Goal: Task Accomplishment & Management: Use online tool/utility

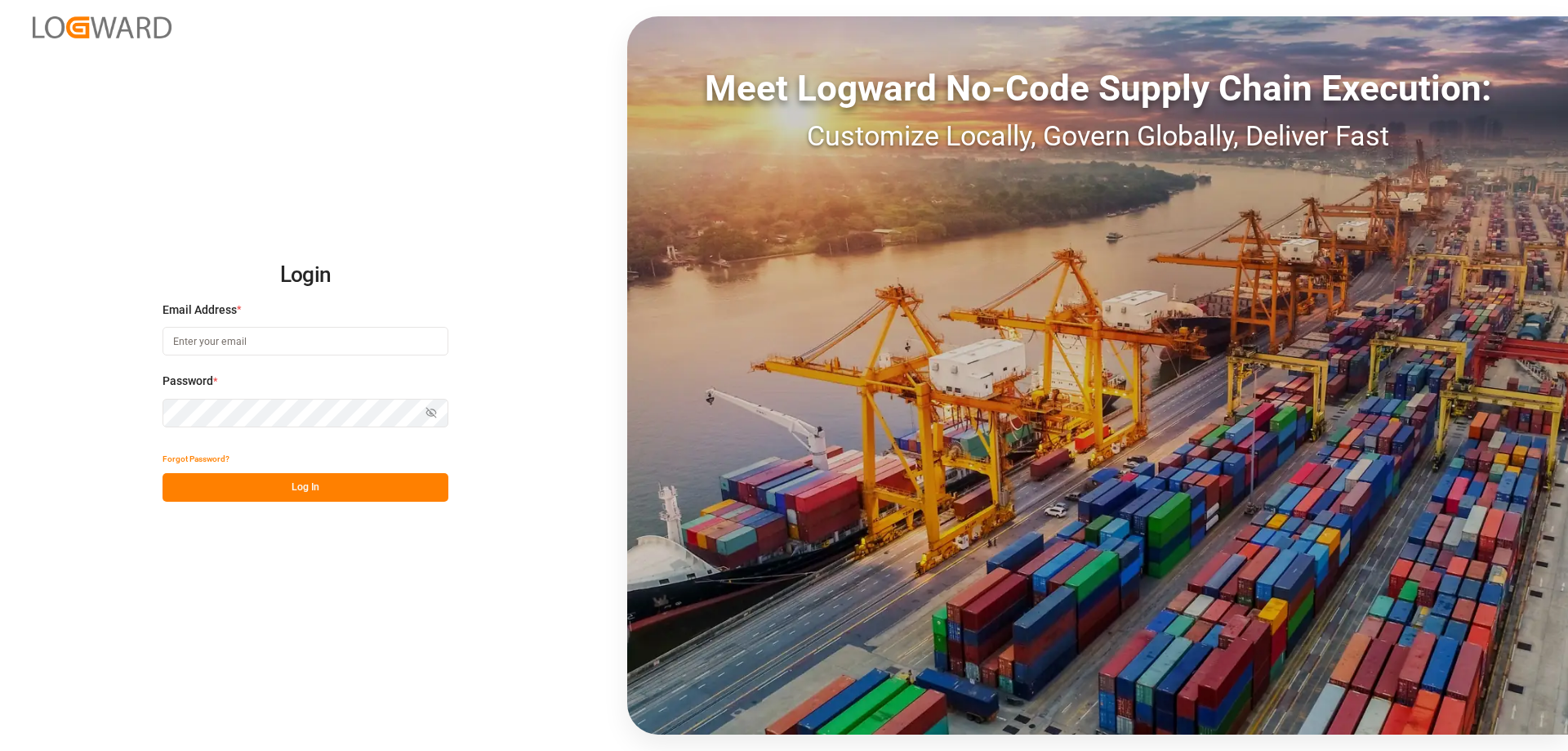
type input "melitta.dlog@delisle-sa.com"
click at [329, 485] on button "Log In" at bounding box center [305, 488] width 286 height 29
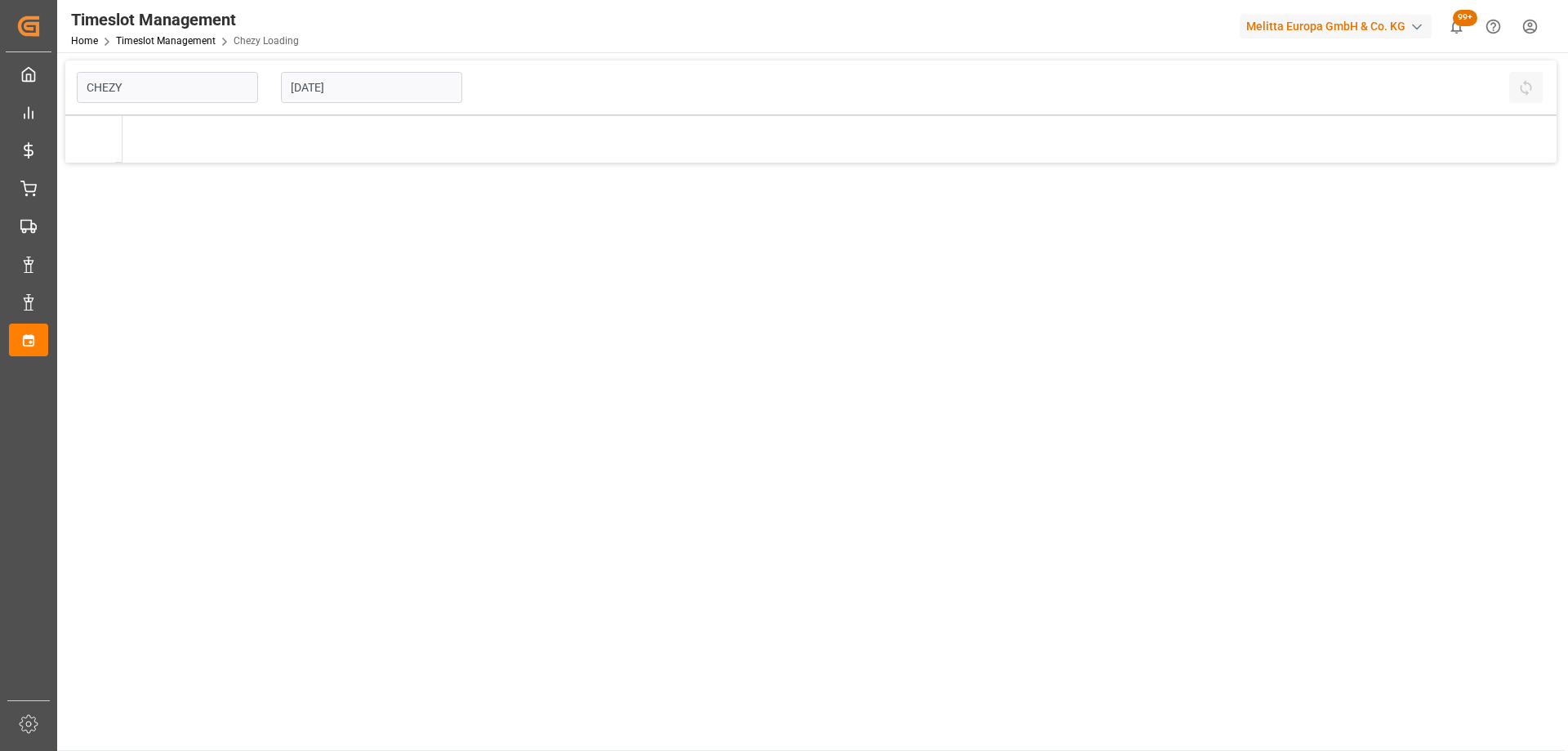
type input "Chezy Loading"
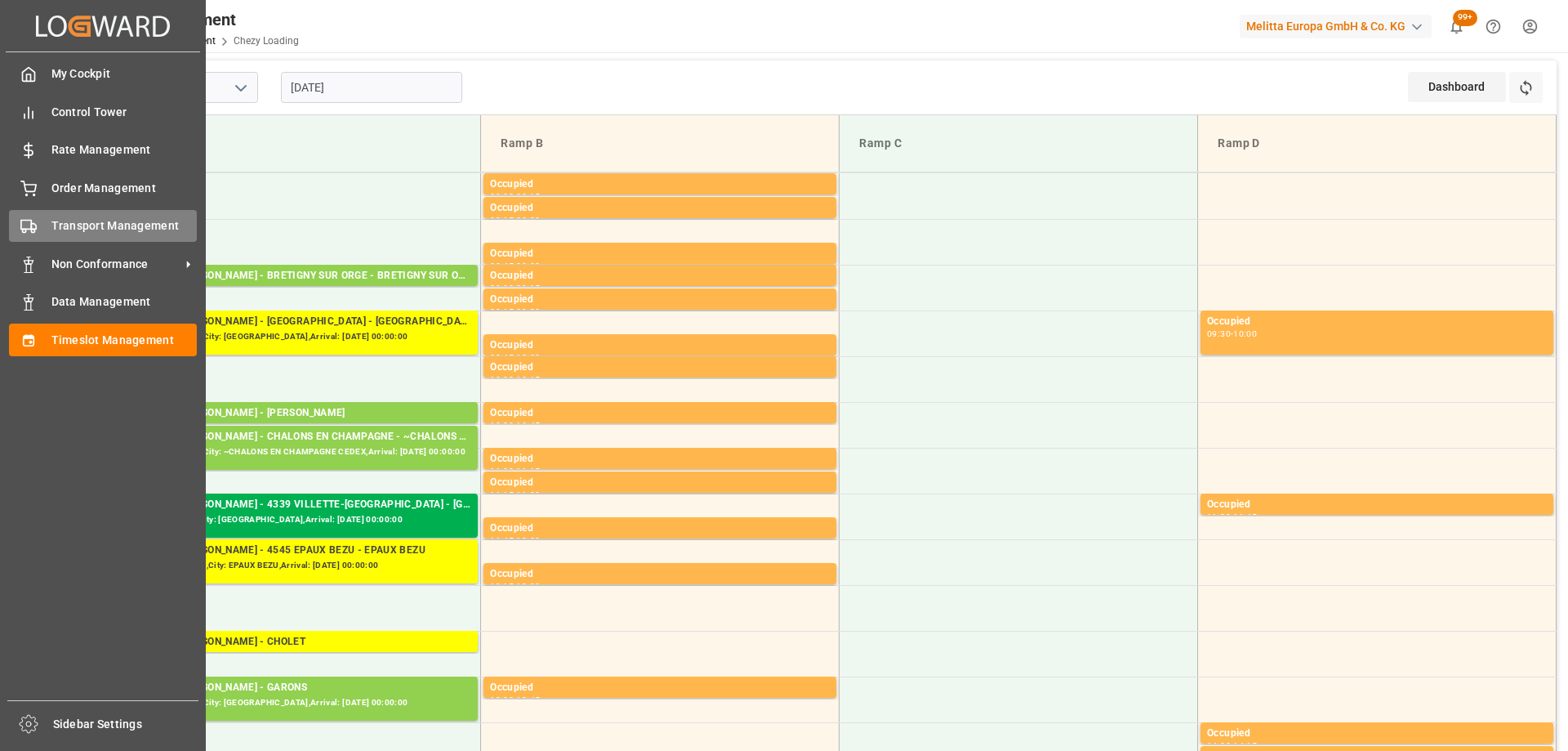
click at [46, 222] on div "Transport Management Transport Management" at bounding box center [103, 227] width 188 height 32
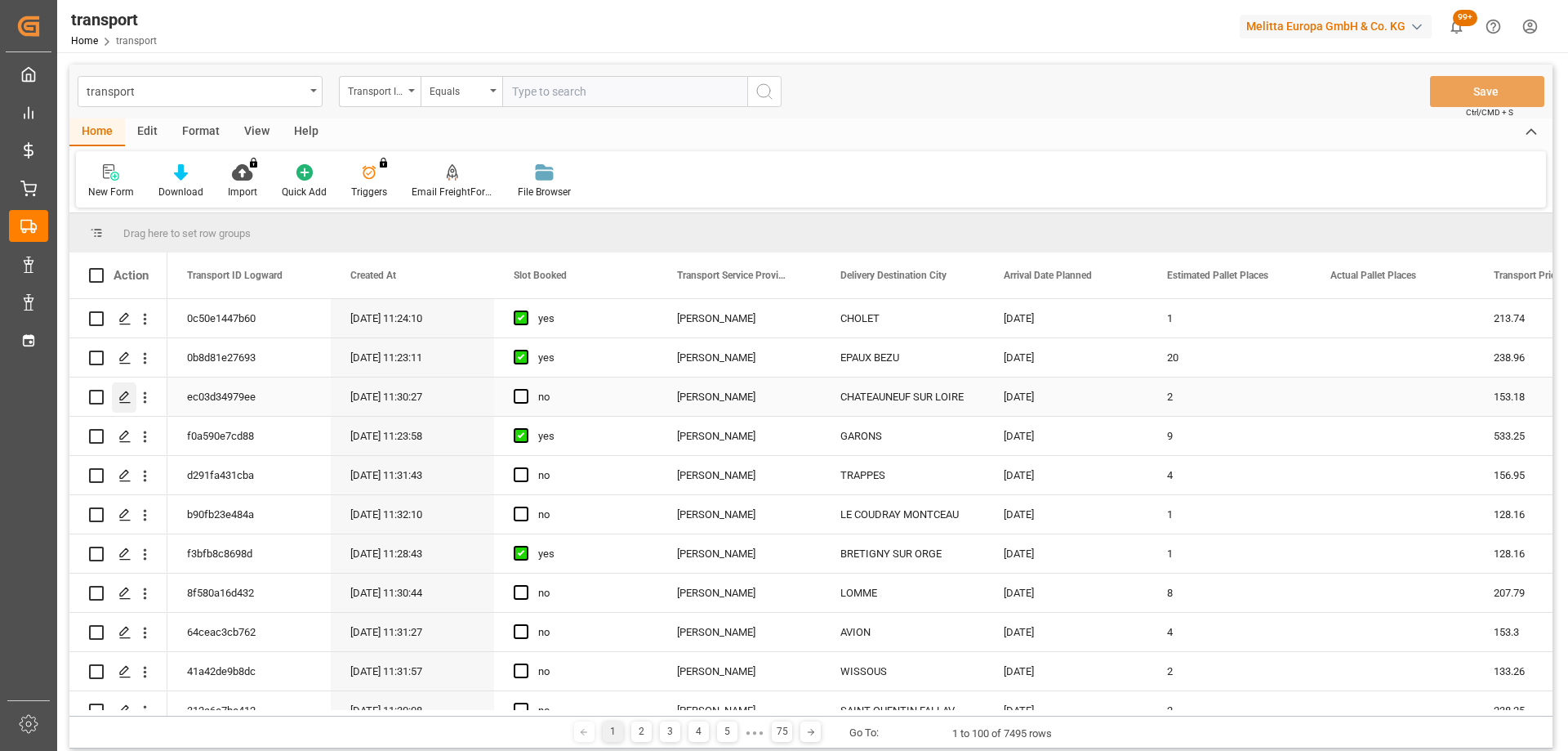
click at [126, 388] on div "Press SPACE to select this row." at bounding box center [124, 398] width 25 height 31
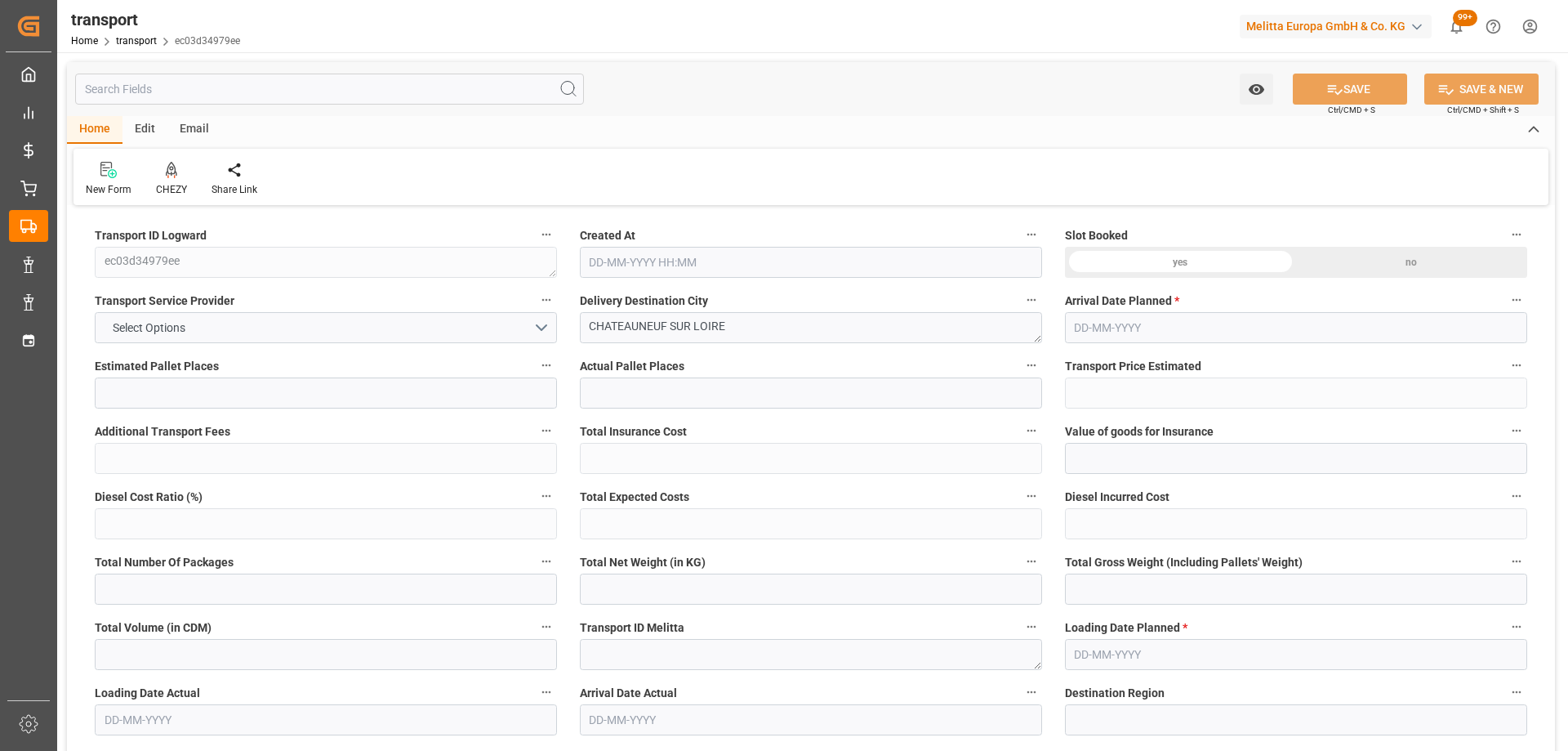
type input "2"
type input "153.18"
type input "0"
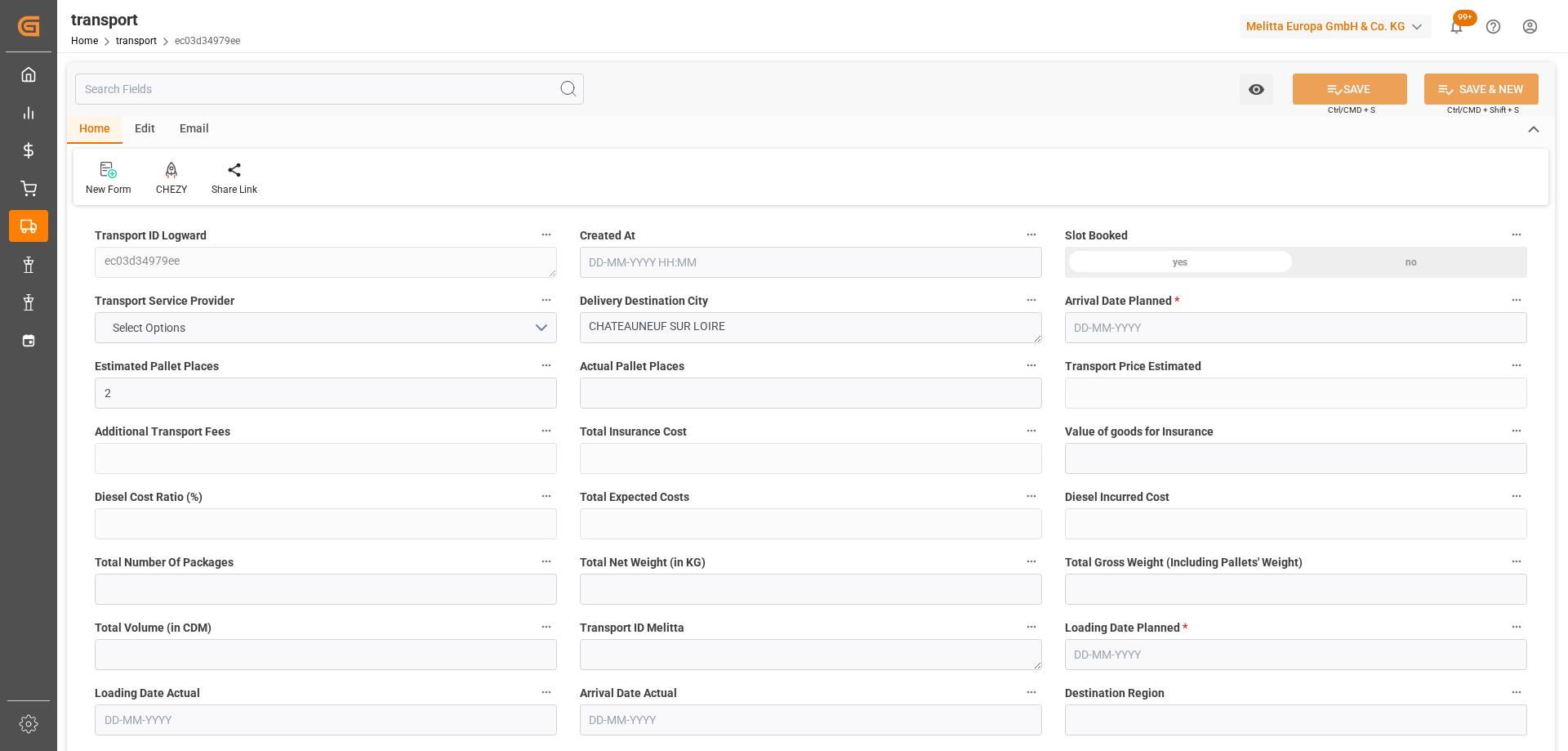
type input "148.0025"
type input "-5.1775"
type input "0"
type input "200.94"
type input "320.156"
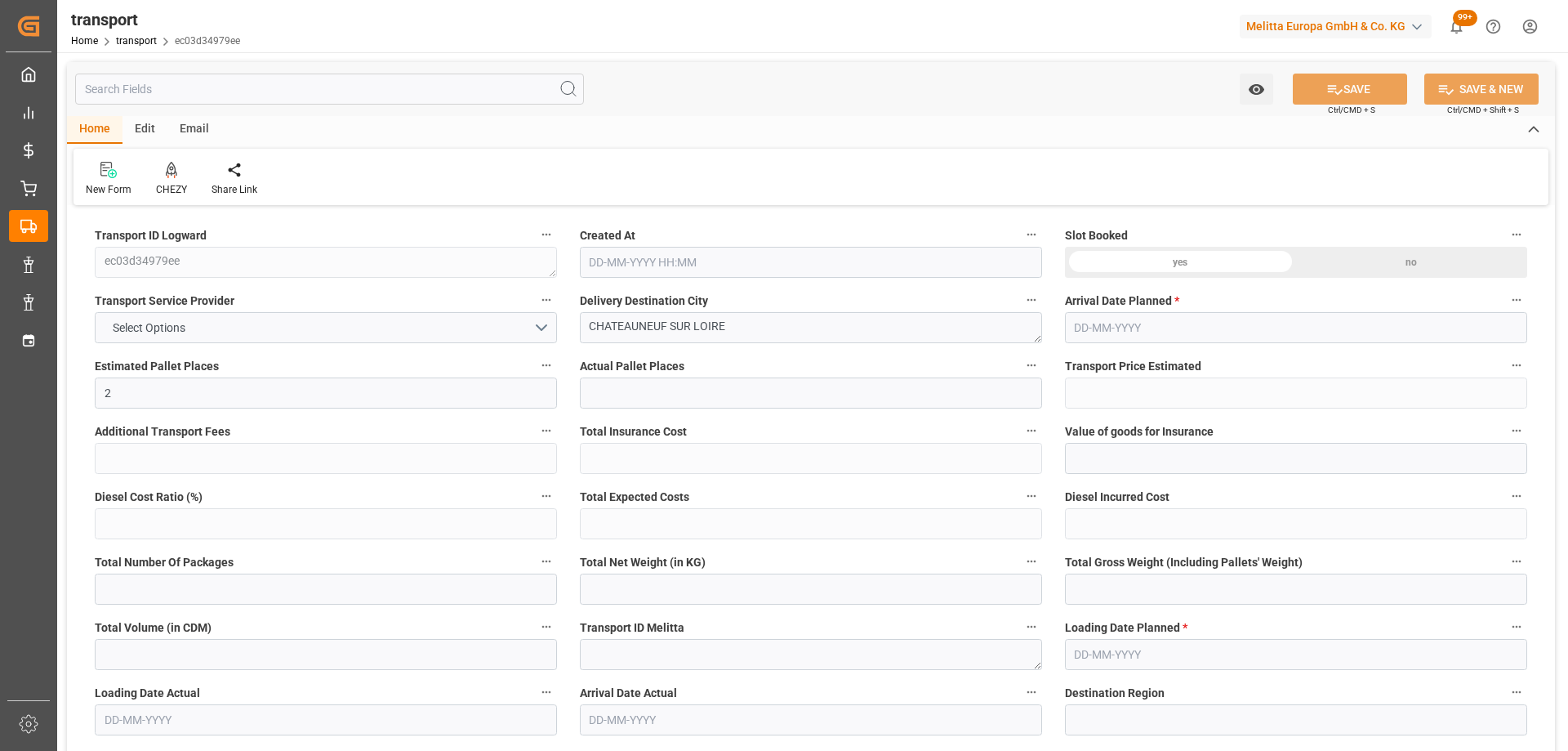
type input "787.5"
type input "45"
type input "0"
type input "80"
type input "4"
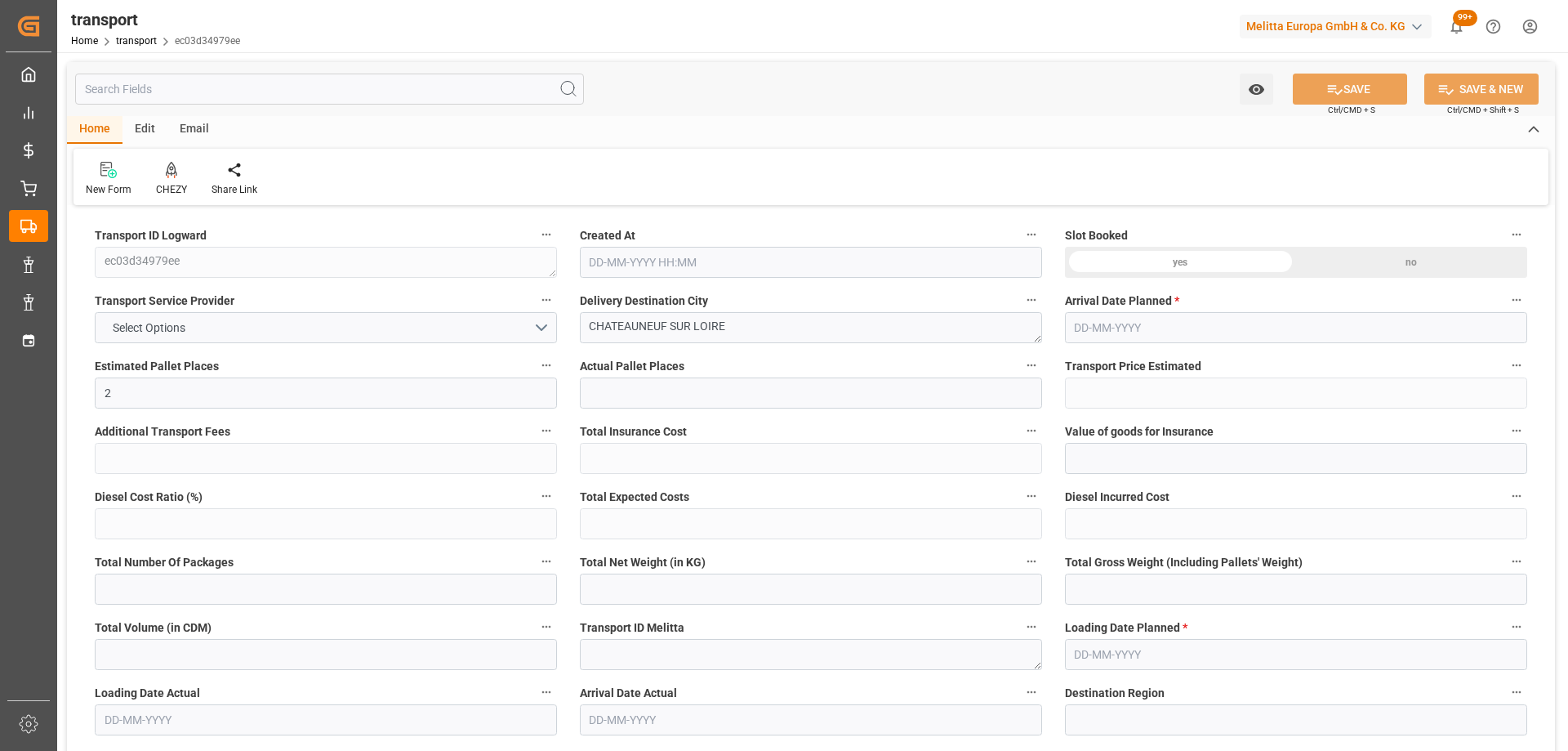
type input "101"
type input "228.156"
type input "0"
type input "4710.8598"
type input "0"
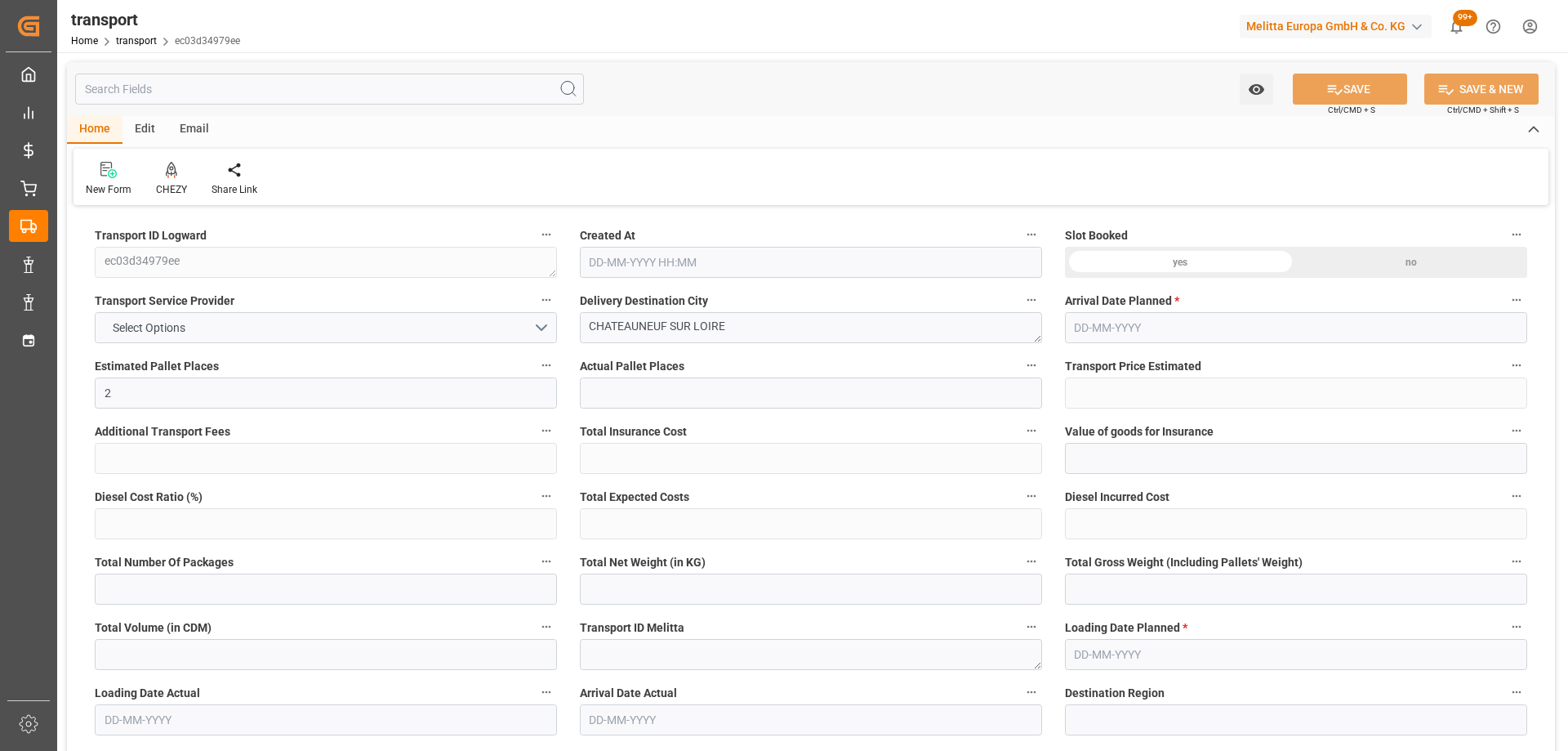
type input "0"
type input "21"
type input "35"
type input "08-09-2025 11:30"
type input "[DATE]"
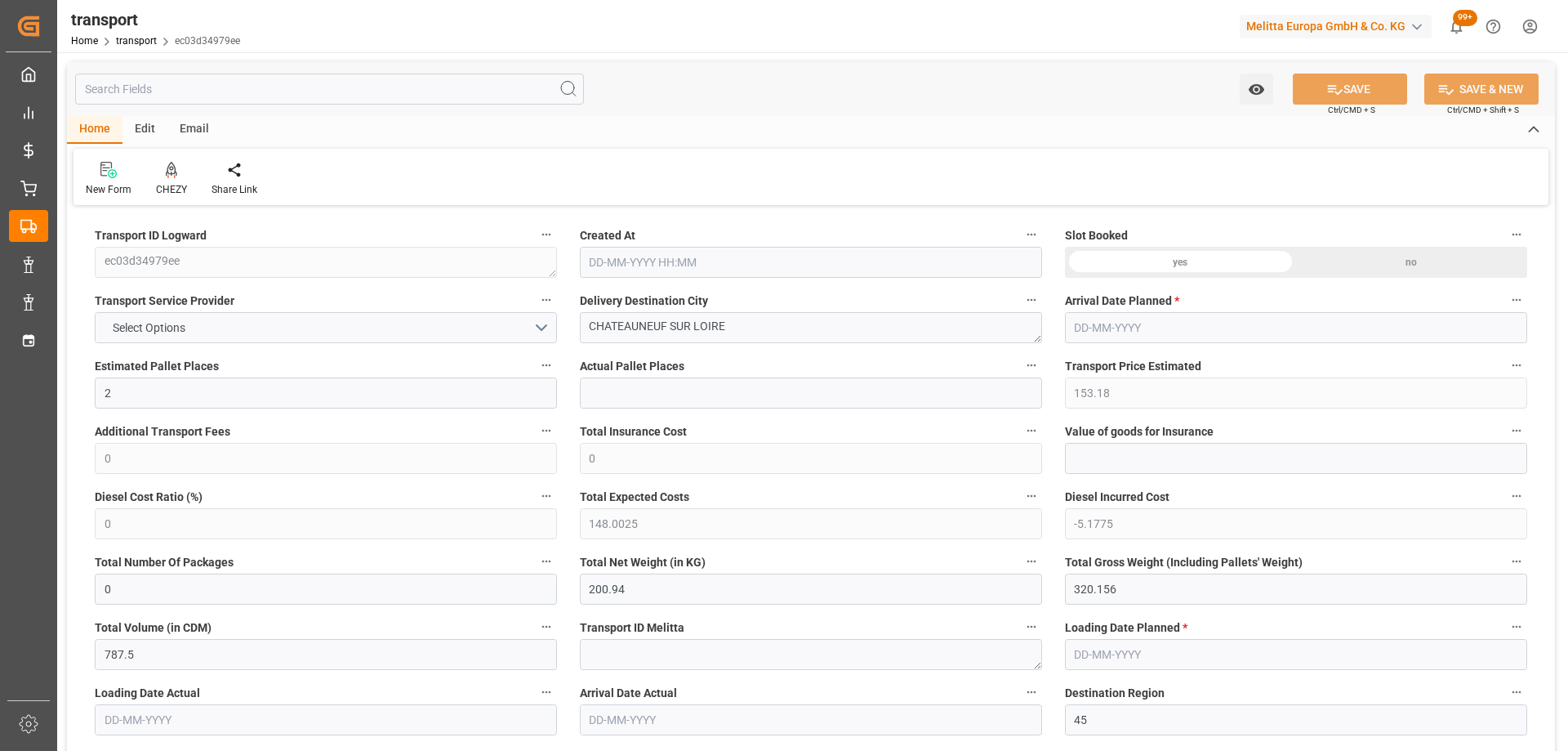
type input "[DATE]"
drag, startPoint x: 733, startPoint y: 327, endPoint x: 556, endPoint y: 373, distance: 182.9
click at [169, 182] on div "CHEZY" at bounding box center [171, 189] width 31 height 14
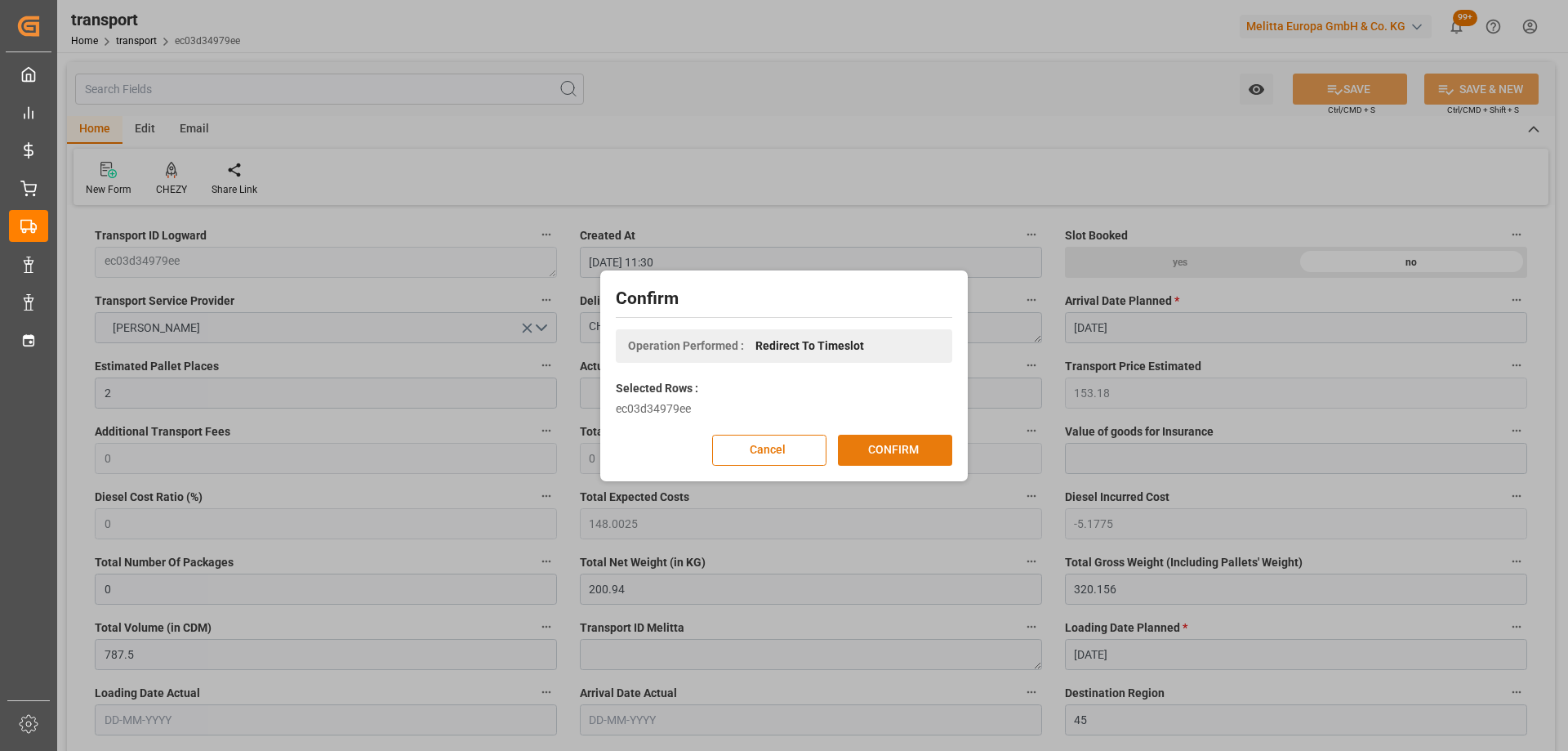
click at [874, 452] on button "CONFIRM" at bounding box center [895, 450] width 114 height 31
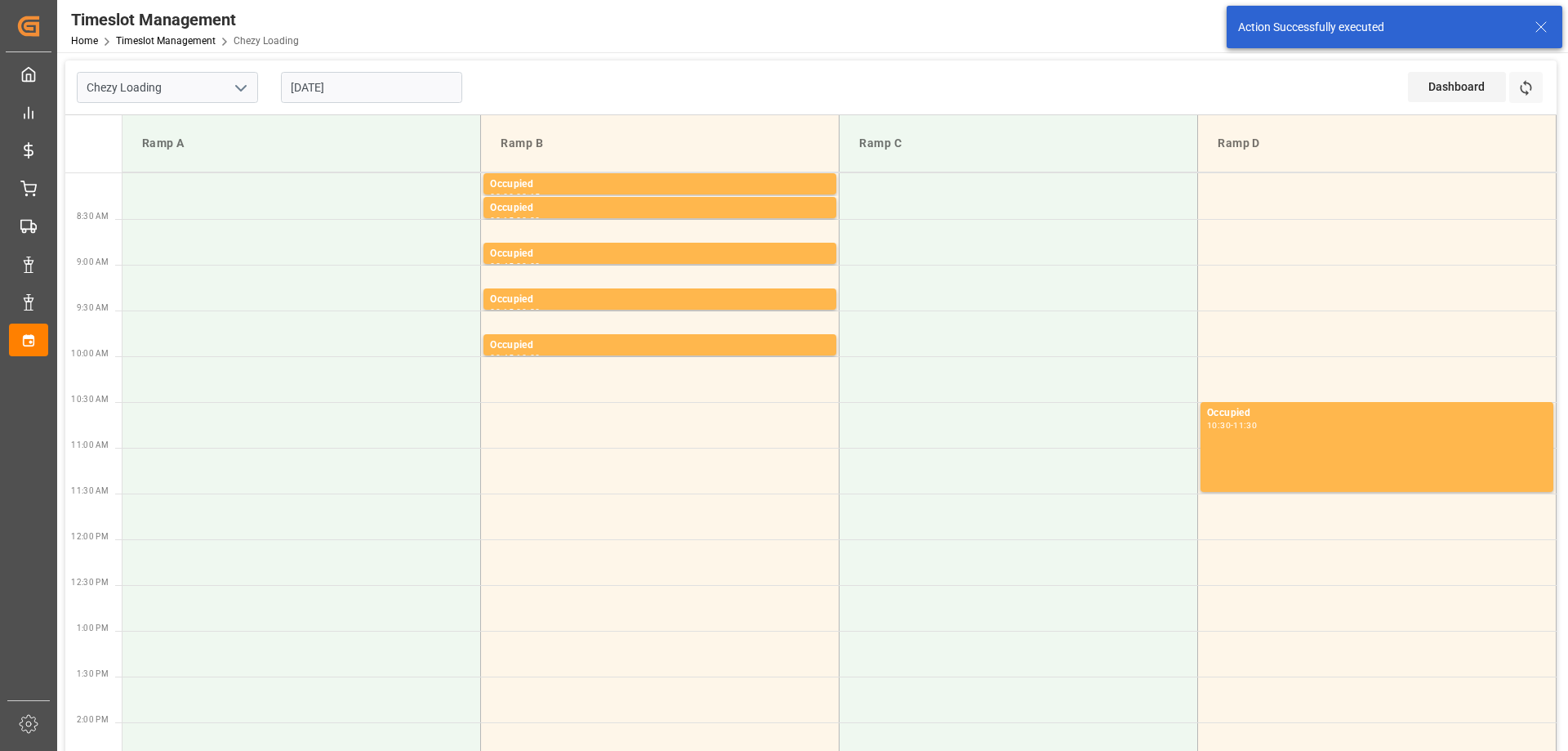
click at [399, 89] on input "[DATE]" at bounding box center [371, 87] width 181 height 31
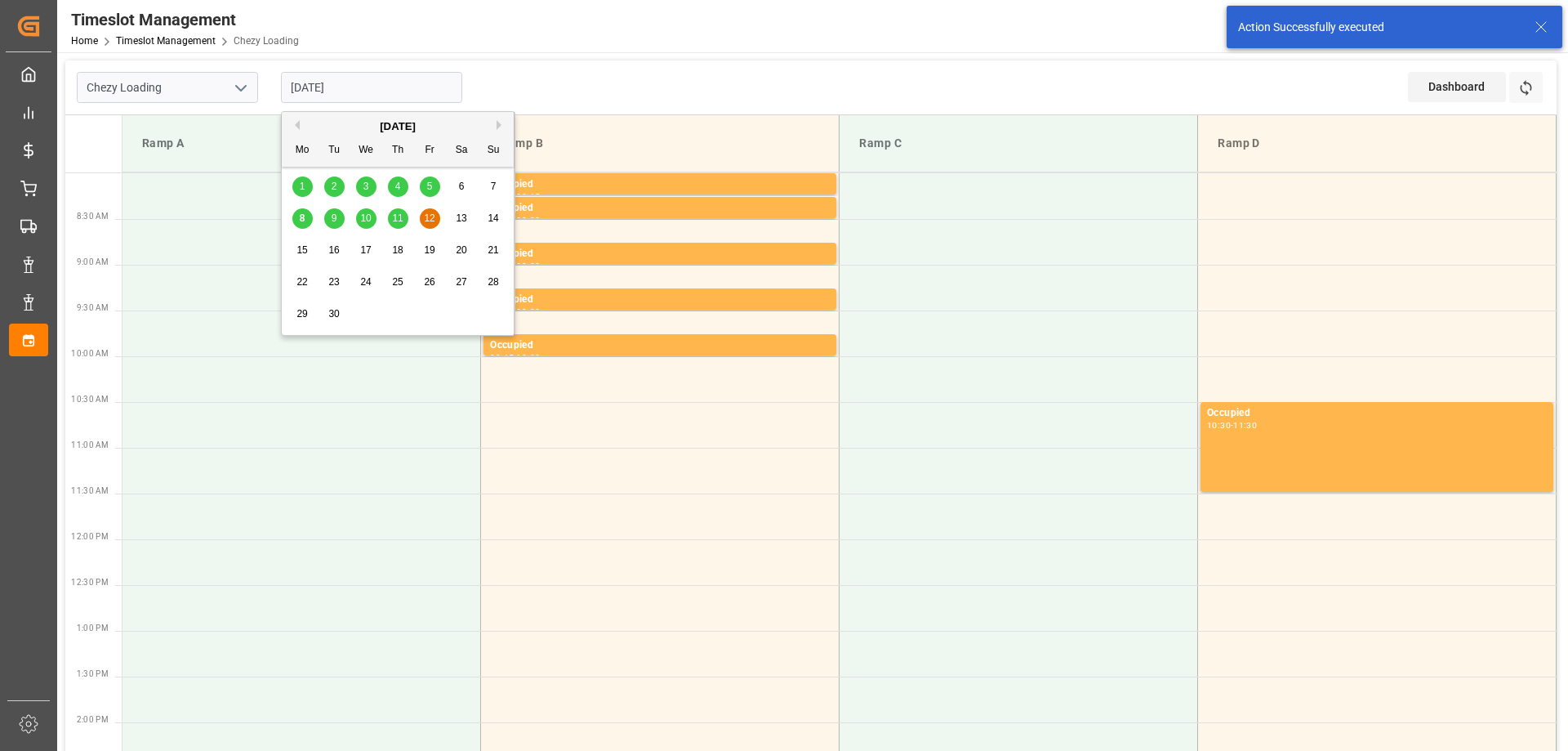
click at [400, 217] on span "11" at bounding box center [397, 217] width 11 height 11
type input "[DATE]"
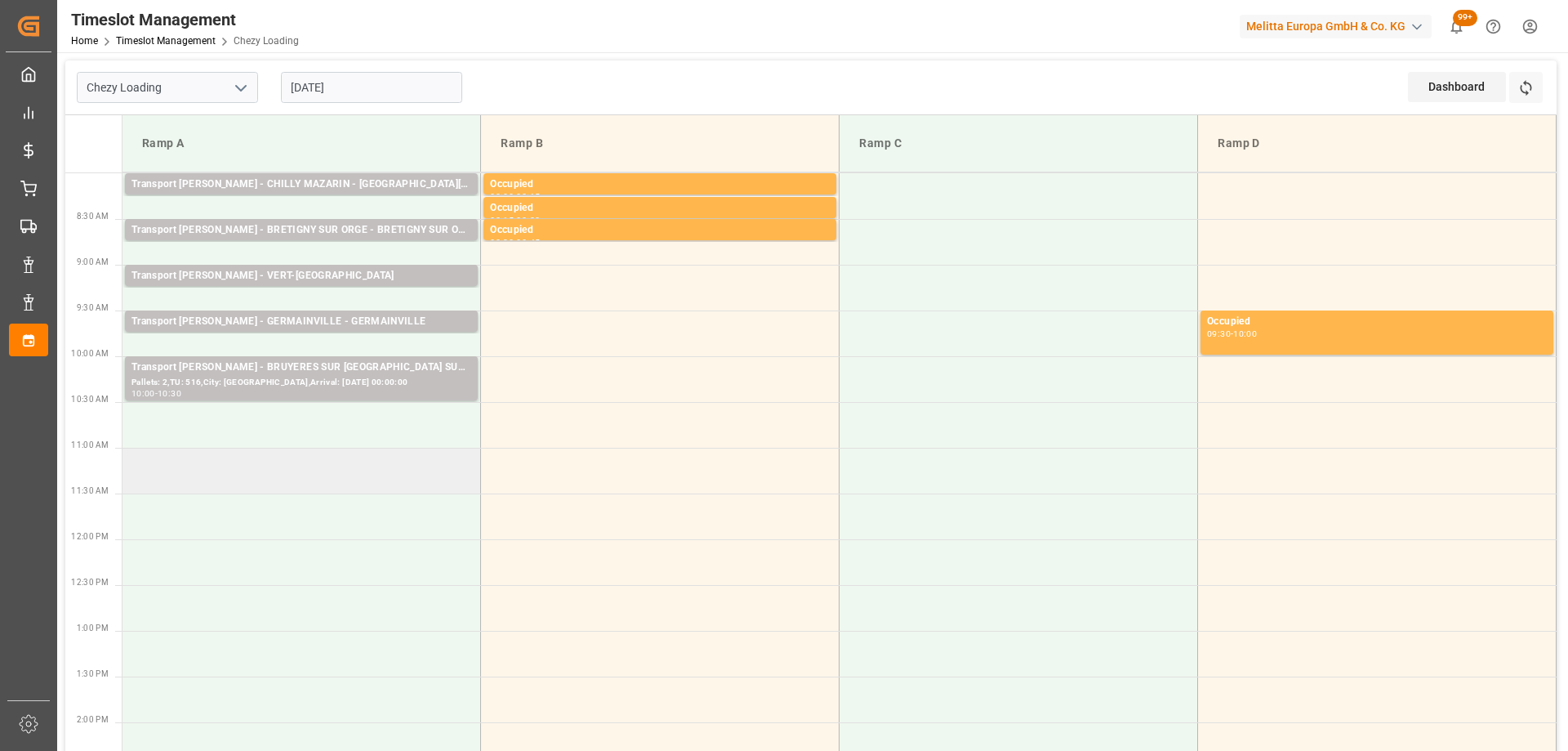
click at [336, 471] on td at bounding box center [301, 471] width 359 height 46
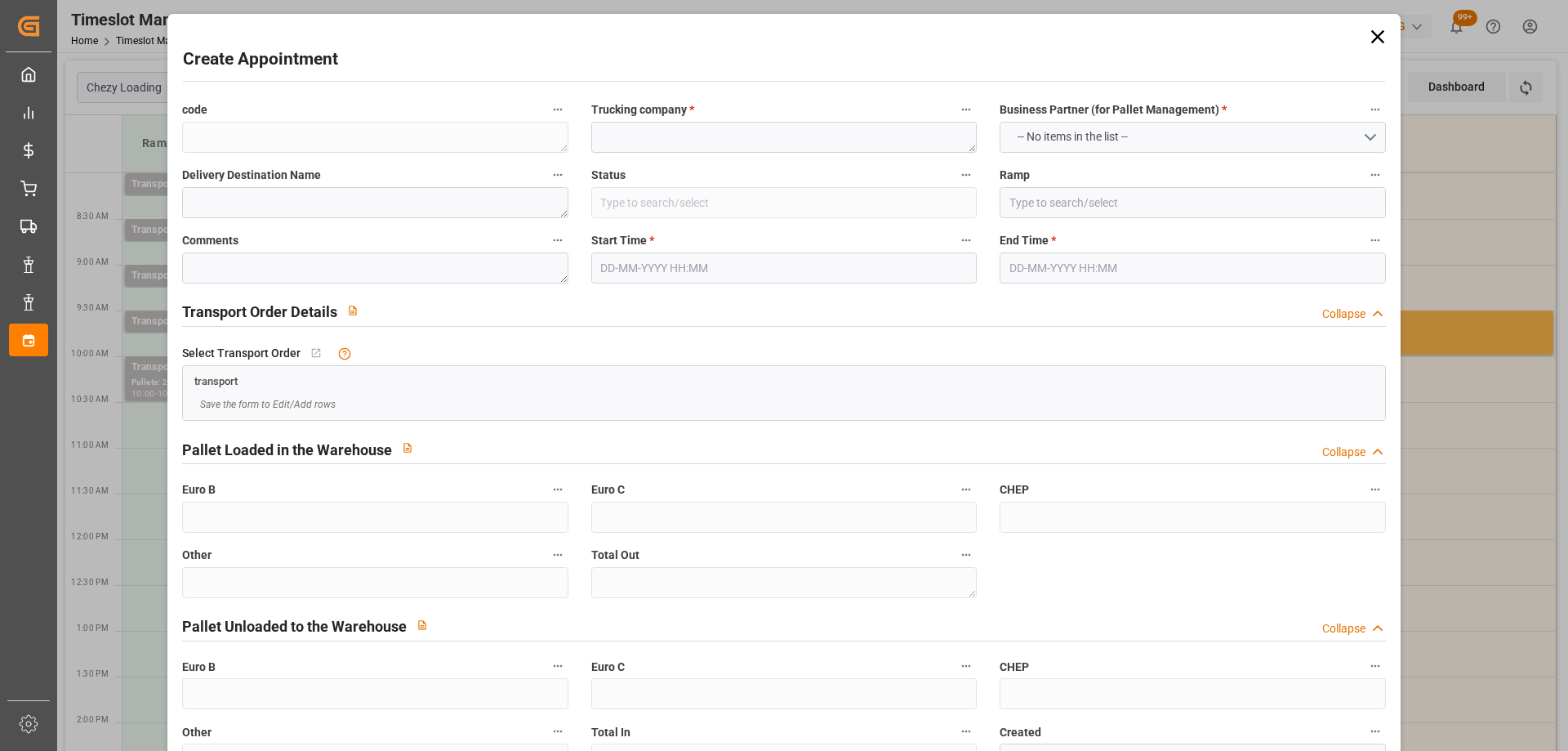
type input "Slot Booked"
type input "Ramp A"
type input "0"
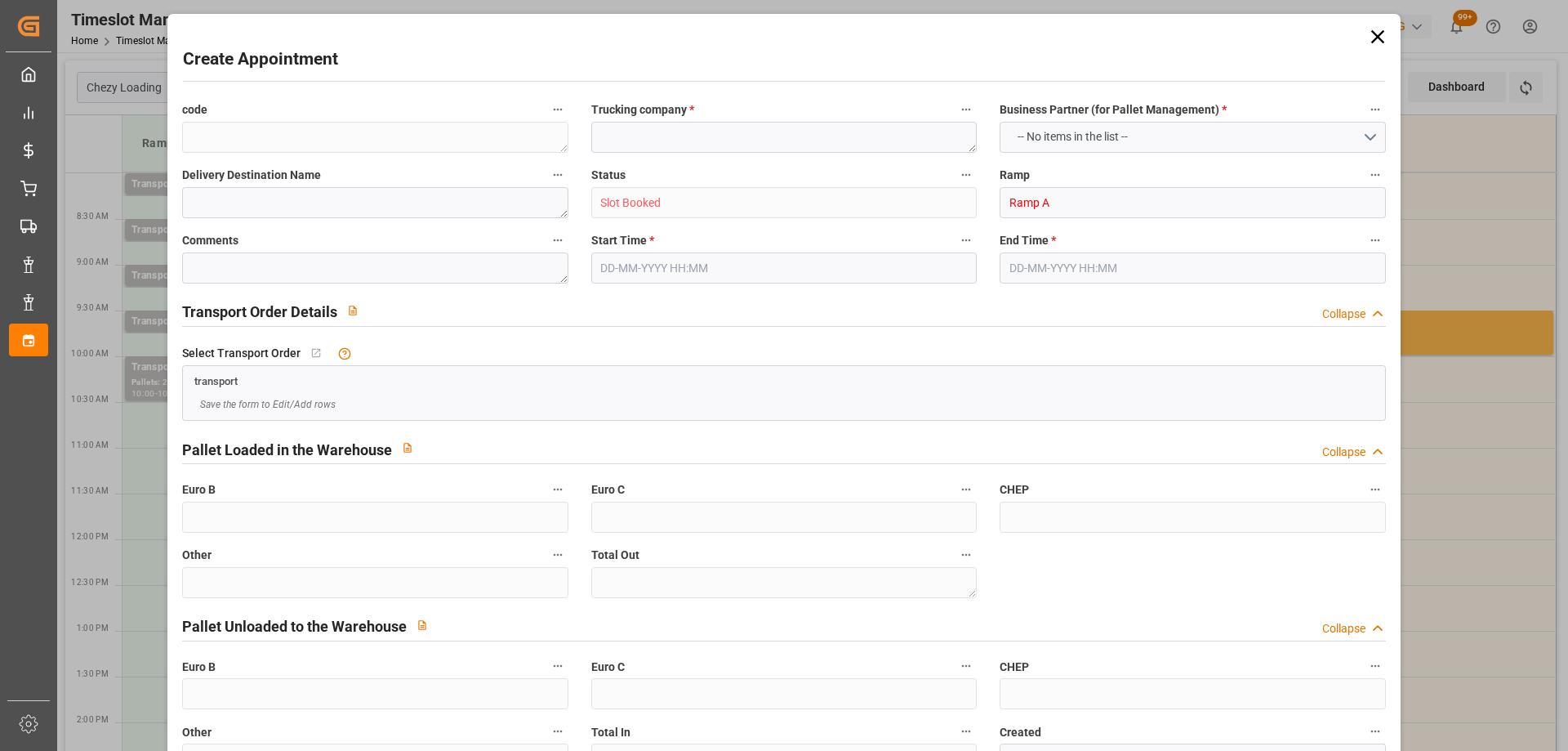
type input "0"
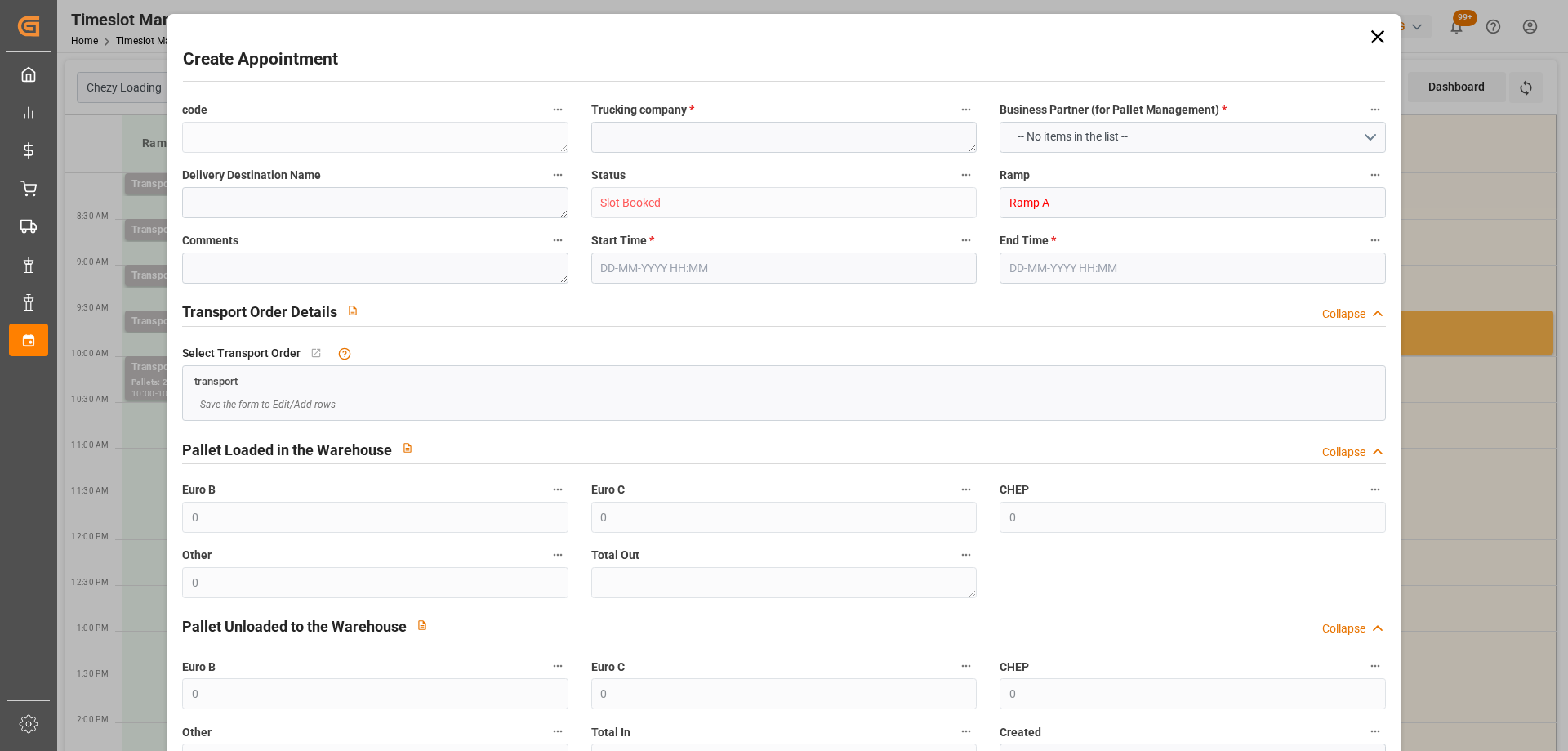
type input "11-09-2025 11:00"
type input "11-09-2025 11:15"
paste textarea "CHATEAUNEUF SUR LOIRE"
type textarea "CHATEAUNEUF SUR LOIRE"
drag, startPoint x: 1149, startPoint y: 261, endPoint x: 1147, endPoint y: 276, distance: 15.1
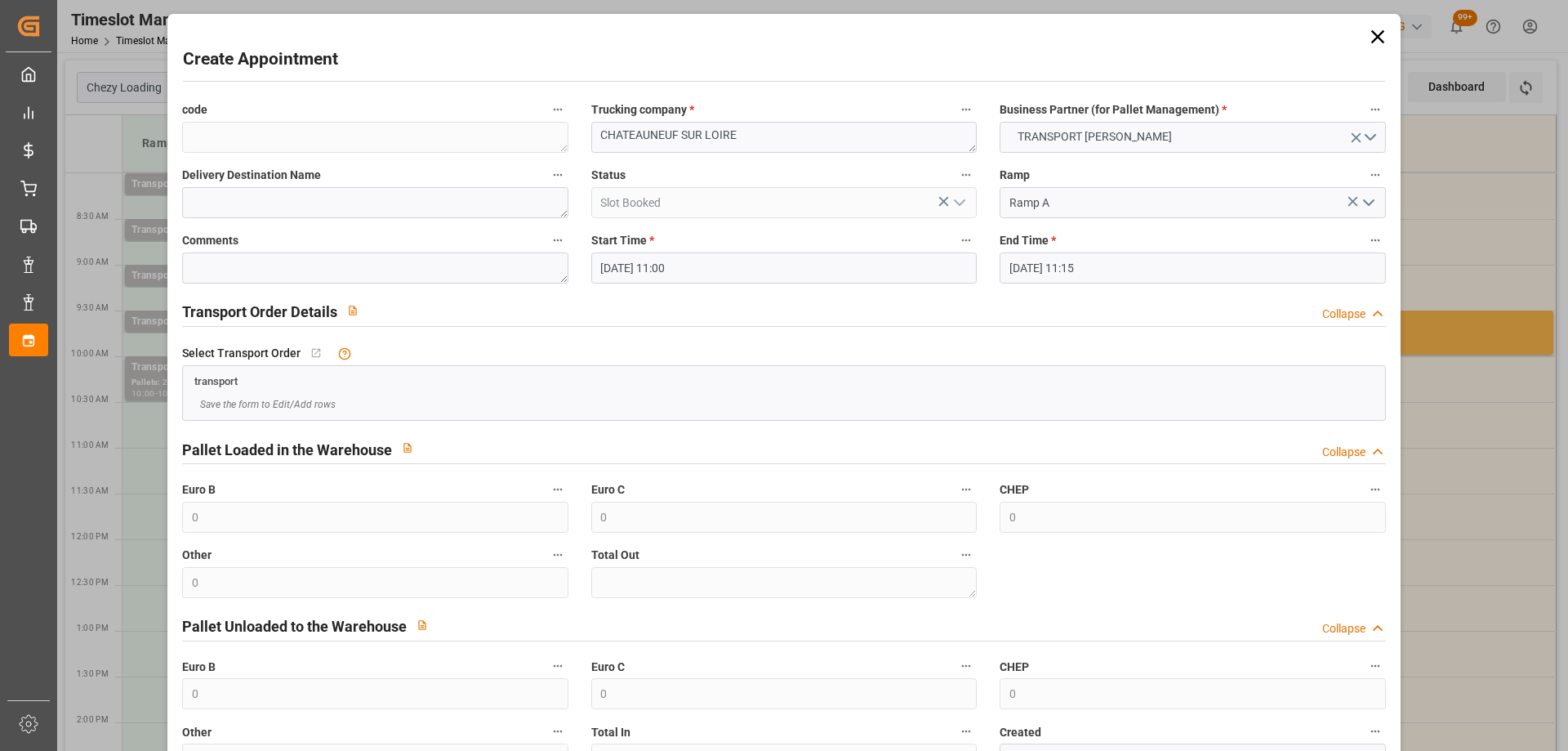
click at [1148, 261] on input "11-09-2025 11:15" at bounding box center [1192, 268] width 386 height 31
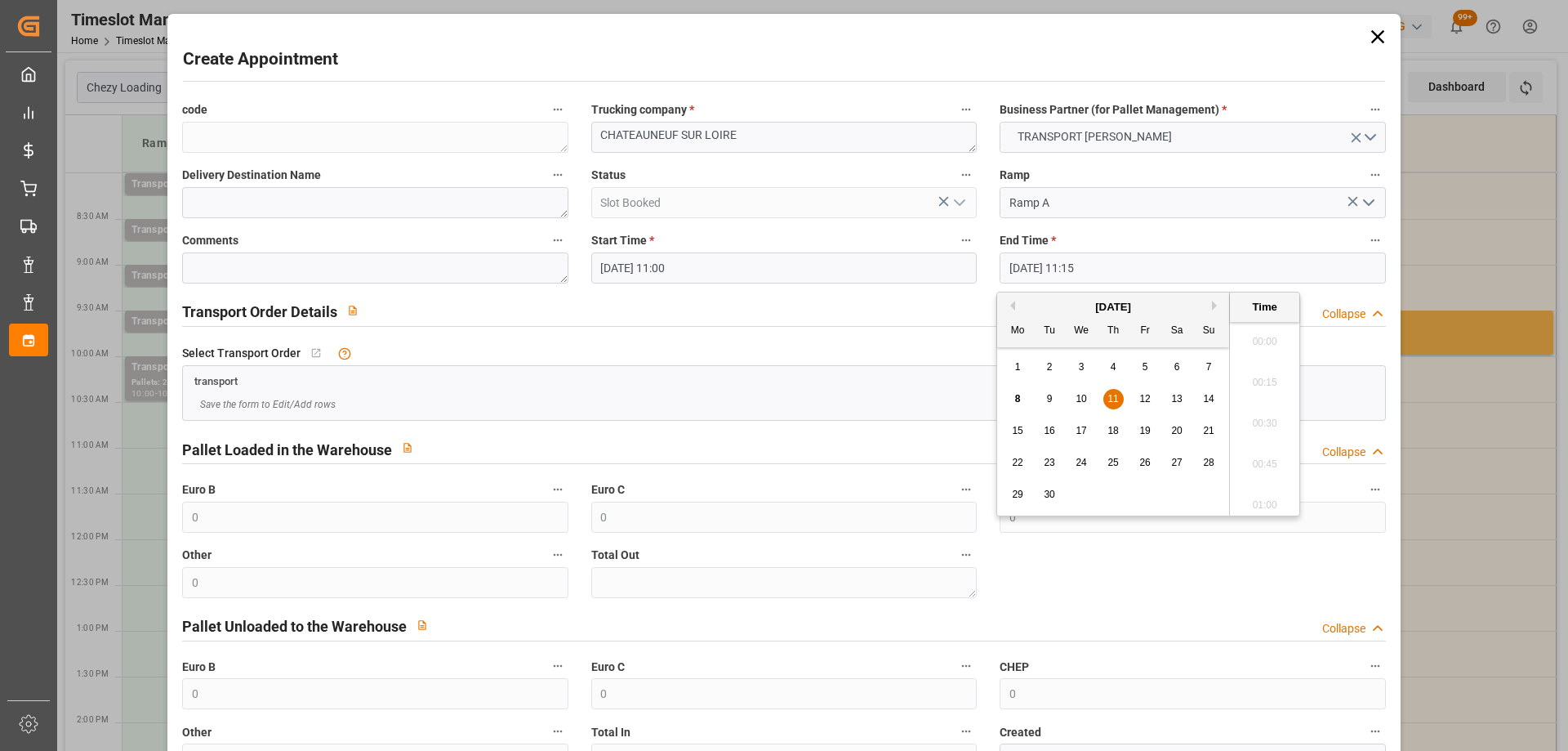
scroll to position [1763, 0]
drag, startPoint x: 1113, startPoint y: 394, endPoint x: 1206, endPoint y: 465, distance: 117.0
click at [1115, 394] on span "11" at bounding box center [1113, 398] width 11 height 11
click at [1257, 467] on li "11:30" at bounding box center [1264, 459] width 70 height 41
type input "11-09-2025 11:30"
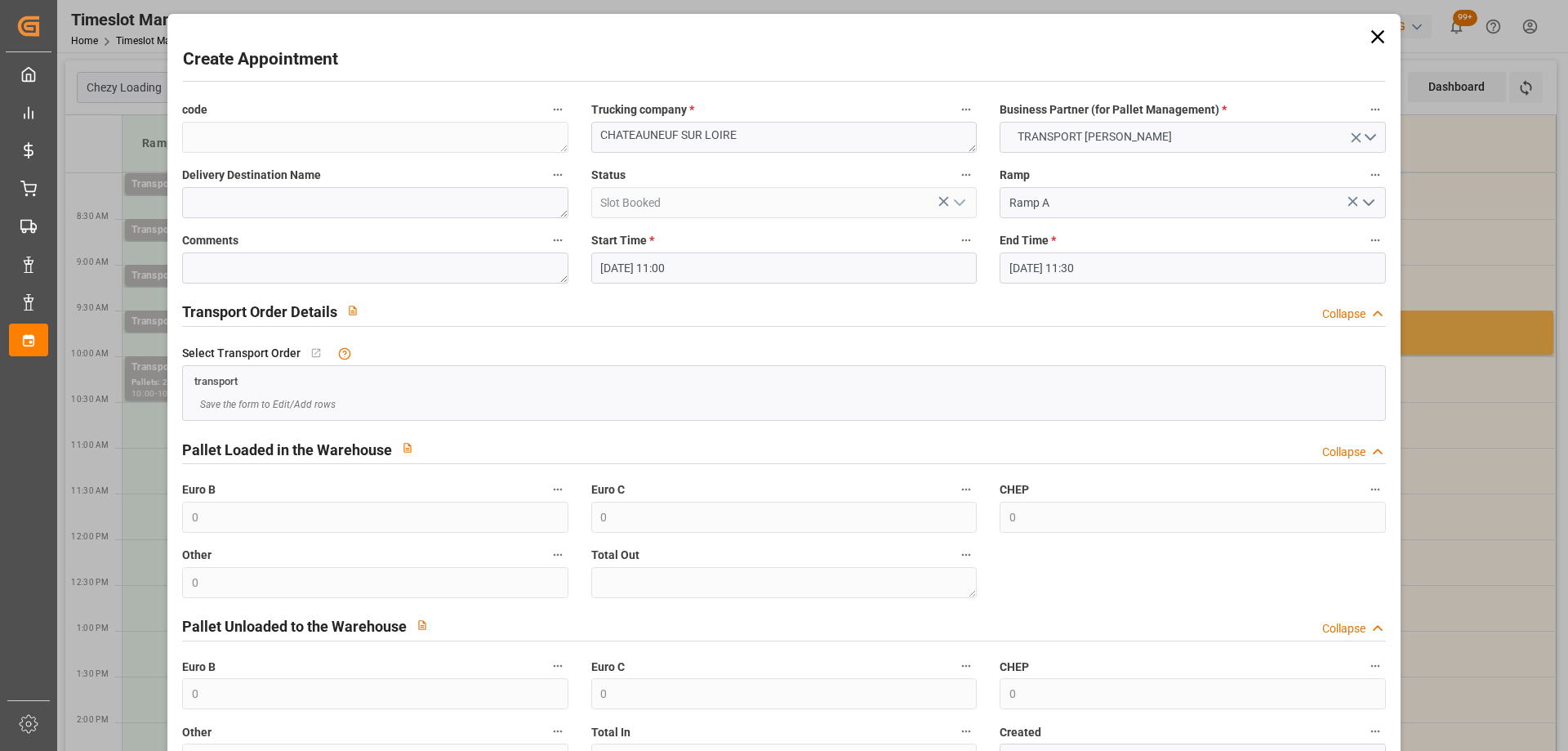
scroll to position [119, 0]
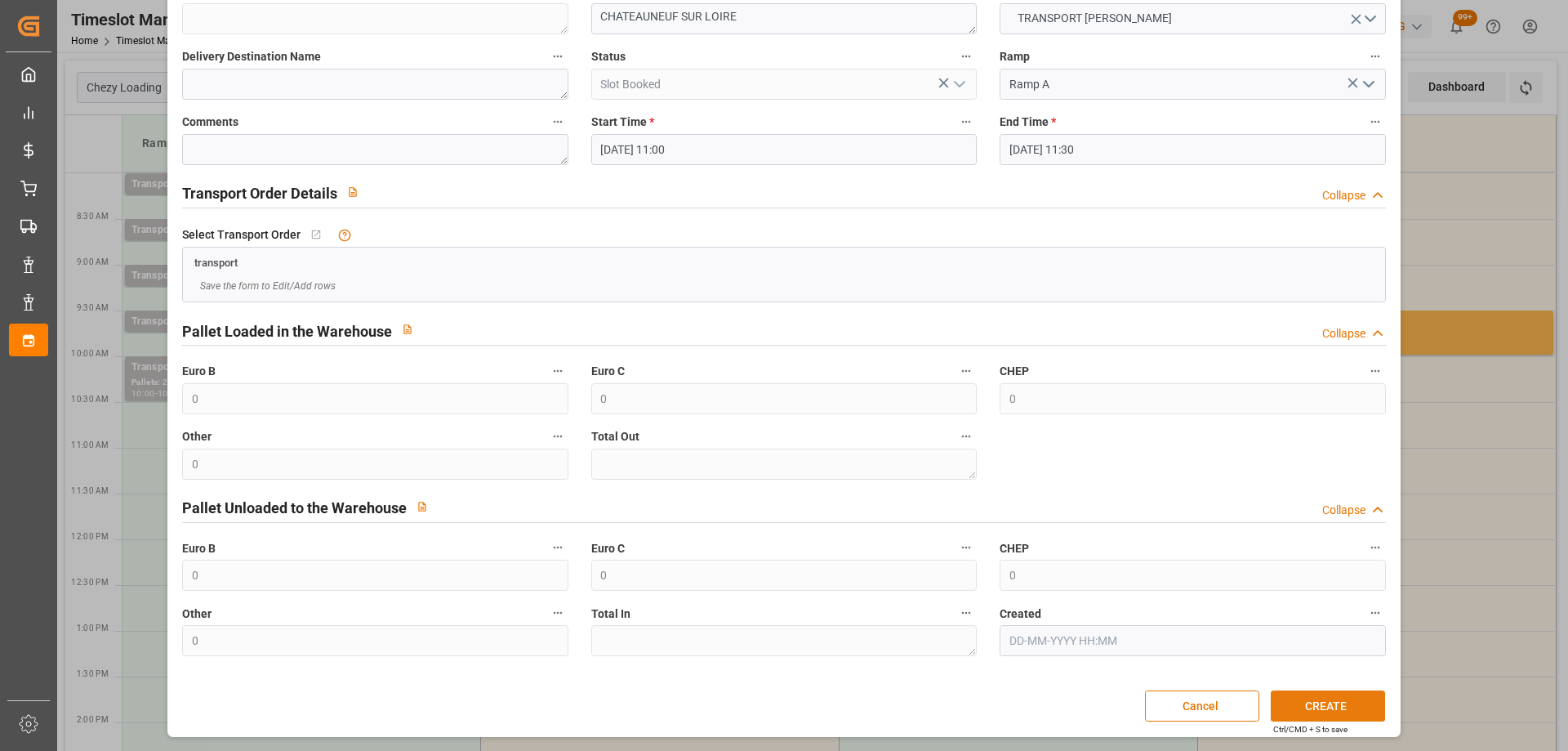
click at [1318, 700] on button "CREATE" at bounding box center [1328, 706] width 114 height 31
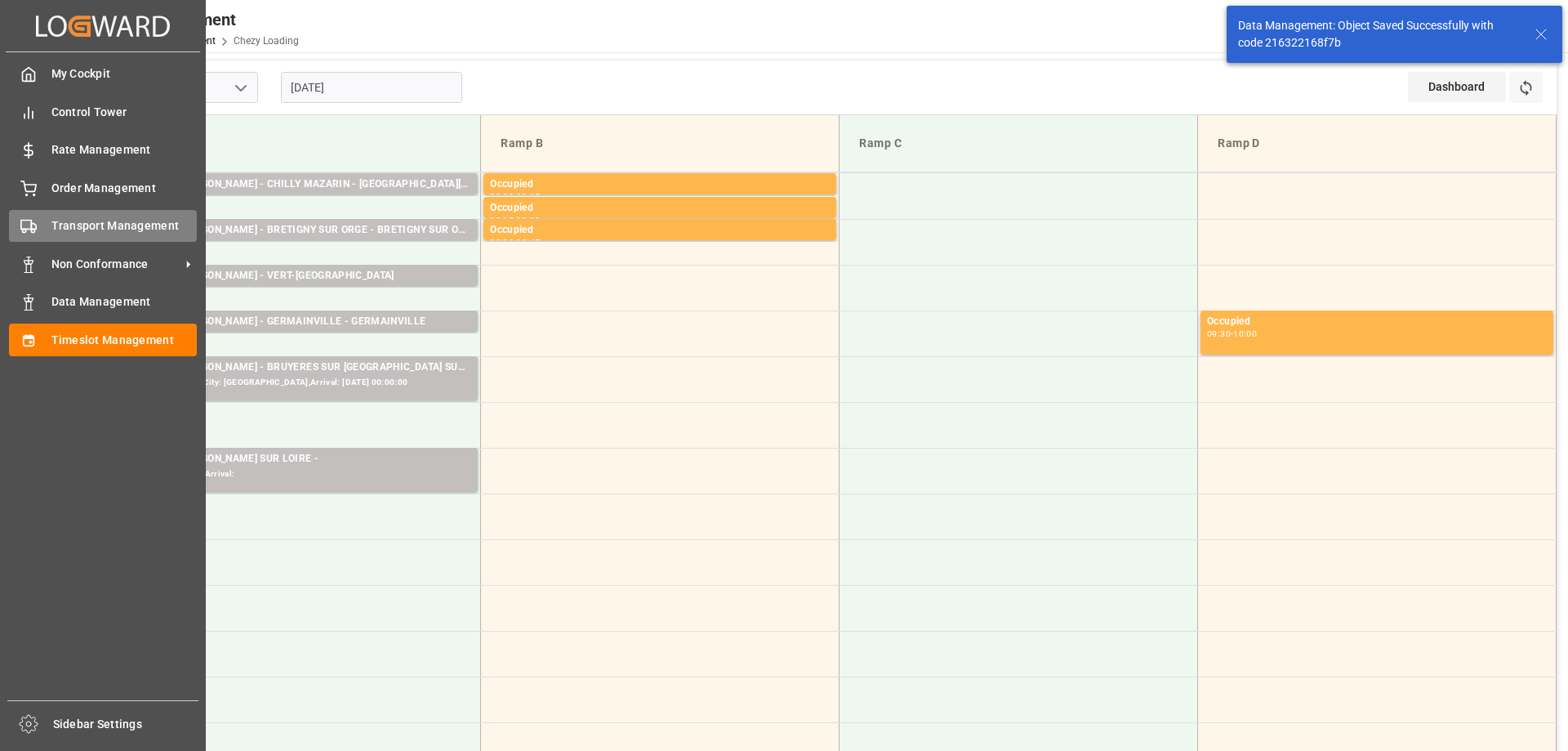
click at [48, 221] on div "Transport Management Transport Management" at bounding box center [103, 227] width 188 height 32
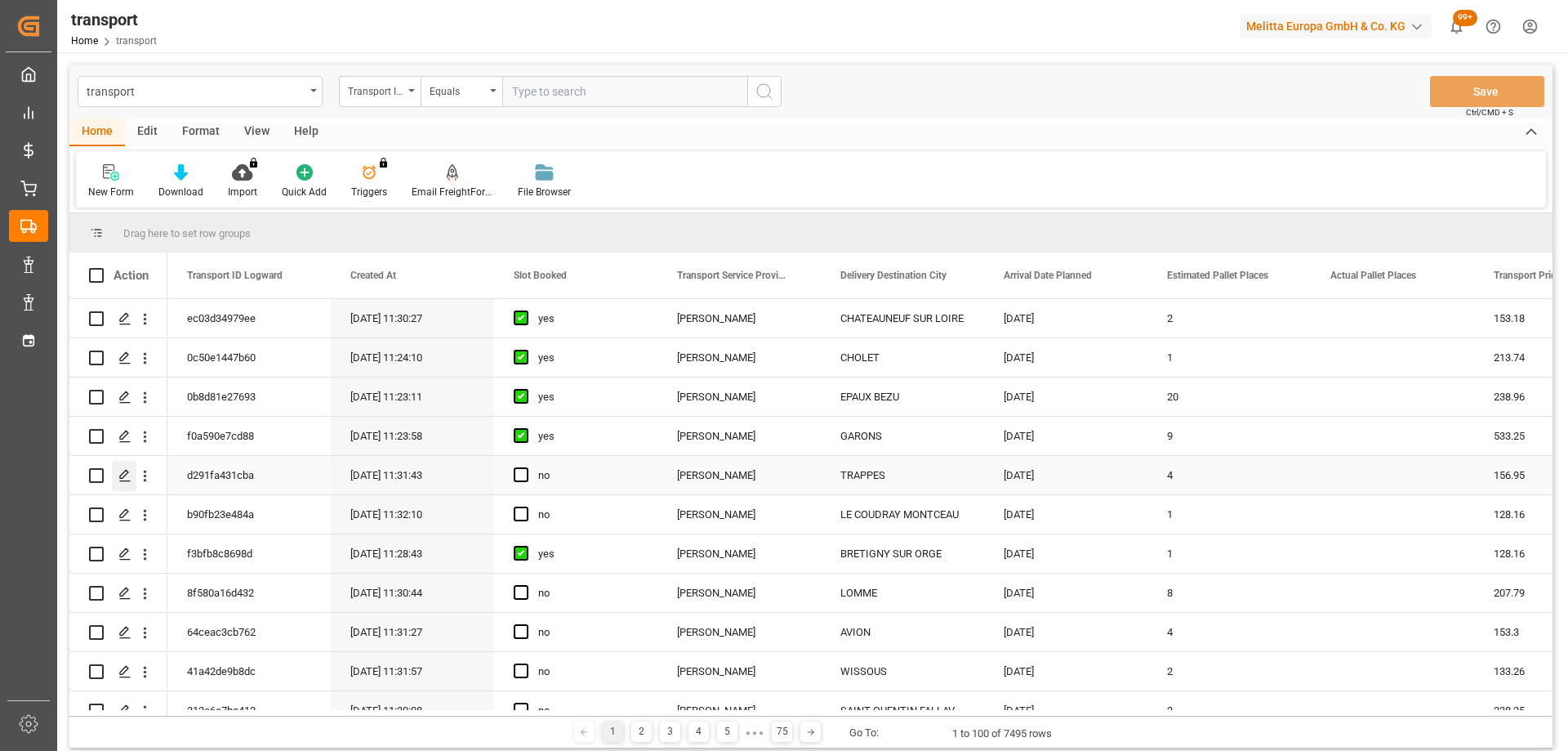
click at [126, 468] on div "Press SPACE to select this row." at bounding box center [124, 476] width 25 height 31
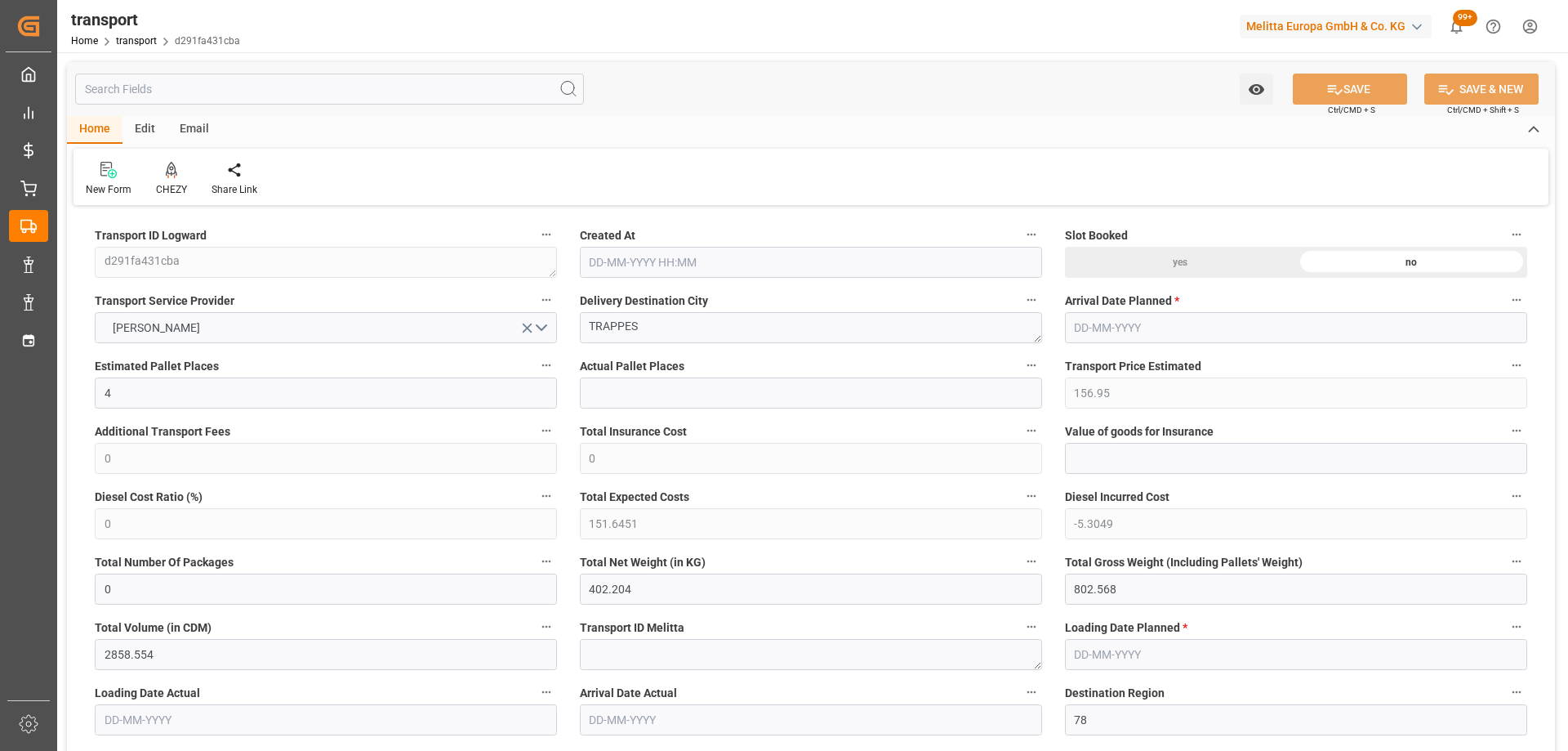
type input "[DATE] 11:31"
type input "[DATE]"
click at [623, 333] on textarea "TRAPPES" at bounding box center [811, 328] width 462 height 31
drag, startPoint x: 650, startPoint y: 330, endPoint x: 533, endPoint y: 345, distance: 118.0
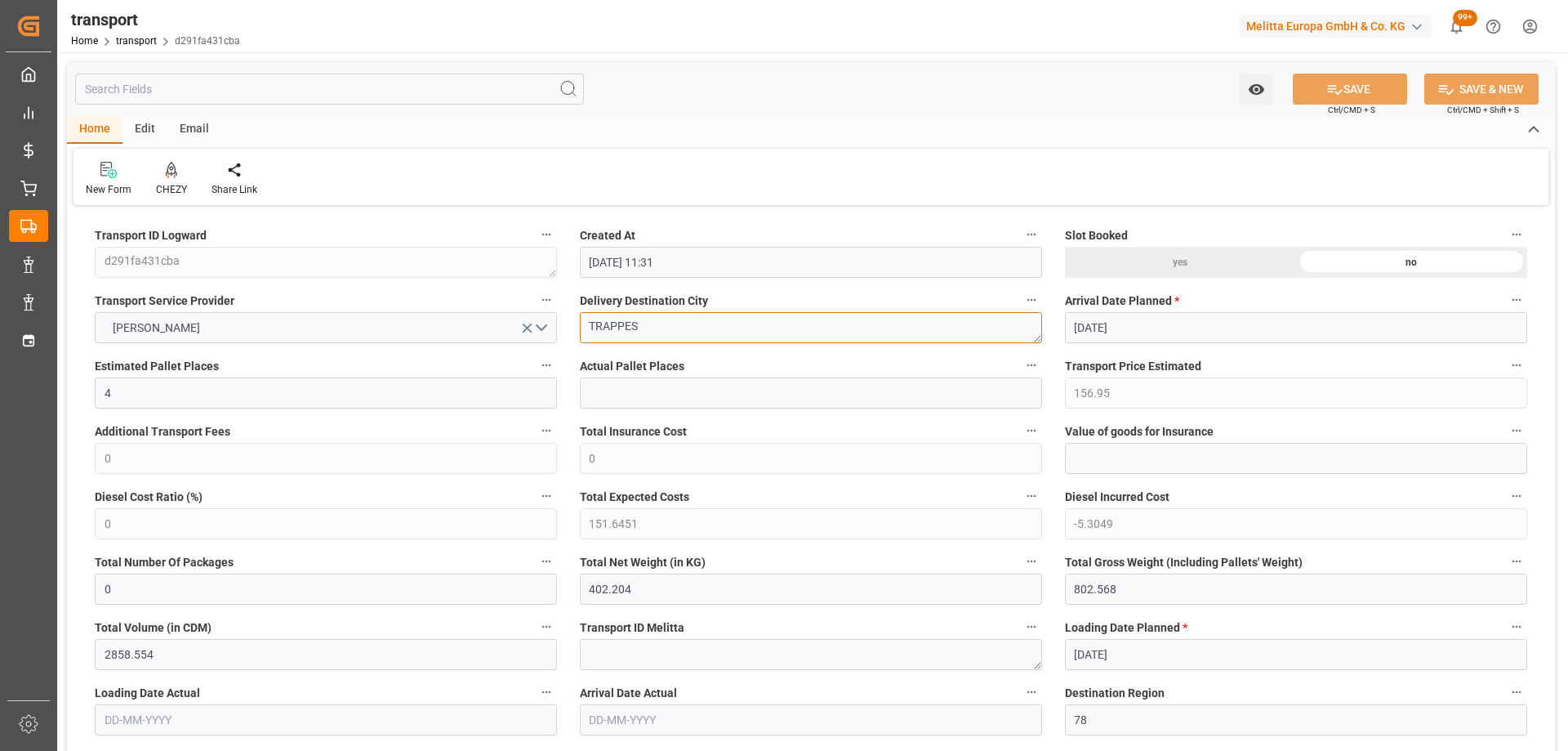
click at [171, 172] on icon at bounding box center [171, 170] width 11 height 16
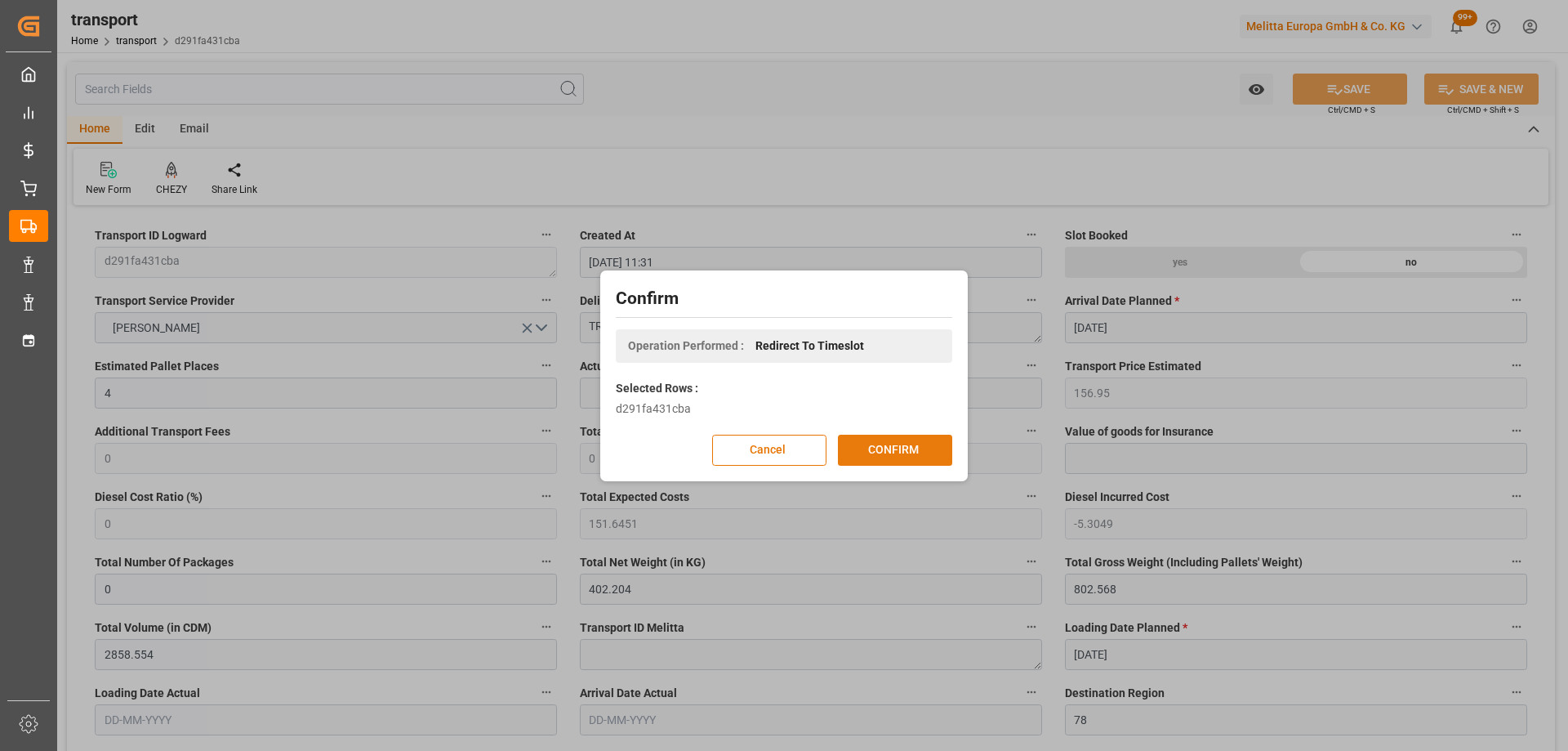
click at [879, 451] on button "CONFIRM" at bounding box center [895, 450] width 114 height 31
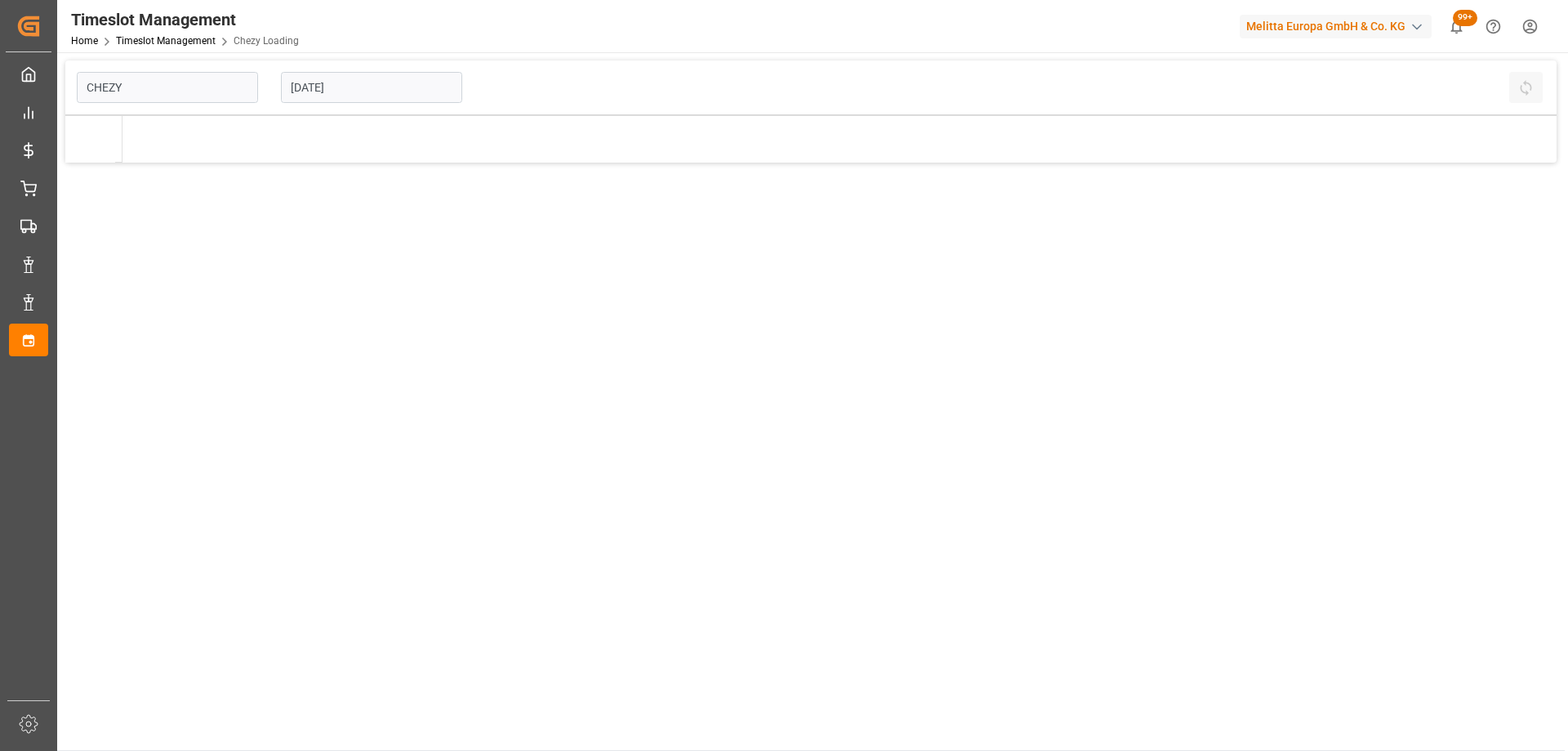
type input "Chezy Loading"
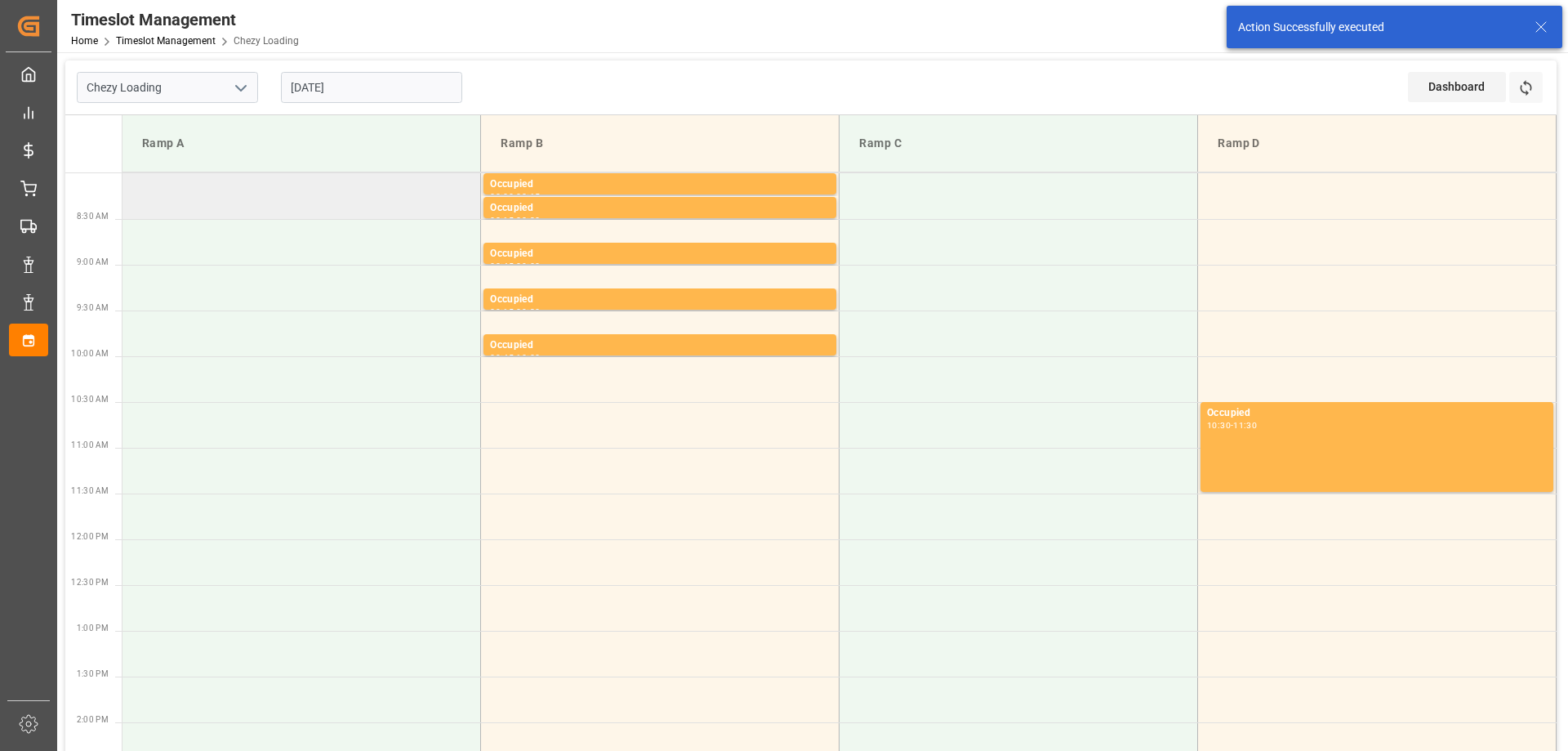
click at [321, 209] on td at bounding box center [301, 196] width 359 height 46
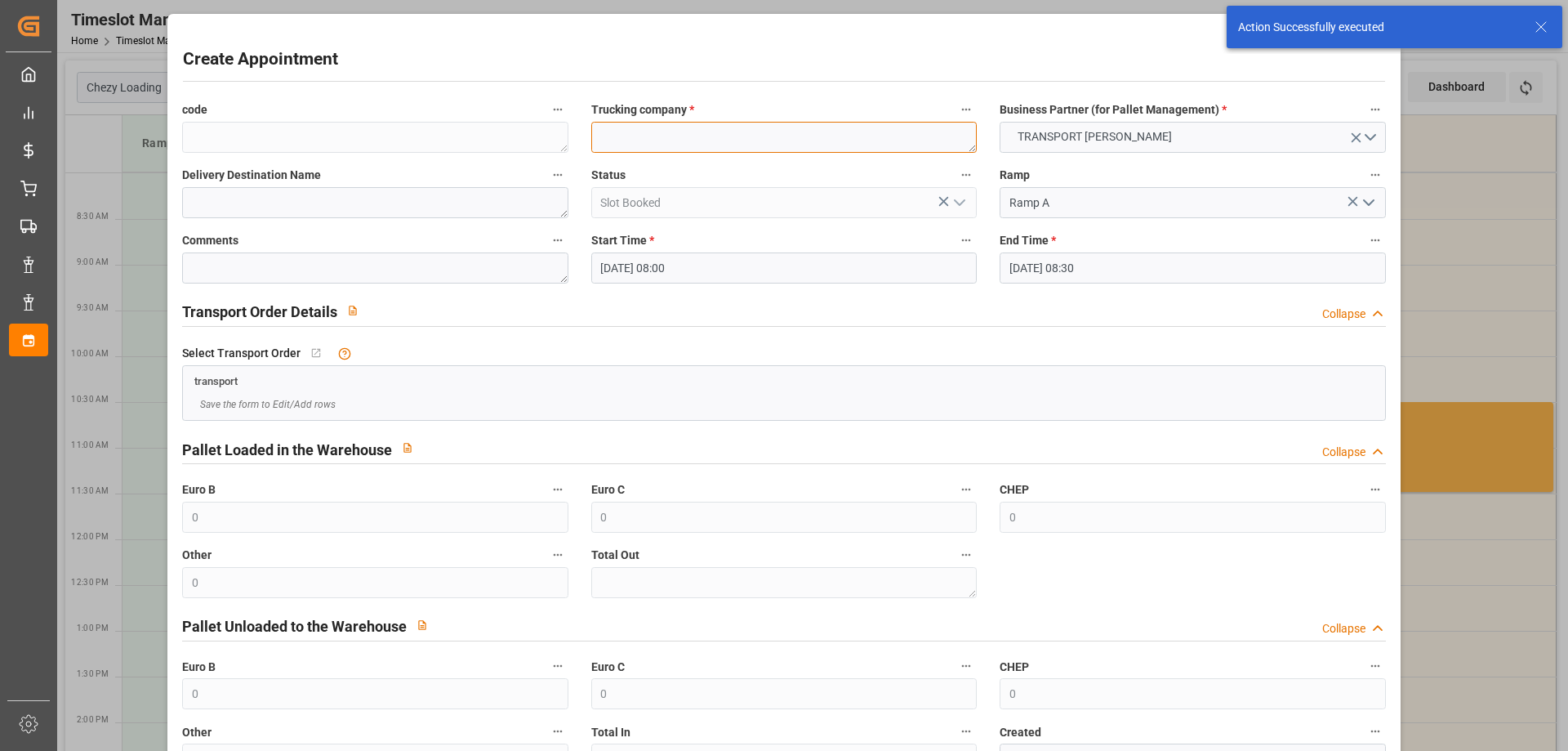
paste textarea "TRAPPES"
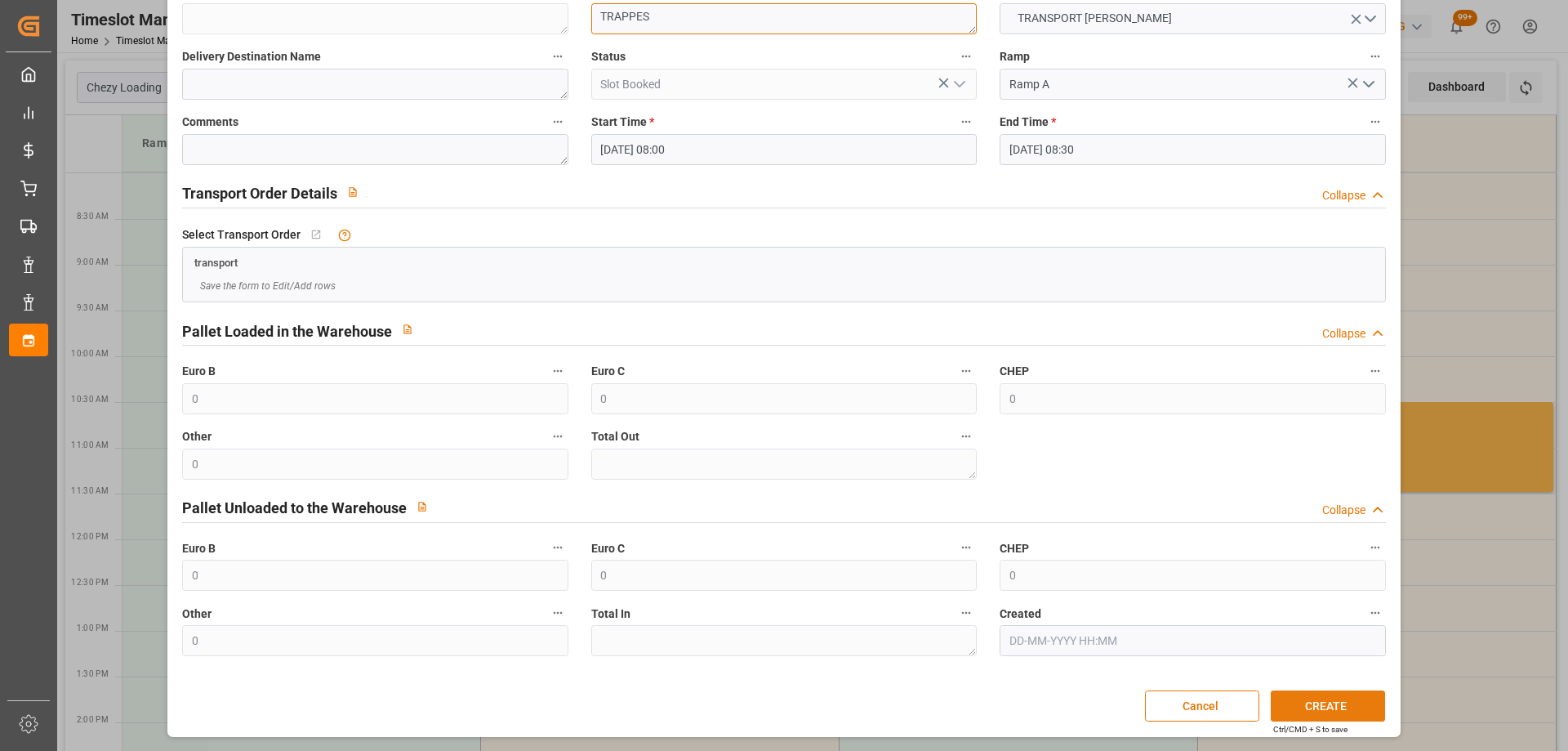
type textarea "TRAPPES"
drag, startPoint x: 1357, startPoint y: 709, endPoint x: 1057, endPoint y: 726, distance: 300.5
click at [1354, 709] on button "CREATE" at bounding box center [1328, 706] width 114 height 31
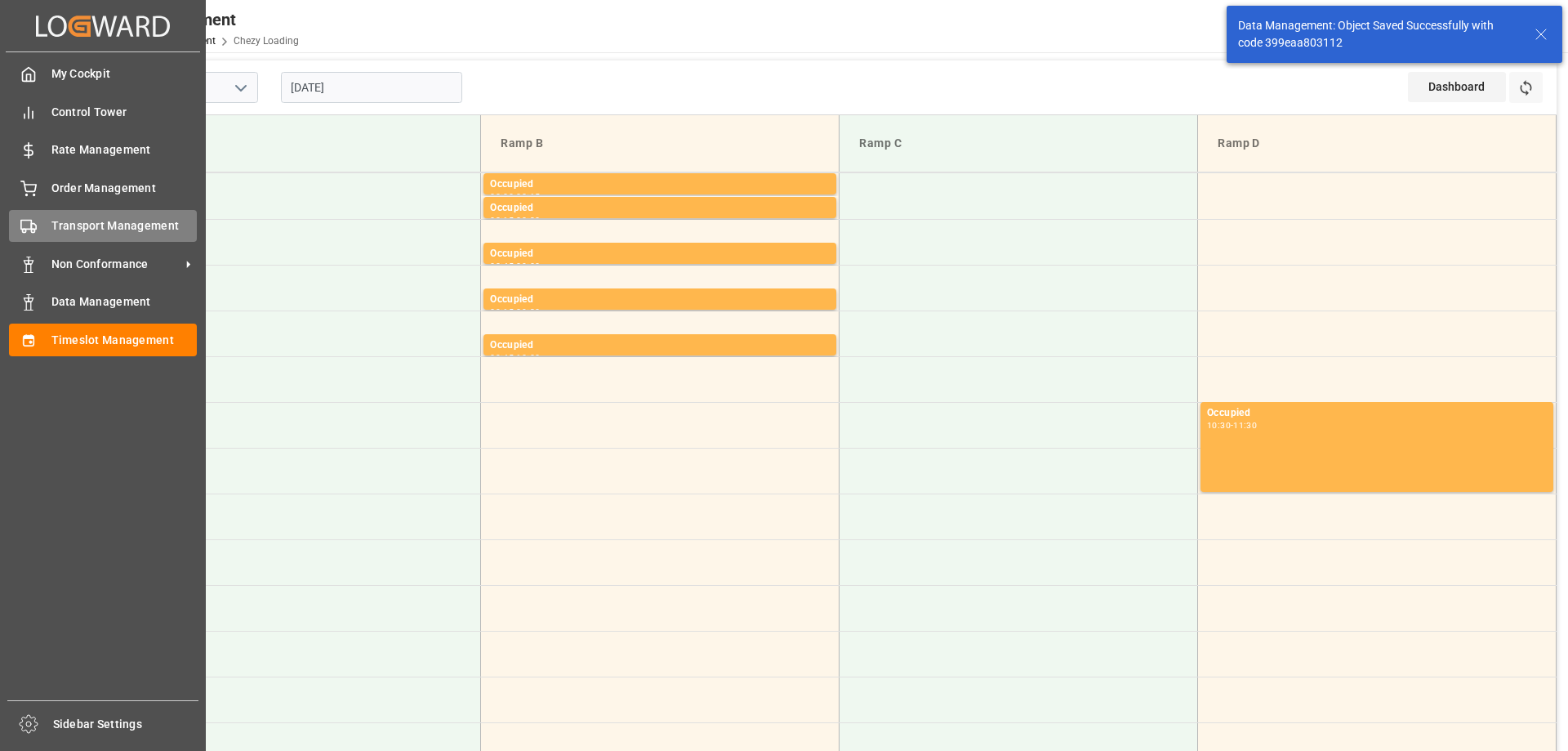
click at [42, 225] on div "Transport Management Transport Management" at bounding box center [103, 227] width 188 height 32
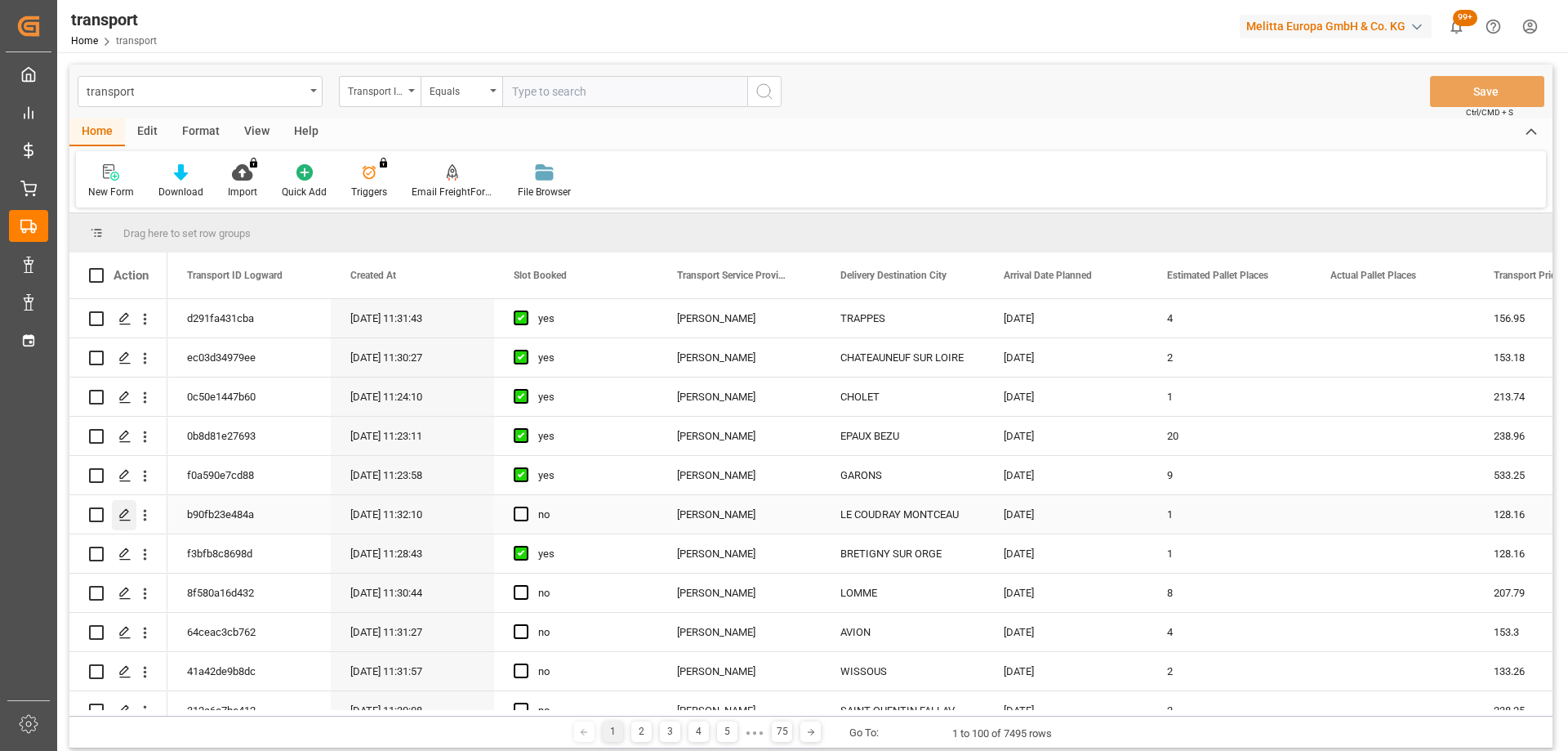
click at [122, 514] on polygon "Press SPACE to select this row." at bounding box center [125, 514] width 8 height 8
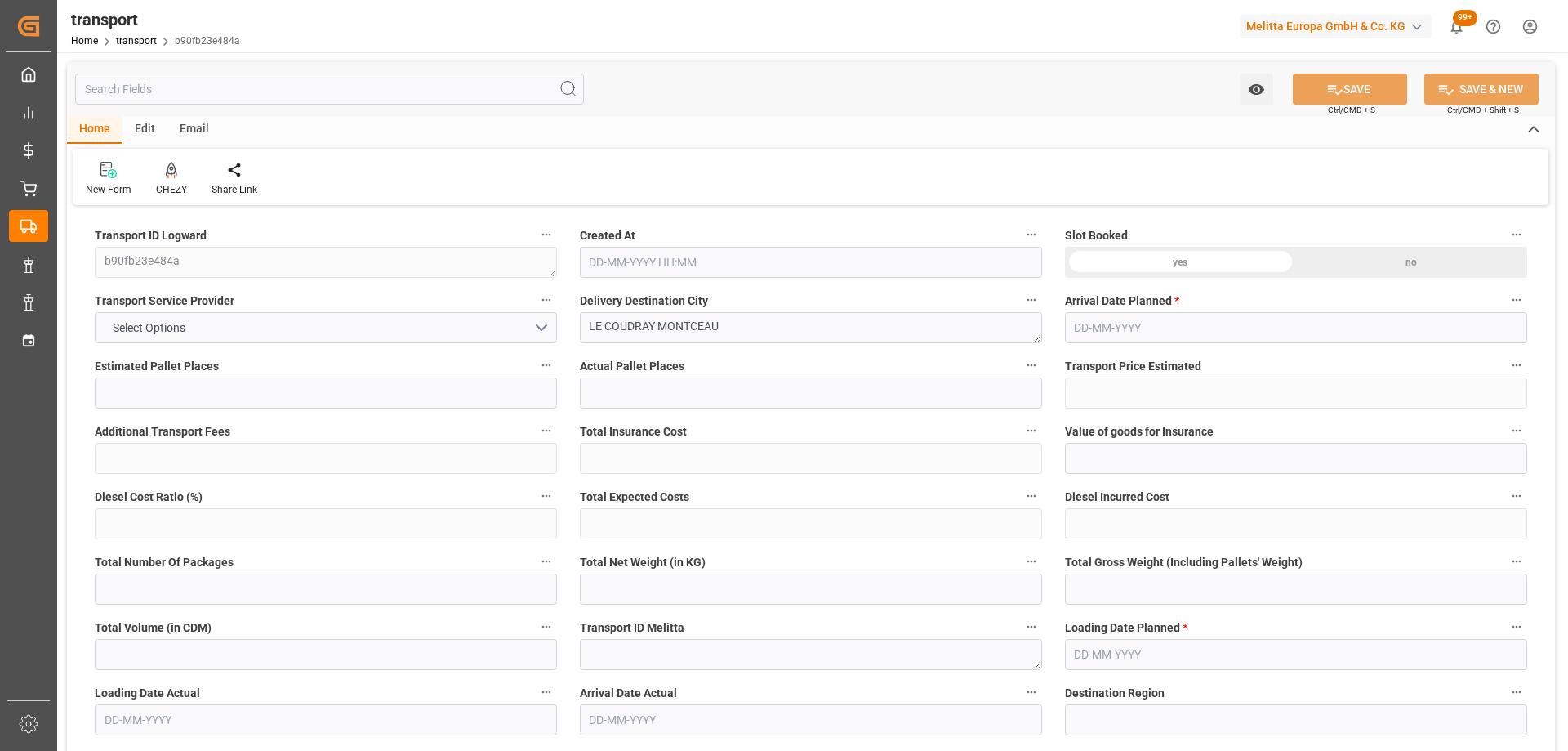
type input "1"
type input "128.16"
type input "0"
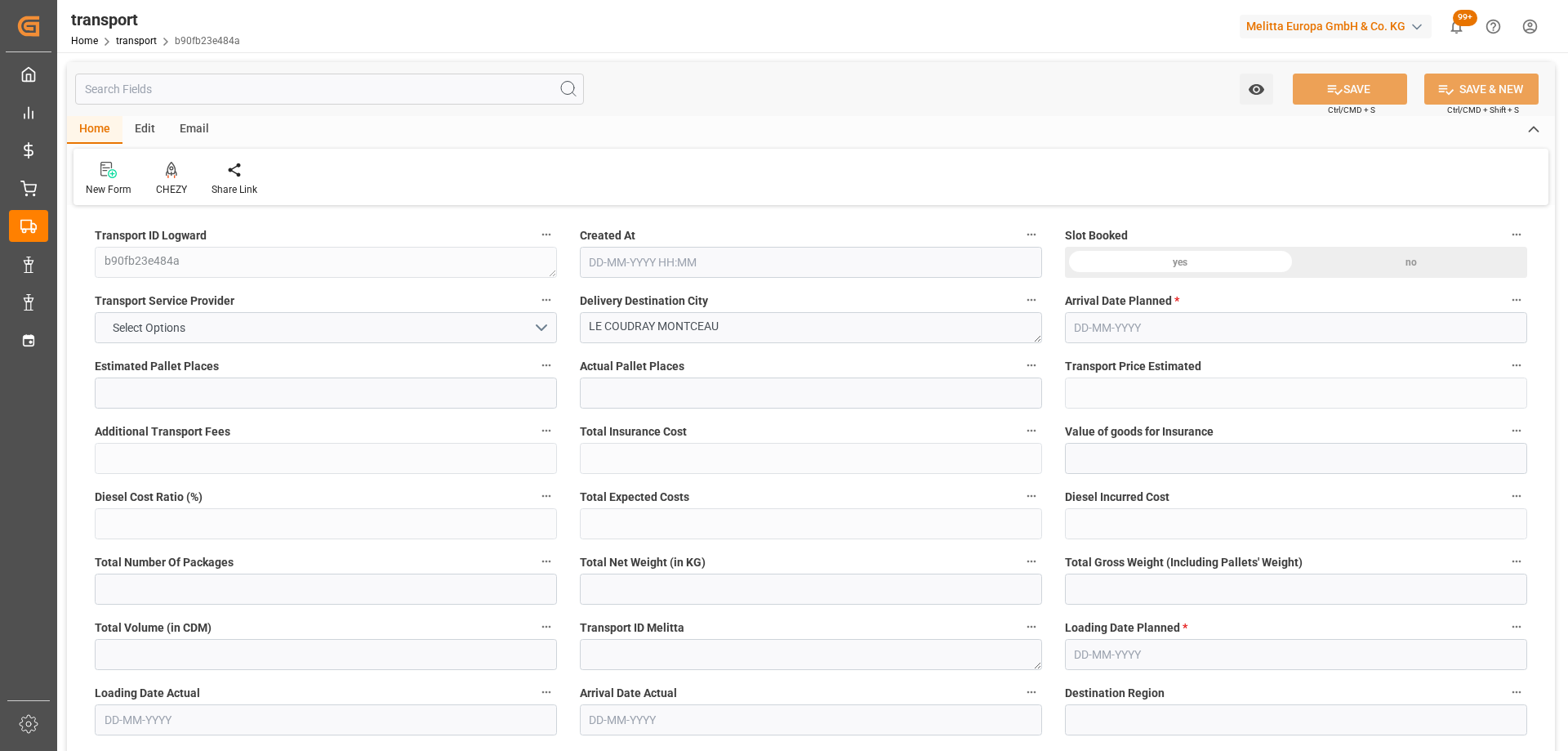
type input "123.8282"
type input "-4.3318"
type input "0"
type input "115.8"
type input "155"
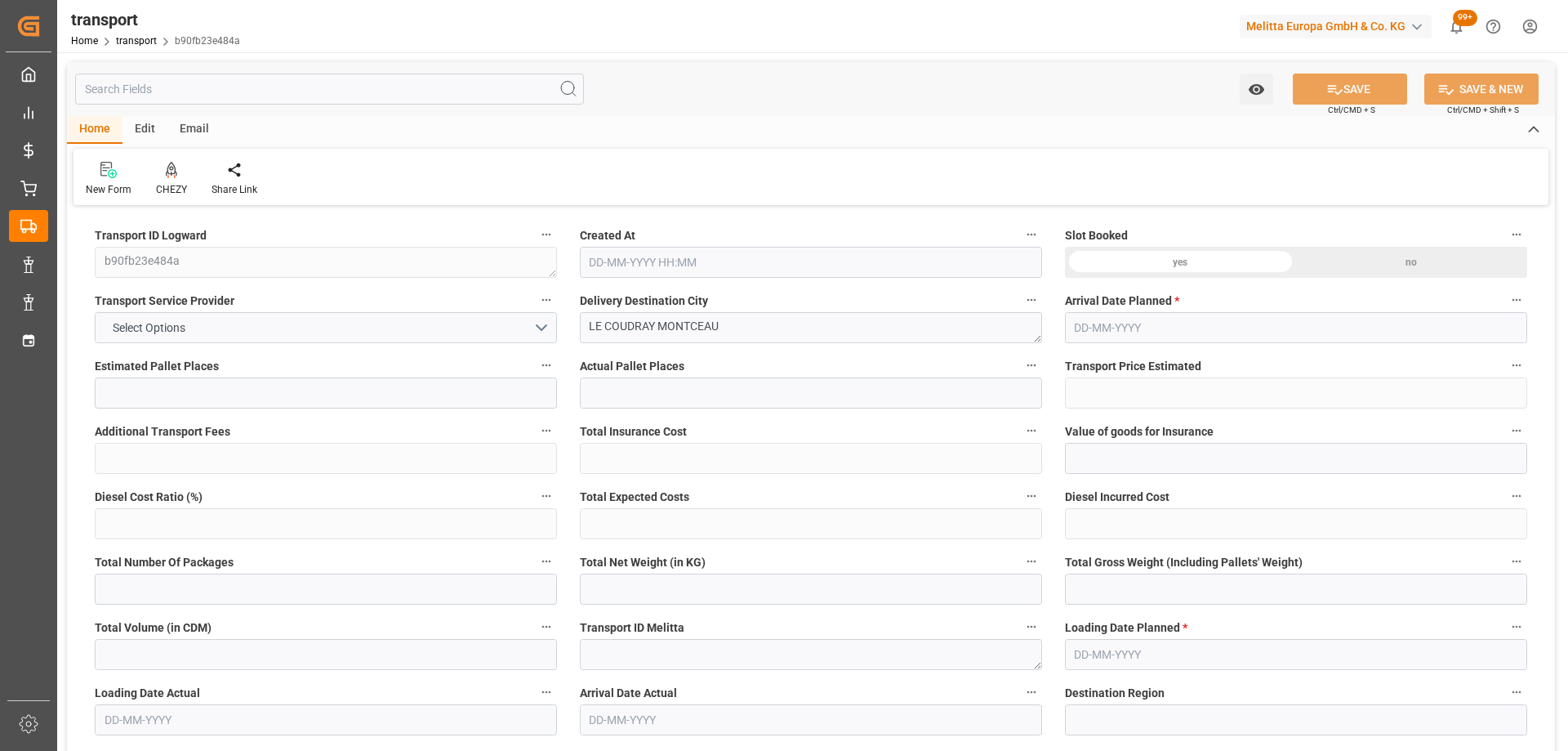
type input "548.4"
type input "91"
type input "0"
type input "60"
type input "1"
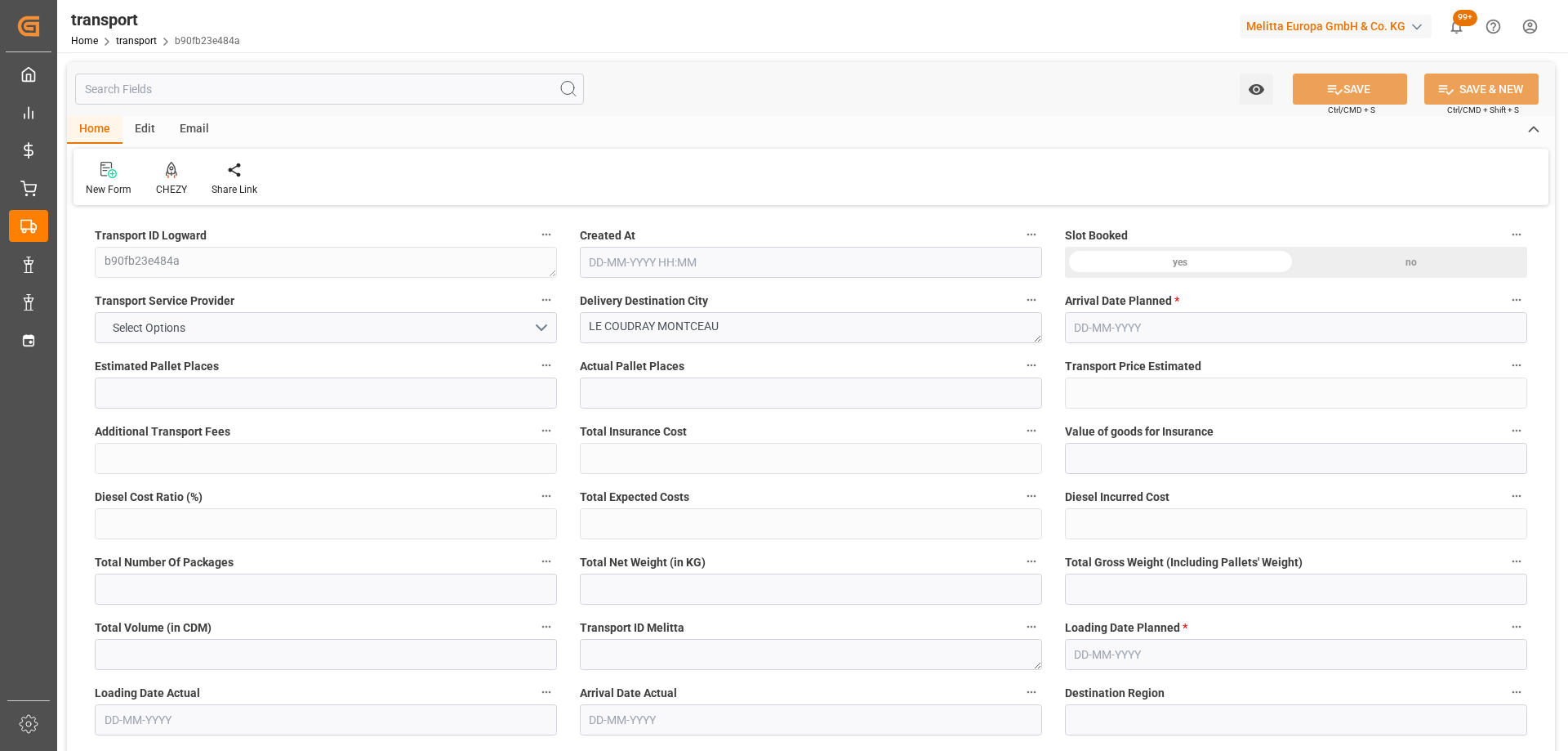
type input "101"
type input "132"
type input "0"
type input "4710.8598"
type input "0"
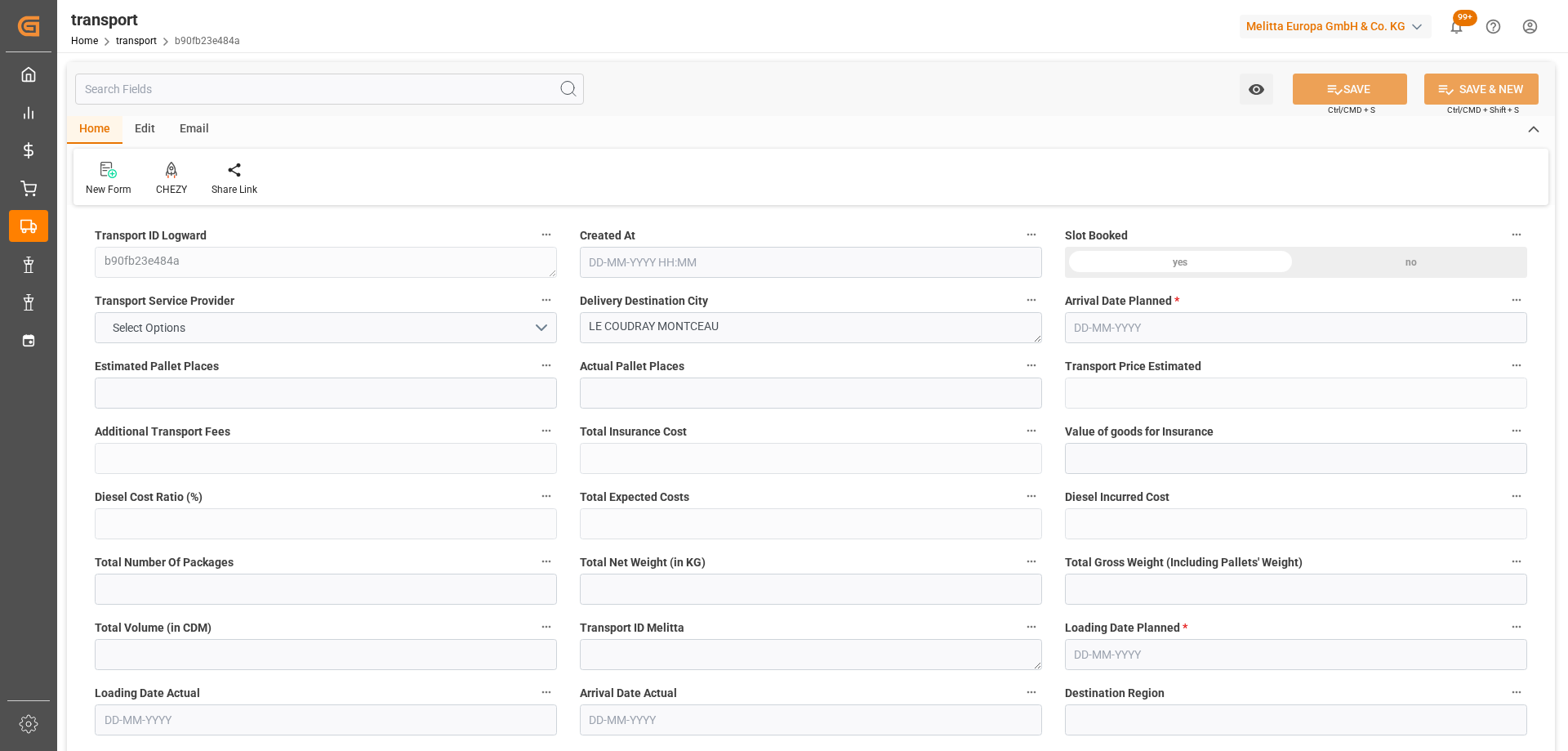
type input "0"
type input "21"
type input "35"
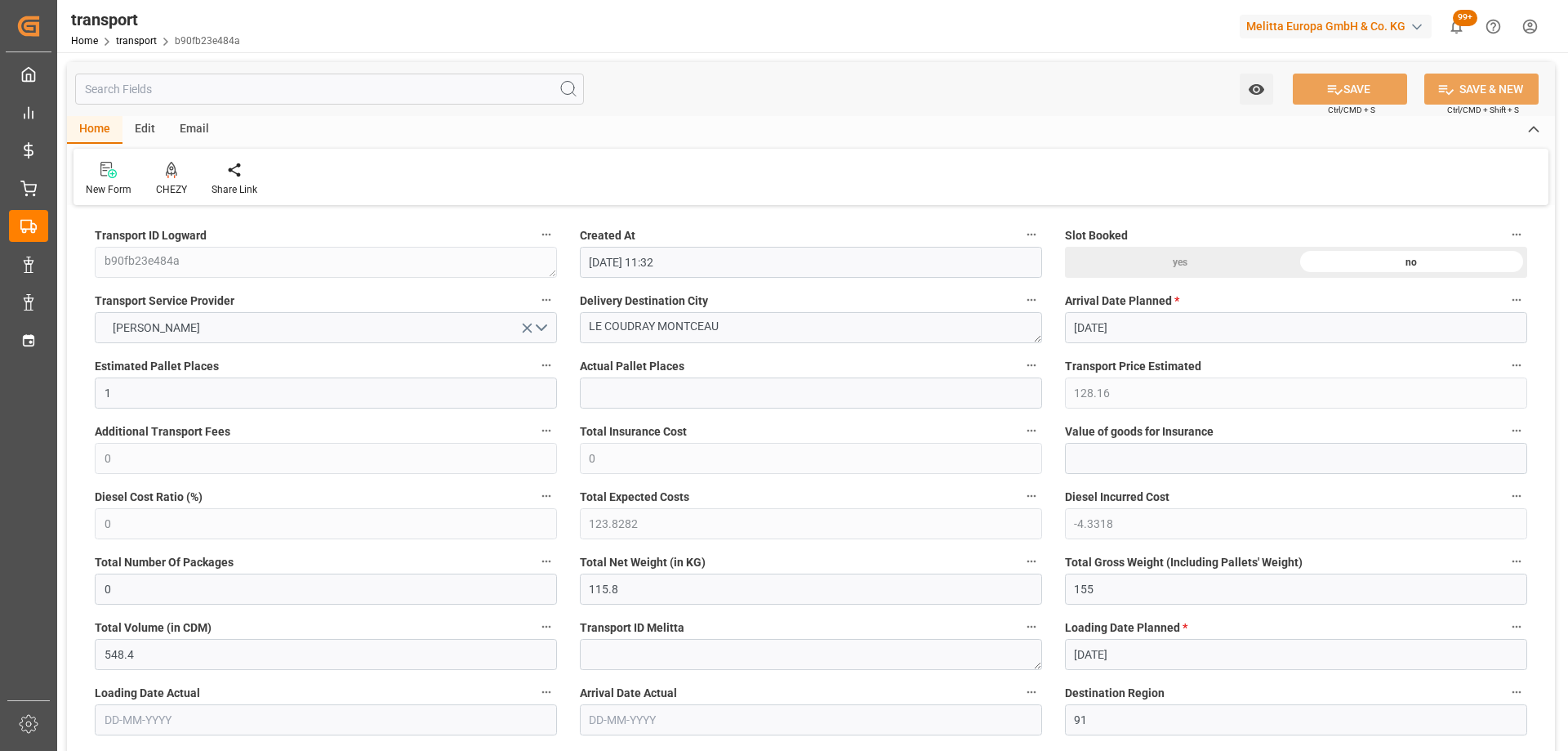
type input "08-09-2025 11:32"
type input "[DATE]"
drag, startPoint x: 739, startPoint y: 333, endPoint x: 731, endPoint y: 355, distance: 23.4
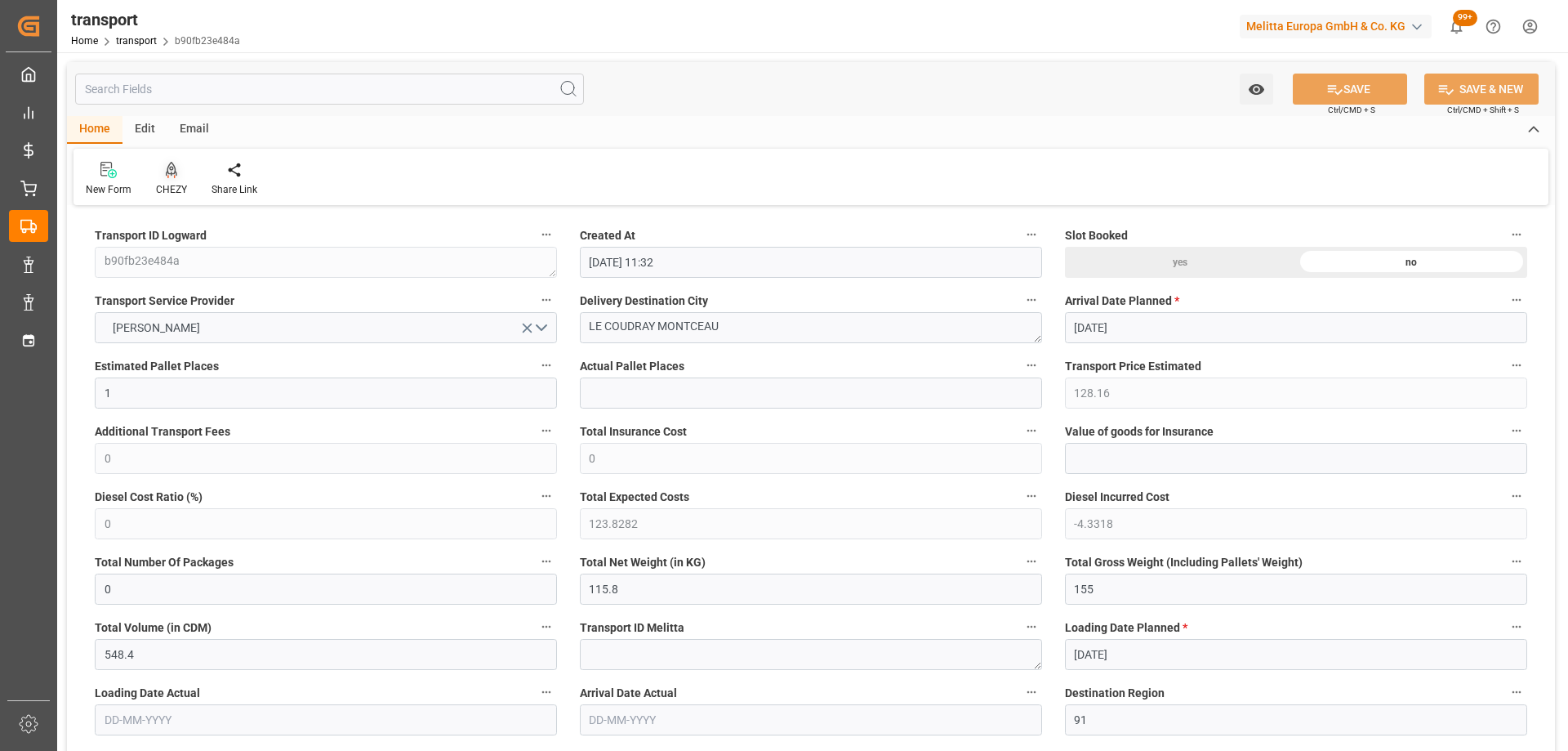
click at [173, 171] on icon at bounding box center [171, 170] width 11 height 16
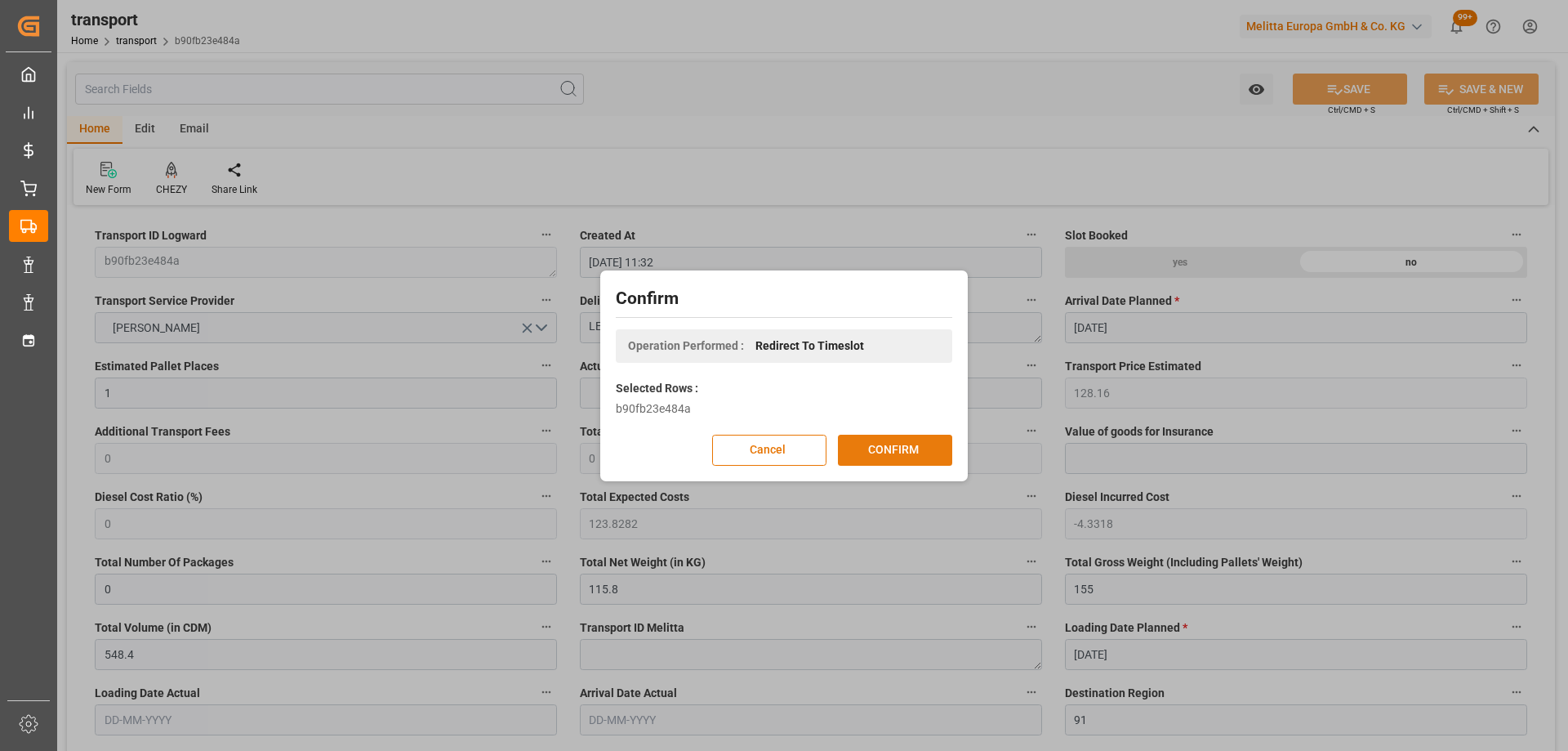
click at [892, 449] on button "CONFIRM" at bounding box center [895, 450] width 114 height 31
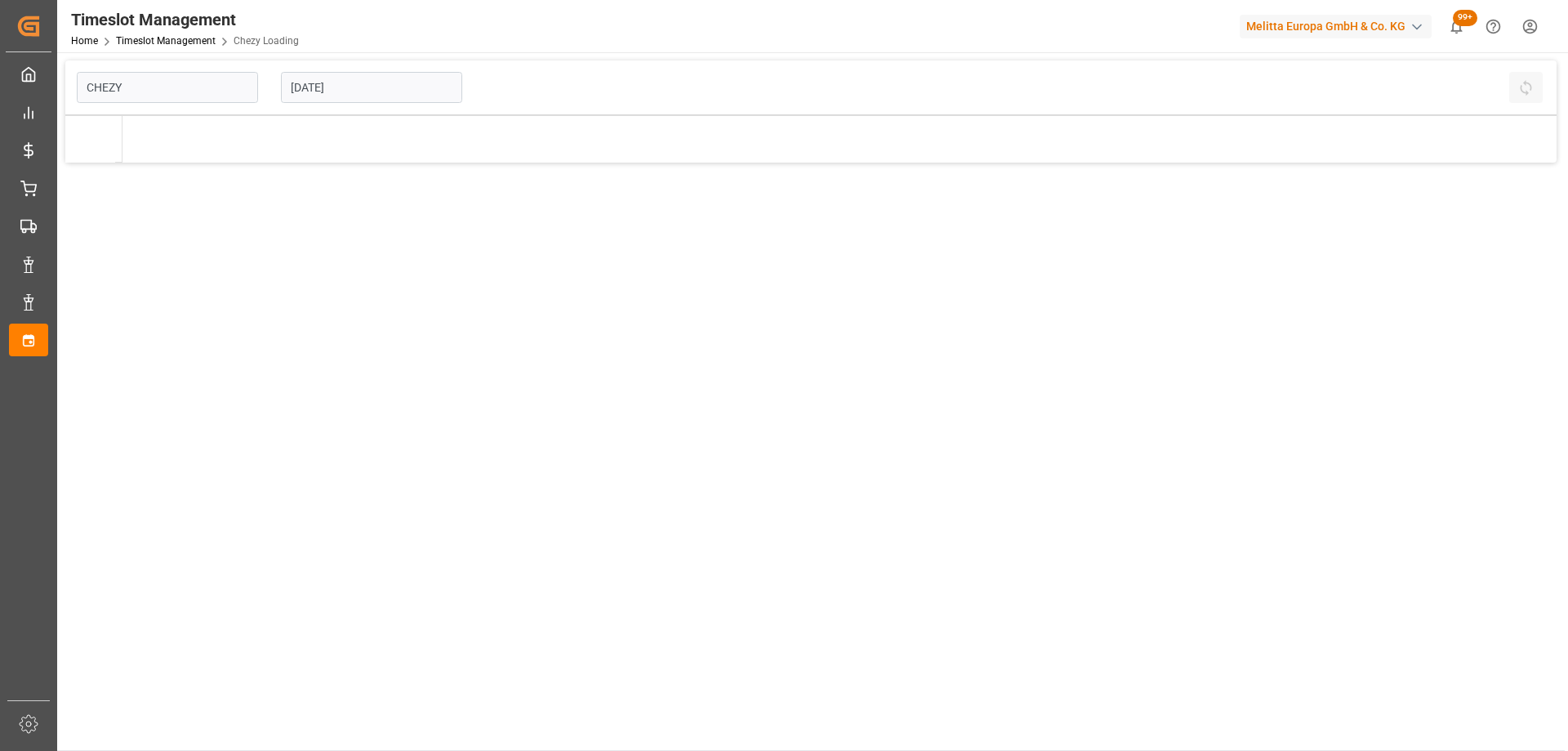
type input "Chezy Loading"
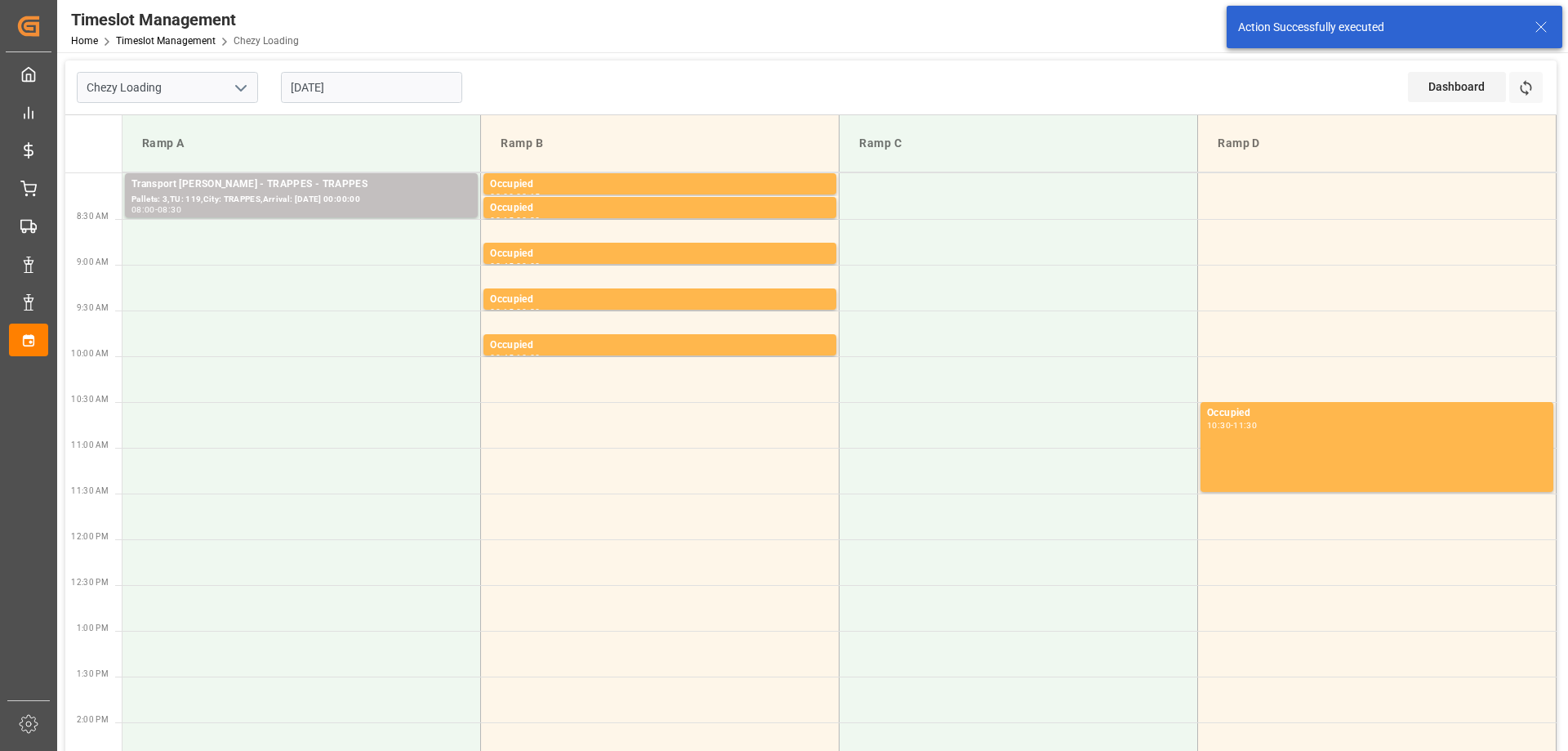
click at [357, 295] on td at bounding box center [301, 288] width 359 height 46
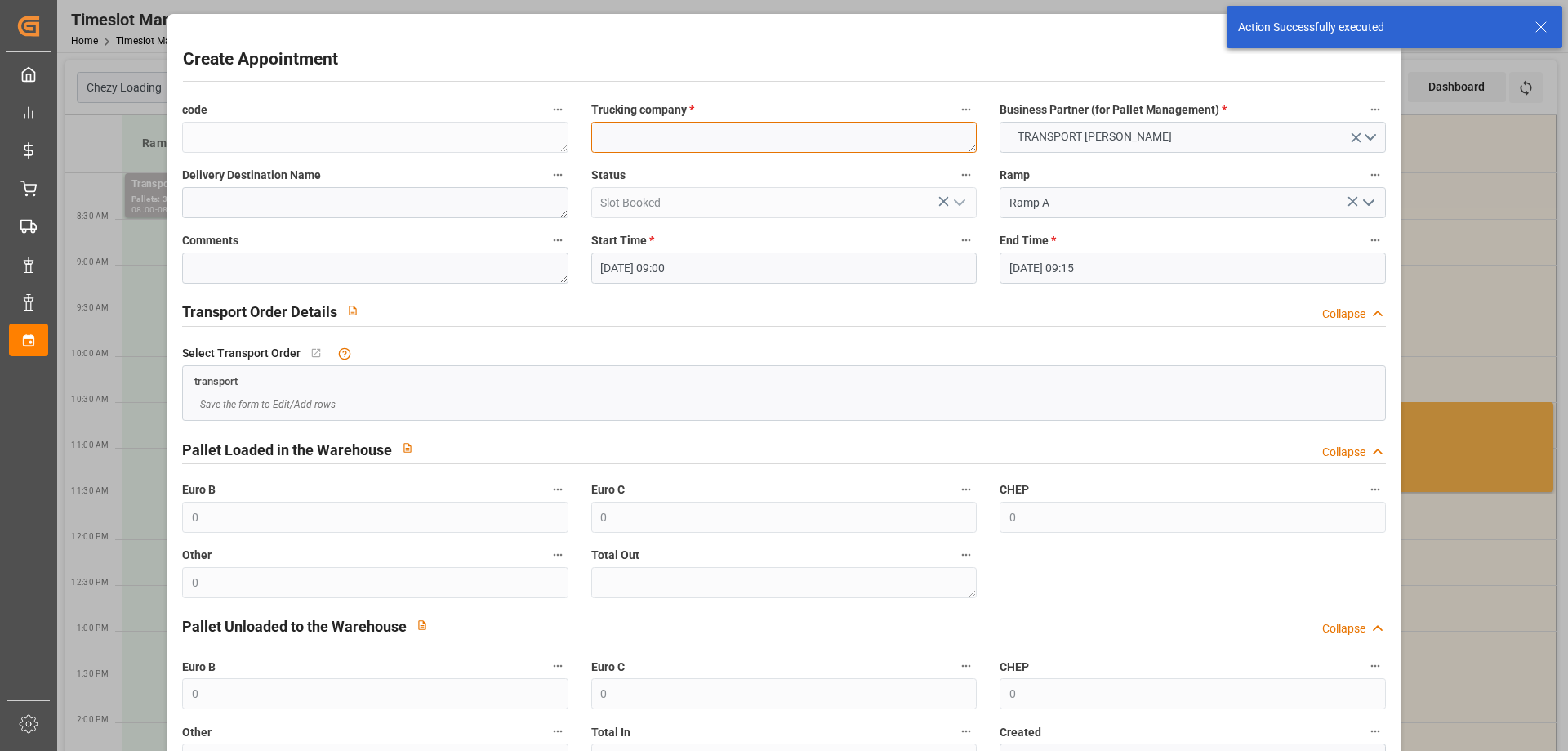
paste textarea "LE COUDRAY MONTCEAU"
type textarea "LE COUDRAY MONTCEAU"
click at [1157, 263] on input "12-09-2025 09:15" at bounding box center [1192, 268] width 386 height 31
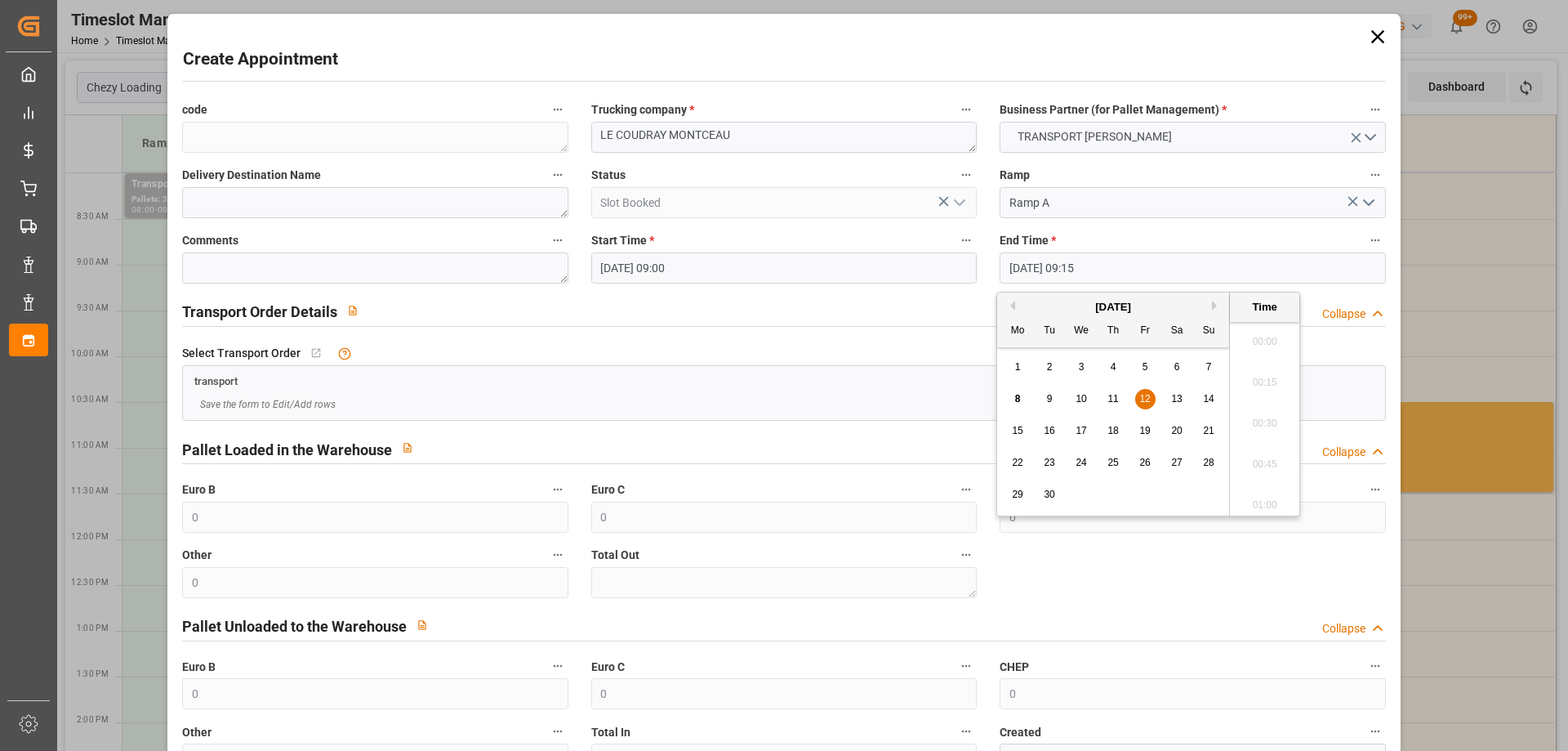
scroll to position [1436, 0]
click at [1147, 399] on span "12" at bounding box center [1145, 398] width 11 height 11
click at [1265, 452] on li "09:30" at bounding box center [1264, 459] width 70 height 41
type input "12-09-2025 09:30"
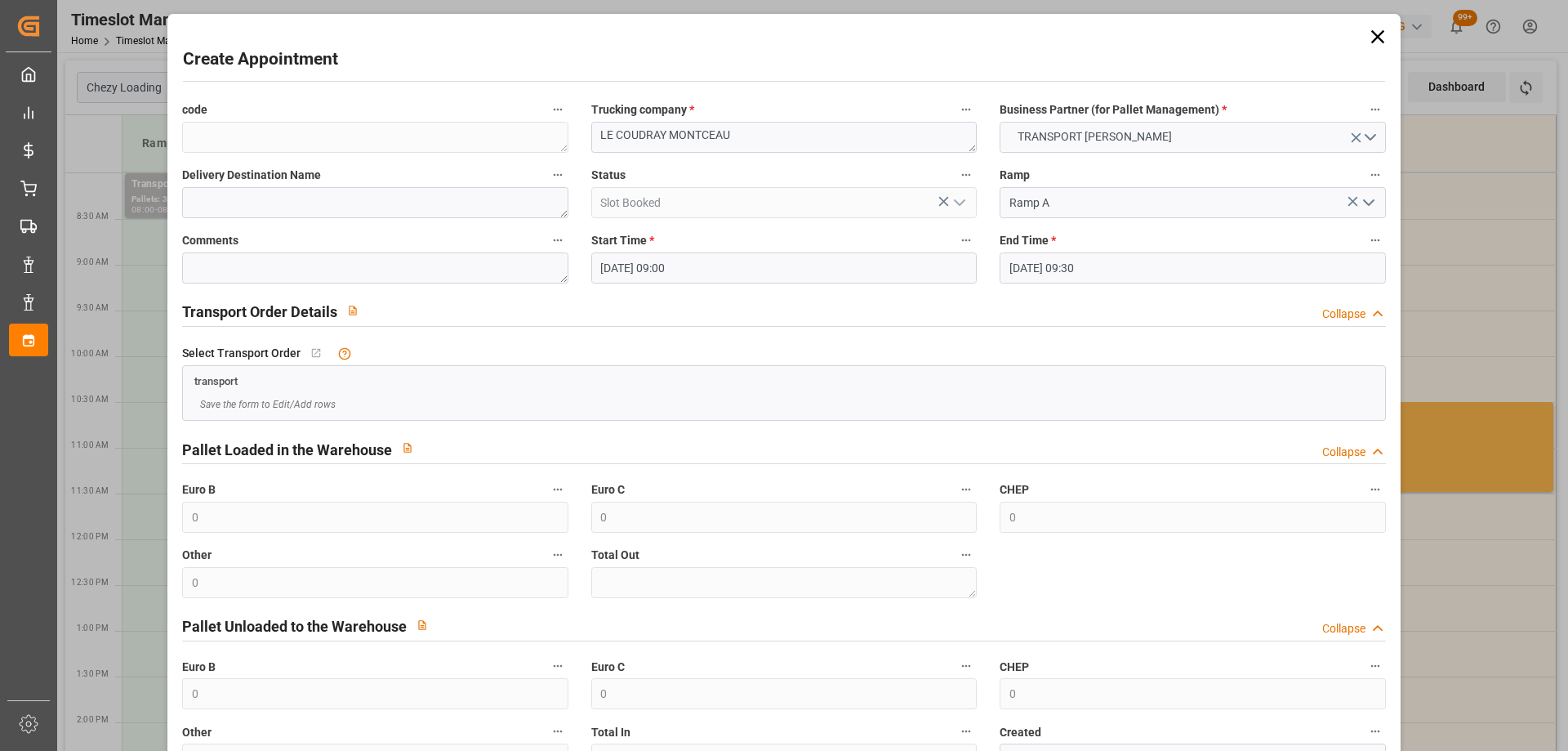
scroll to position [119, 0]
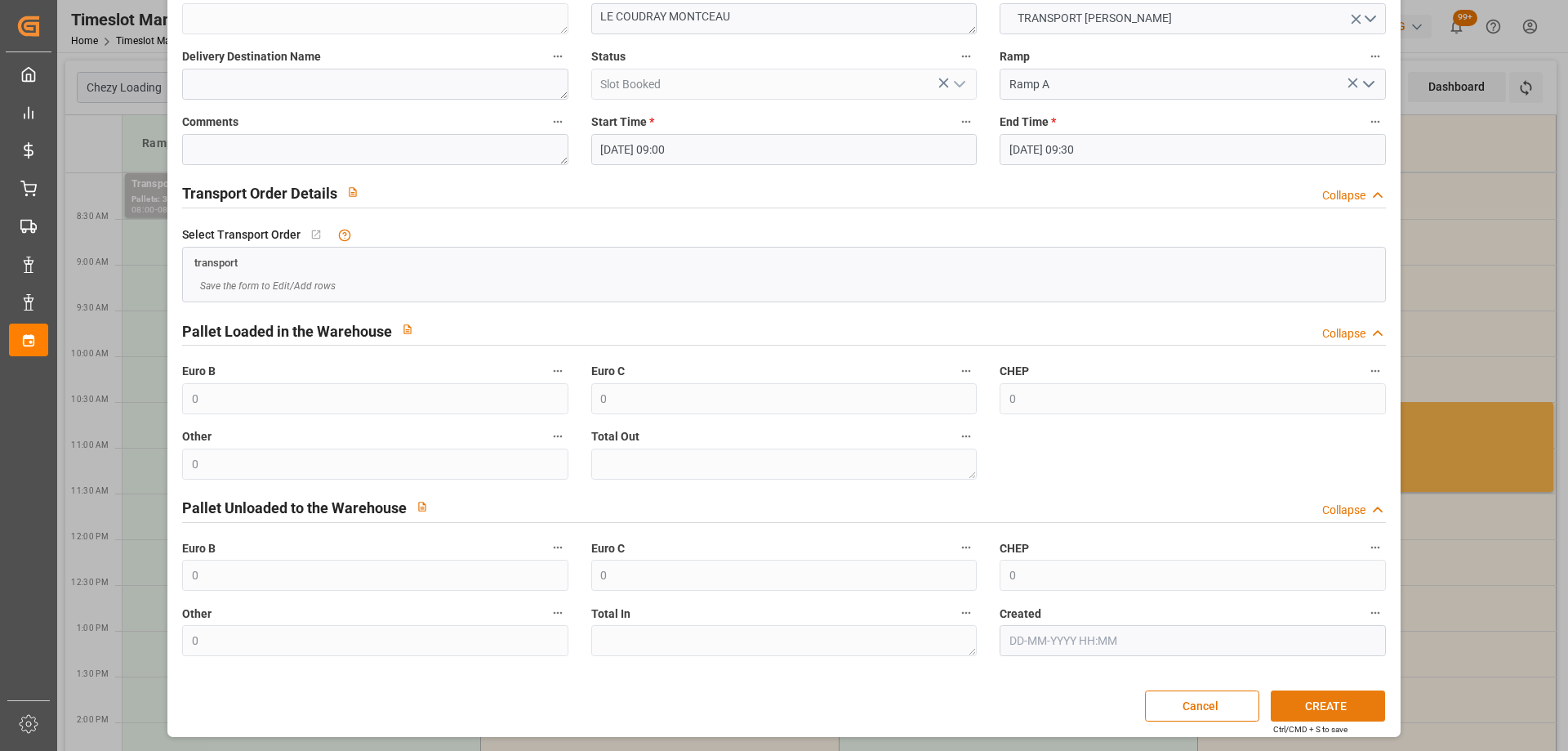
click at [1362, 703] on button "CREATE" at bounding box center [1328, 706] width 114 height 31
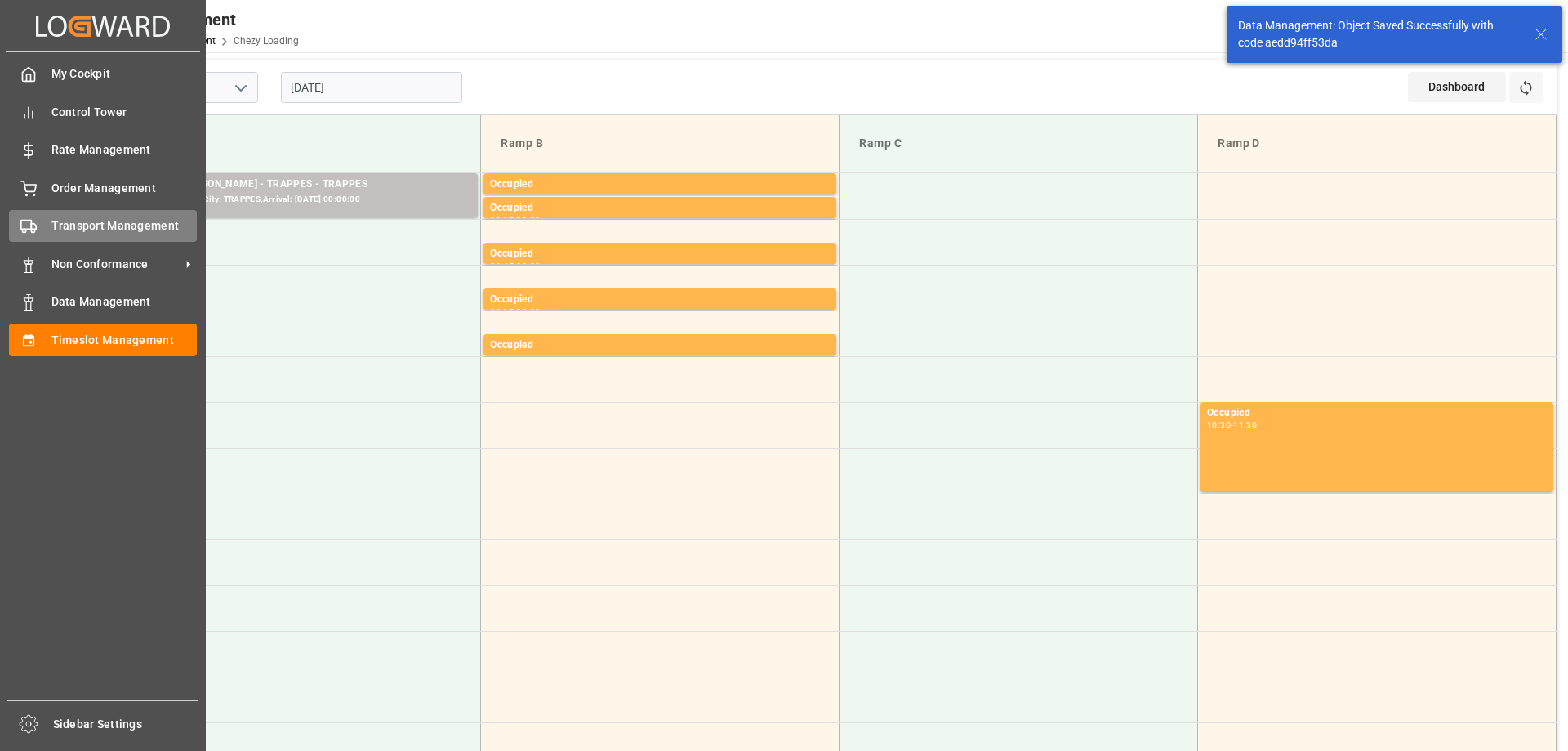
click at [39, 218] on div "Transport Management Transport Management" at bounding box center [103, 227] width 188 height 32
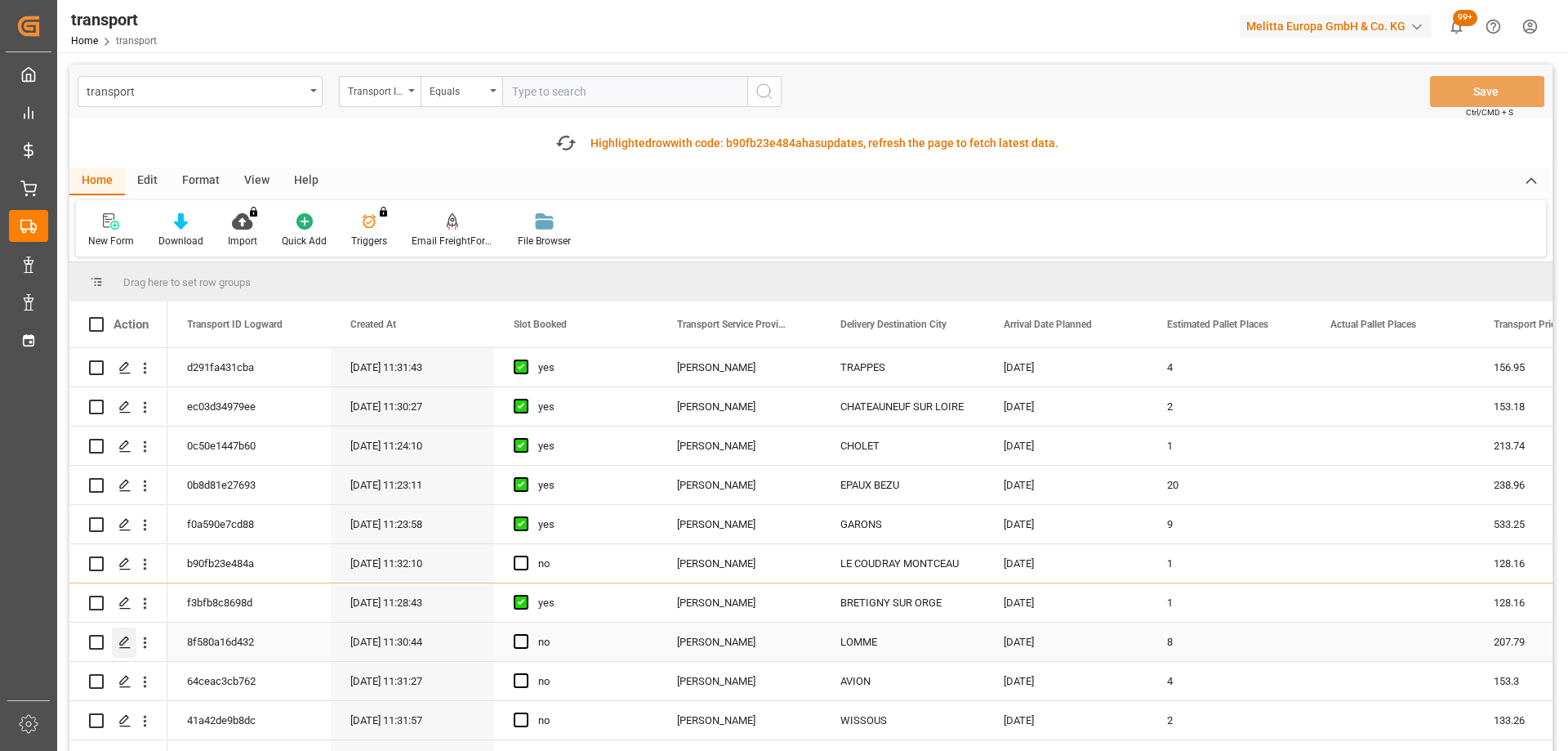
click at [120, 634] on div "Press SPACE to select this row." at bounding box center [124, 643] width 25 height 31
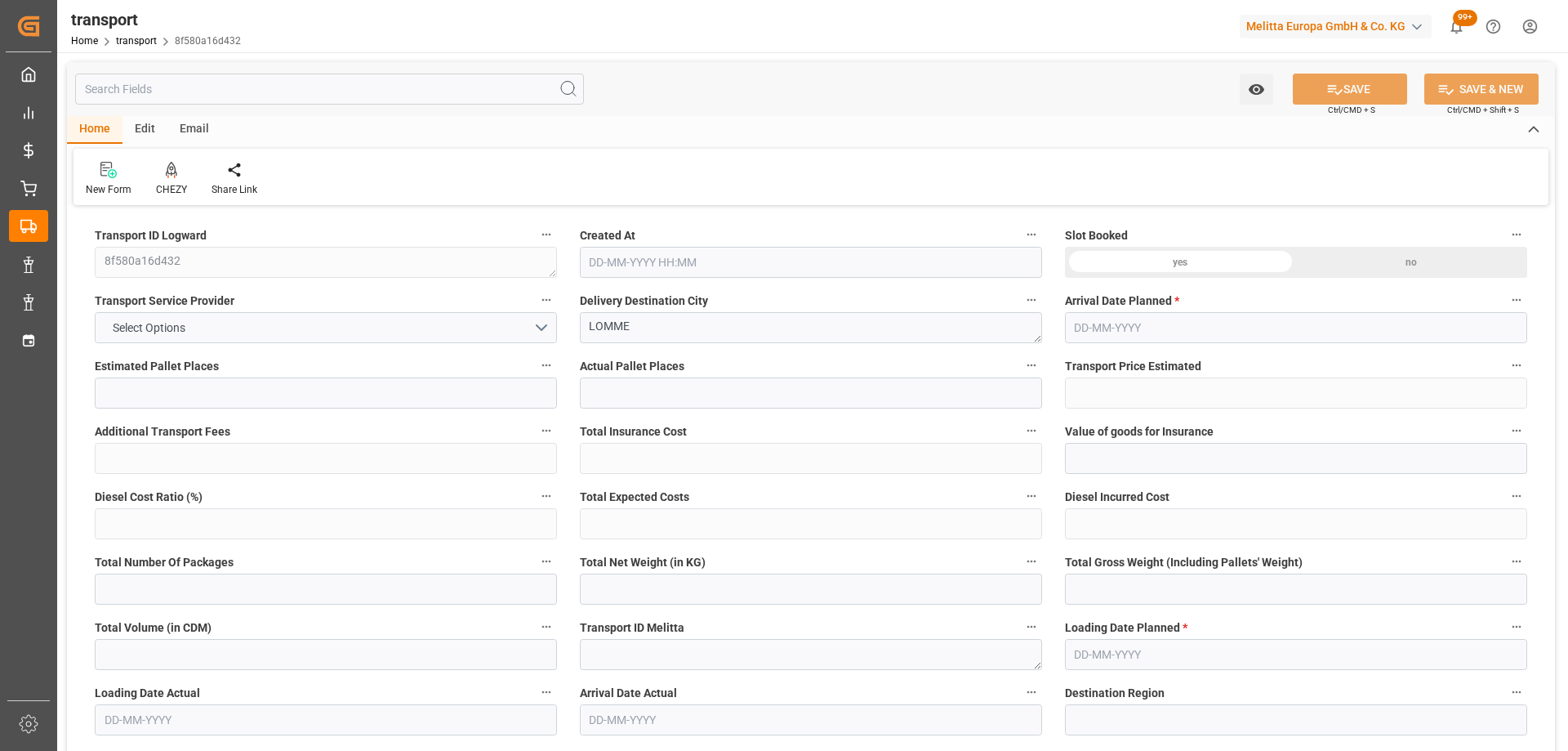
type input "8"
type input "207.79"
type input "0"
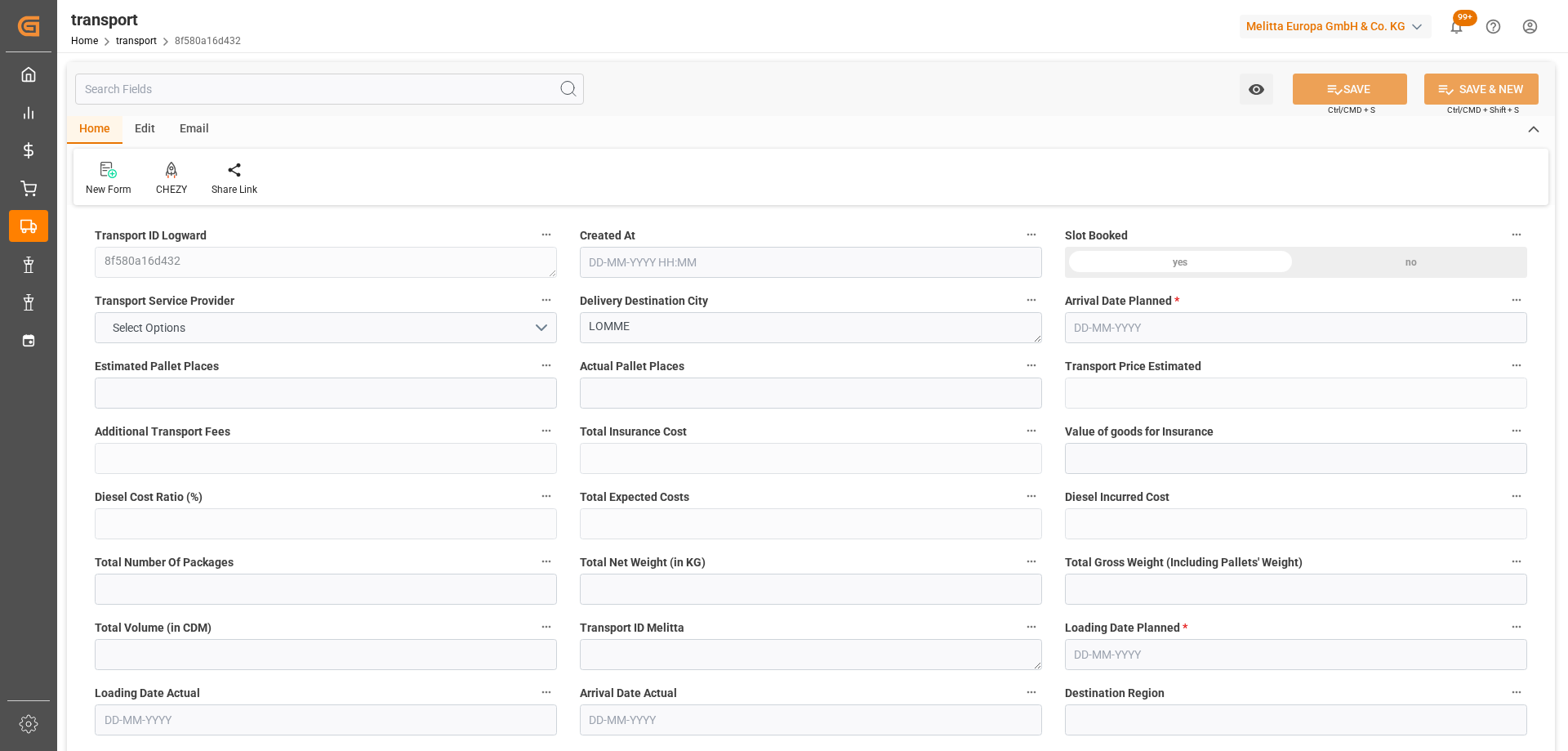
type input "200.7667"
type input "-7.0233"
type input "0"
type input "1290.278"
type input "2036.118"
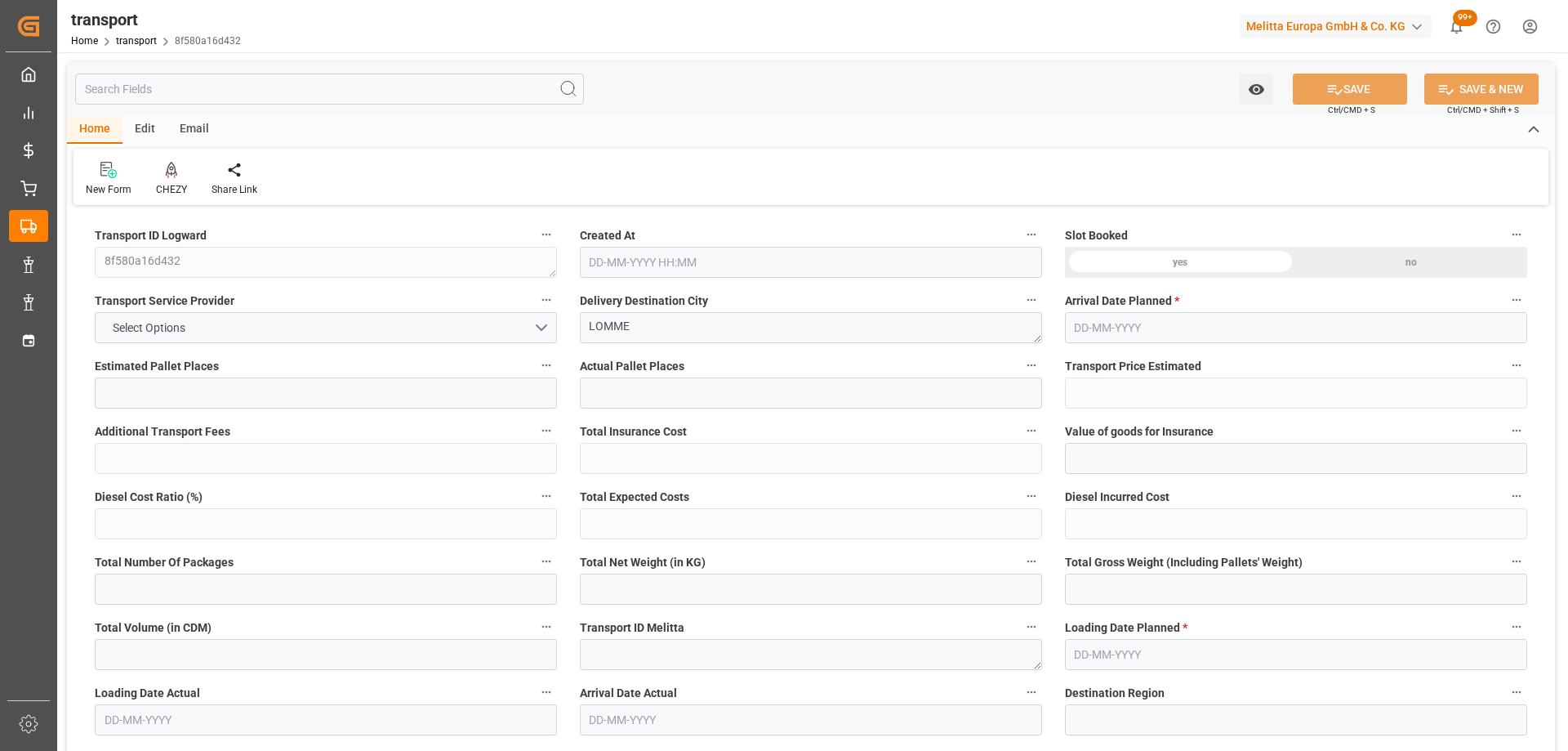
type input "5948.736"
type input "59"
type input "0"
type input "510"
type input "21"
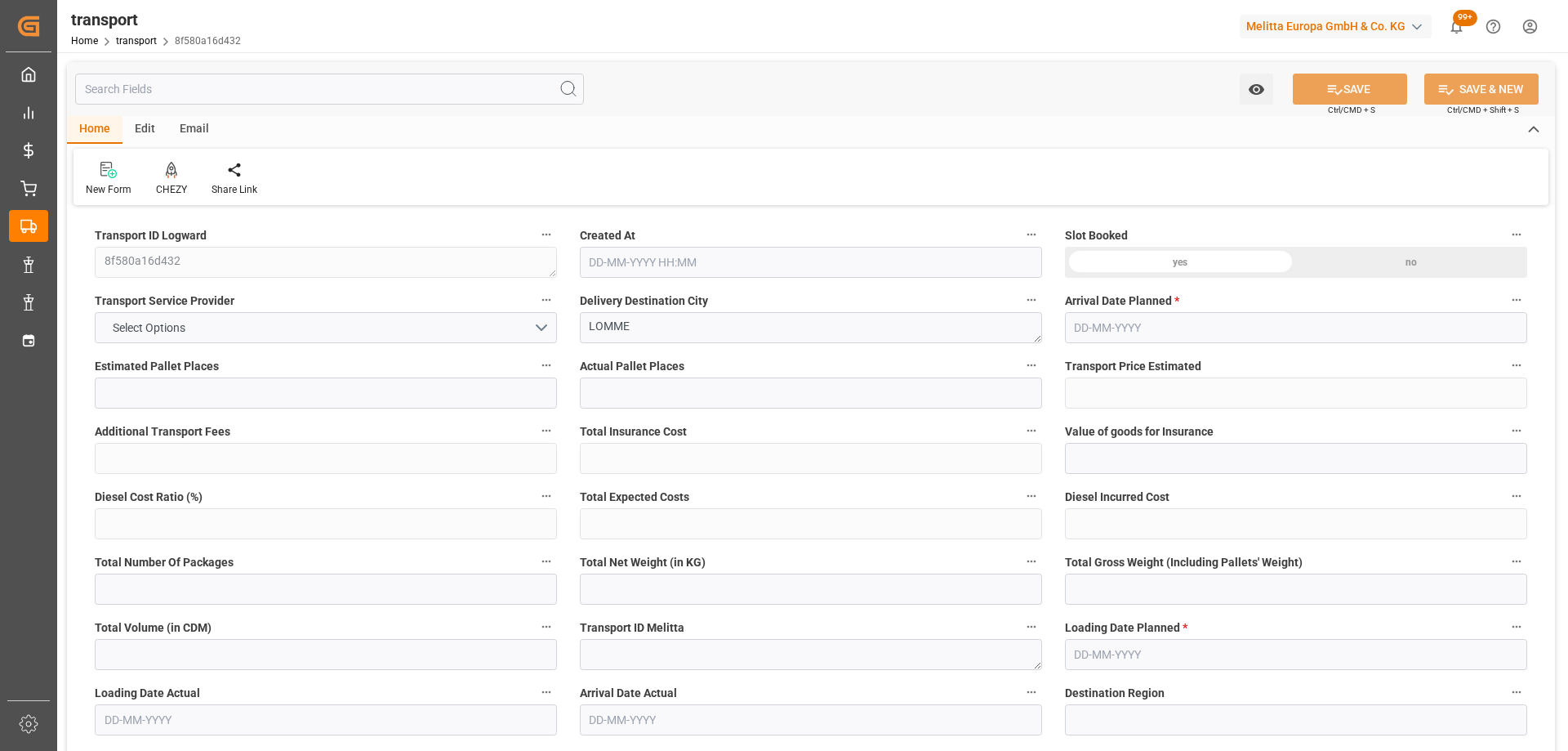
type input "101"
type input "1547.758"
type input "0"
type input "4710.8598"
type input "0"
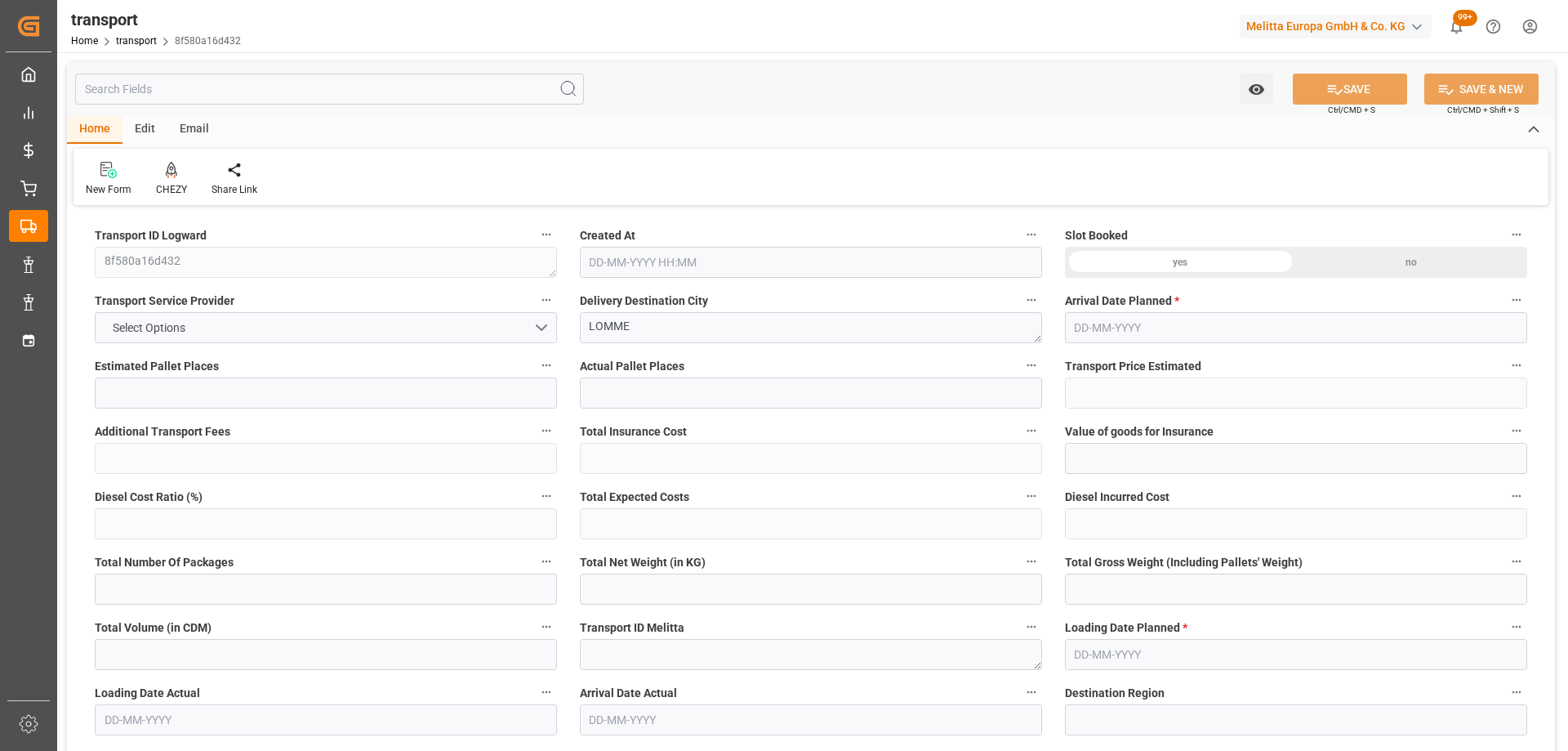
type input "0"
type input "21"
type input "35"
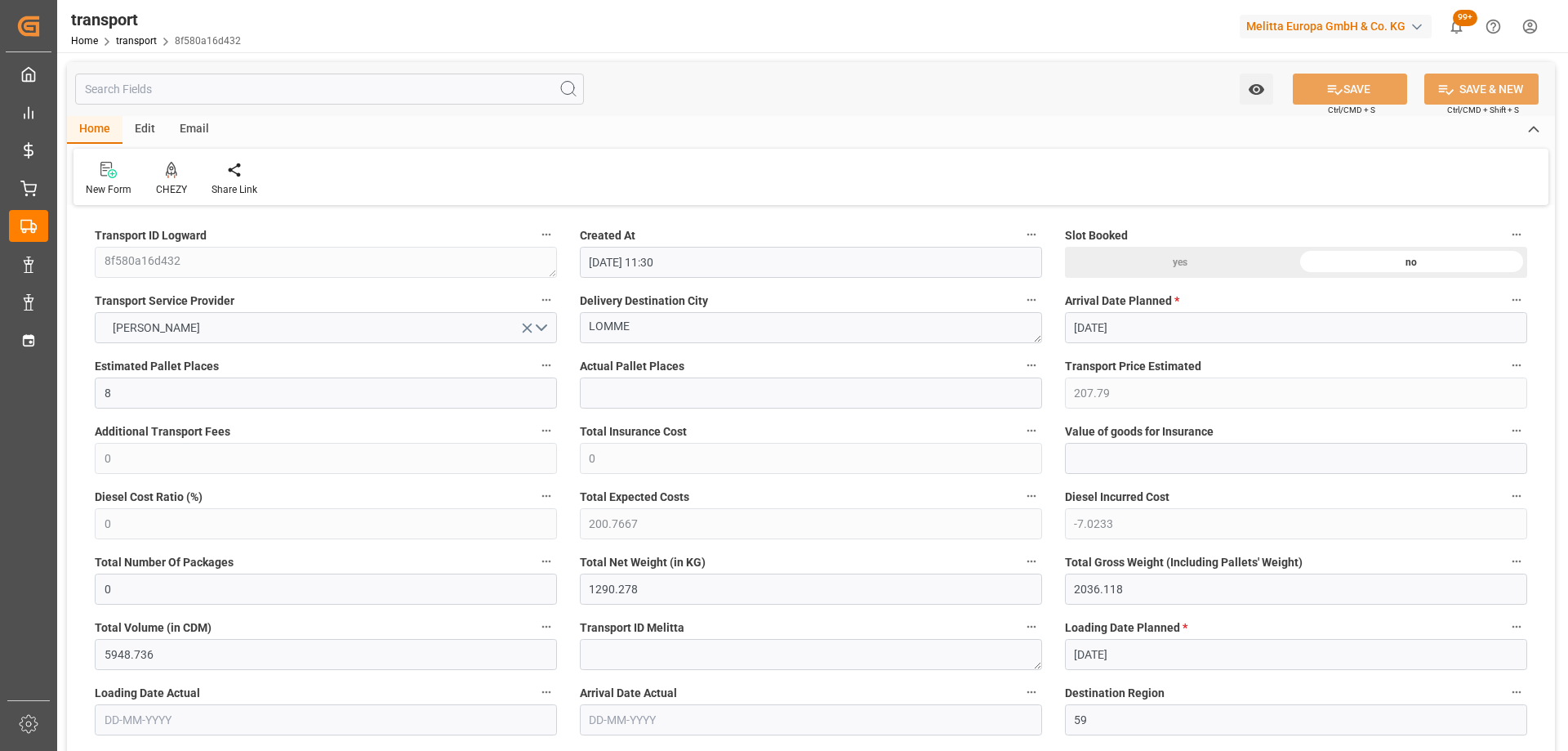
type input "08-09-2025 11:30"
type input "[DATE]"
drag, startPoint x: 511, startPoint y: 341, endPoint x: 477, endPoint y: 343, distance: 34.1
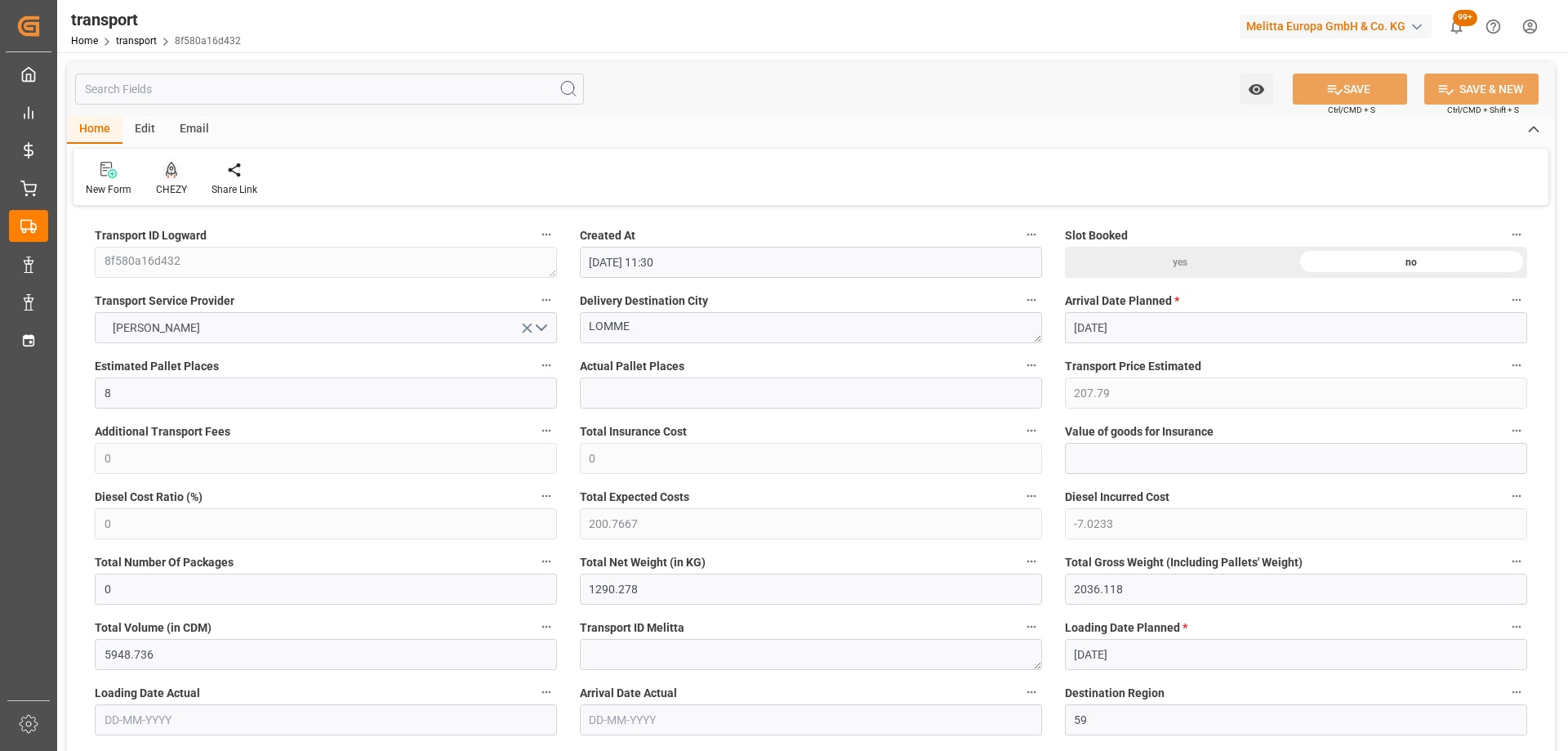
click at [170, 177] on icon at bounding box center [171, 170] width 11 height 16
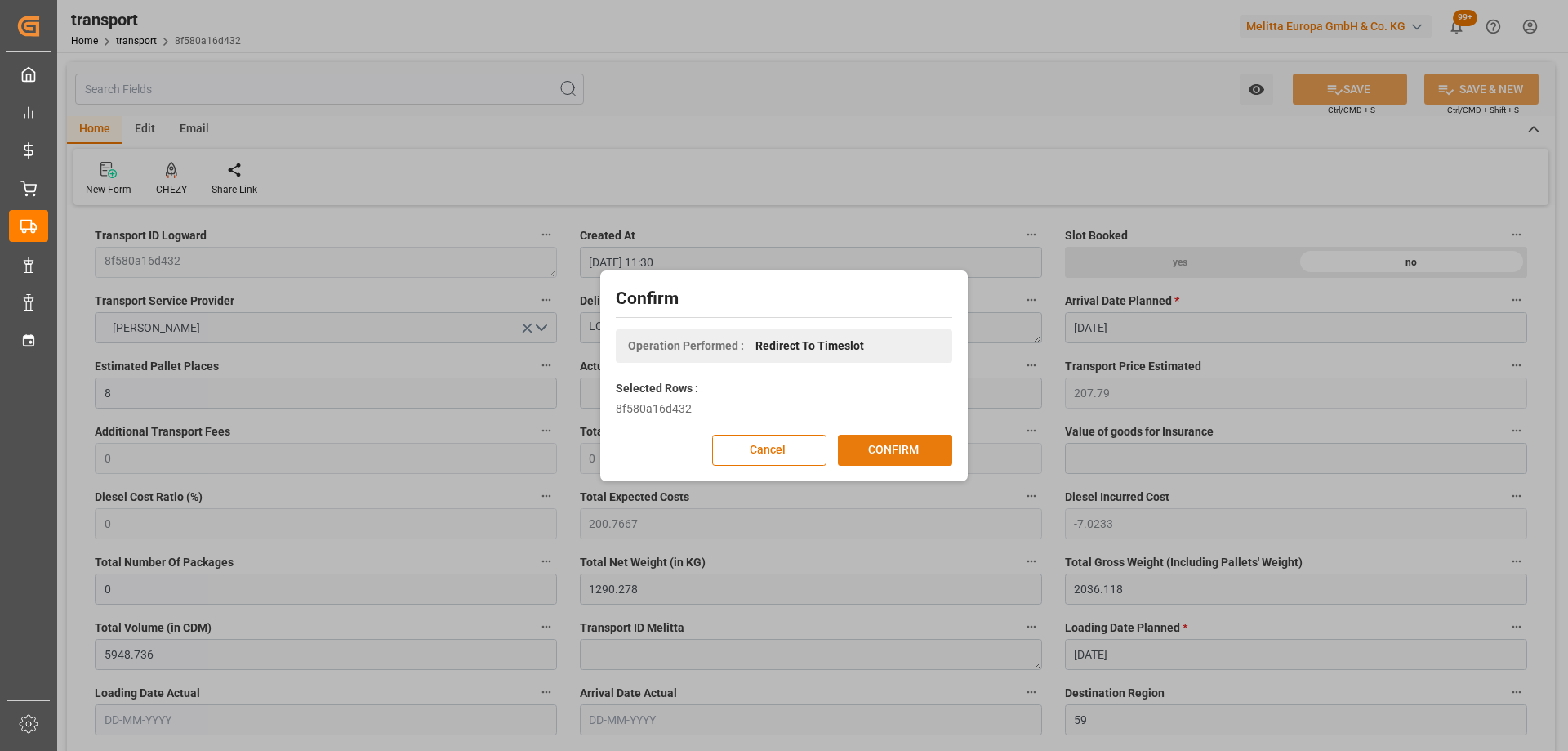
click at [918, 438] on button "CONFIRM" at bounding box center [895, 450] width 114 height 31
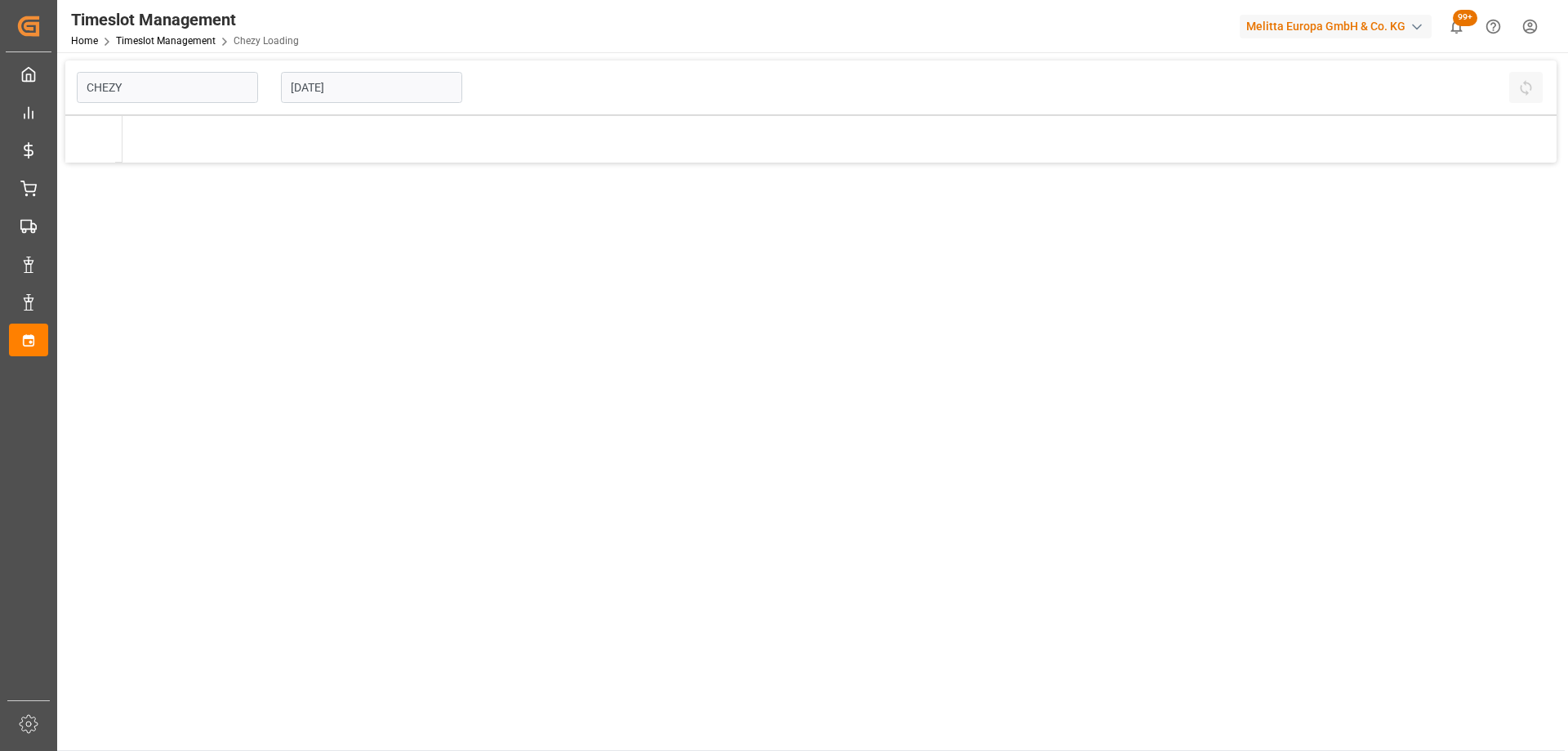
type input "Chezy Loading"
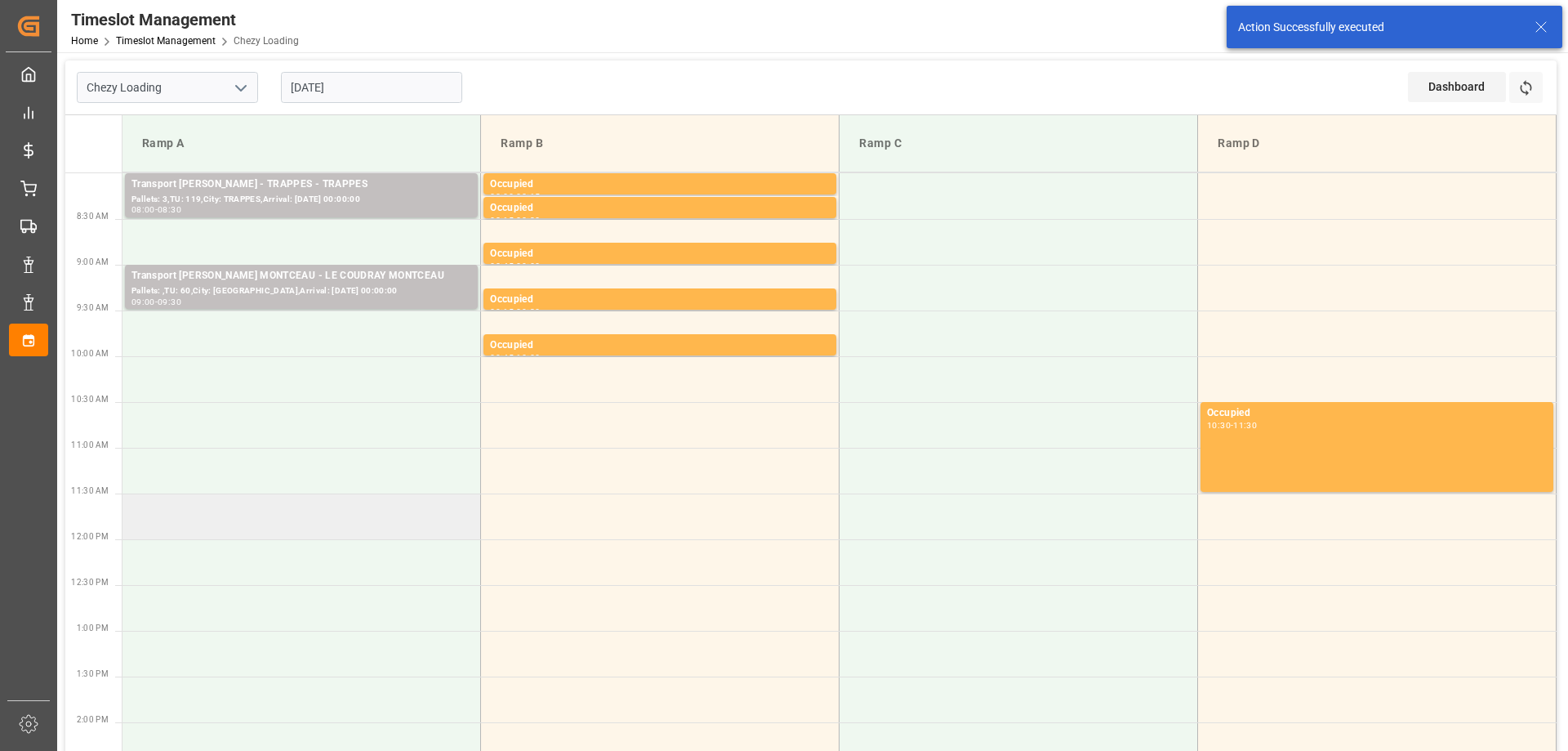
click at [331, 529] on td at bounding box center [301, 517] width 359 height 46
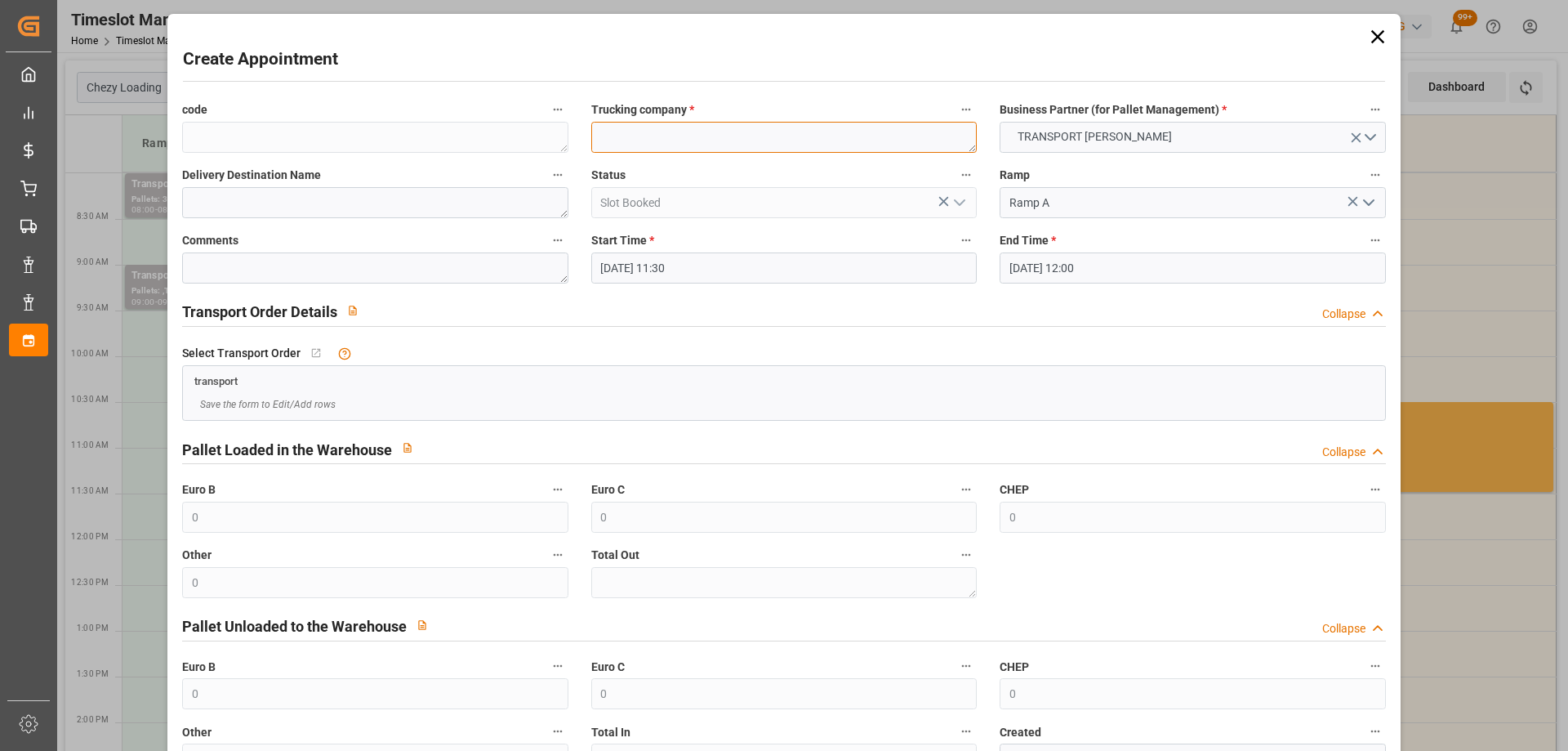
paste textarea "LOMME"
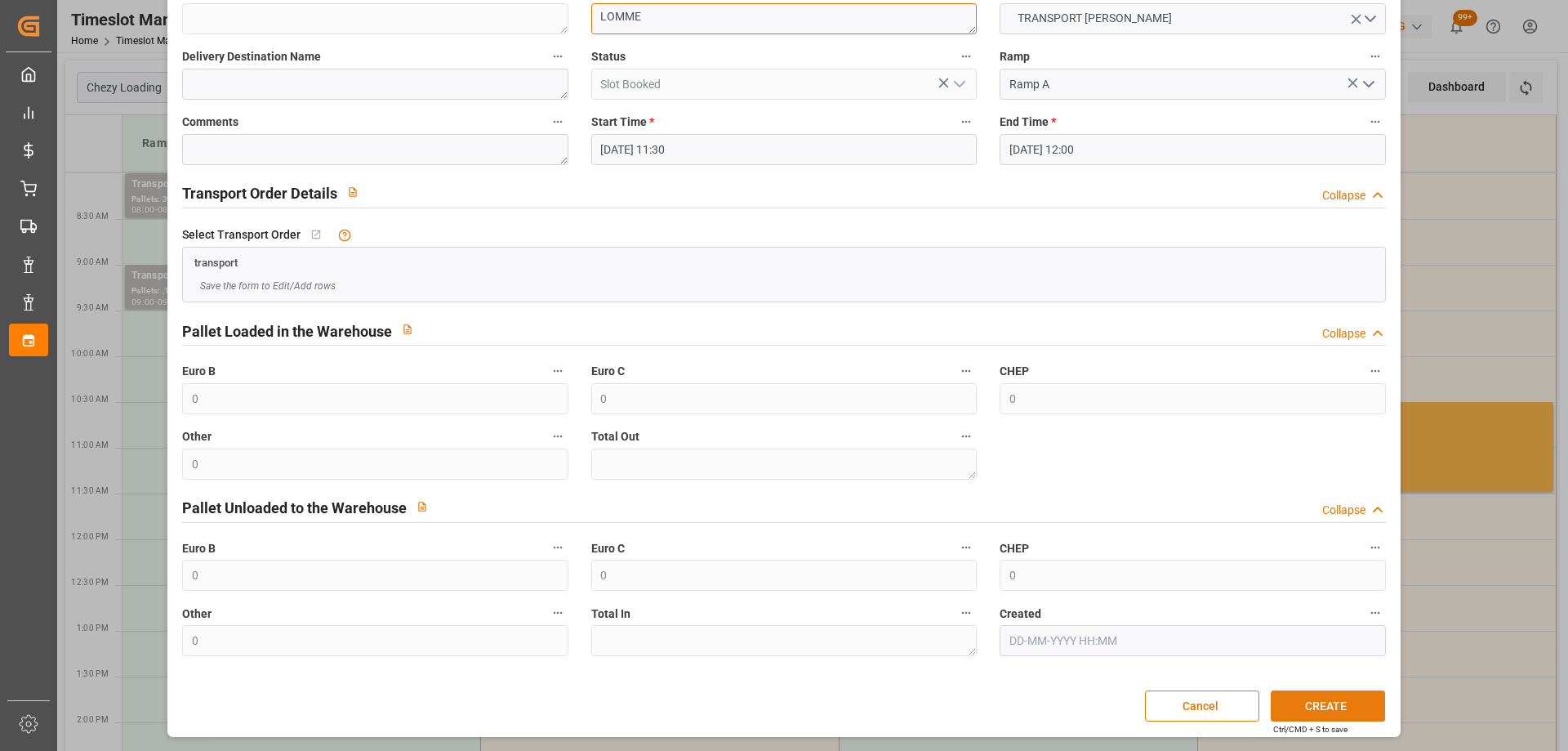
type textarea "LOMME"
click at [1306, 691] on button "CREATE" at bounding box center [1328, 706] width 114 height 31
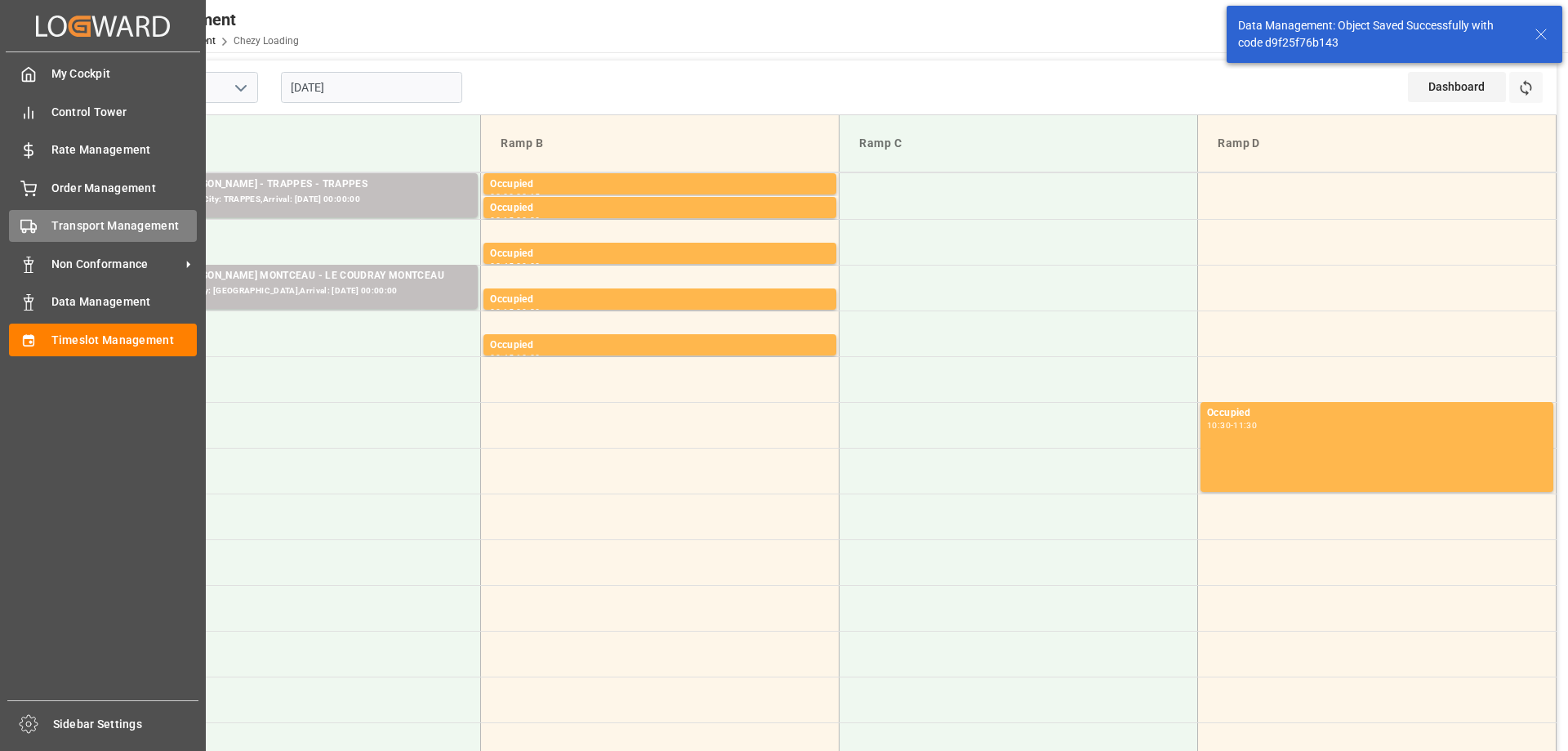
click at [54, 227] on span "Transport Management" at bounding box center [125, 226] width 146 height 17
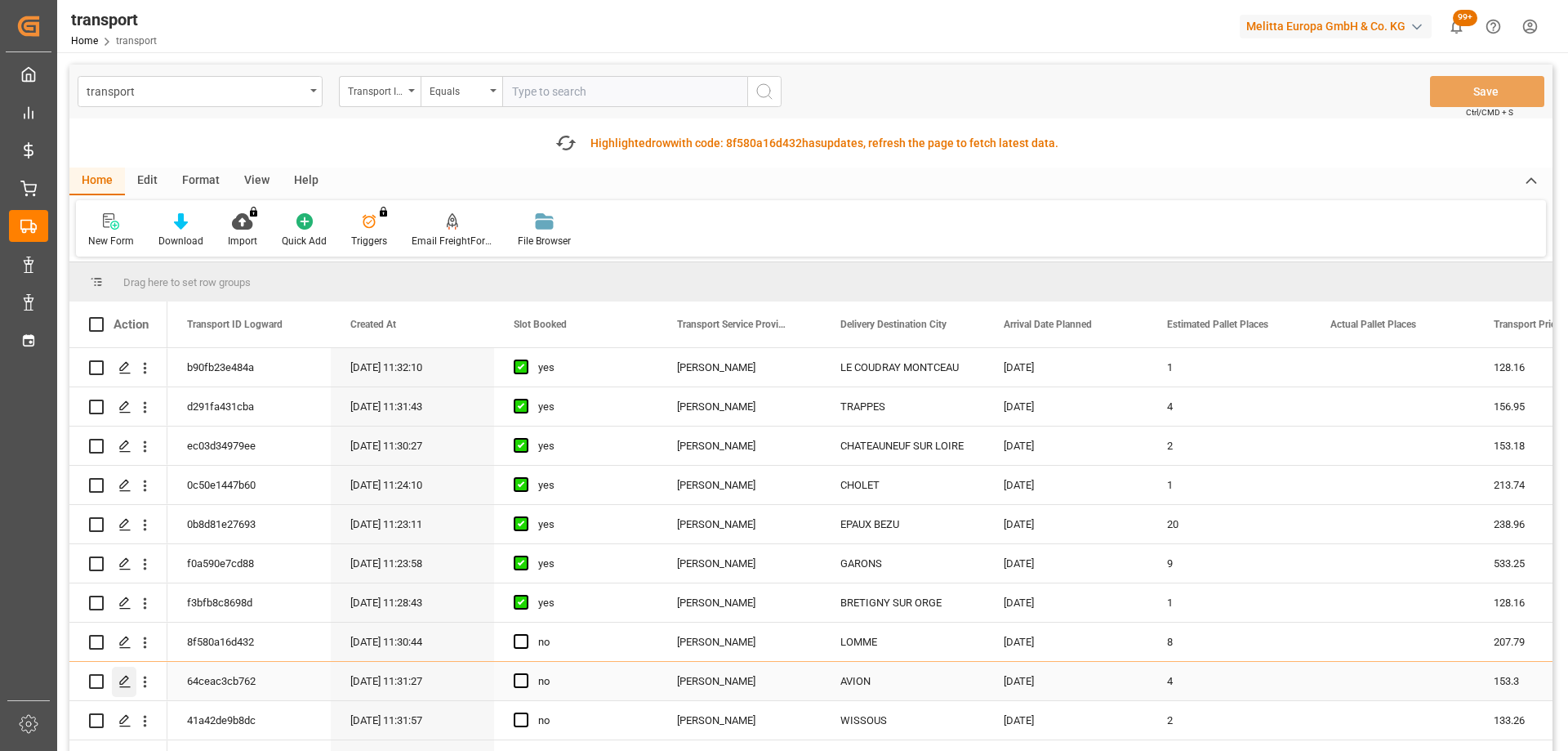
click at [126, 681] on polygon "Press SPACE to select this row." at bounding box center [125, 681] width 8 height 8
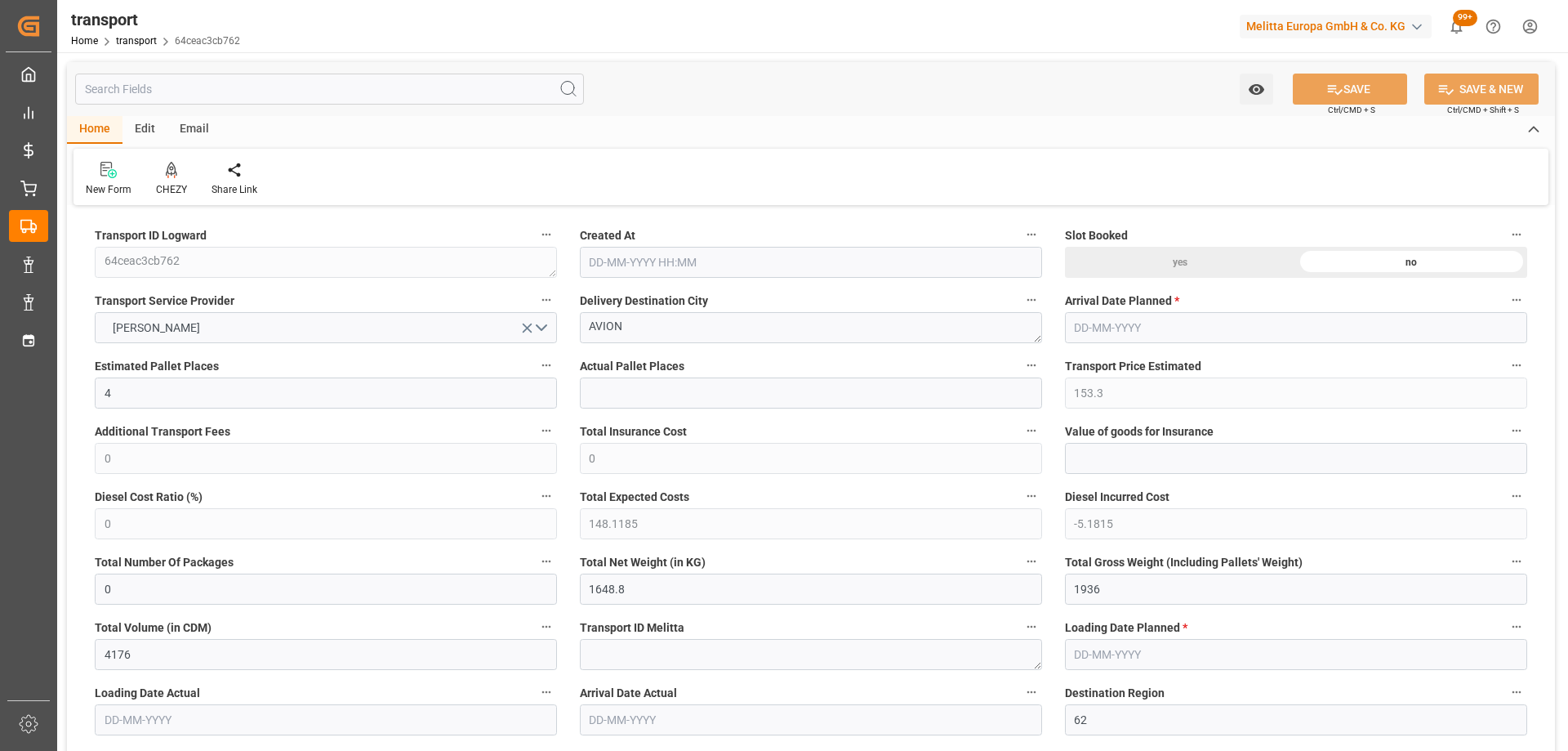
type input "[DATE] 11:31"
type input "[DATE]"
drag, startPoint x: 617, startPoint y: 328, endPoint x: 494, endPoint y: 353, distance: 125.5
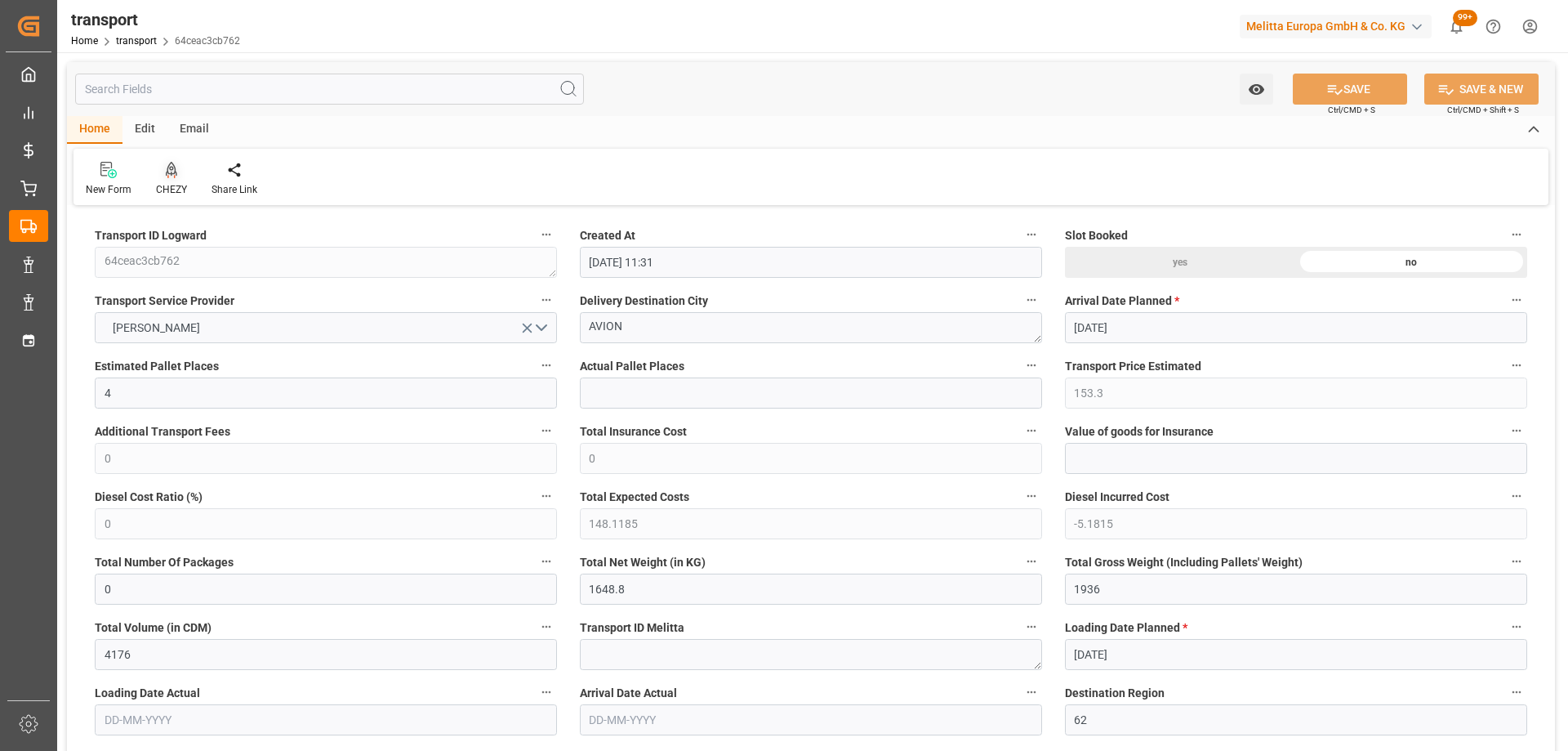
click at [173, 165] on icon at bounding box center [171, 170] width 11 height 16
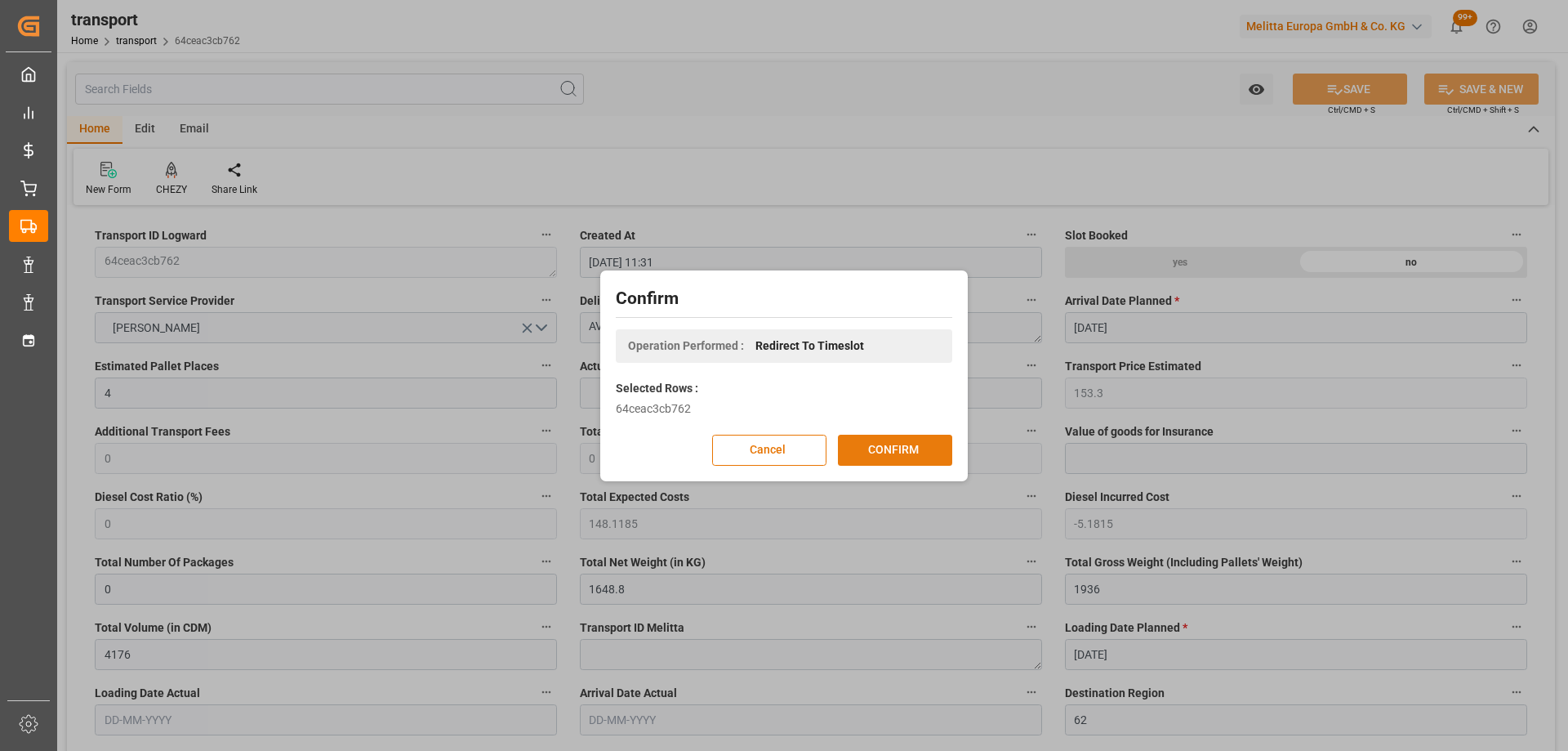
click at [899, 446] on button "CONFIRM" at bounding box center [895, 450] width 114 height 31
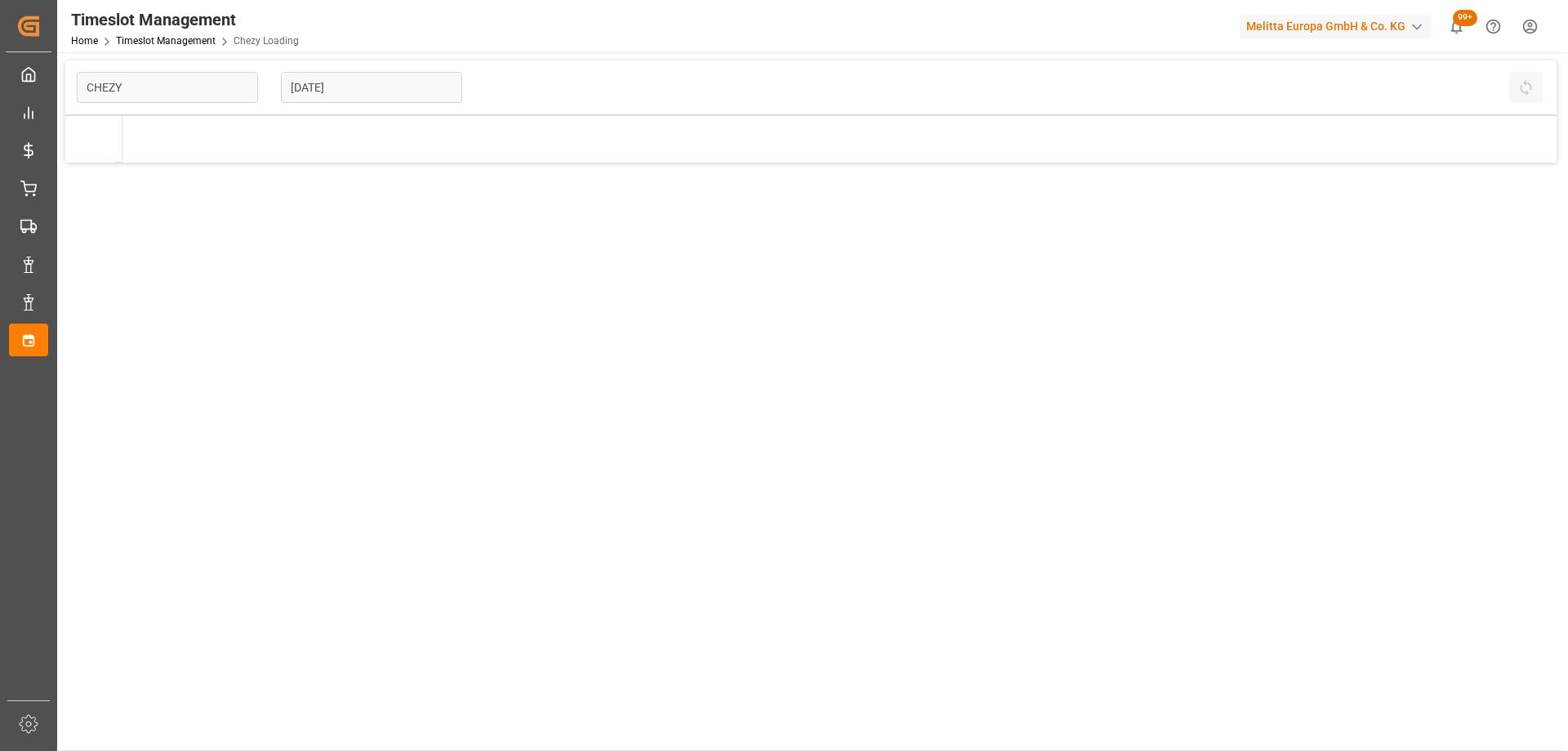
type input "Chezy Loading"
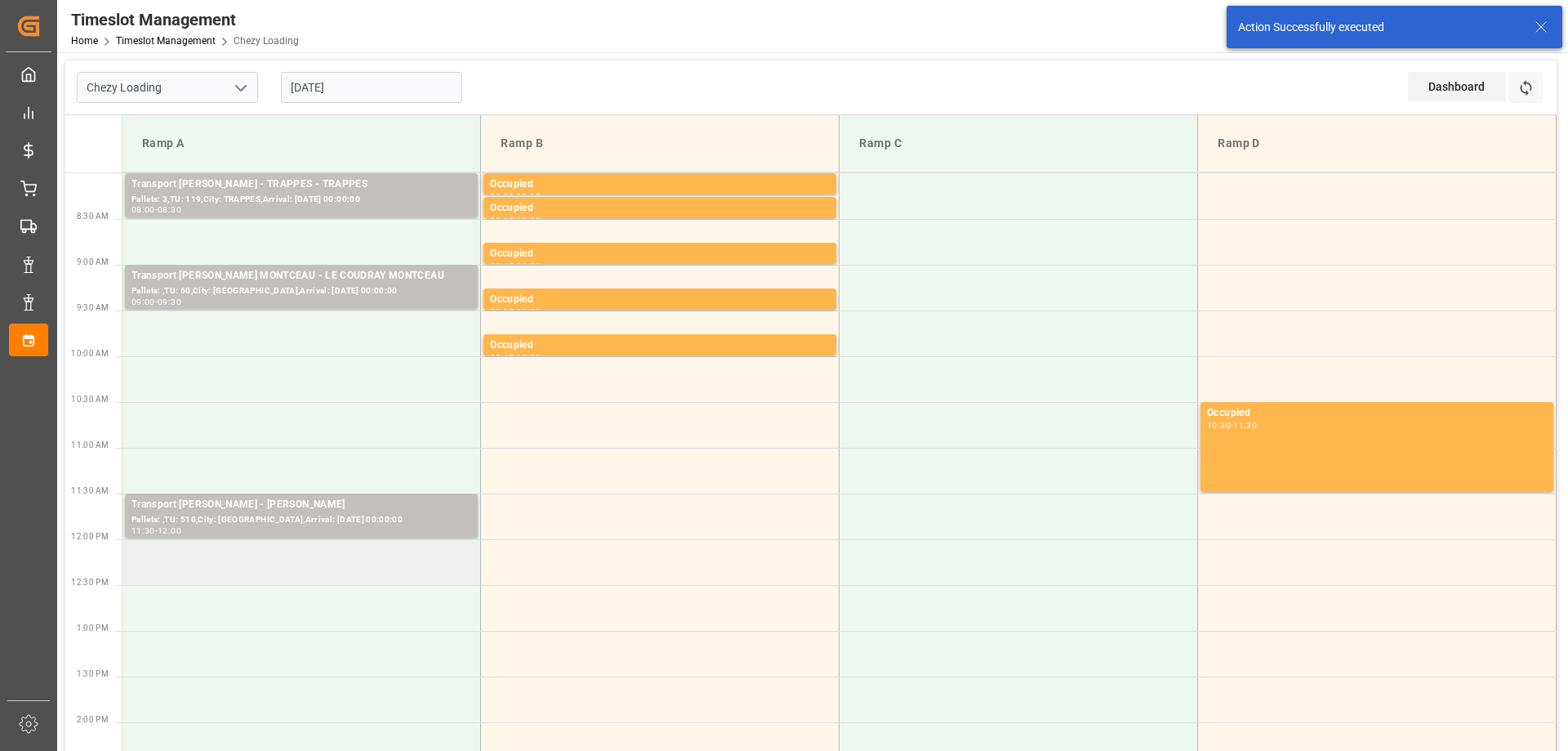
click at [333, 561] on td at bounding box center [301, 563] width 359 height 46
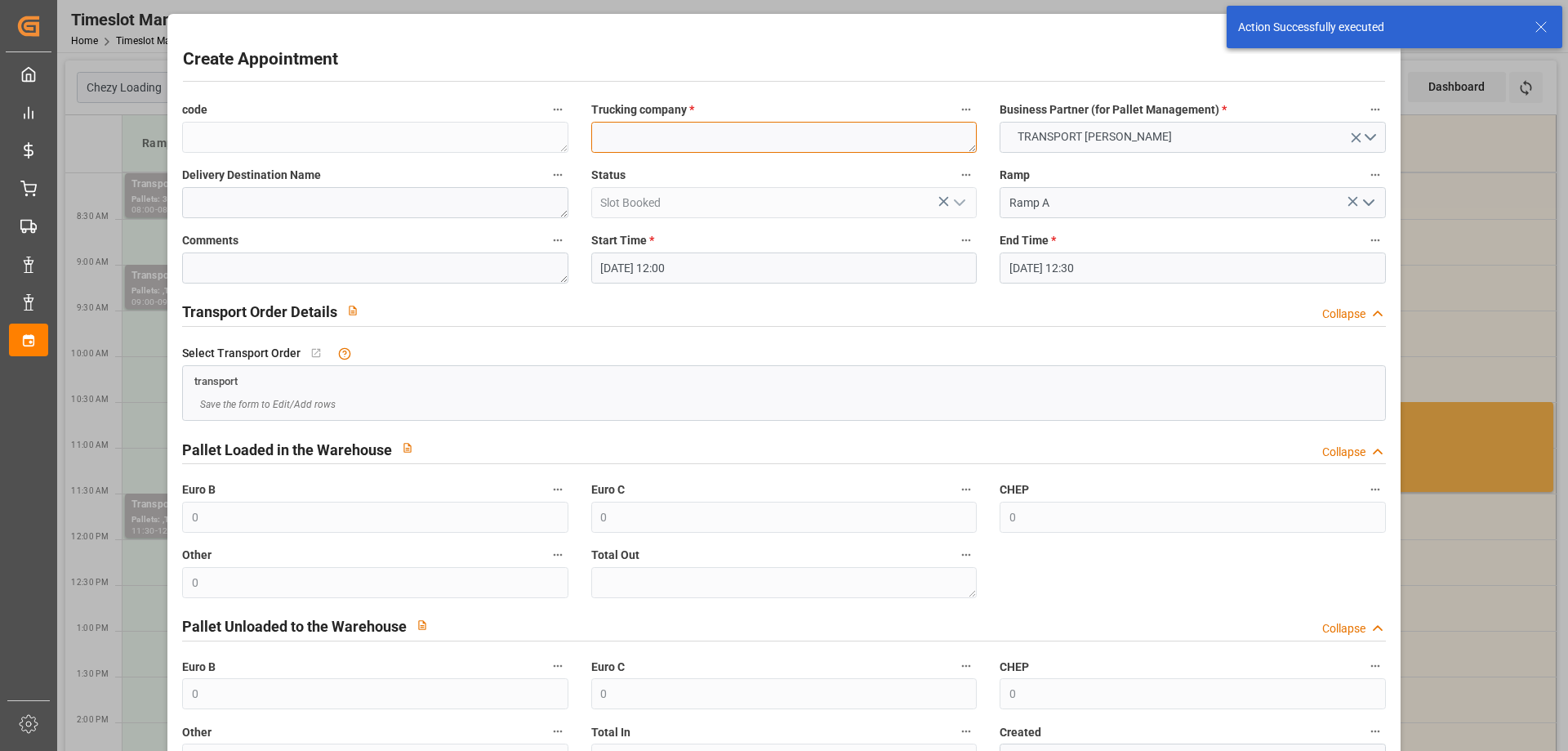
paste textarea "AVION"
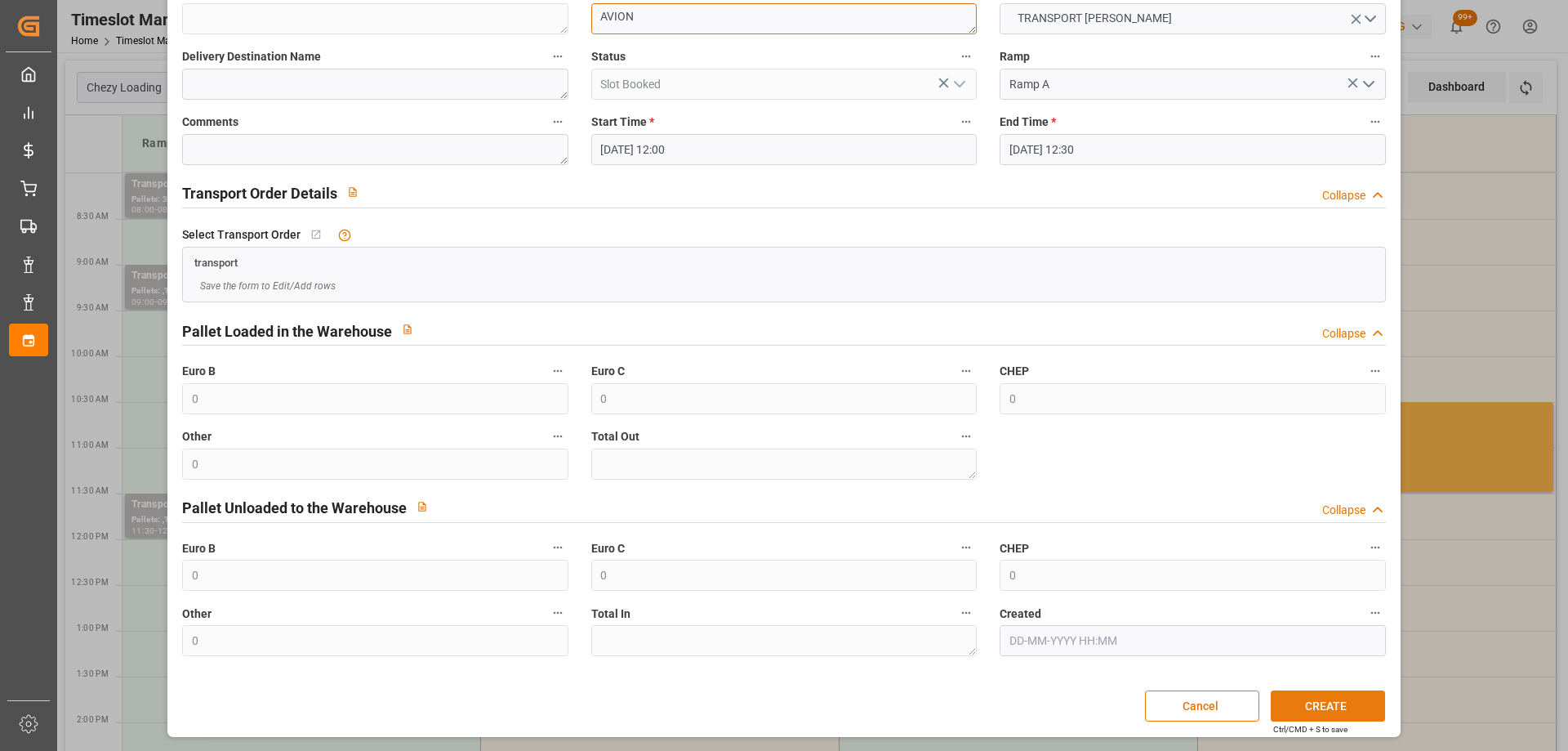
type textarea "AVION"
click at [1349, 695] on button "CREATE" at bounding box center [1328, 706] width 114 height 31
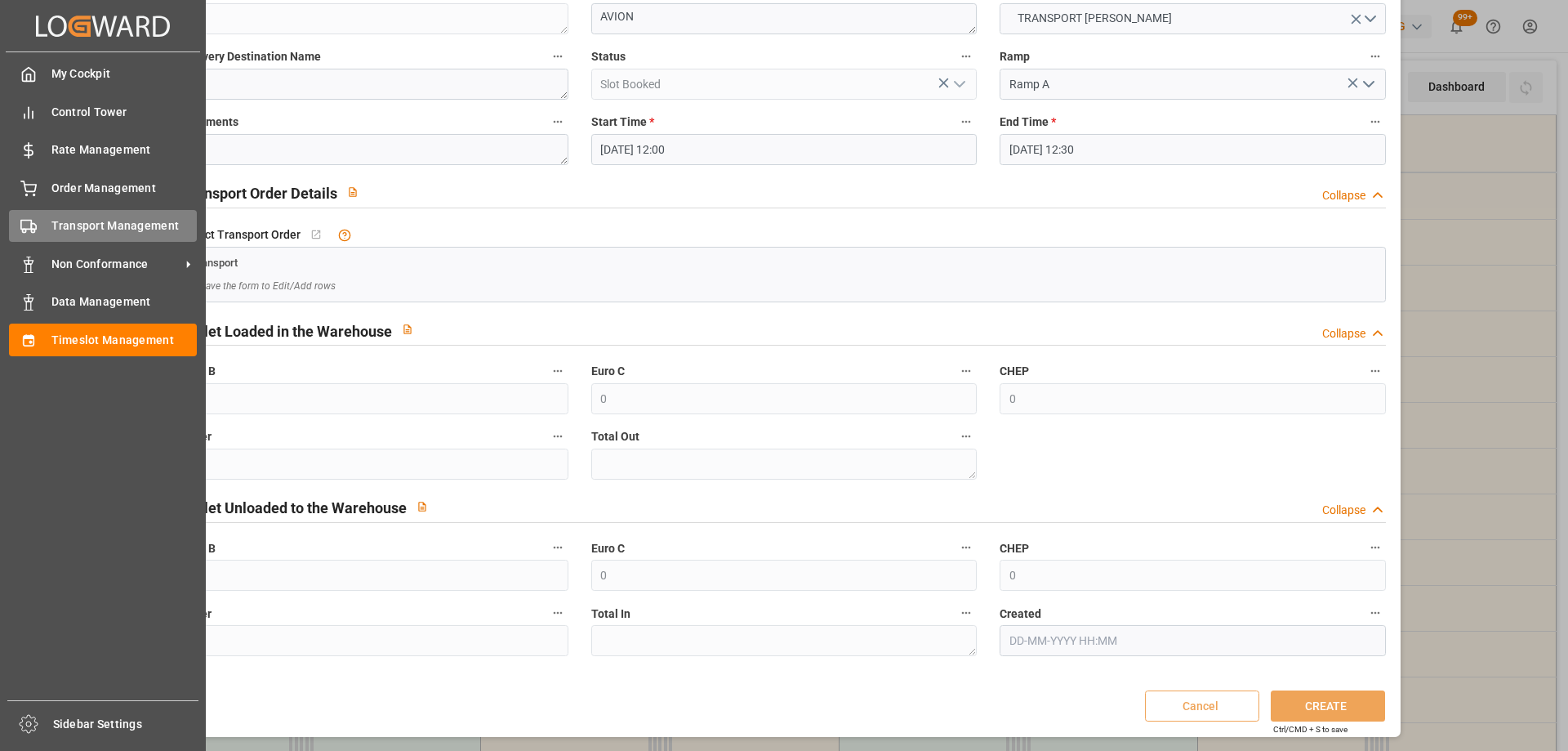
click at [42, 227] on div "Transport Management Transport Management" at bounding box center [103, 227] width 188 height 32
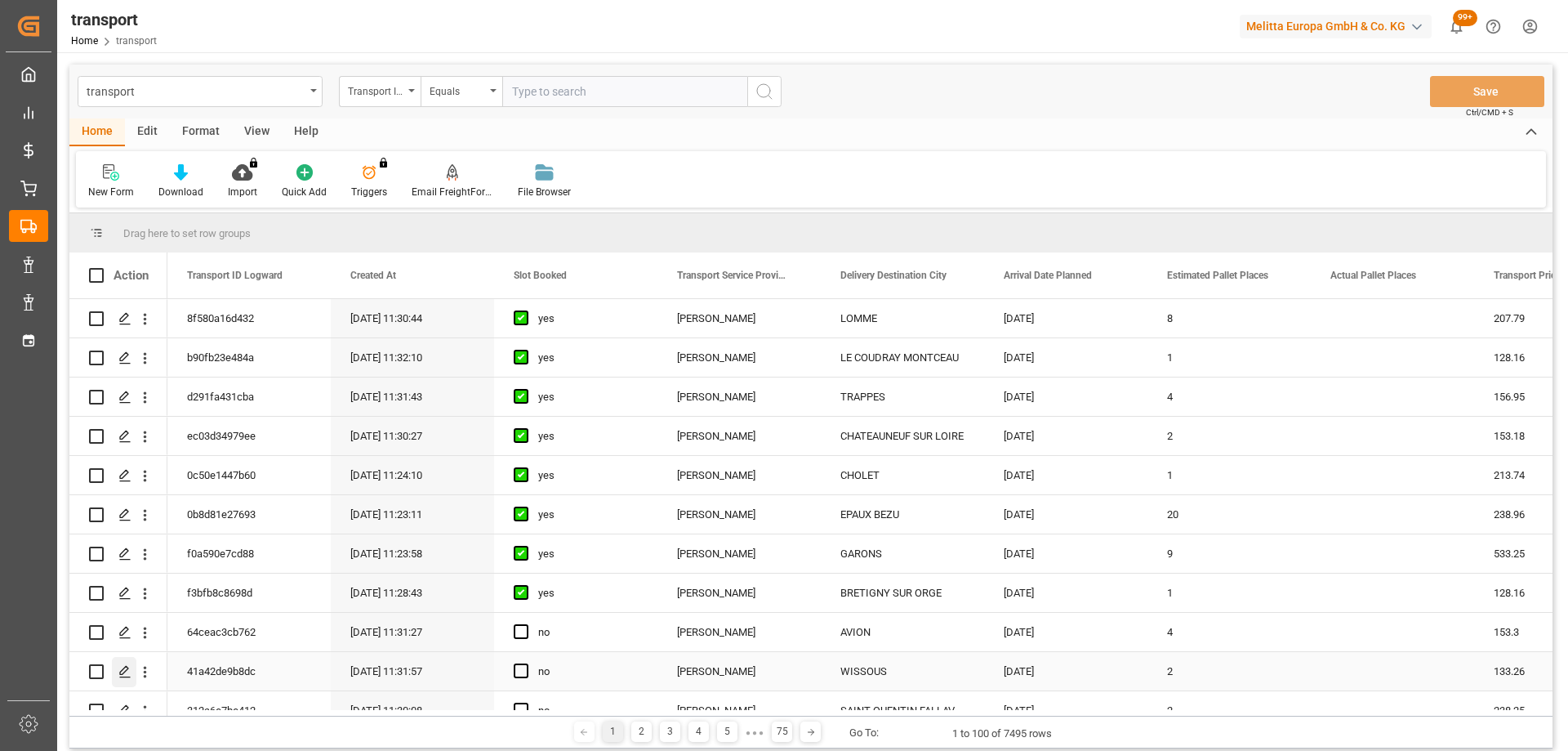
click at [128, 668] on icon "Press SPACE to select this row." at bounding box center [125, 671] width 13 height 13
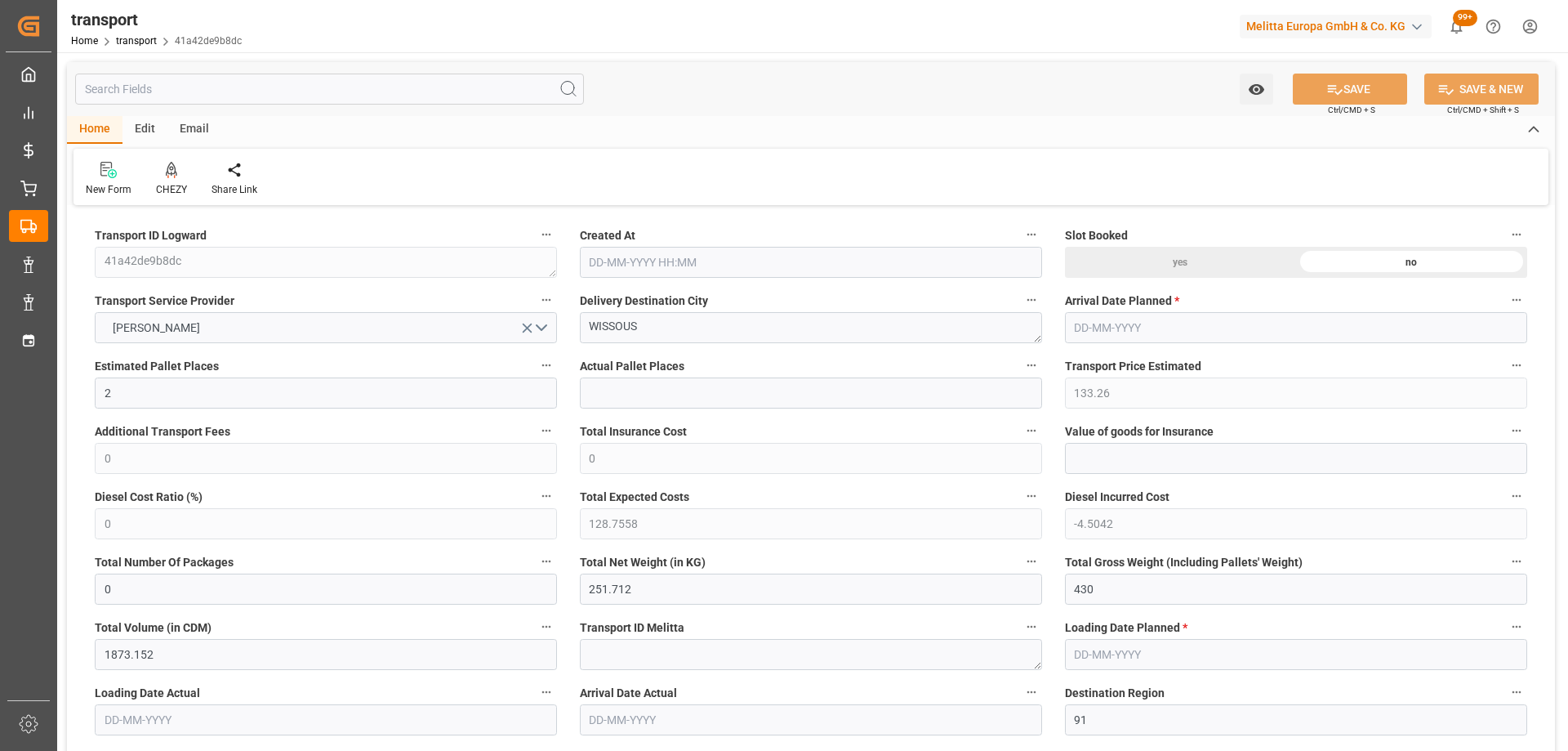
type input "[DATE] 11:31"
type input "[DATE]"
drag, startPoint x: 619, startPoint y: 329, endPoint x: 483, endPoint y: 356, distance: 138.7
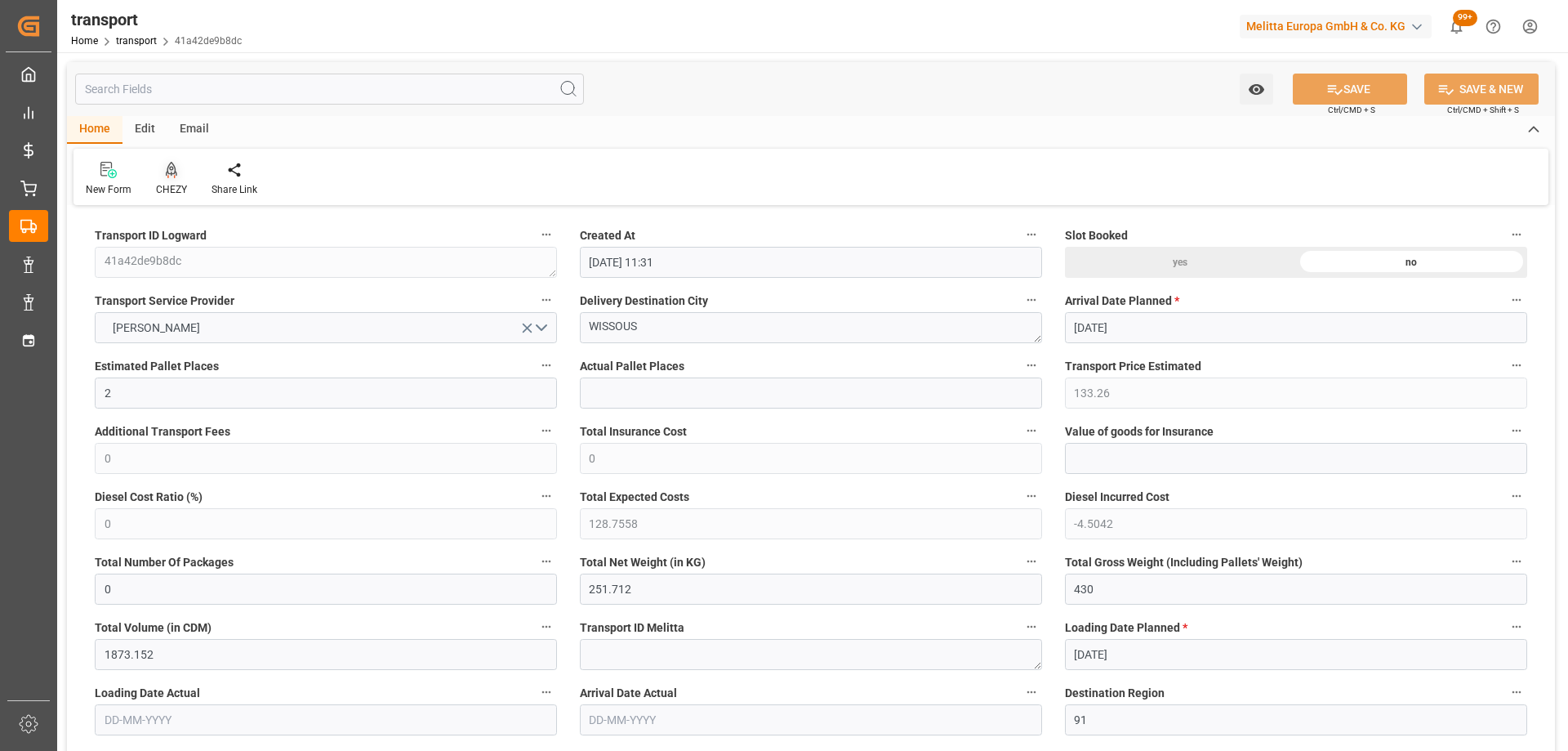
click at [166, 165] on icon at bounding box center [171, 170] width 11 height 16
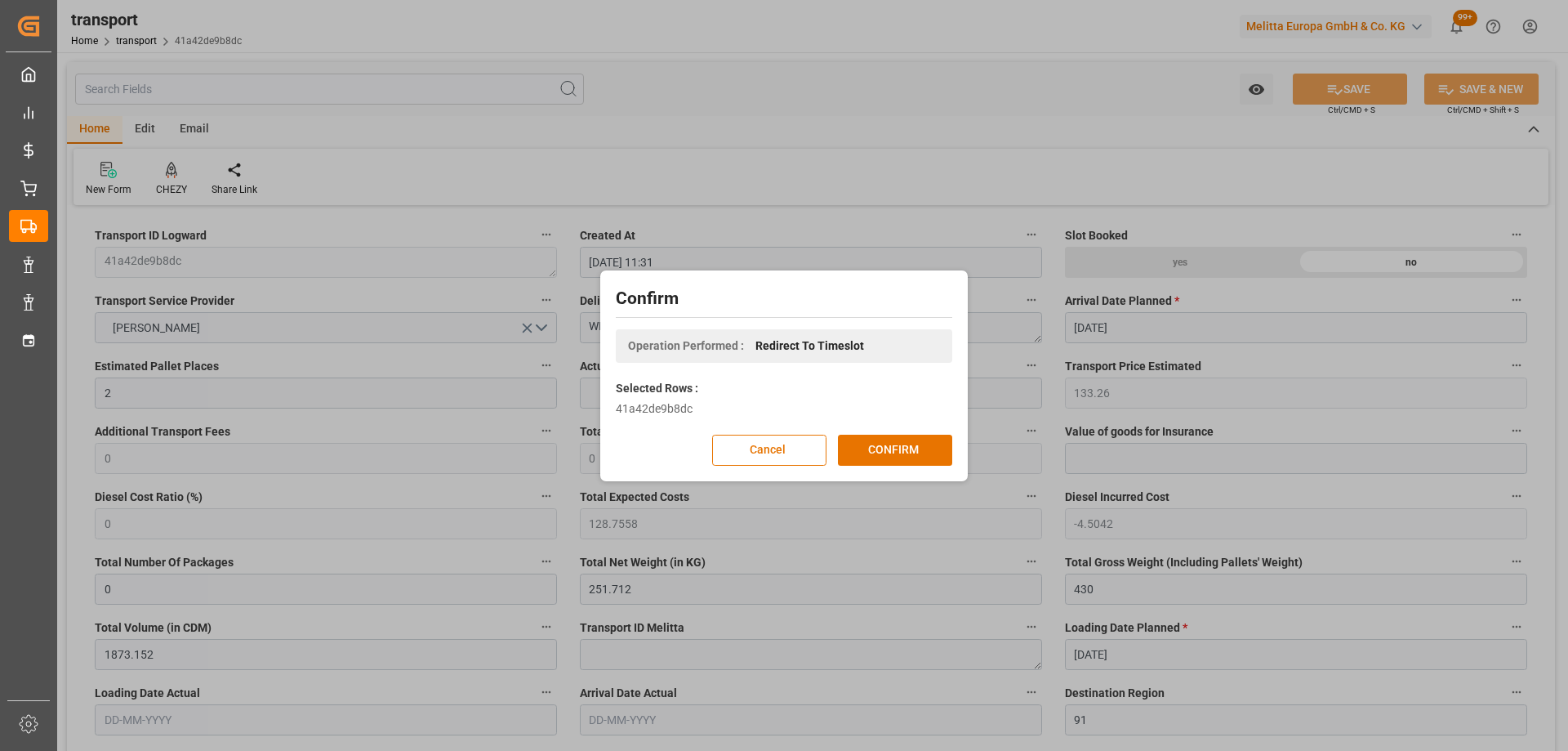
drag, startPoint x: 898, startPoint y: 440, endPoint x: 883, endPoint y: 471, distance: 34.4
click at [898, 440] on button "CONFIRM" at bounding box center [895, 450] width 114 height 31
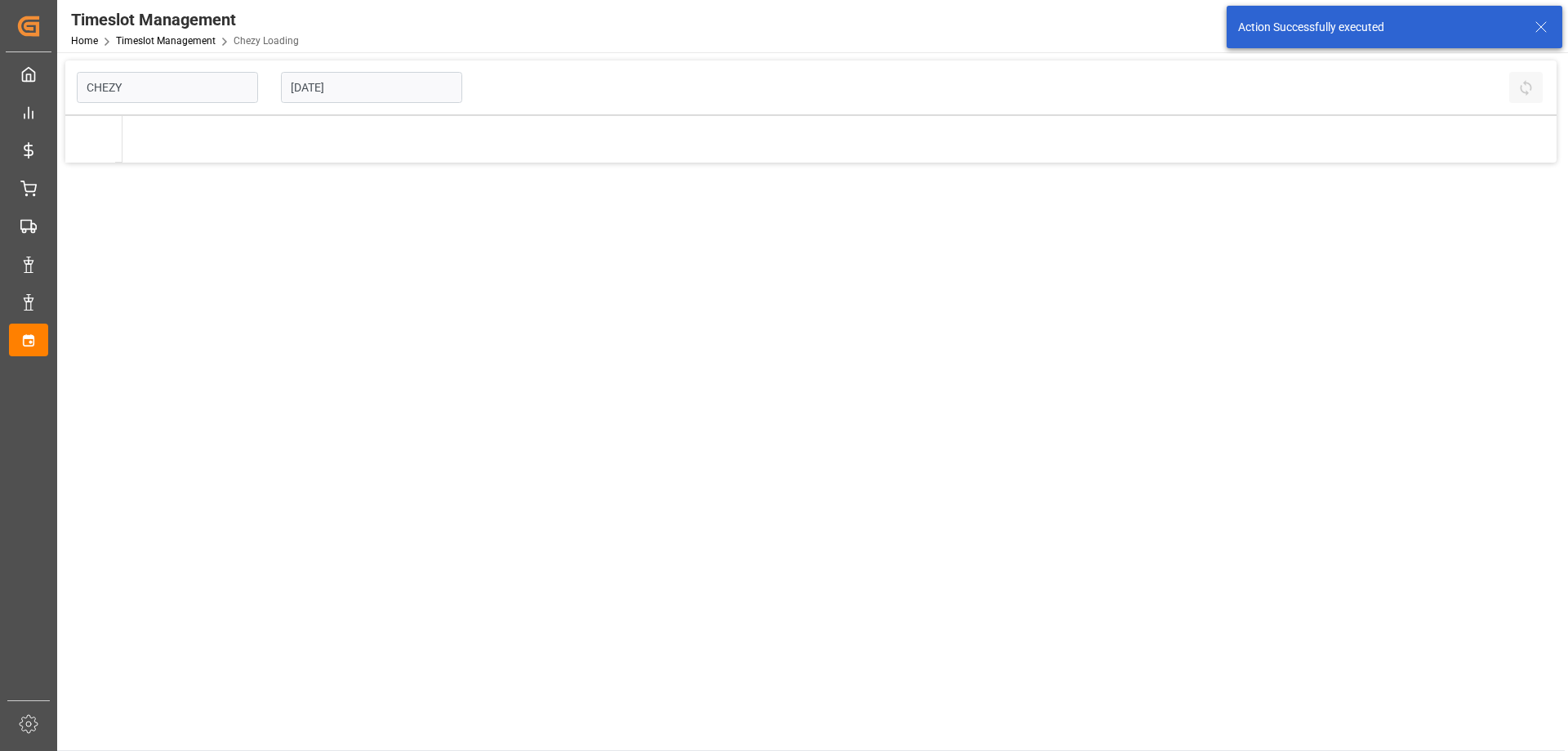
type input "Chezy Loading"
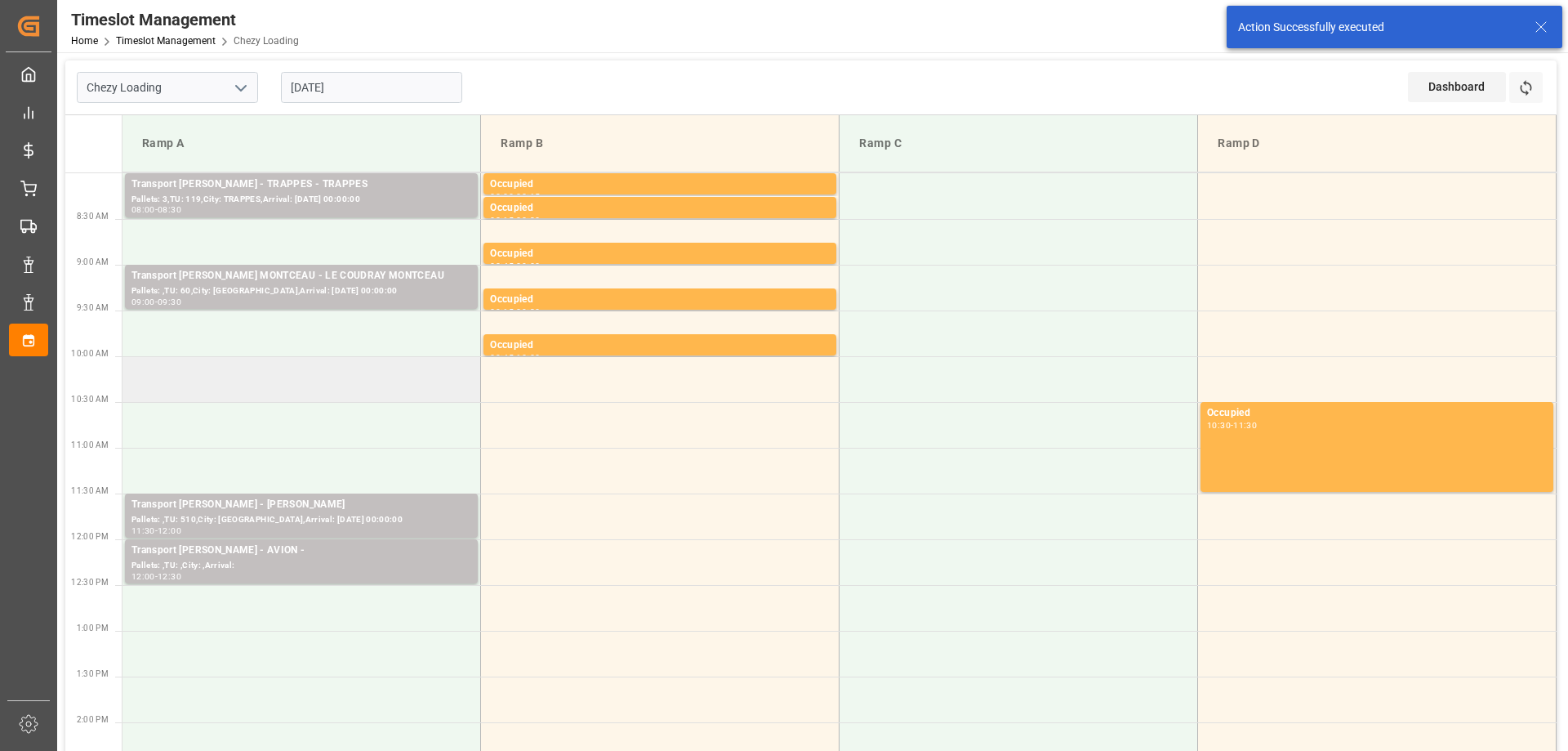
click at [330, 396] on td at bounding box center [301, 379] width 359 height 46
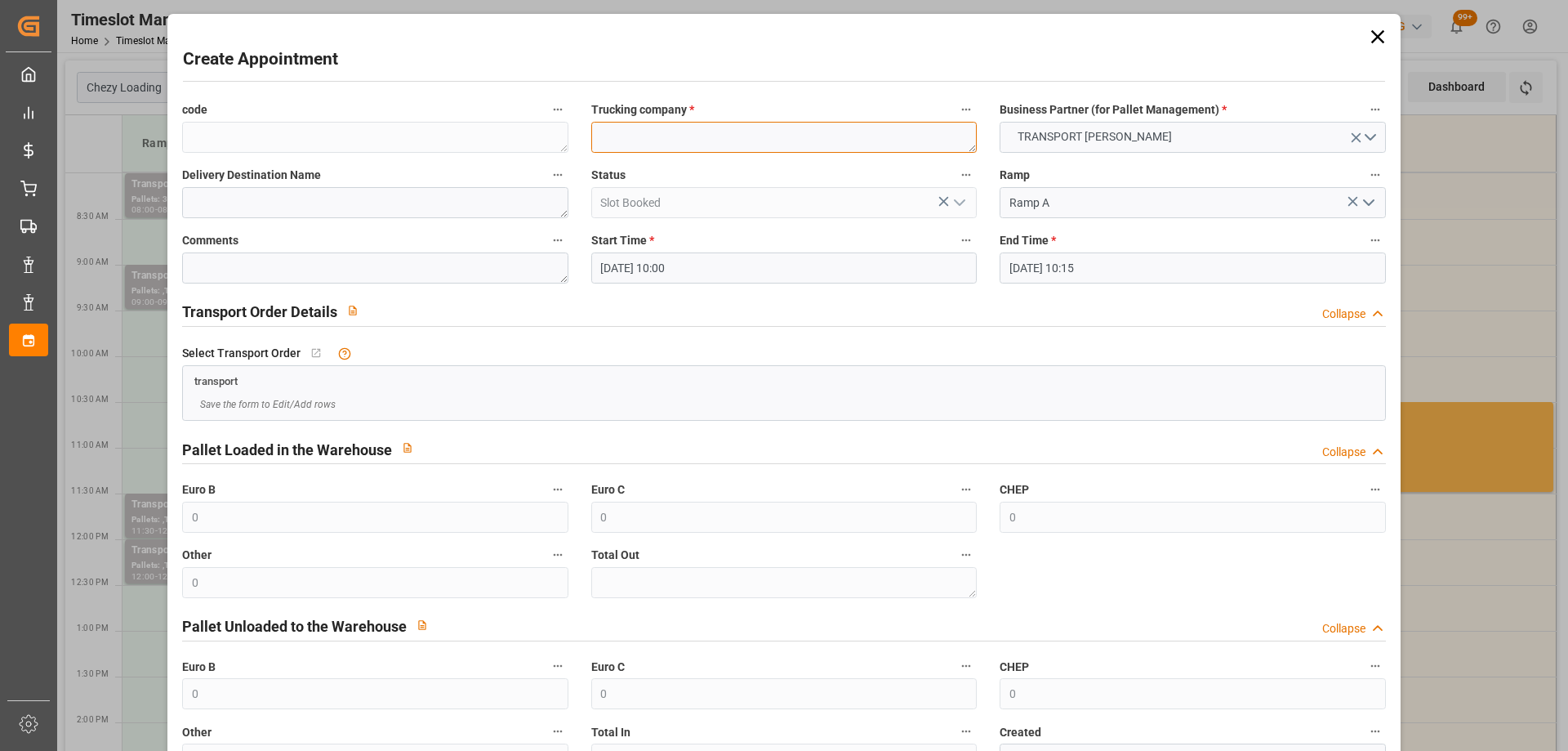
paste textarea "WISSOUS"
type textarea "WISSOUS"
click at [1152, 272] on input "12-09-2025 10:15" at bounding box center [1192, 268] width 386 height 31
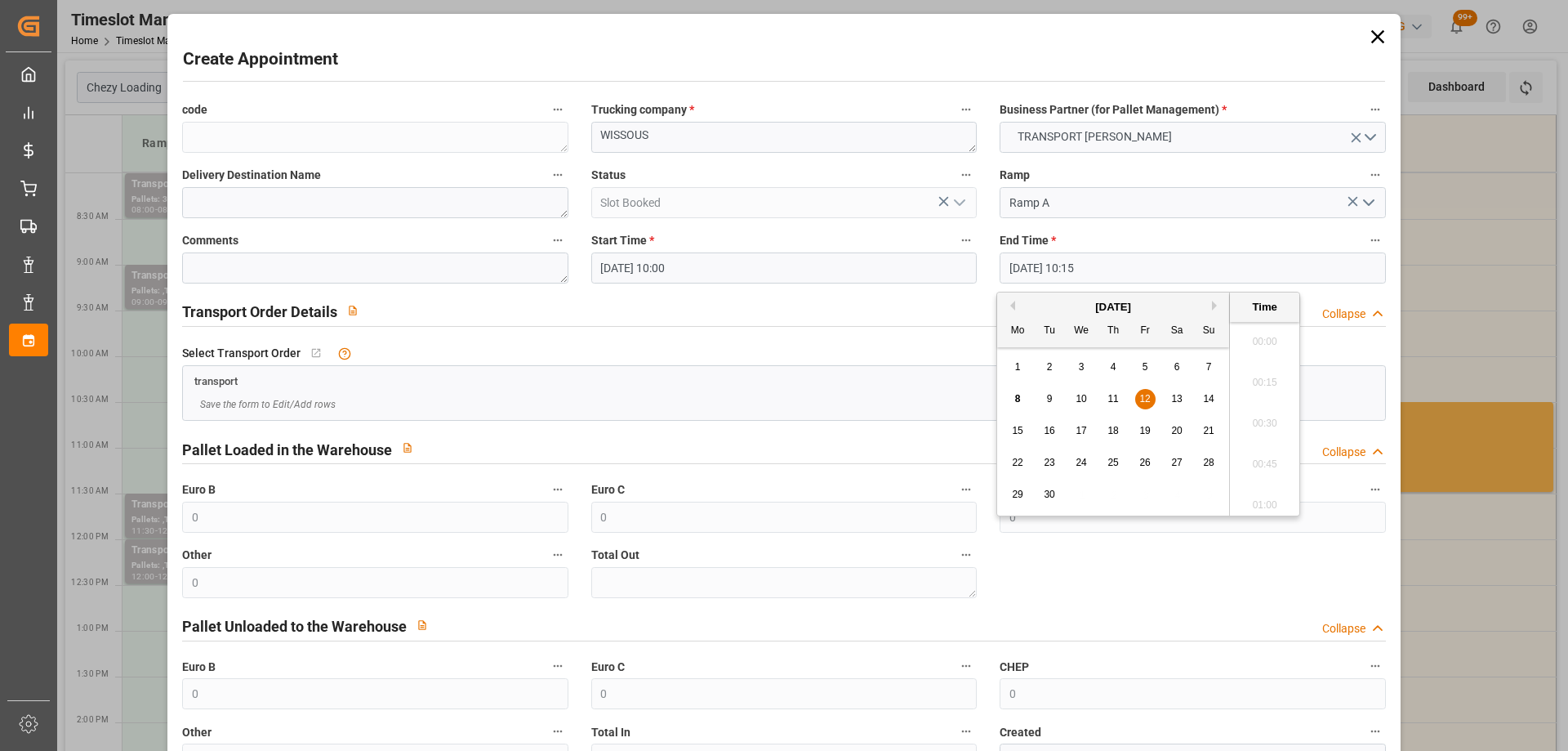
scroll to position [1600, 0]
click at [1147, 401] on span "12" at bounding box center [1145, 398] width 11 height 11
click at [1259, 457] on li "10:30" at bounding box center [1264, 459] width 70 height 41
type input "12-09-2025 10:30"
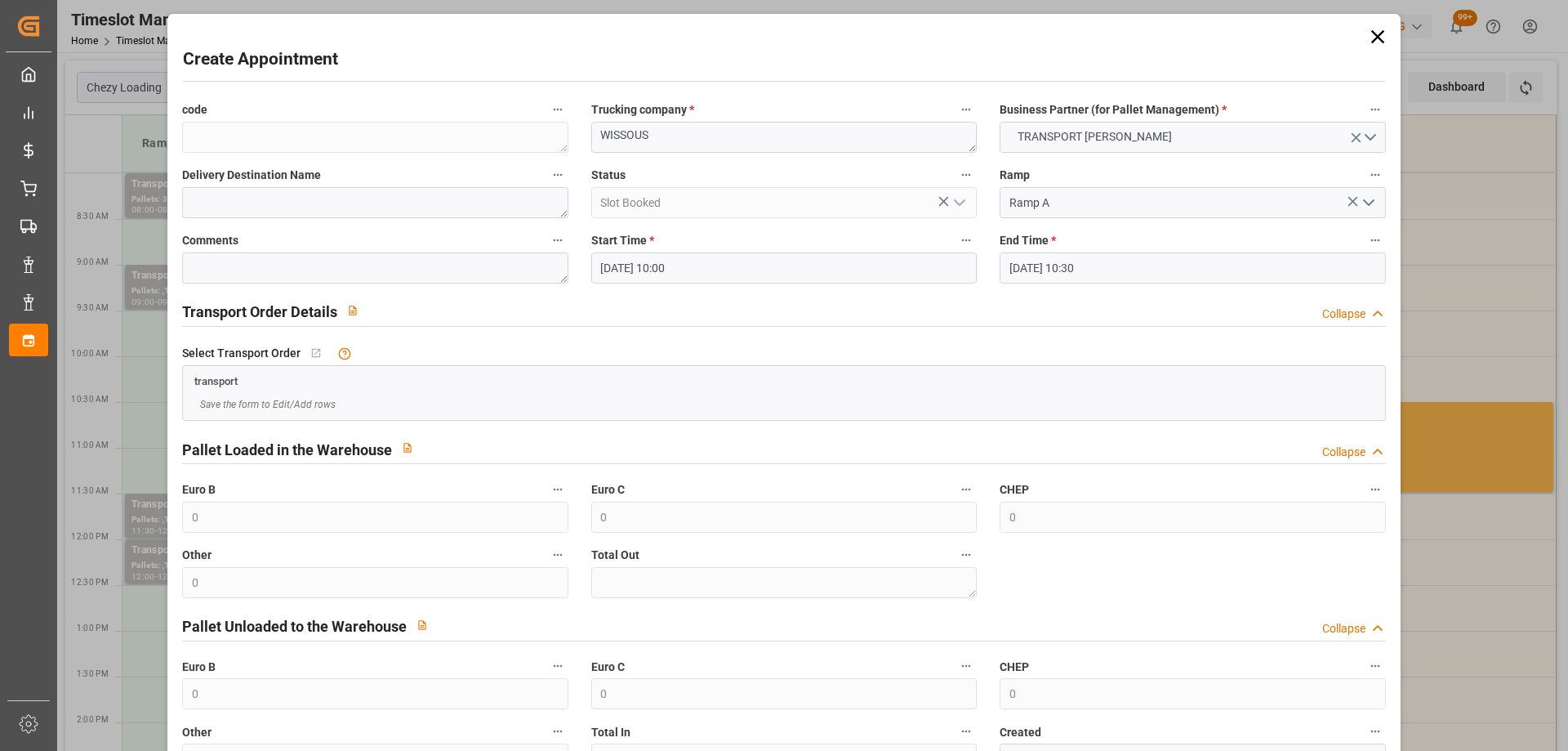
scroll to position [119, 0]
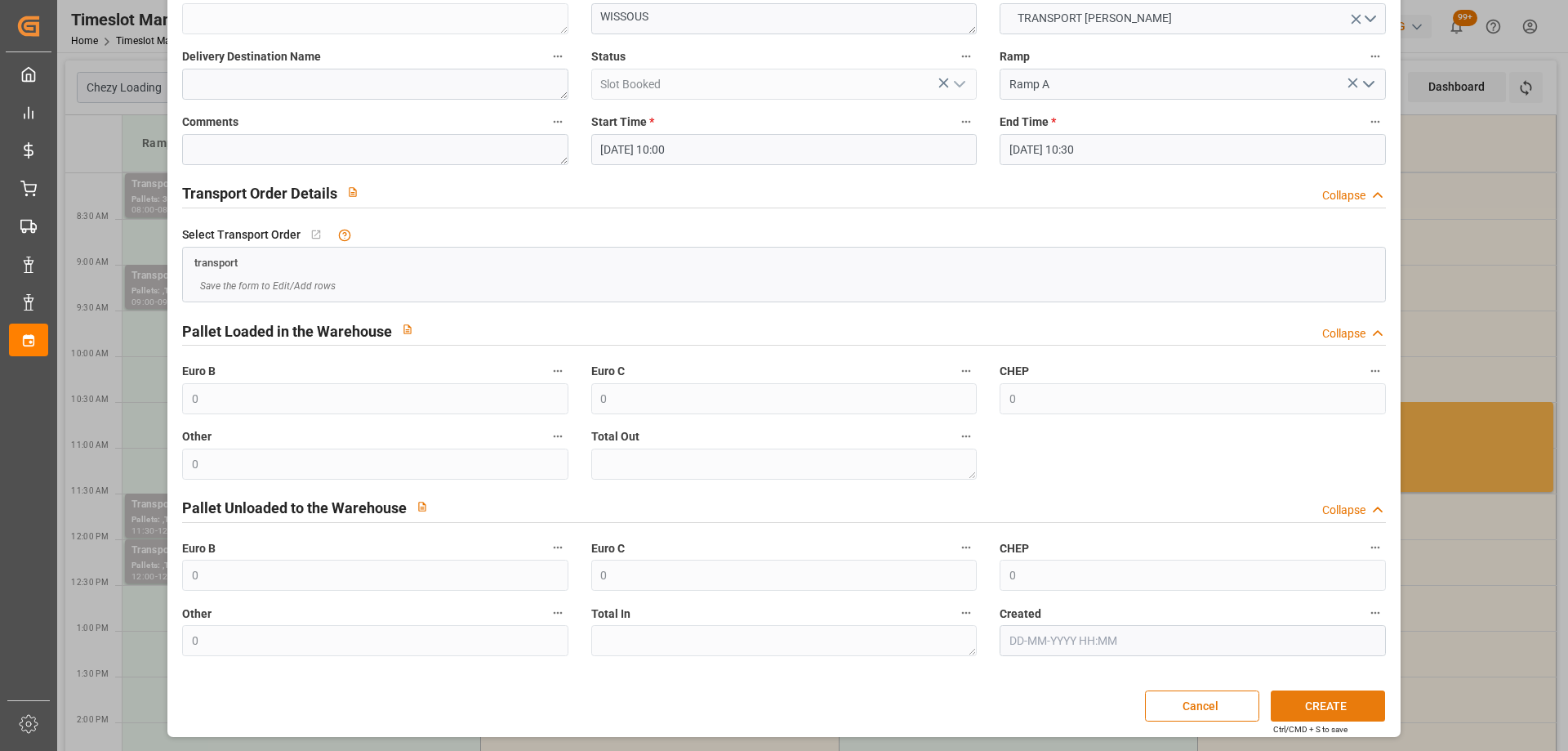
click at [1349, 708] on button "CREATE" at bounding box center [1328, 706] width 114 height 31
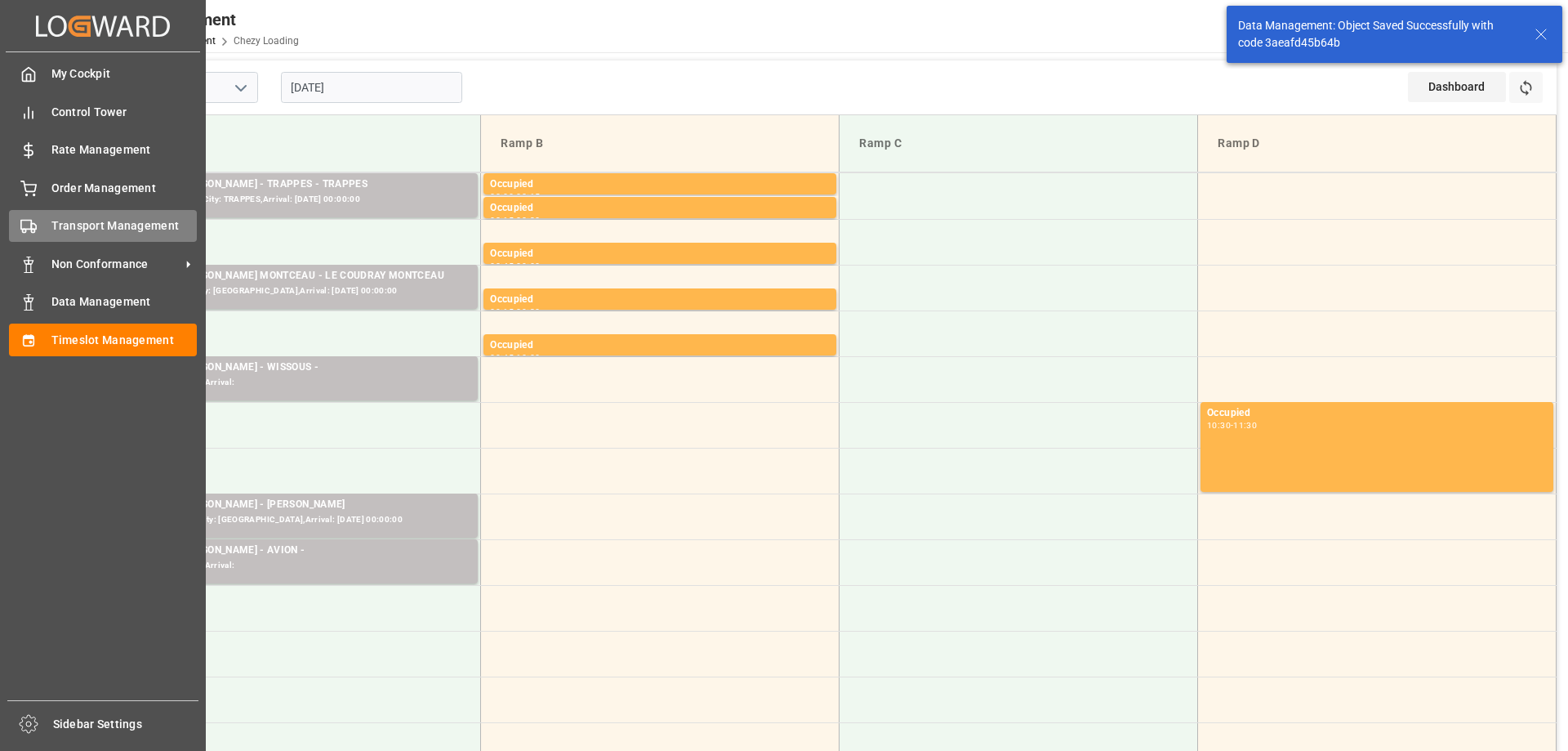
click at [42, 227] on div "Transport Management Transport Management" at bounding box center [103, 227] width 188 height 32
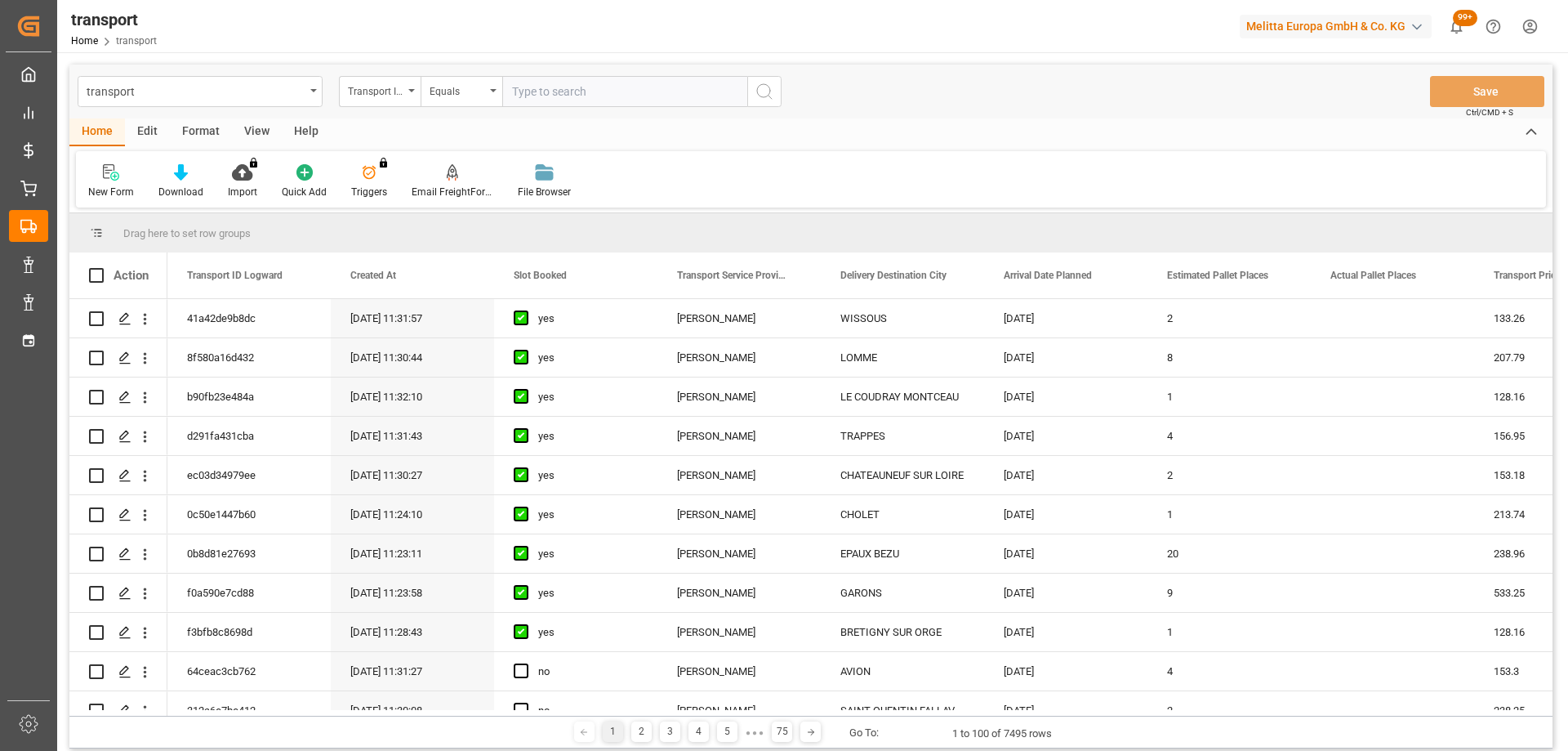
scroll to position [81, 0]
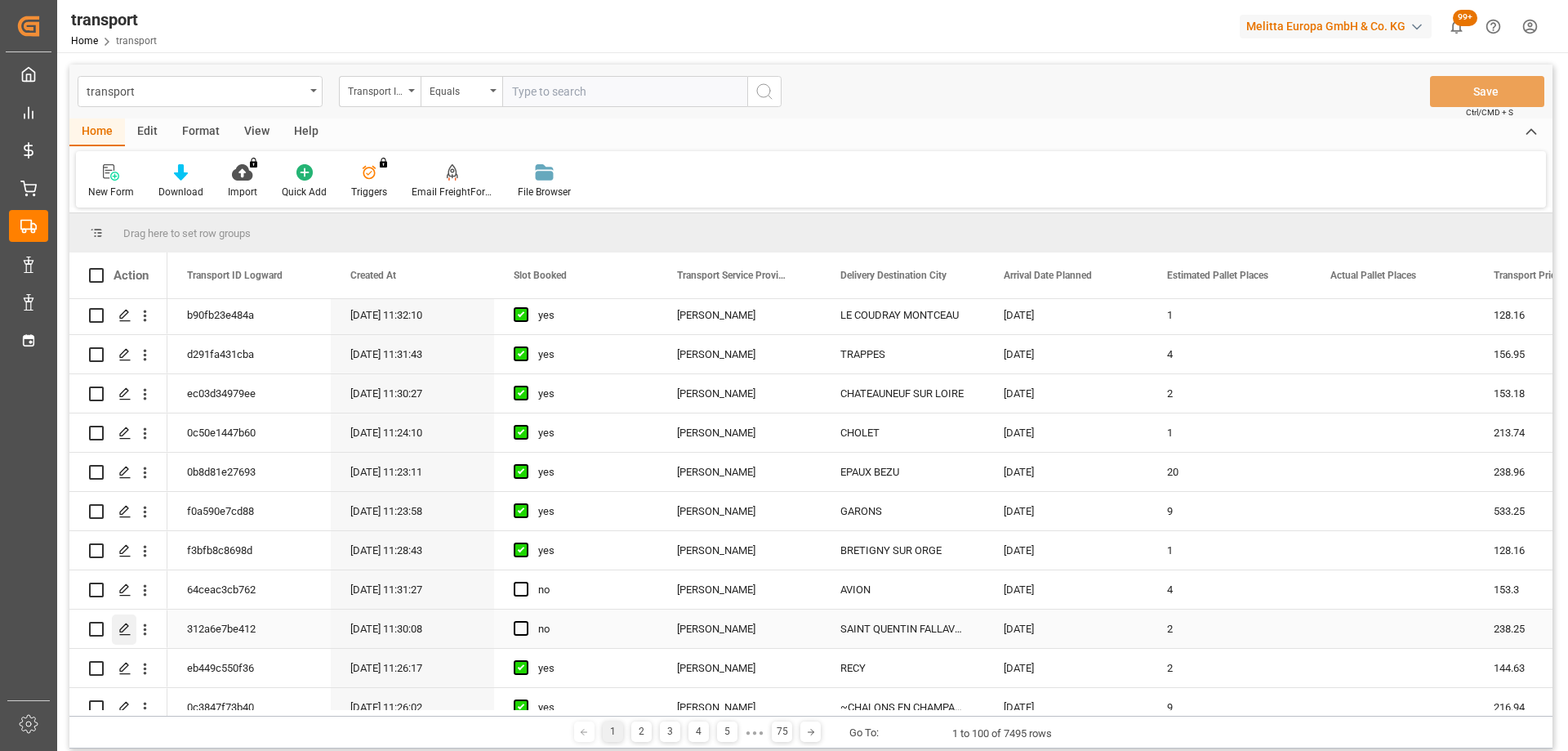
click at [120, 622] on div "Press SPACE to select this row." at bounding box center [124, 630] width 25 height 31
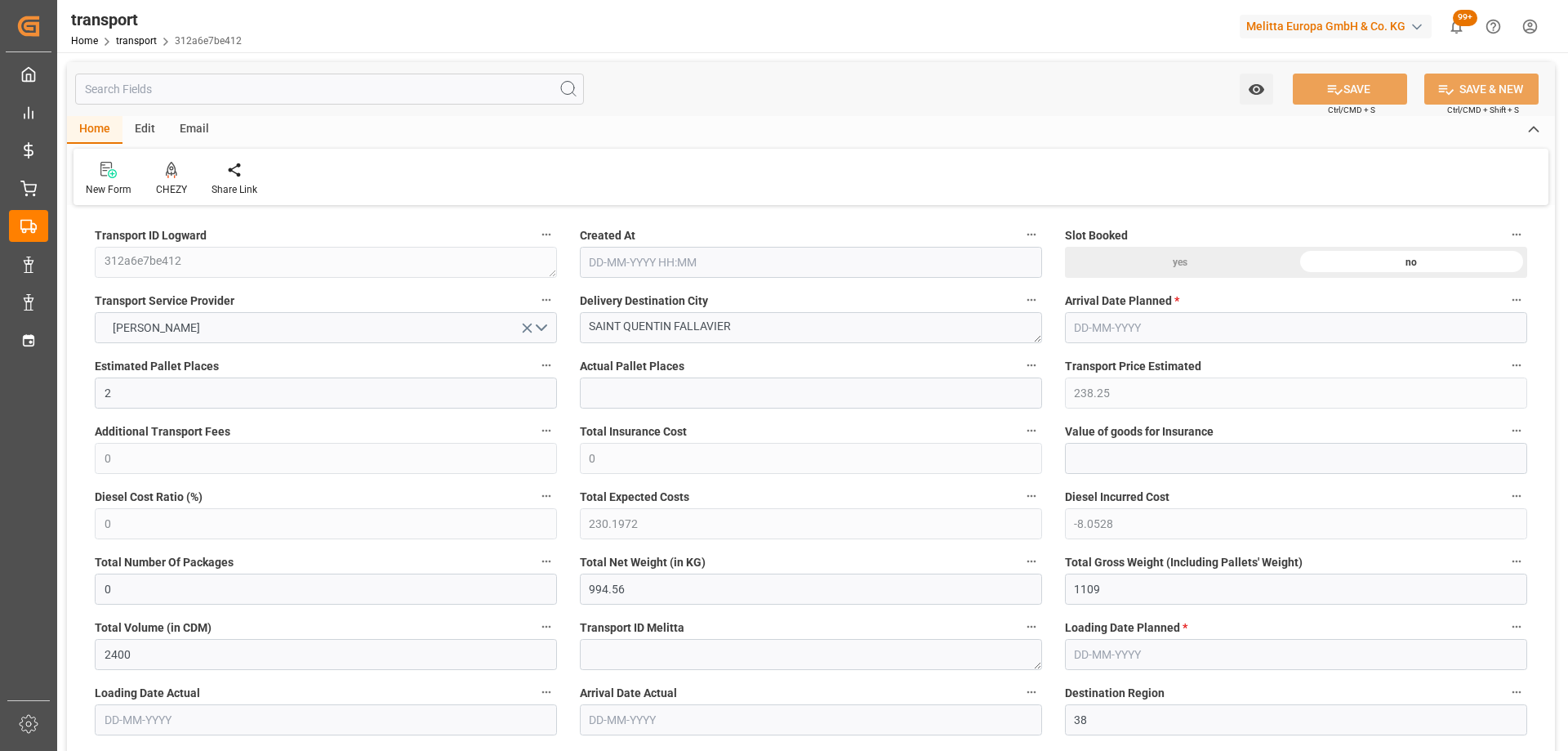
type input "2"
type input "238.25"
type input "0"
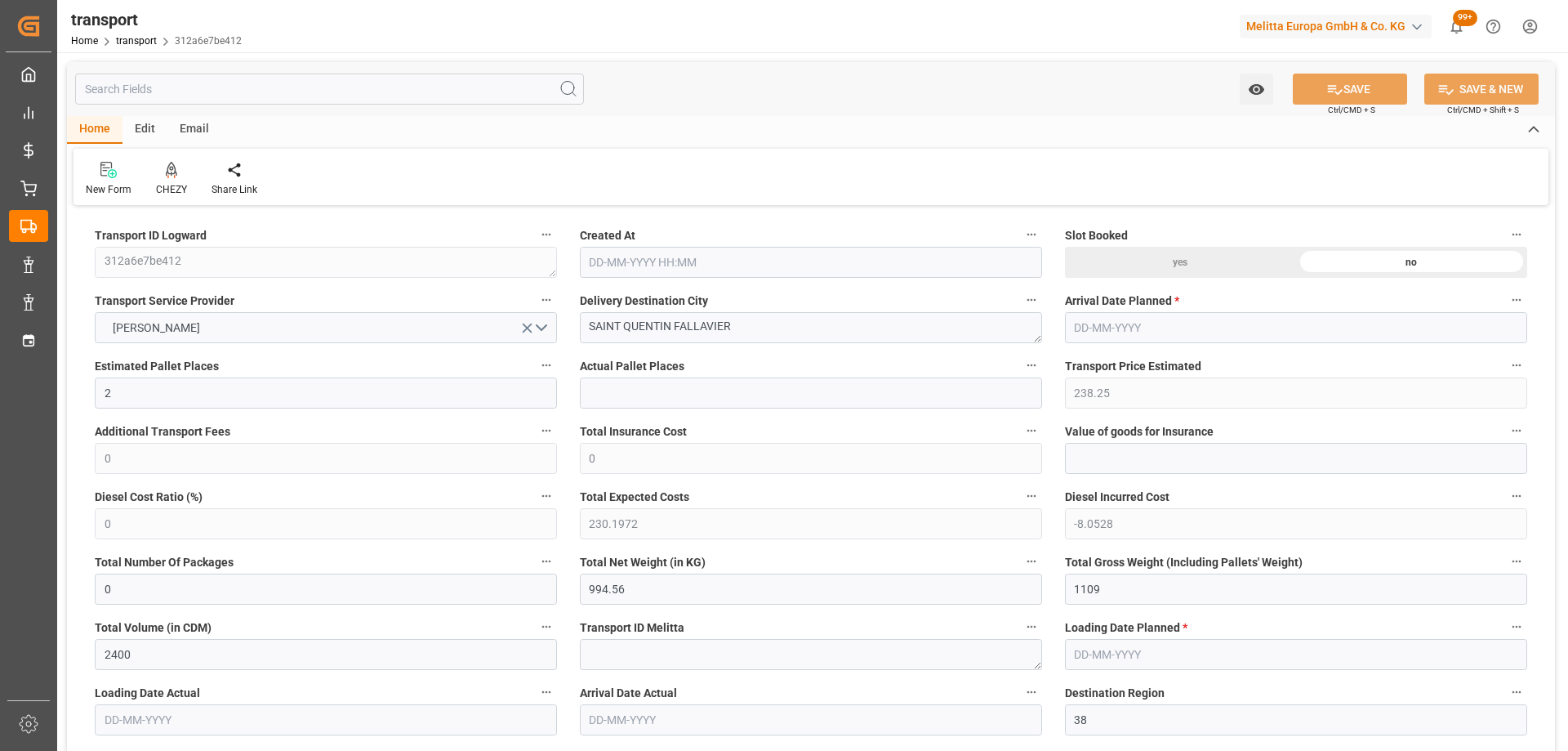
type input "230.1972"
type input "-8.0528"
type input "0"
type input "994.56"
type input "1109"
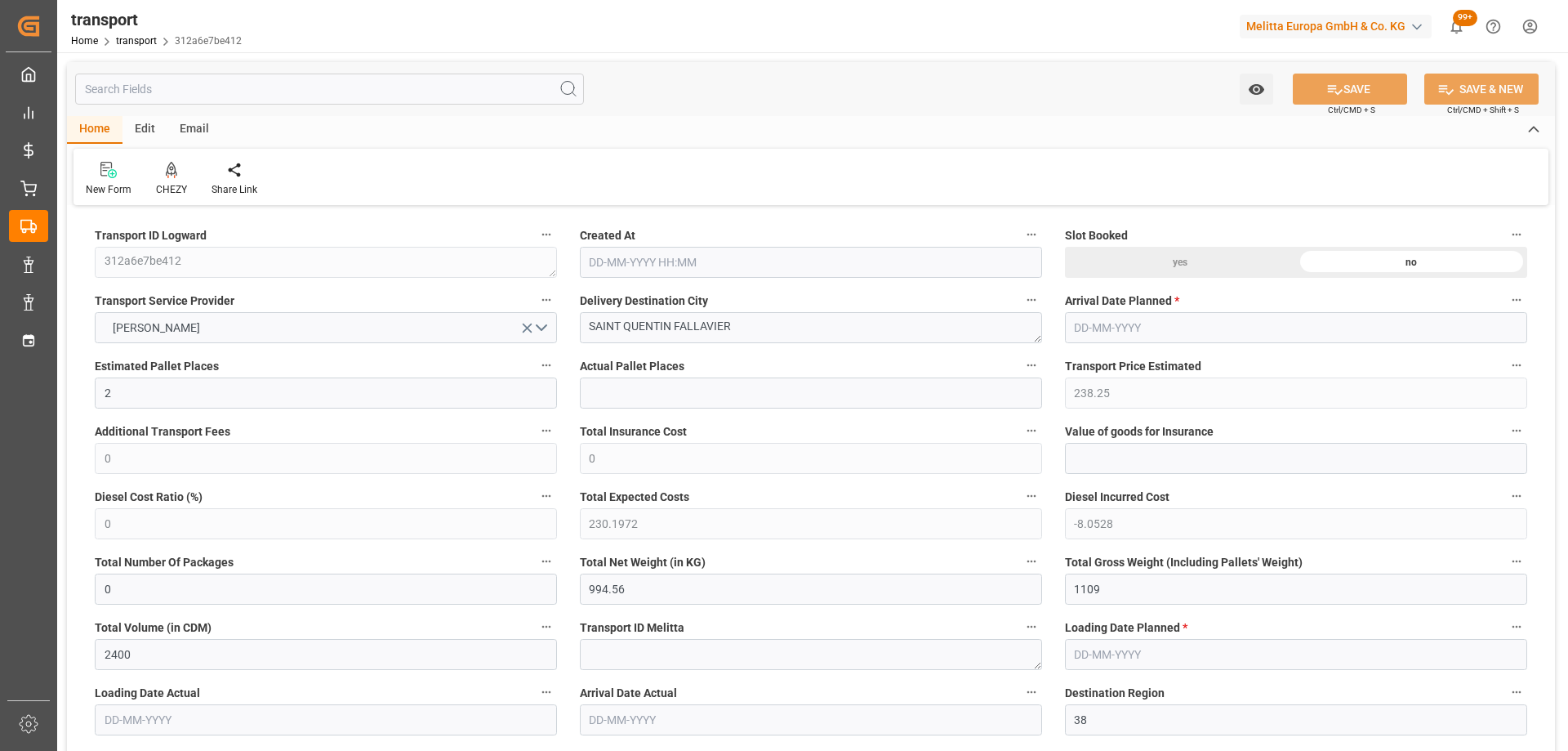
type input "2400"
type input "38"
type input "2"
type input "0"
type input "2"
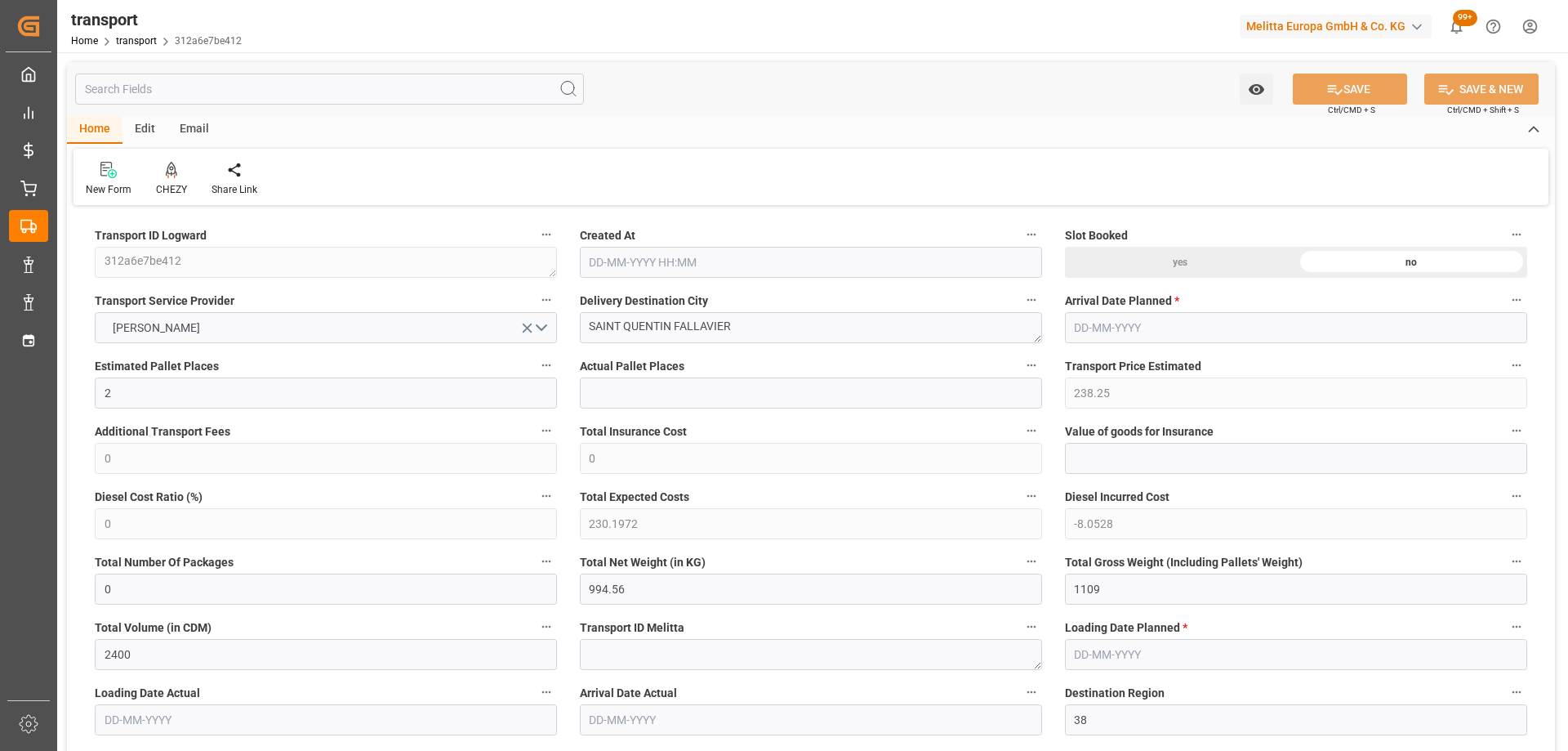
type input "101"
type input "1006.56"
type input "0"
type input "4710.8598"
type input "0"
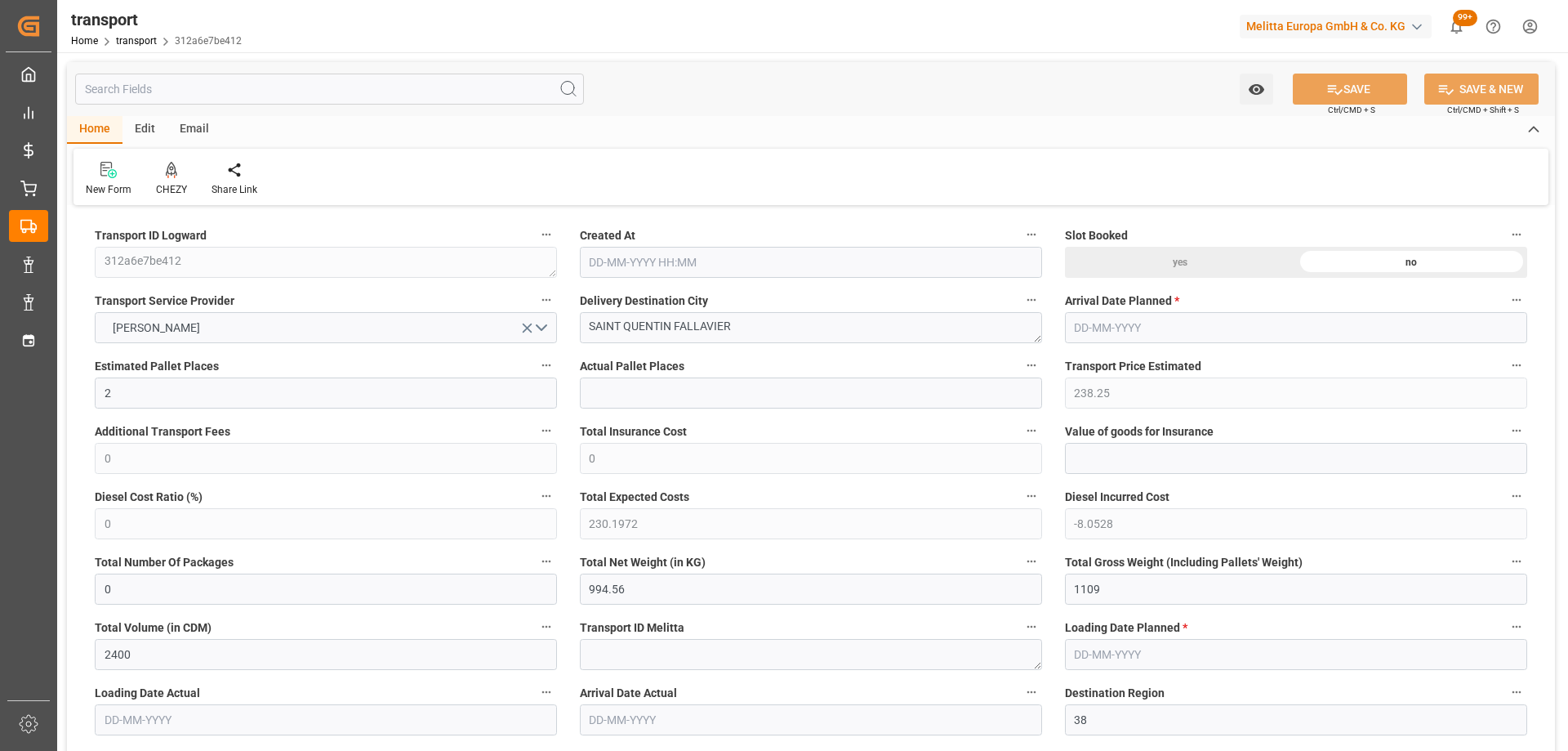
type input "0"
type input "21"
type input "35"
type input "08-09-2025 11:30"
type input "[DATE]"
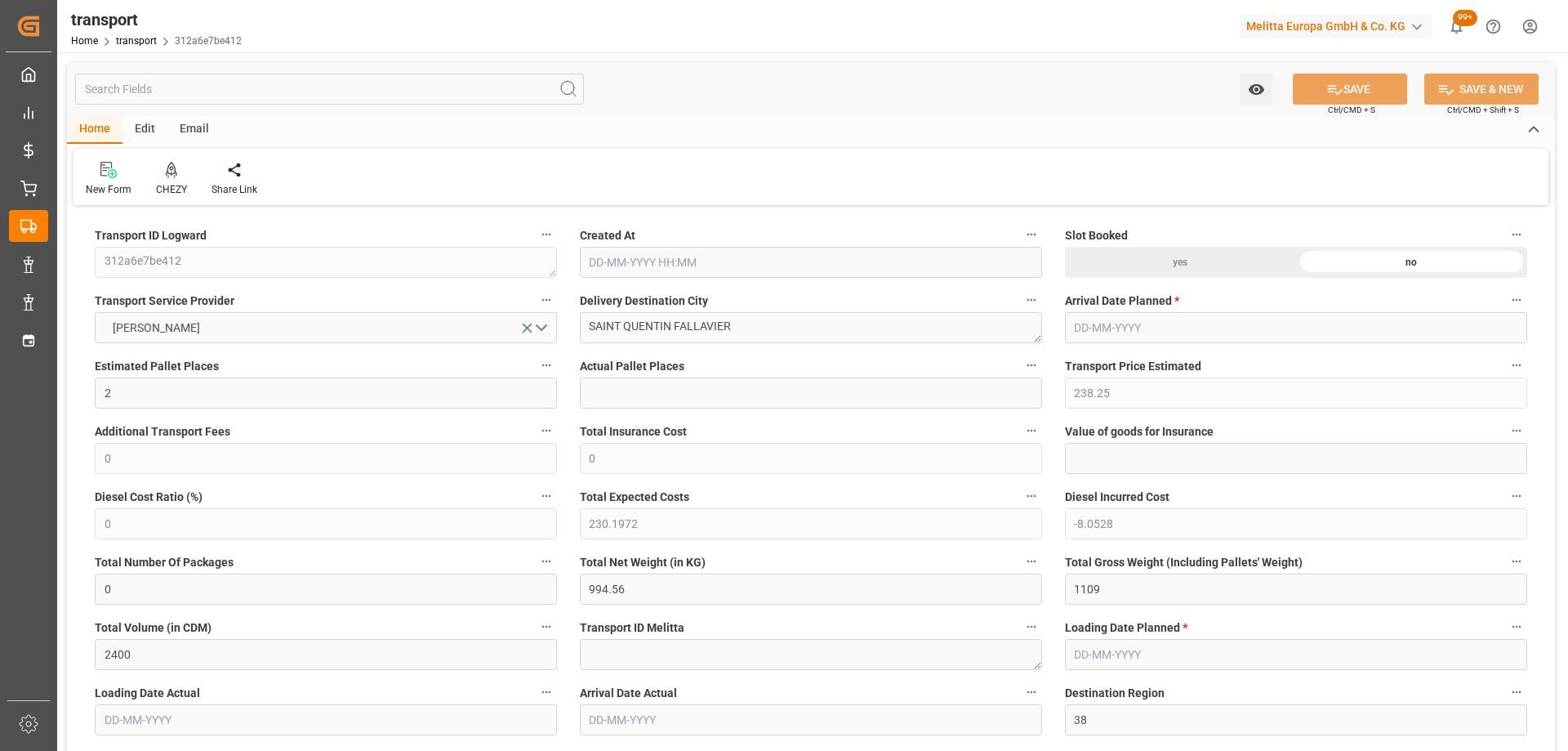
type input "[DATE]"
drag, startPoint x: 764, startPoint y: 325, endPoint x: 946, endPoint y: 322, distance: 182.0
click at [170, 167] on icon at bounding box center [171, 170] width 11 height 16
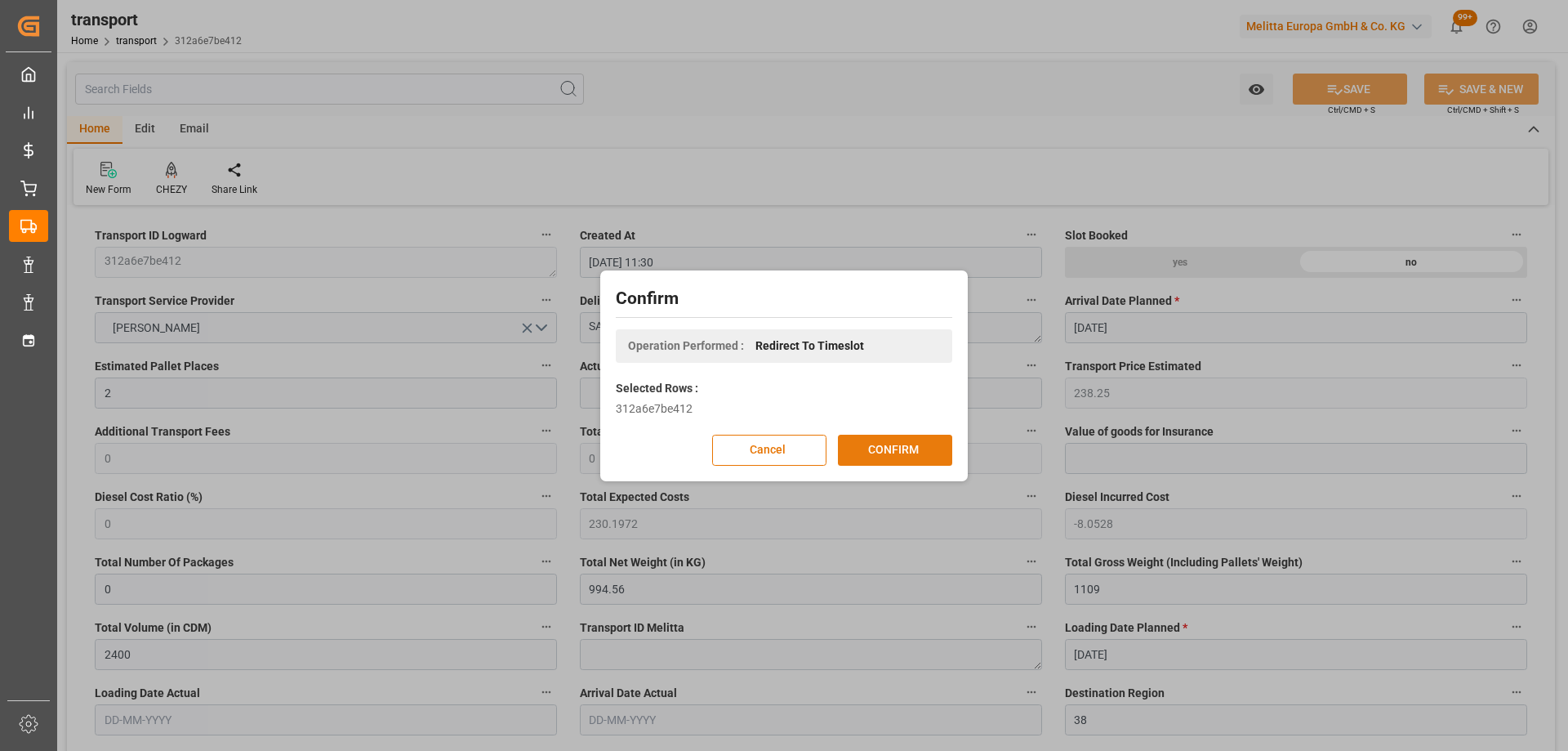
click at [884, 451] on button "CONFIRM" at bounding box center [895, 450] width 114 height 31
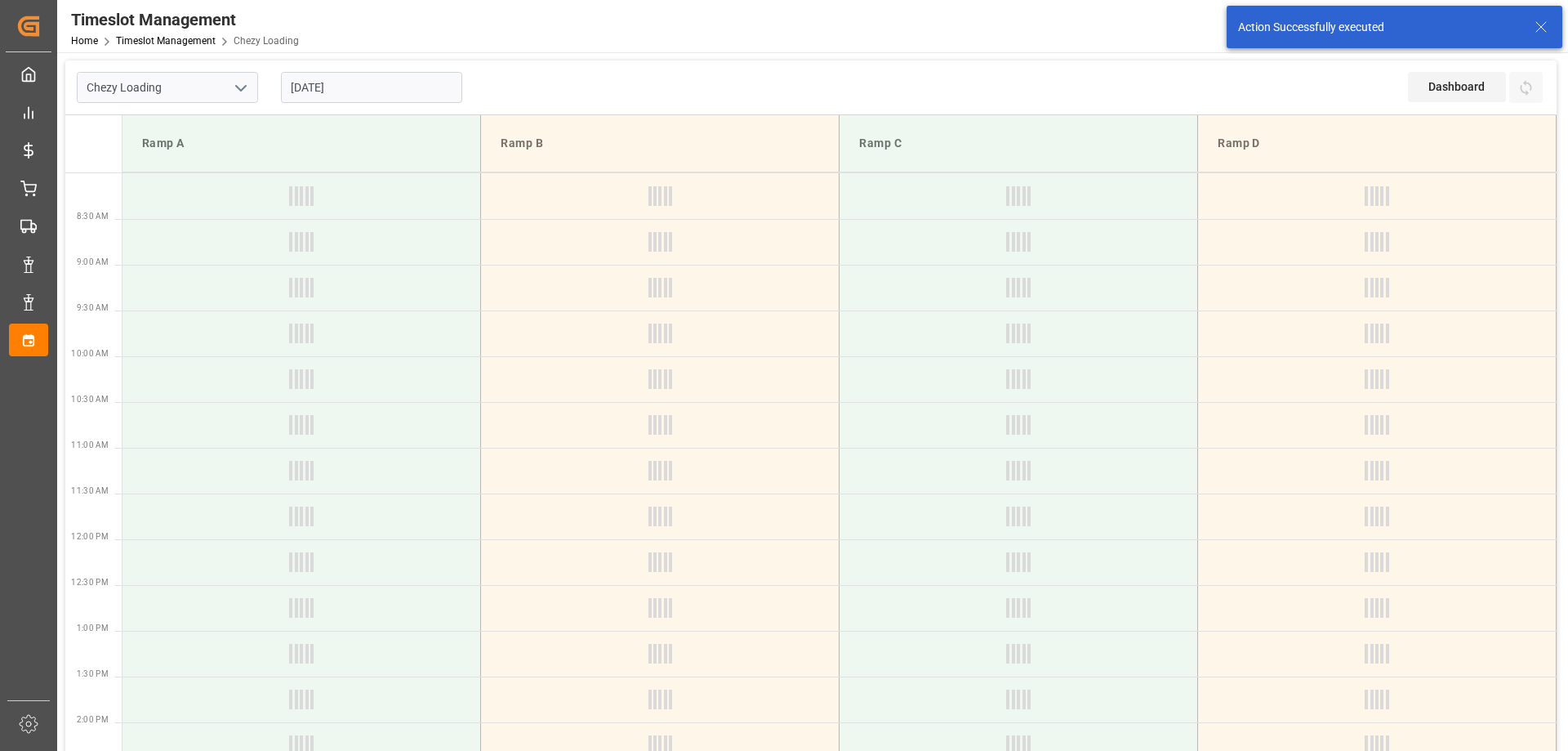
type input "Chezy Loading"
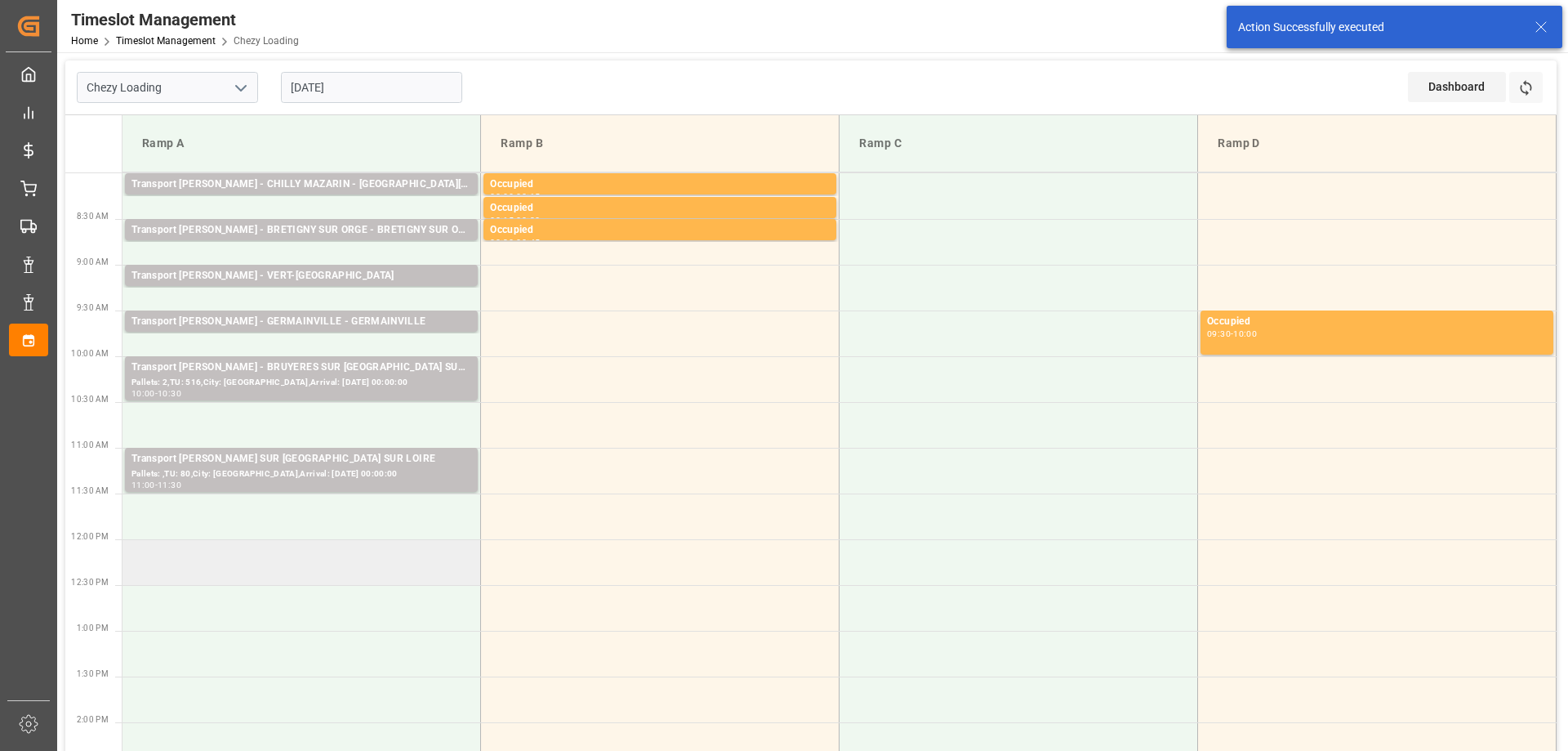
click at [290, 566] on td at bounding box center [301, 563] width 359 height 46
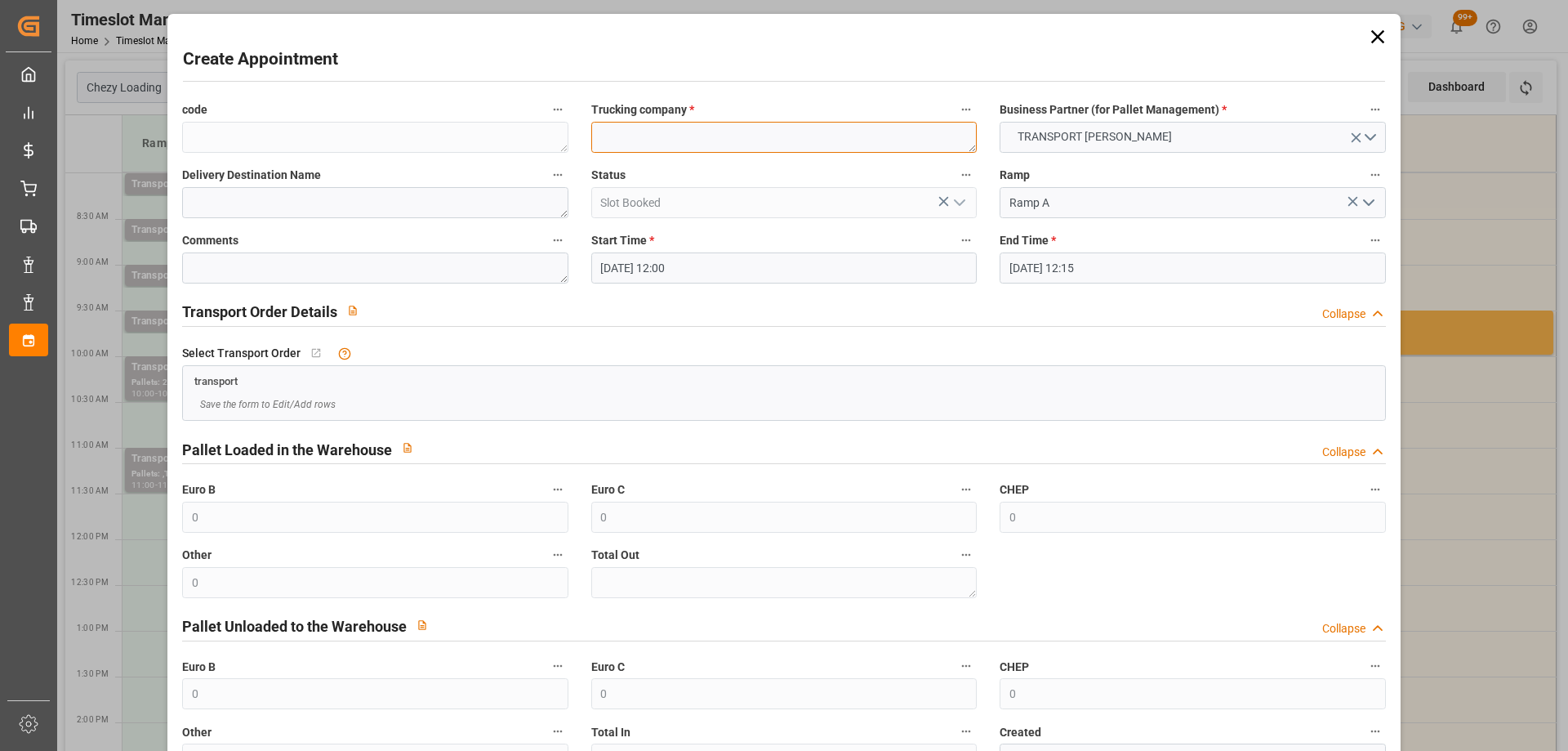
paste textarea "SAINT QUENTIN FALLAVIER"
type textarea "SAINT QUENTIN FALLAVIER"
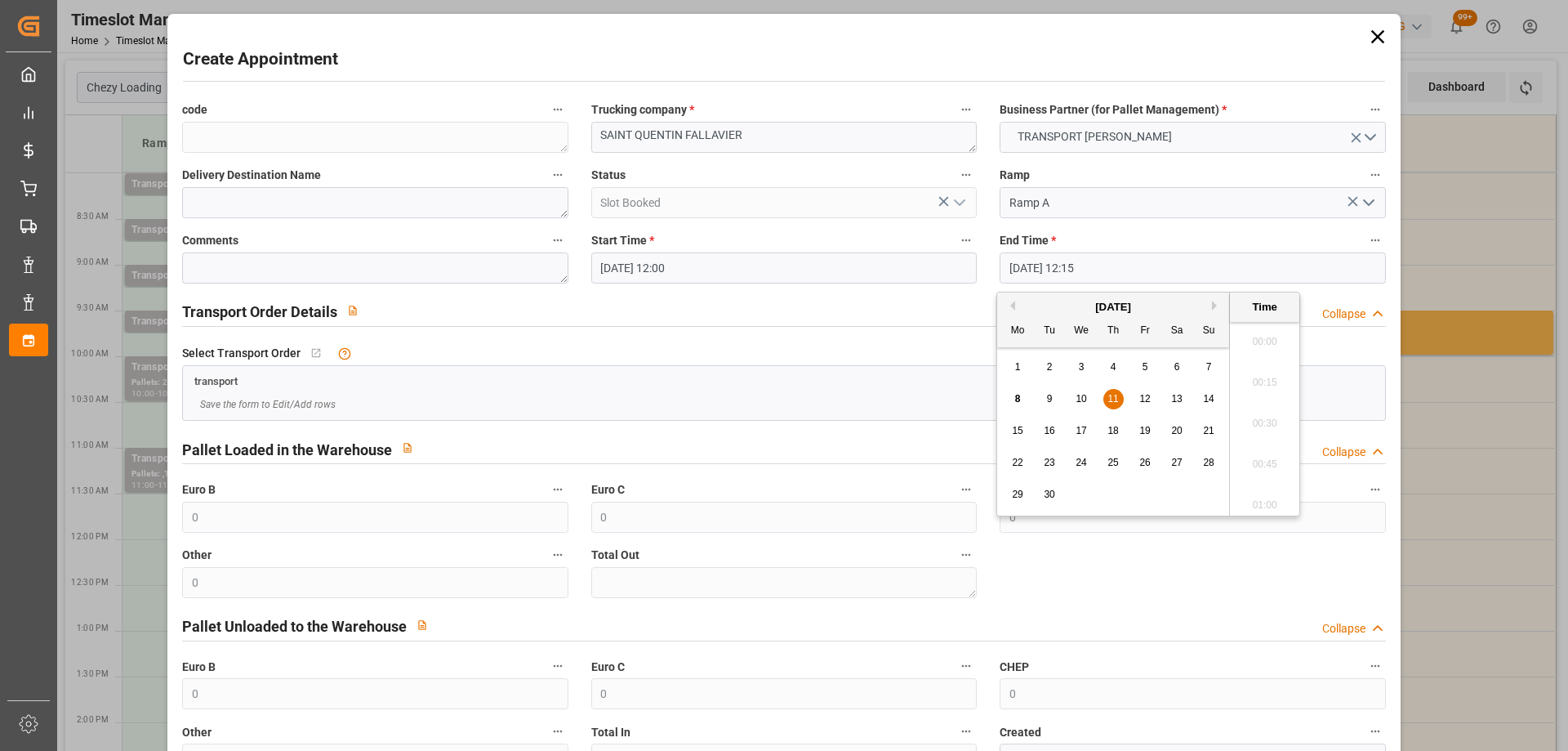
click at [1147, 266] on input "11-09-2025 12:15" at bounding box center [1192, 268] width 386 height 31
click at [1119, 395] on div "11" at bounding box center [1113, 399] width 20 height 20
click at [1270, 462] on li "12:30" at bounding box center [1264, 459] width 70 height 41
type input "11-09-2025 12:30"
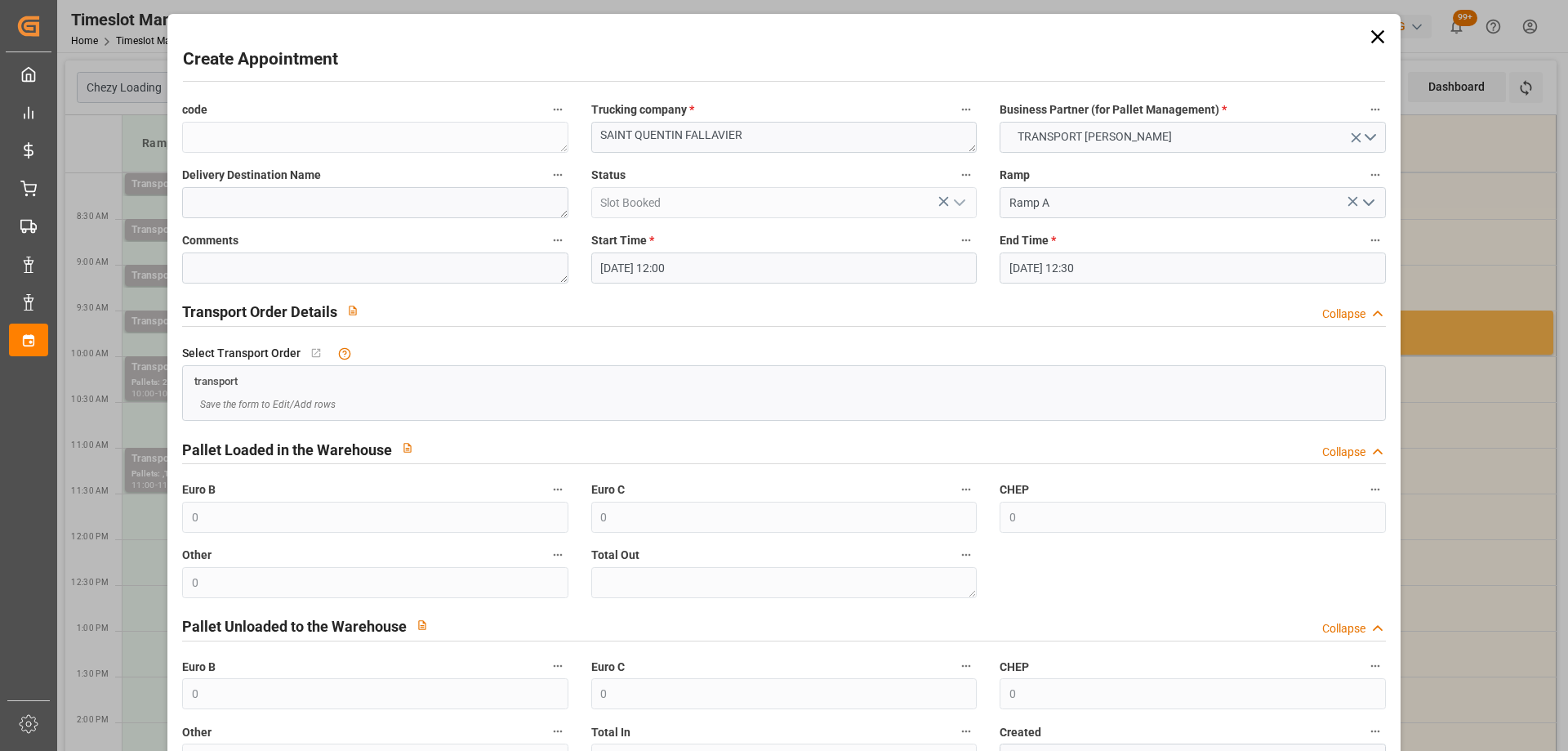
scroll to position [119, 0]
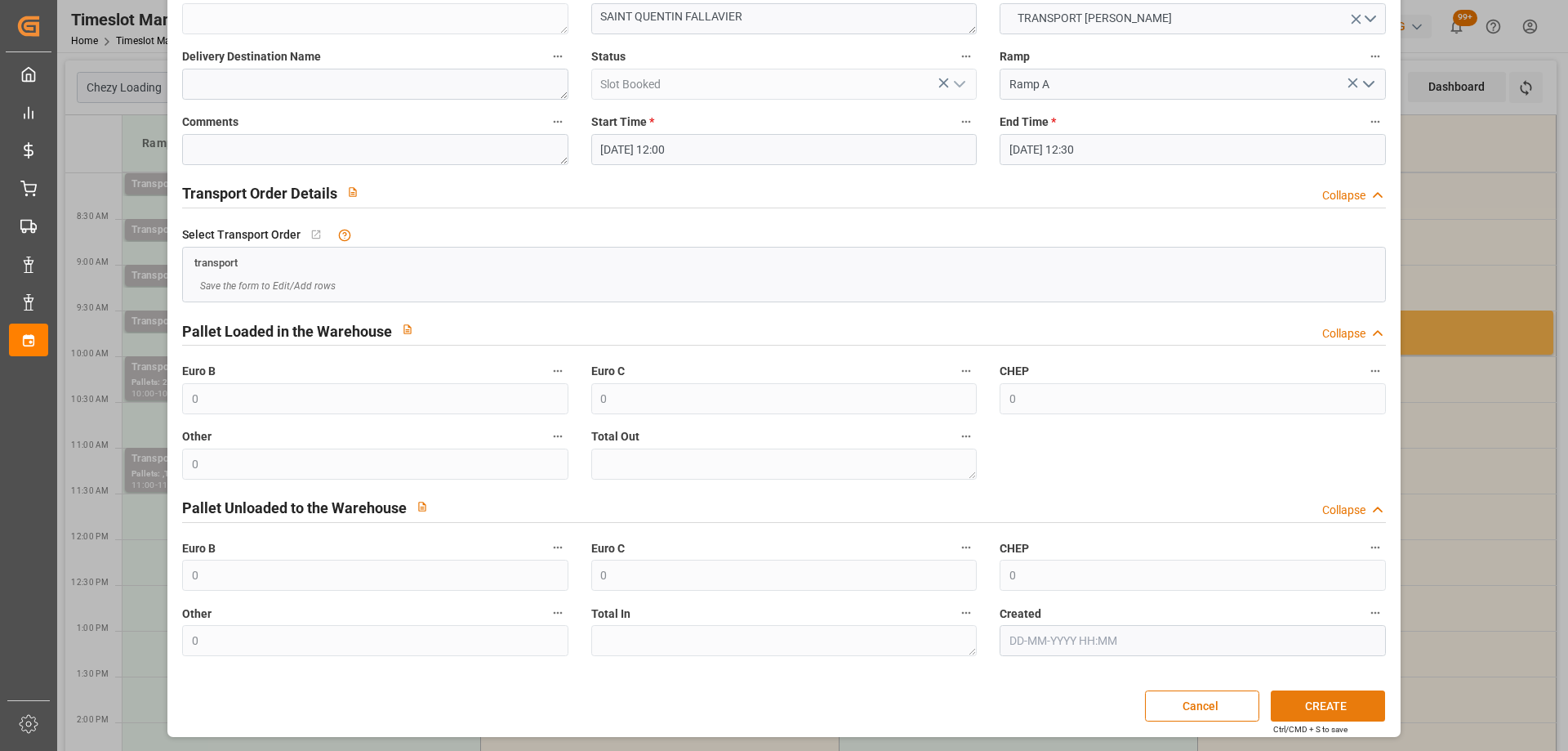
click at [1355, 703] on button "CREATE" at bounding box center [1328, 706] width 114 height 31
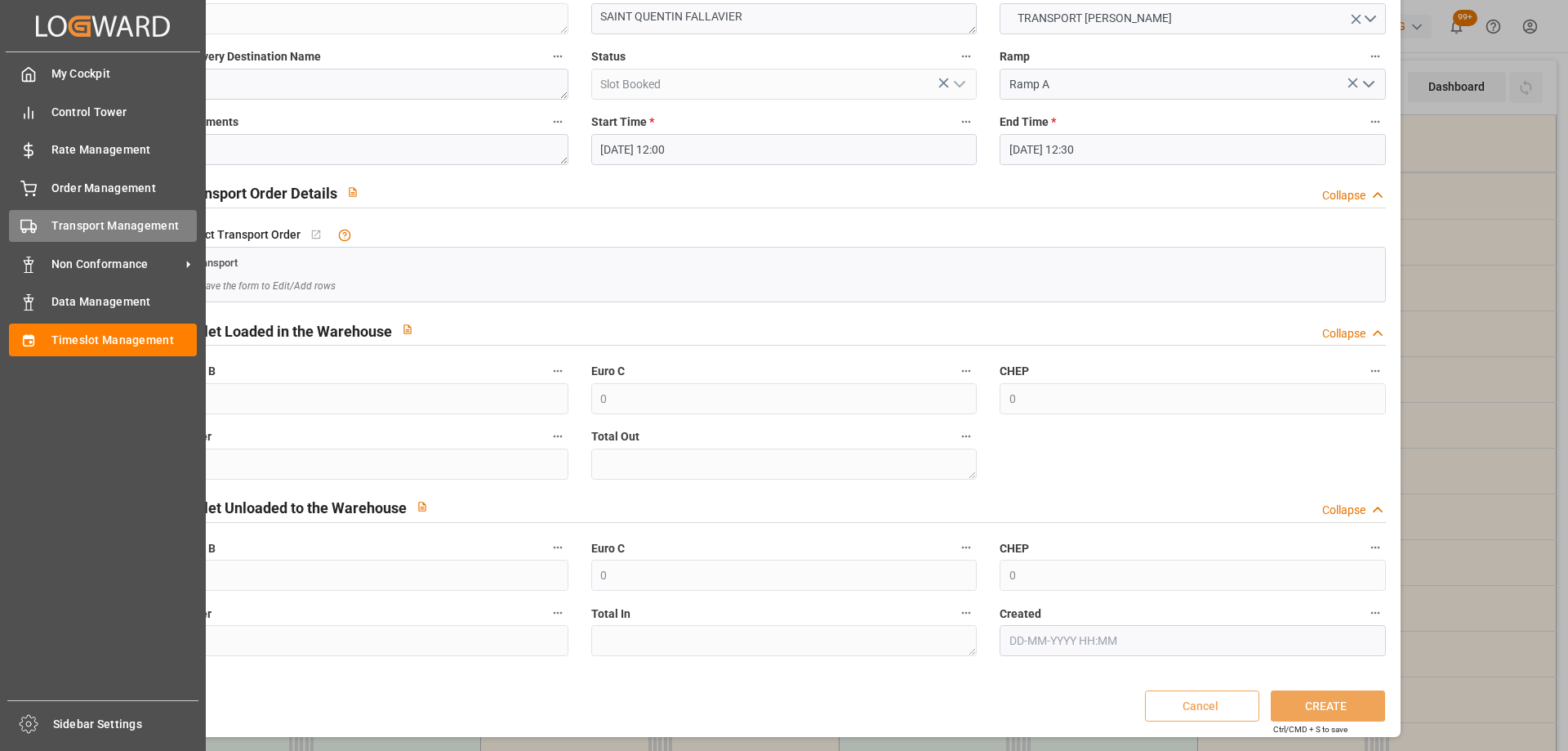
click at [42, 226] on div "Transport Management Transport Management" at bounding box center [103, 227] width 188 height 32
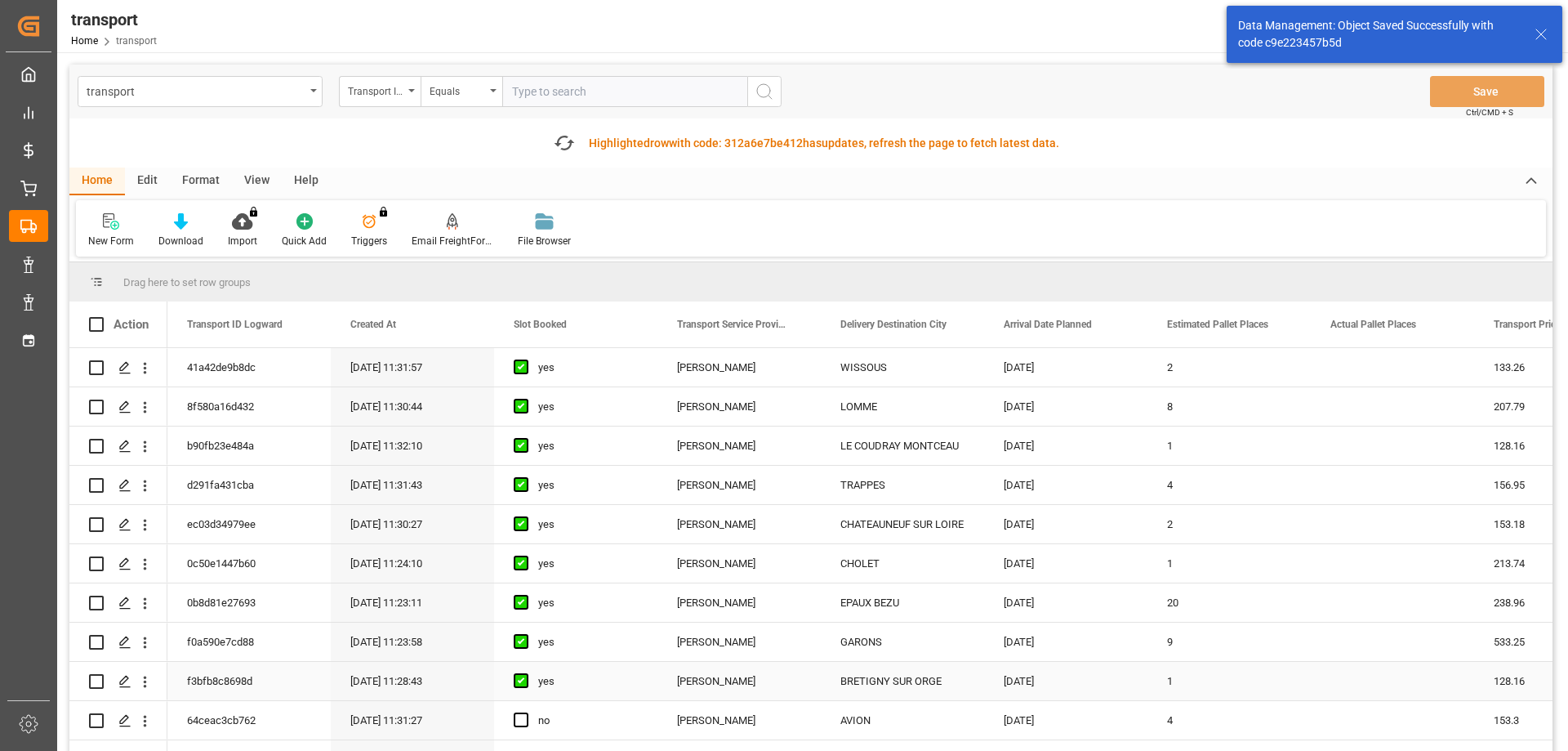
scroll to position [164, 0]
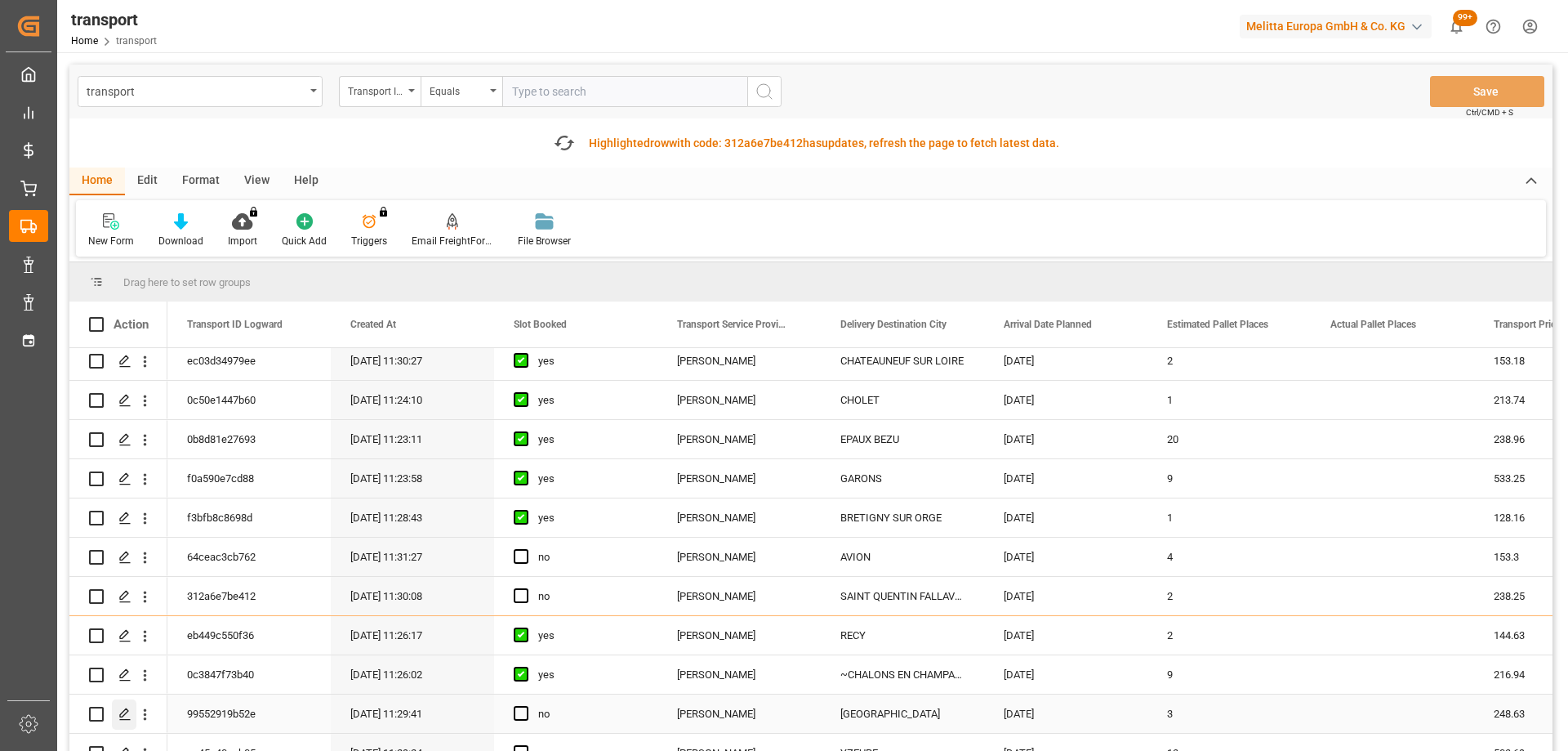
click at [125, 709] on icon "Press SPACE to select this row." at bounding box center [125, 714] width 13 height 13
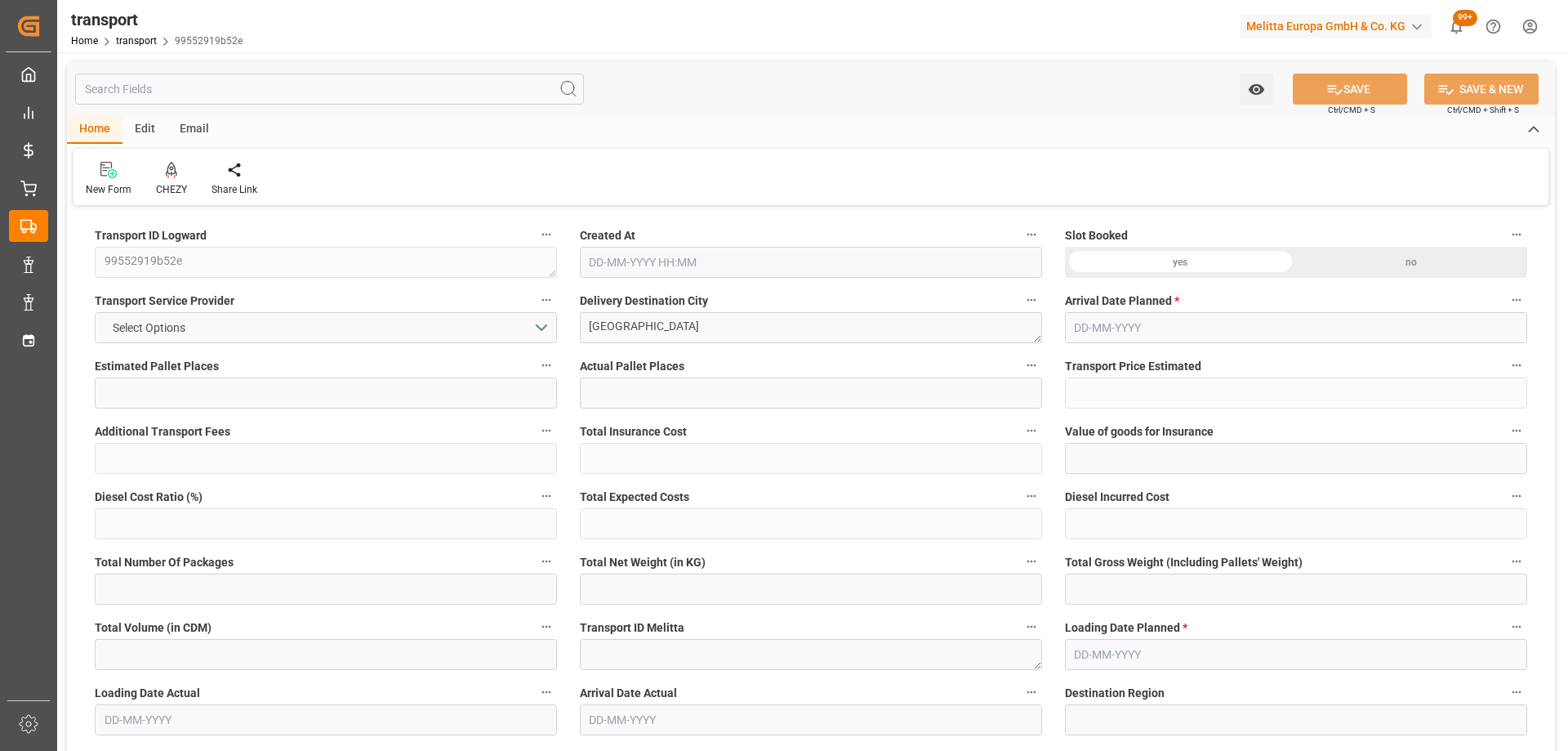
type input "3"
type input "248.63"
type input "0"
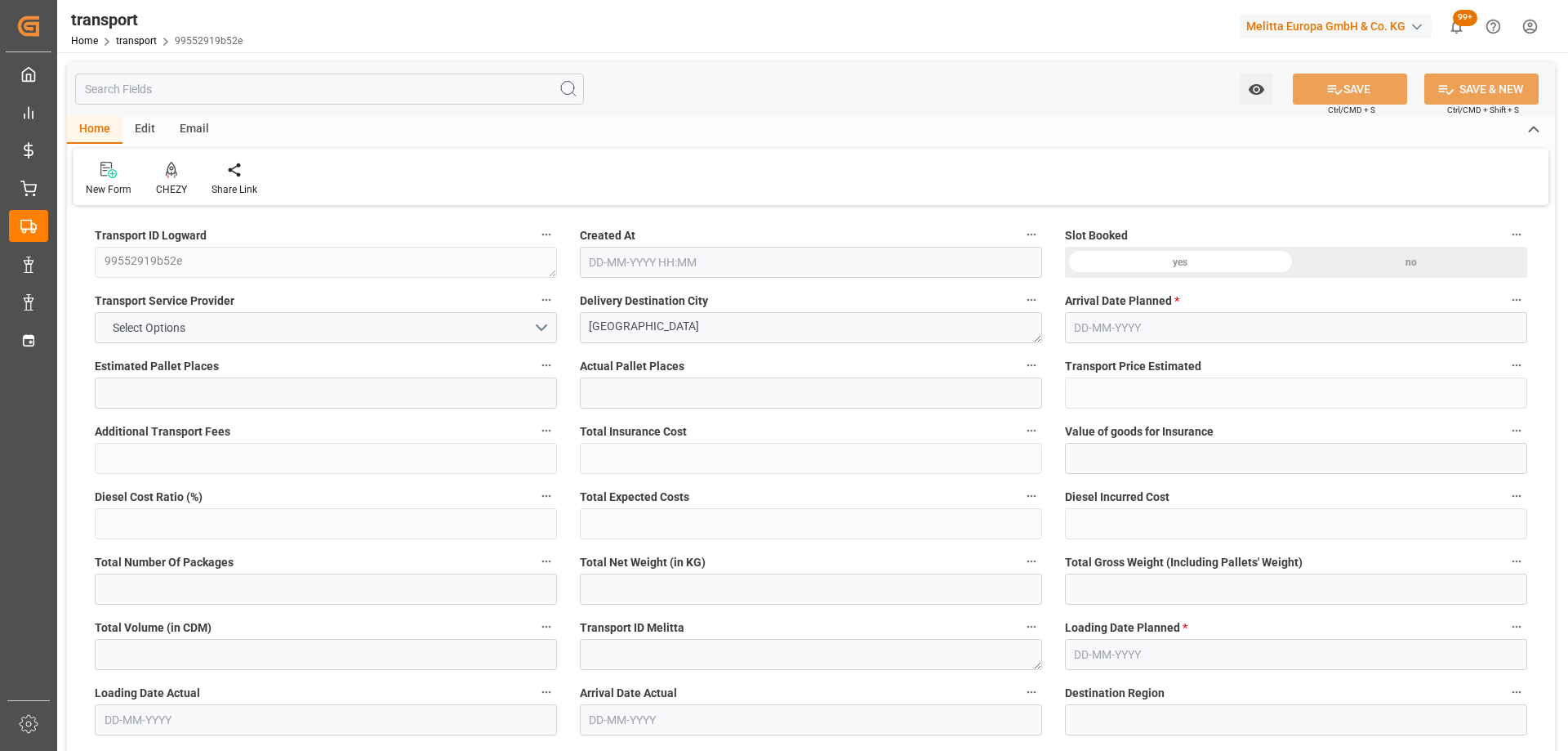
type input "240.2263"
type input "-8.4037"
type input "0"
type input "1223.76"
type input "1455"
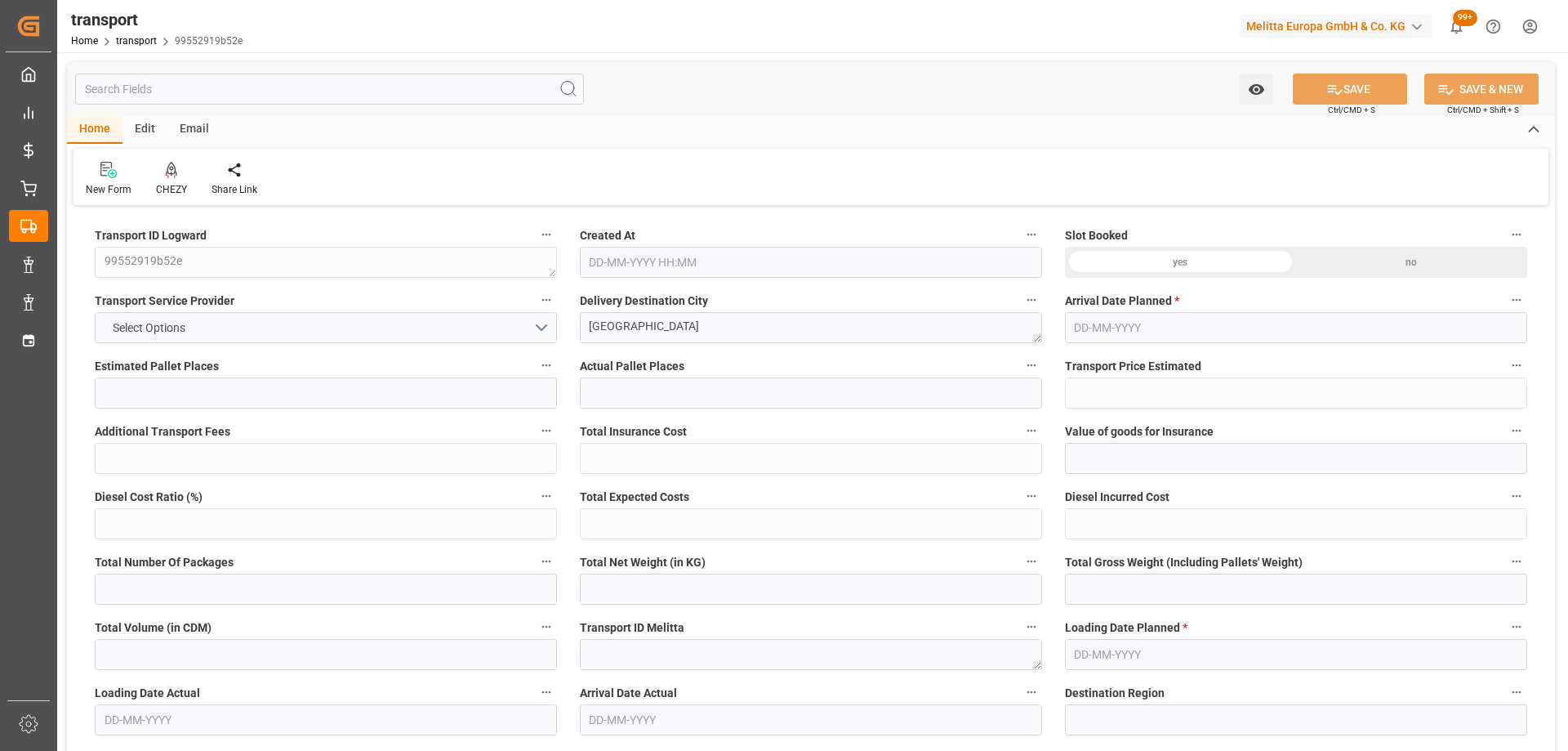
type input "3120"
type input "18"
type input "3"
type input "0"
type input "3"
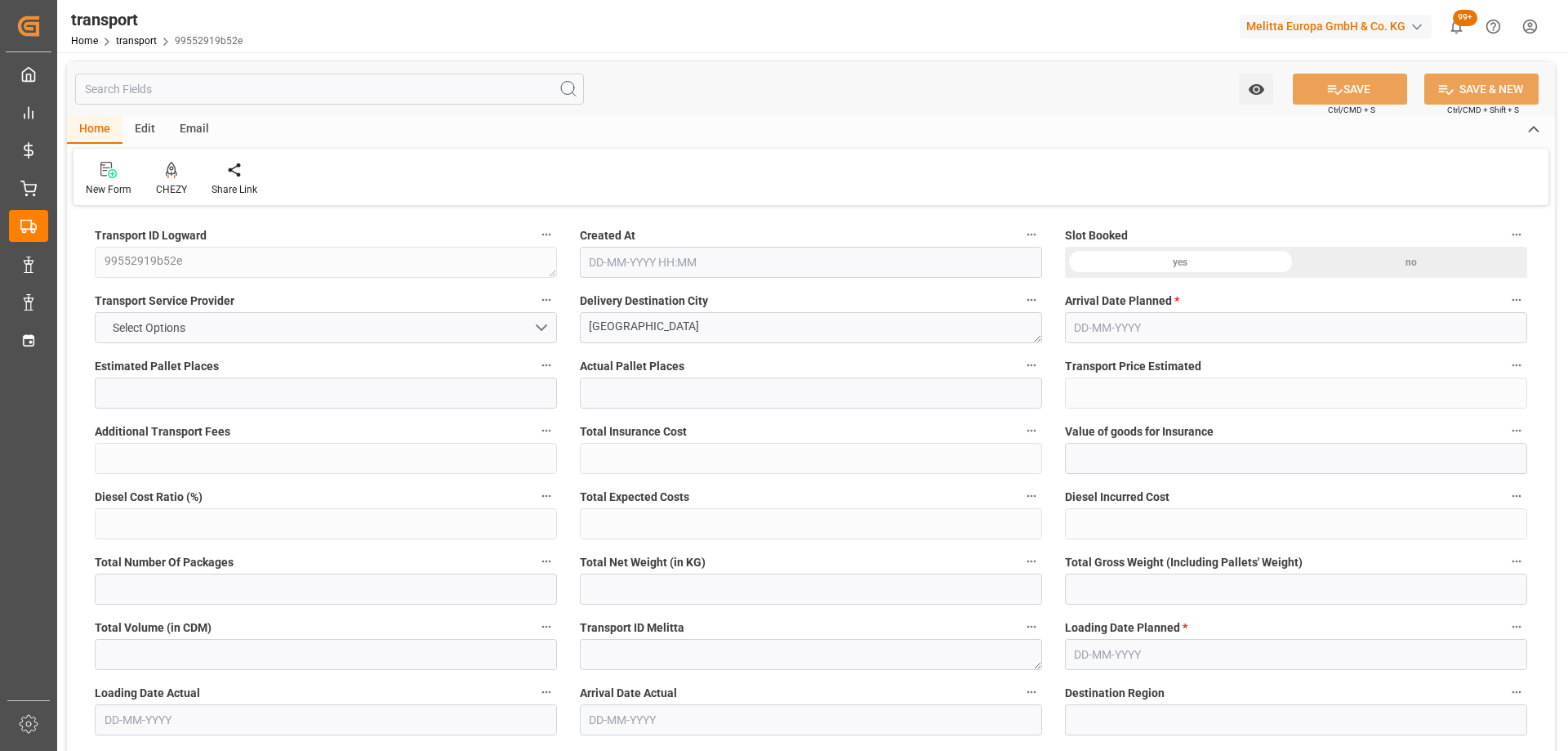
type input "101"
type input "1319.76"
type input "0"
type input "4710.8598"
type input "0"
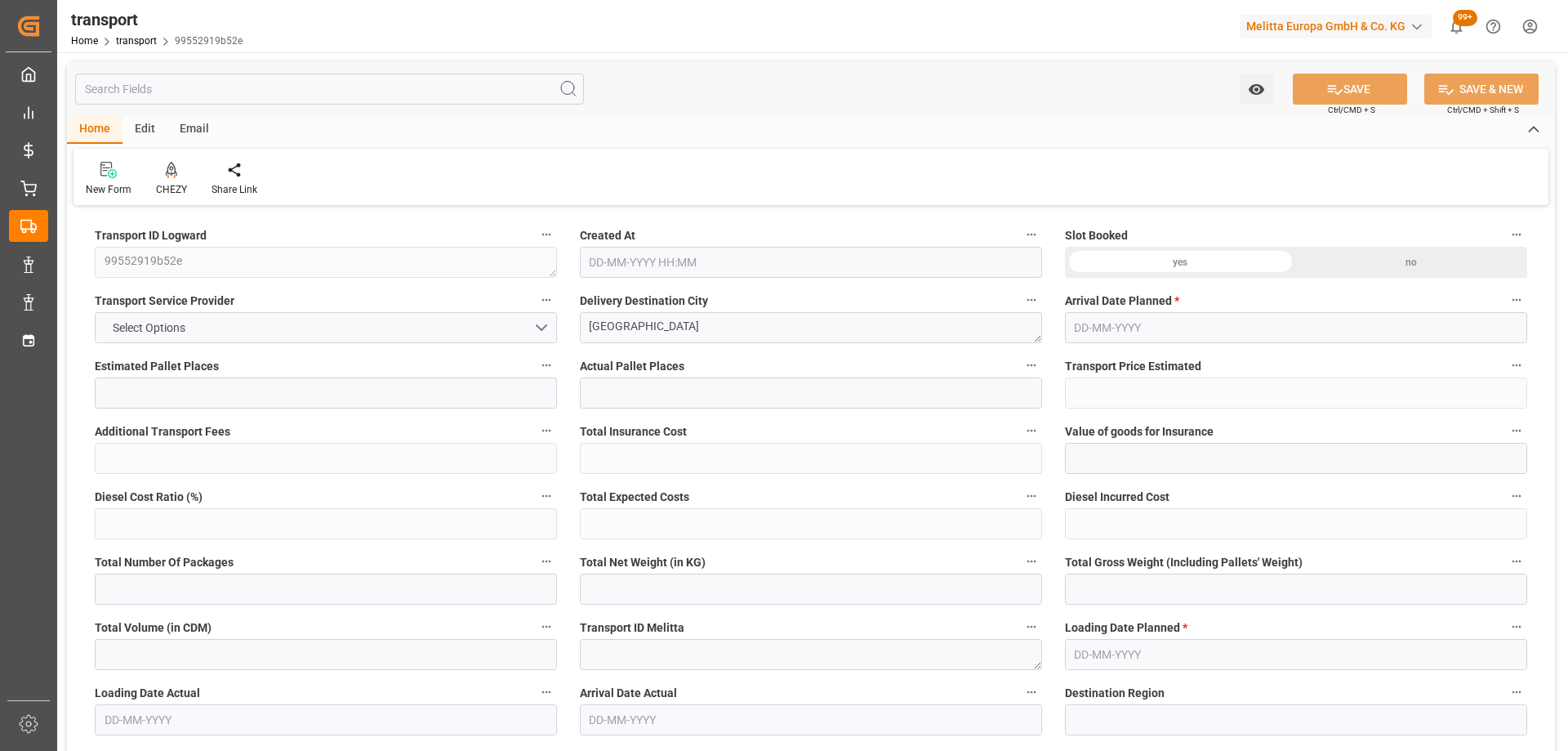
type input "0"
type input "21"
type input "35"
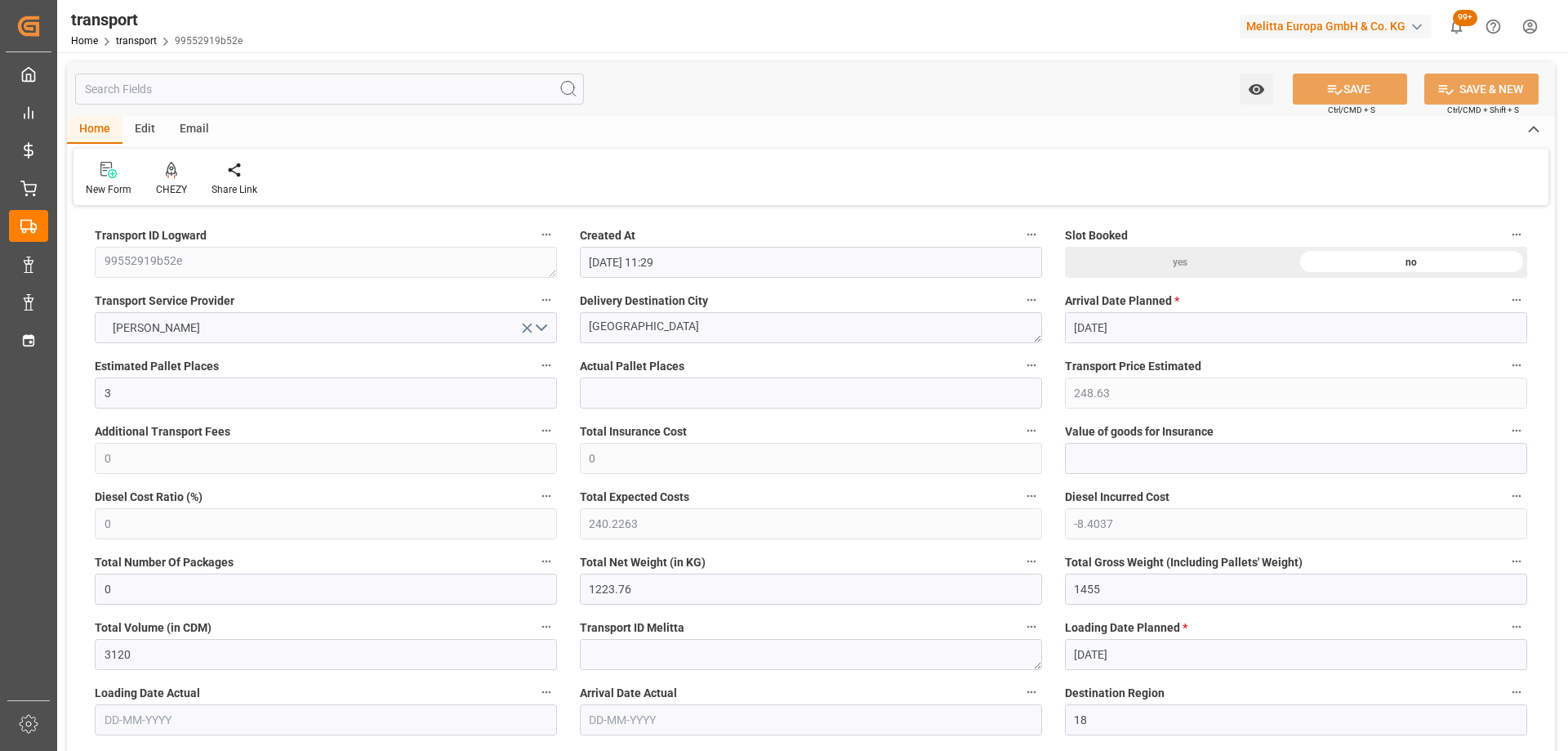
type input "[DATE] 11:29"
type input "[DATE]"
click at [166, 182] on div "CHEZY" at bounding box center [171, 179] width 55 height 36
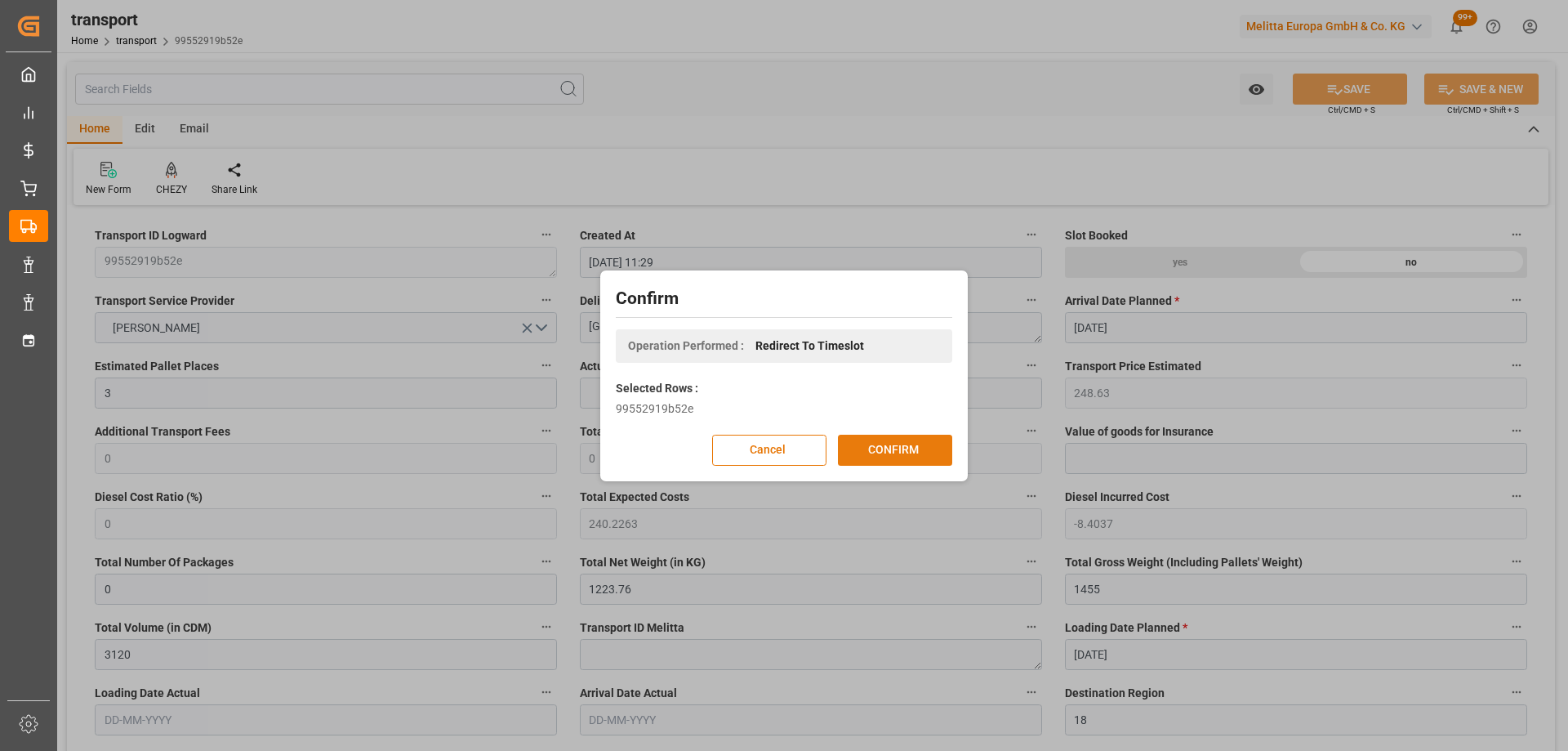
click at [933, 454] on button "CONFIRM" at bounding box center [895, 450] width 114 height 31
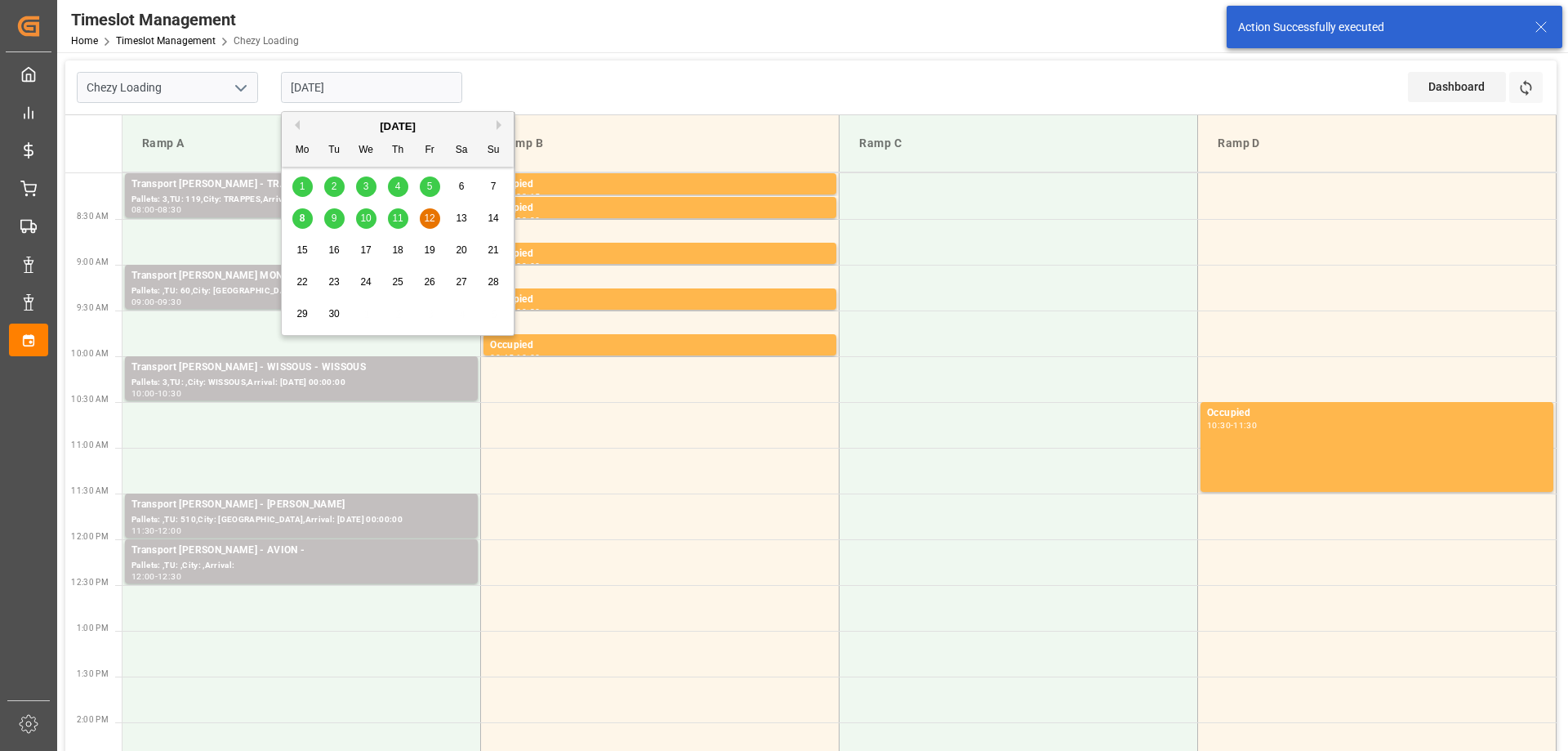
click at [407, 96] on input "[DATE]" at bounding box center [371, 87] width 181 height 31
click at [402, 221] on span "11" at bounding box center [397, 217] width 11 height 11
type input "[DATE]"
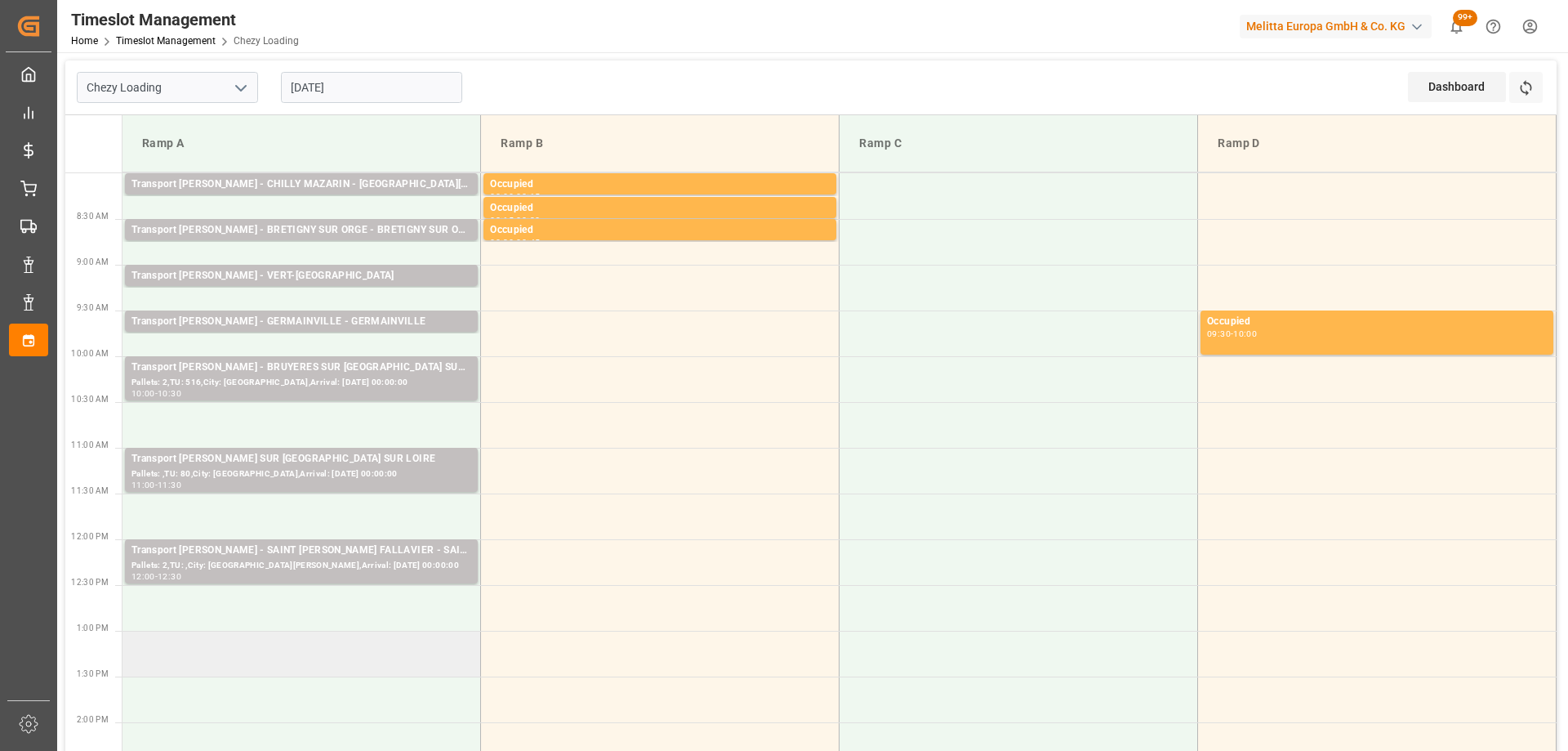
click at [349, 659] on td at bounding box center [301, 654] width 359 height 46
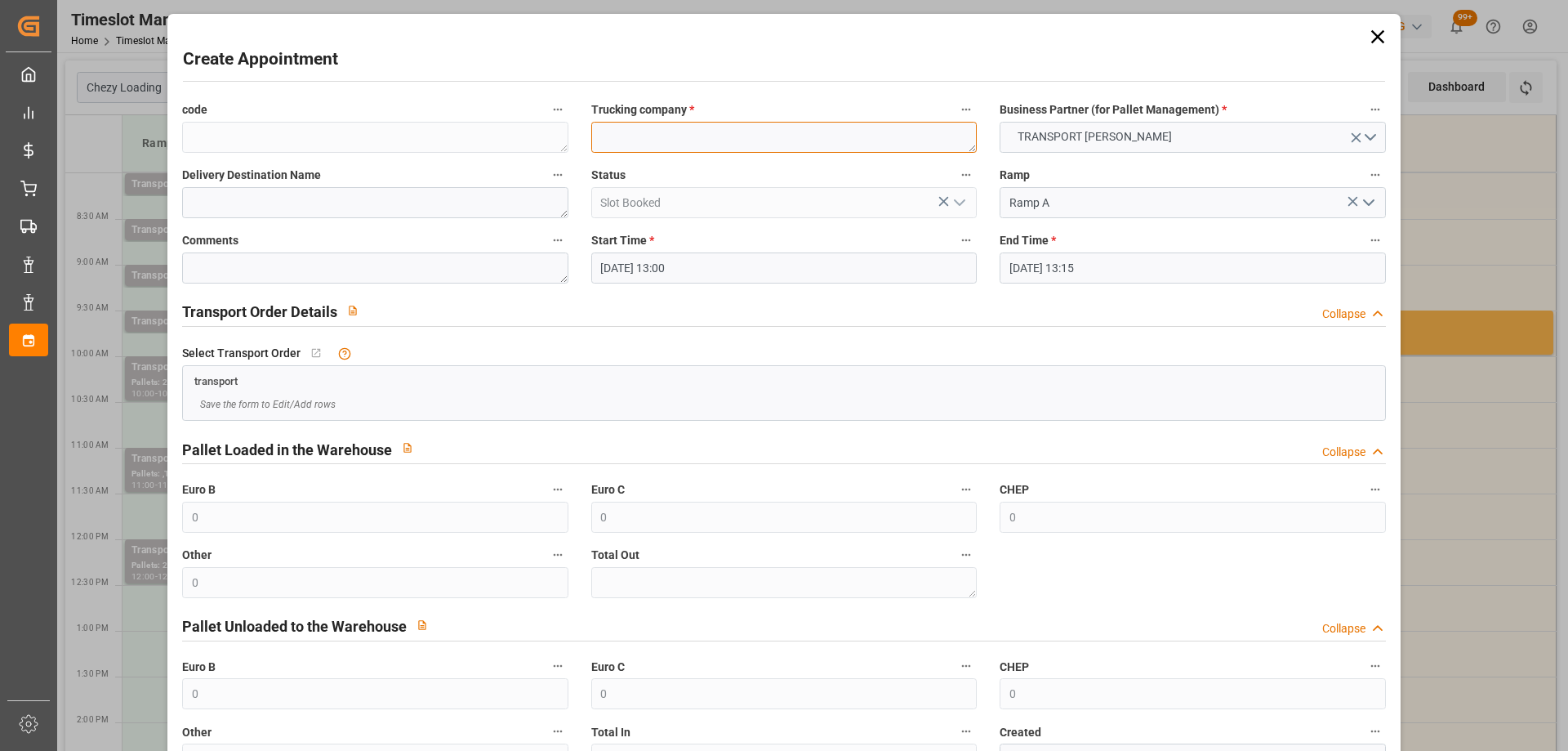
paste textarea "[GEOGRAPHIC_DATA]"
type textarea "[GEOGRAPHIC_DATA]"
click at [1151, 282] on input "[DATE] 13:15" at bounding box center [1192, 268] width 386 height 31
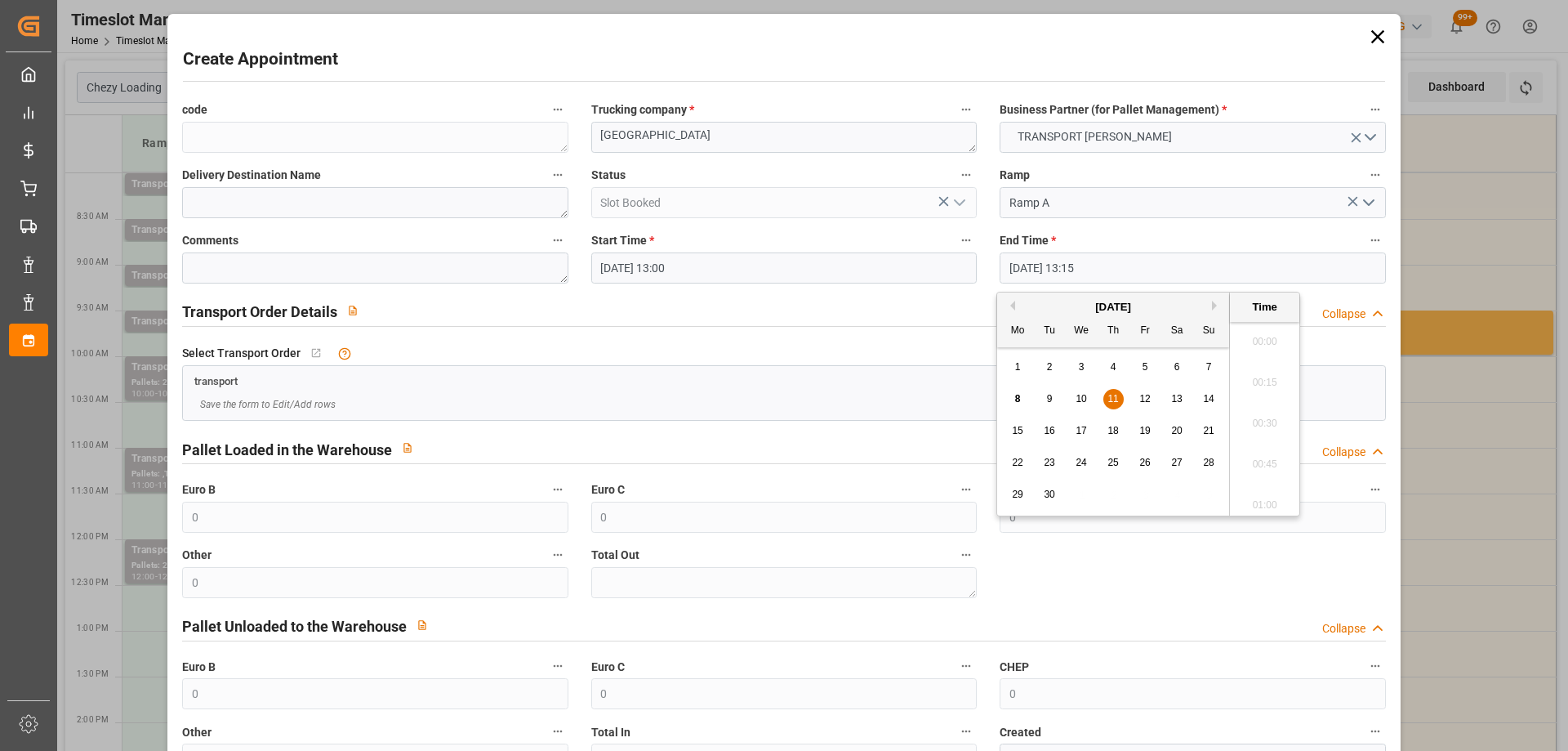
scroll to position [2090, 0]
drag, startPoint x: 1114, startPoint y: 398, endPoint x: 1255, endPoint y: 471, distance: 158.8
click at [1117, 399] on span "11" at bounding box center [1113, 398] width 11 height 11
click at [1279, 460] on li "13:30" at bounding box center [1264, 459] width 70 height 41
type input "[DATE] 13:30"
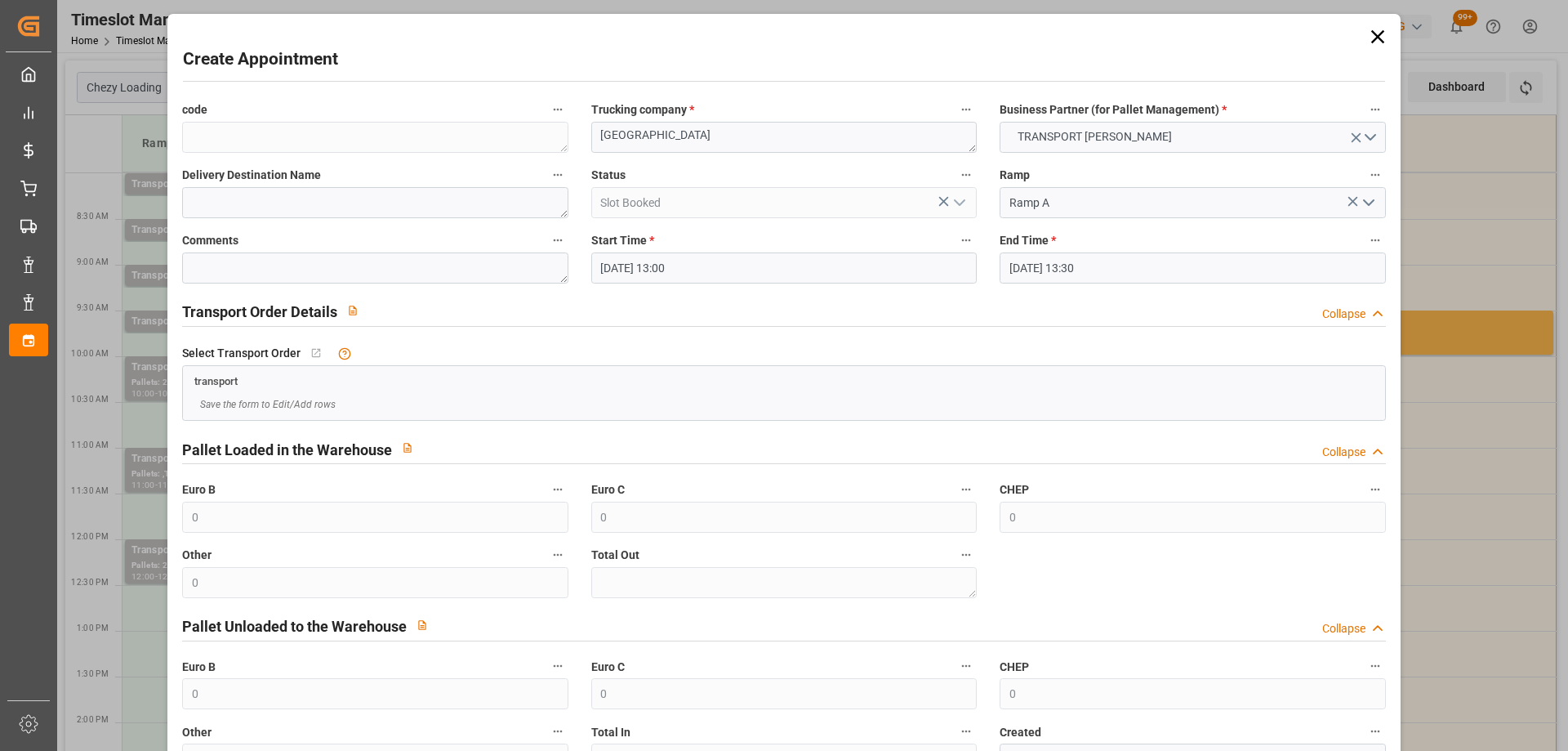
scroll to position [119, 0]
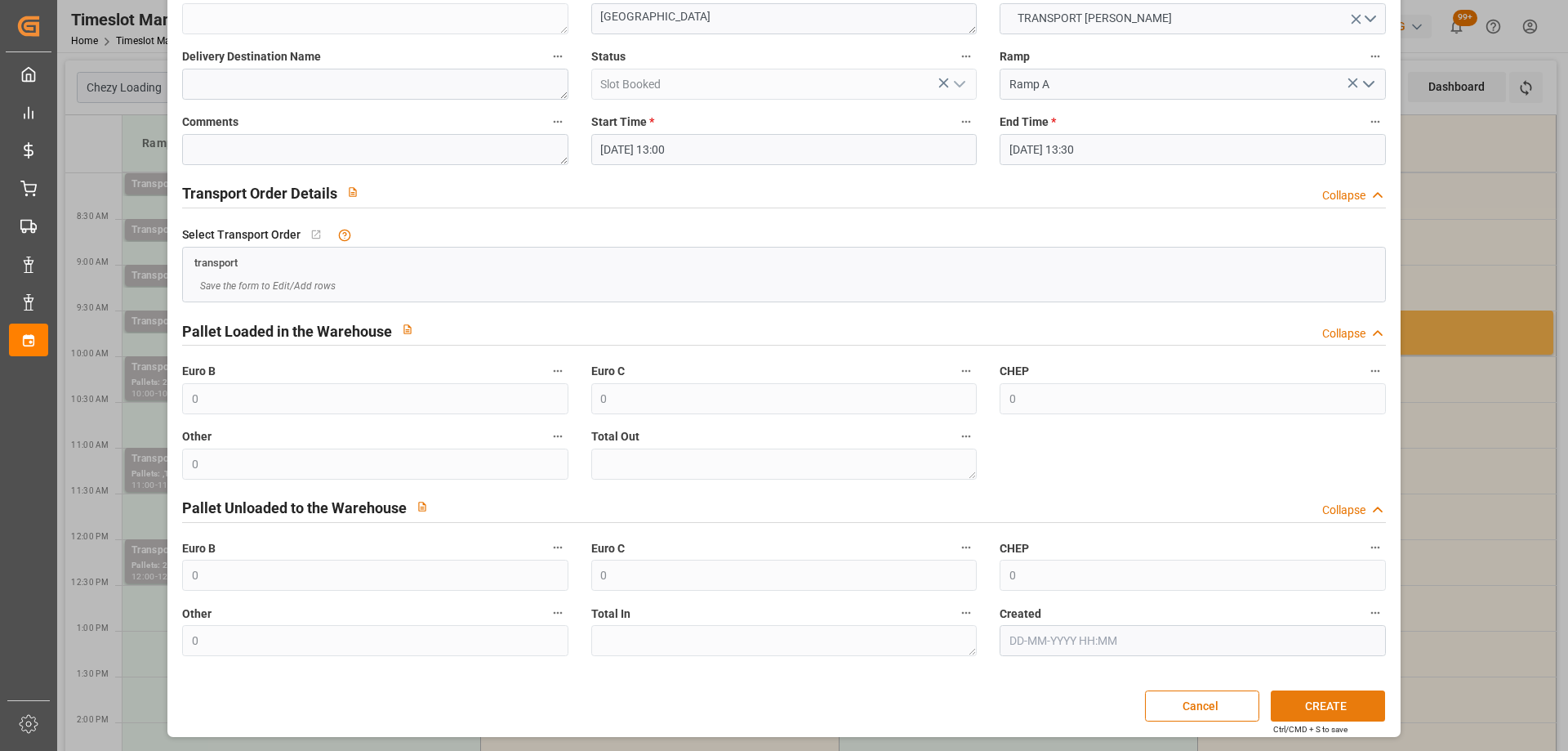
click at [1328, 700] on button "CREATE" at bounding box center [1328, 706] width 114 height 31
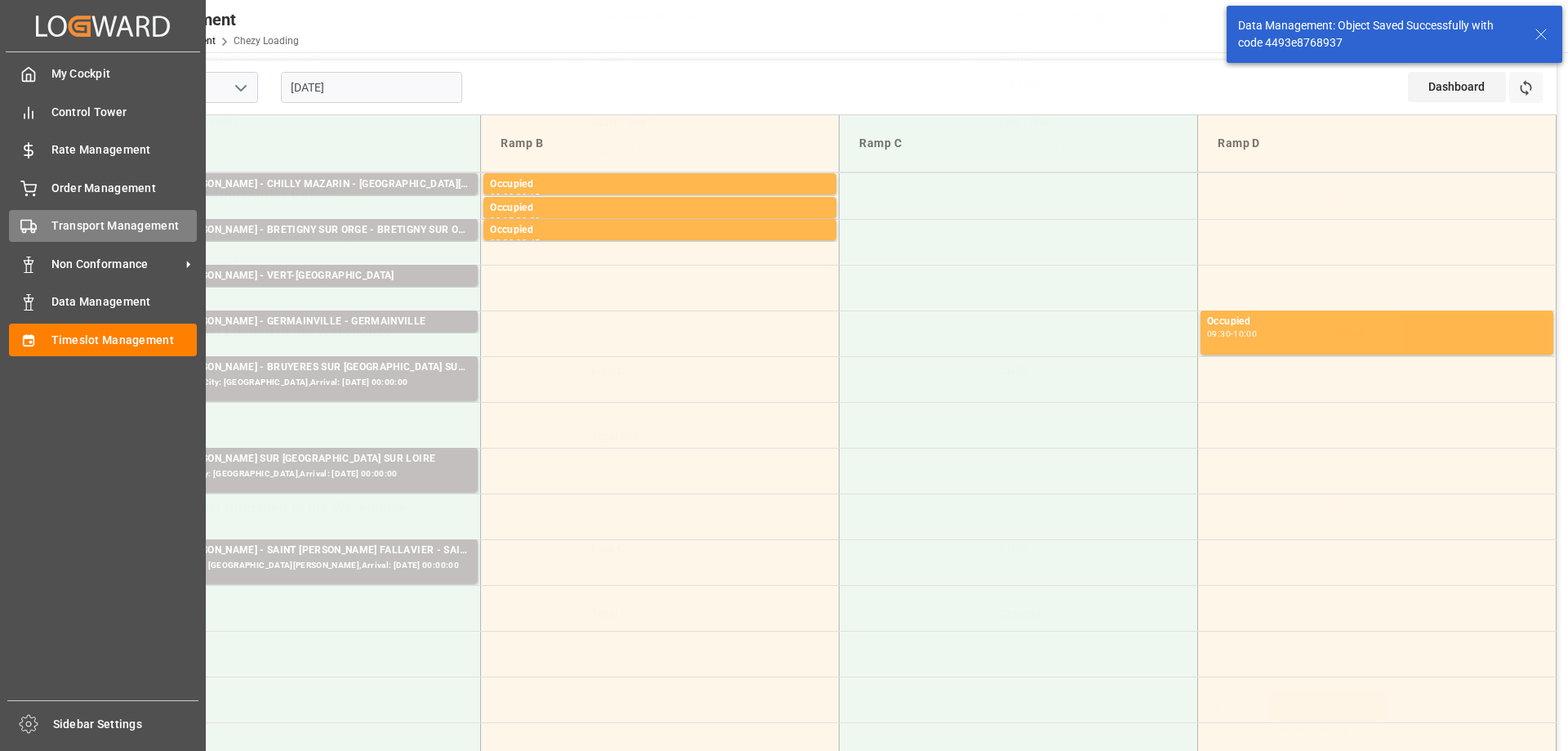
click at [35, 225] on polygon at bounding box center [34, 227] width 5 height 6
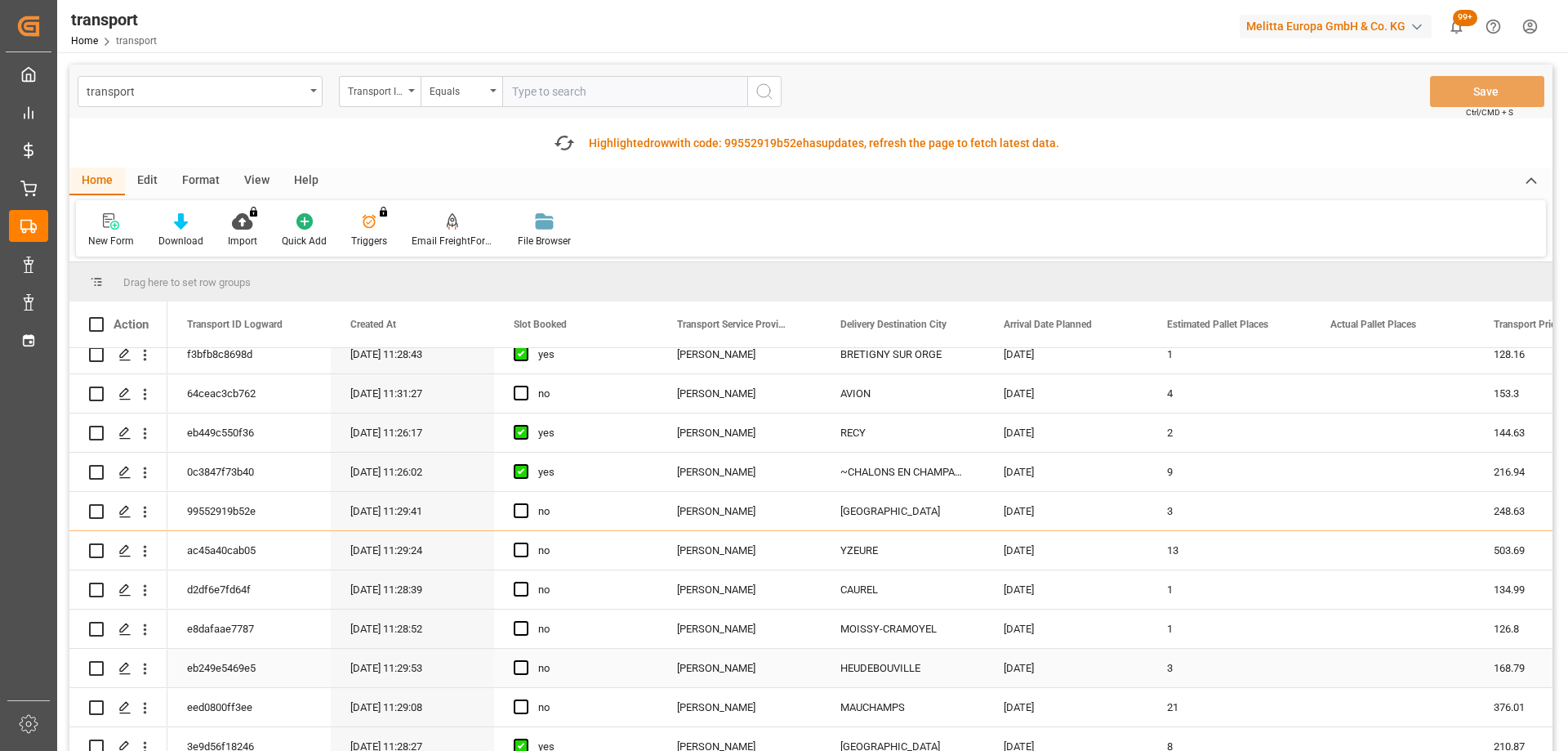
scroll to position [409, 0]
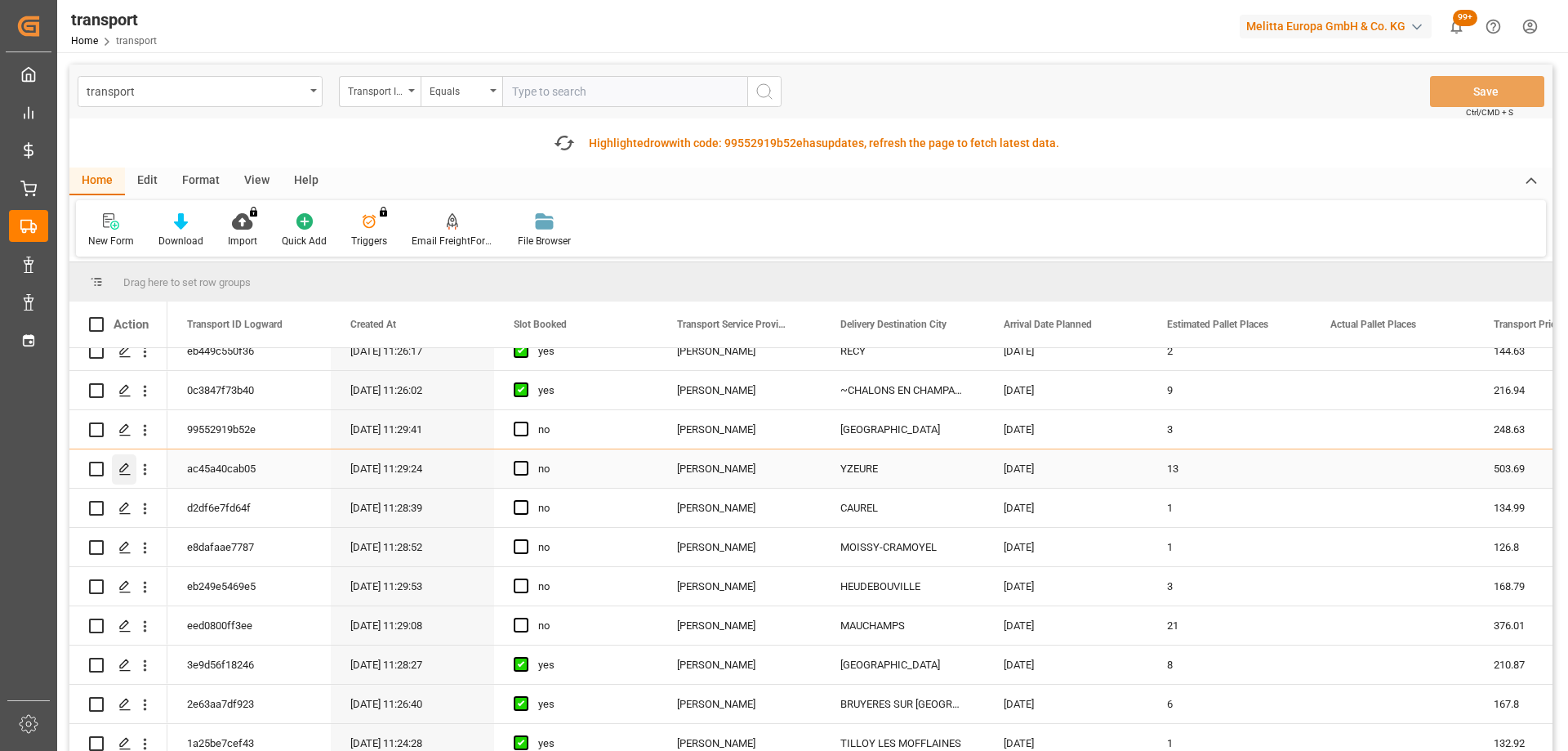
click at [118, 466] on div "Press SPACE to select this row." at bounding box center [124, 469] width 25 height 31
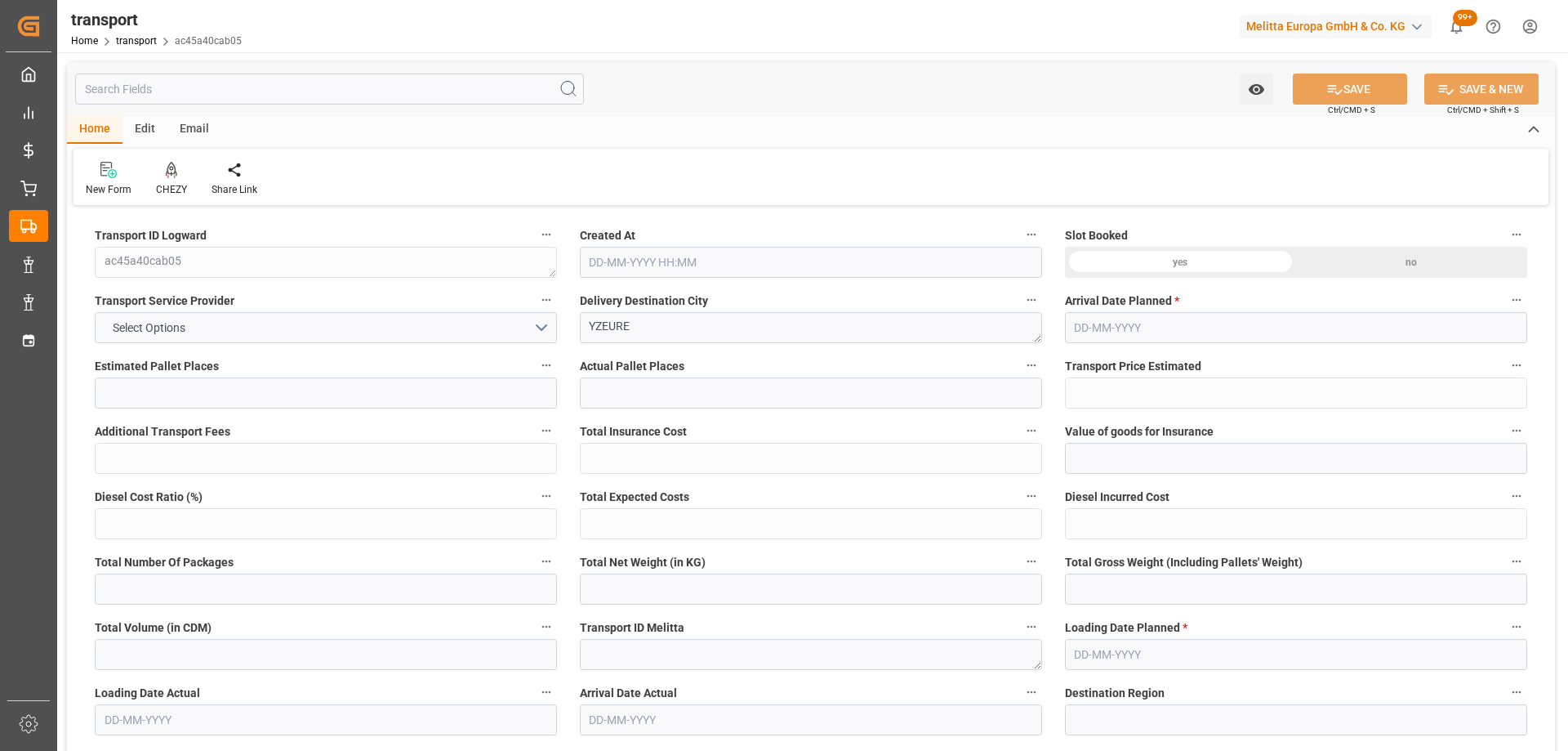
type input "13"
type input "503.69"
type input "0"
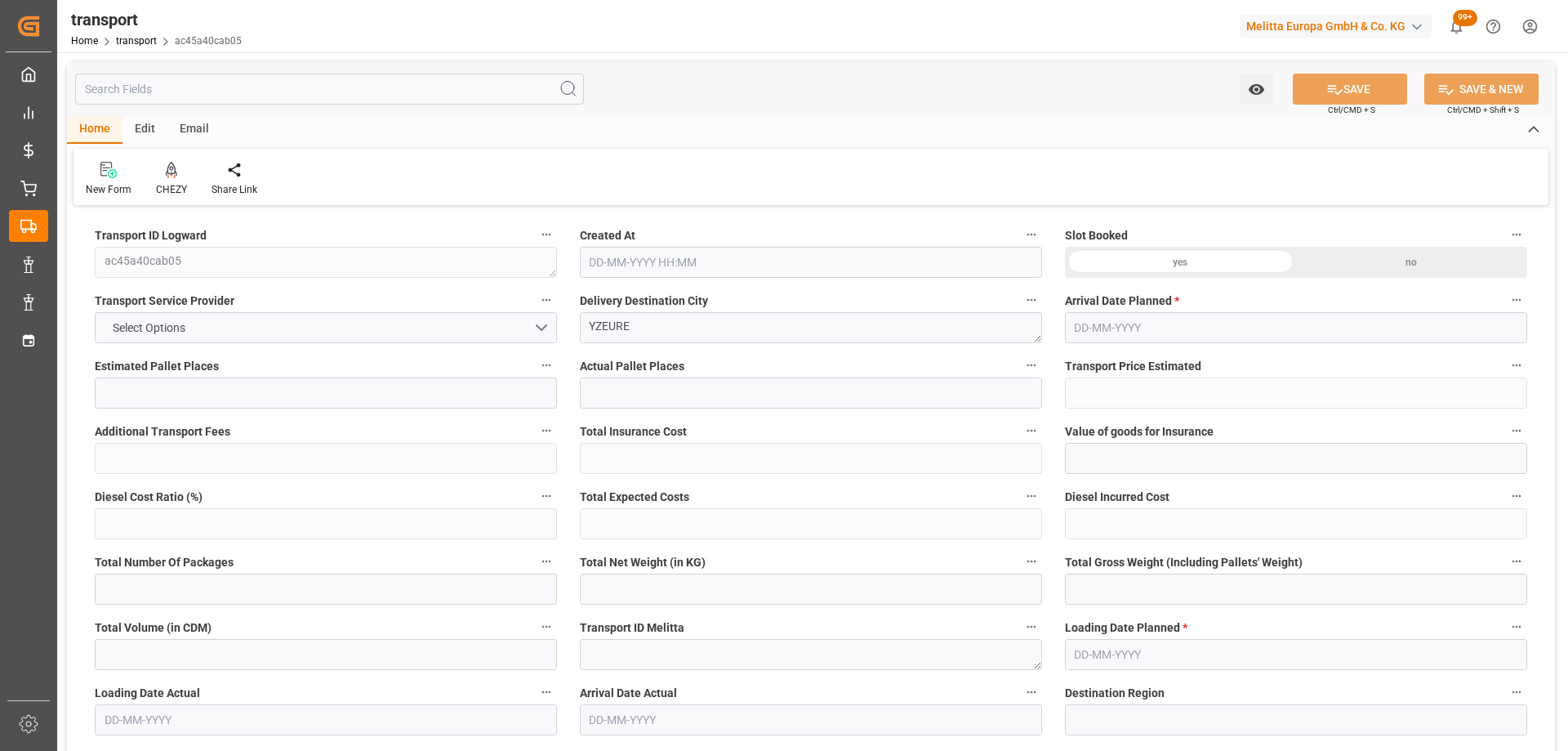
type input "486.6653"
type input "-17.0247"
type input "0"
type input "1778.226"
type input "3510.857"
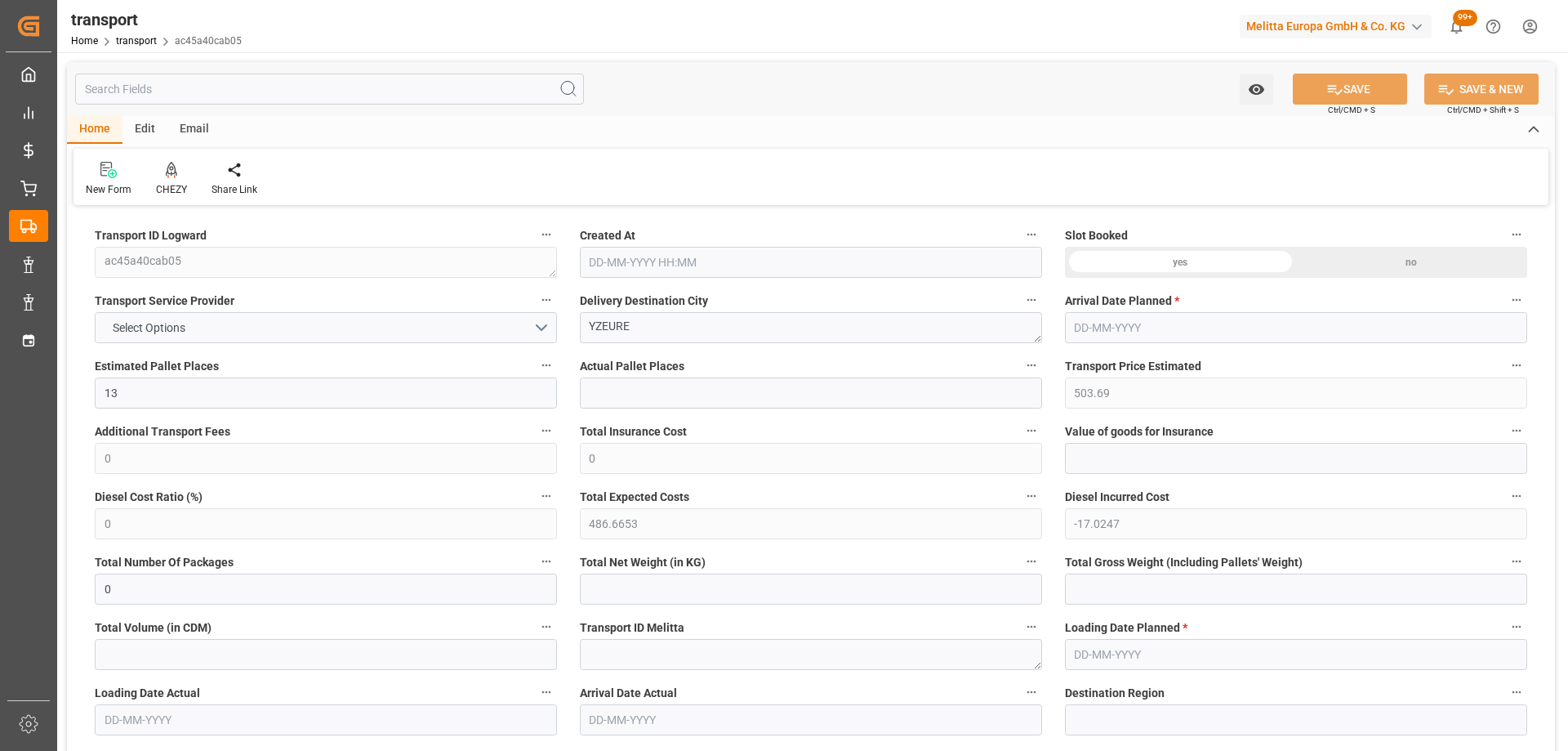
type input "9693.956"
type input "3"
type input "6"
type input "589"
type input "55"
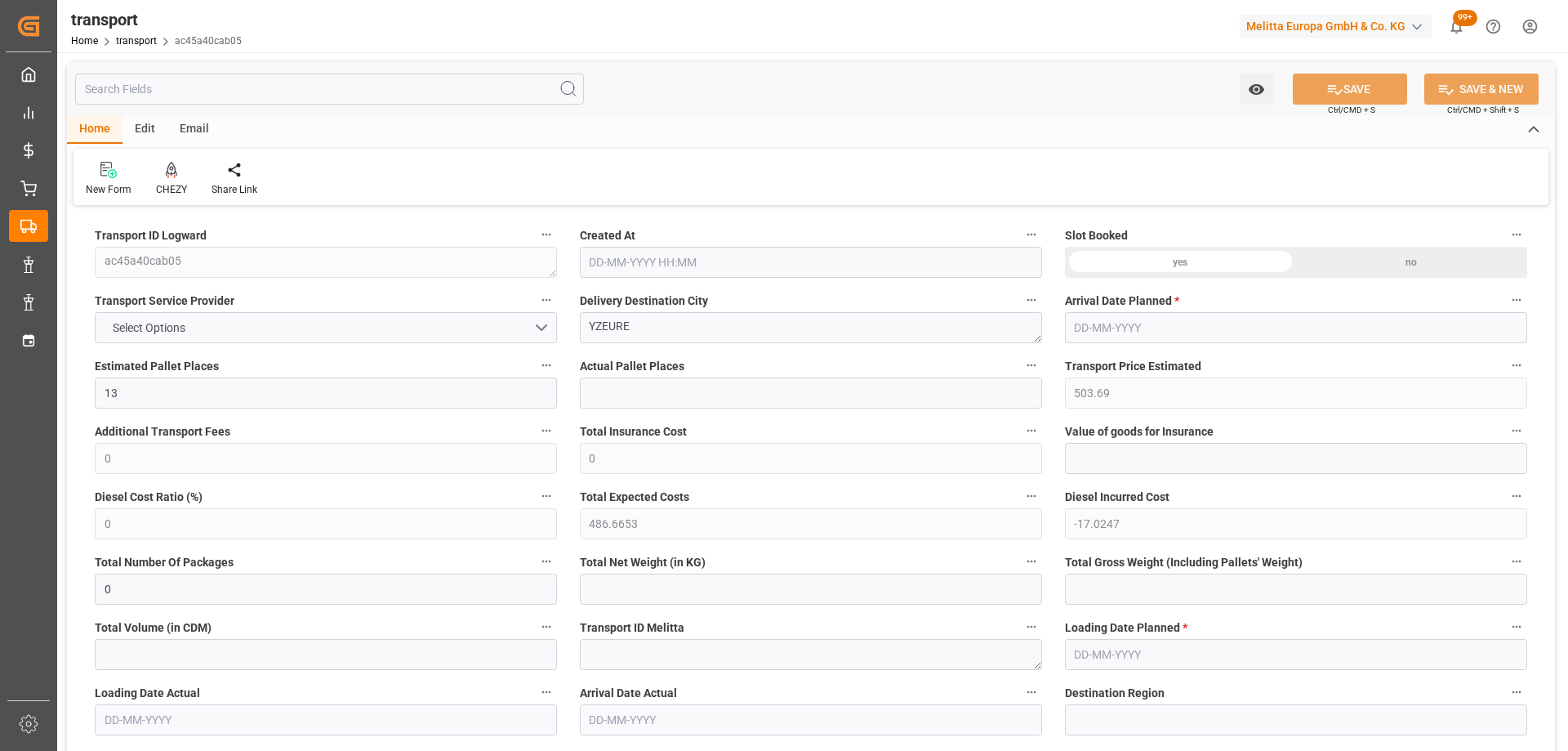
type input "101"
type input "2200.929"
type input "0"
type input "4710.8598"
type input "0"
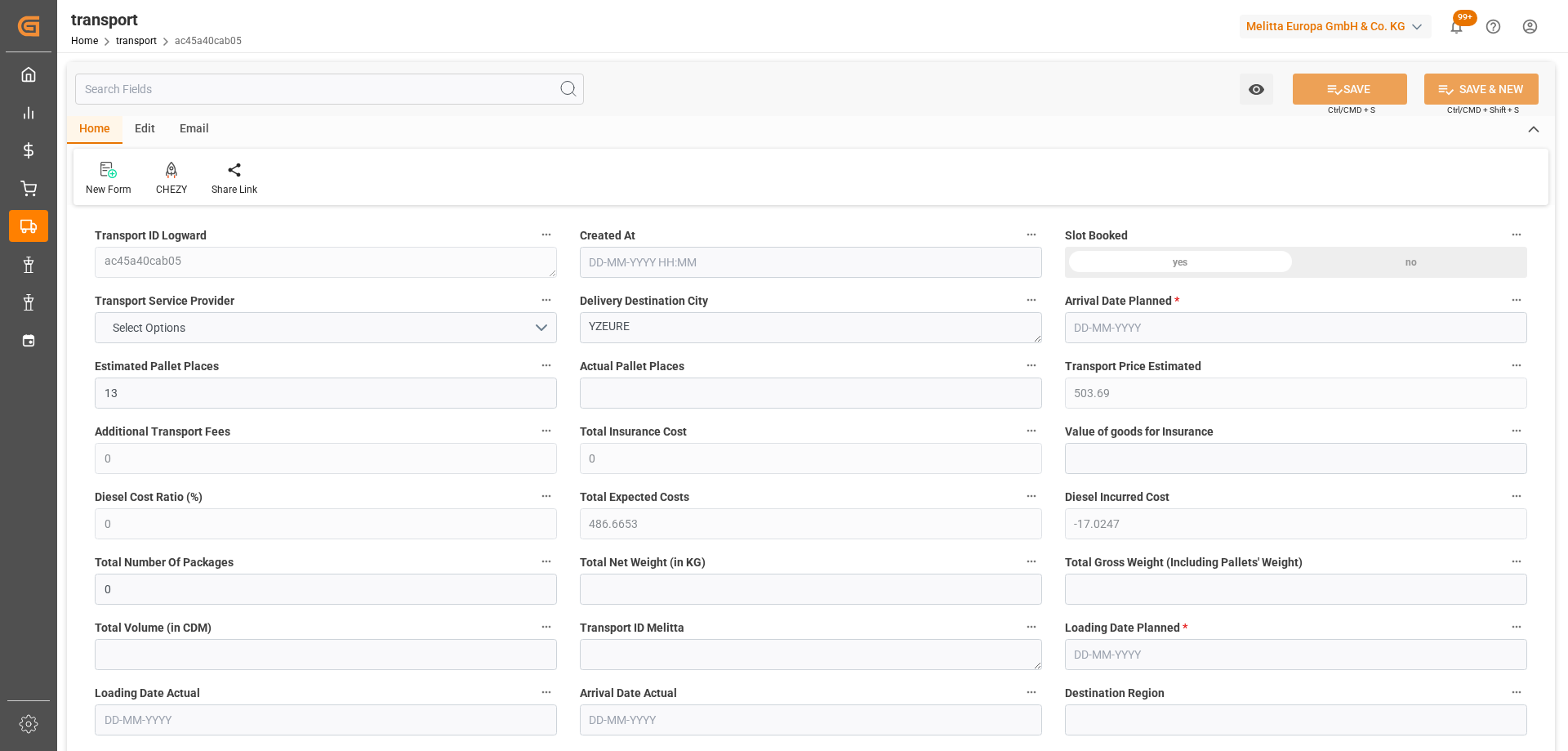
type input "0"
type input "21"
type input "35"
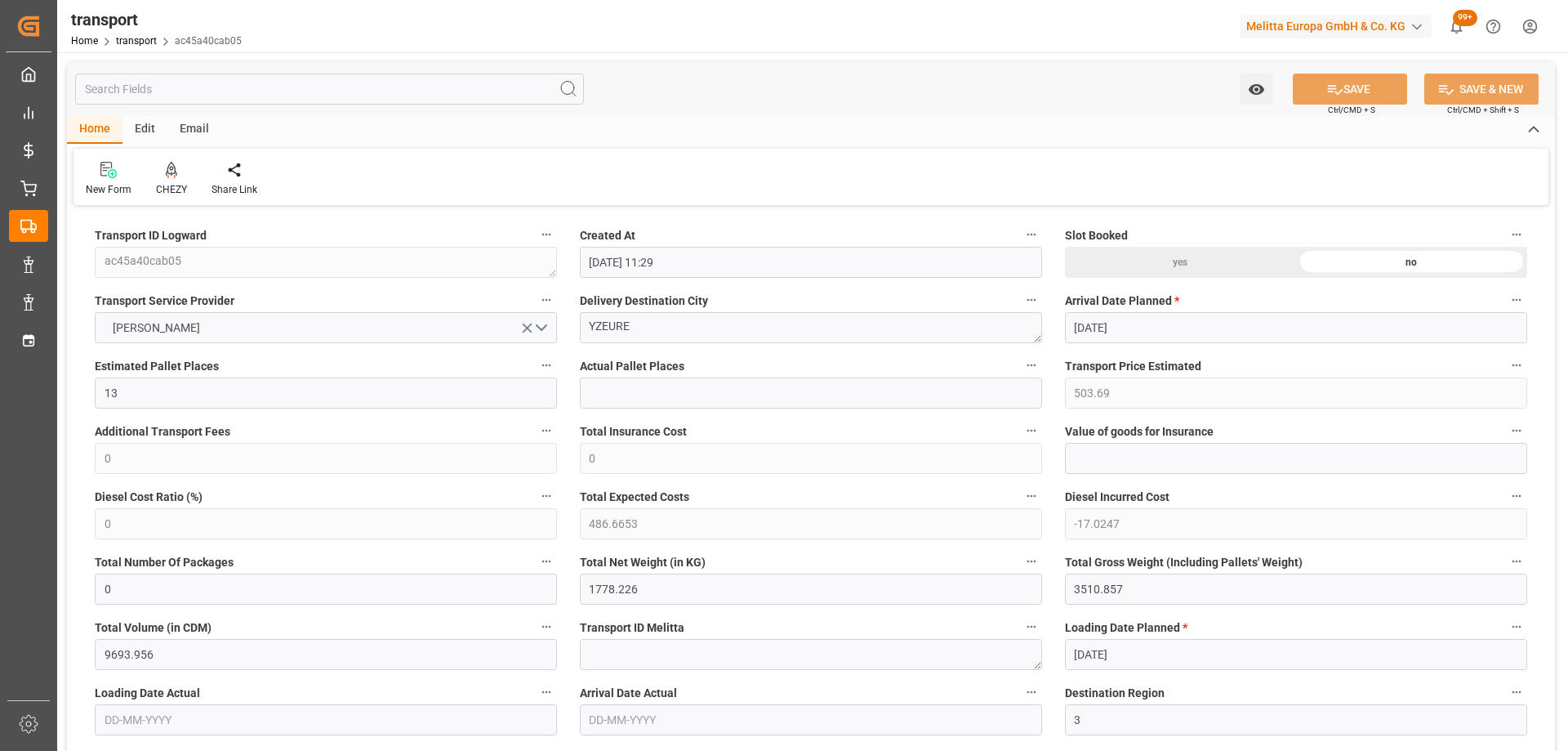
type input "08-09-2025 11:29"
type input "[DATE]"
drag, startPoint x: 651, startPoint y: 335, endPoint x: 497, endPoint y: 348, distance: 154.5
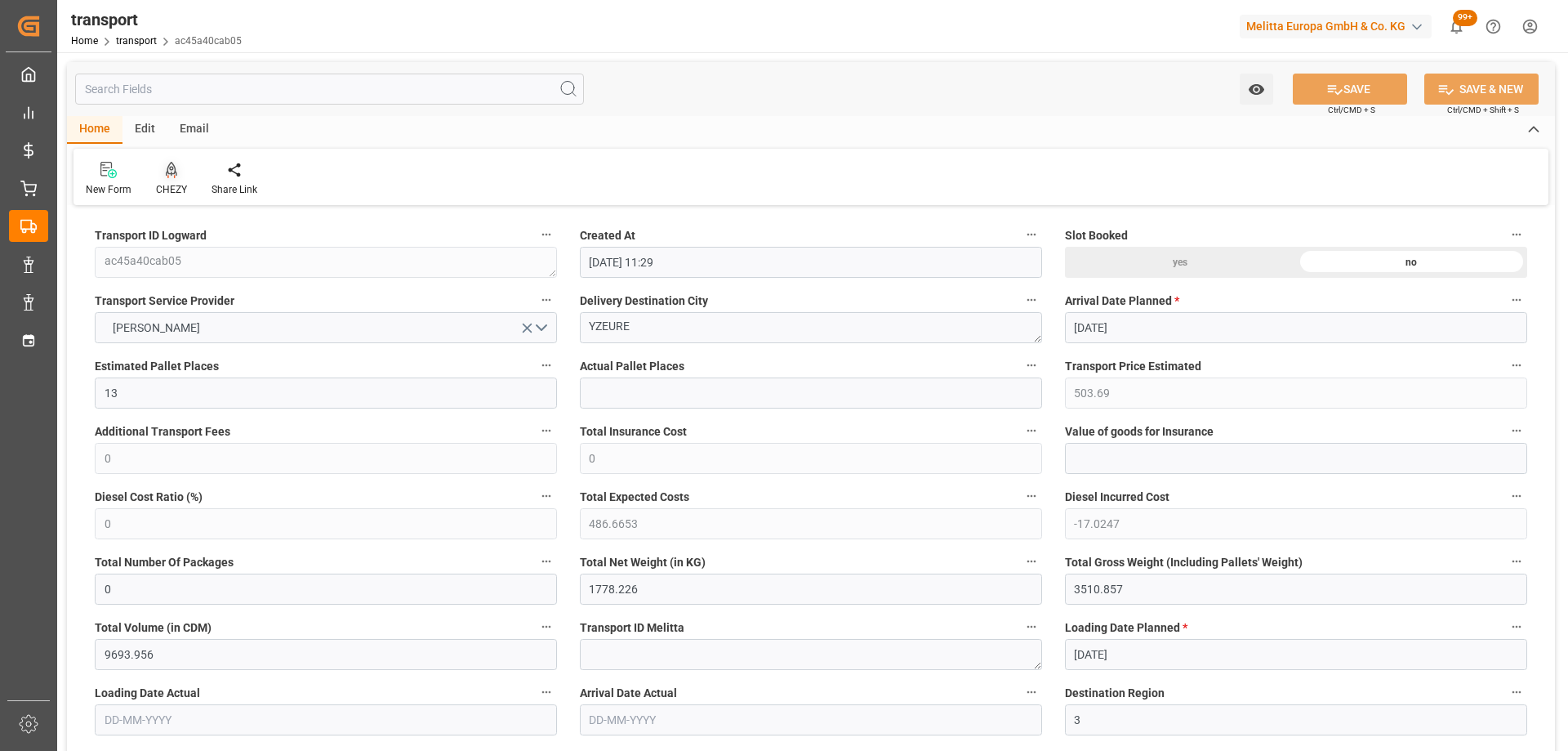
click at [168, 176] on icon at bounding box center [171, 170] width 11 height 16
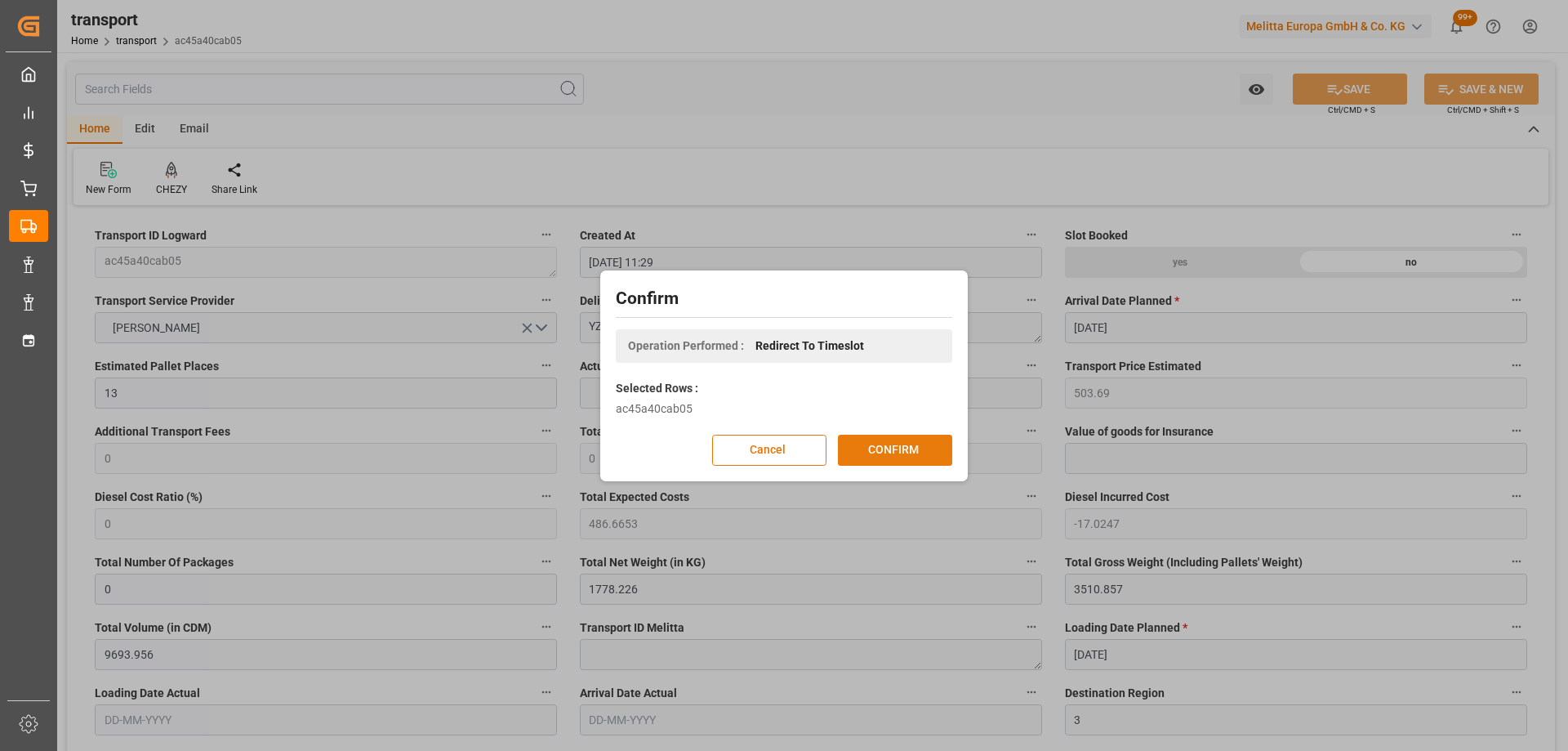
click at [901, 448] on button "CONFIRM" at bounding box center [895, 450] width 114 height 31
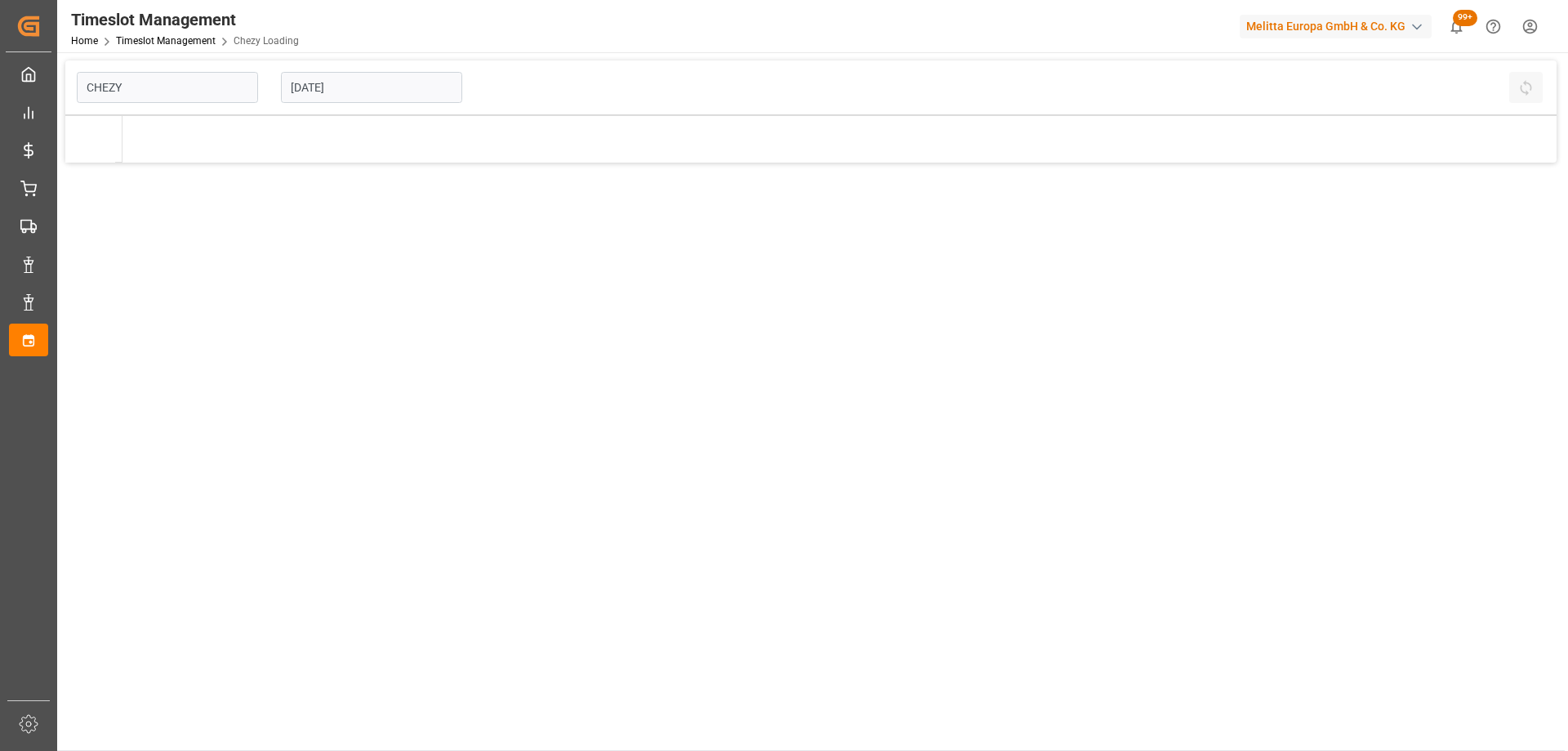
type input "Chezy Loading"
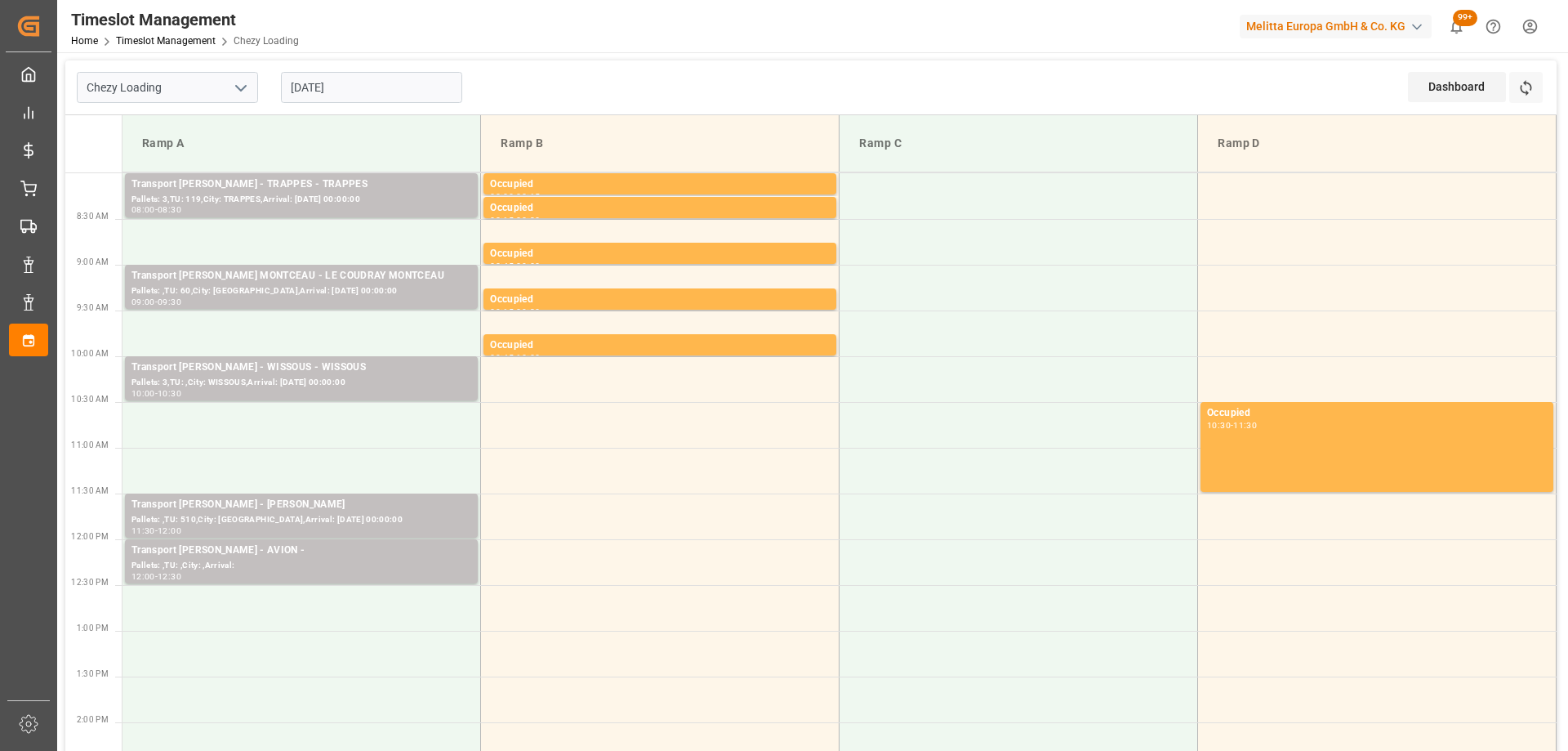
click at [399, 89] on input "[DATE]" at bounding box center [371, 87] width 181 height 31
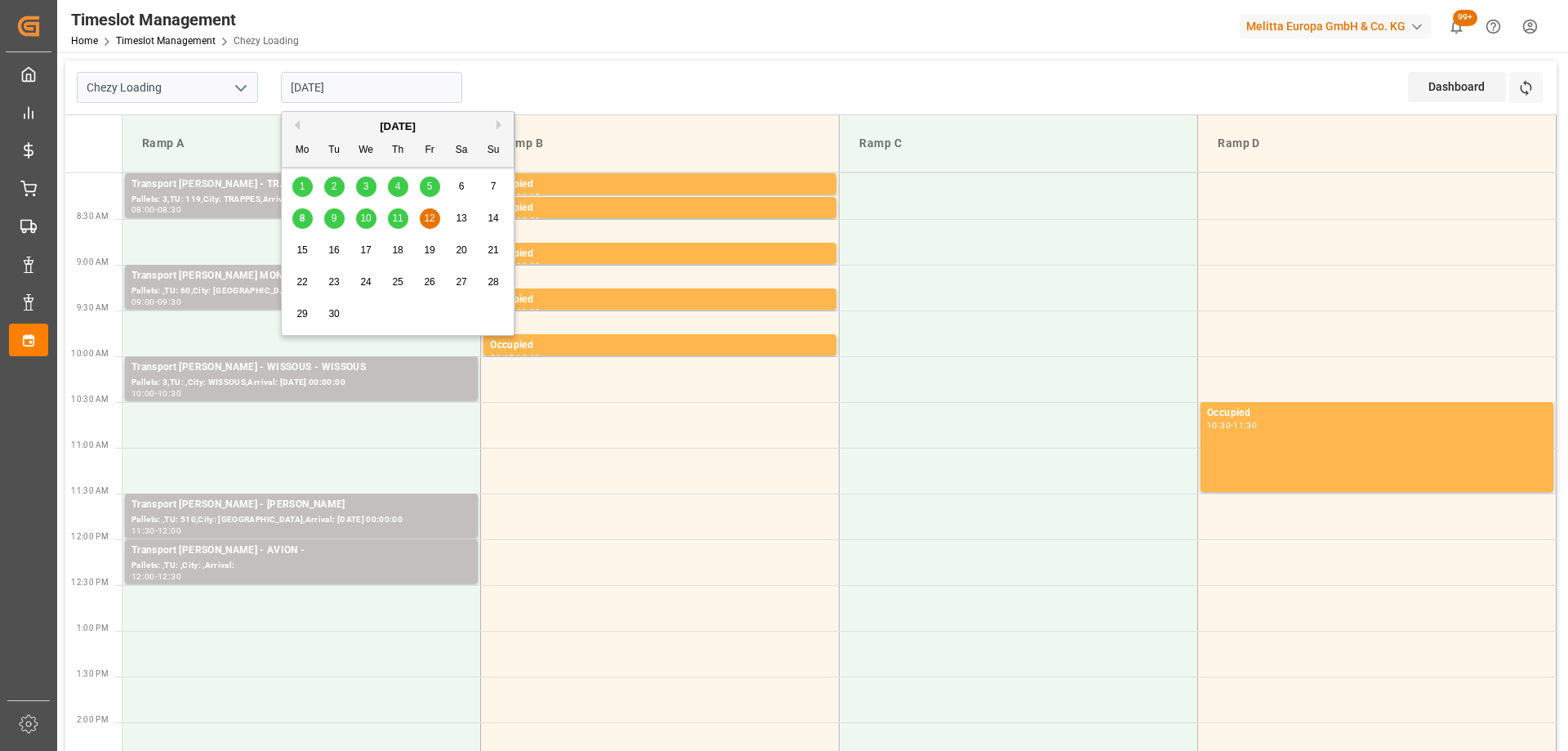
click at [402, 212] on span "11" at bounding box center [397, 217] width 11 height 11
type input "[DATE]"
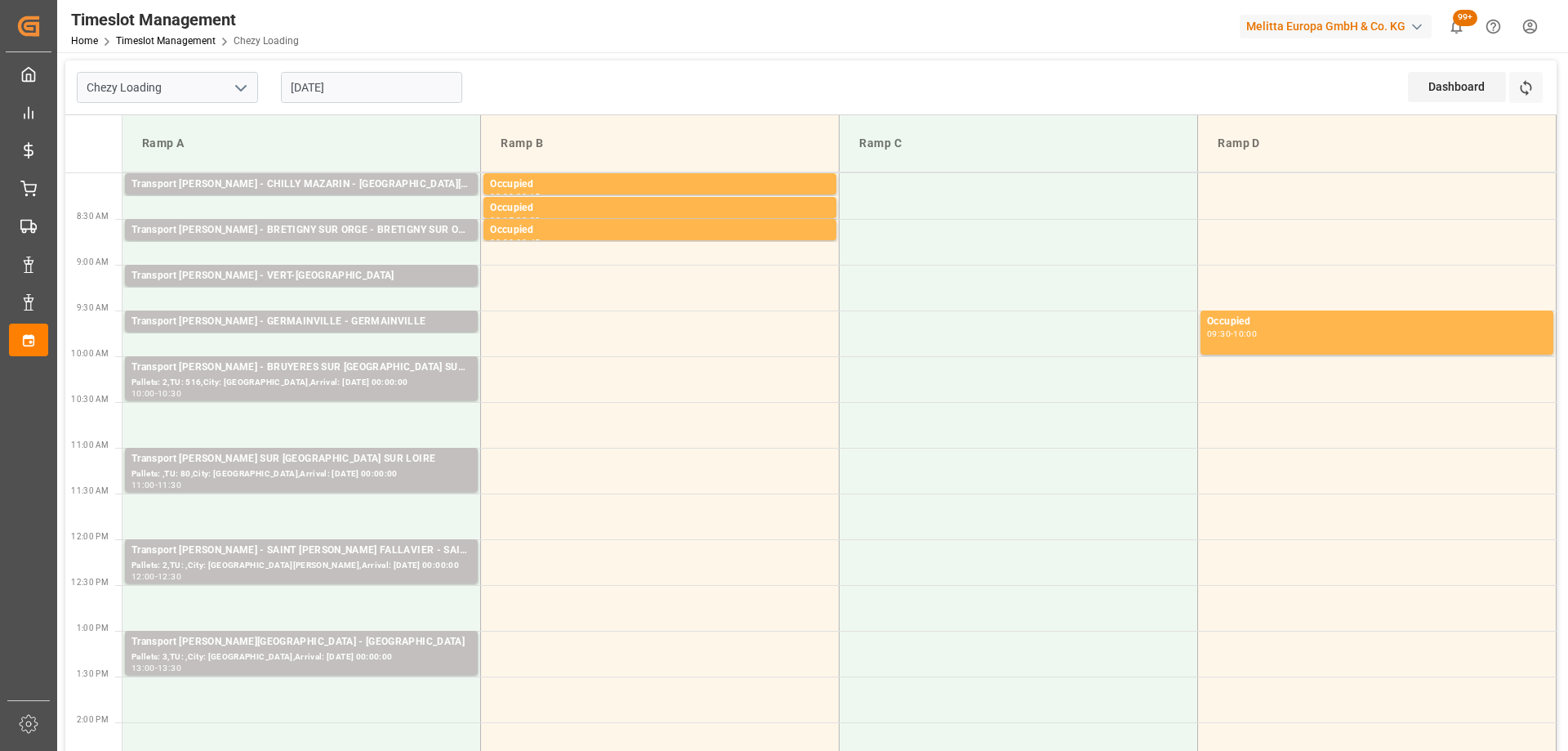
scroll to position [164, 0]
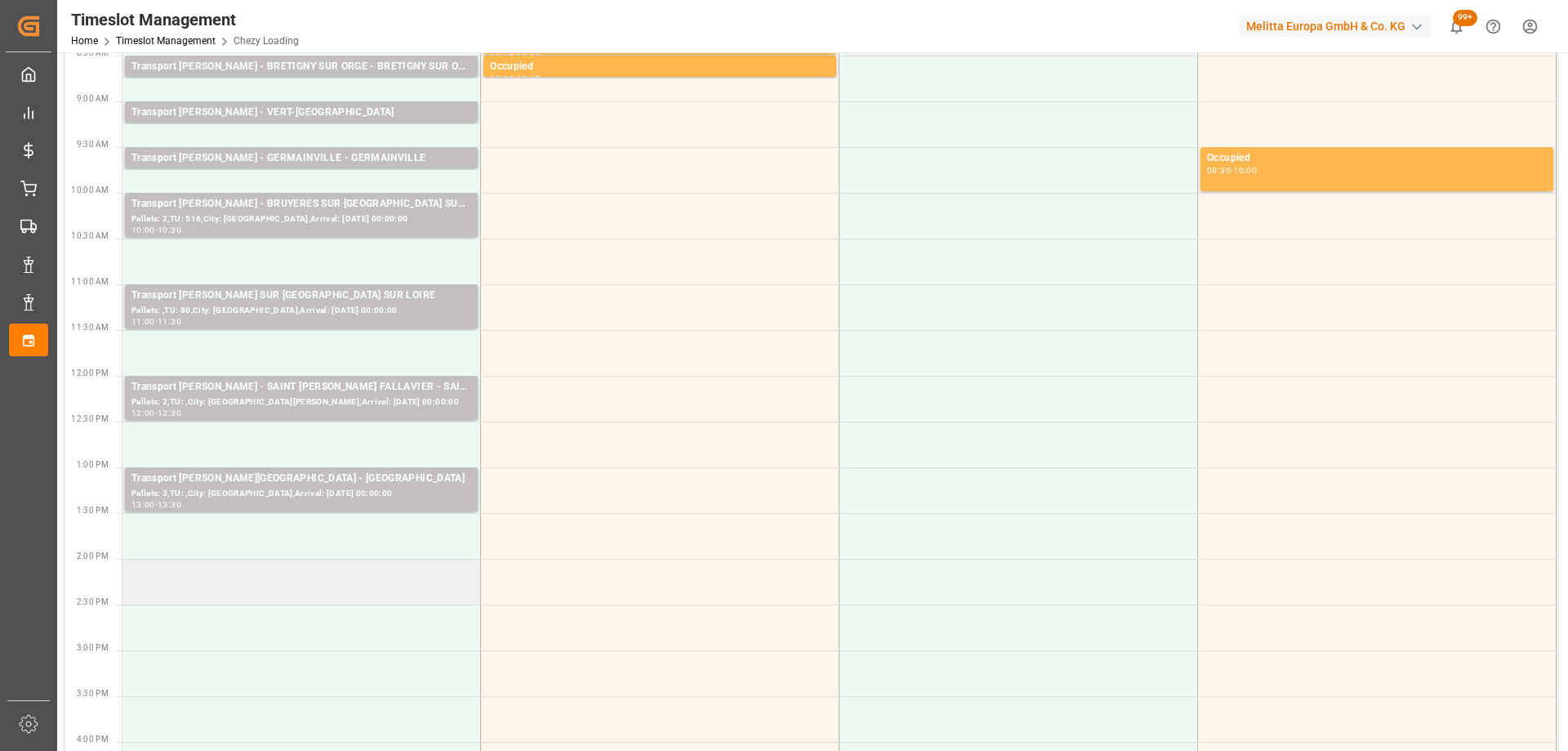
click at [320, 591] on td at bounding box center [301, 582] width 359 height 46
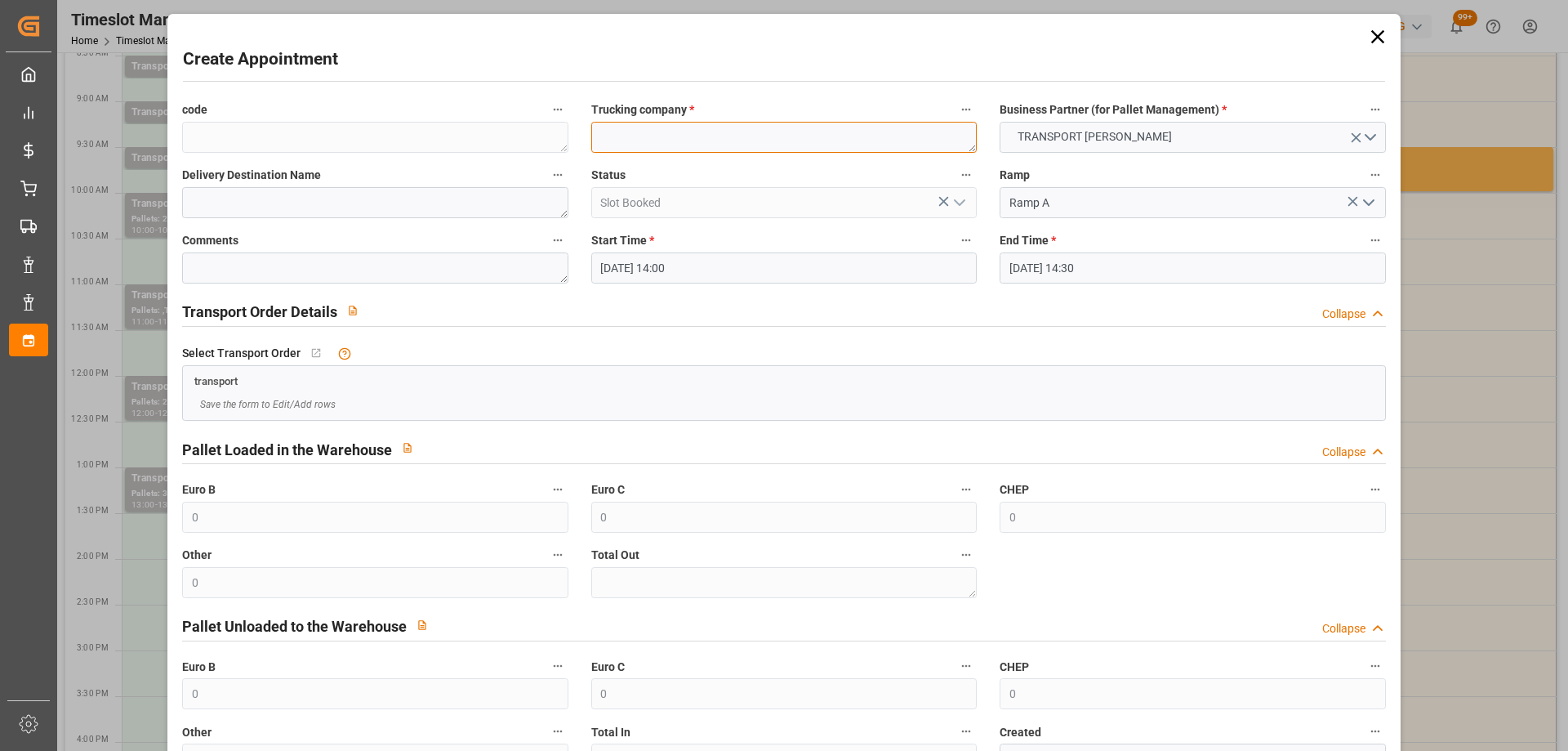
paste textarea "YZEURE"
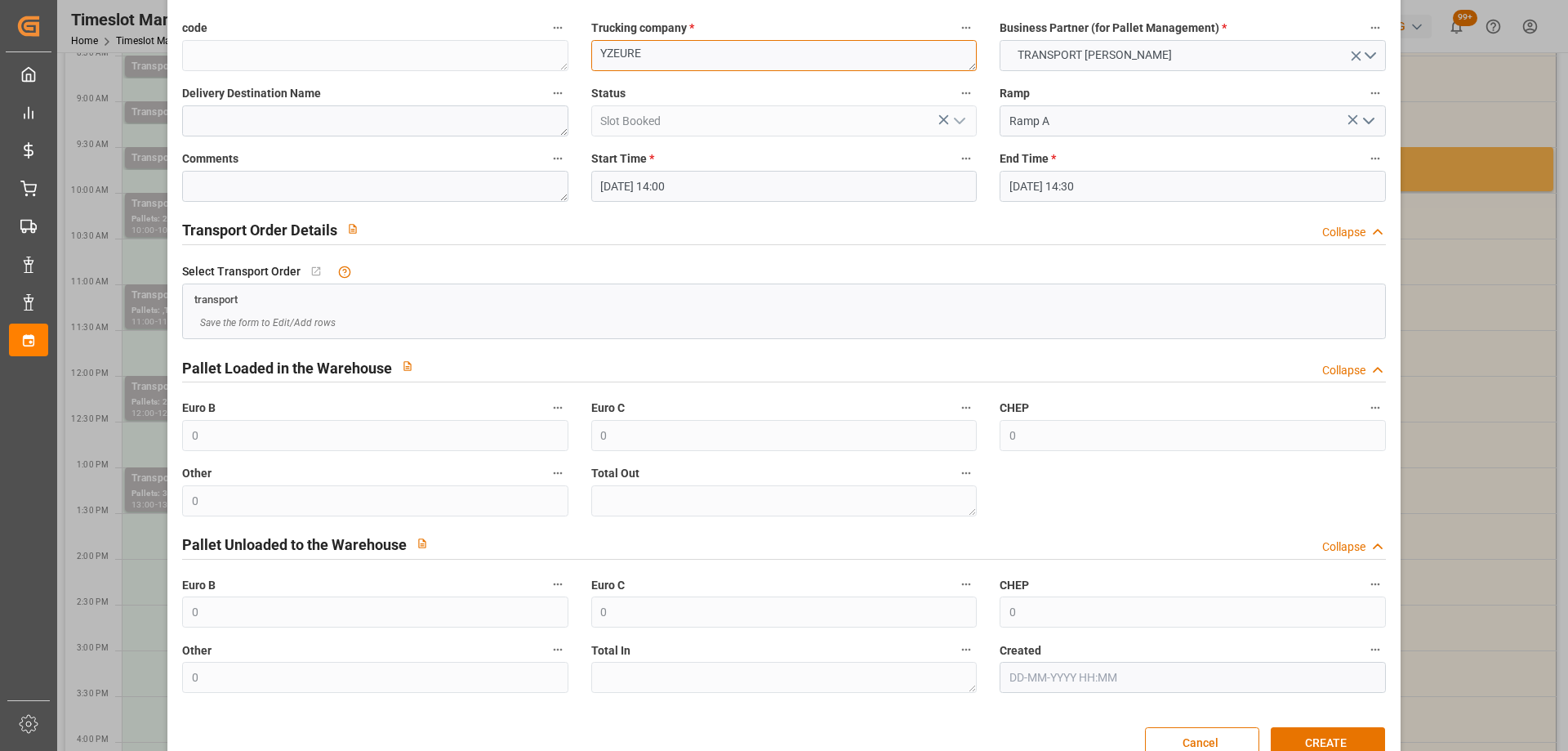
scroll to position [119, 0]
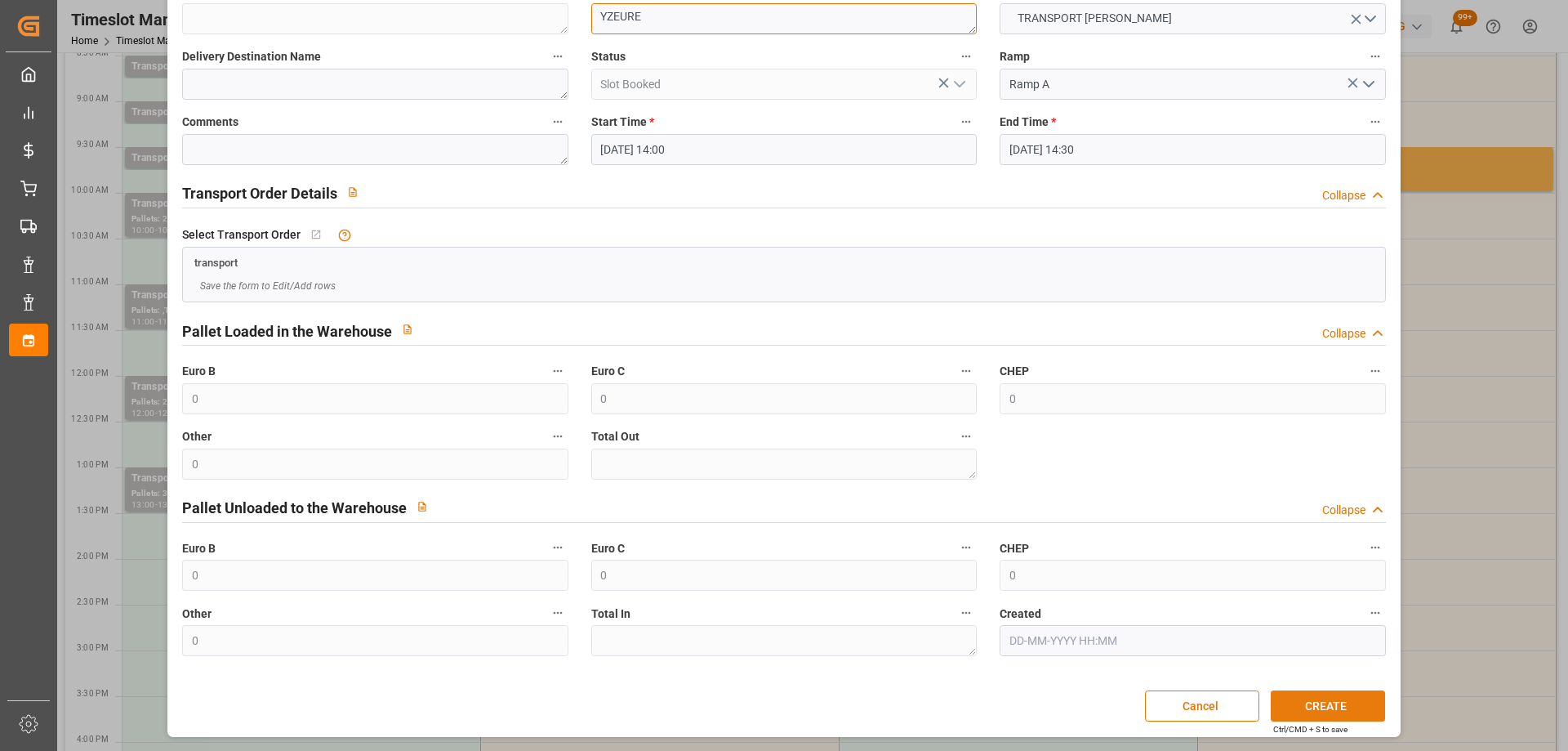
type textarea "YZEURE"
click at [1314, 706] on button "CREATE" at bounding box center [1328, 706] width 114 height 31
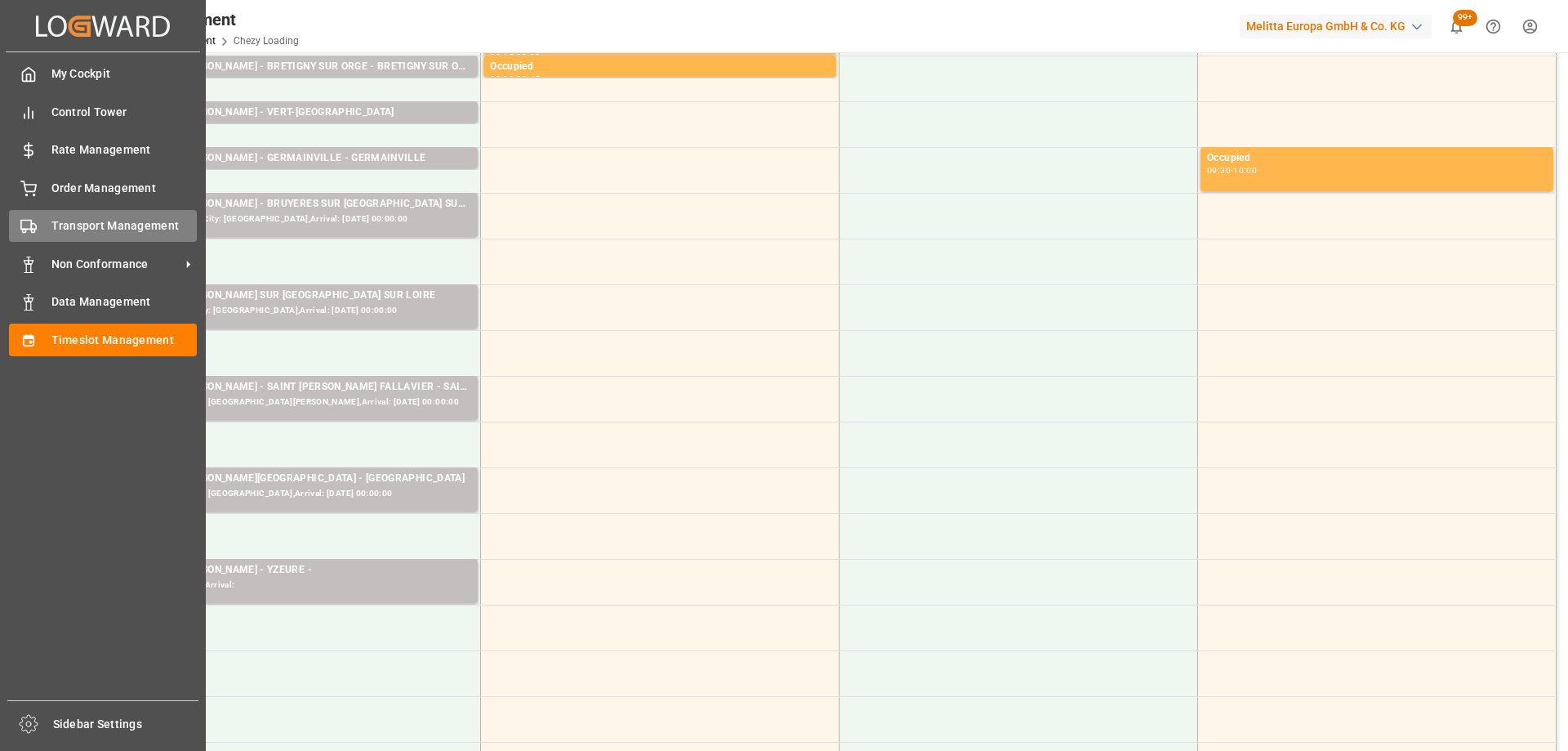
click at [53, 224] on span "Transport Management" at bounding box center [125, 226] width 146 height 17
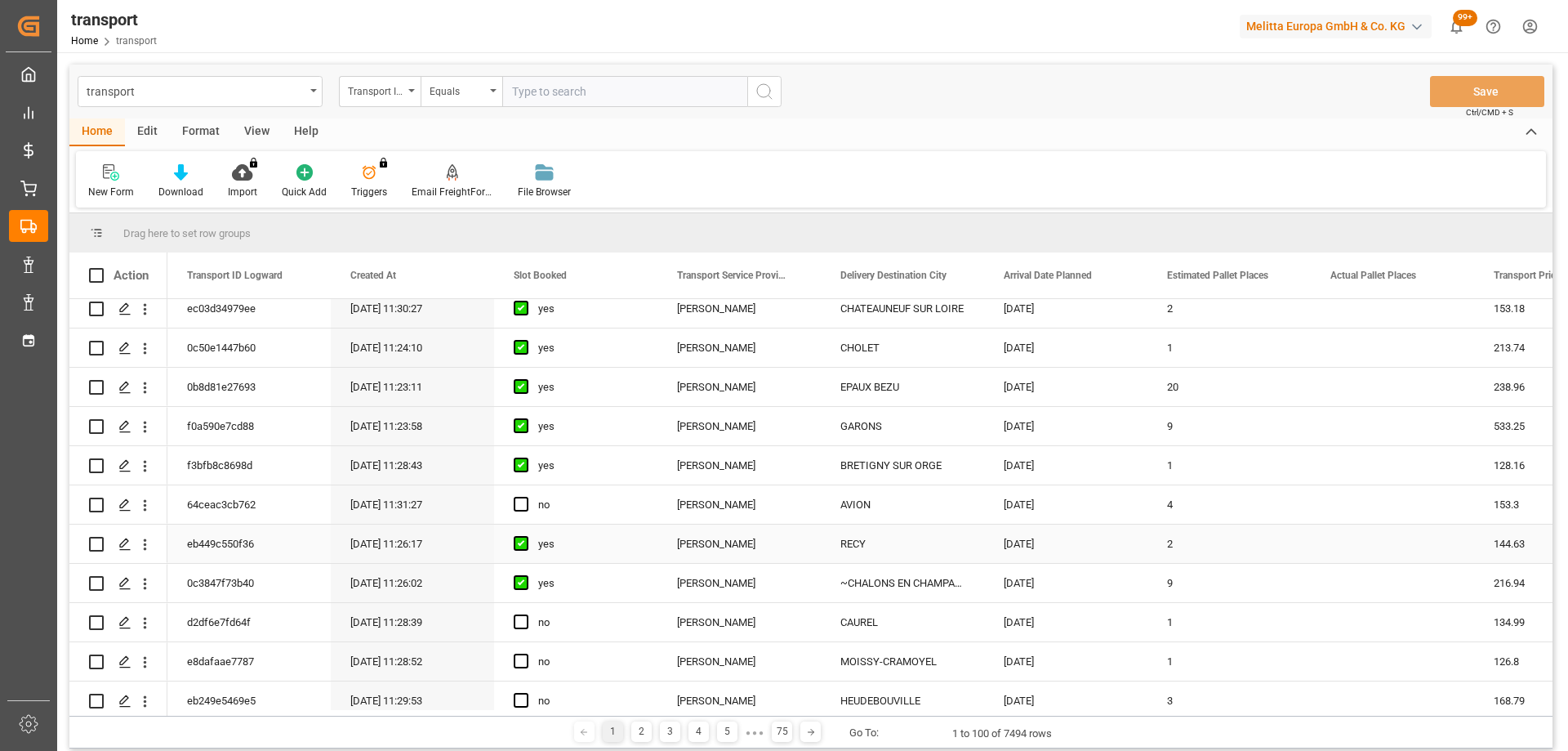
scroll to position [327, 0]
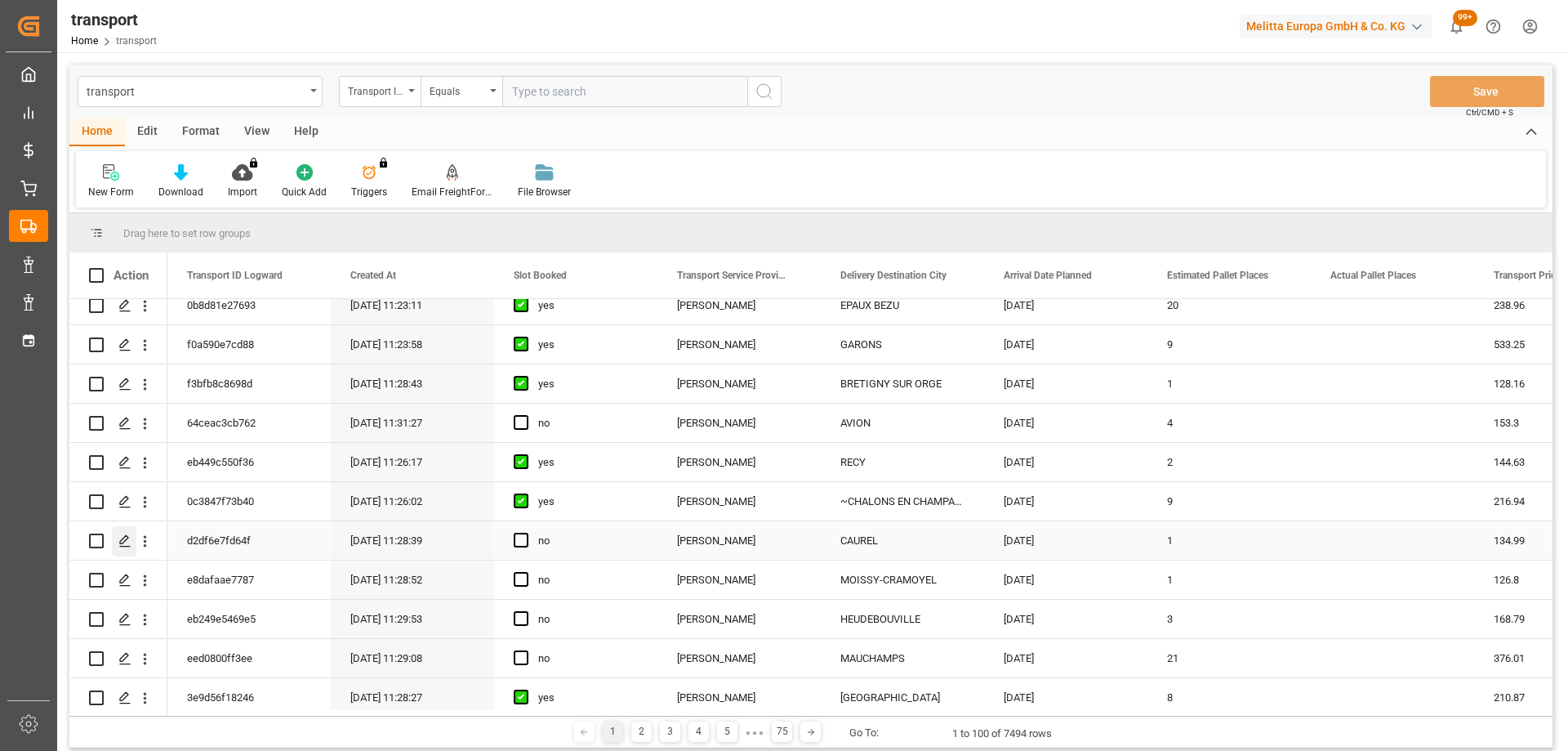
click at [120, 529] on div "Press SPACE to select this row." at bounding box center [124, 541] width 25 height 31
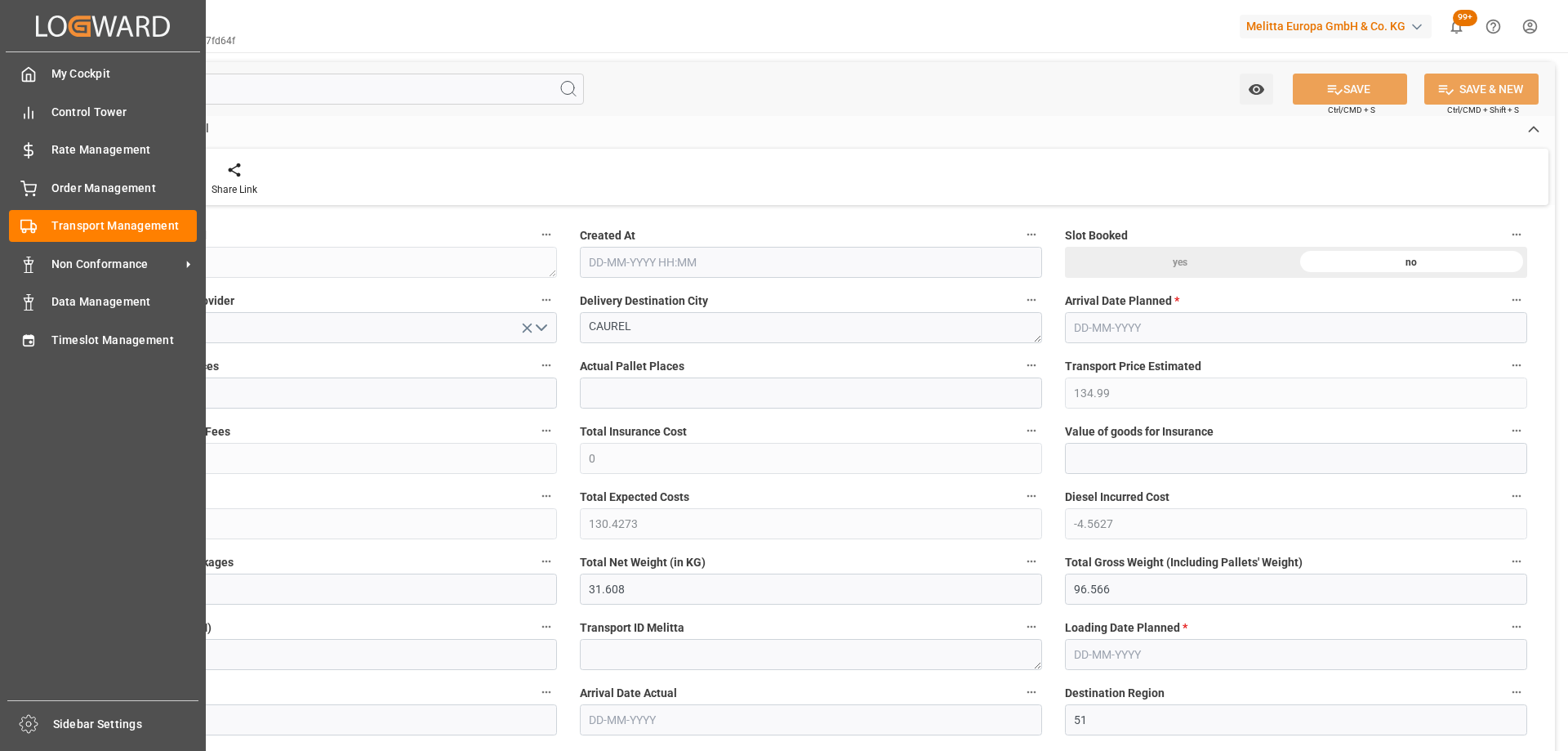
type input "1"
type input "134.99"
type input "0"
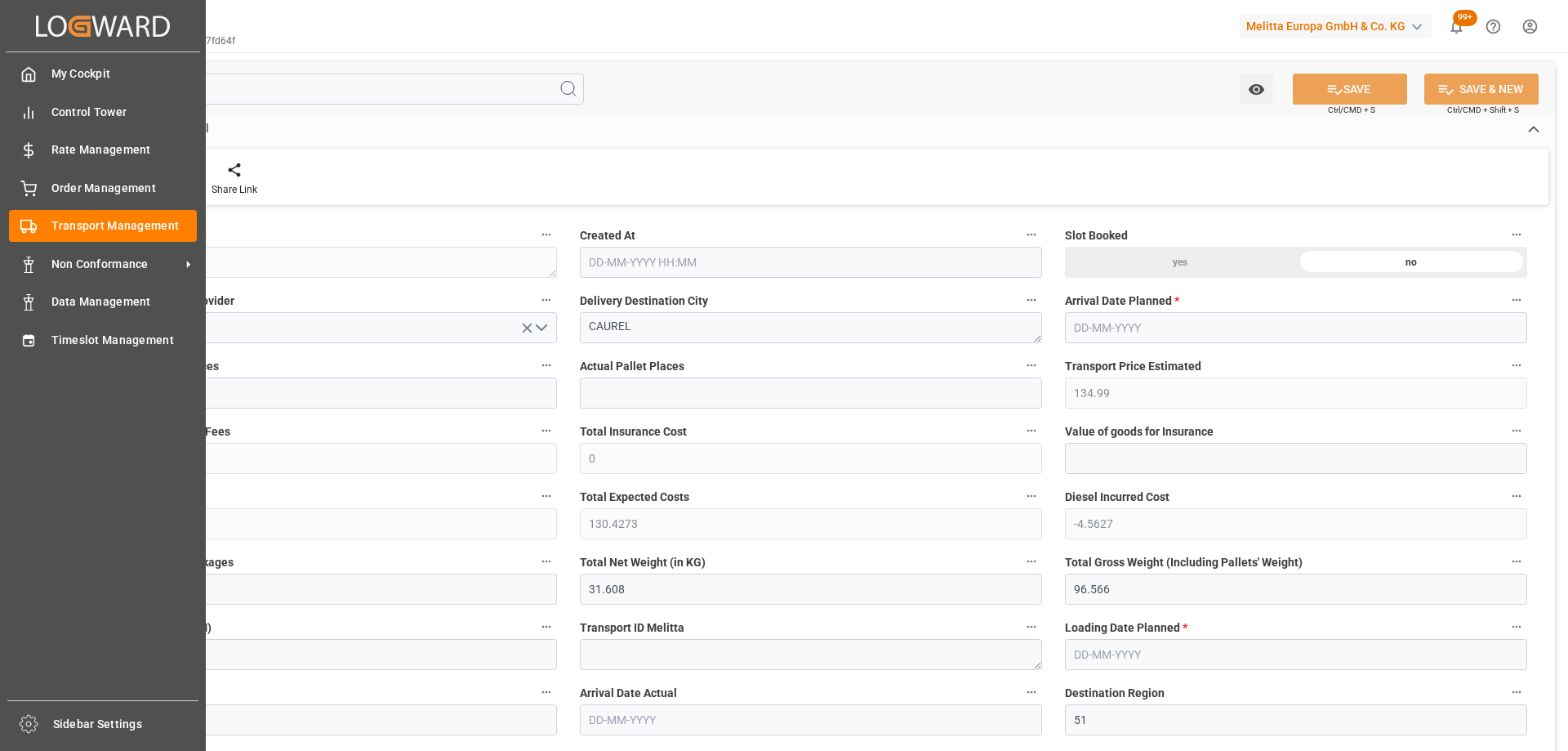
type input "130.4273"
type input "-4.5627"
type input "0"
type input "31.608"
type input "96.566"
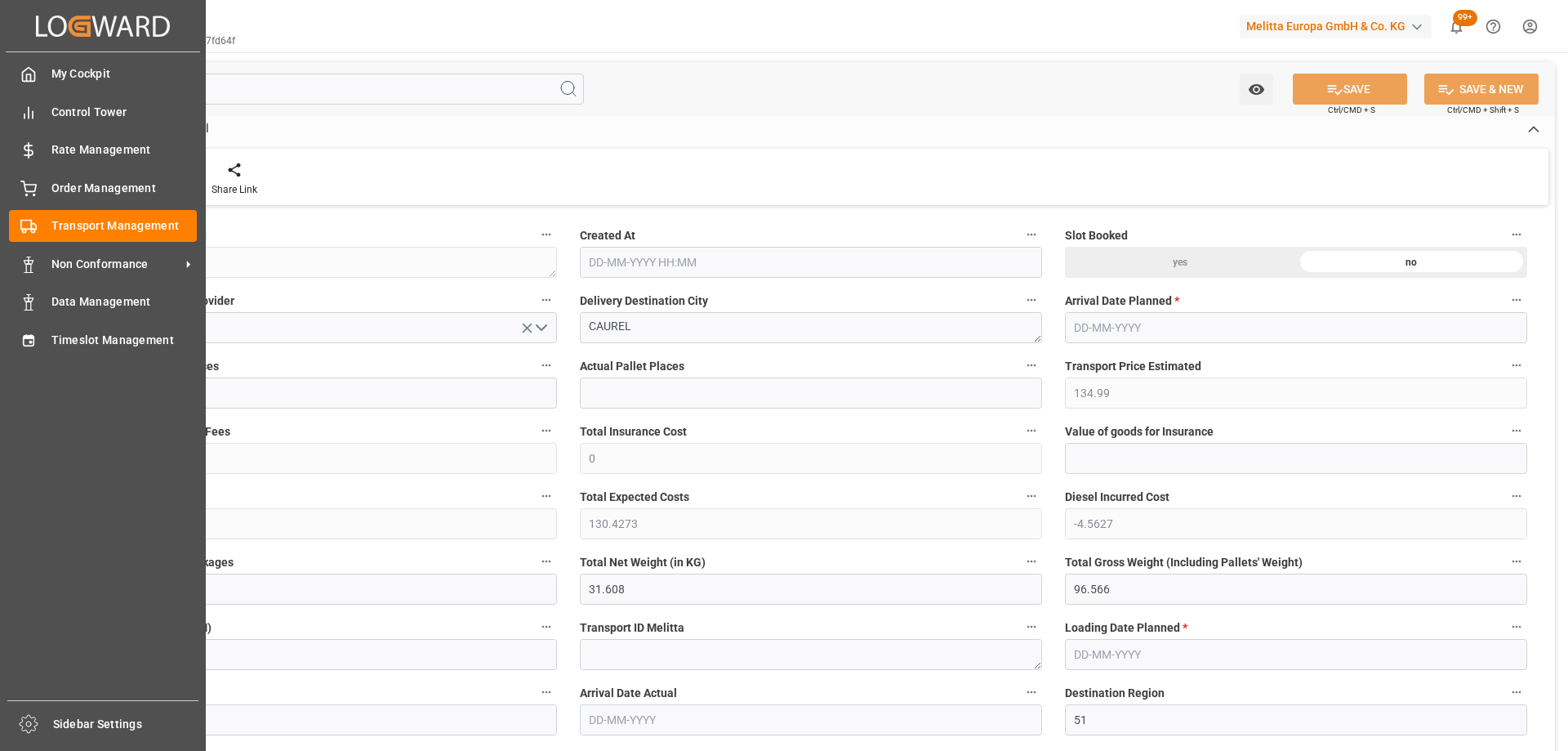
type input "828.7"
type input "51"
type input "0"
type input "72"
type input "1"
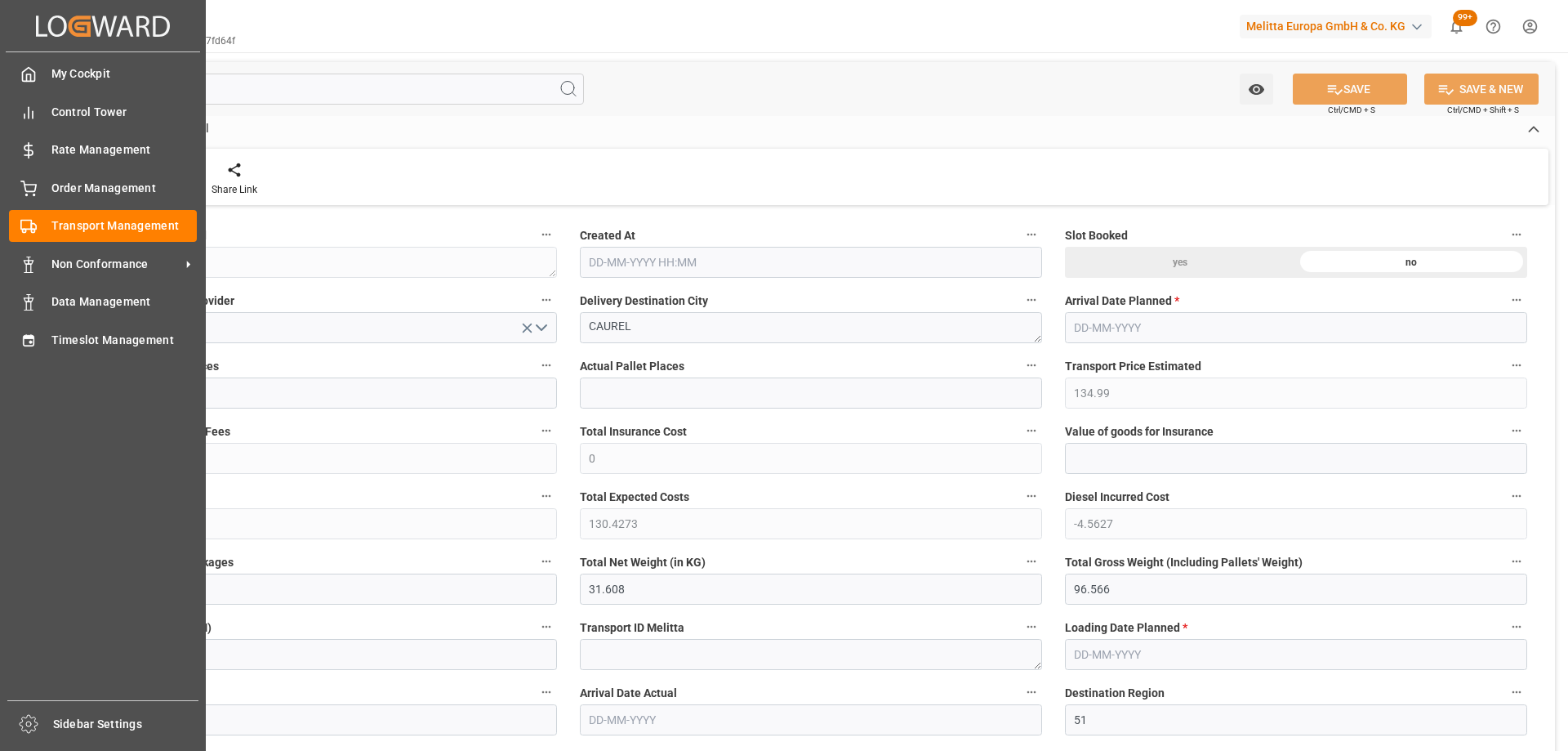
type input "101"
type input "73.566"
type input "0"
type input "4710.8598"
type input "0"
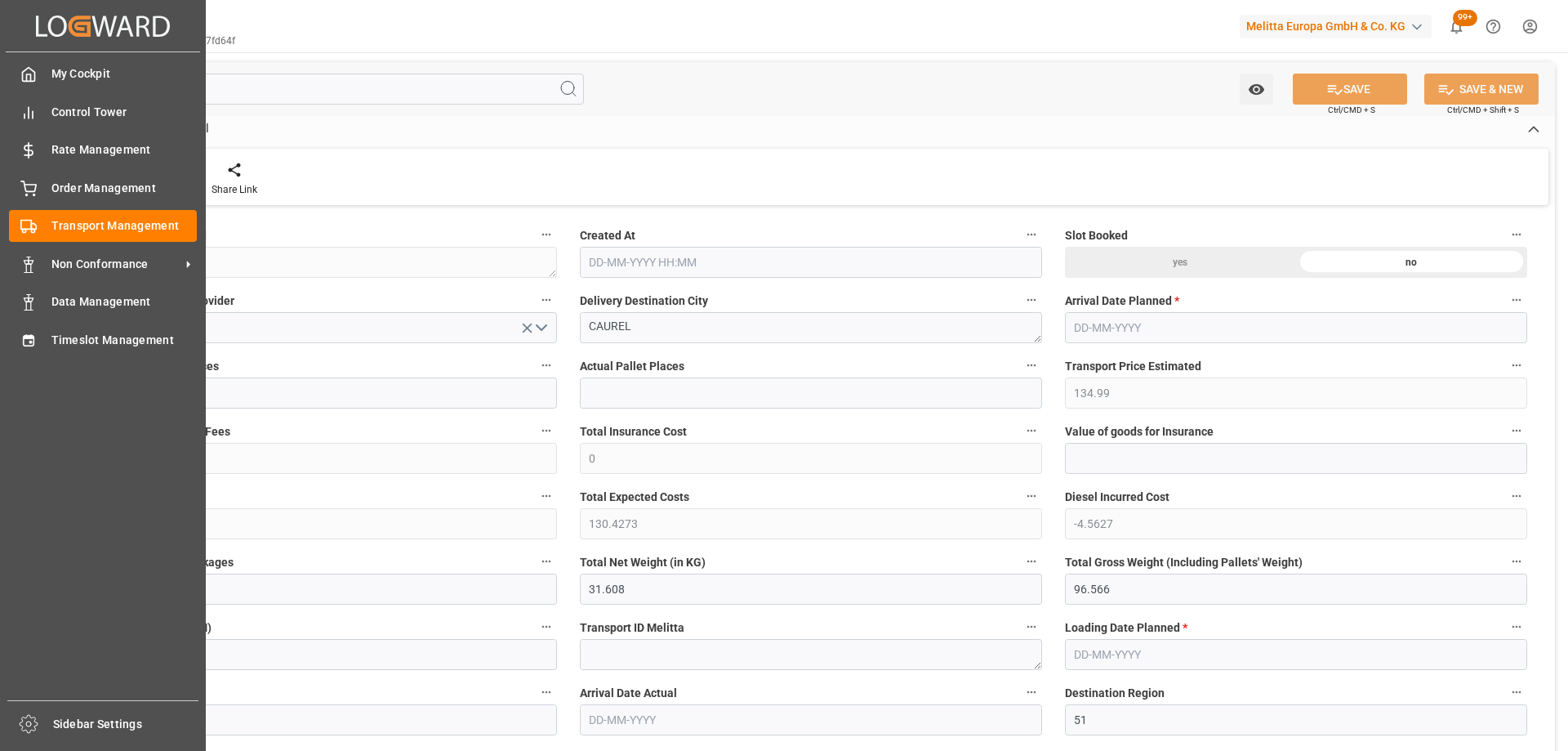
type input "0"
type input "21"
type input "35"
type input "08-09-2025 11:28"
type input "[DATE]"
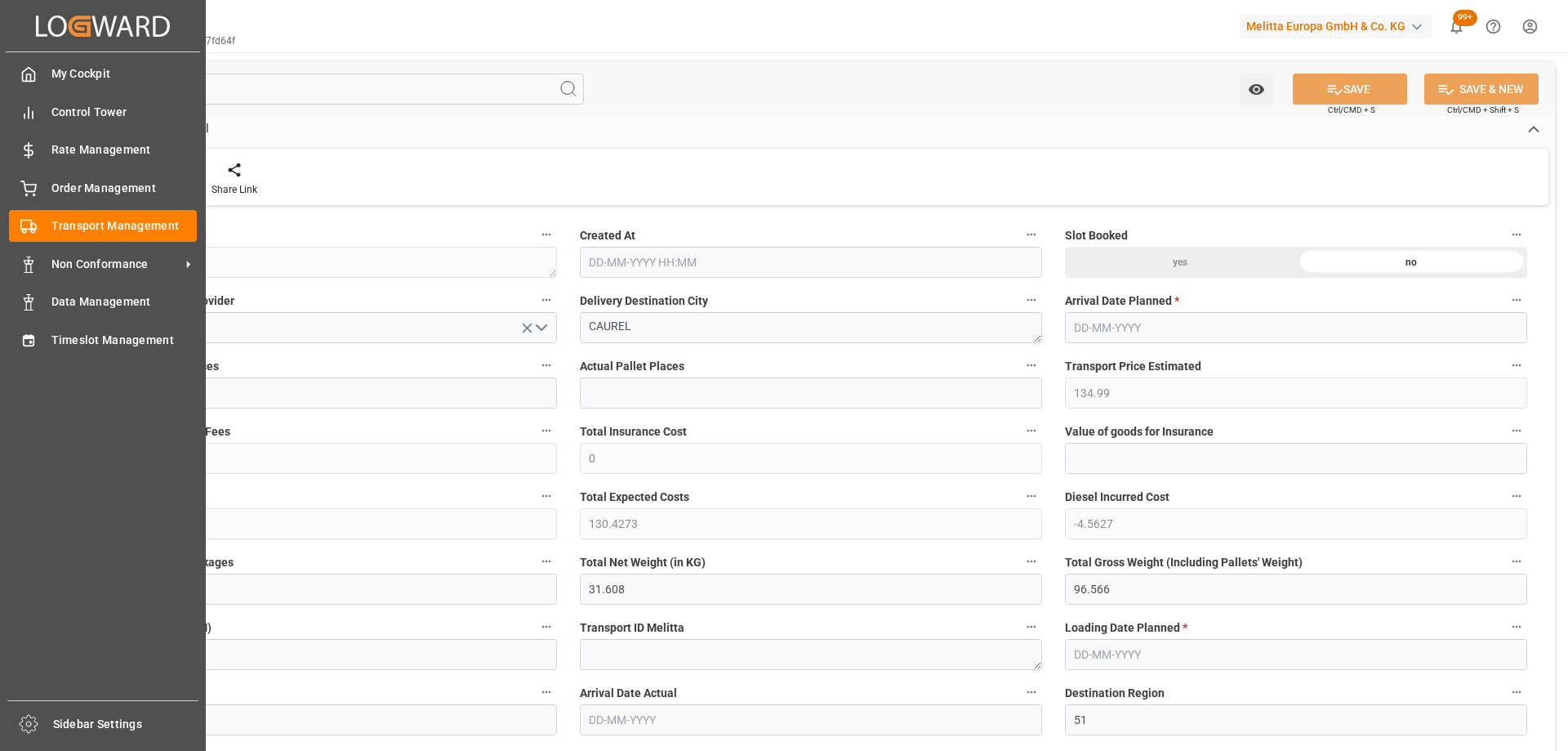
type input "[DATE]"
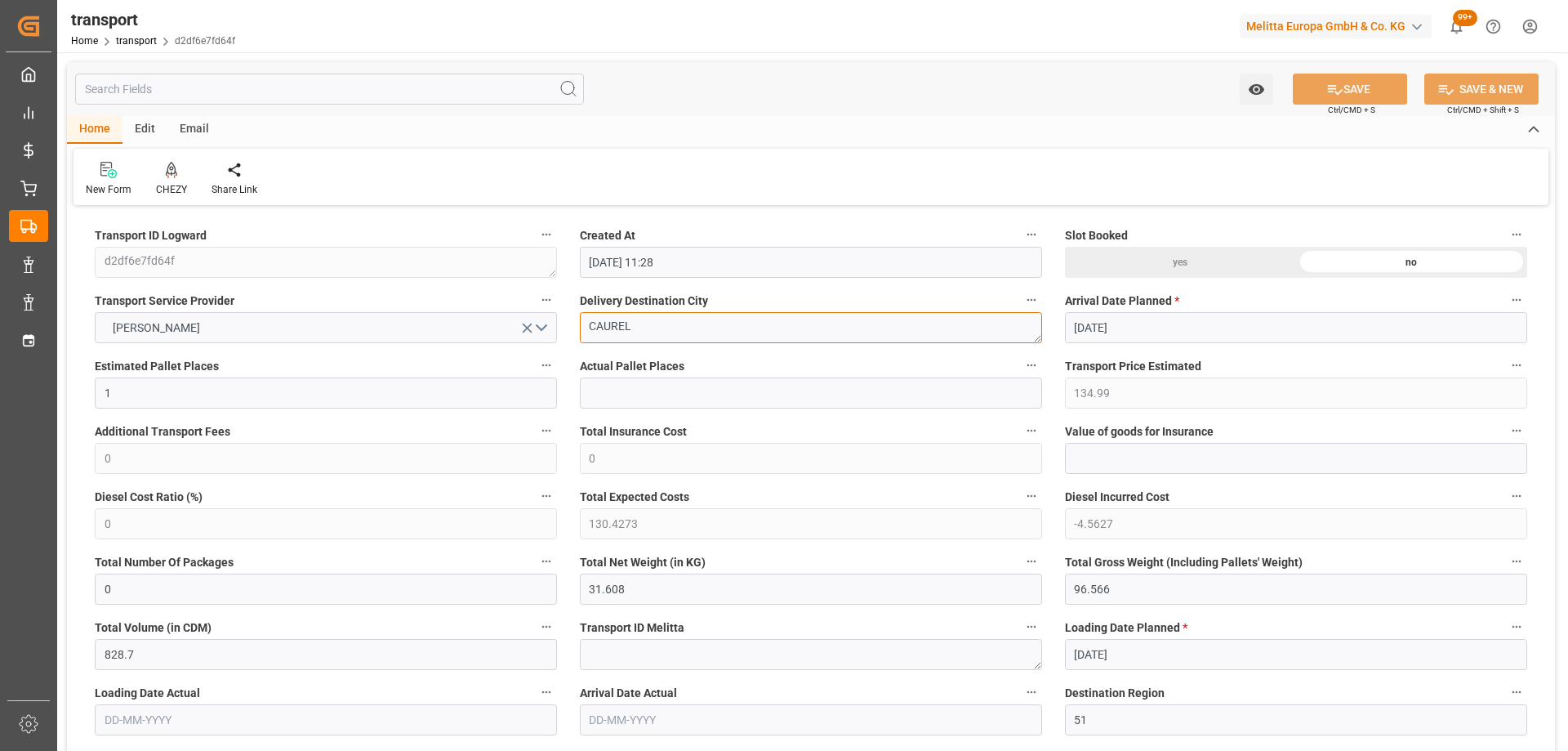
drag, startPoint x: 634, startPoint y: 325, endPoint x: 629, endPoint y: 349, distance: 24.5
click at [175, 171] on icon at bounding box center [171, 170] width 11 height 16
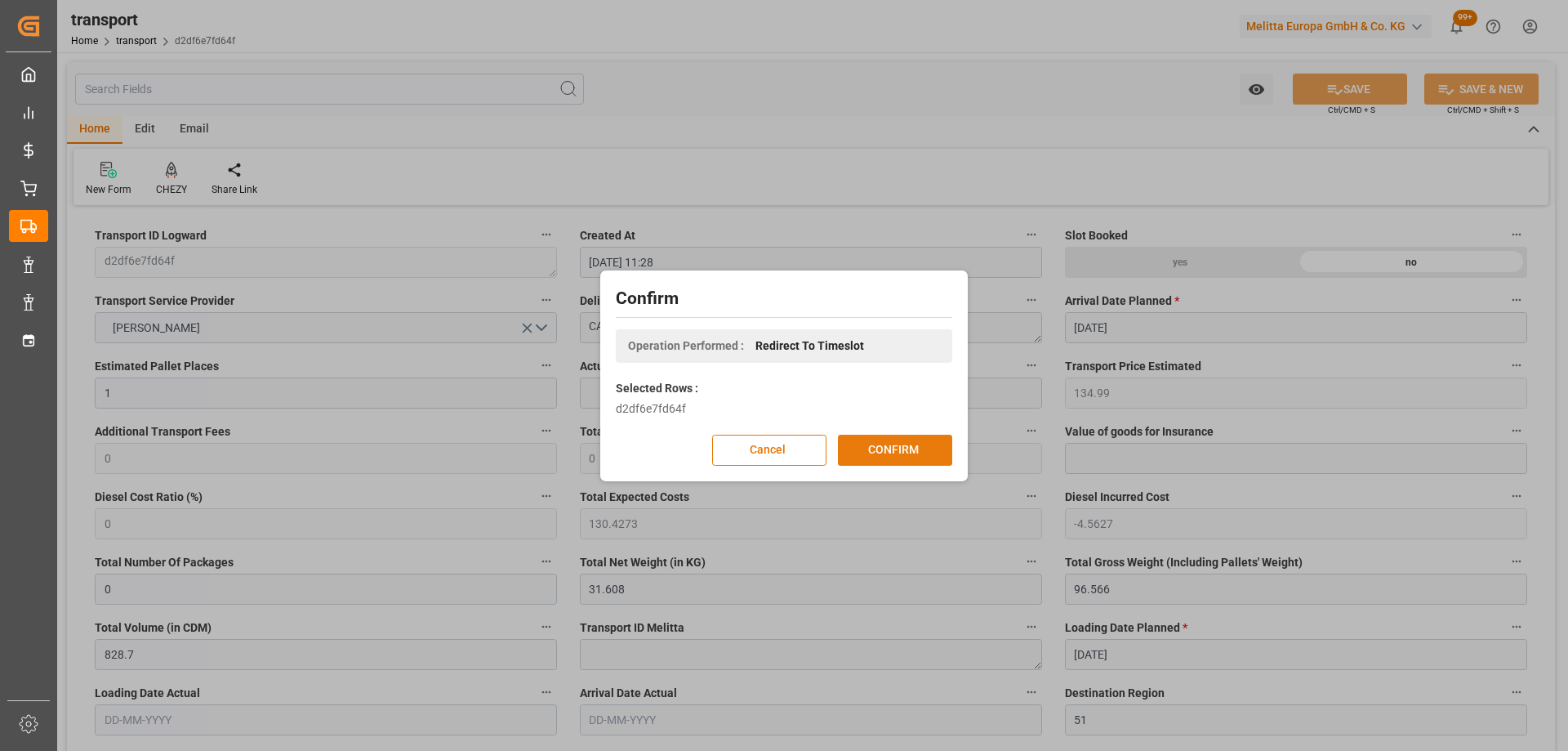
click at [899, 451] on button "CONFIRM" at bounding box center [895, 450] width 114 height 31
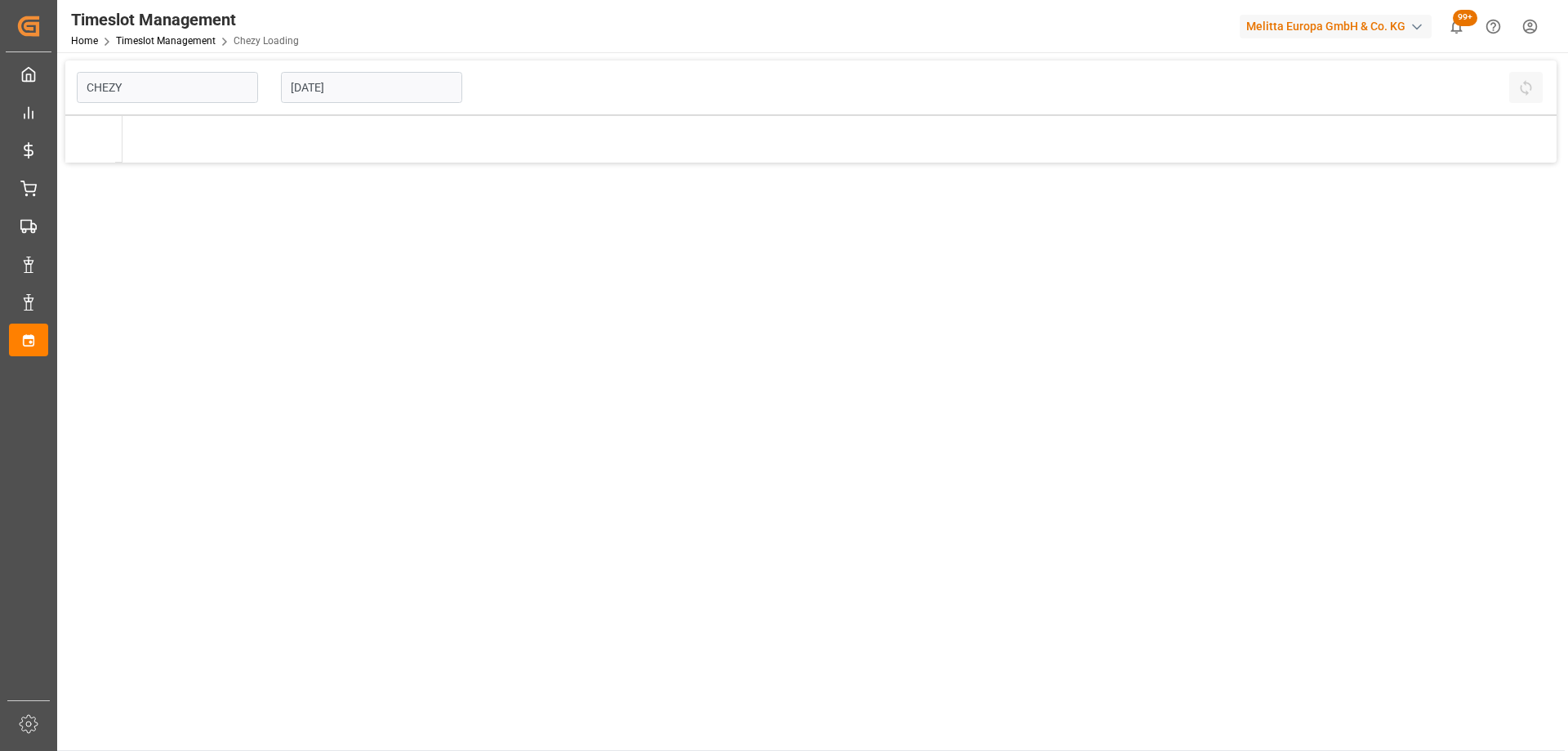
type input "Chezy Loading"
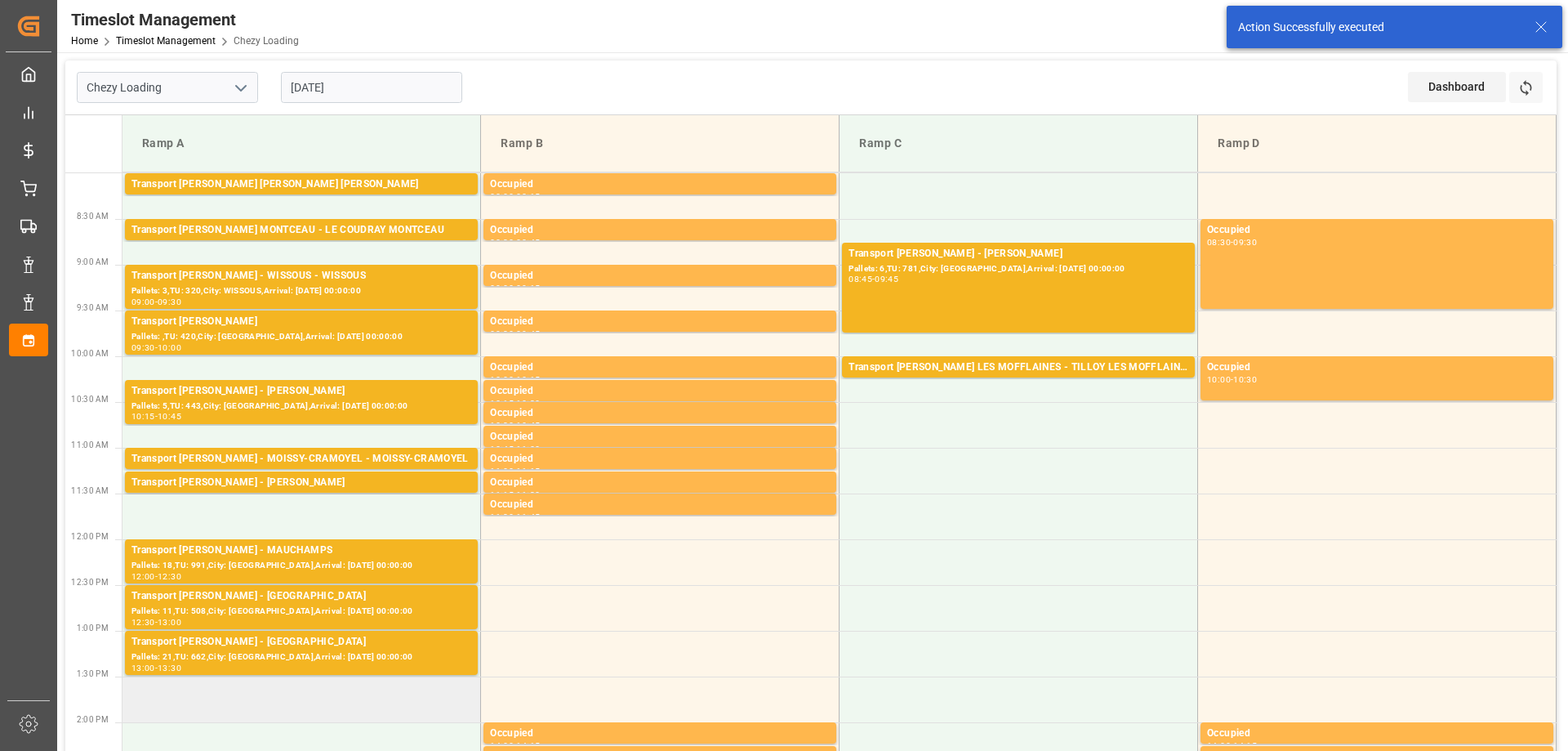
scroll to position [81, 0]
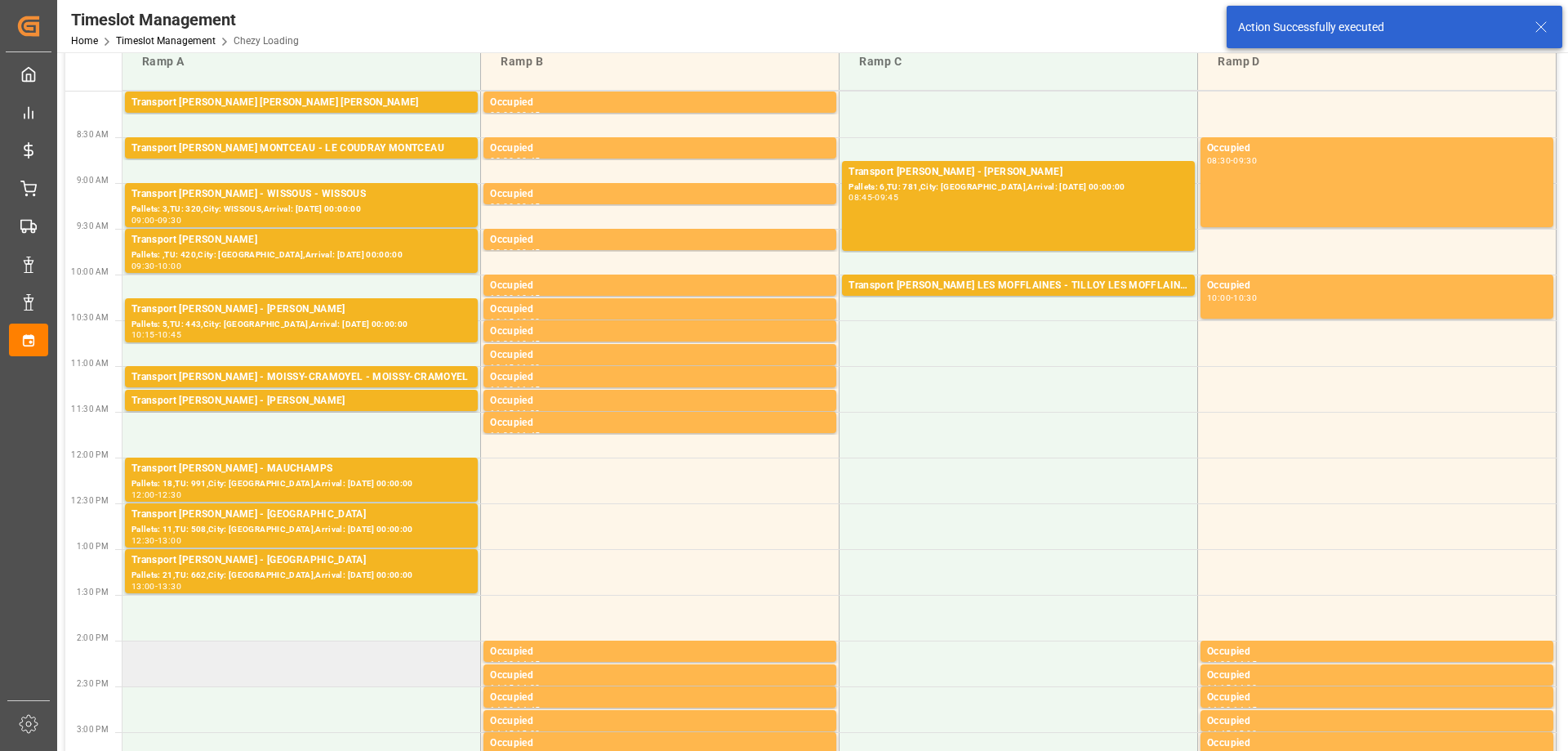
click at [365, 672] on td at bounding box center [301, 664] width 359 height 46
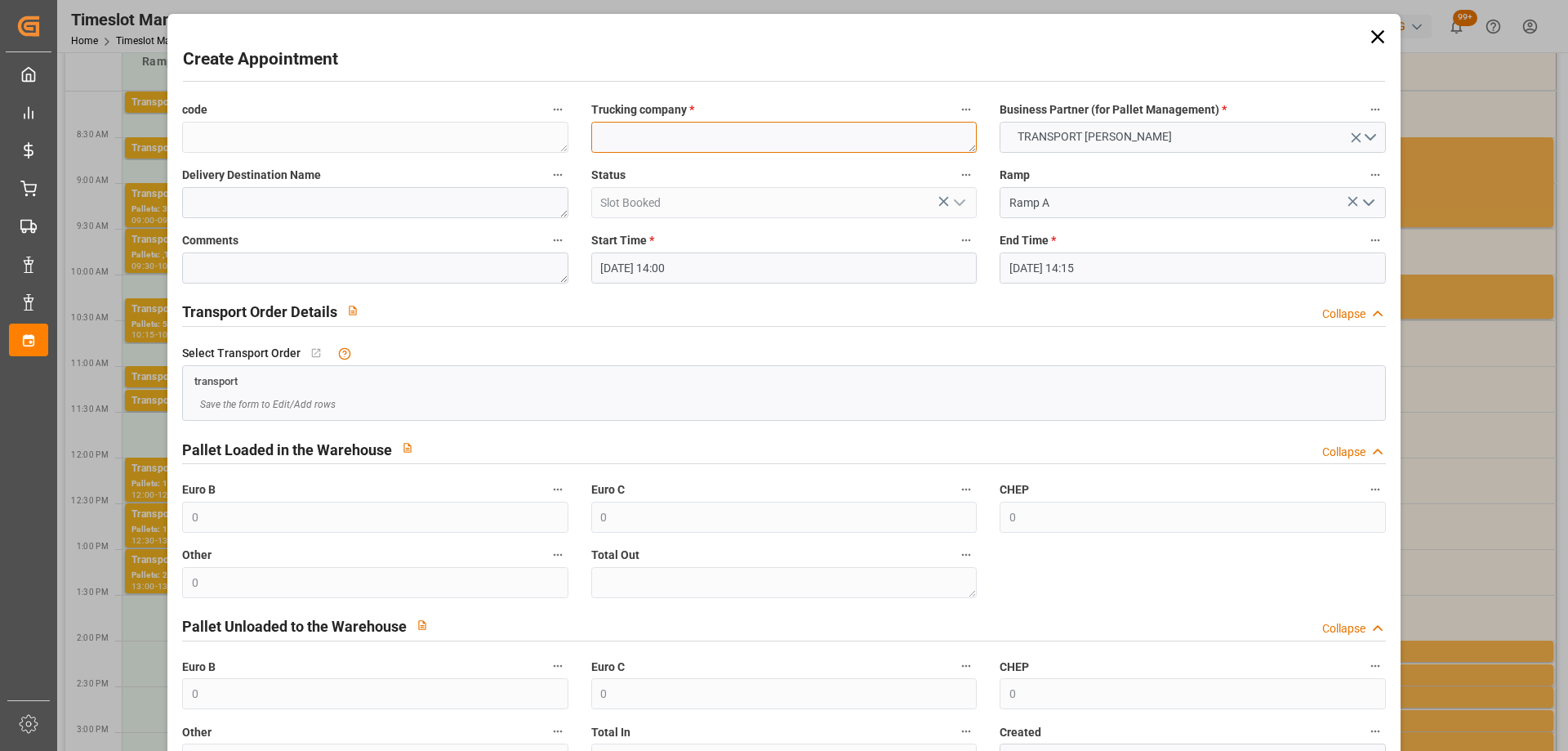
paste textarea "CAUREL"
type textarea "CAUREL"
click at [1130, 262] on input "09-09-2025 14:15" at bounding box center [1192, 268] width 386 height 31
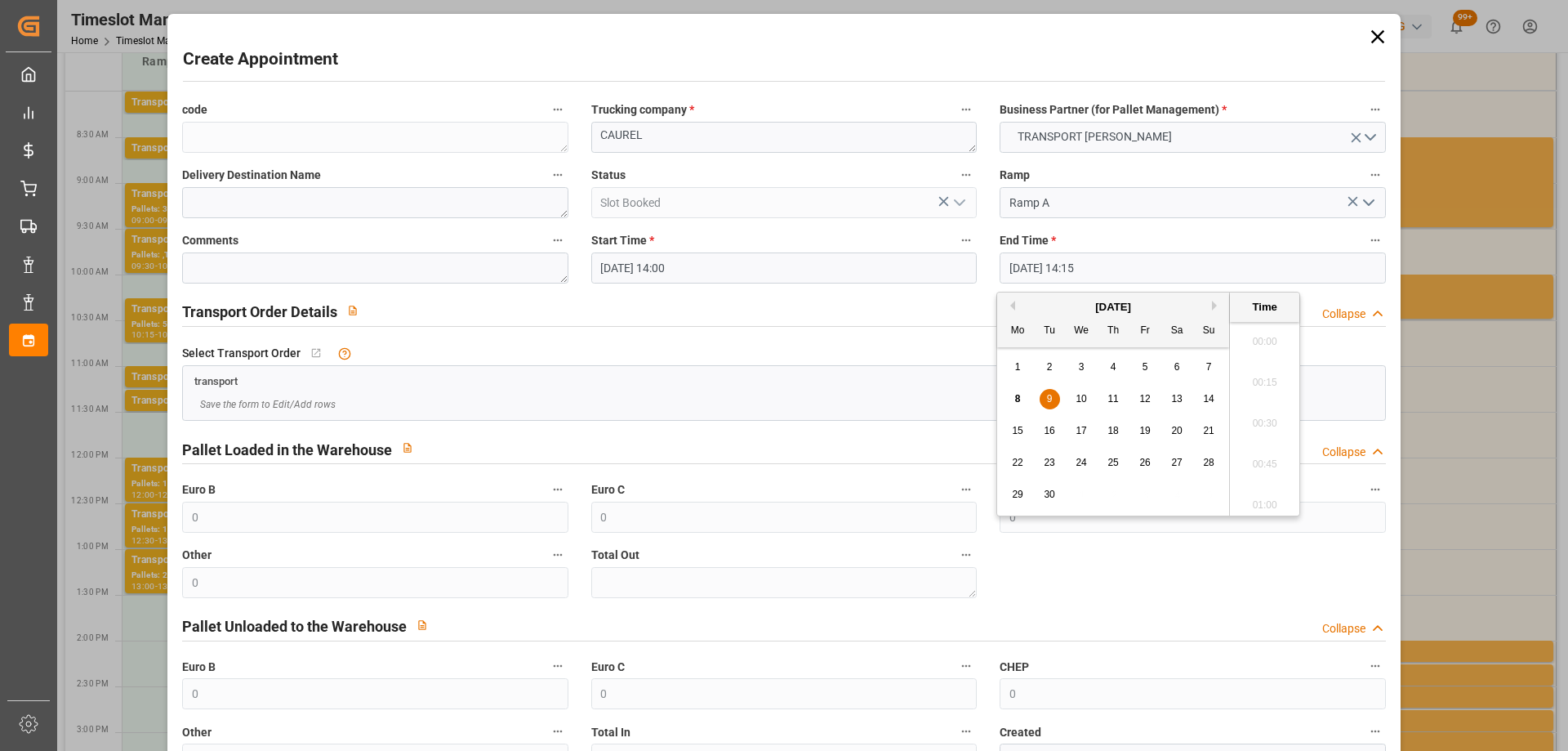
scroll to position [2253, 0]
click at [1049, 397] on span "9" at bounding box center [1050, 398] width 6 height 11
click at [1258, 462] on li "14:30" at bounding box center [1264, 459] width 70 height 41
type input "09-09-2025 14:30"
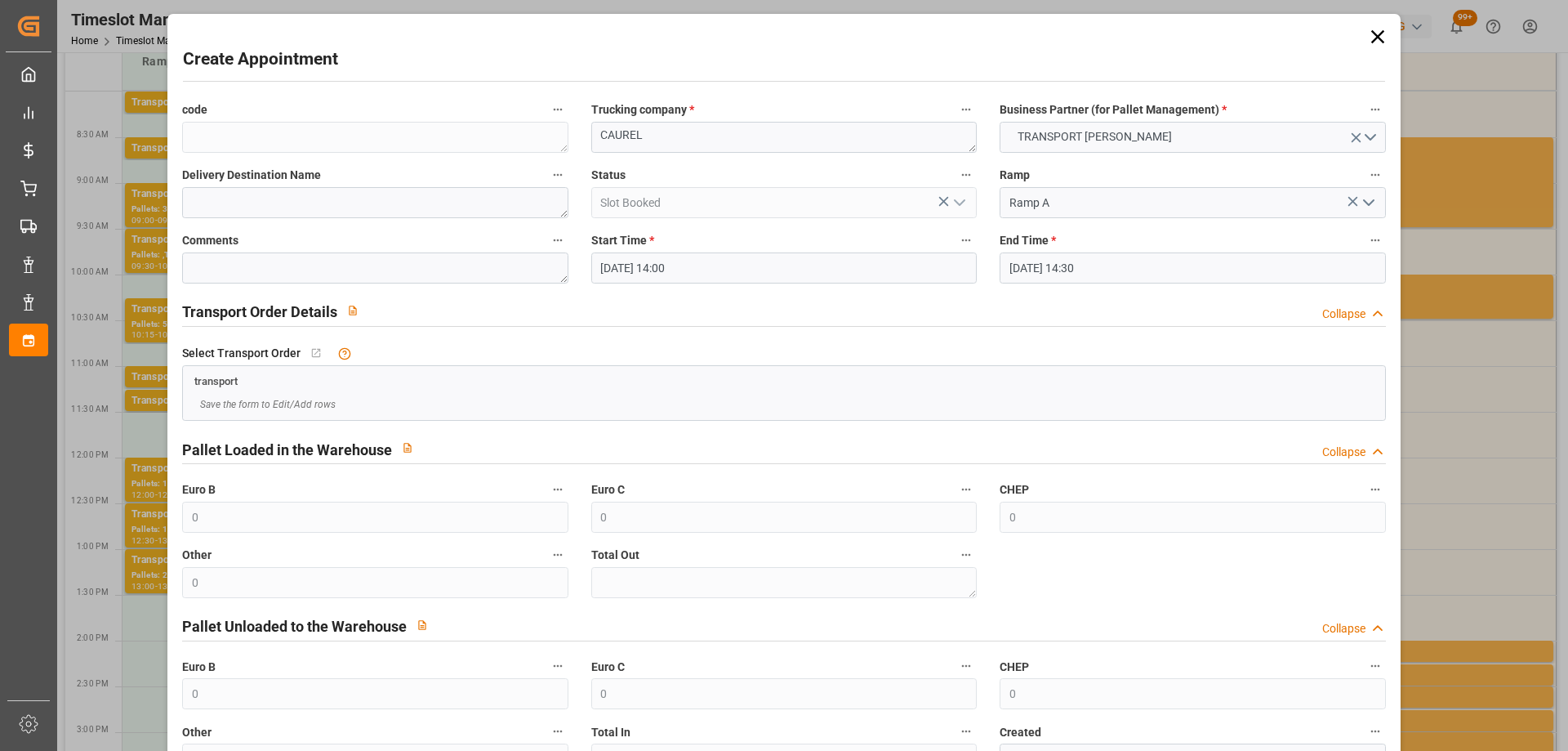
scroll to position [119, 0]
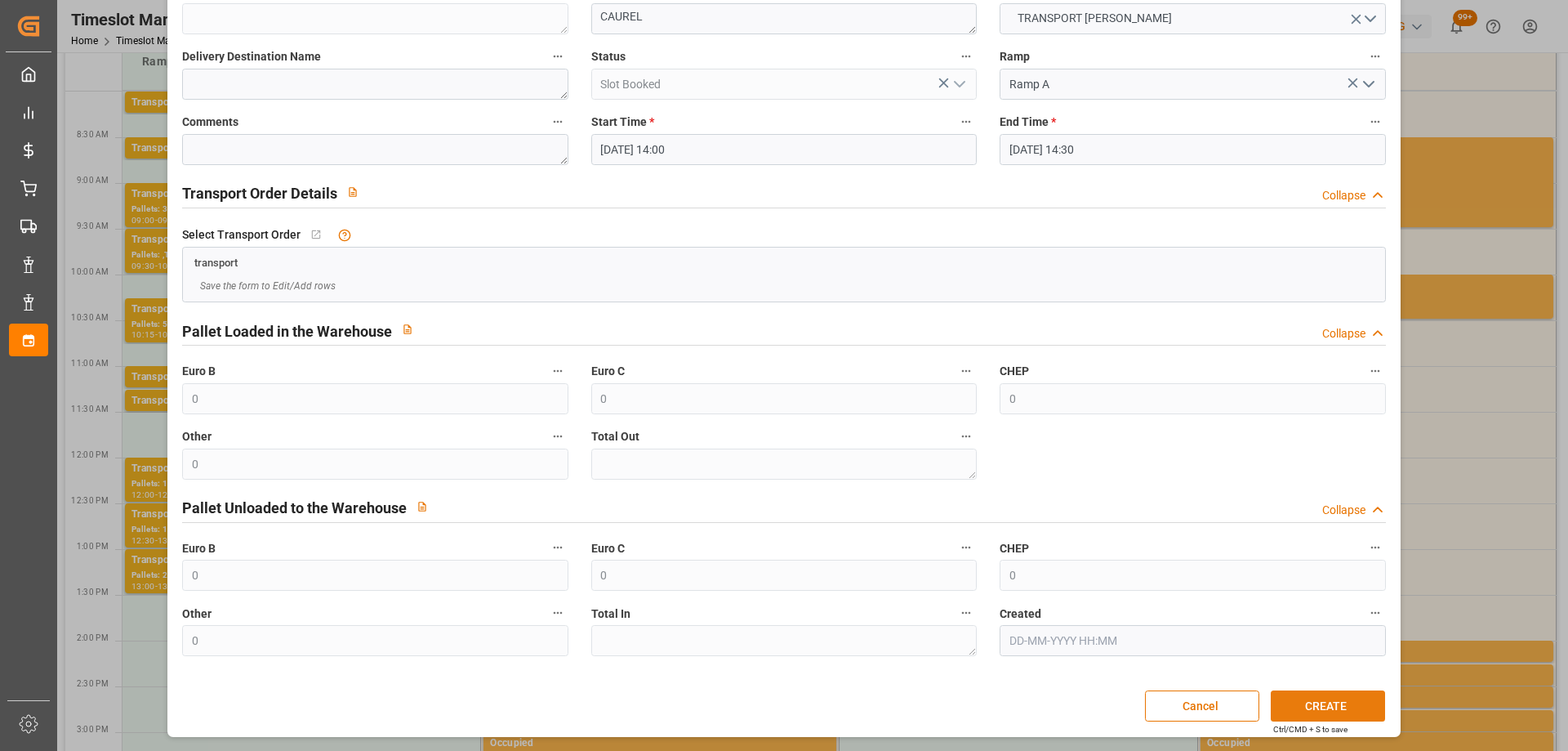
click at [1339, 704] on button "CREATE" at bounding box center [1328, 706] width 114 height 31
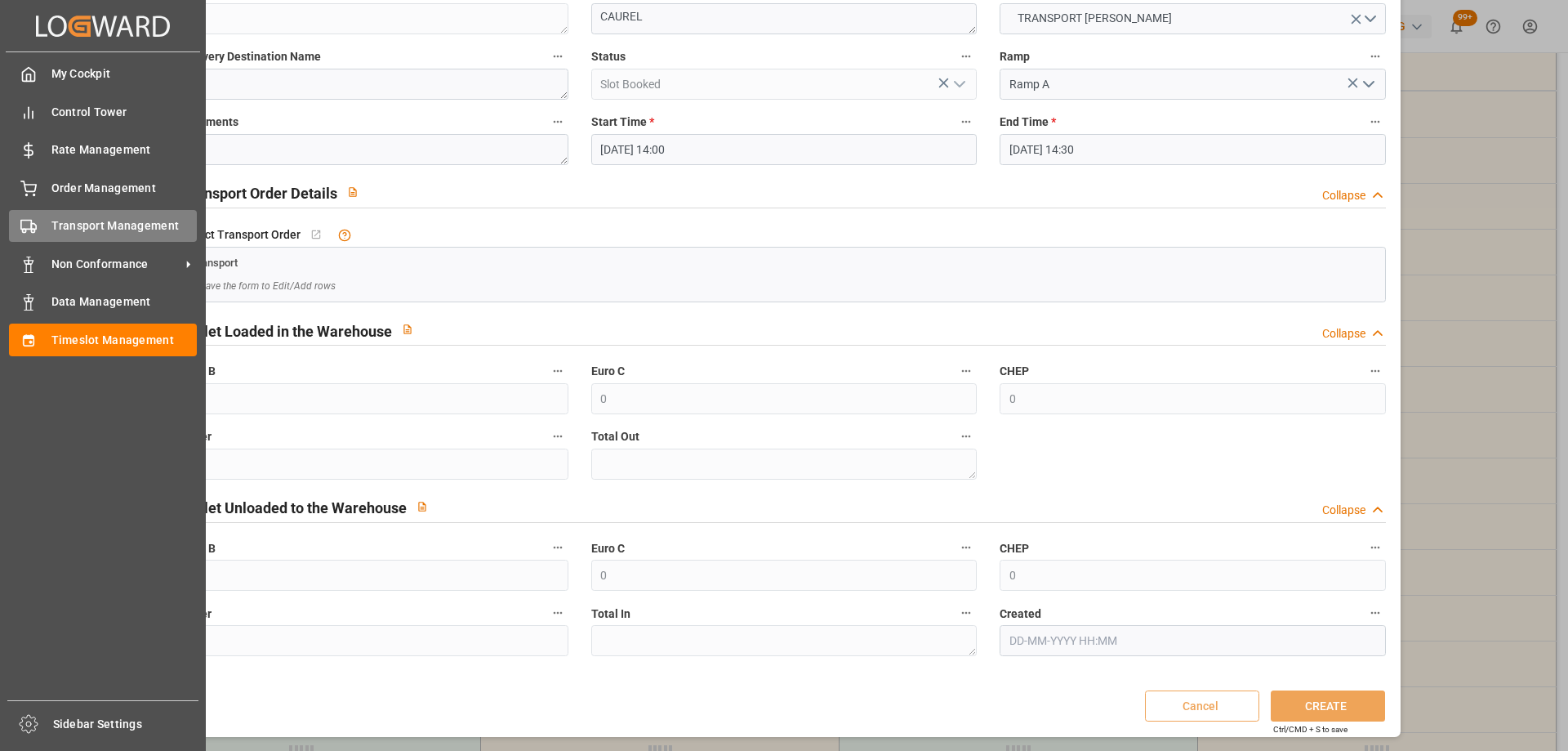
click at [70, 223] on span "Transport Management" at bounding box center [125, 226] width 146 height 17
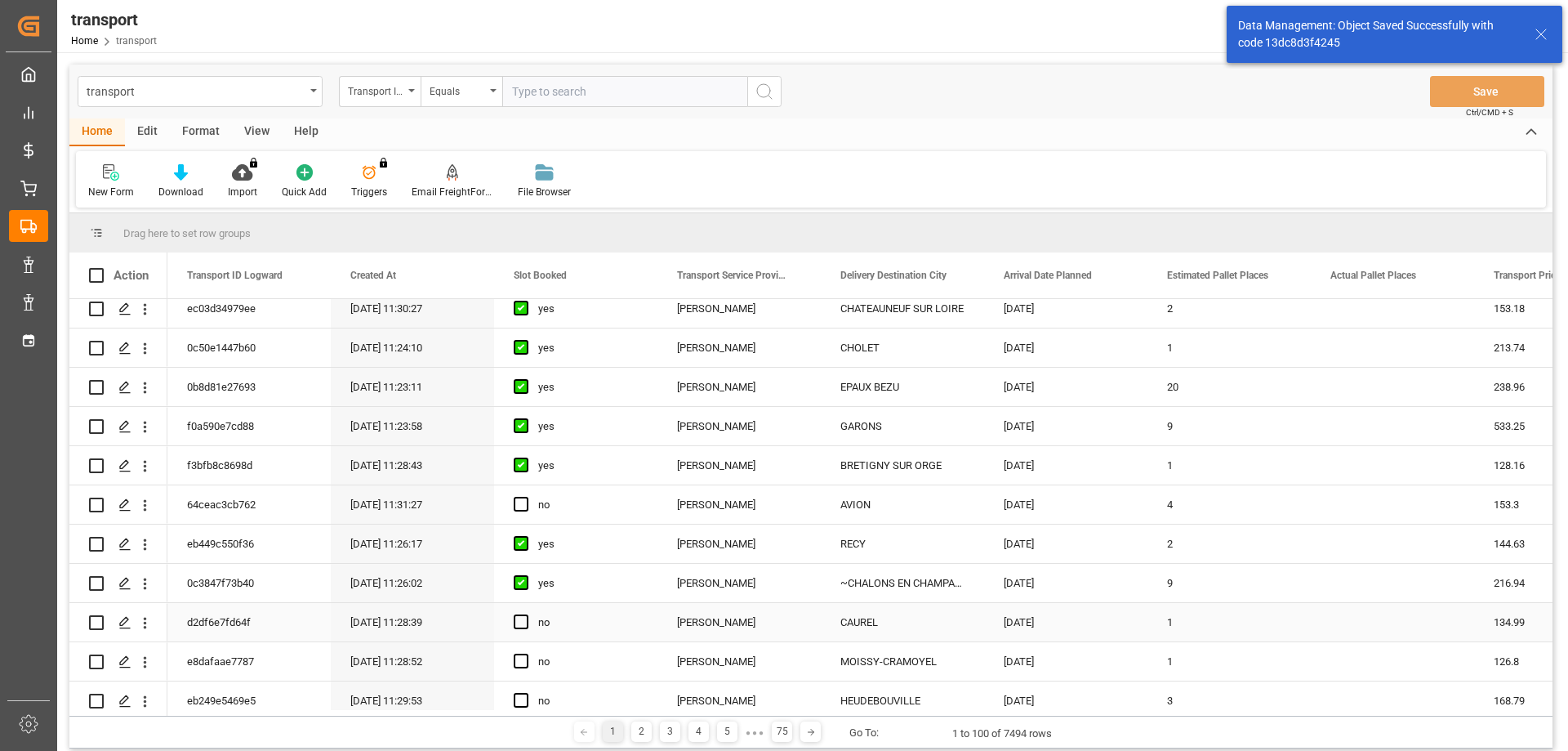
scroll to position [327, 0]
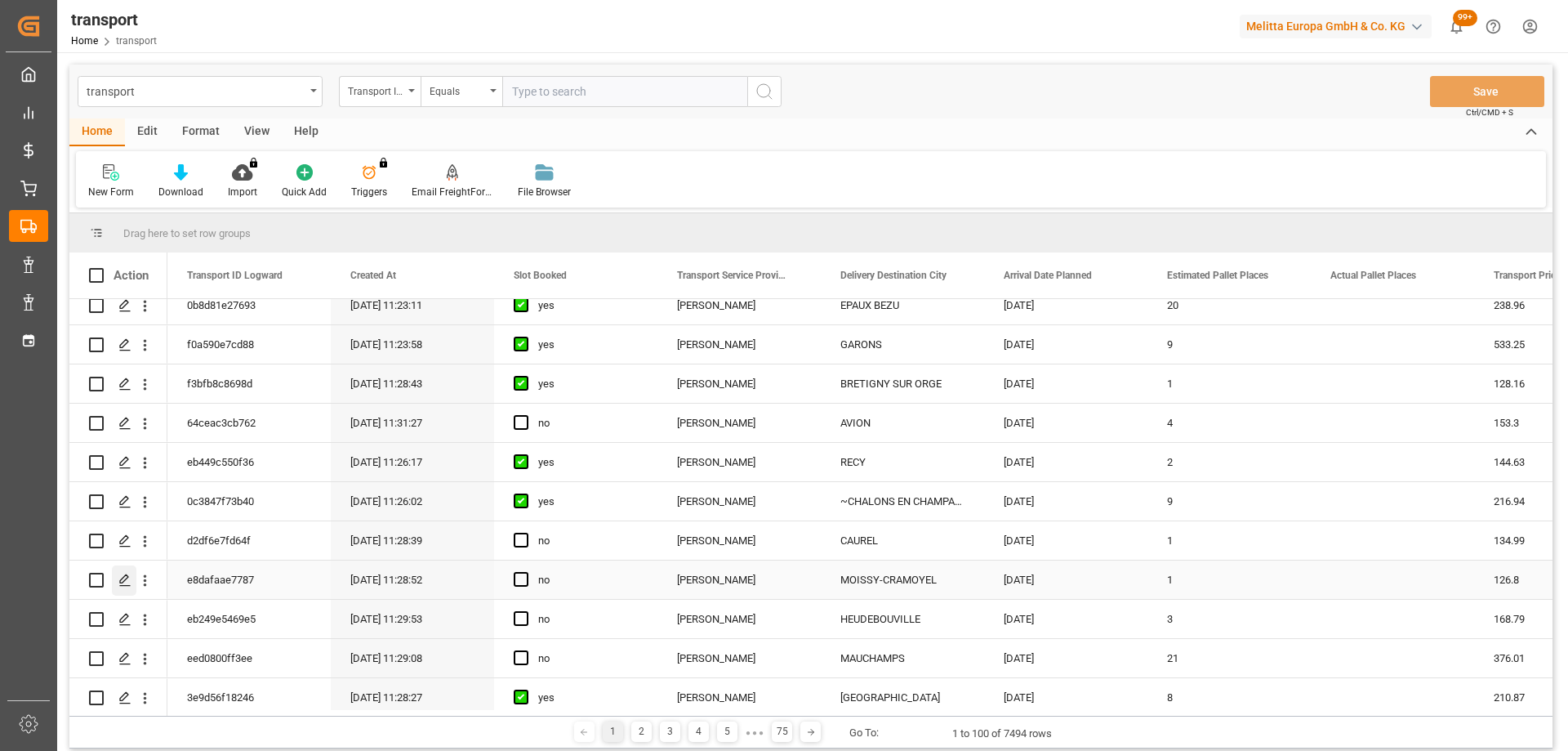
click at [121, 578] on icon "Press SPACE to select this row." at bounding box center [125, 580] width 13 height 13
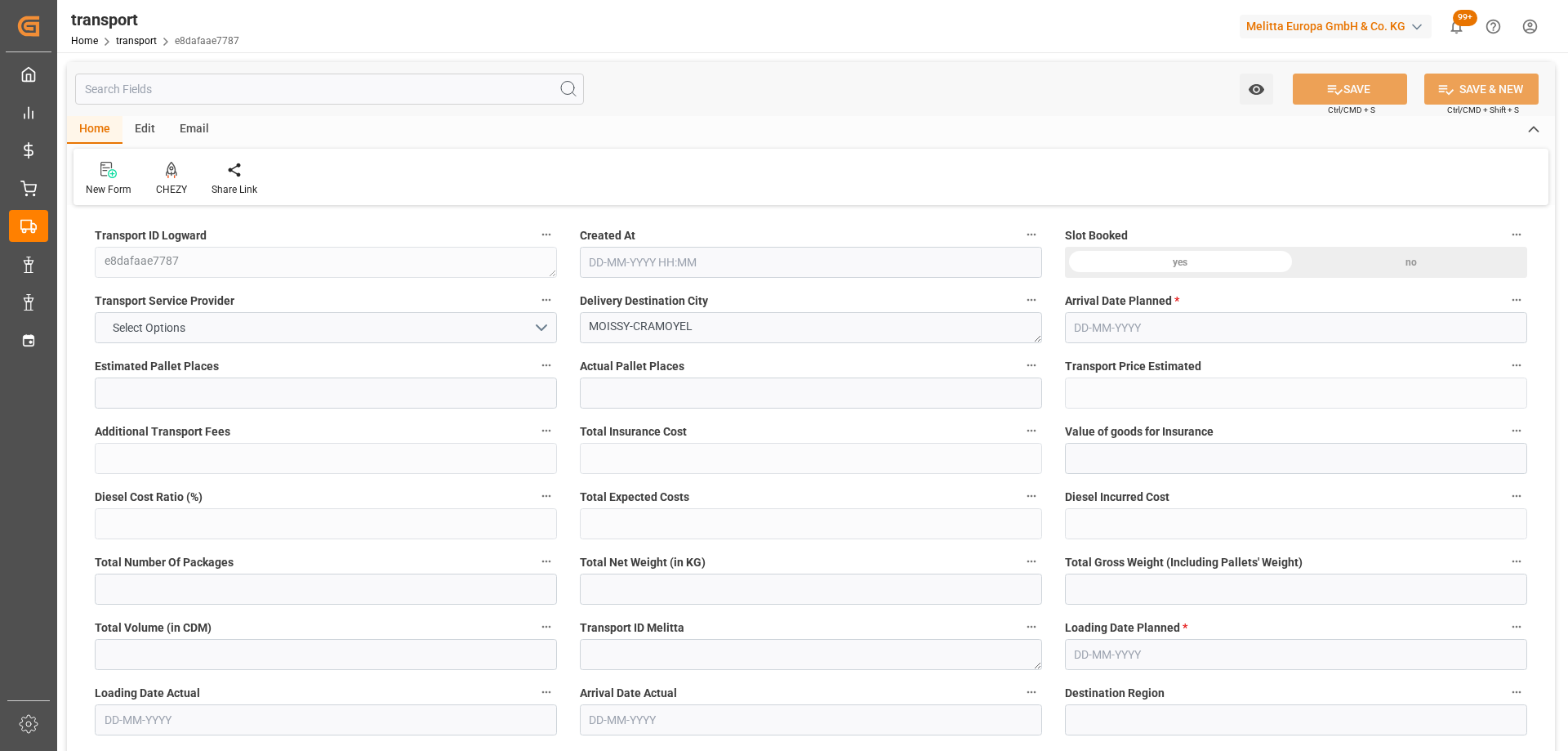
type input "1"
type input "126.8"
type input "0"
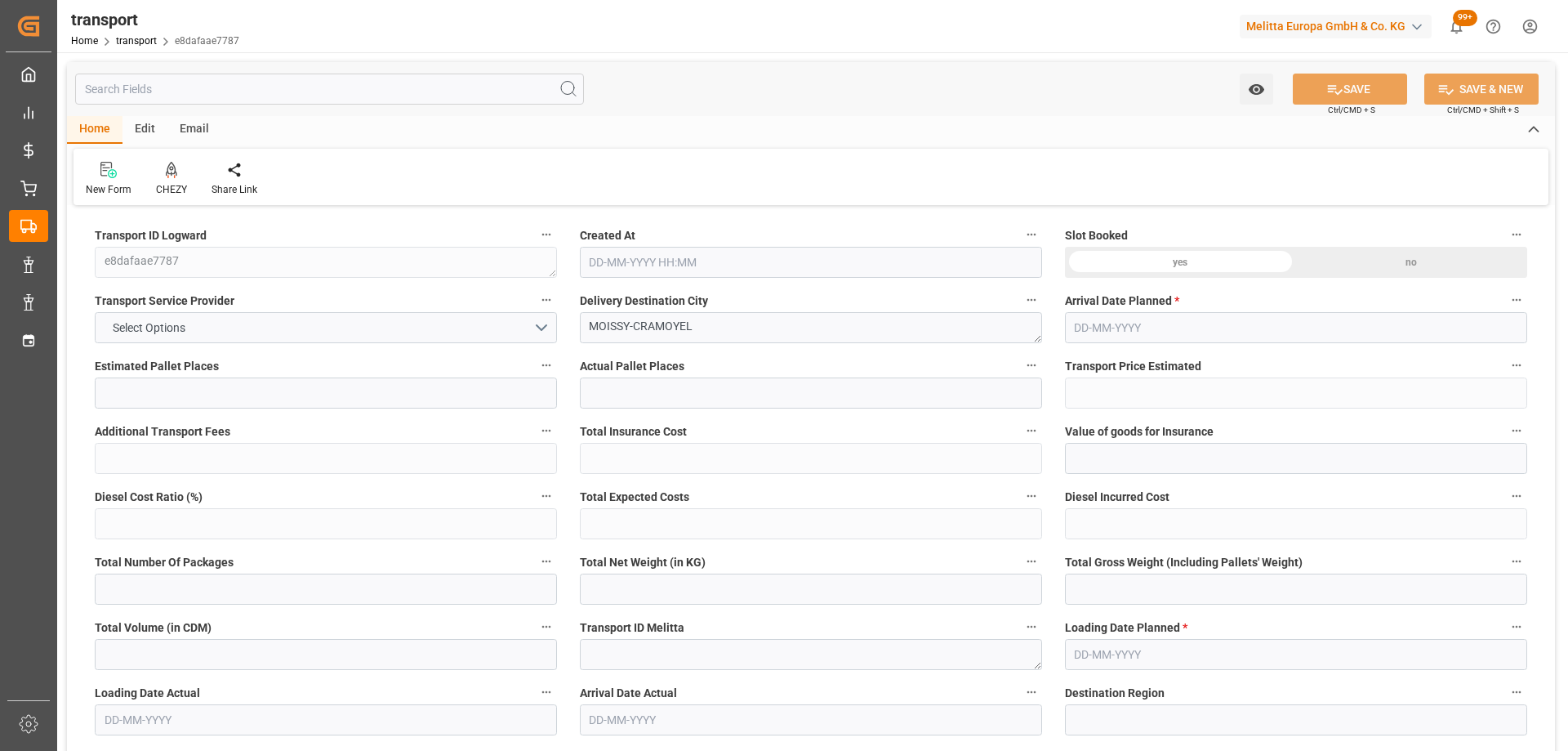
type input "122.5142"
type input "-4.2858"
type input "0"
type input "466.56"
type input "522"
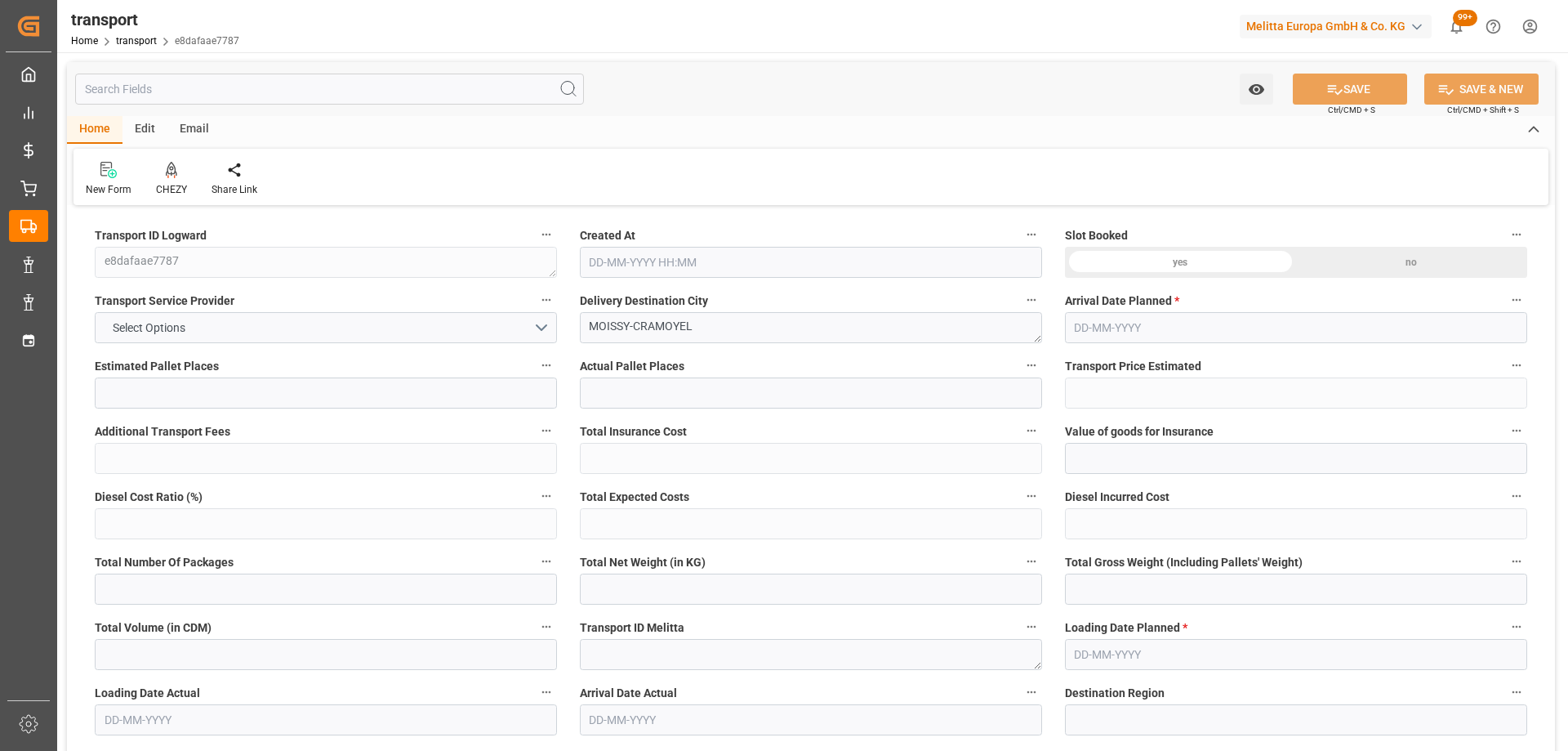
type input "1166.4"
type input "77"
type input "1"
type input "0"
type input "1"
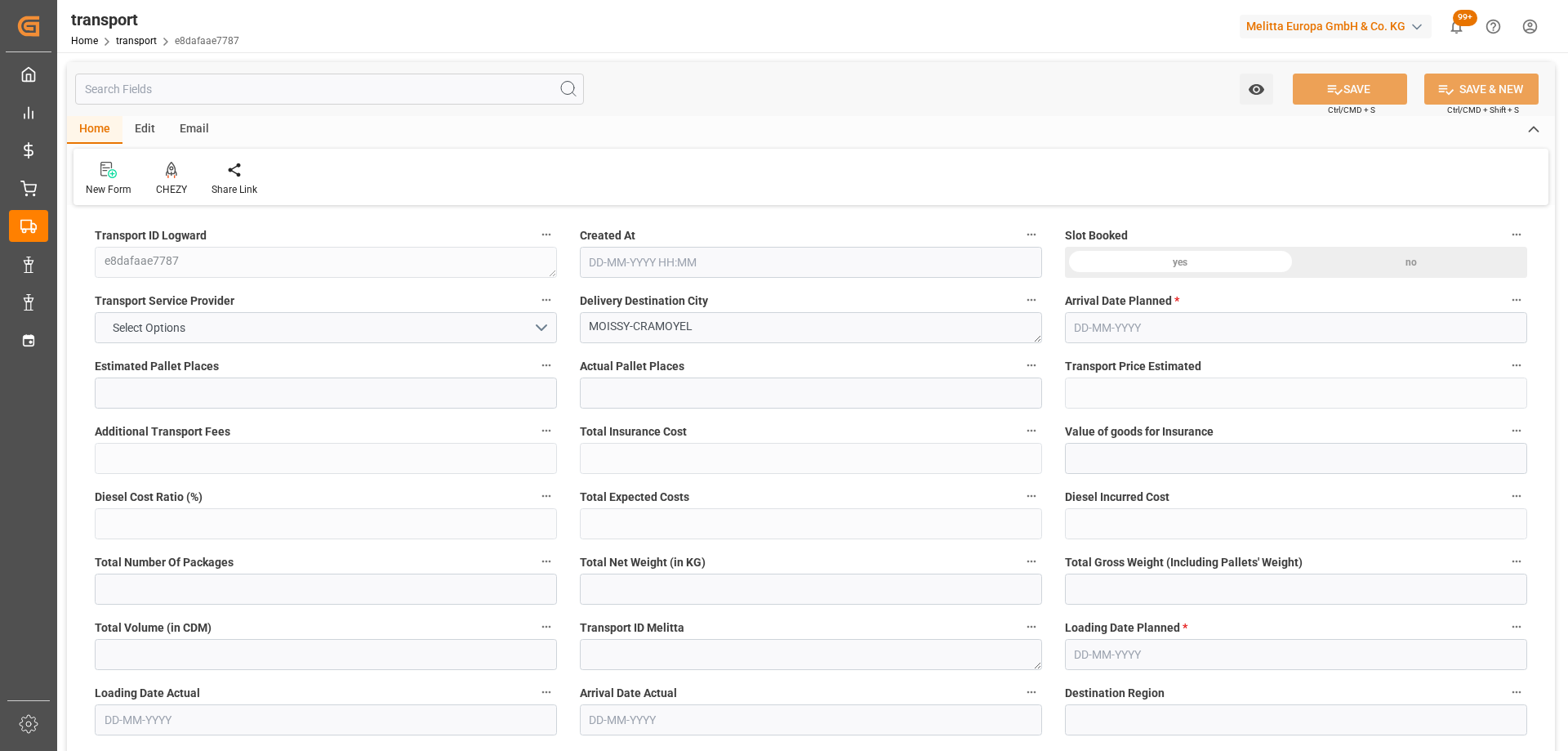
type input "101"
type input "474.336"
type input "0"
type input "4710.8598"
type input "0"
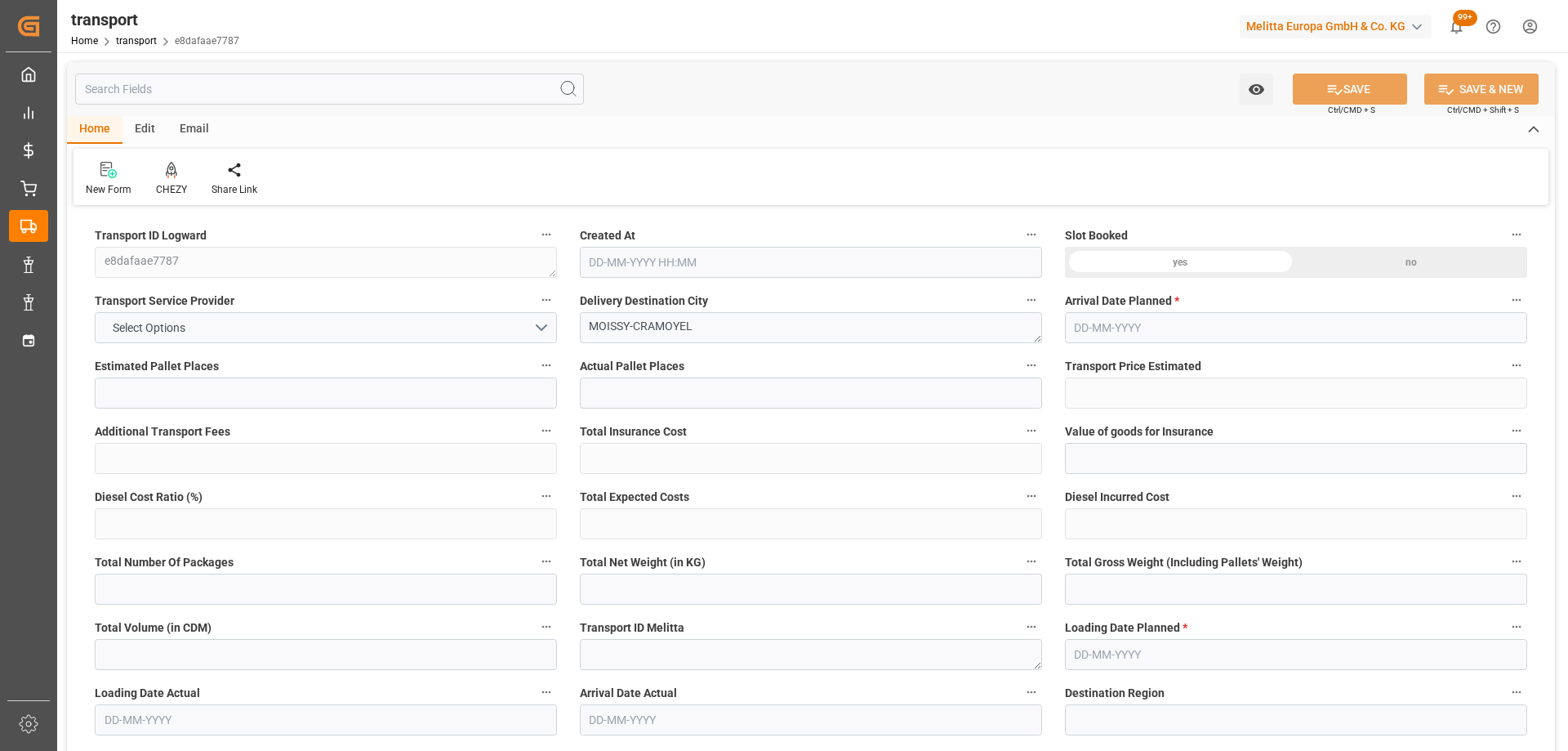
type input "0"
type input "21"
type input "35"
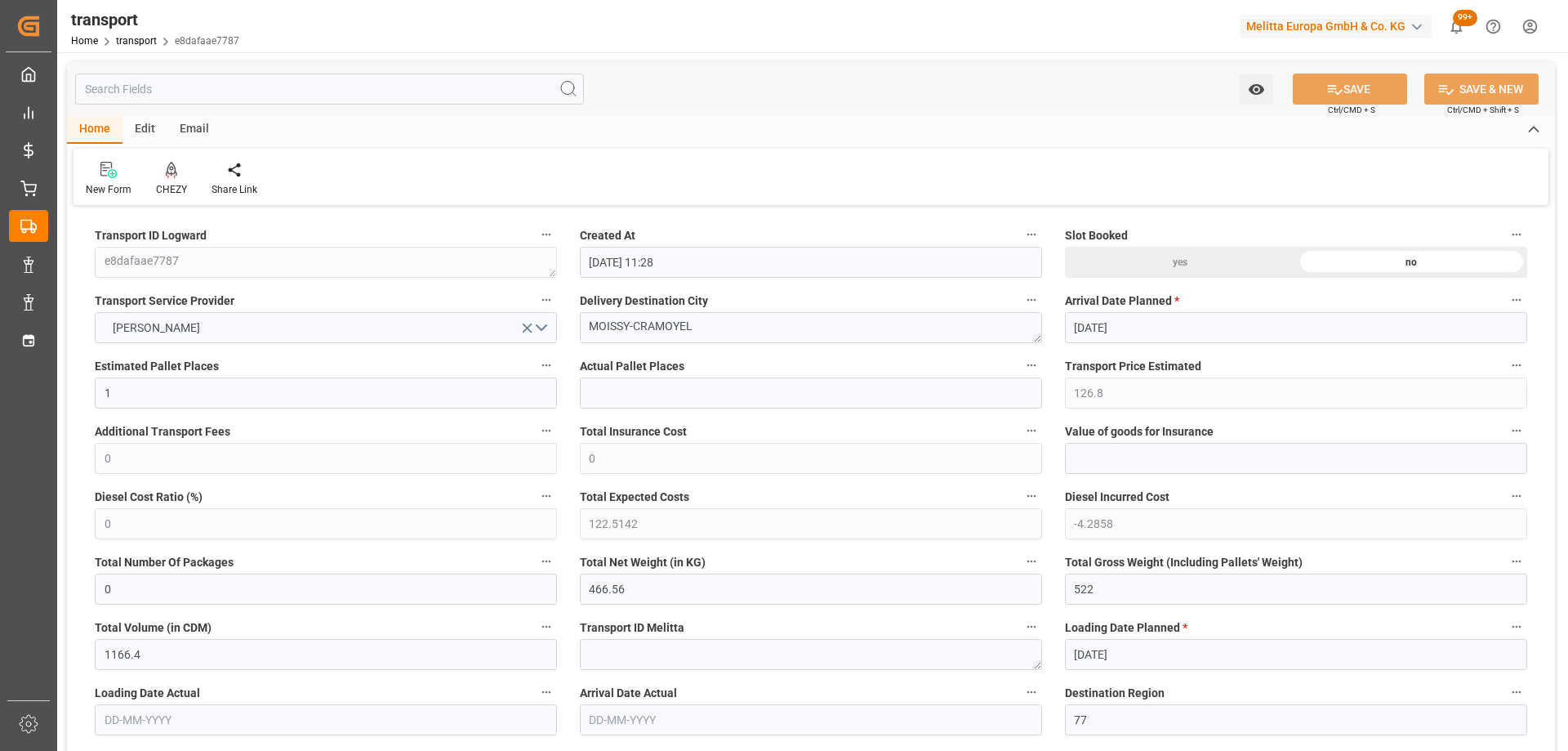
type input "08-09-2025 11:28"
type input "[DATE]"
drag, startPoint x: 723, startPoint y: 315, endPoint x: 438, endPoint y: 368, distance: 289.9
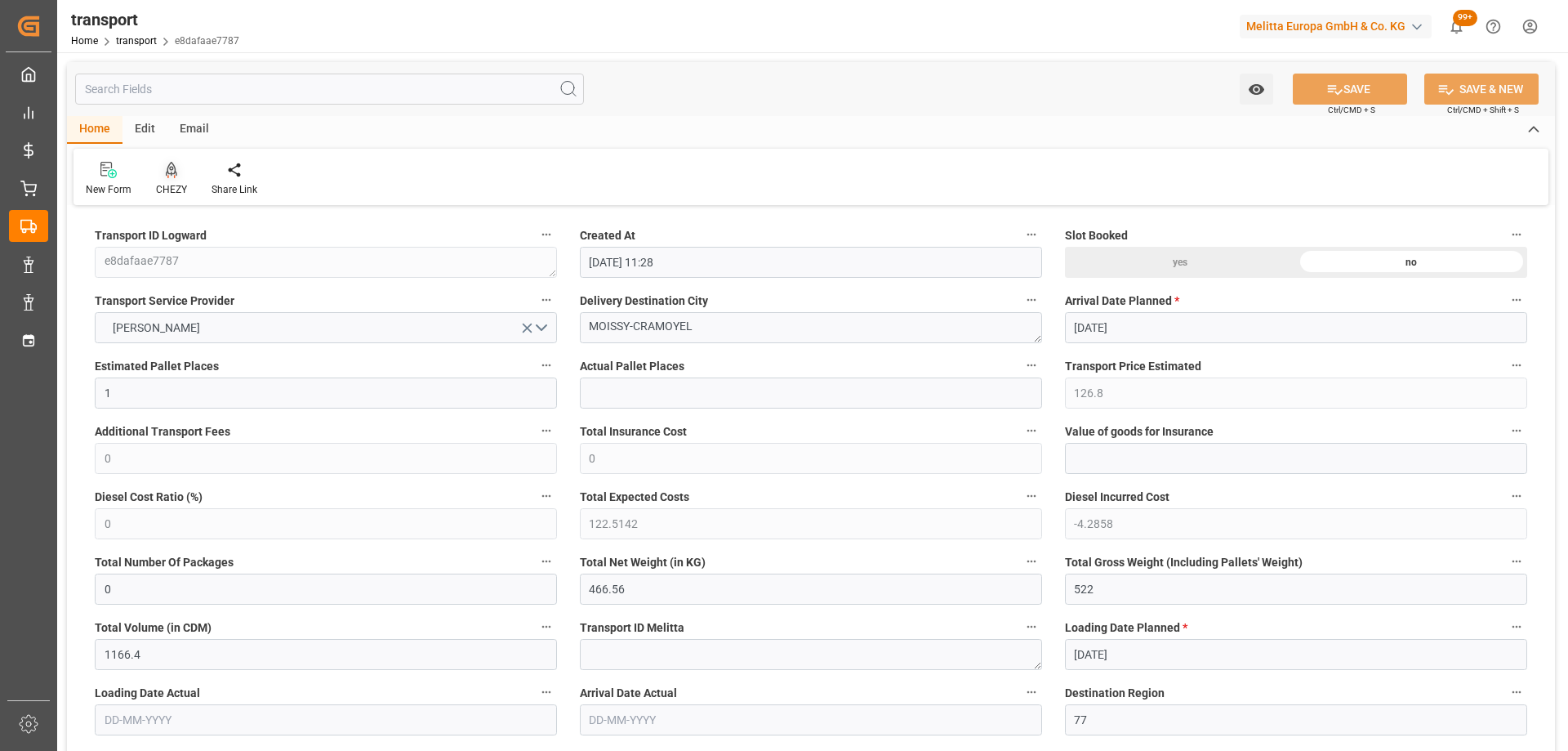
click at [166, 176] on icon at bounding box center [171, 170] width 11 height 16
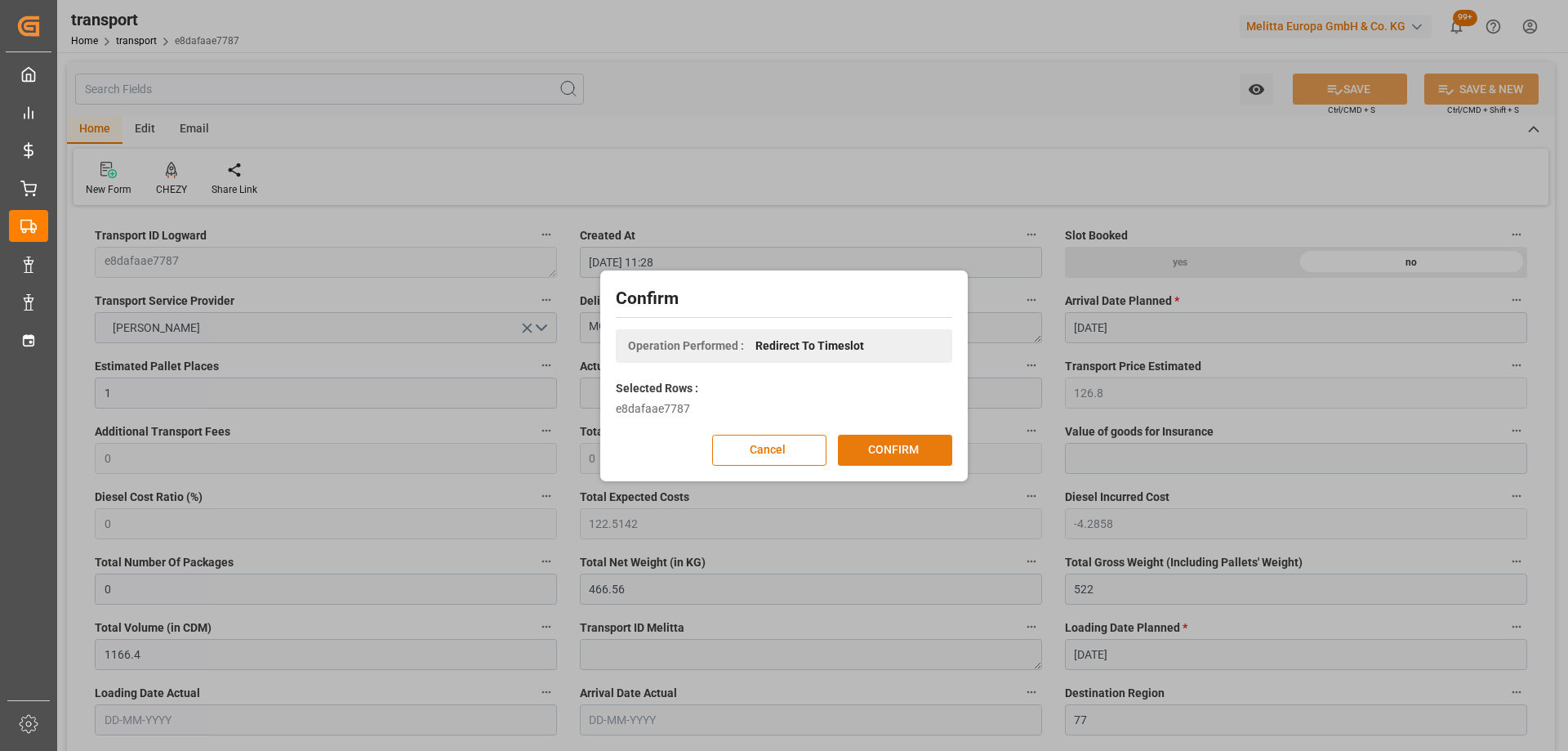
click at [919, 453] on button "CONFIRM" at bounding box center [895, 450] width 114 height 31
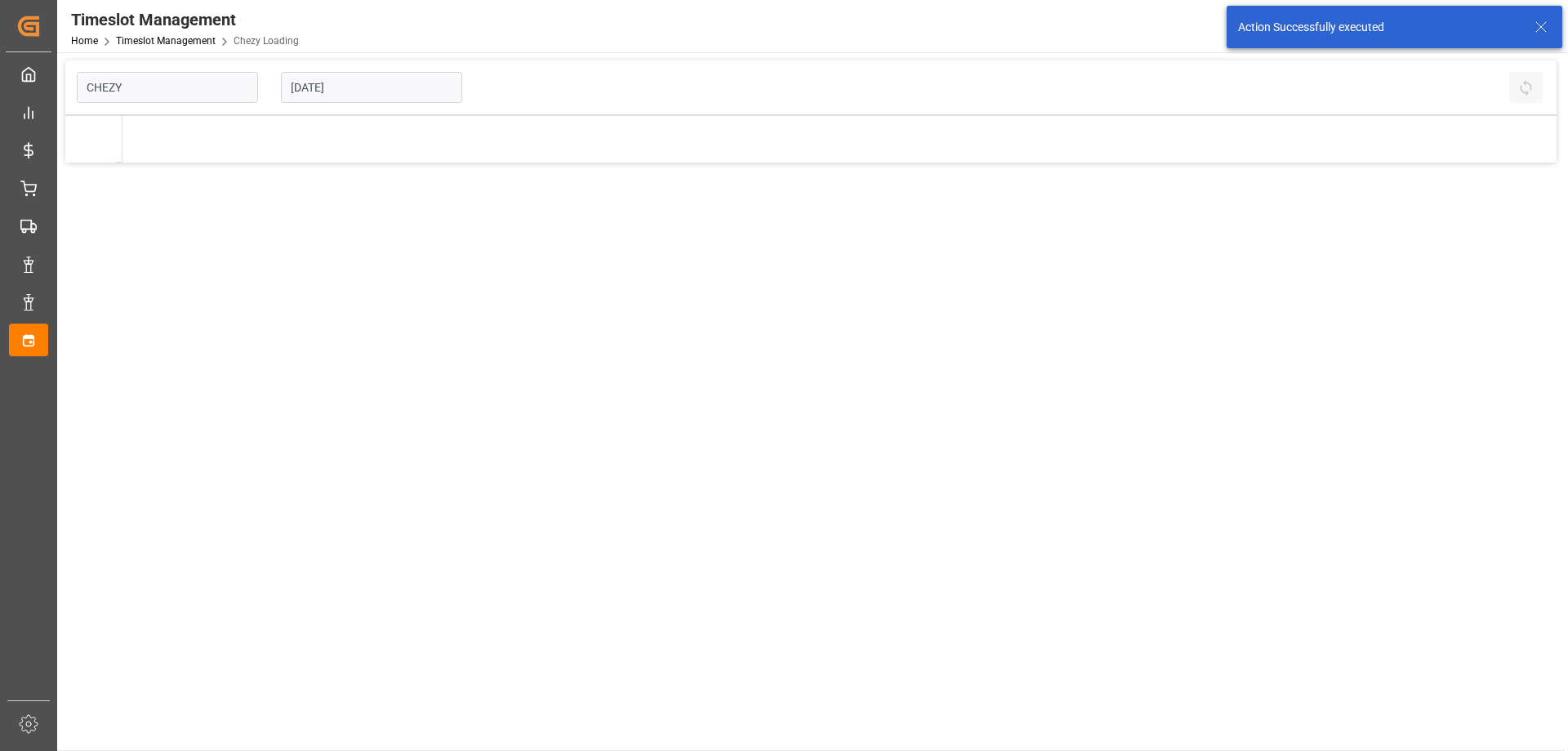
type input "Chezy Loading"
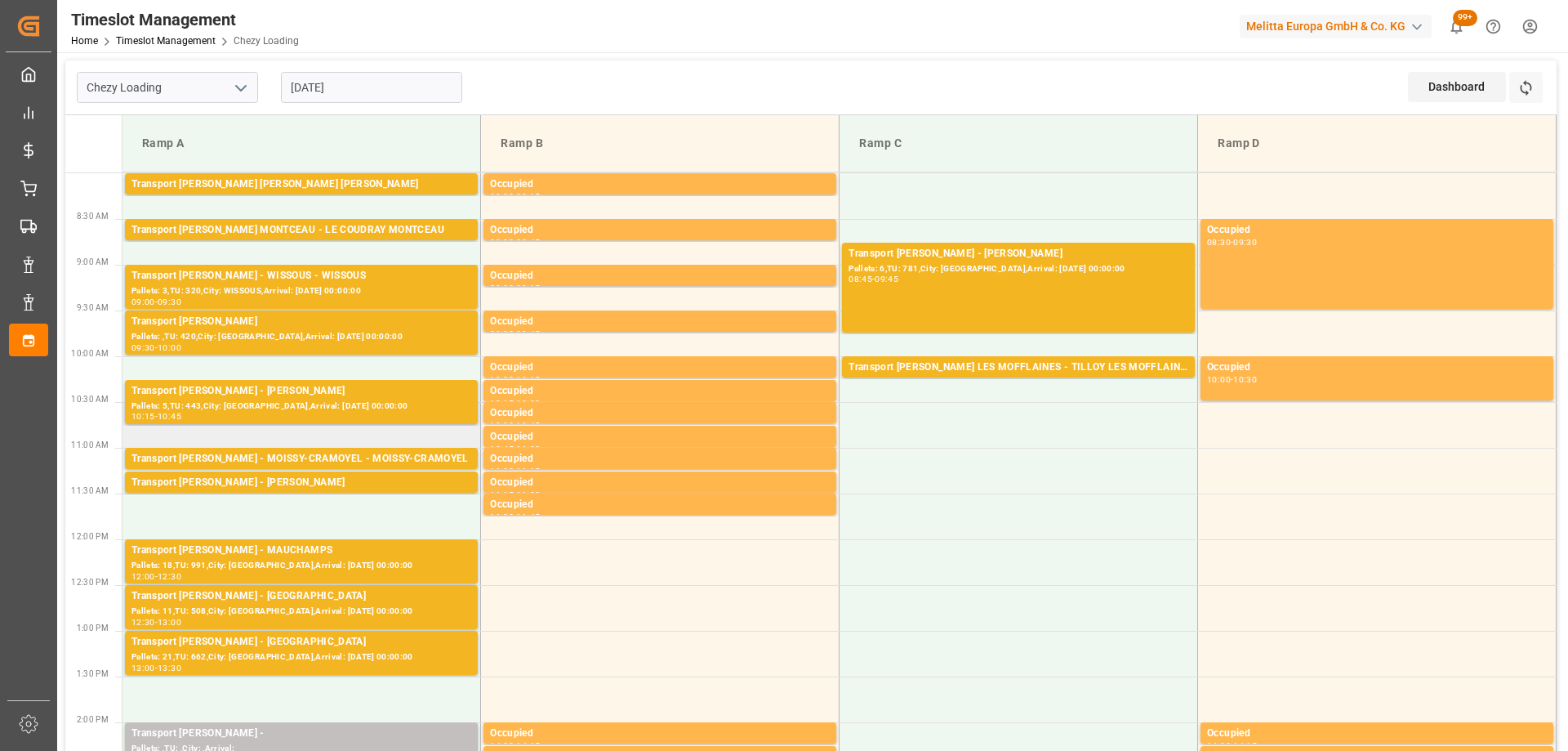
click at [343, 442] on td at bounding box center [301, 425] width 359 height 46
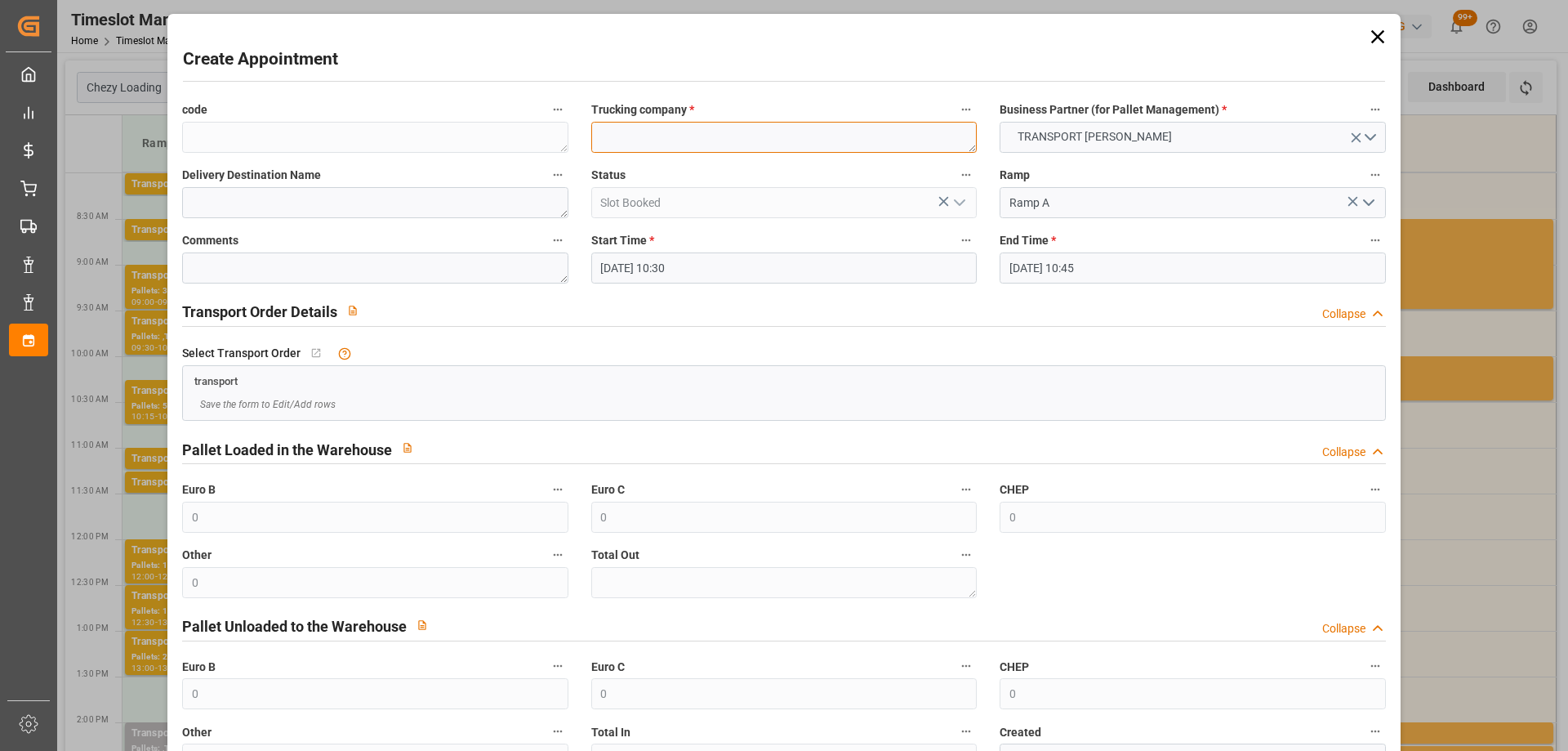
paste textarea "MOISSY-CRAMOYEL"
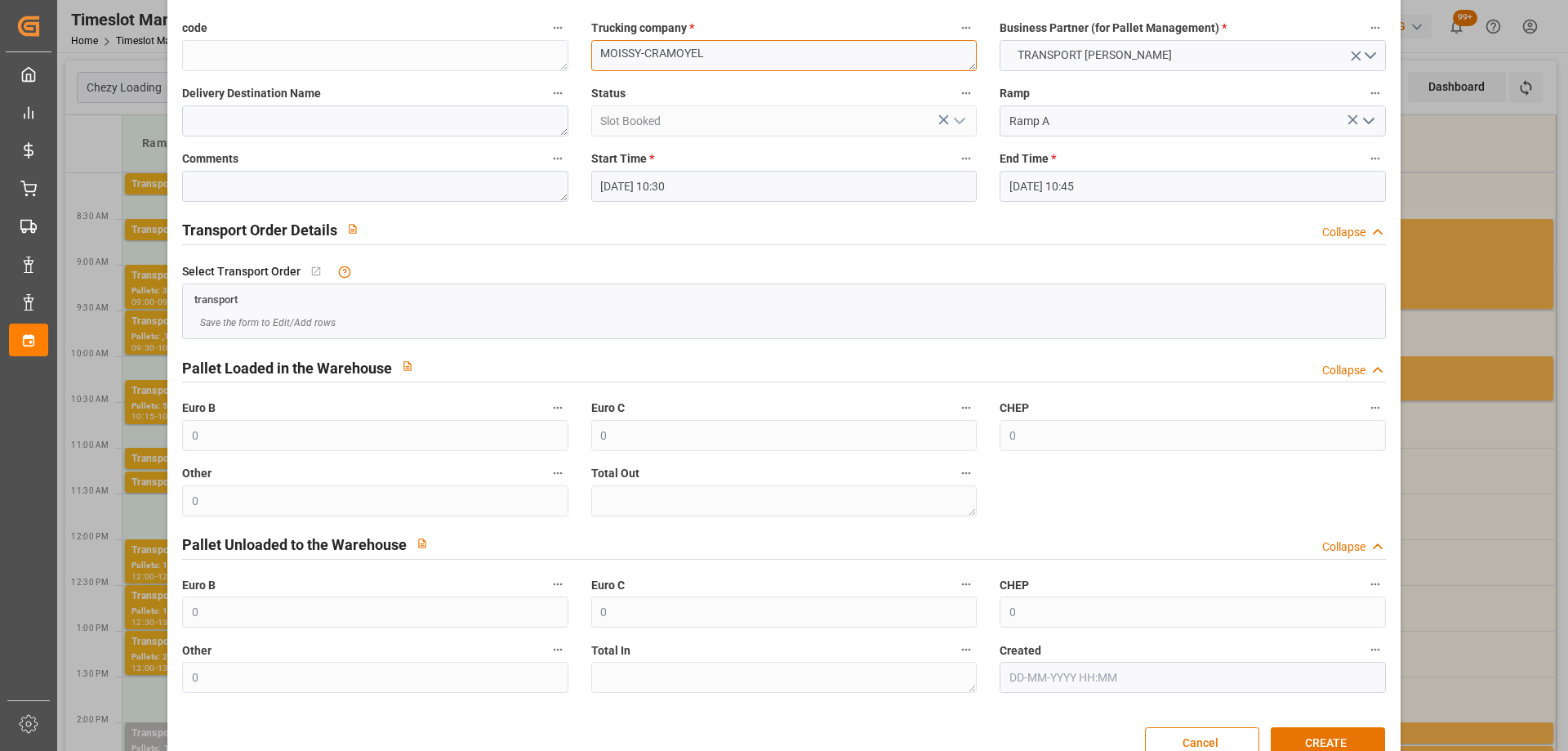
scroll to position [119, 0]
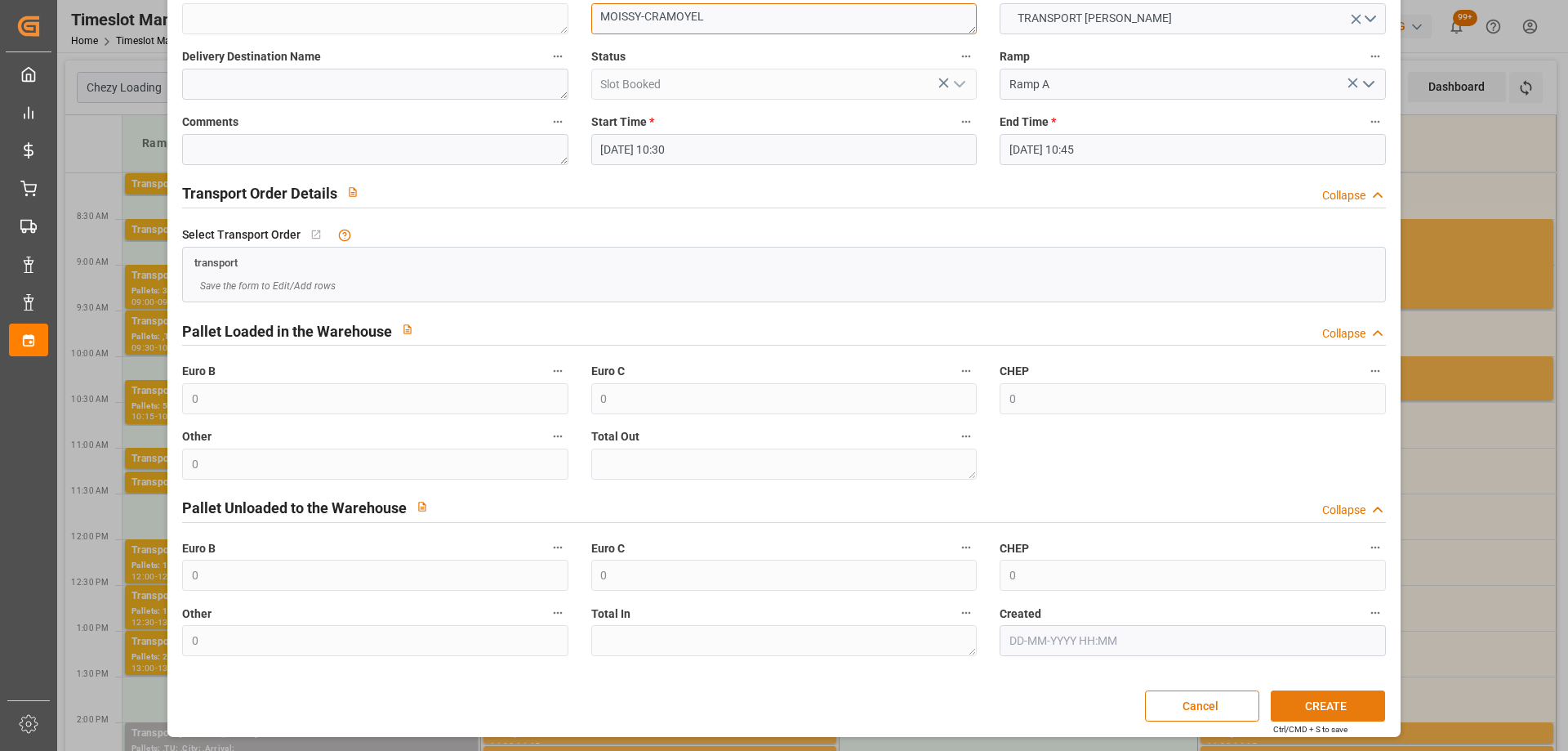
type textarea "MOISSY-CRAMOYEL"
click at [1331, 697] on button "CREATE" at bounding box center [1328, 706] width 114 height 31
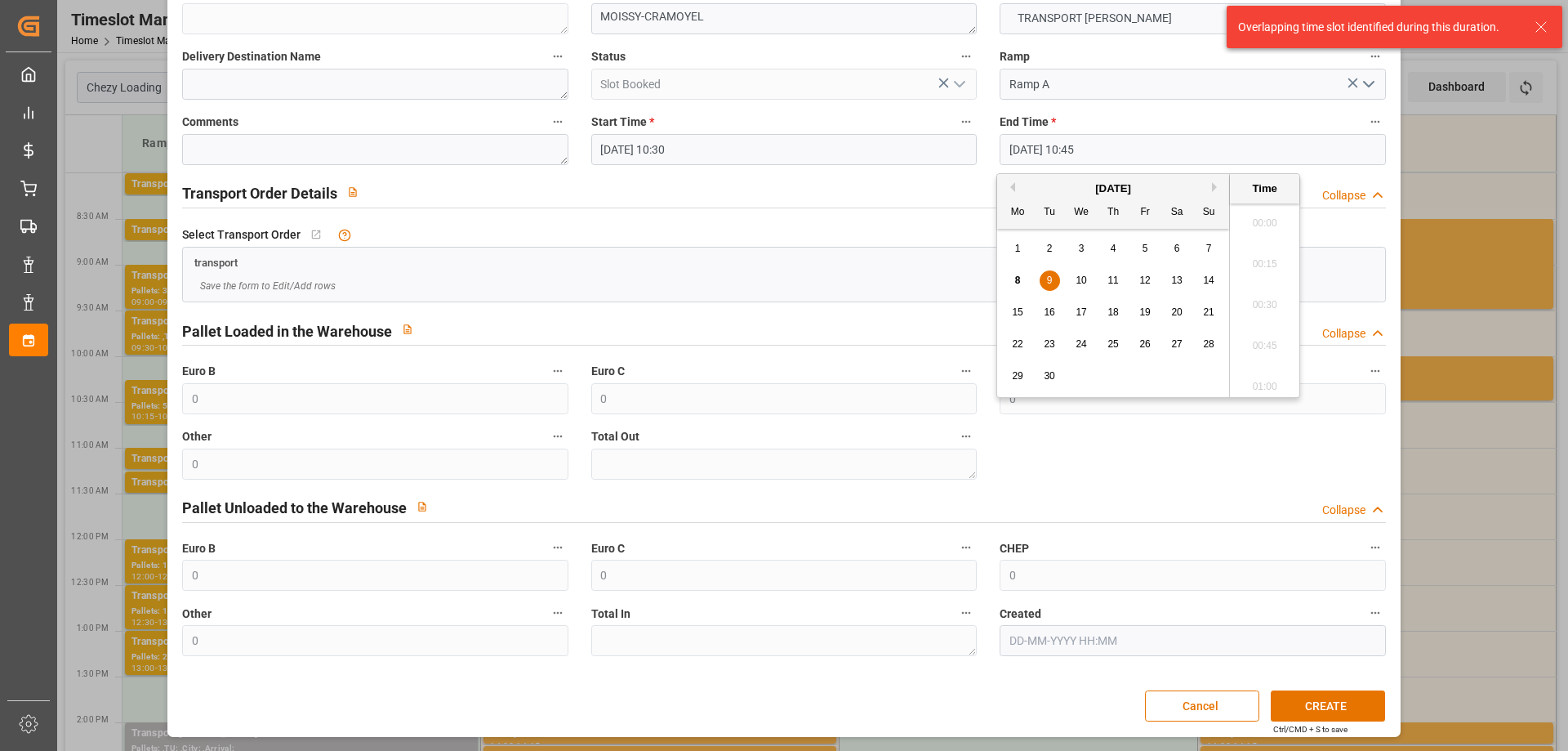
click at [1141, 144] on input "[DATE] 10:45" at bounding box center [1192, 149] width 386 height 31
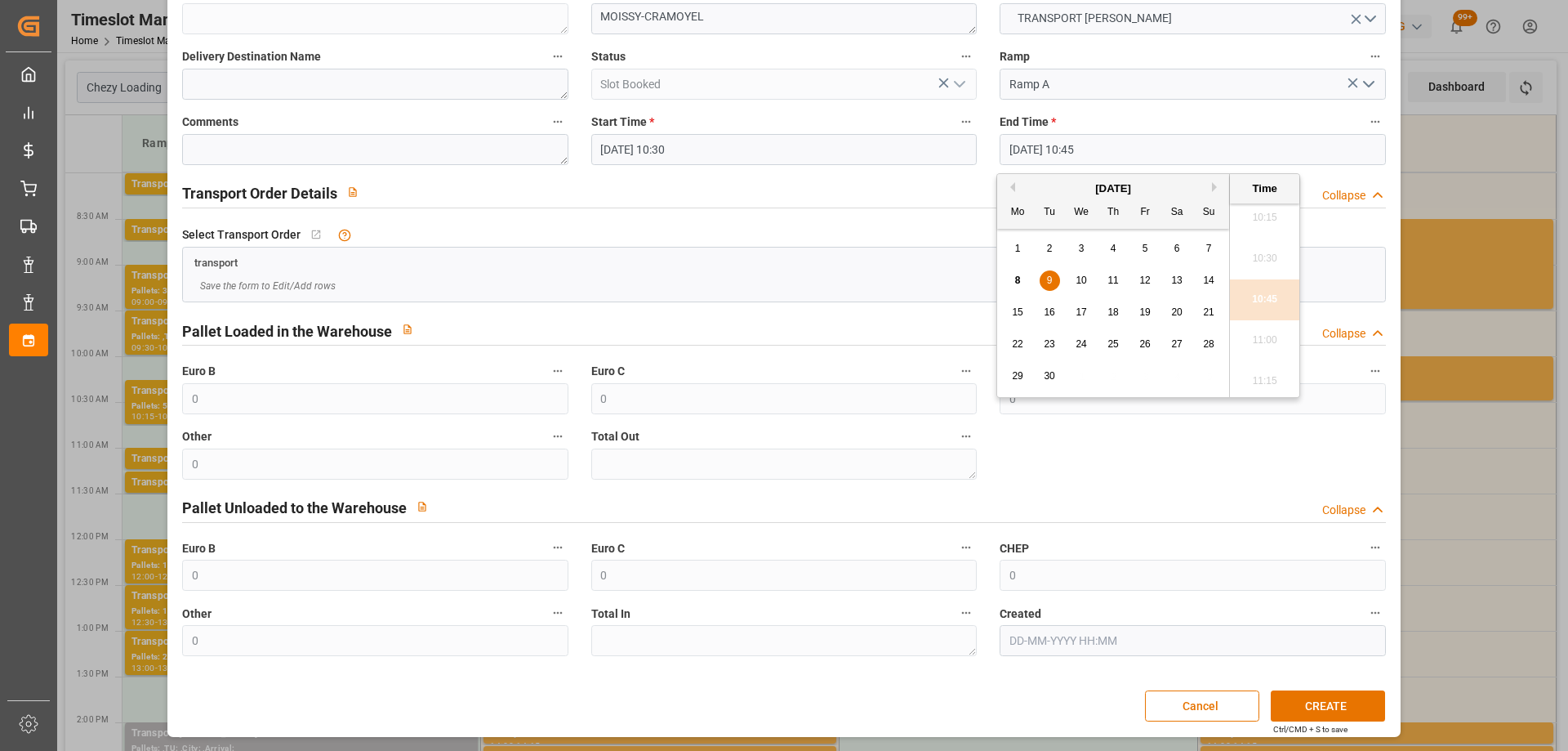
click at [1264, 296] on ul "00:00 00:15 00:30 00:45 01:00 01:15 01:30 01:45 02:00 02:15 02:30 02:45 03:00 0…" at bounding box center [1264, 300] width 70 height 193
click at [1048, 277] on span "9" at bounding box center [1050, 280] width 6 height 11
click at [1267, 300] on li "10:45" at bounding box center [1264, 300] width 70 height 41
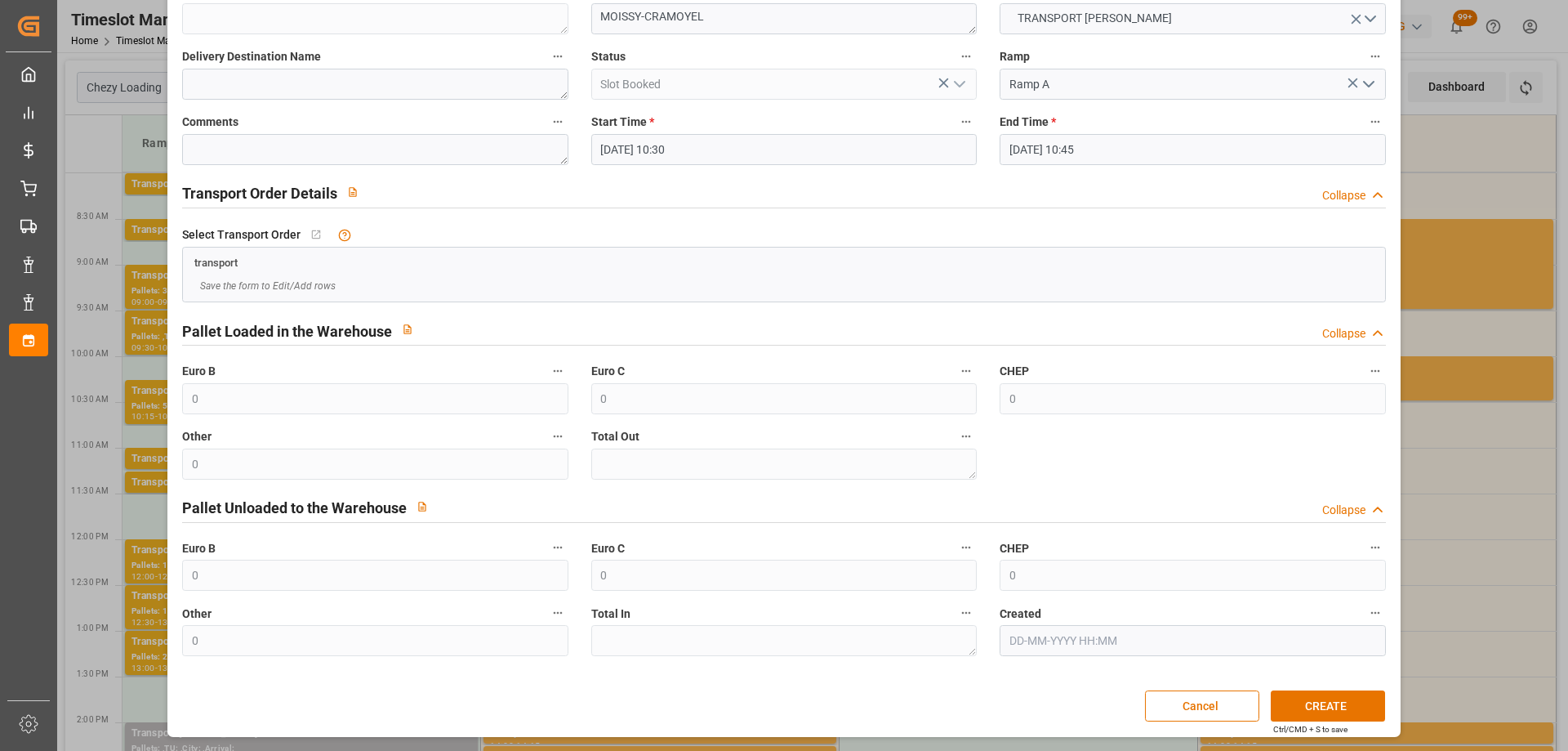
scroll to position [0, 0]
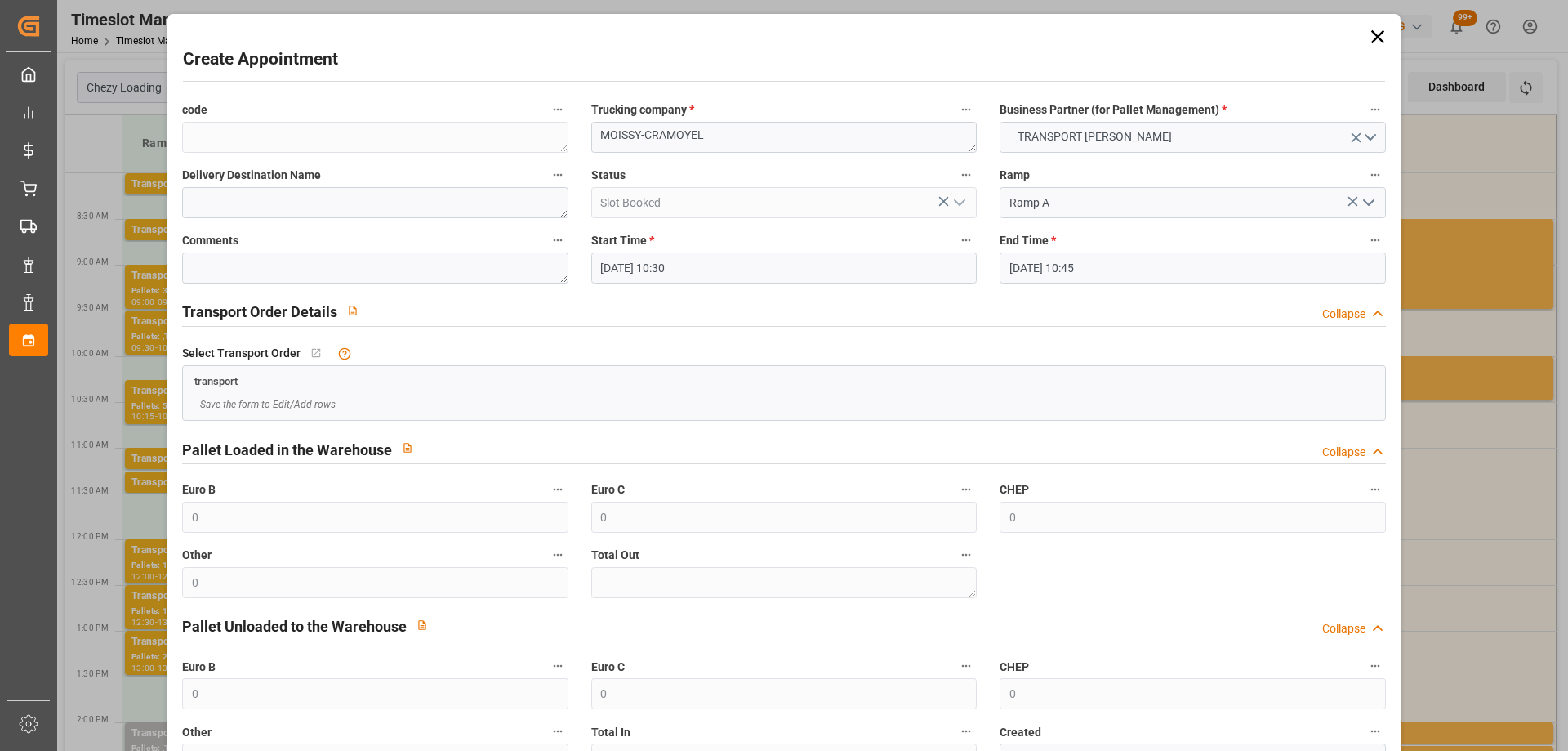
drag, startPoint x: 1368, startPoint y: 33, endPoint x: 1296, endPoint y: 86, distance: 89.4
click at [1367, 33] on icon at bounding box center [1377, 36] width 23 height 23
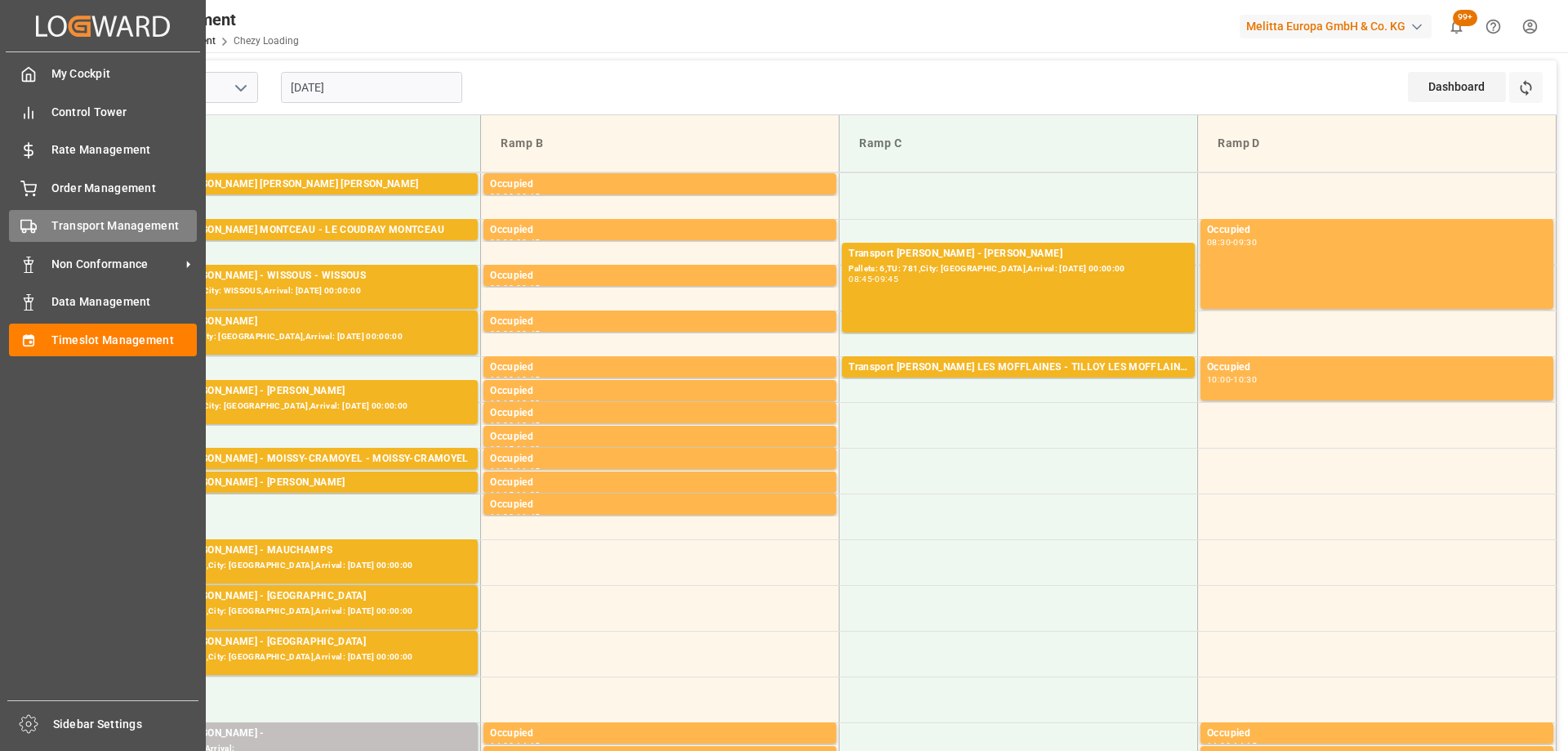
click at [47, 222] on div "Transport Management Transport Management" at bounding box center [103, 227] width 188 height 32
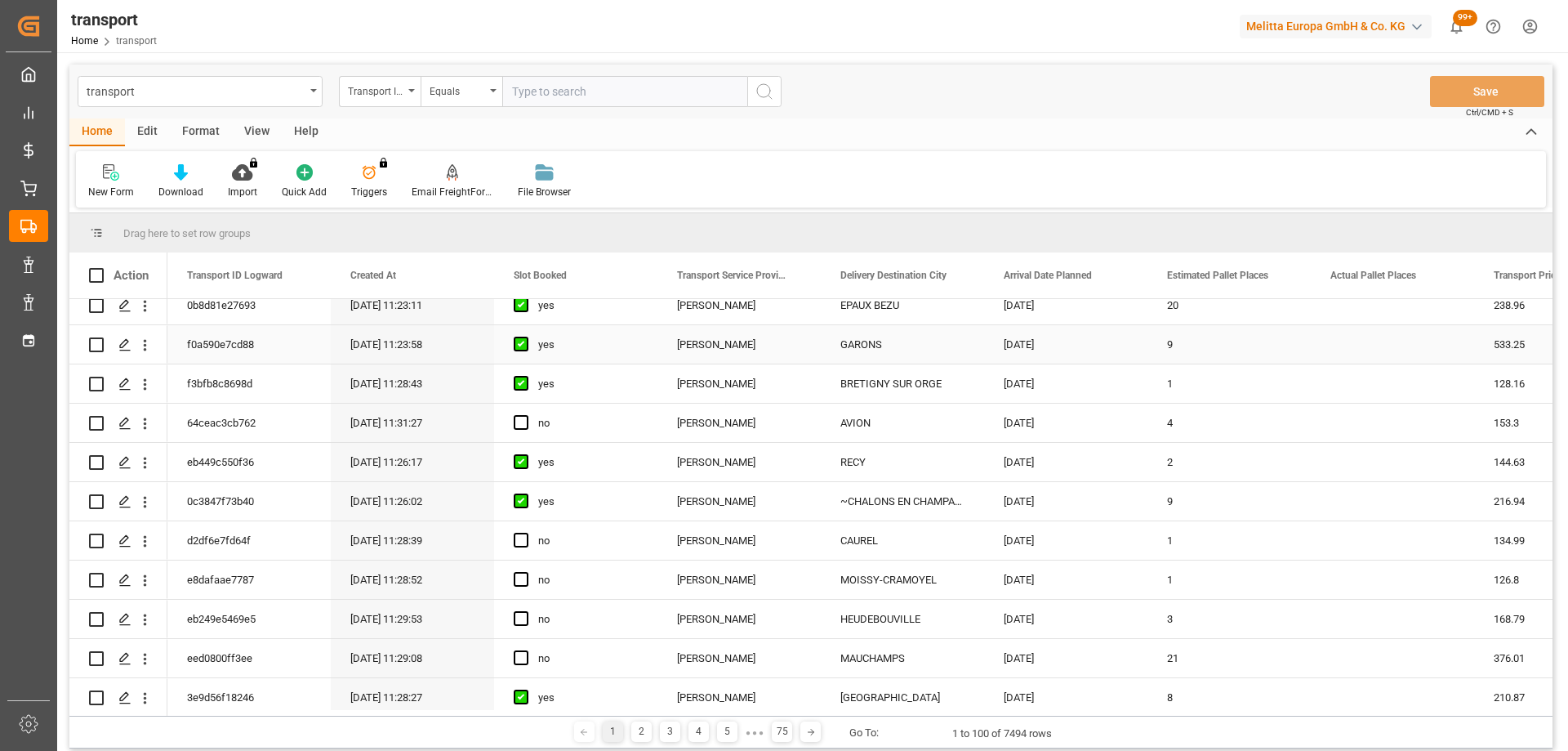
scroll to position [409, 0]
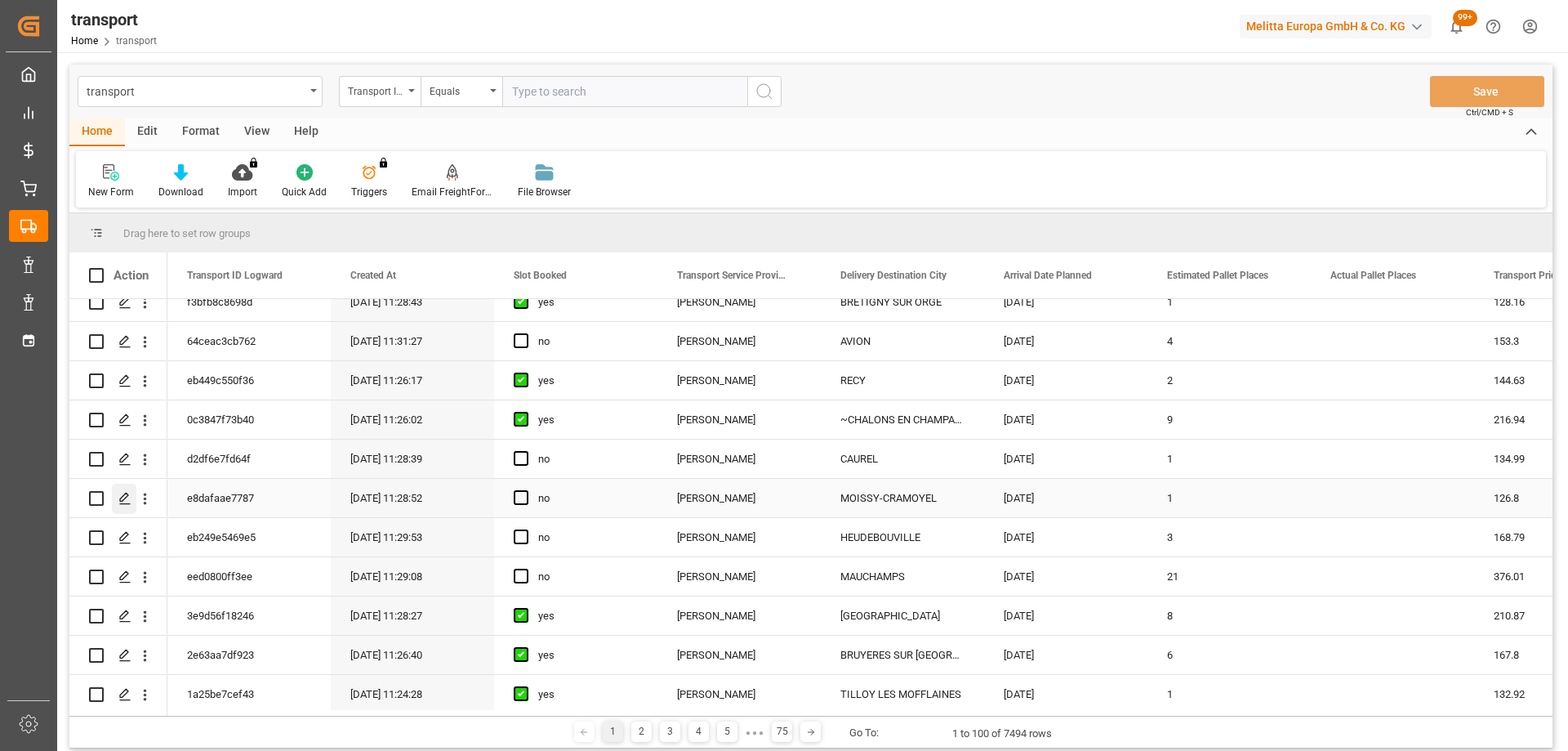
click at [122, 492] on icon "Press SPACE to select this row." at bounding box center [125, 498] width 13 height 13
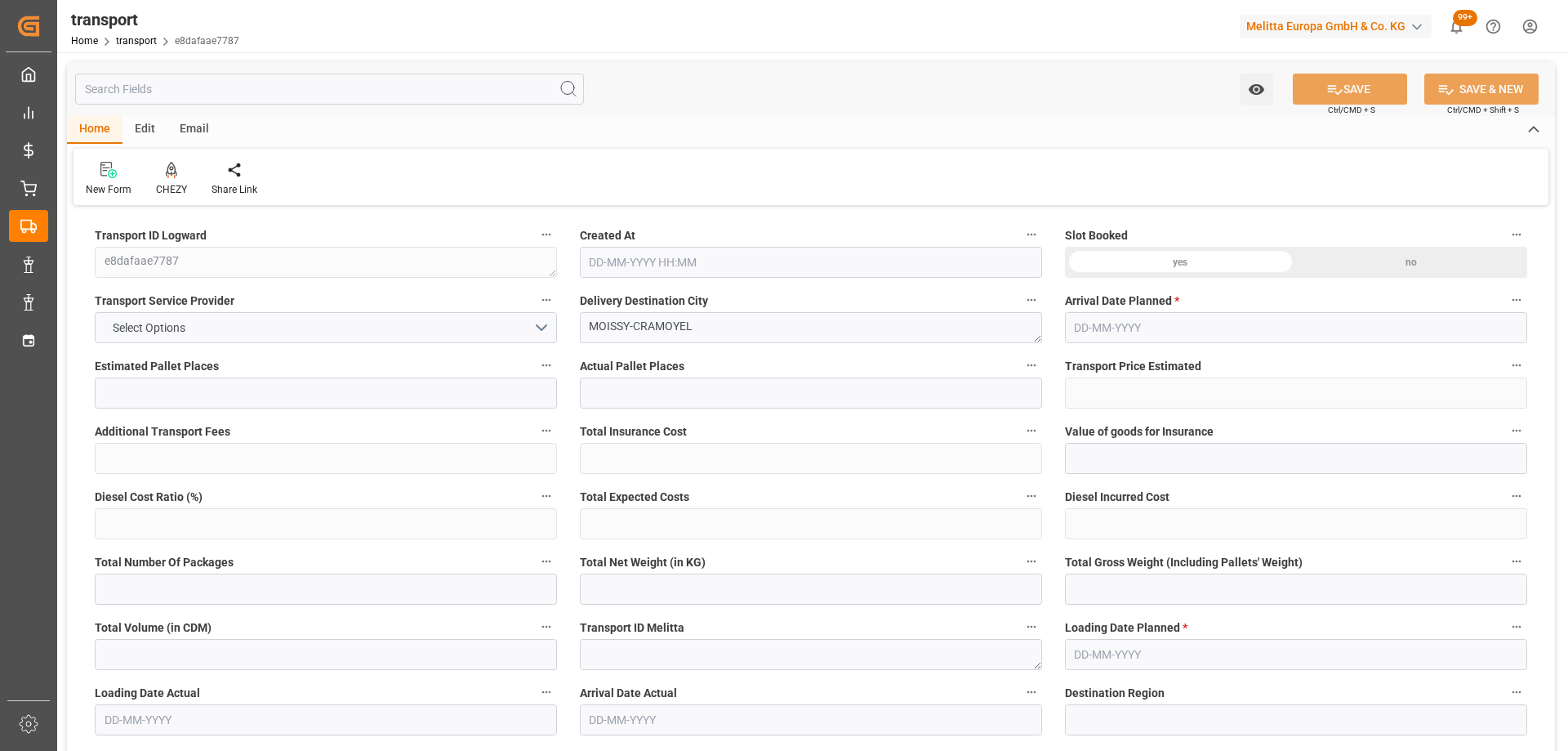
type input "1"
type input "126.8"
type input "0"
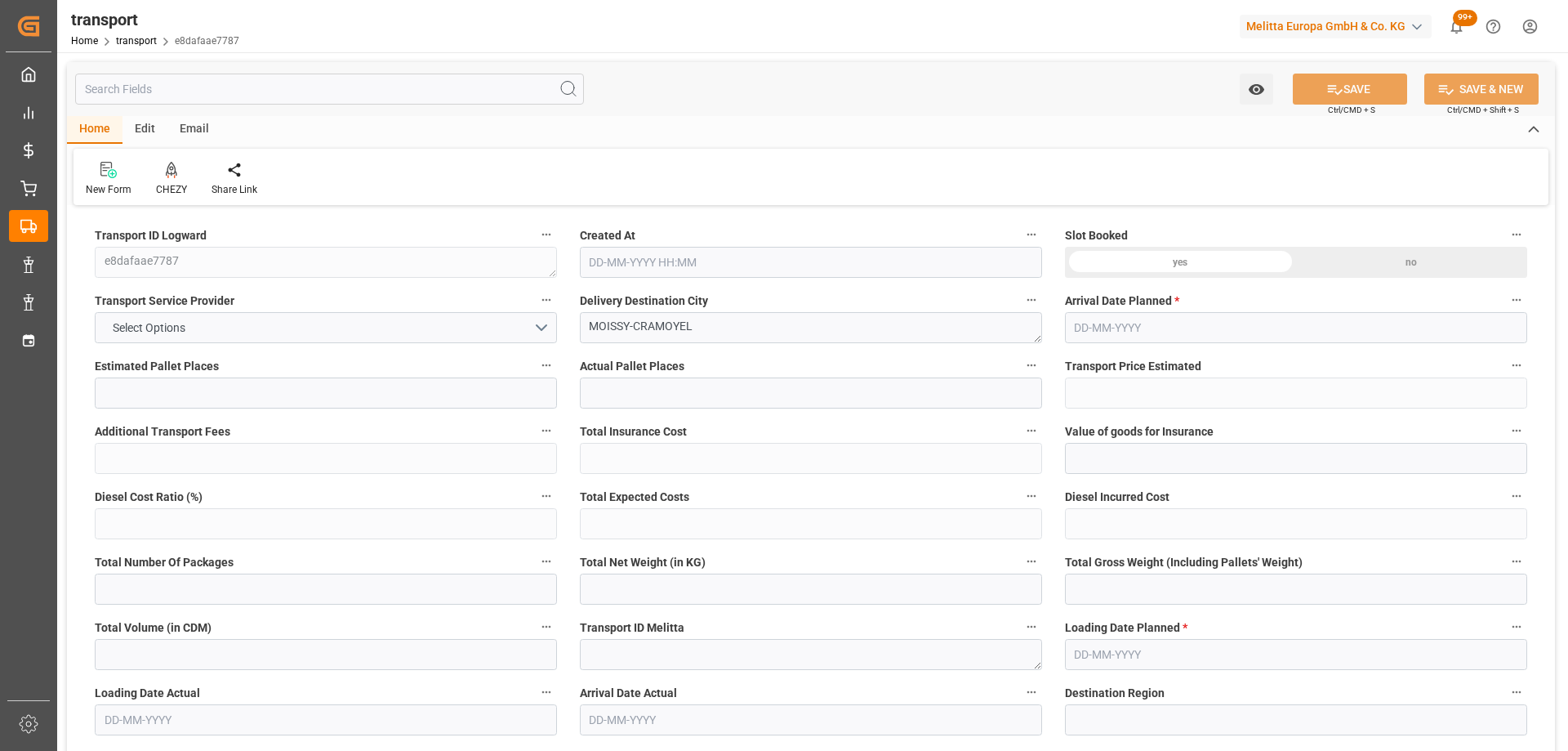
type input "122.5142"
type input "-4.2858"
type input "0"
type input "466.56"
type input "522"
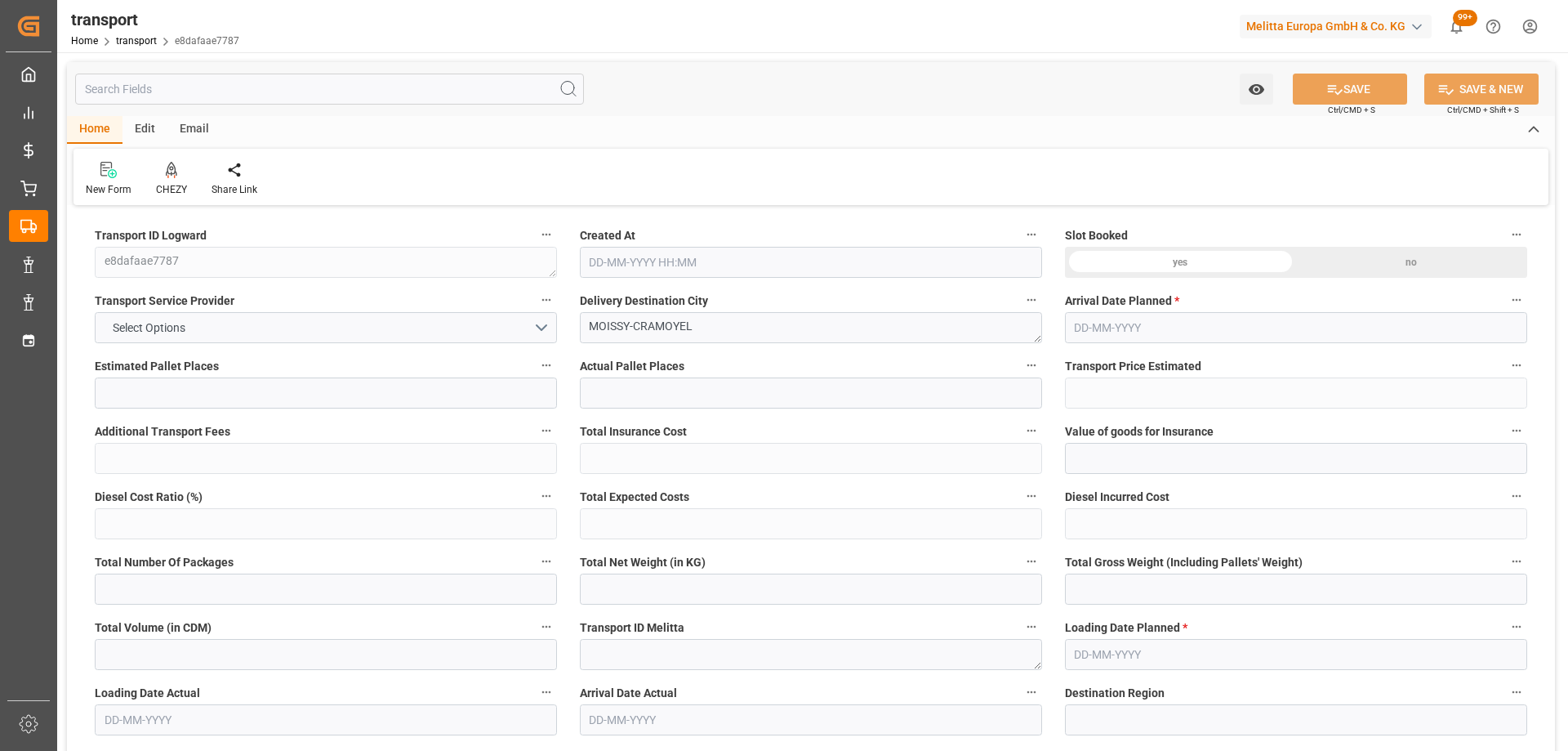
type input "1166.4"
type input "77"
type input "1"
type input "0"
type input "1"
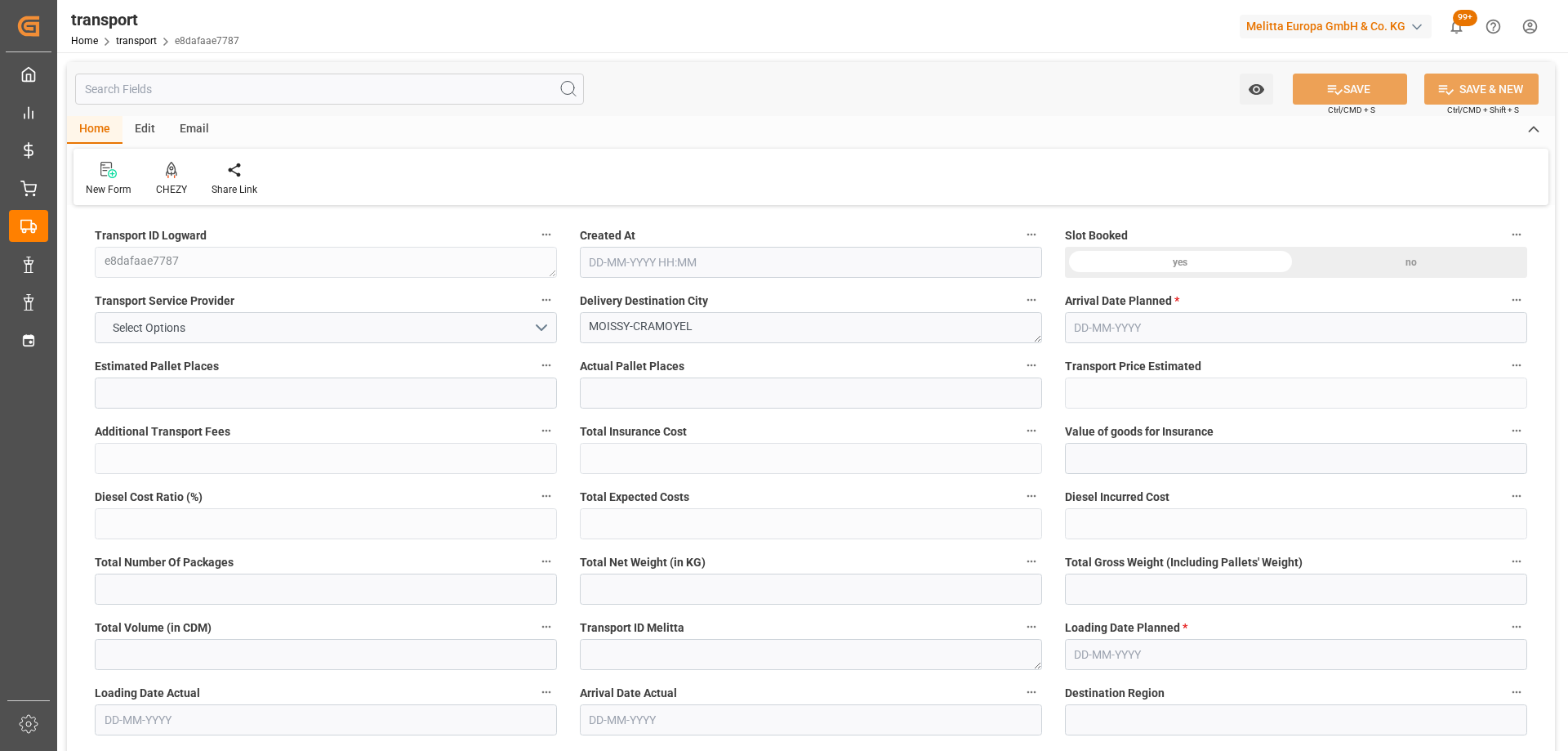
type input "101"
type input "474.336"
type input "0"
type input "4710.8598"
type input "0"
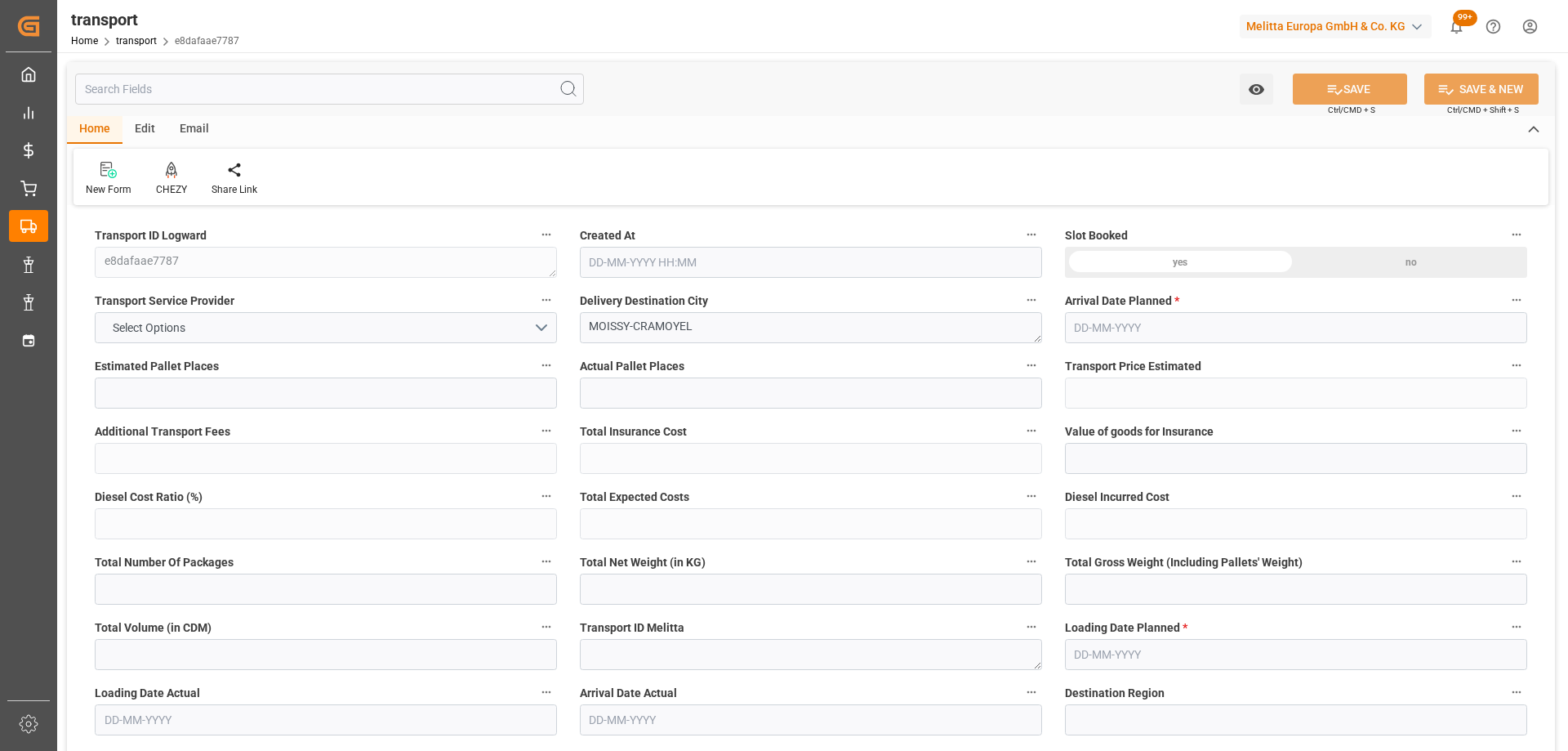
type input "0"
type input "21"
type input "35"
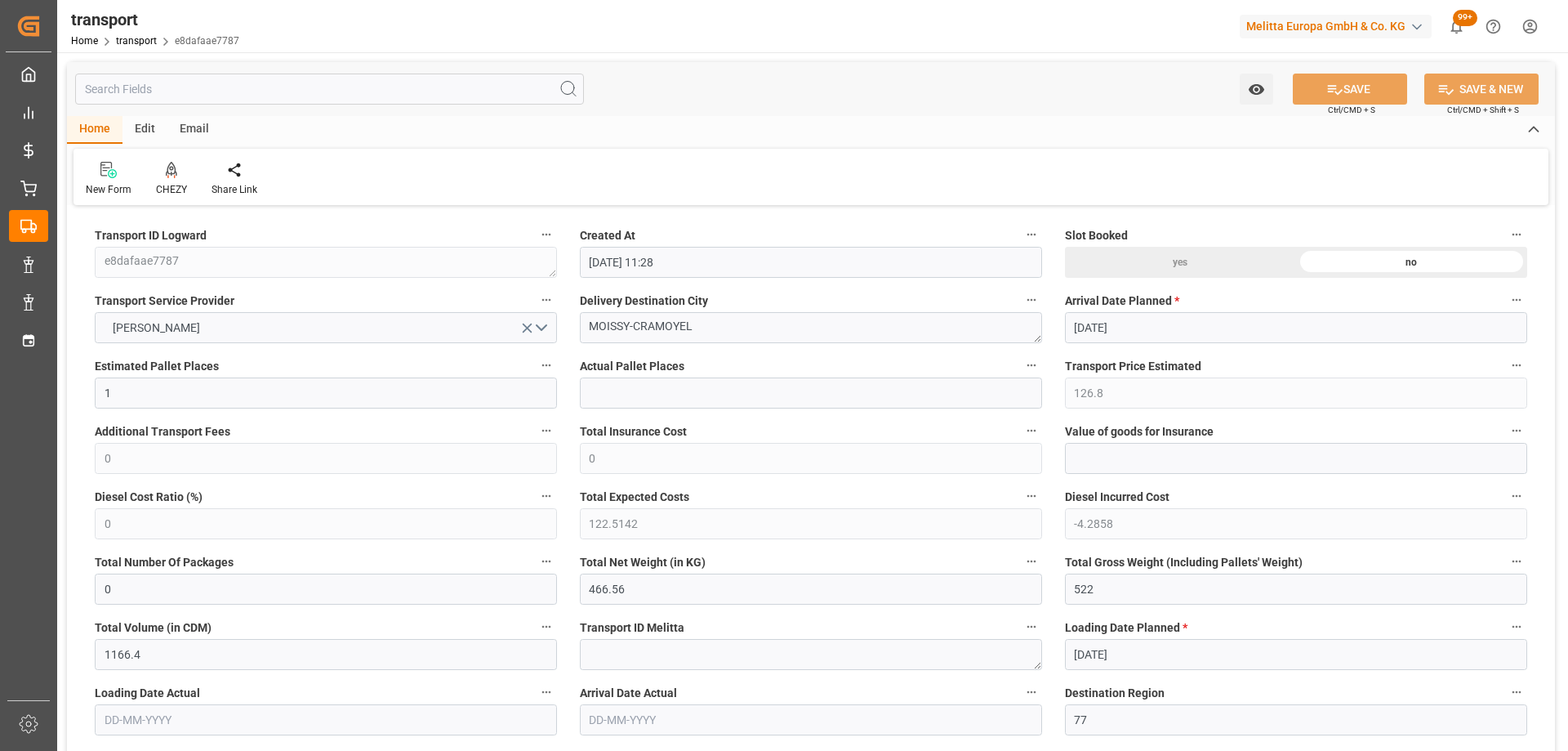
type input "[DATE] 11:28"
type input "[DATE]"
drag, startPoint x: 702, startPoint y: 323, endPoint x: 417, endPoint y: 332, distance: 285.1
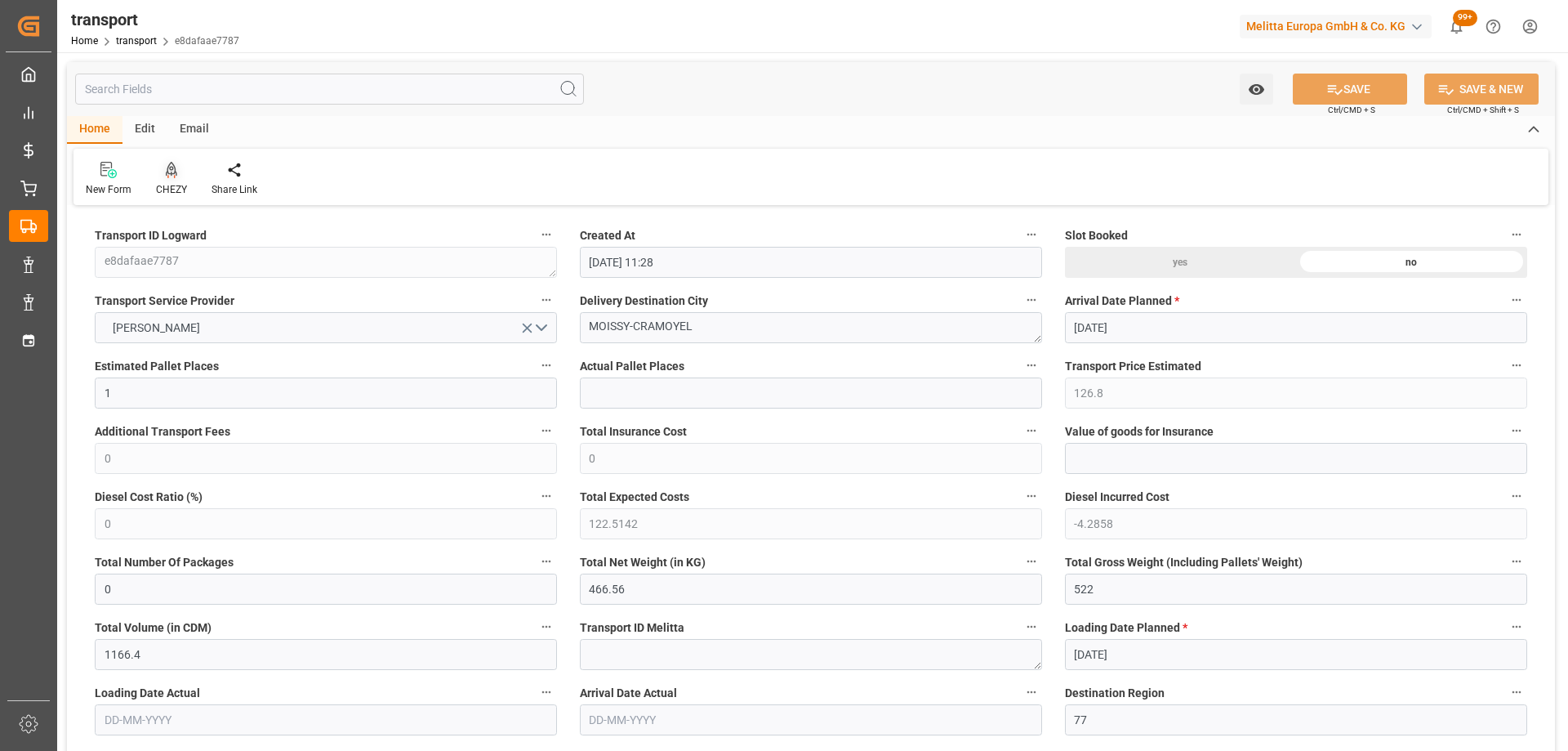
click at [174, 174] on icon at bounding box center [171, 170] width 11 height 16
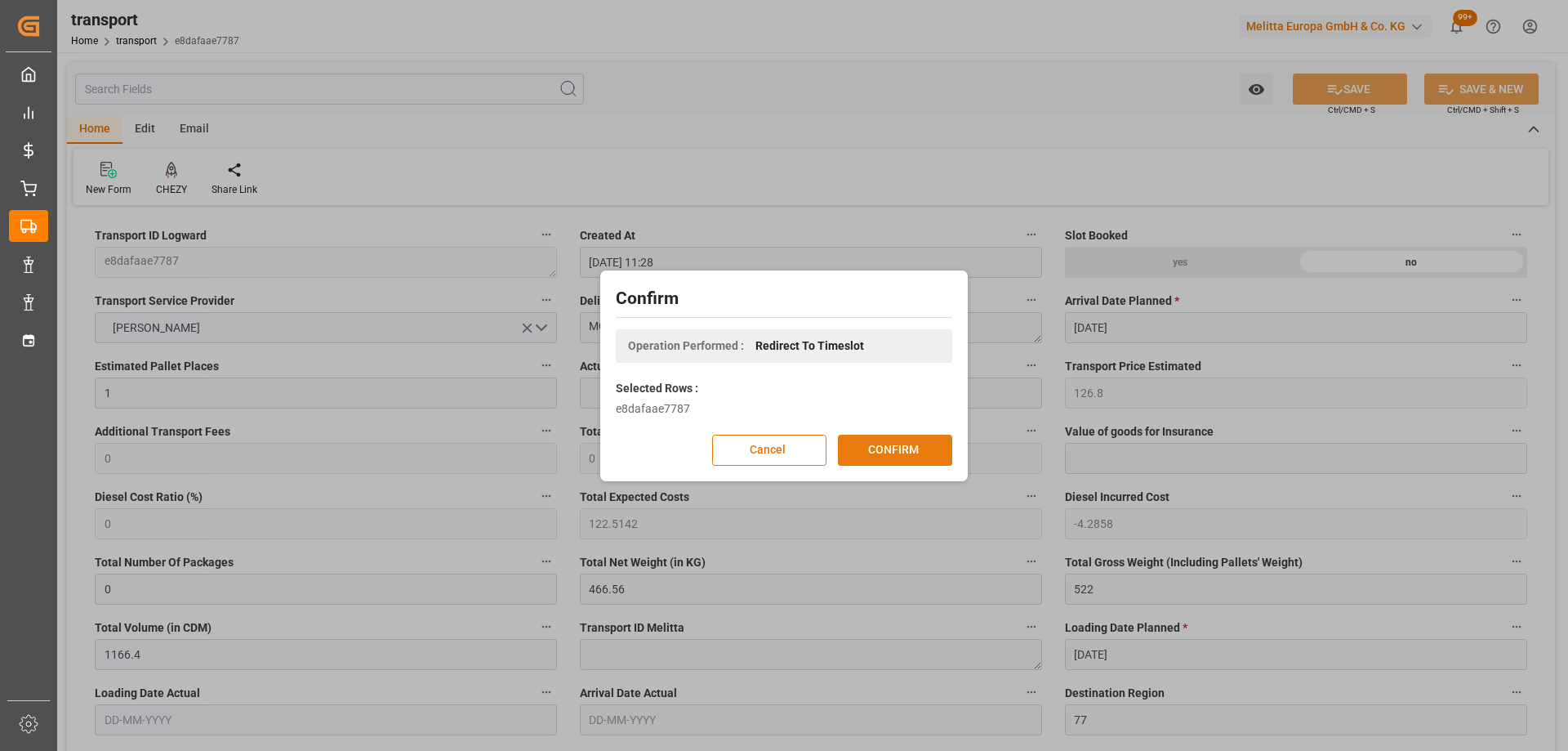
click at [916, 456] on button "CONFIRM" at bounding box center [895, 450] width 114 height 31
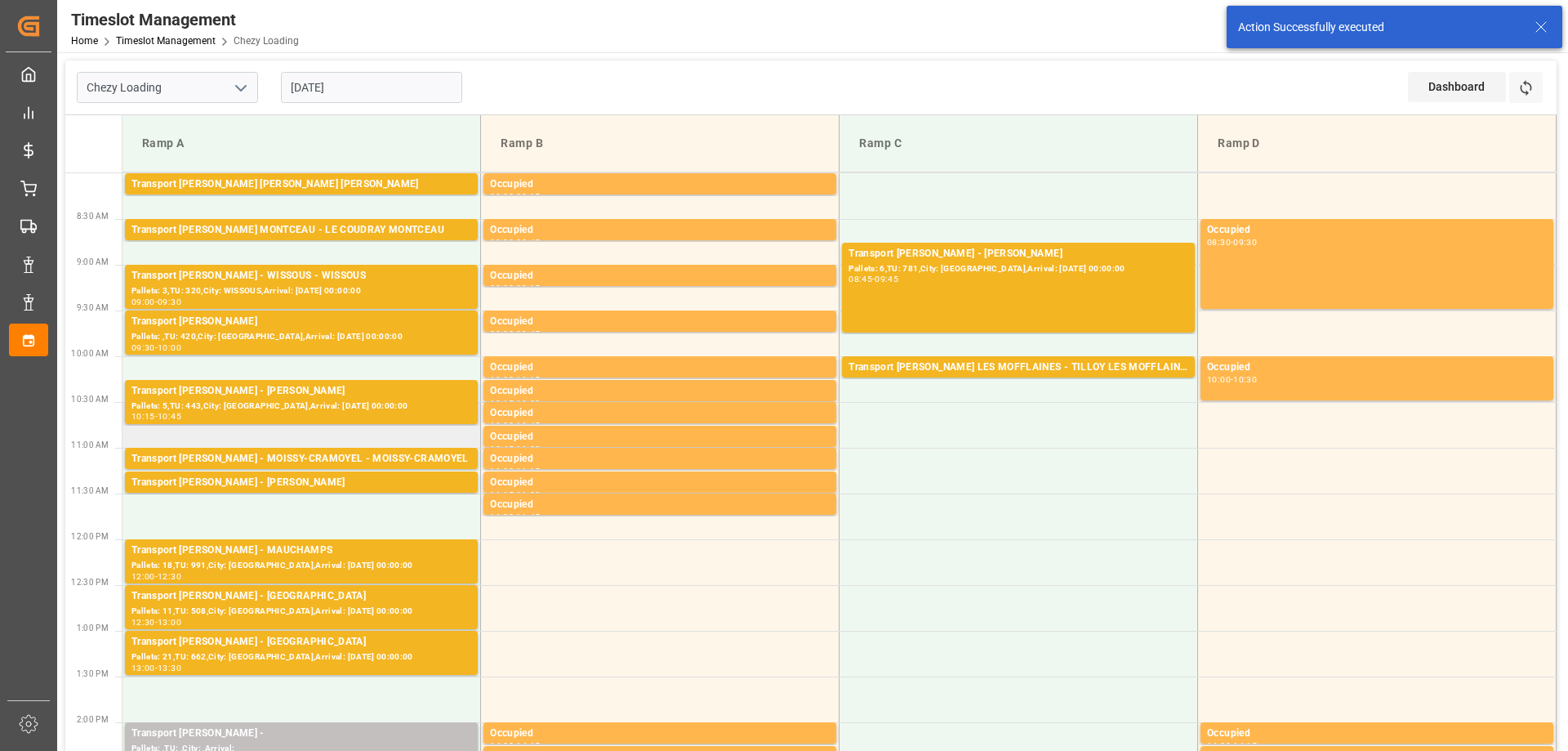
click at [267, 445] on td at bounding box center [301, 425] width 359 height 46
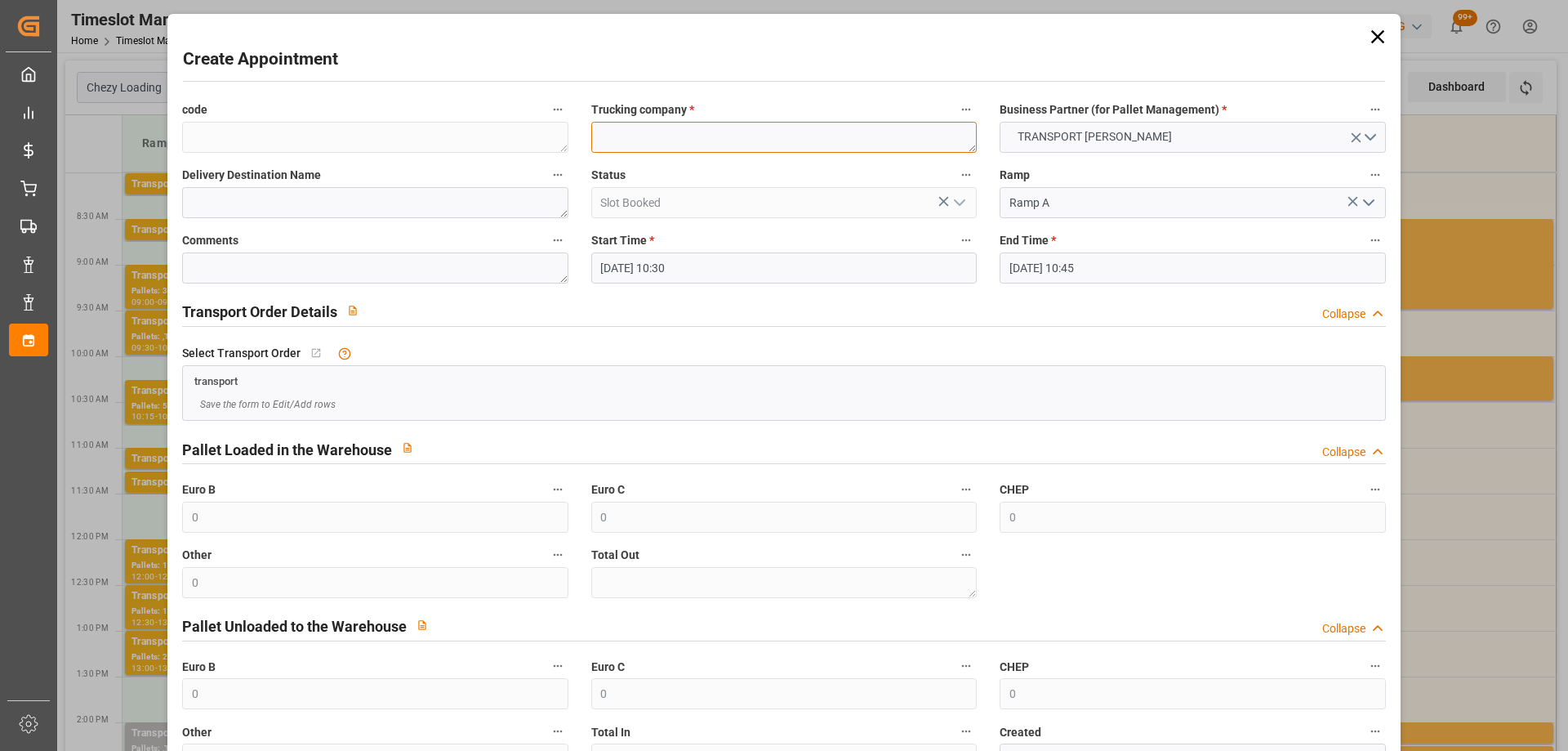
paste textarea "MOISSY-CRAMOYEL"
type textarea "MOISSY-CRAMOYEL"
click at [715, 268] on input "[DATE] 10:30" at bounding box center [784, 268] width 386 height 31
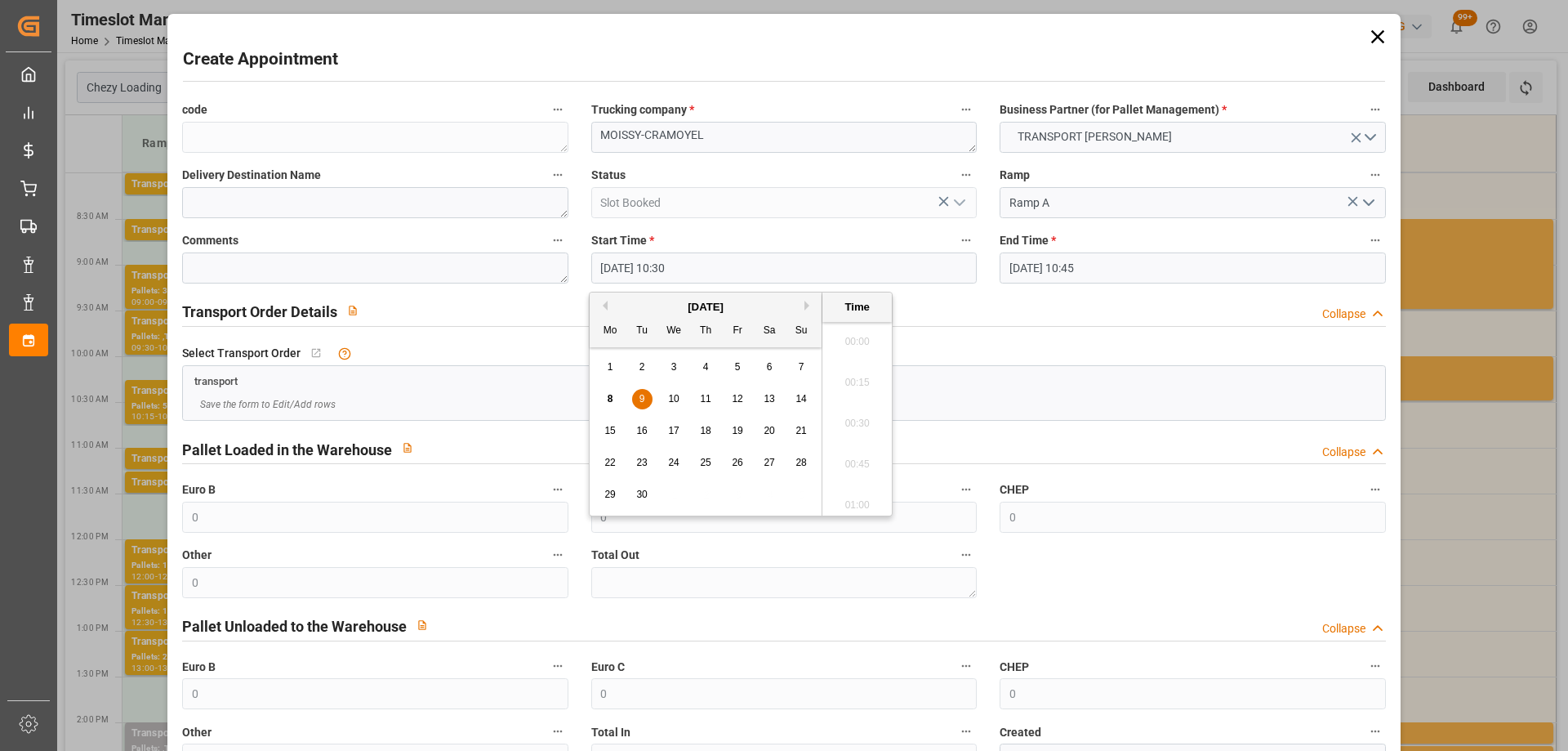
scroll to position [1640, 0]
click at [634, 390] on div "9" at bounding box center [642, 399] width 20 height 20
click at [847, 448] on li "10:45" at bounding box center [857, 459] width 70 height 41
type input "[DATE] 10:45"
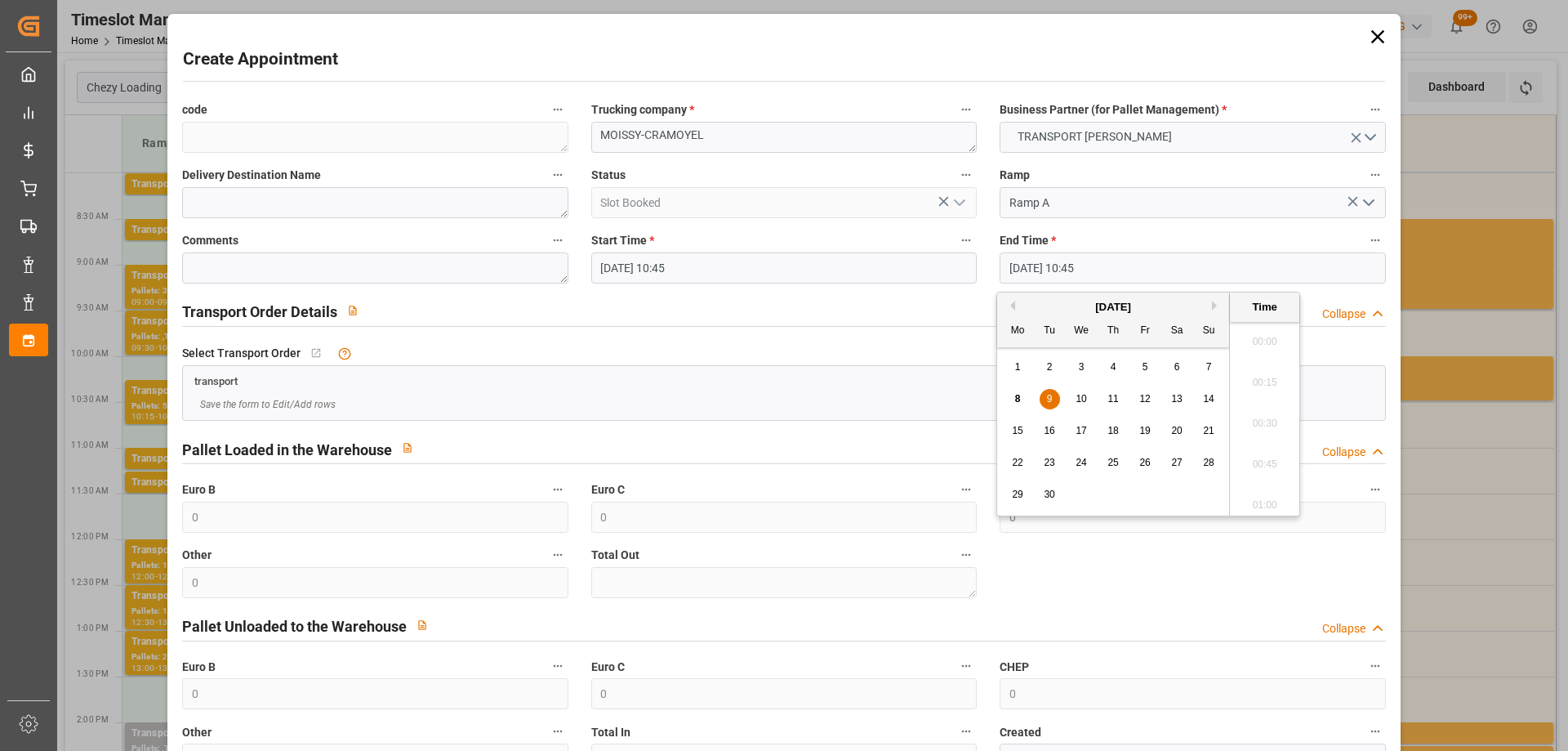
click at [1124, 272] on input "[DATE] 10:45" at bounding box center [1192, 268] width 386 height 31
click at [1053, 400] on div "9" at bounding box center [1050, 399] width 20 height 20
click at [1269, 456] on li "11:00" at bounding box center [1264, 459] width 70 height 41
type input "09-09-2025 11:00"
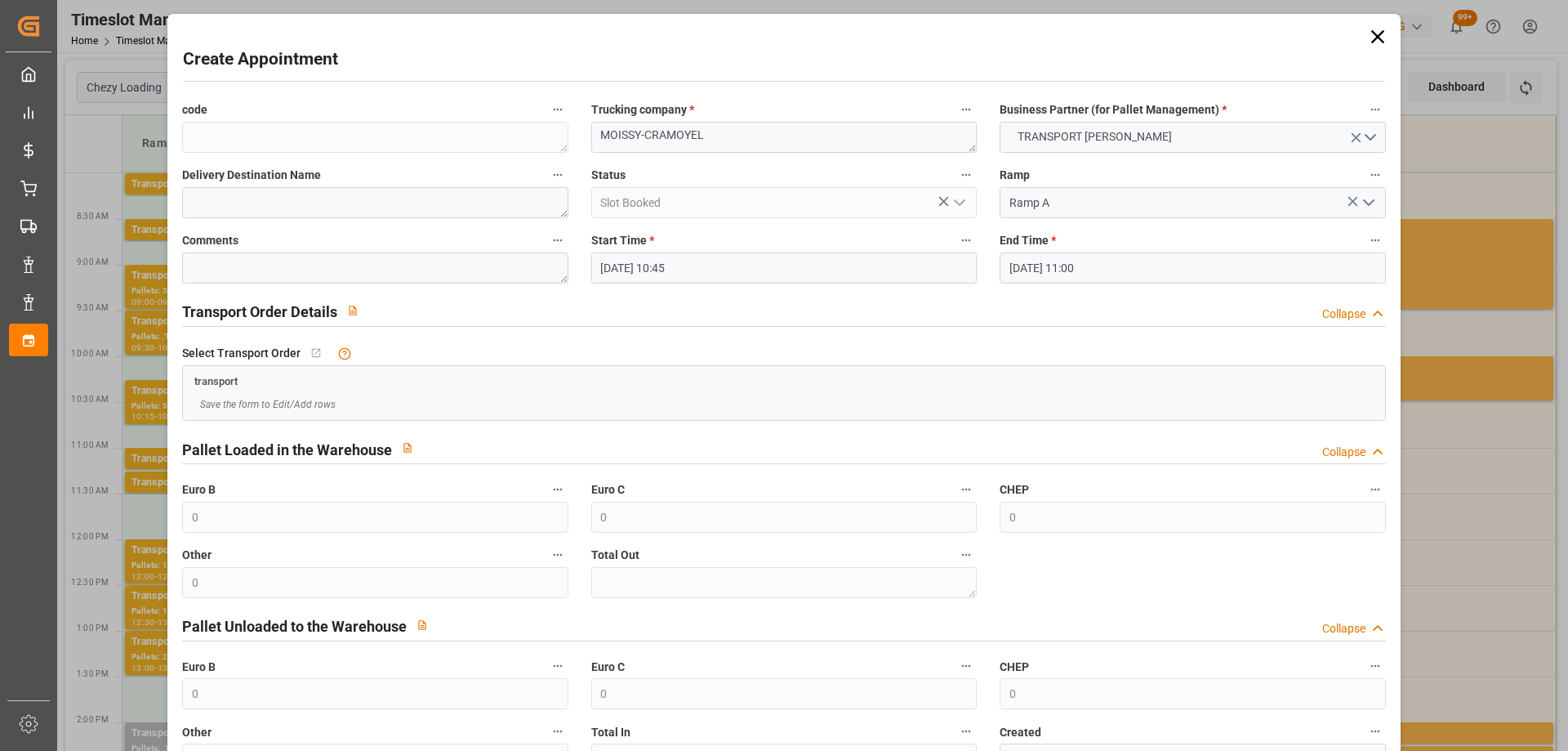
scroll to position [119, 0]
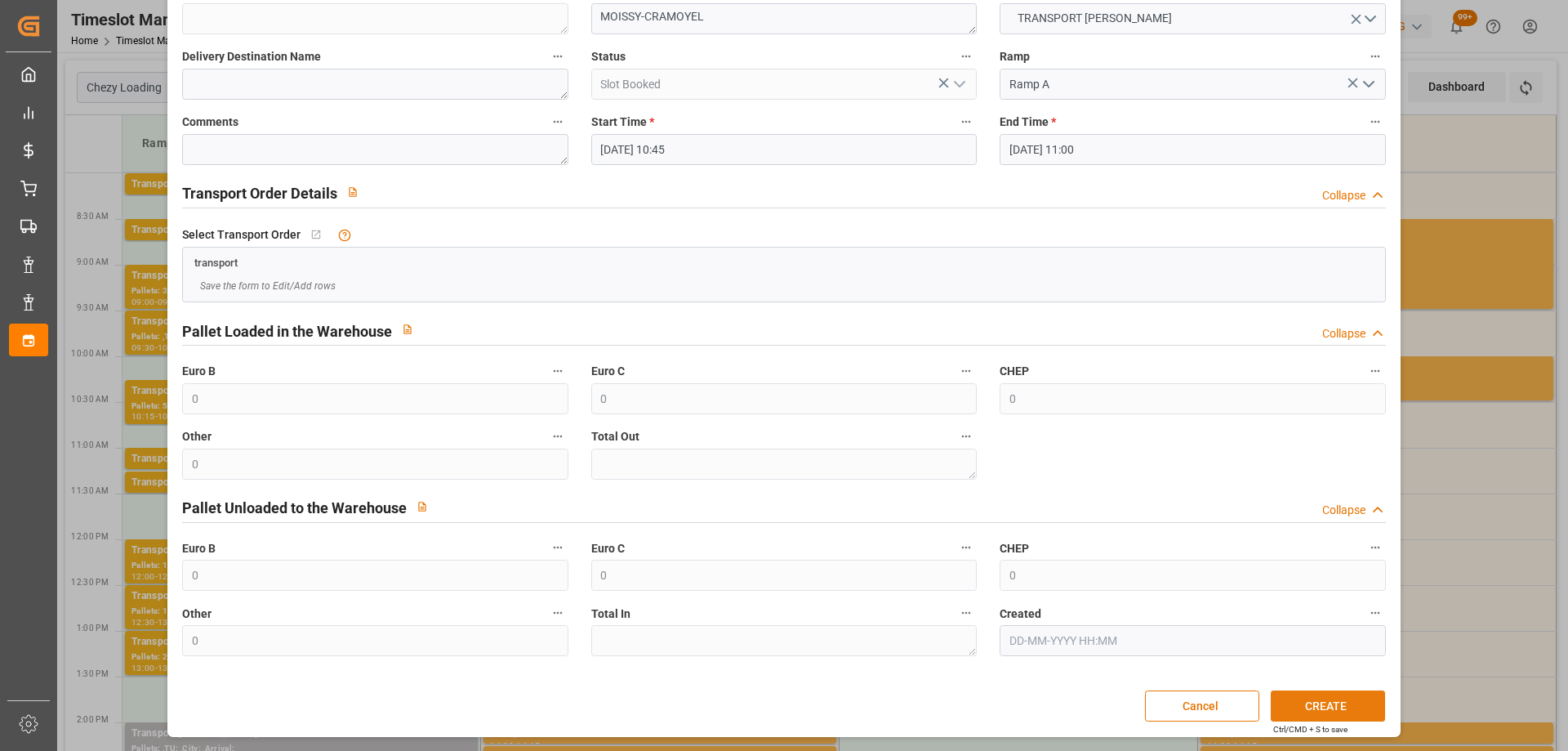
click at [1326, 698] on button "CREATE" at bounding box center [1328, 706] width 114 height 31
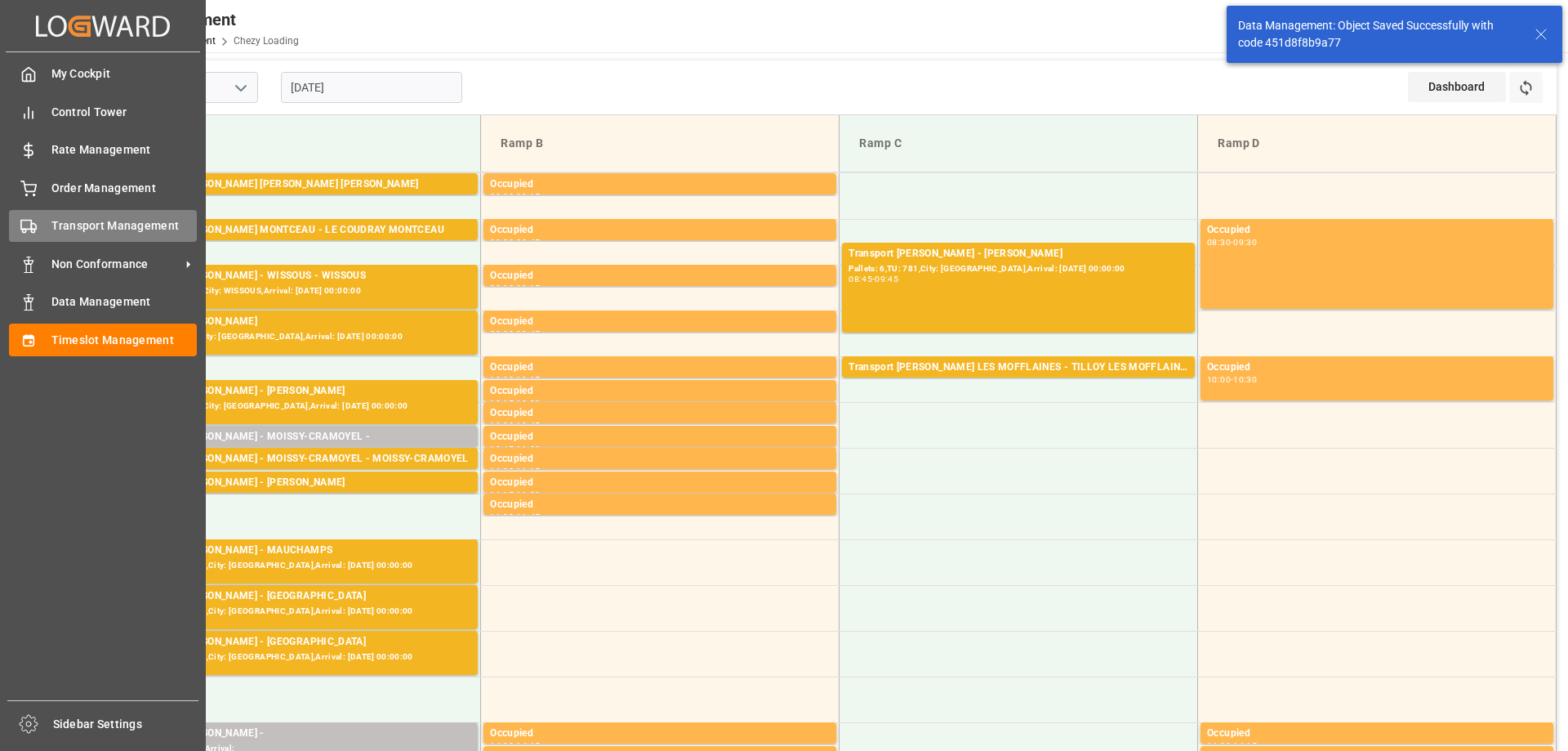
click at [30, 224] on icon at bounding box center [28, 226] width 16 height 16
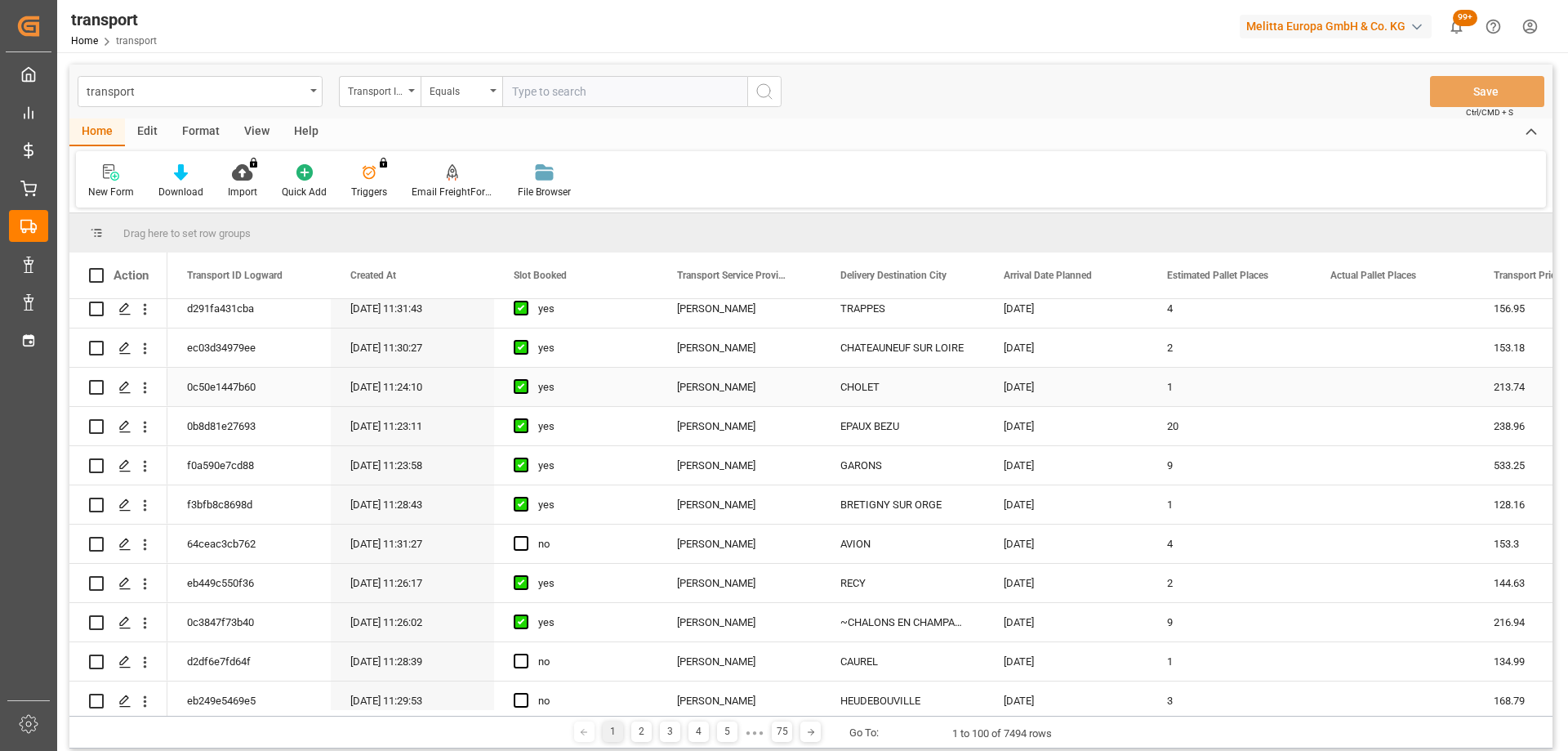
scroll to position [327, 0]
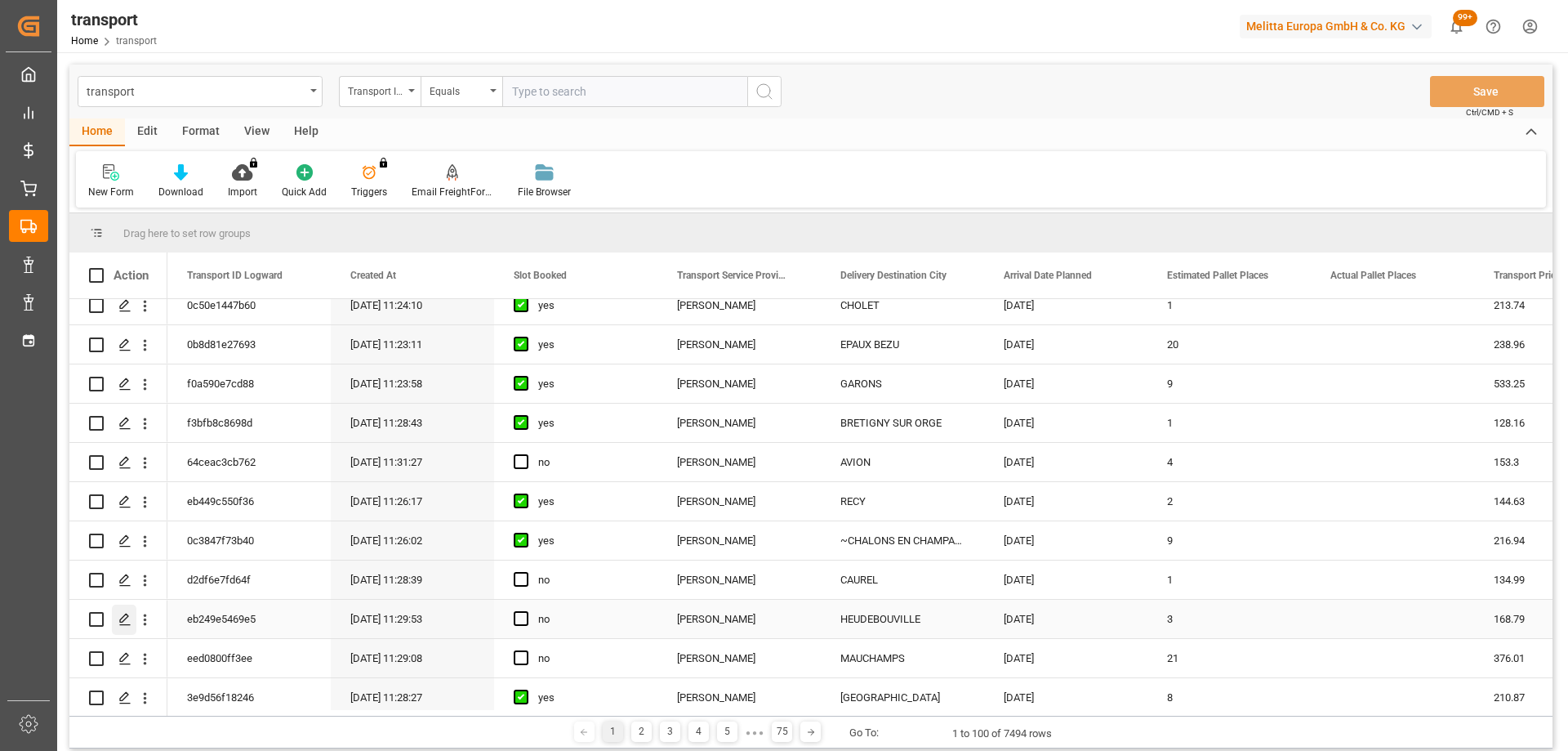
click at [123, 615] on icon "Press SPACE to select this row." at bounding box center [125, 619] width 13 height 13
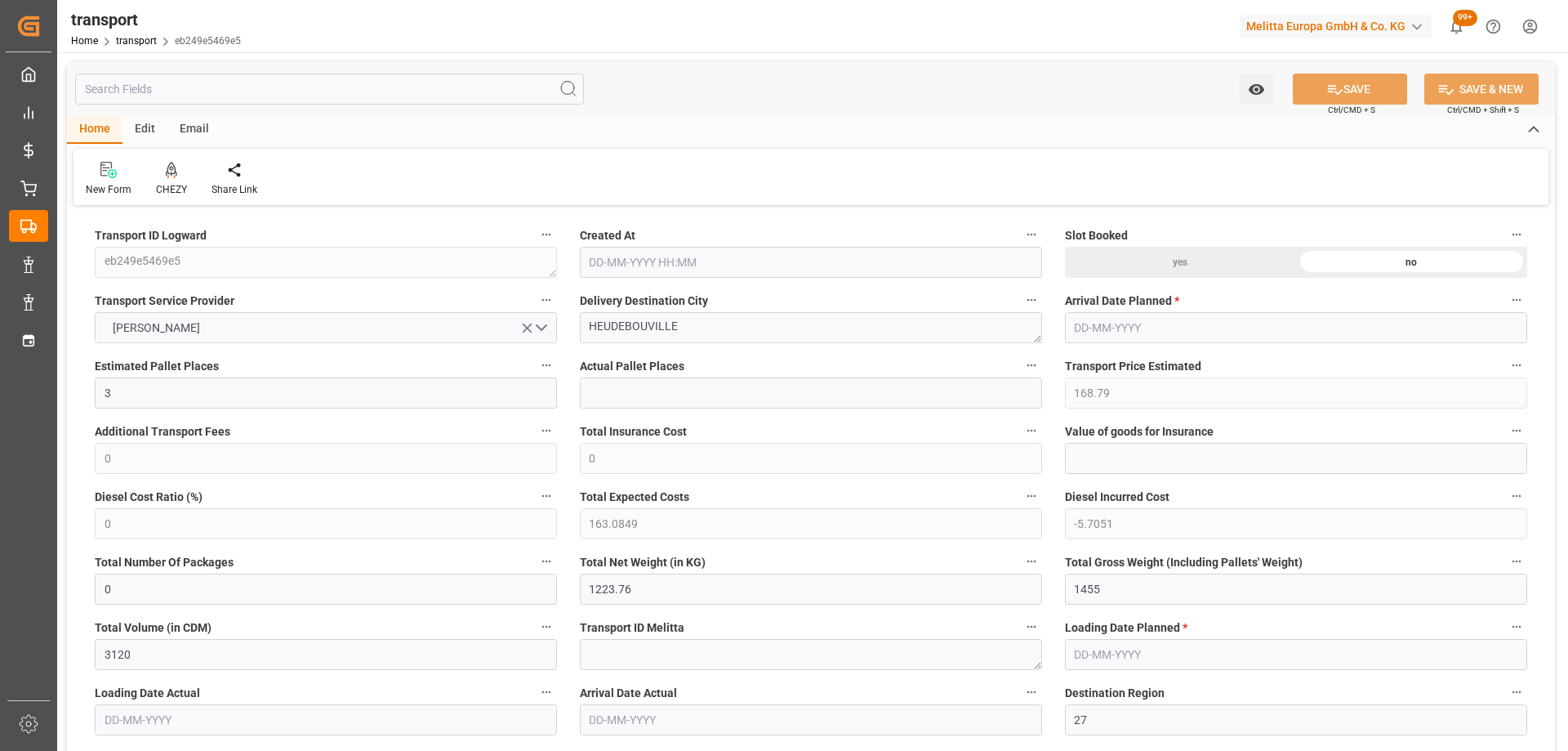
type input "[DATE] 11:29"
type input "[DATE]"
drag, startPoint x: 698, startPoint y: 322, endPoint x: 575, endPoint y: 339, distance: 124.2
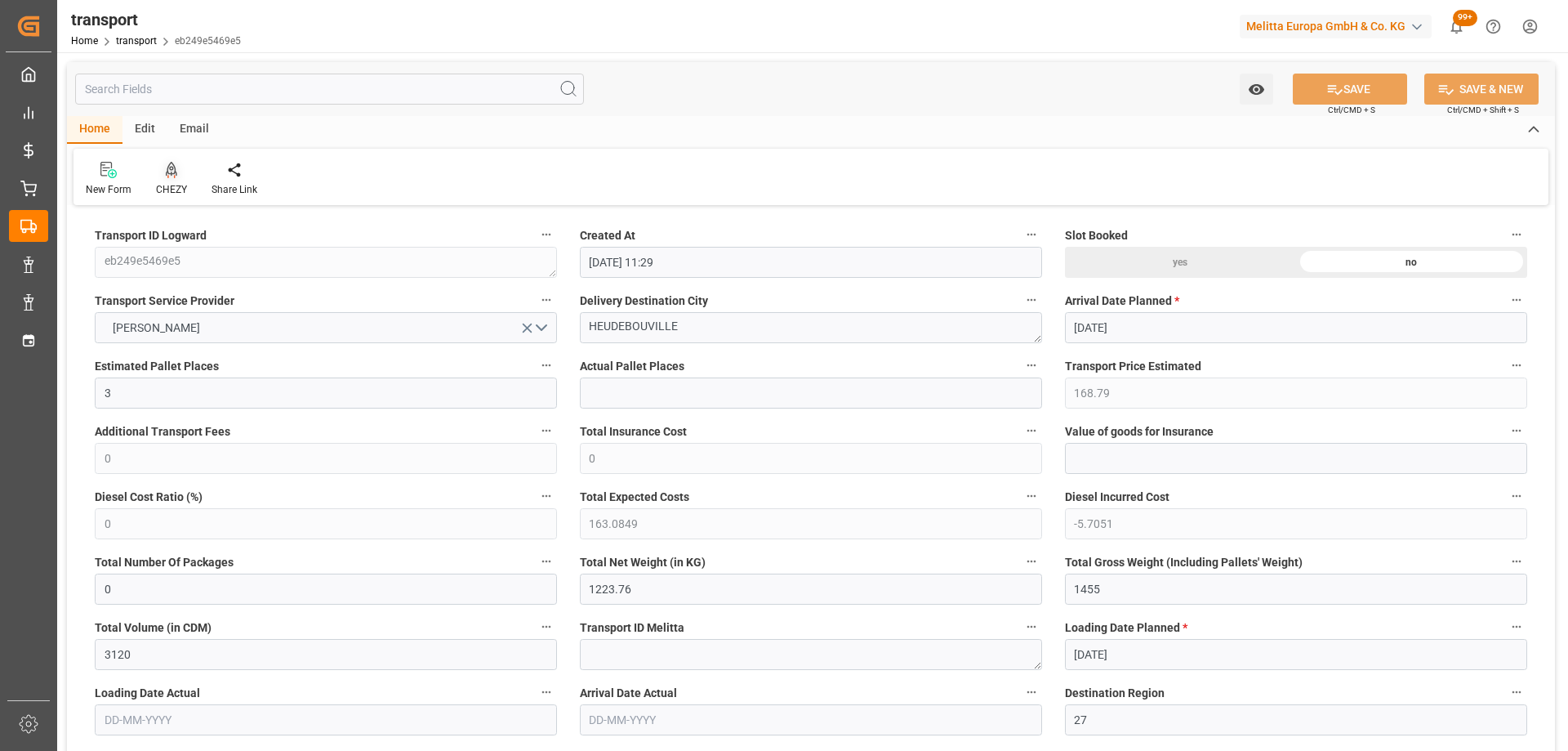
click at [172, 176] on icon at bounding box center [171, 170] width 11 height 16
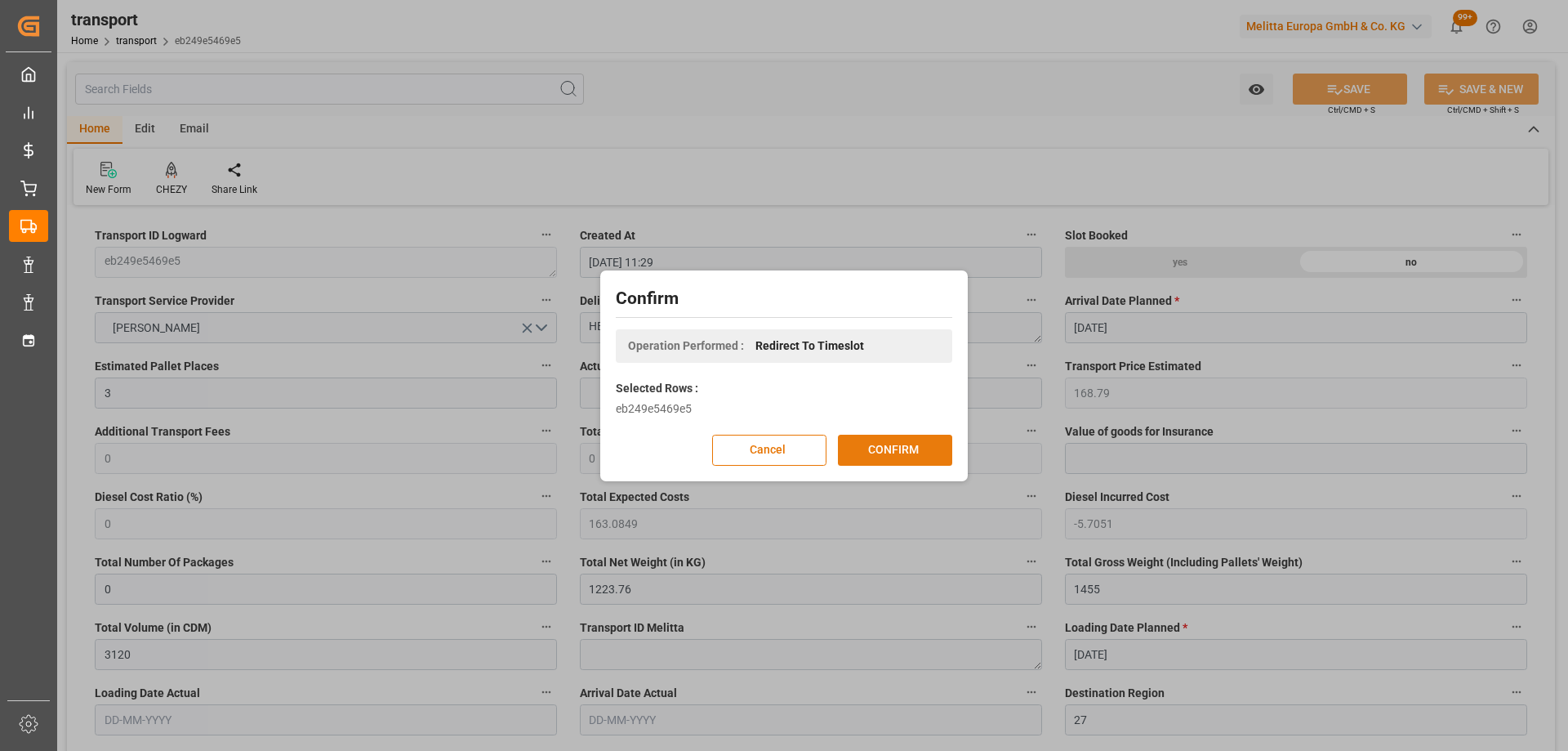
click at [931, 450] on button "CONFIRM" at bounding box center [895, 450] width 114 height 31
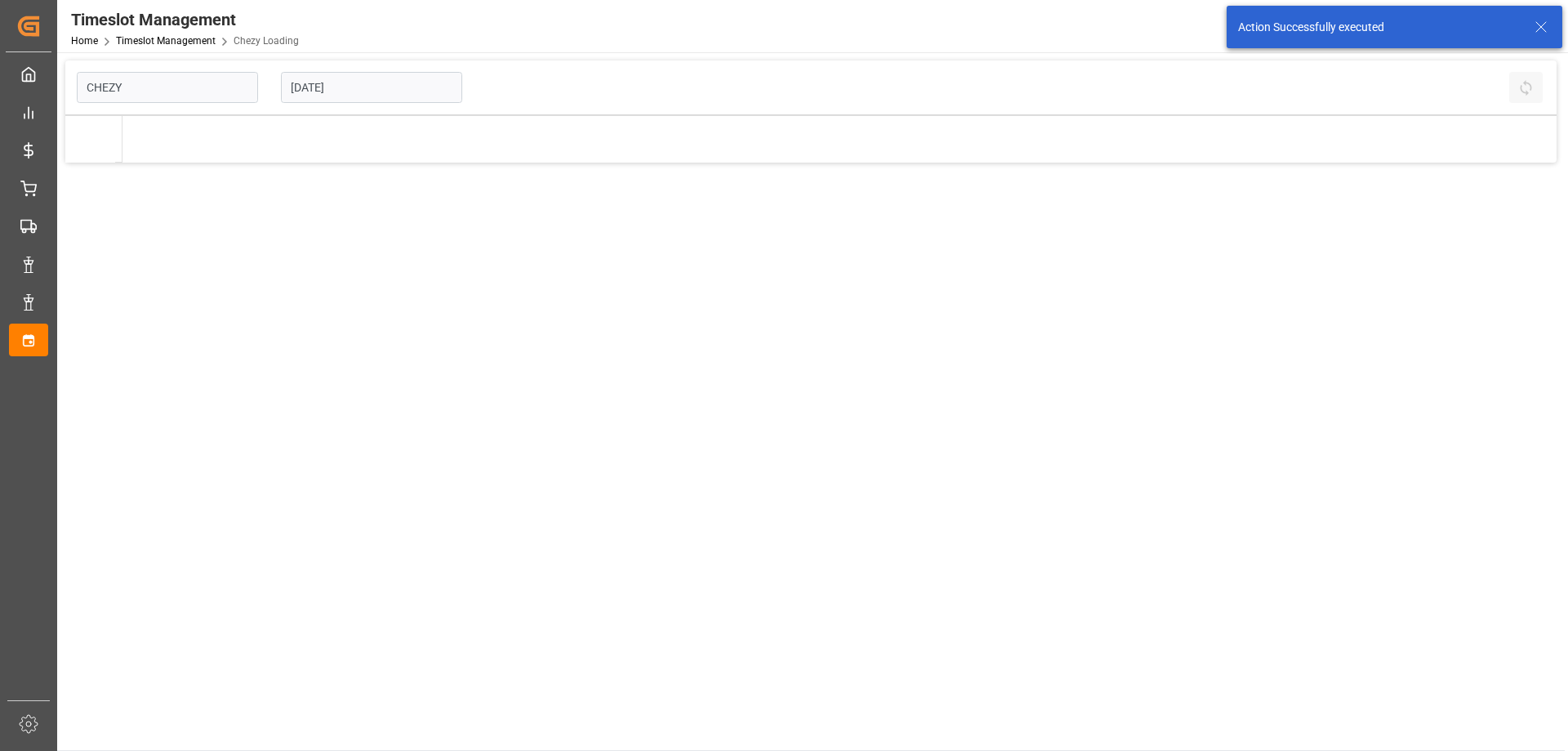
type input "Chezy Loading"
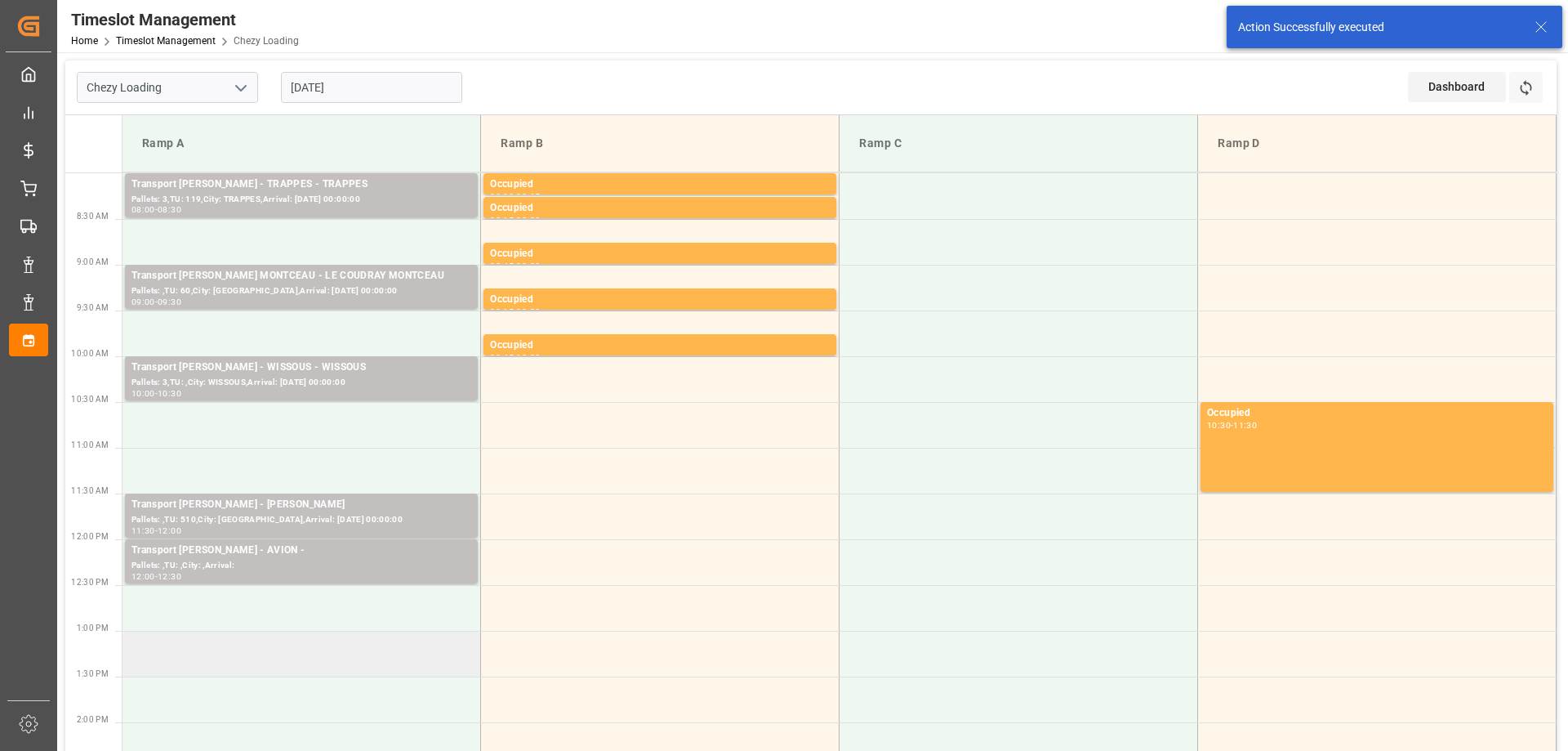
click at [368, 653] on td at bounding box center [301, 654] width 359 height 46
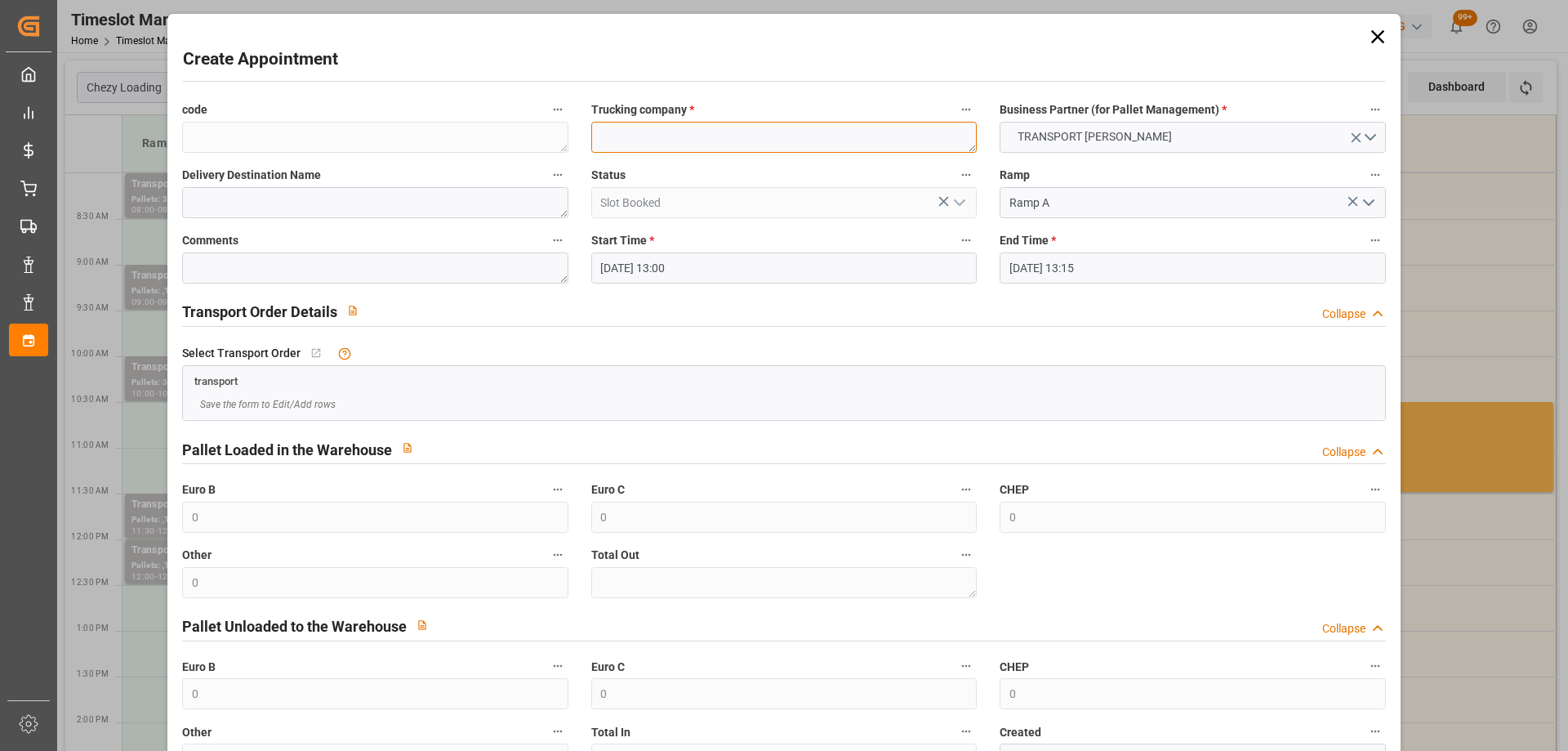
paste textarea "HEUDEBOUVILLE"
type textarea "HEUDEBOUVILLE"
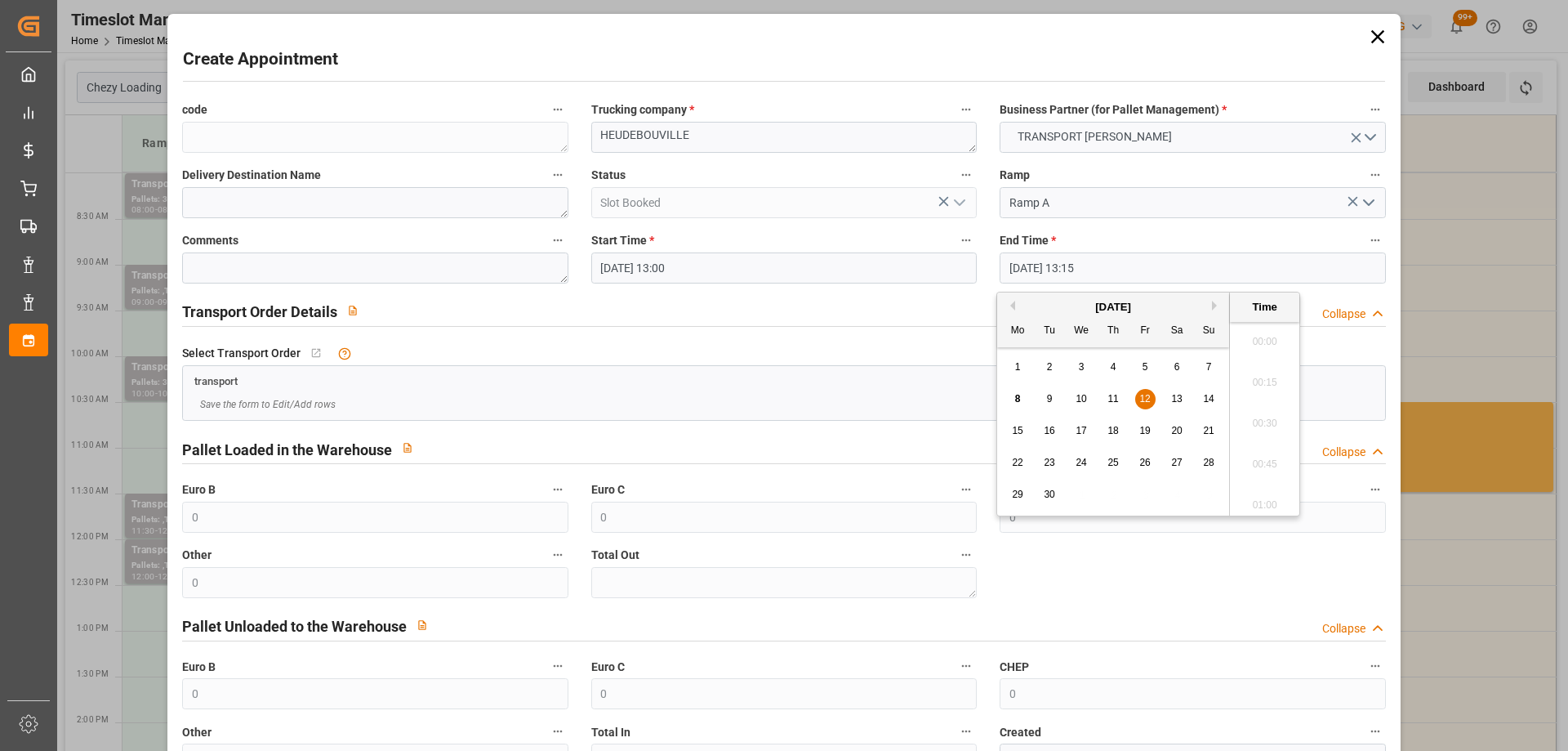
click at [1158, 269] on input "[DATE] 13:15" at bounding box center [1192, 268] width 386 height 31
click at [1146, 406] on div "12" at bounding box center [1146, 399] width 20 height 20
drag, startPoint x: 1255, startPoint y: 451, endPoint x: 1270, endPoint y: 482, distance: 34.4
click at [1254, 452] on li "13:30" at bounding box center [1264, 459] width 70 height 41
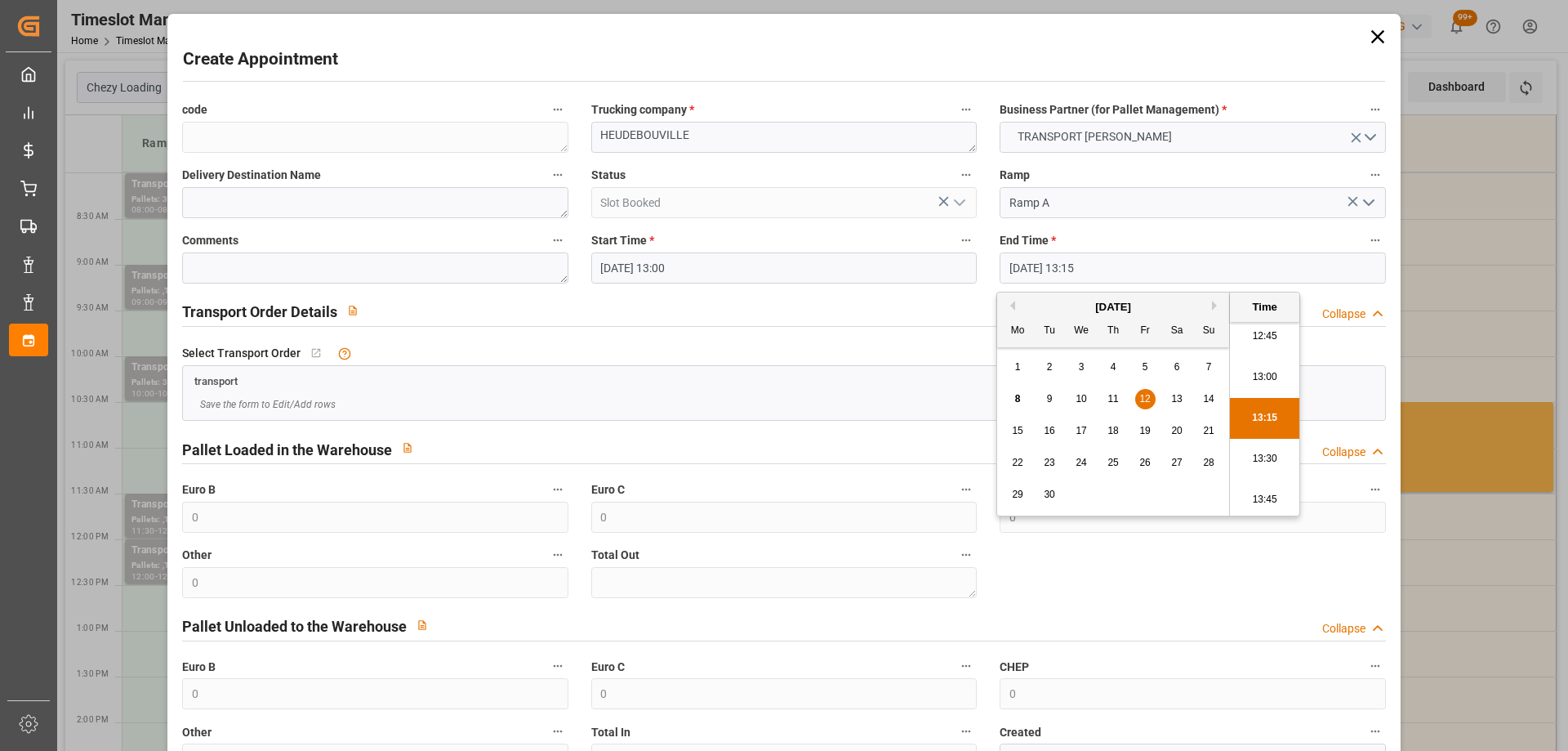
type input "[DATE] 13:30"
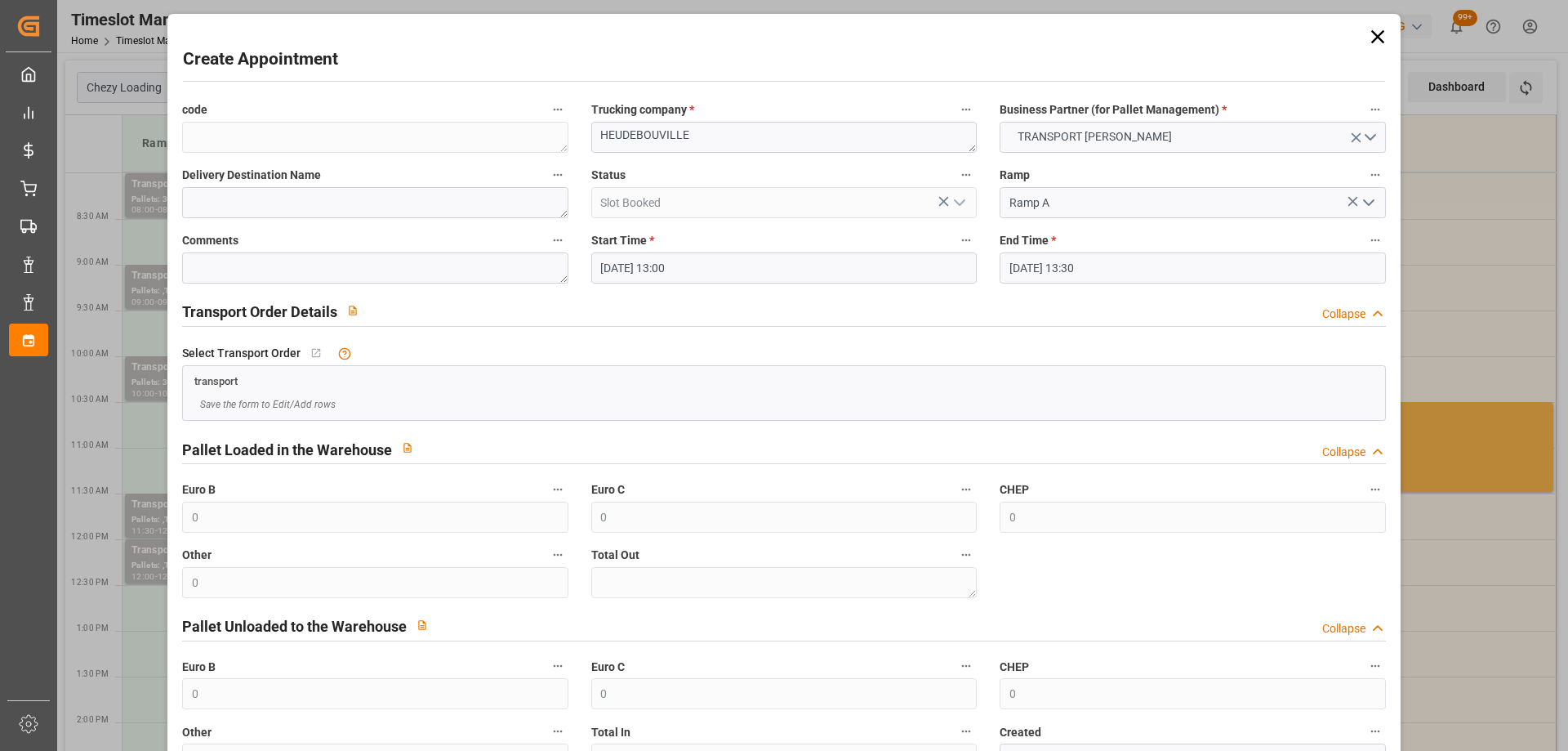
scroll to position [119, 0]
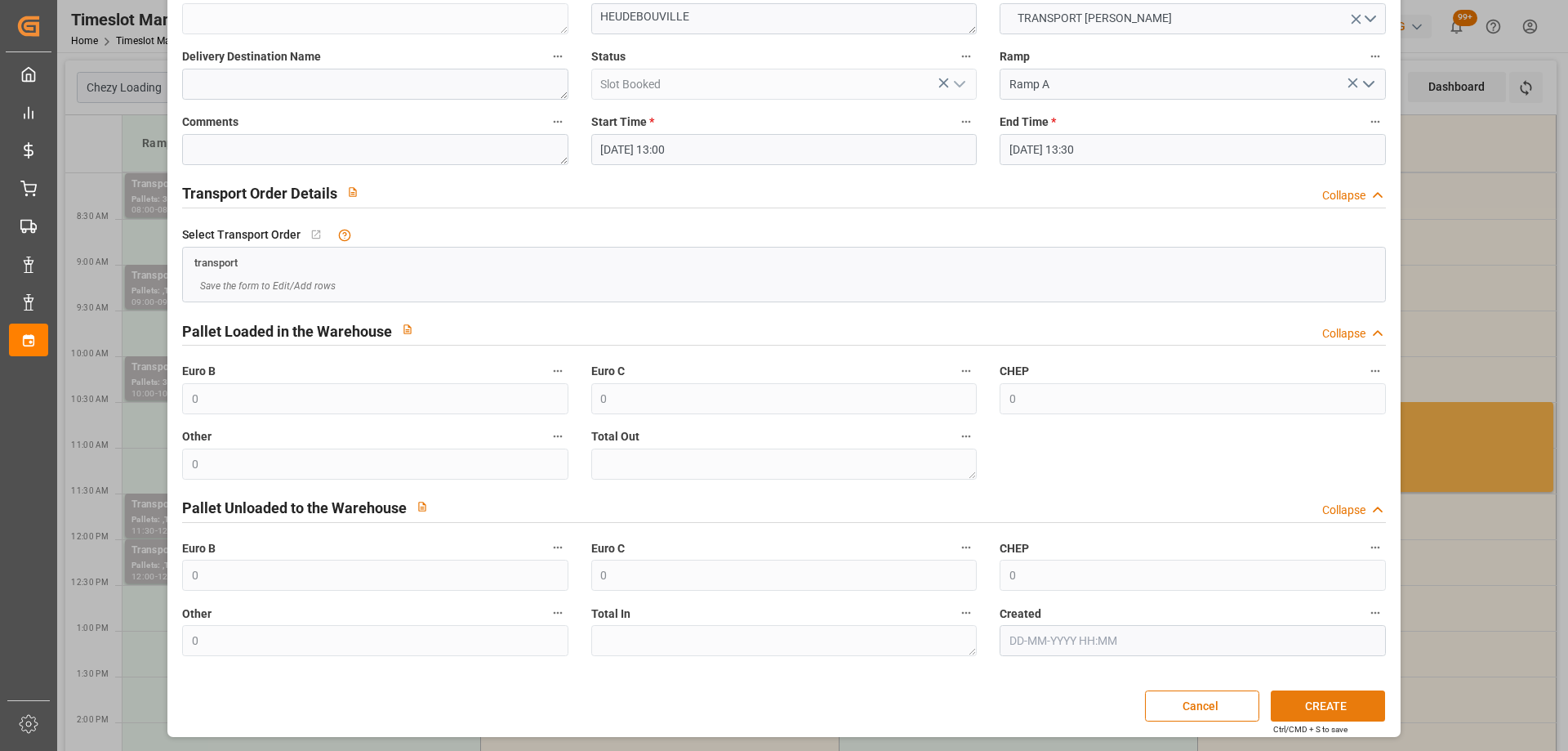
drag, startPoint x: 1337, startPoint y: 706, endPoint x: 1320, endPoint y: 707, distance: 17.0
click at [1336, 707] on button "CREATE" at bounding box center [1328, 706] width 114 height 31
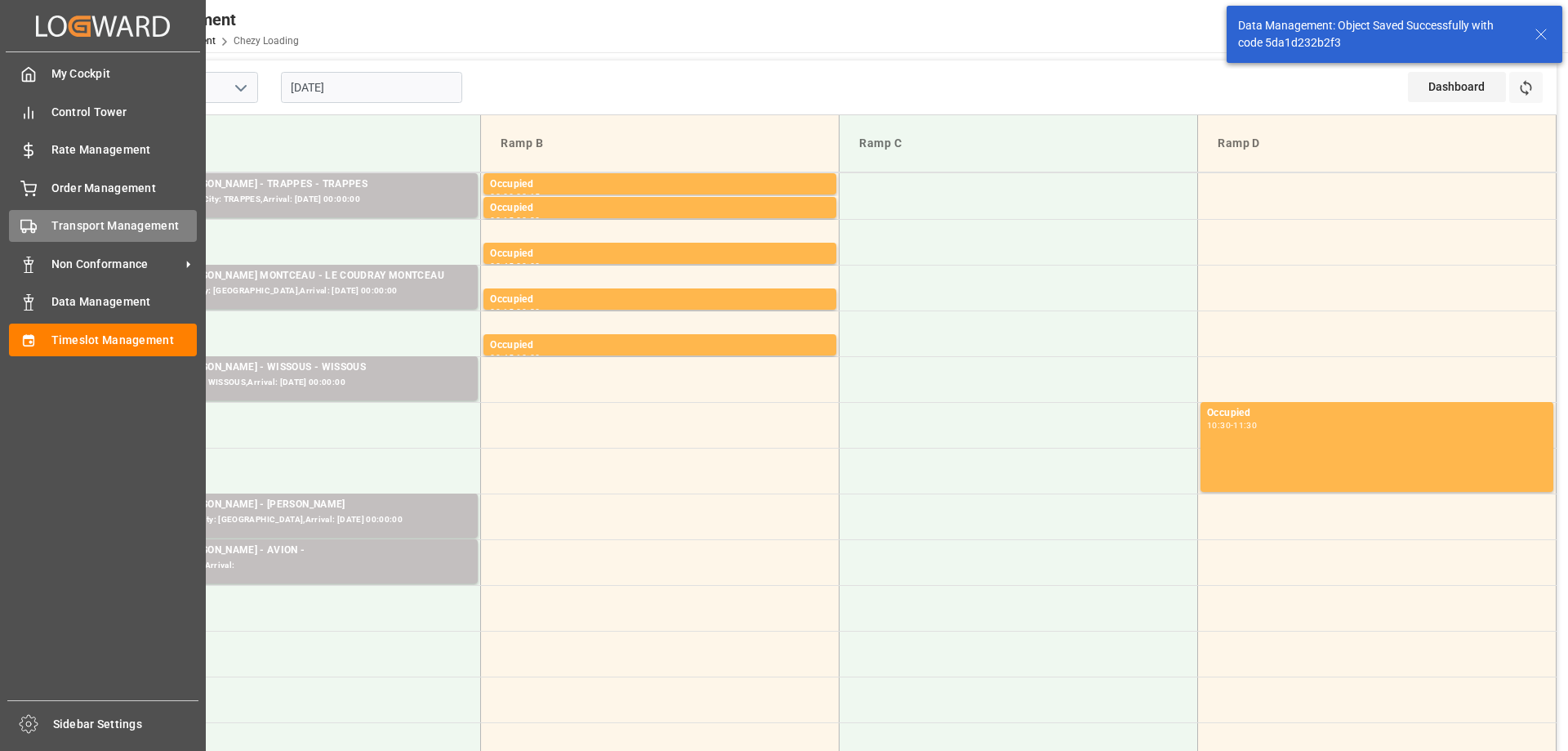
click at [41, 224] on div "Transport Management Transport Management" at bounding box center [103, 227] width 188 height 32
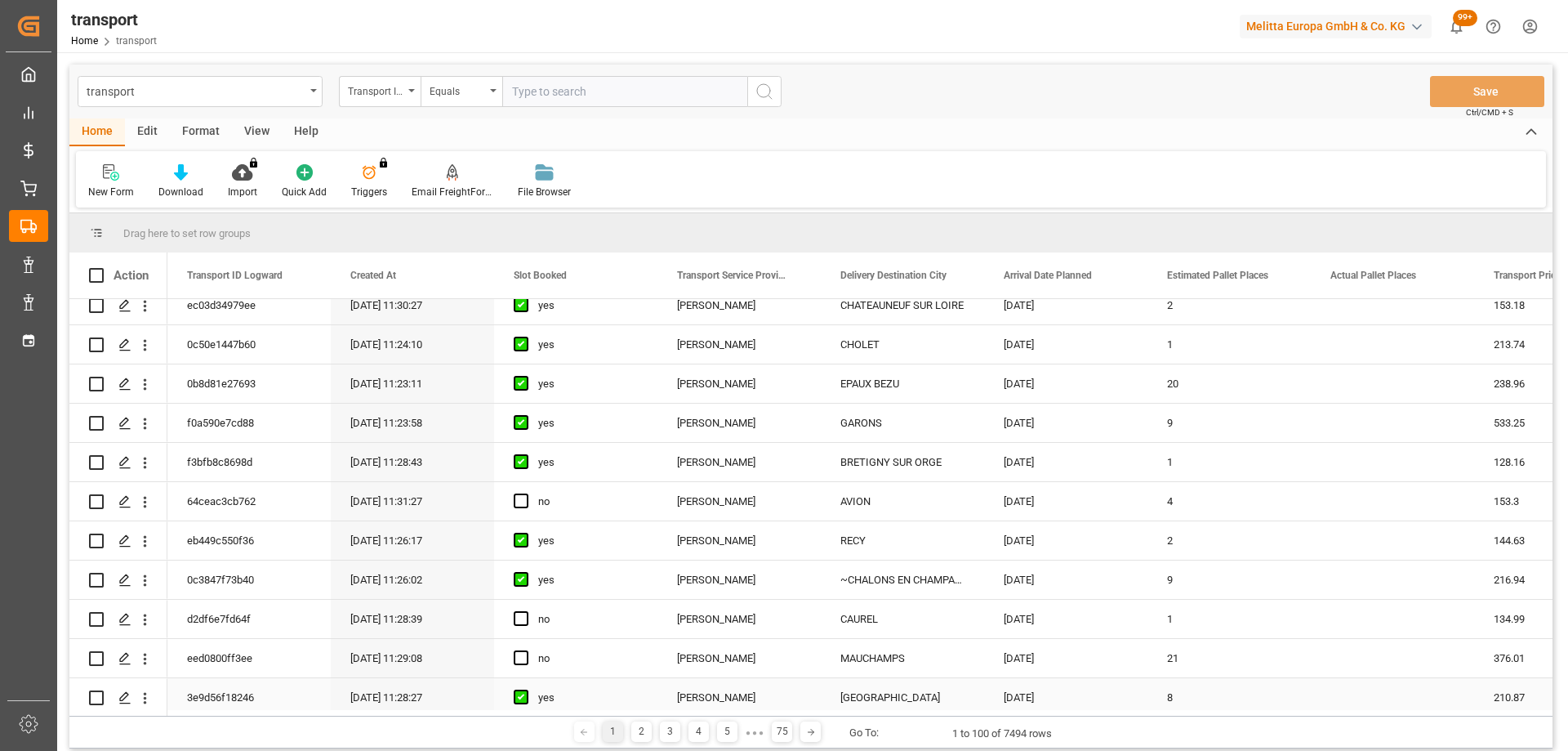
scroll to position [409, 0]
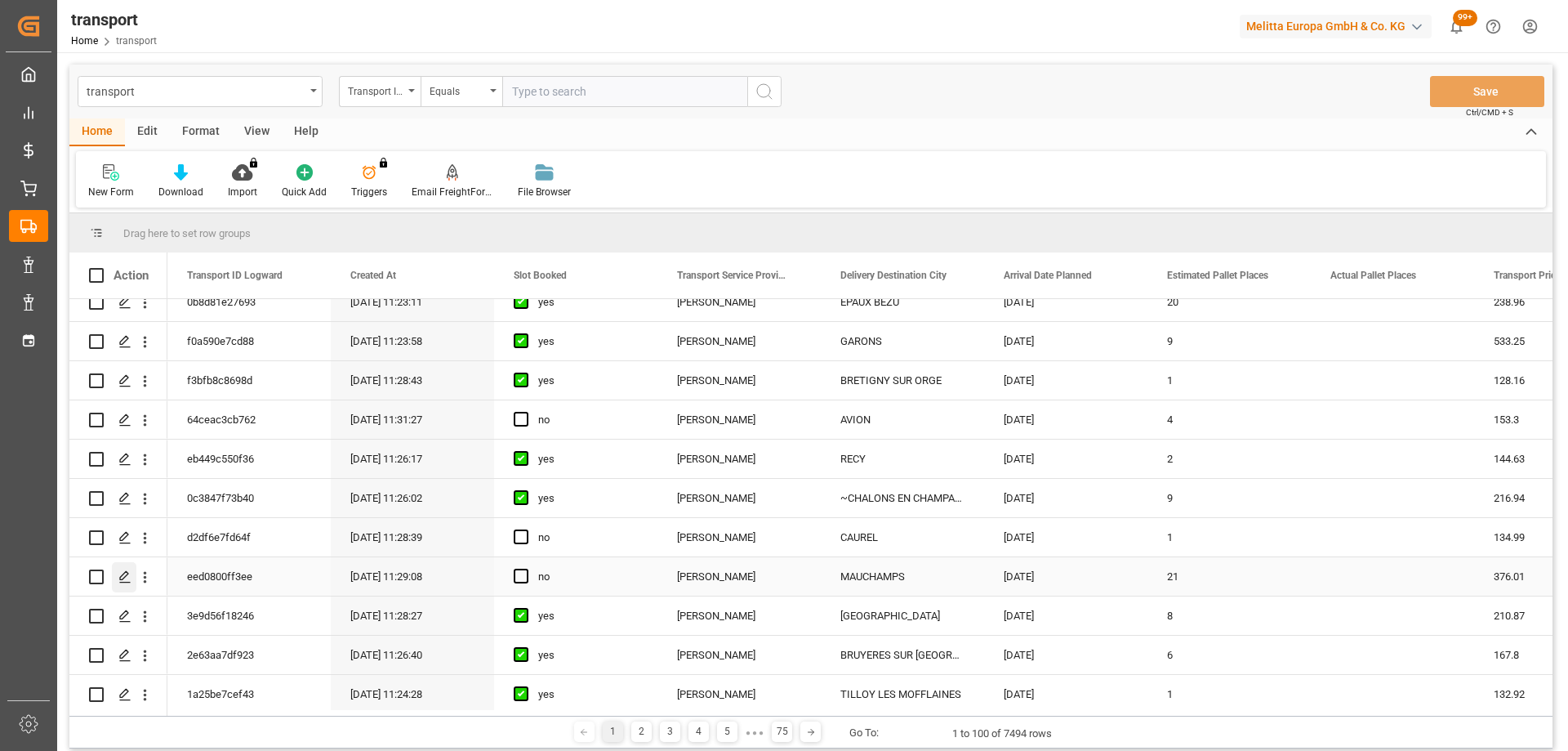
click at [122, 574] on icon "Press SPACE to select this row." at bounding box center [125, 576] width 13 height 13
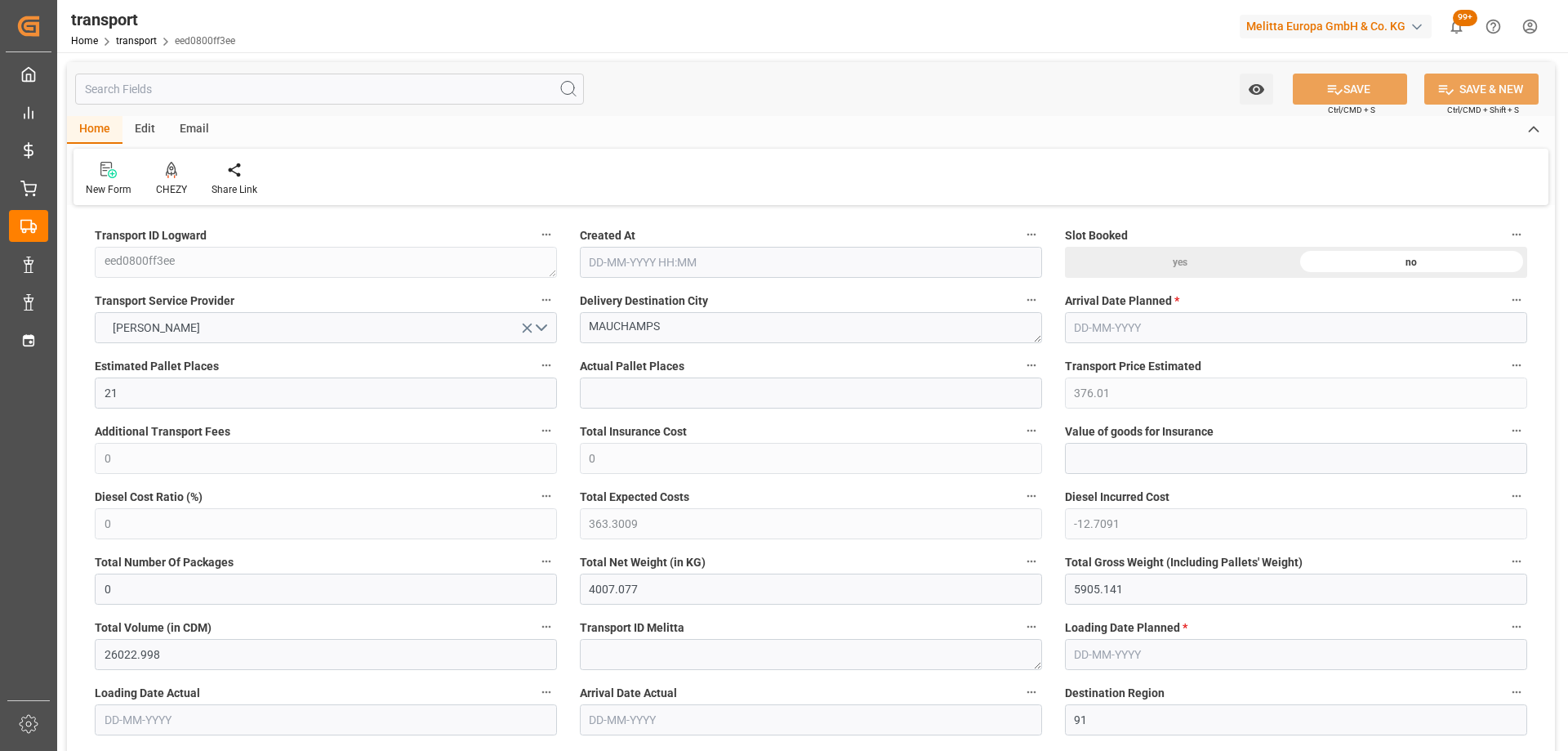
type input "[DATE] 11:29"
type input "[DATE]"
drag, startPoint x: 704, startPoint y: 328, endPoint x: 388, endPoint y: 335, distance: 316.1
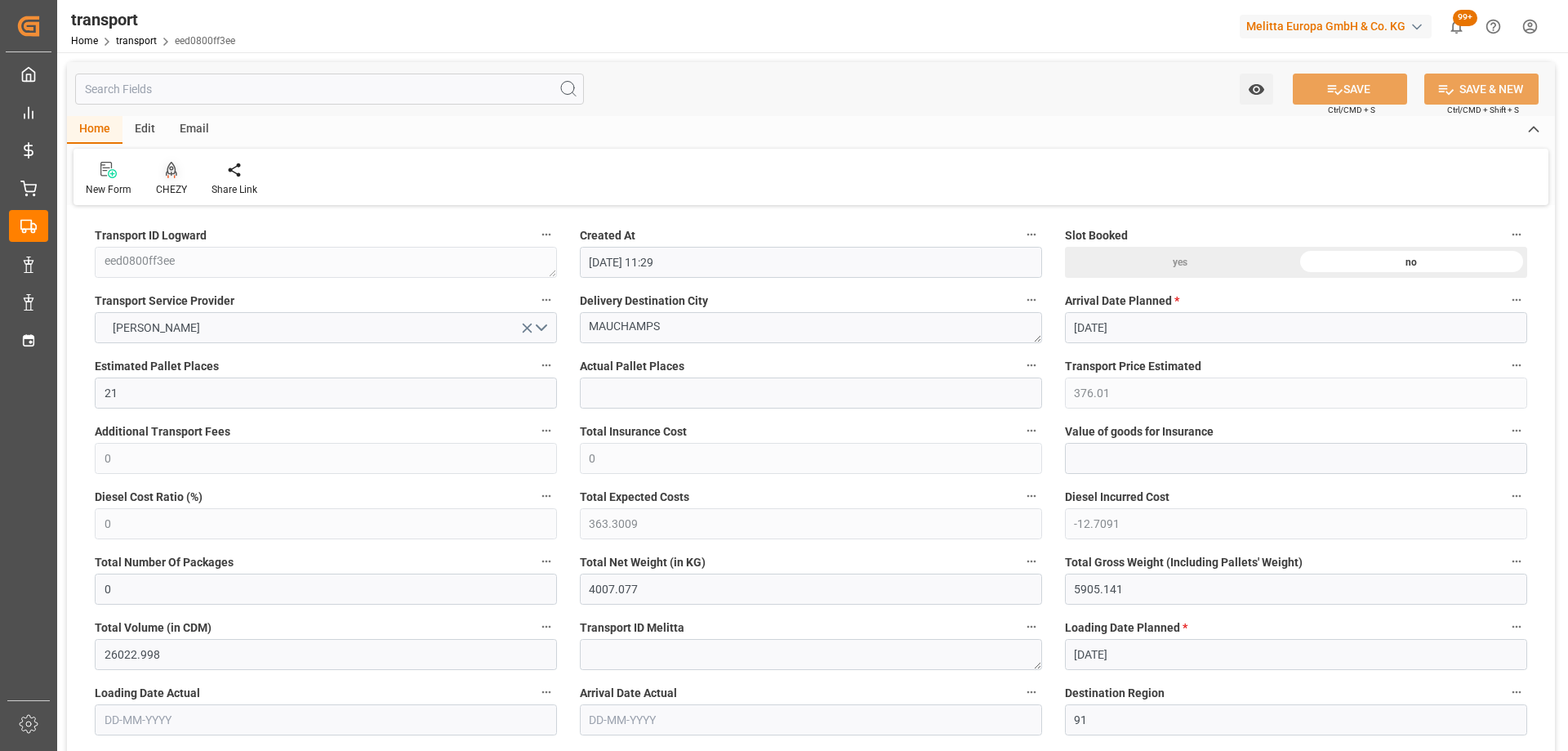
click at [164, 176] on div at bounding box center [171, 170] width 31 height 17
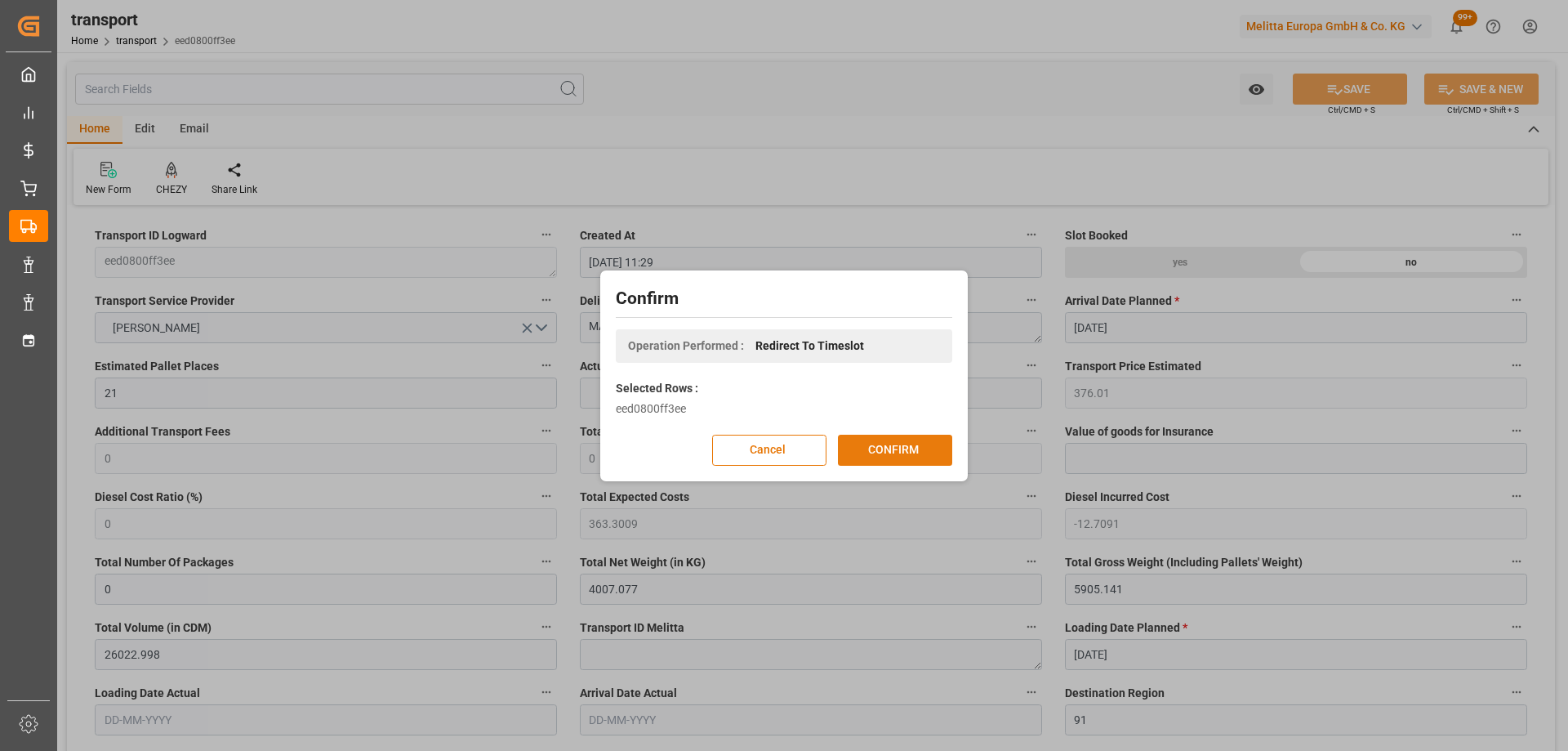
click at [898, 454] on button "CONFIRM" at bounding box center [895, 450] width 114 height 31
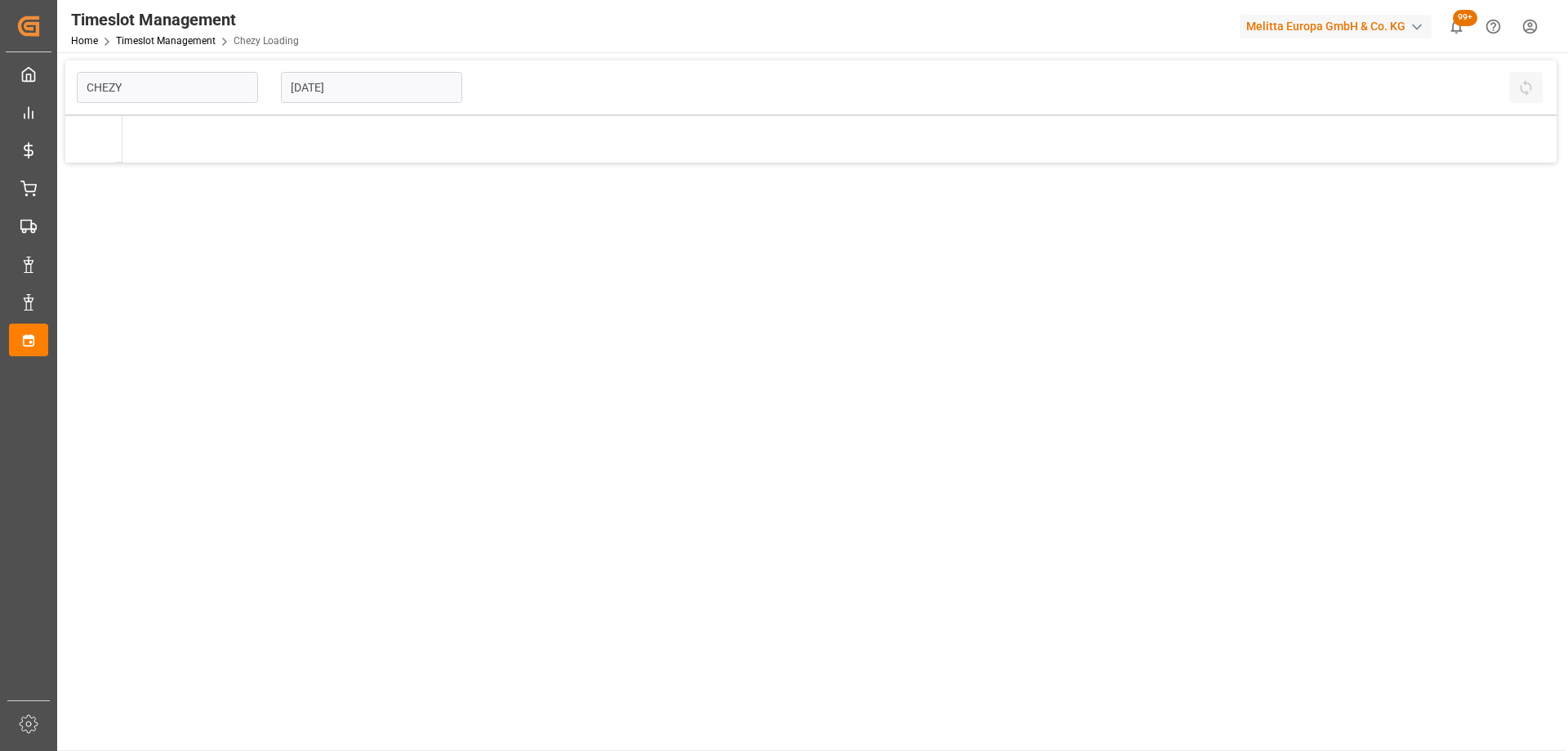
type input "Chezy Loading"
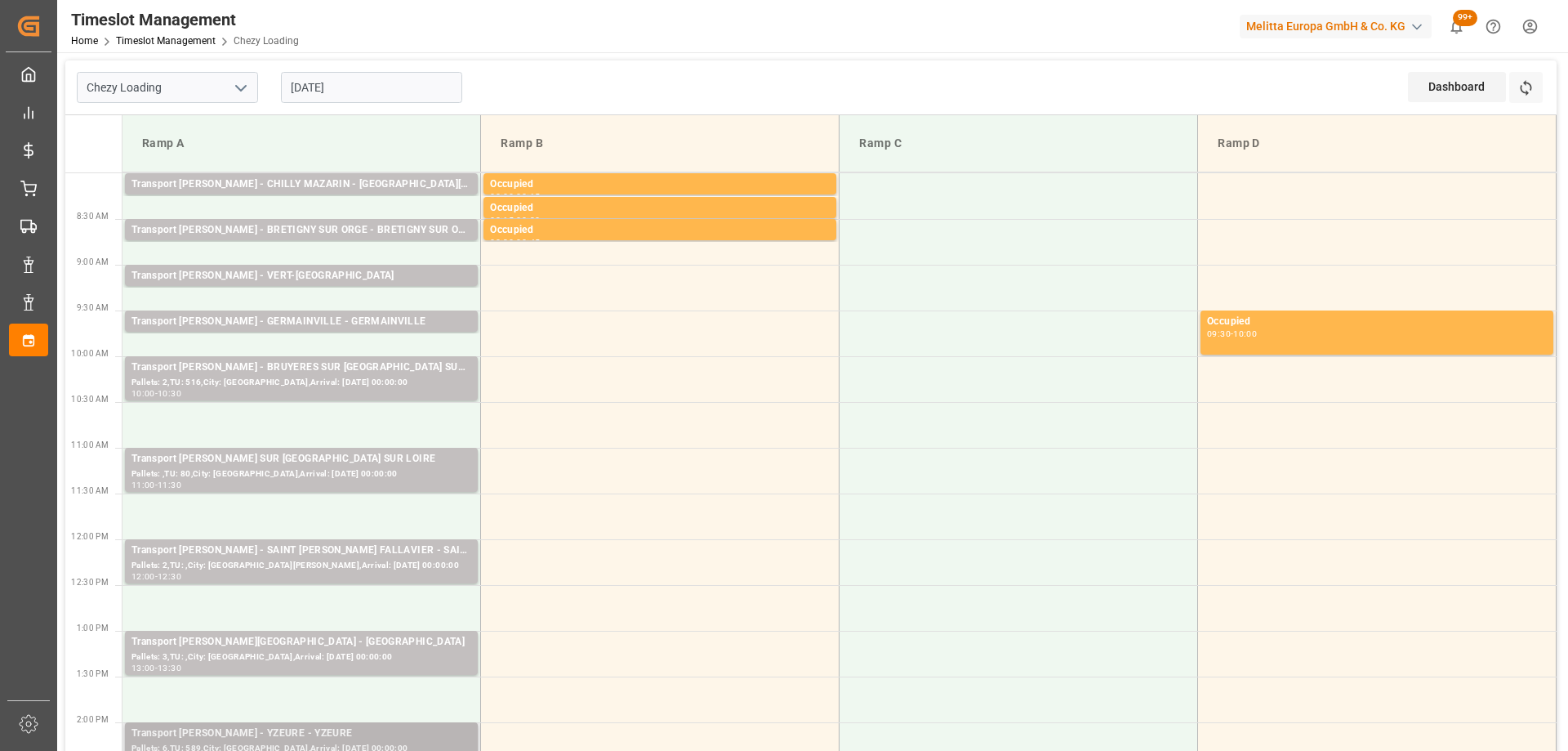
scroll to position [164, 0]
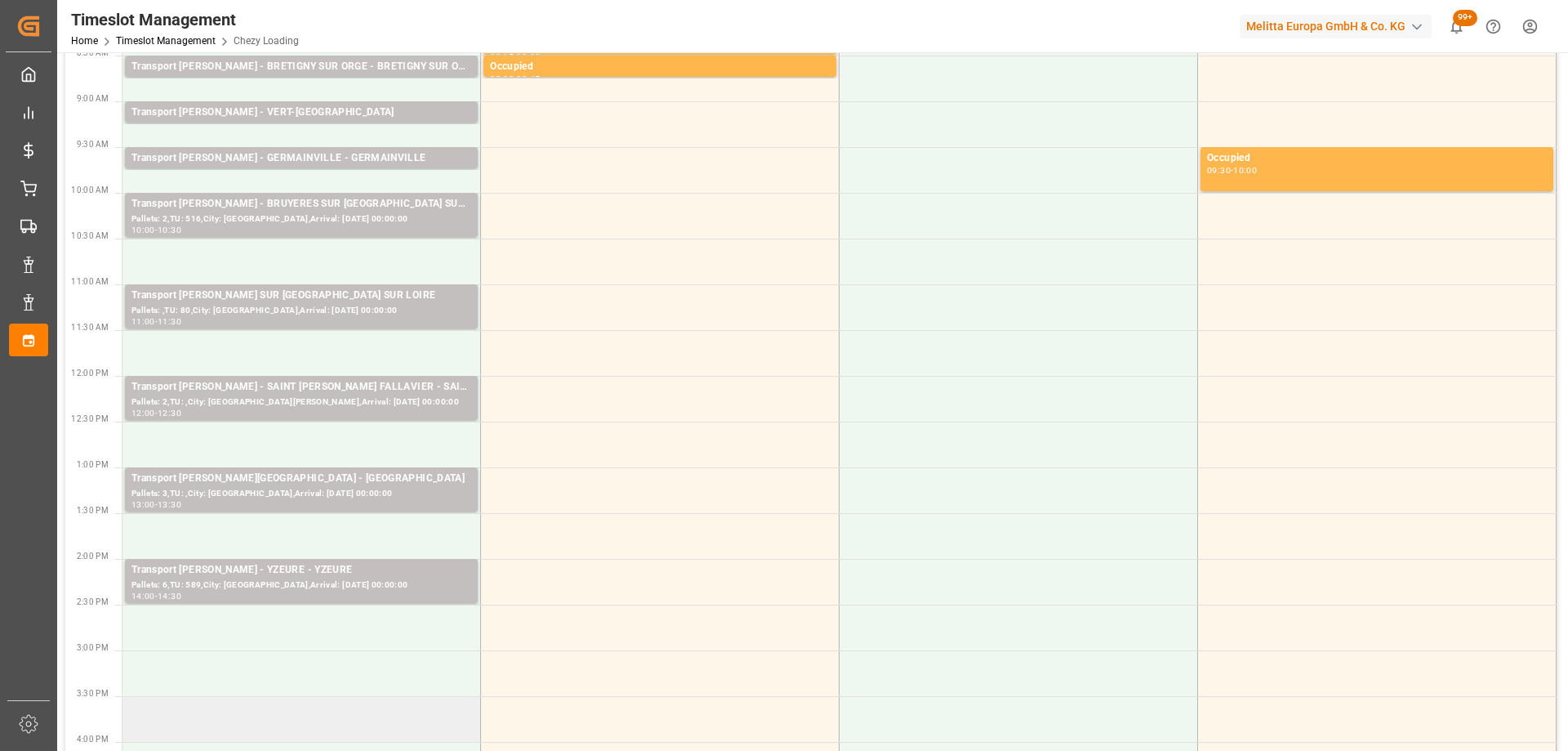
click at [365, 721] on td at bounding box center [301, 720] width 359 height 46
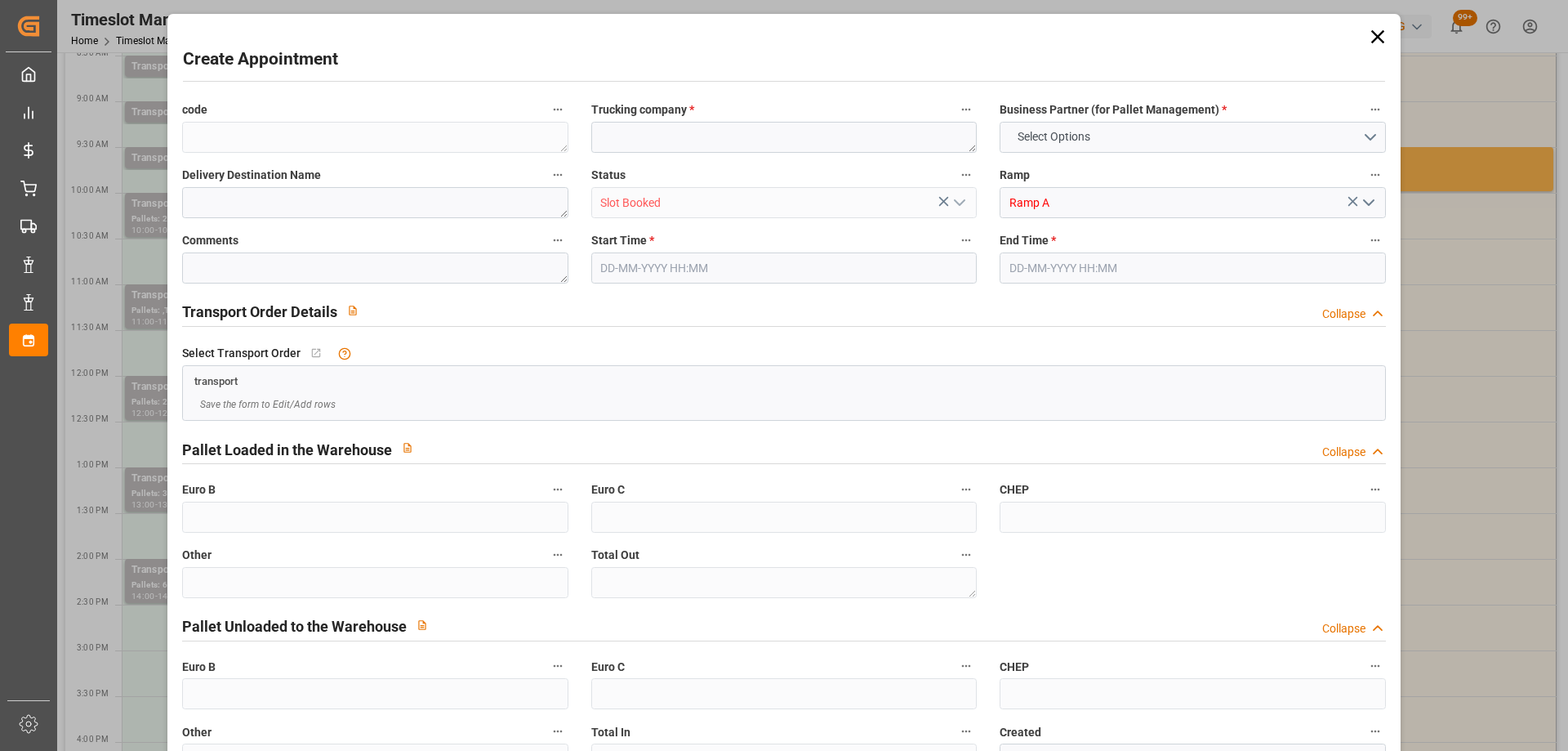
type input "0"
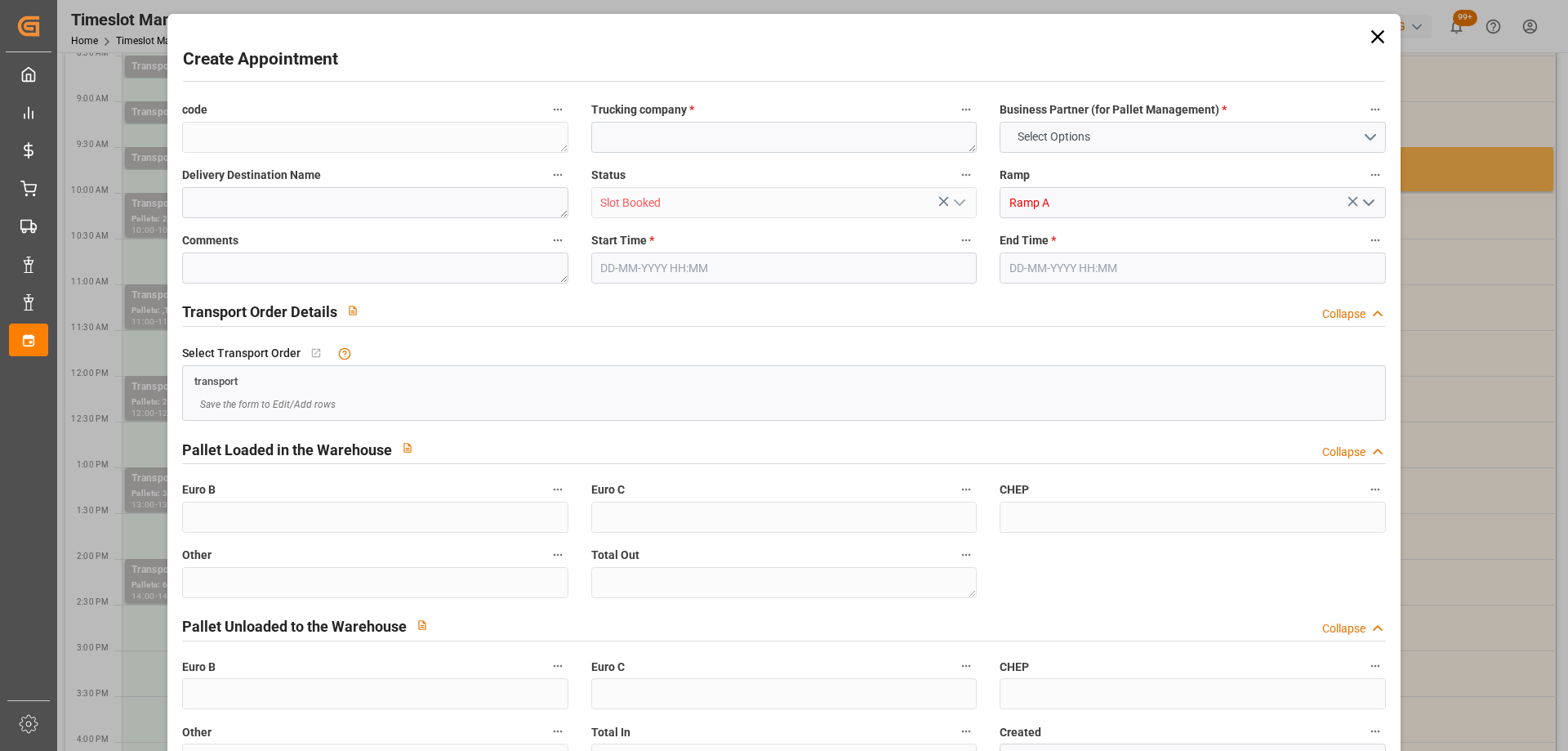
type input "0"
type input "[DATE] 15:30"
type input "[DATE] 16:30"
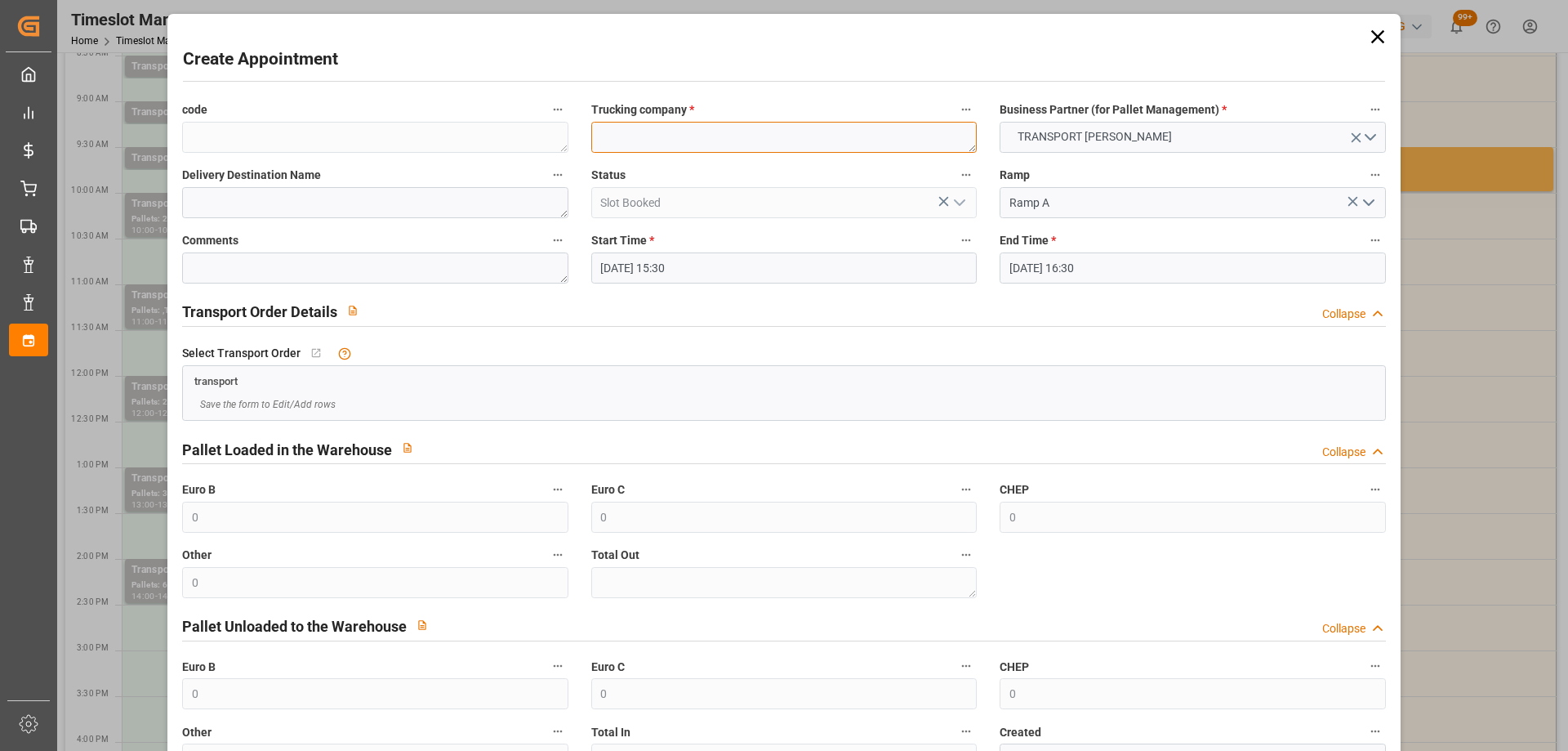
paste textarea "MAUCHAMPS"
type textarea "MAUCHAMPS"
click at [1163, 266] on input "[DATE] 16:30" at bounding box center [1192, 268] width 386 height 31
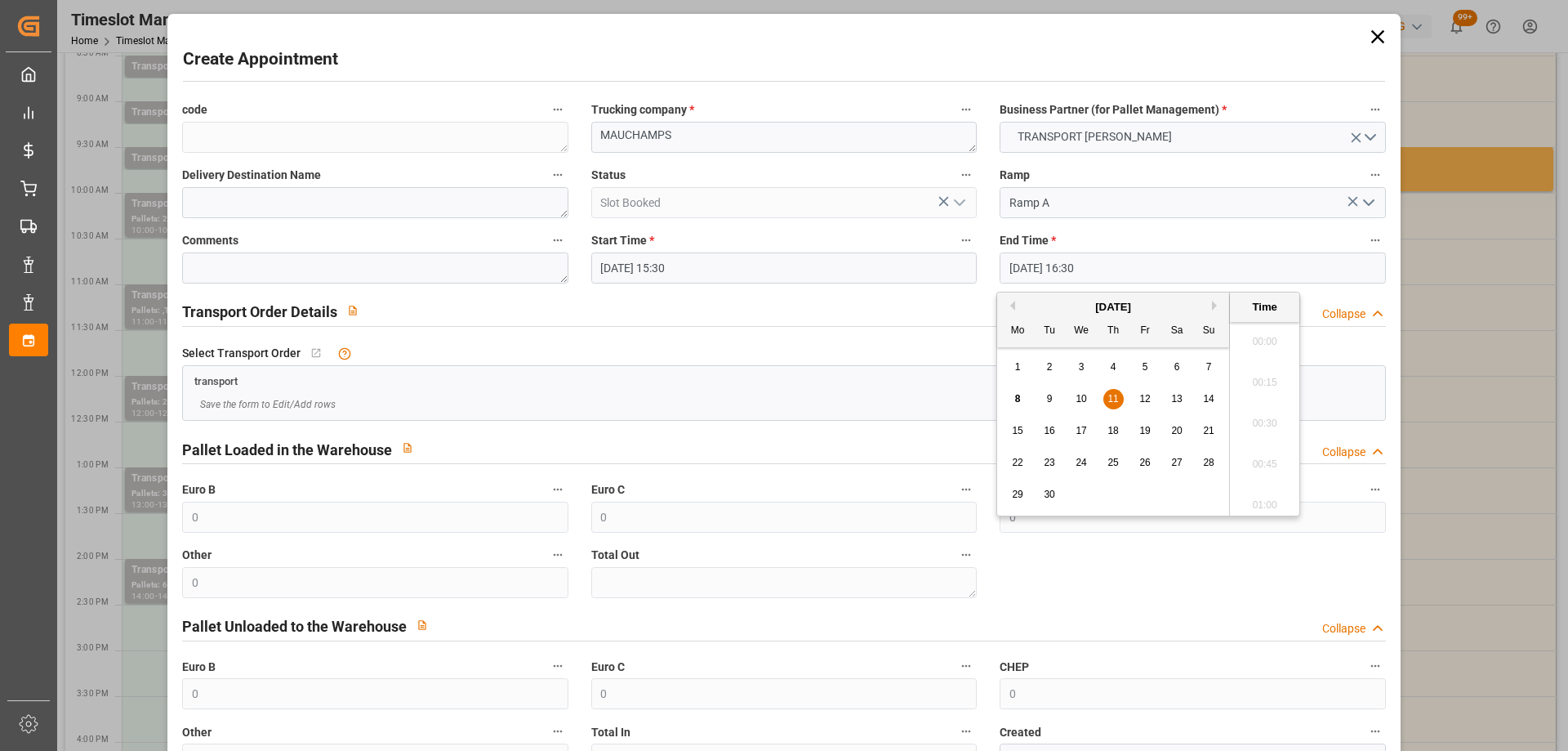
scroll to position [2621, 0]
click at [1117, 397] on span "11" at bounding box center [1113, 398] width 11 height 11
click at [1271, 336] on li "16:00" at bounding box center [1264, 337] width 70 height 41
type input "[DATE] 16:00"
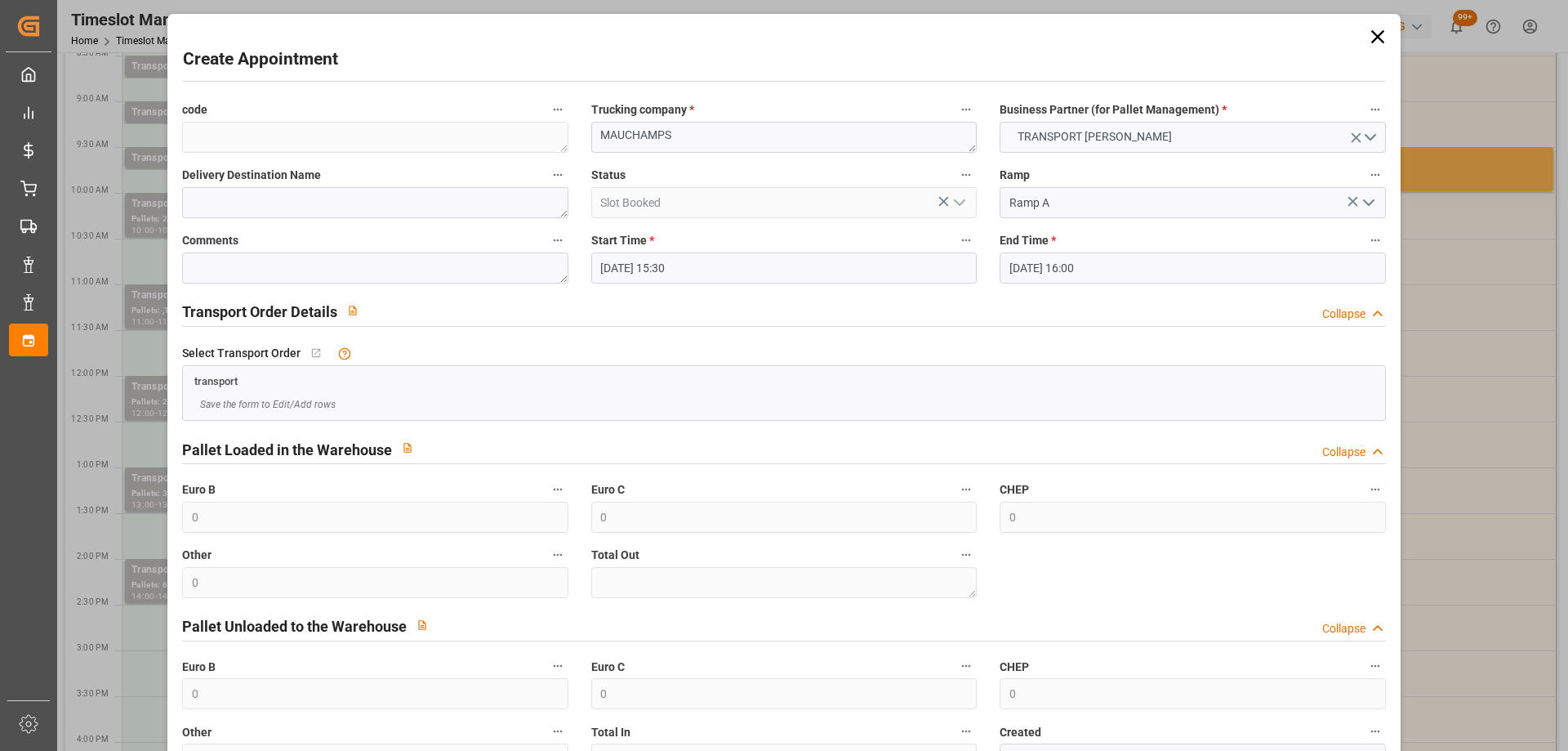
scroll to position [119, 0]
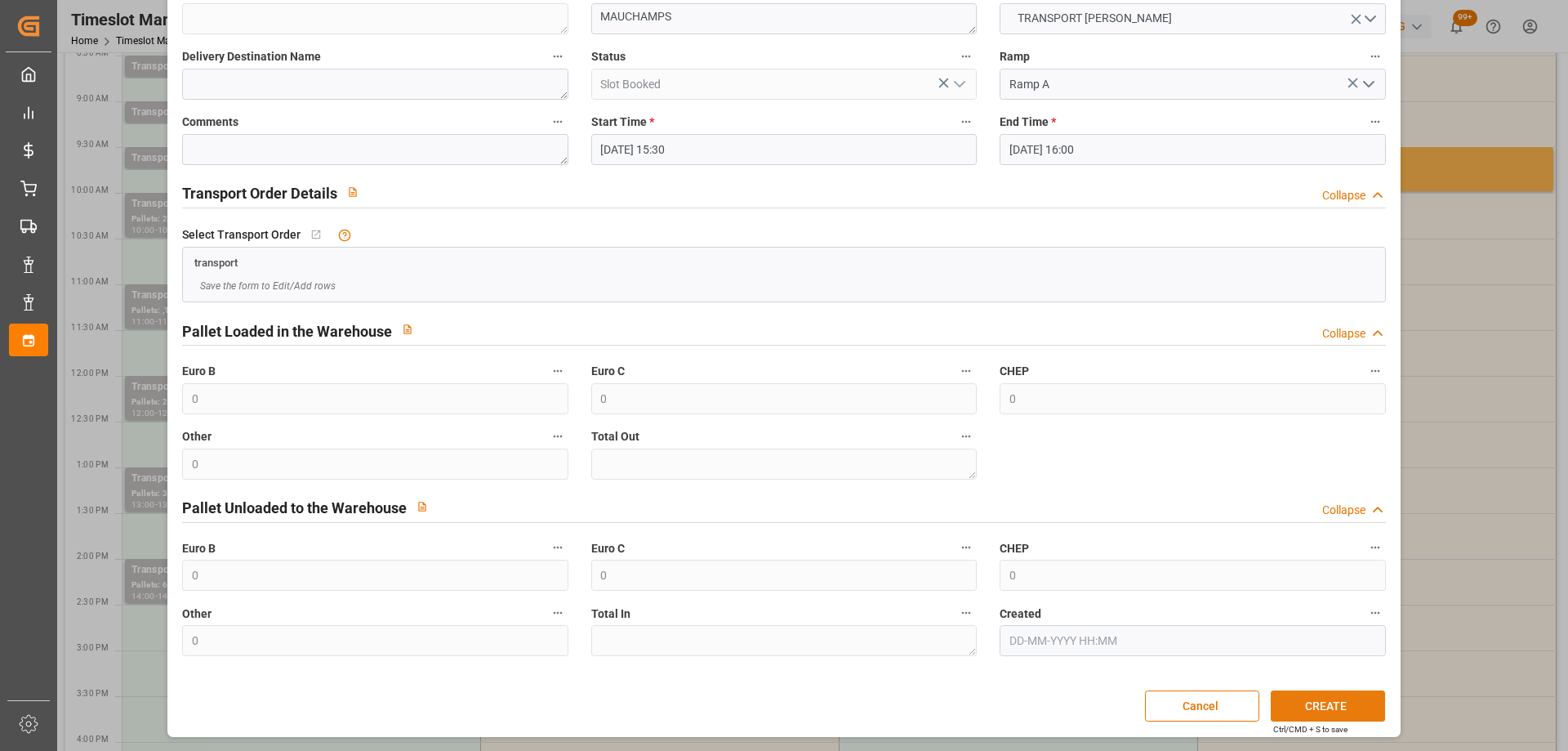
click at [1306, 693] on button "CREATE" at bounding box center [1328, 706] width 114 height 31
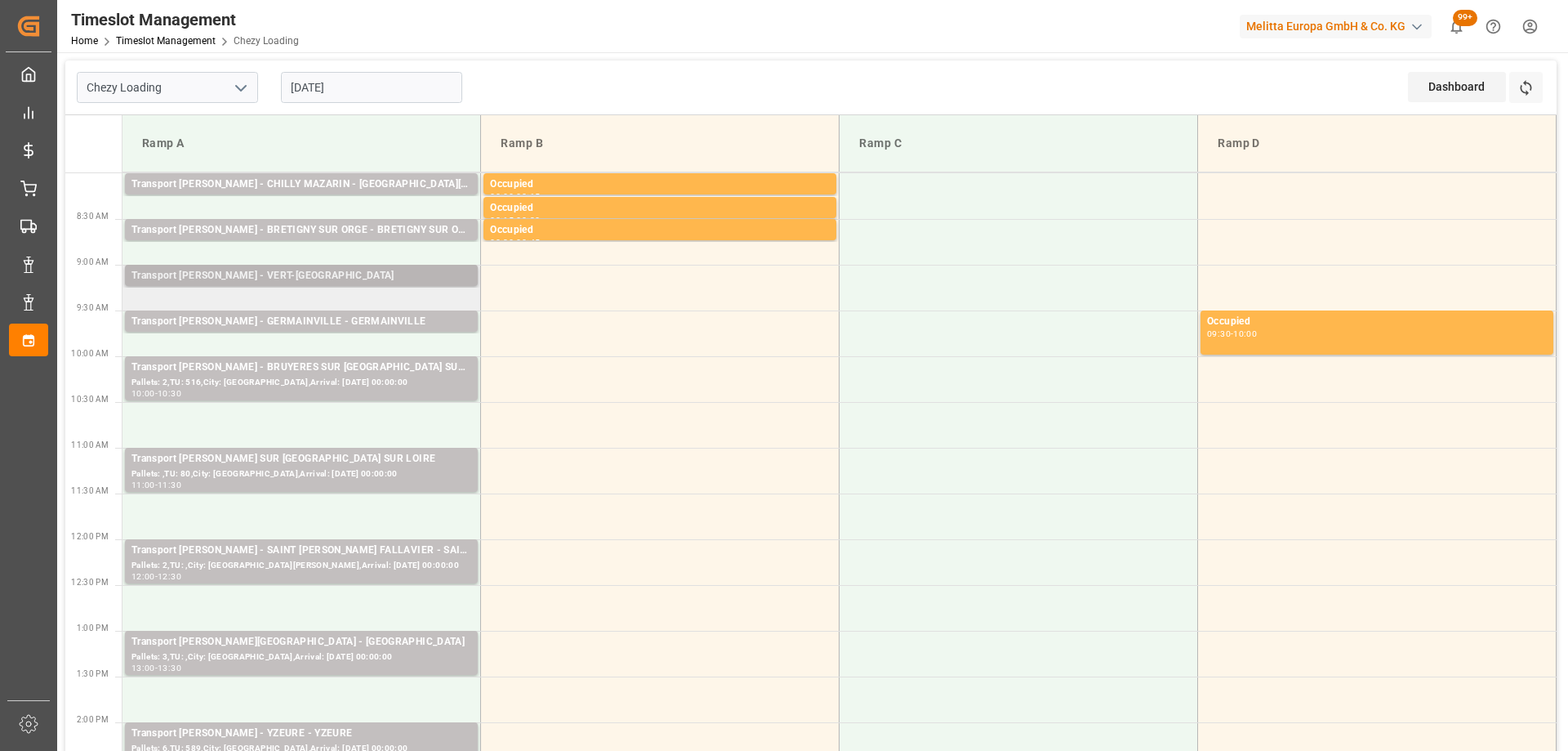
click at [345, 274] on div "Transport [PERSON_NAME] - VERT-[GEOGRAPHIC_DATA]" at bounding box center [301, 276] width 340 height 16
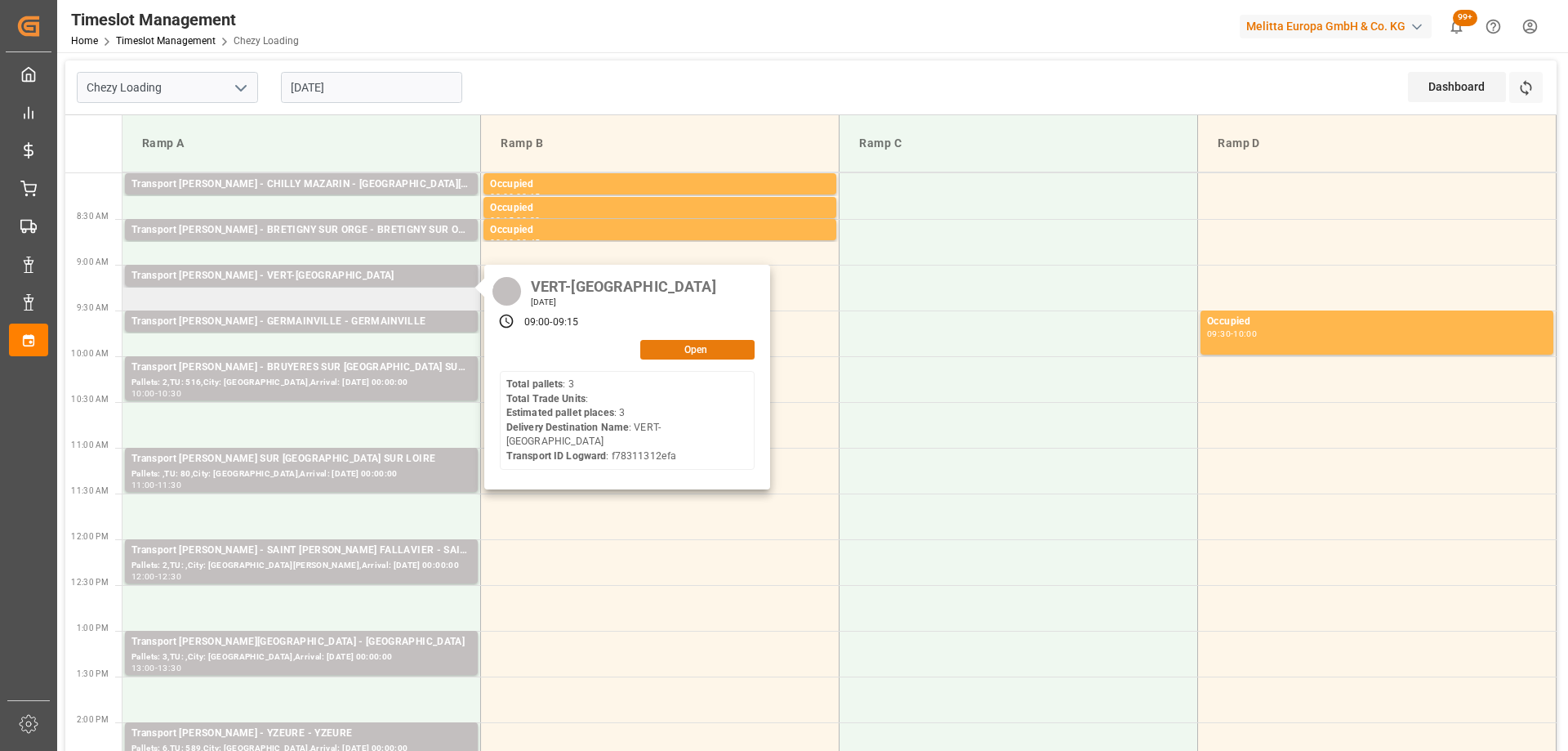
click at [721, 348] on button "Open" at bounding box center [697, 350] width 114 height 20
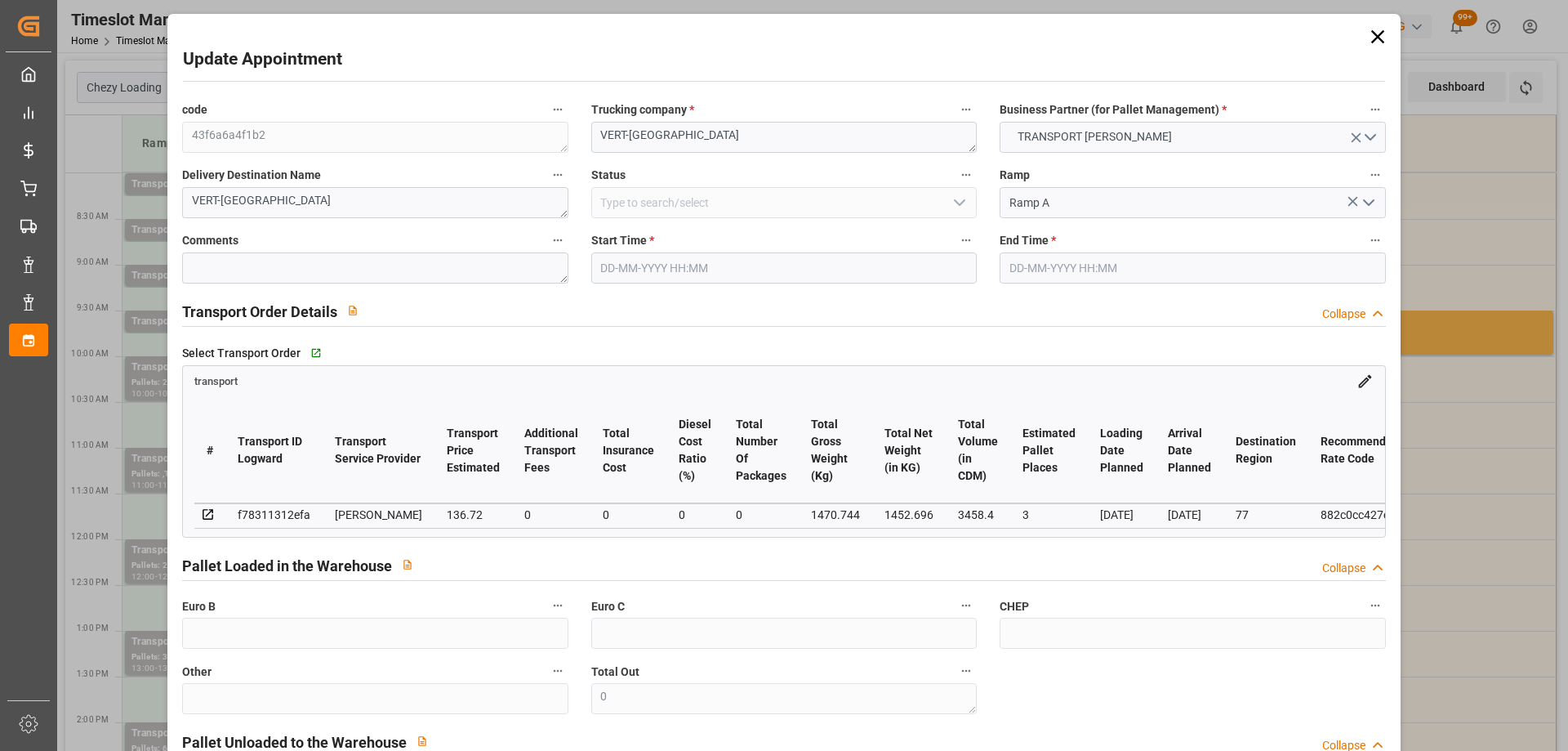
type input "3"
type input "136.72"
type input "0"
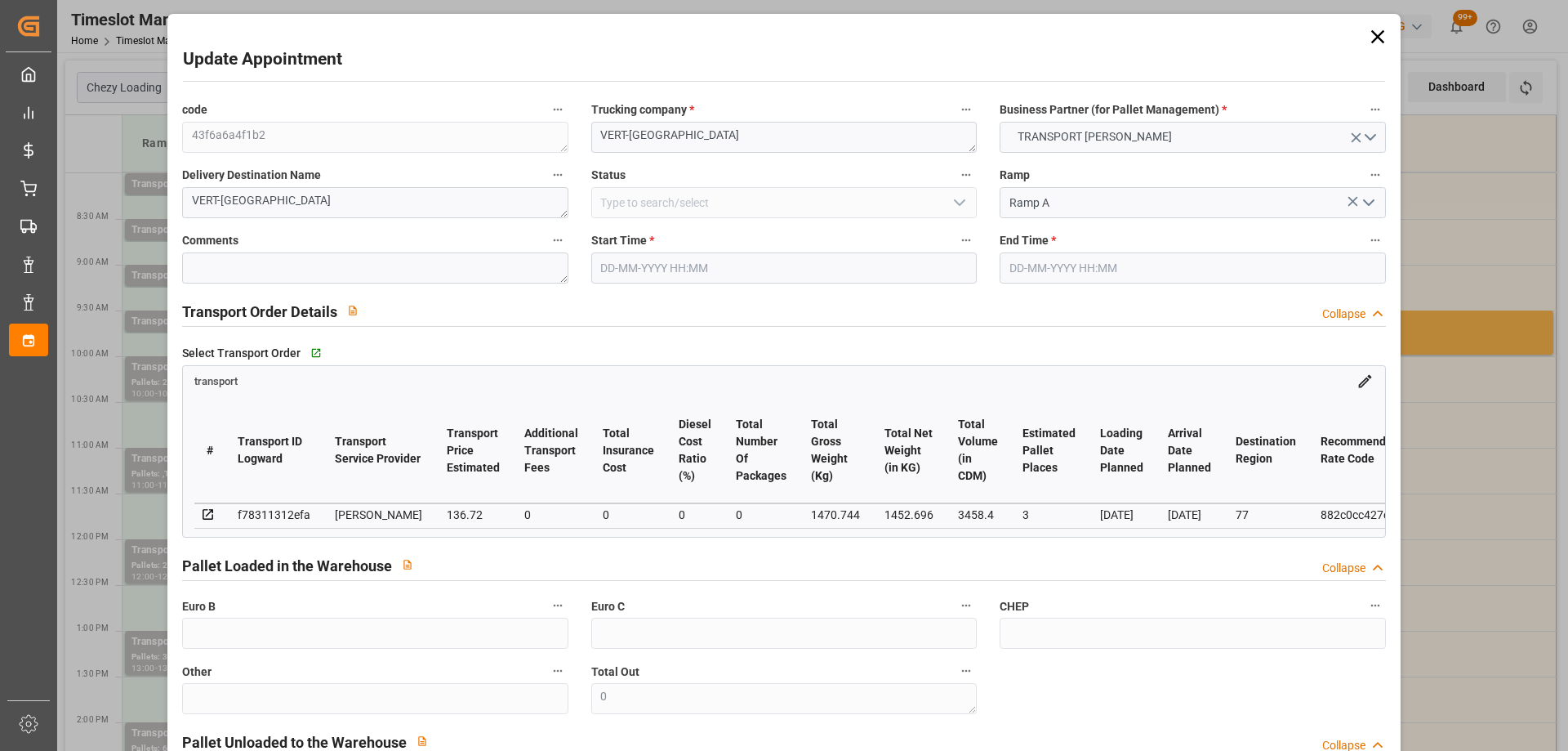
type input "132.0989"
type input "-4.6211"
type input "0"
type input "1452.696"
type input "1621"
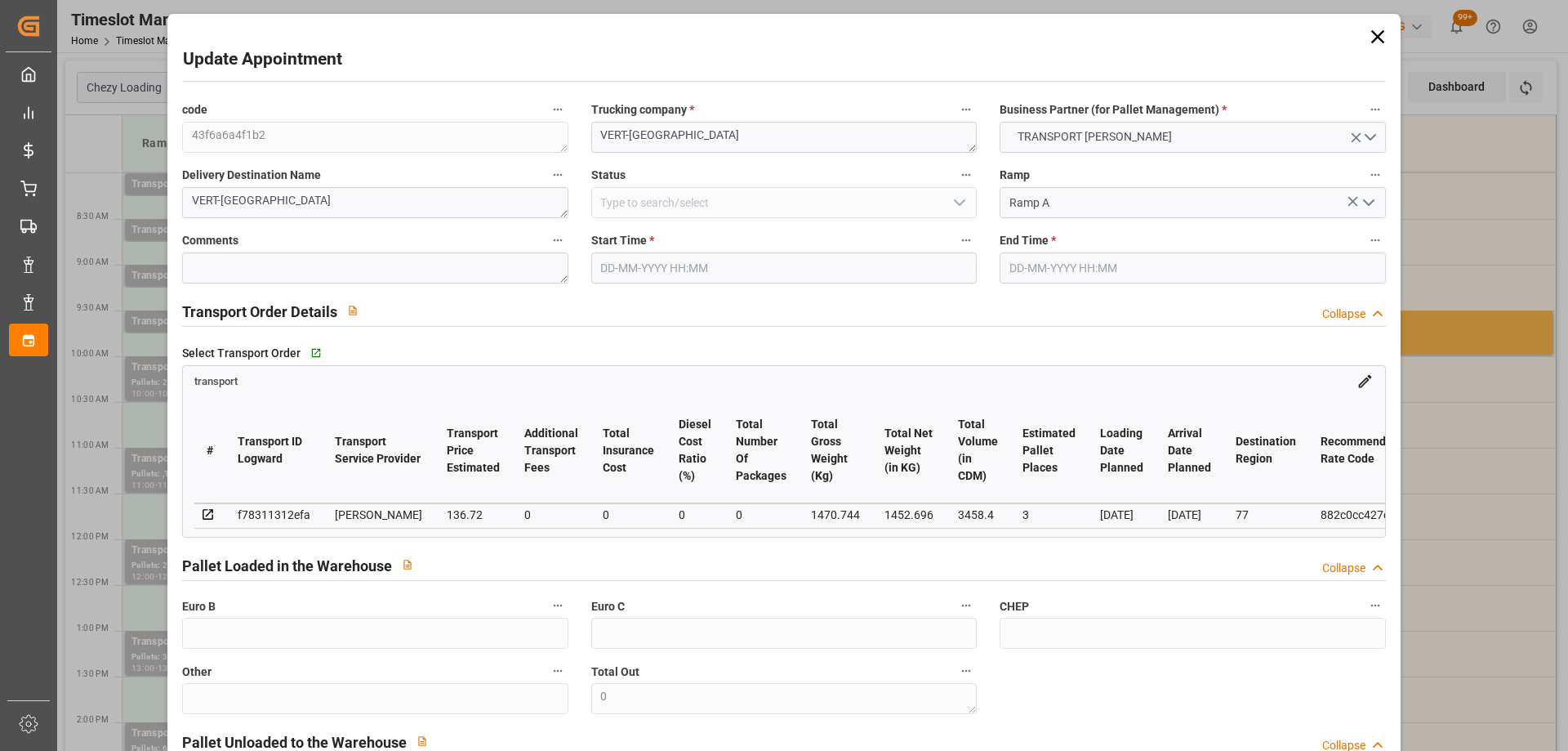
type input "3458.4"
type input "77"
type input "3"
type input "0"
type input "3"
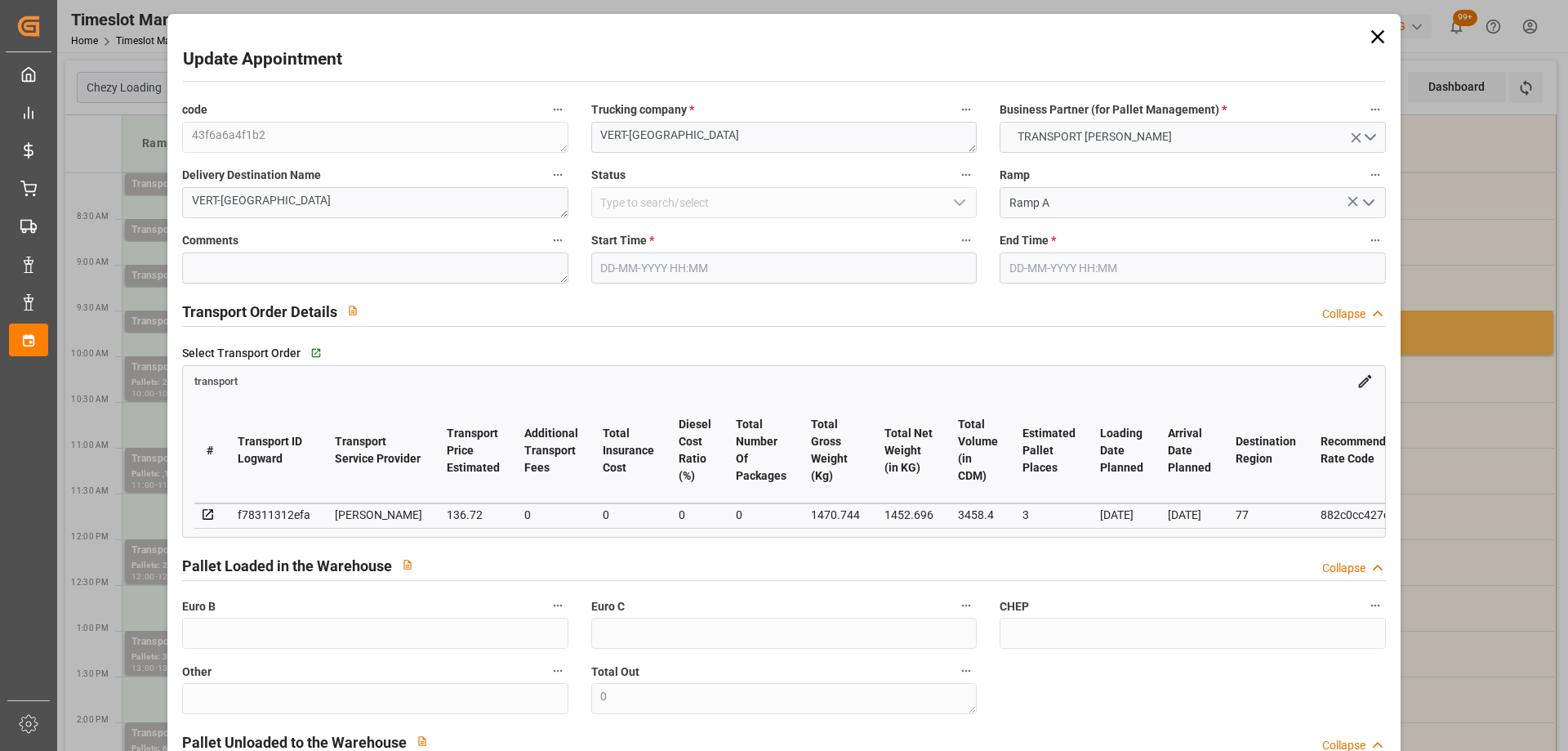
type input "101"
type input "1470.744"
type input "0"
type input "4710.8598"
type input "0"
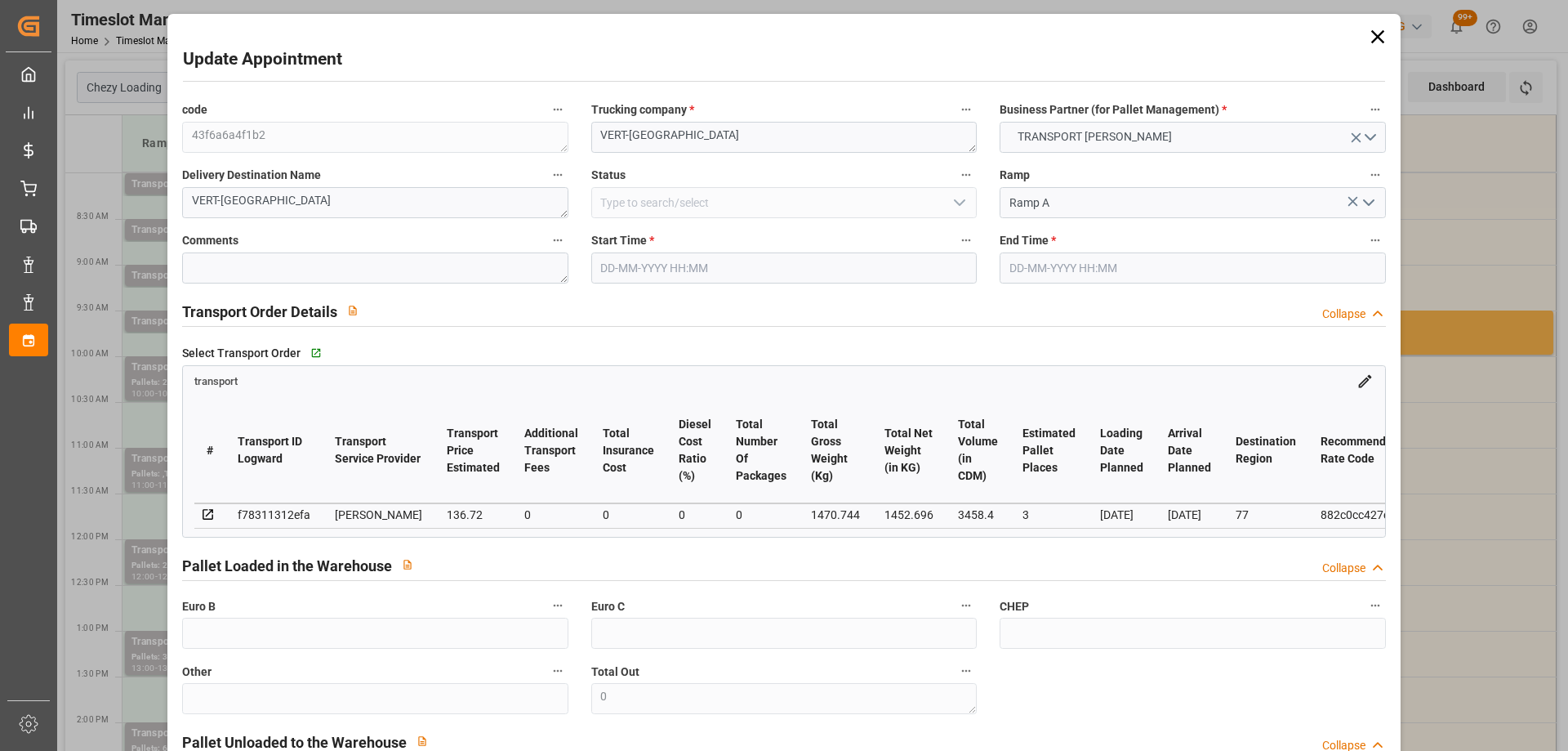
type input "0"
type input "21"
type input "35"
type input "[DATE] 09:00"
type input "[DATE] 09:15"
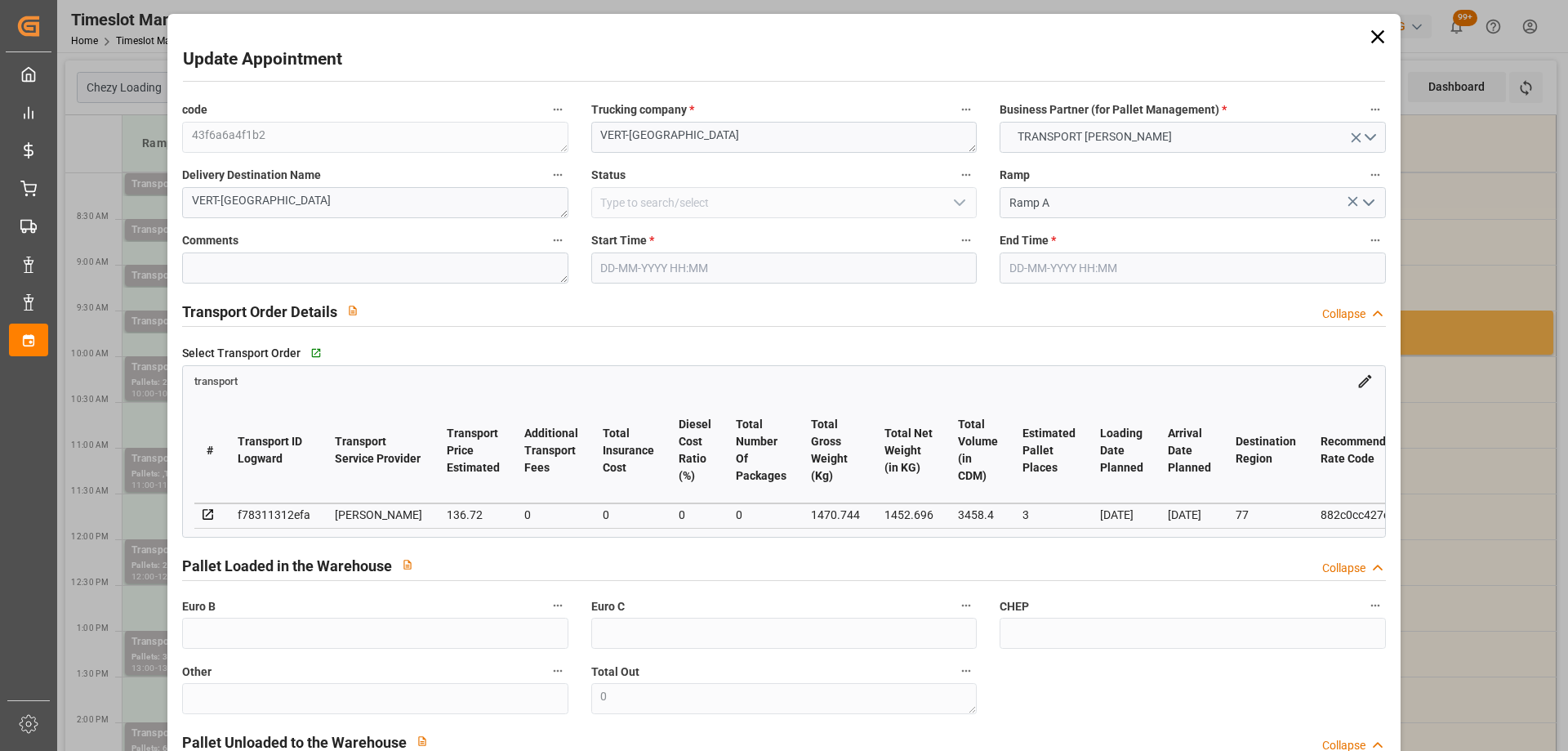
type input "[DATE] 15:33"
type input "[DATE] 11:25"
type input "[DATE]"
click at [812, 276] on input "[DATE] 09:00" at bounding box center [784, 268] width 386 height 31
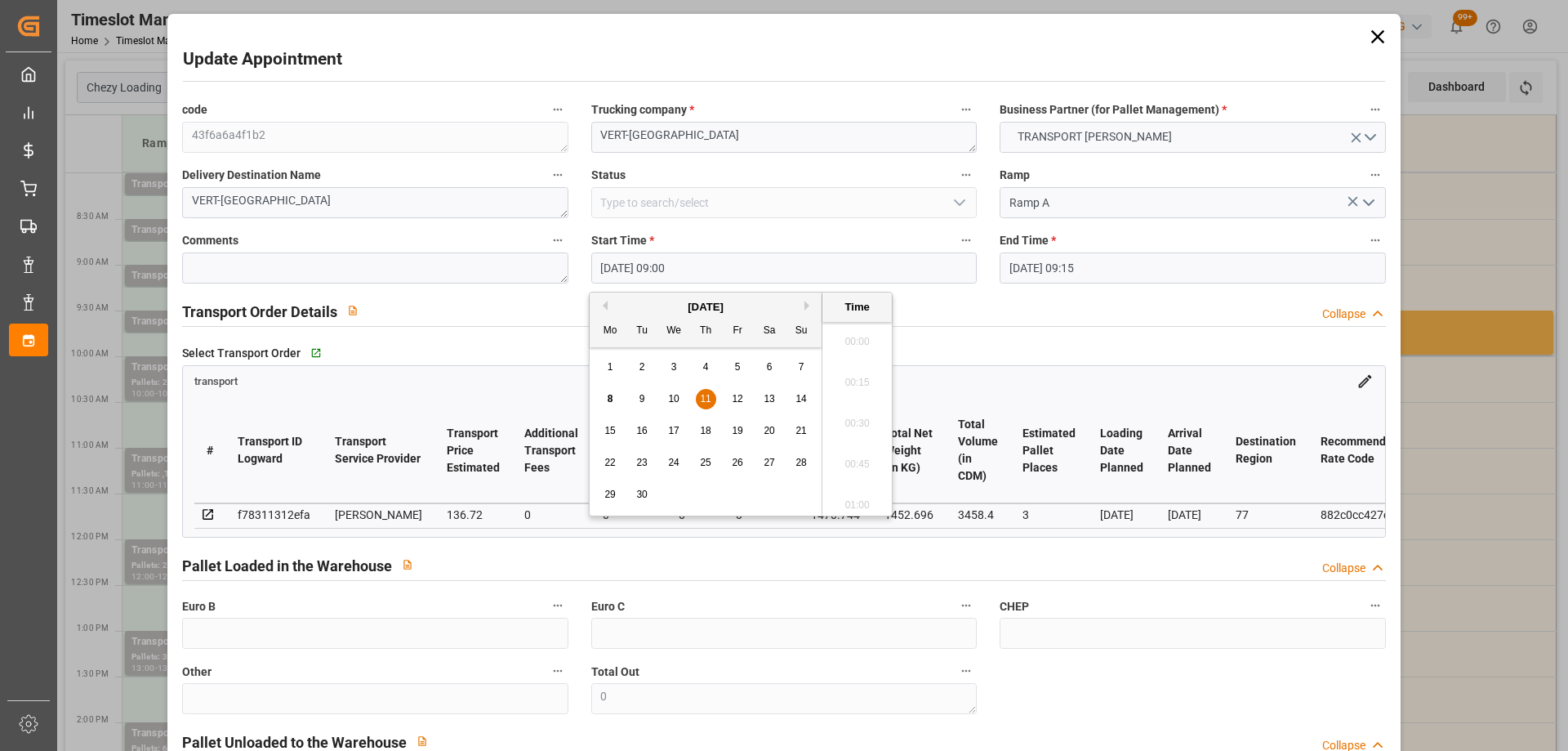
scroll to position [1395, 0]
click at [699, 402] on div "11" at bounding box center [706, 399] width 20 height 20
click at [865, 439] on li "15:00" at bounding box center [857, 442] width 70 height 41
type input "[DATE] 15:00"
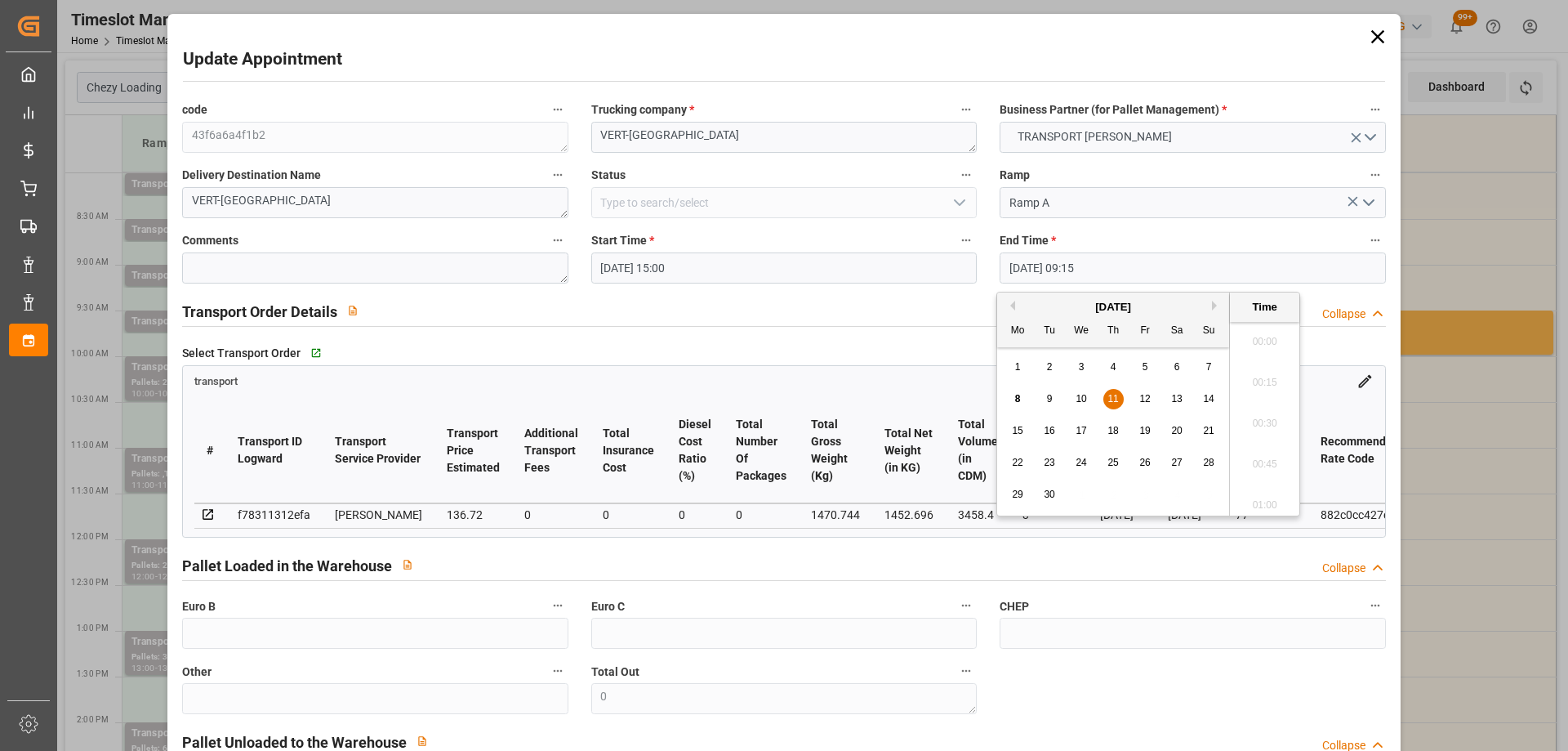
click at [1116, 267] on input "[DATE] 09:15" at bounding box center [1192, 268] width 386 height 31
click at [1131, 403] on div "8 9 10 11 12 13 14" at bounding box center [1113, 400] width 223 height 32
click at [1112, 399] on span "11" at bounding box center [1113, 398] width 11 height 11
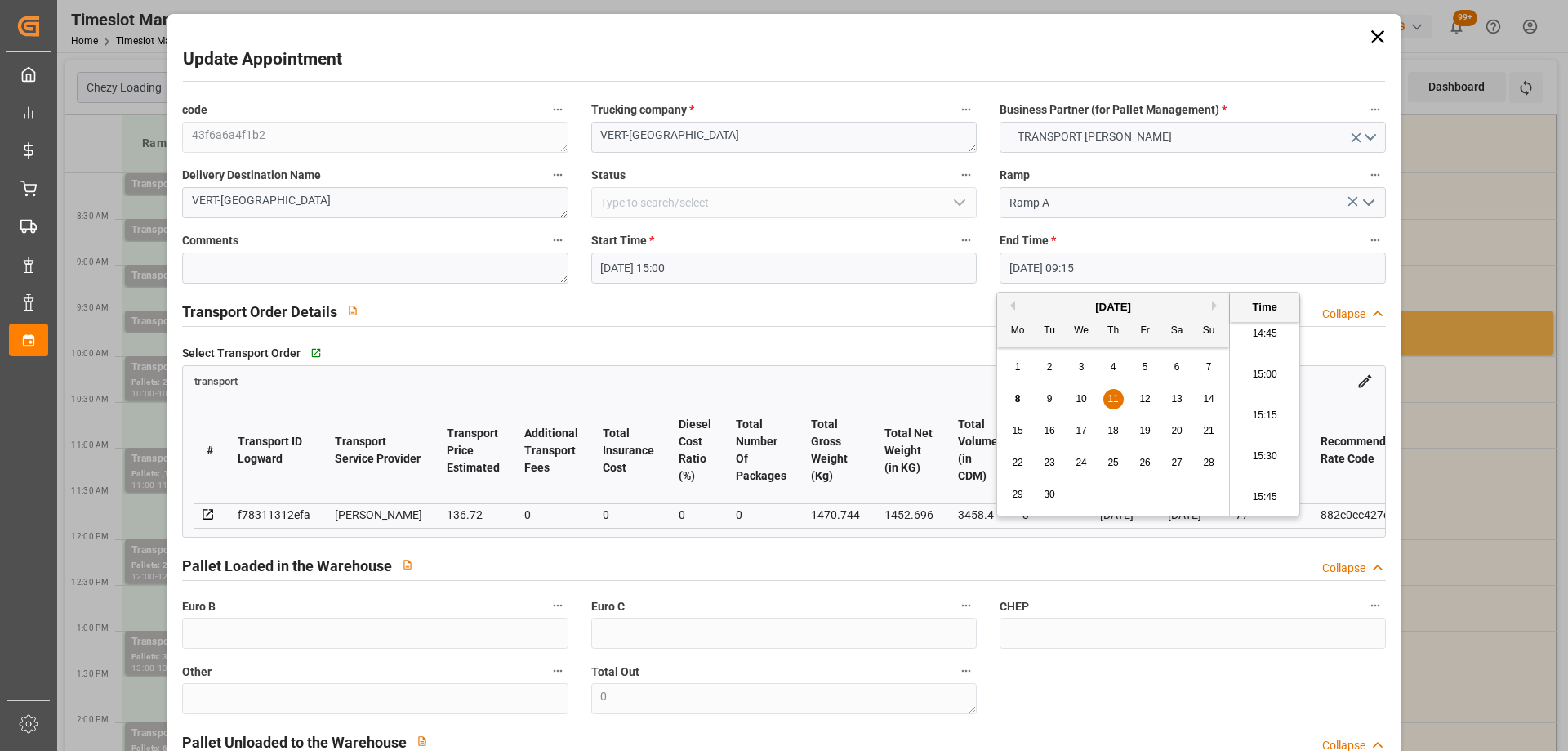
click at [1272, 451] on li "15:30" at bounding box center [1264, 457] width 70 height 41
type input "[DATE] 15:30"
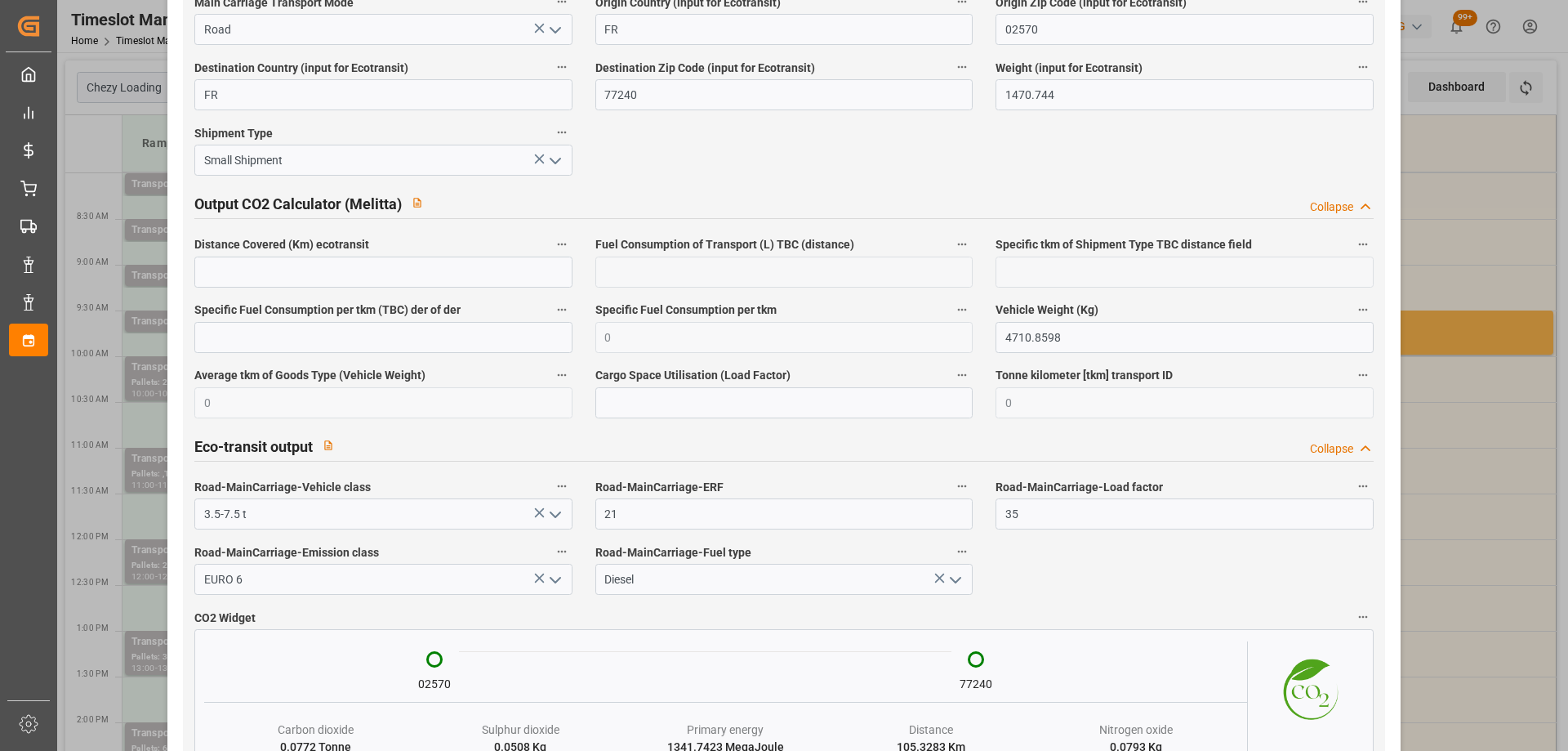
scroll to position [2695, 0]
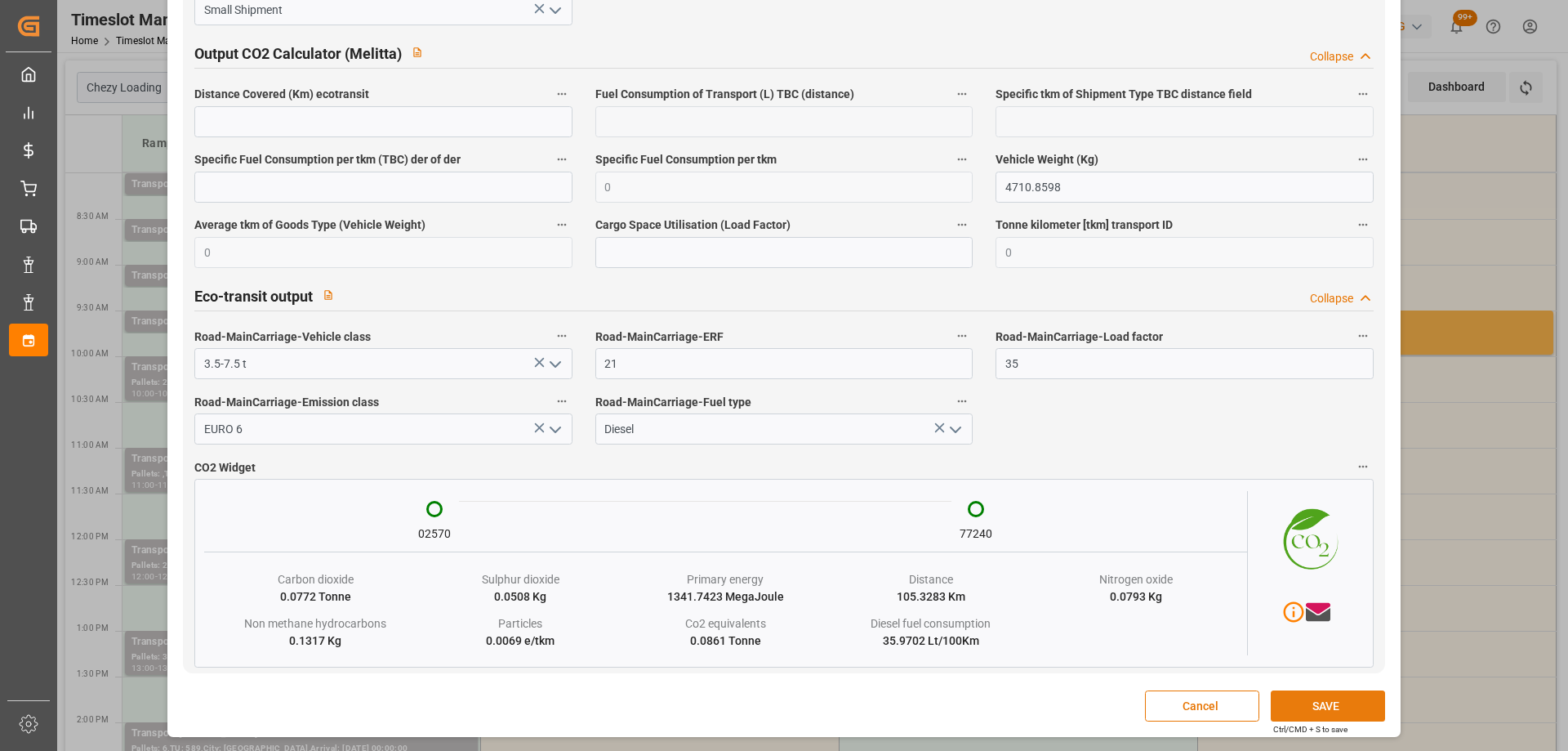
click at [1330, 697] on button "SAVE" at bounding box center [1328, 706] width 114 height 31
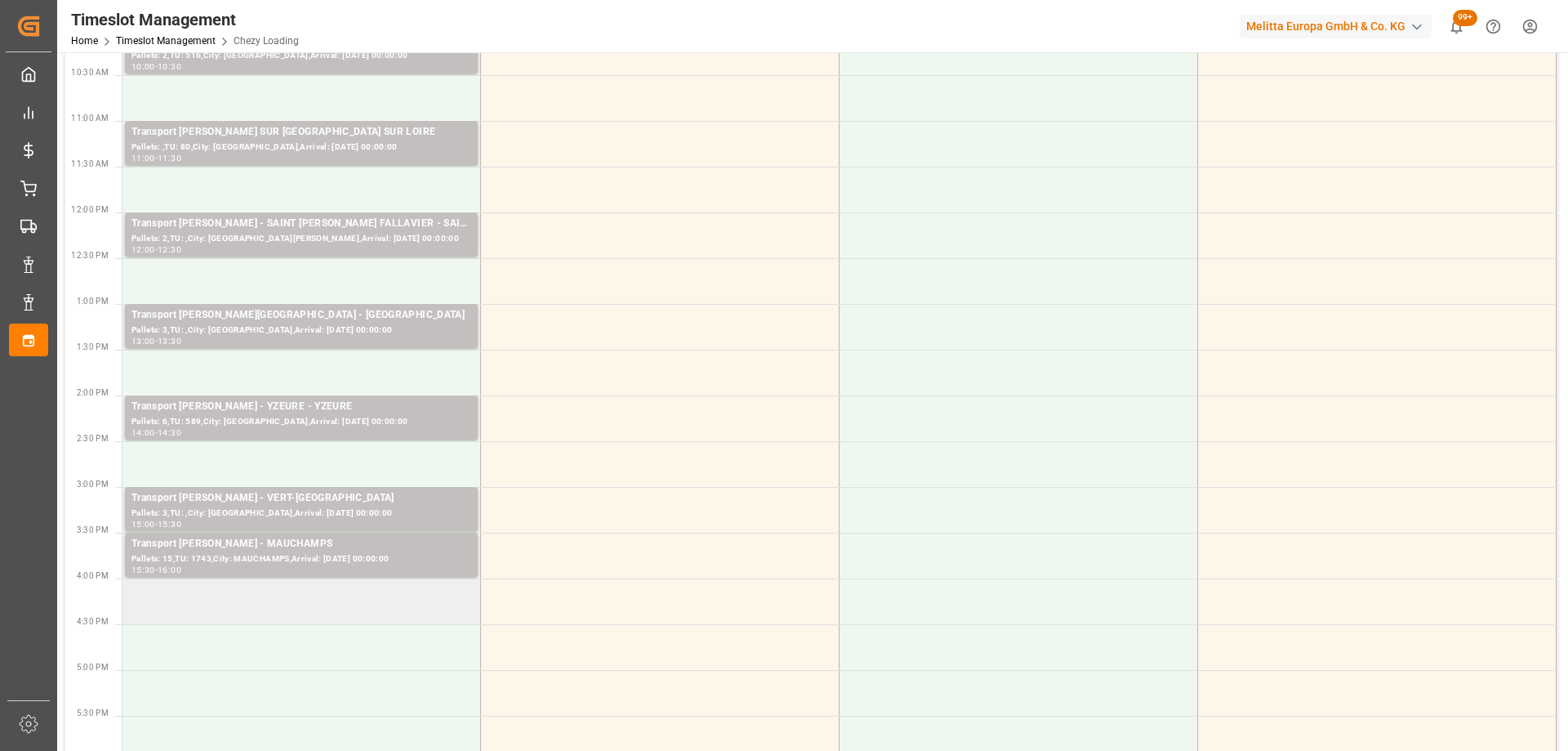
scroll to position [0, 0]
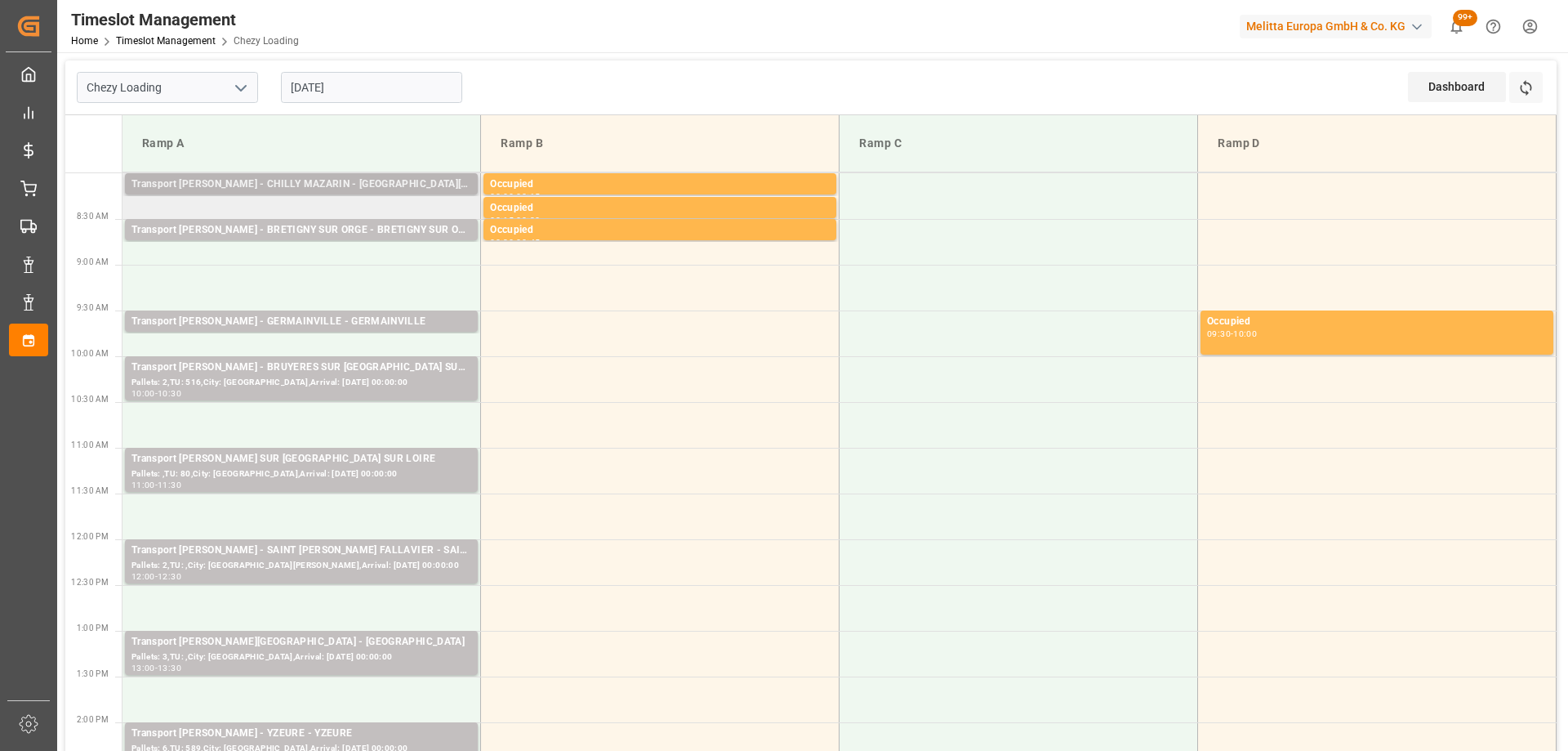
click at [325, 186] on div "Transport [PERSON_NAME] - CHILLY MAZARIN - [GEOGRAPHIC_DATA][PERSON_NAME]" at bounding box center [301, 184] width 340 height 16
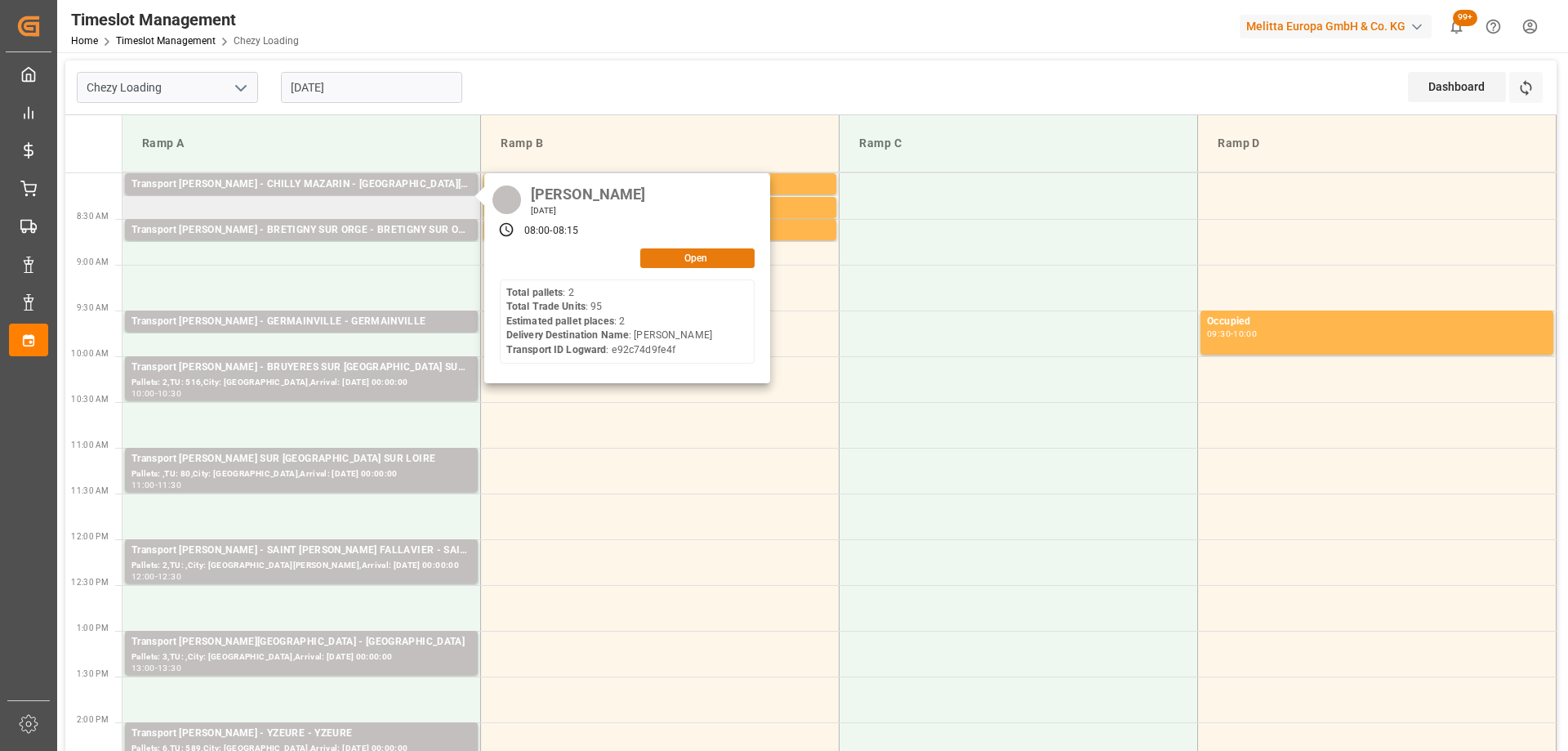
click at [711, 254] on button "Open" at bounding box center [697, 258] width 114 height 20
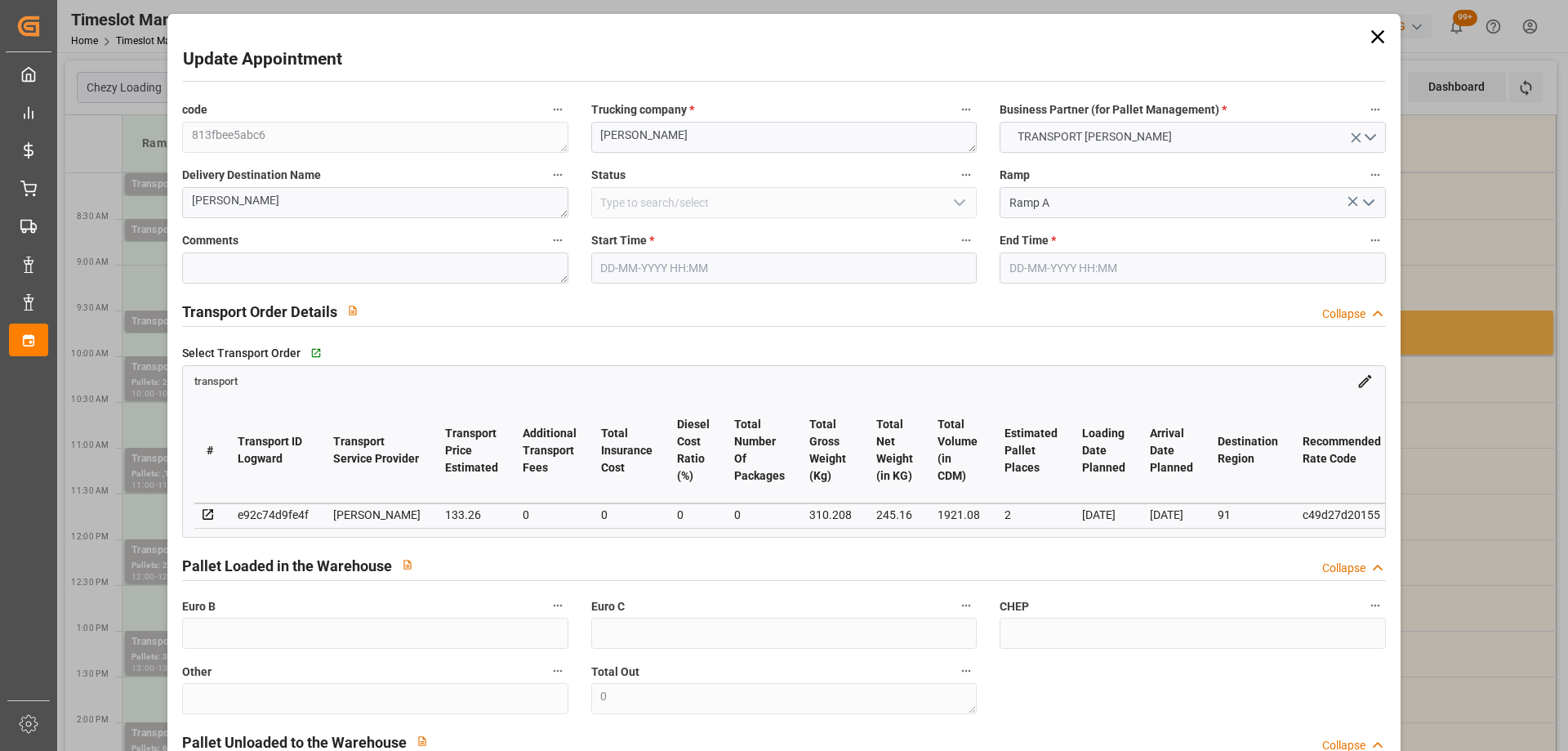
type input "2"
type input "133.26"
type input "0"
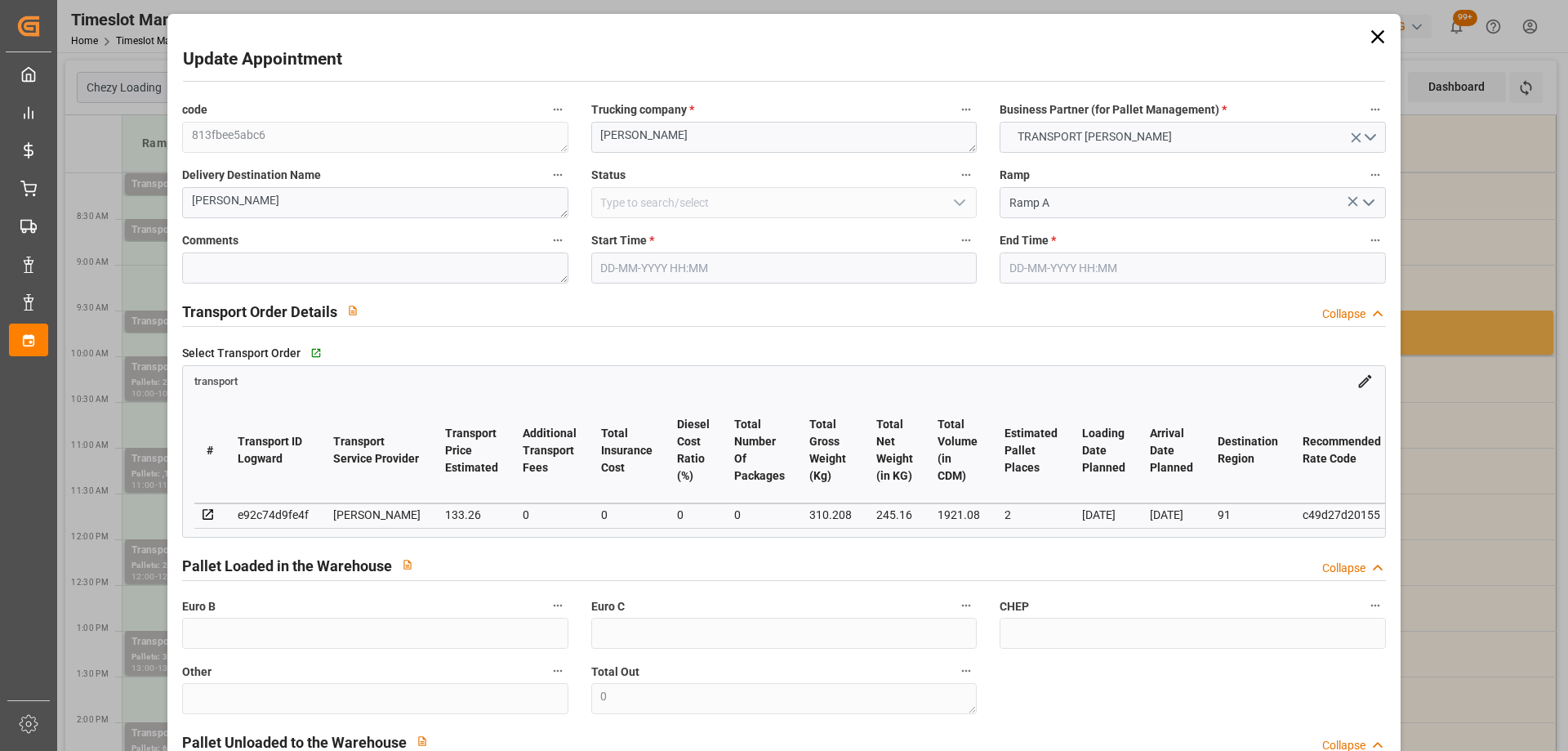
type input "128.7558"
type input "-4.5042"
type input "0"
type input "245.16"
type input "396"
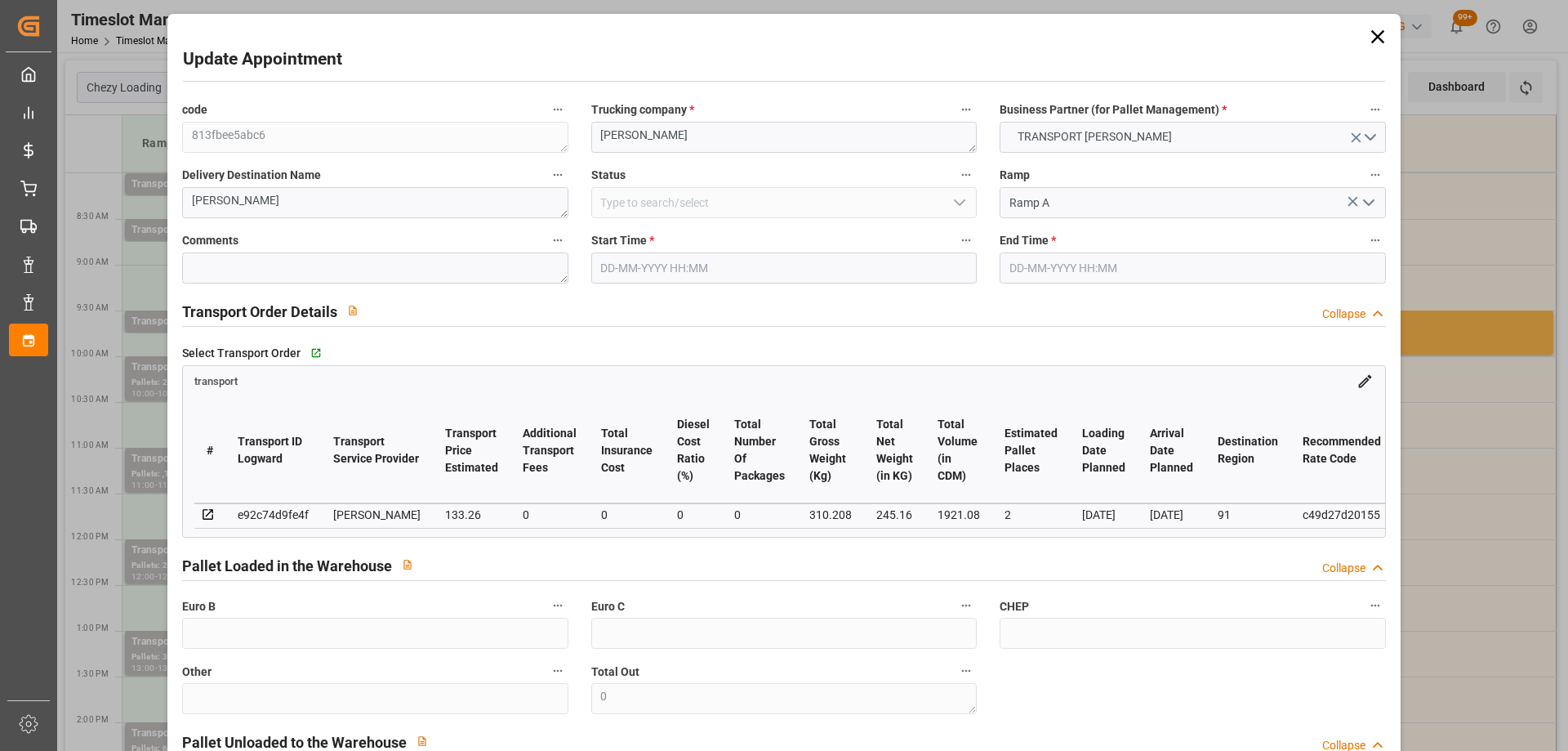
type input "1921.08"
type input "91"
type input "2"
type input "95"
type input "3"
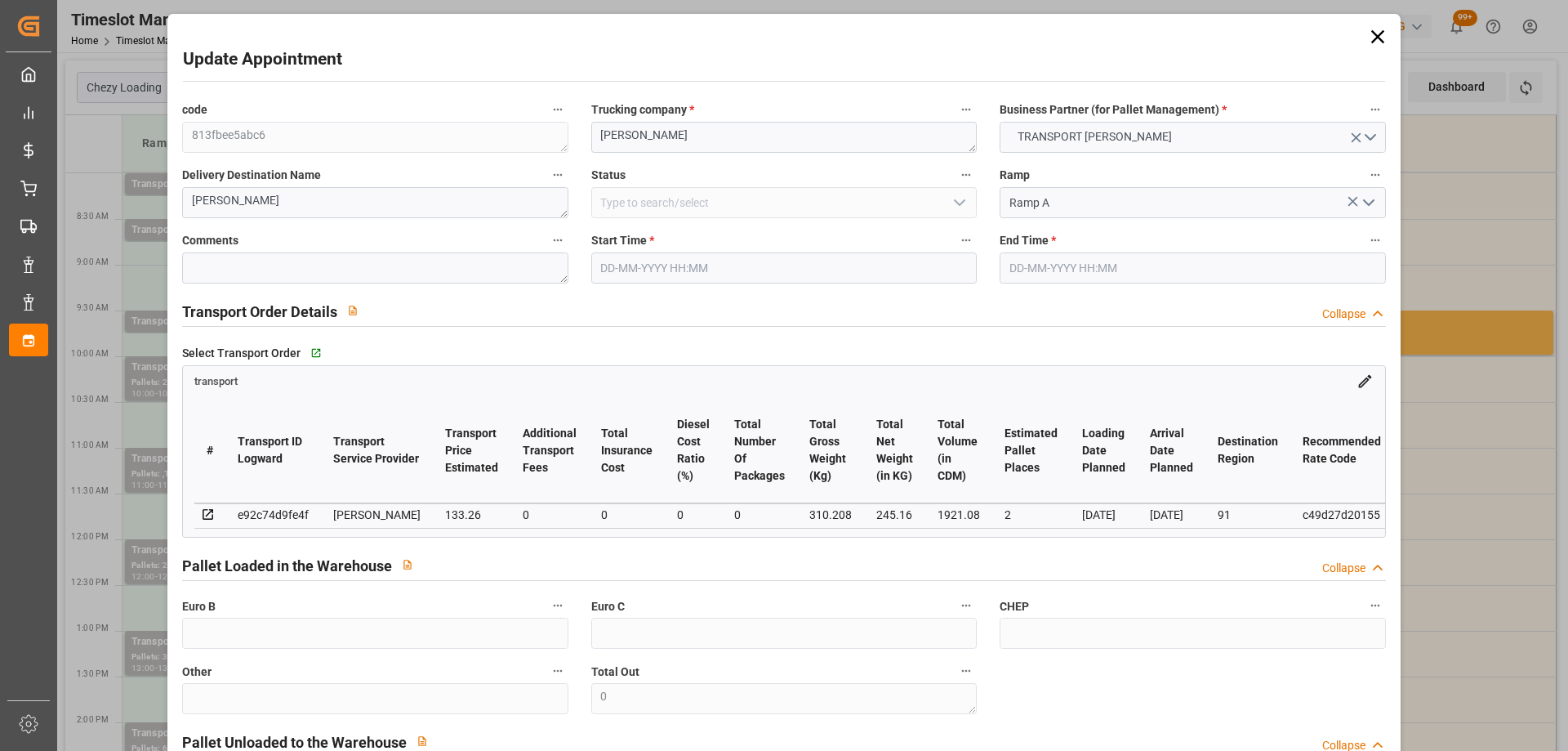
type input "101"
type input "310.208"
type input "0"
type input "4710.8598"
type input "0"
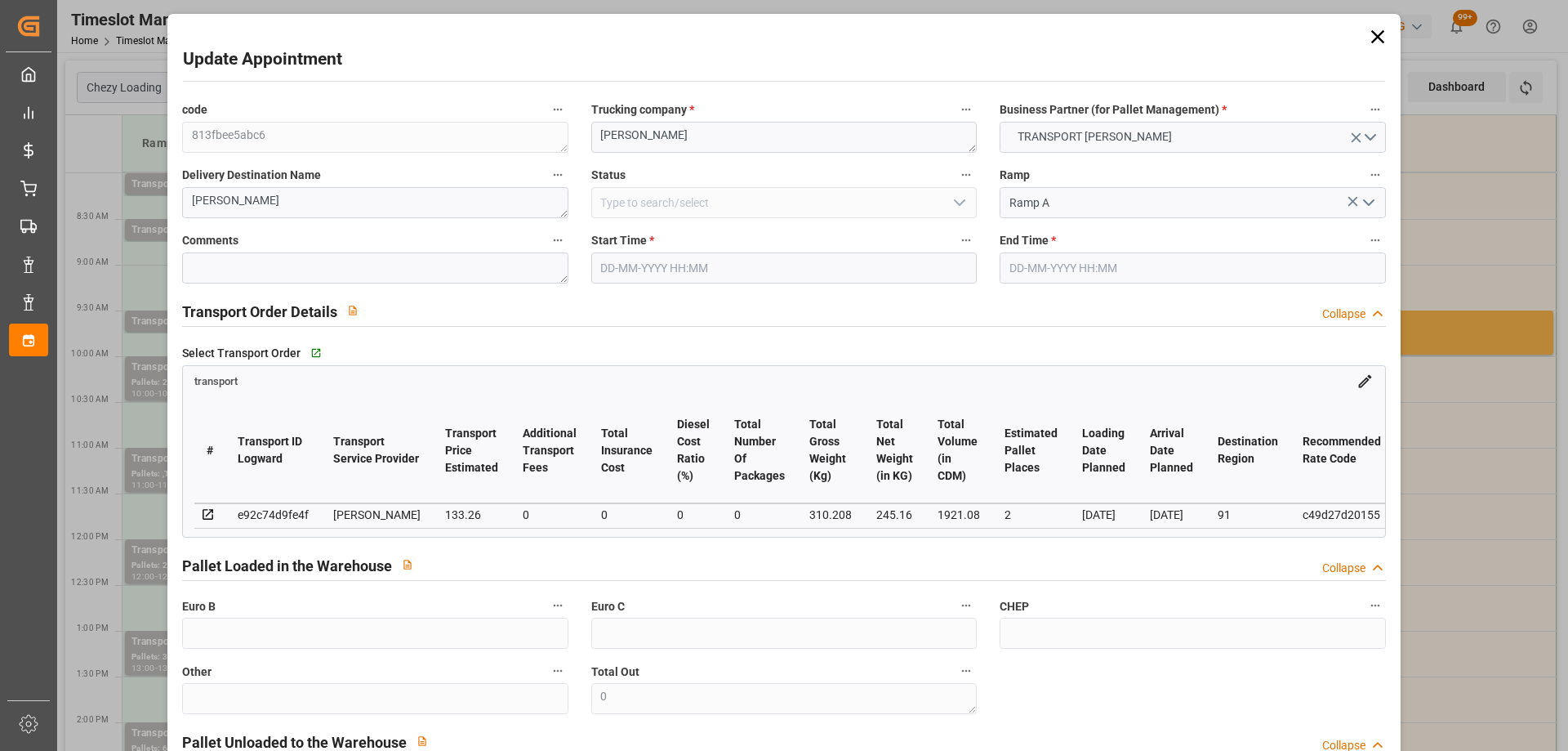
type input "0"
type input "21"
type input "35"
type input "[DATE] 08:00"
type input "[DATE] 08:15"
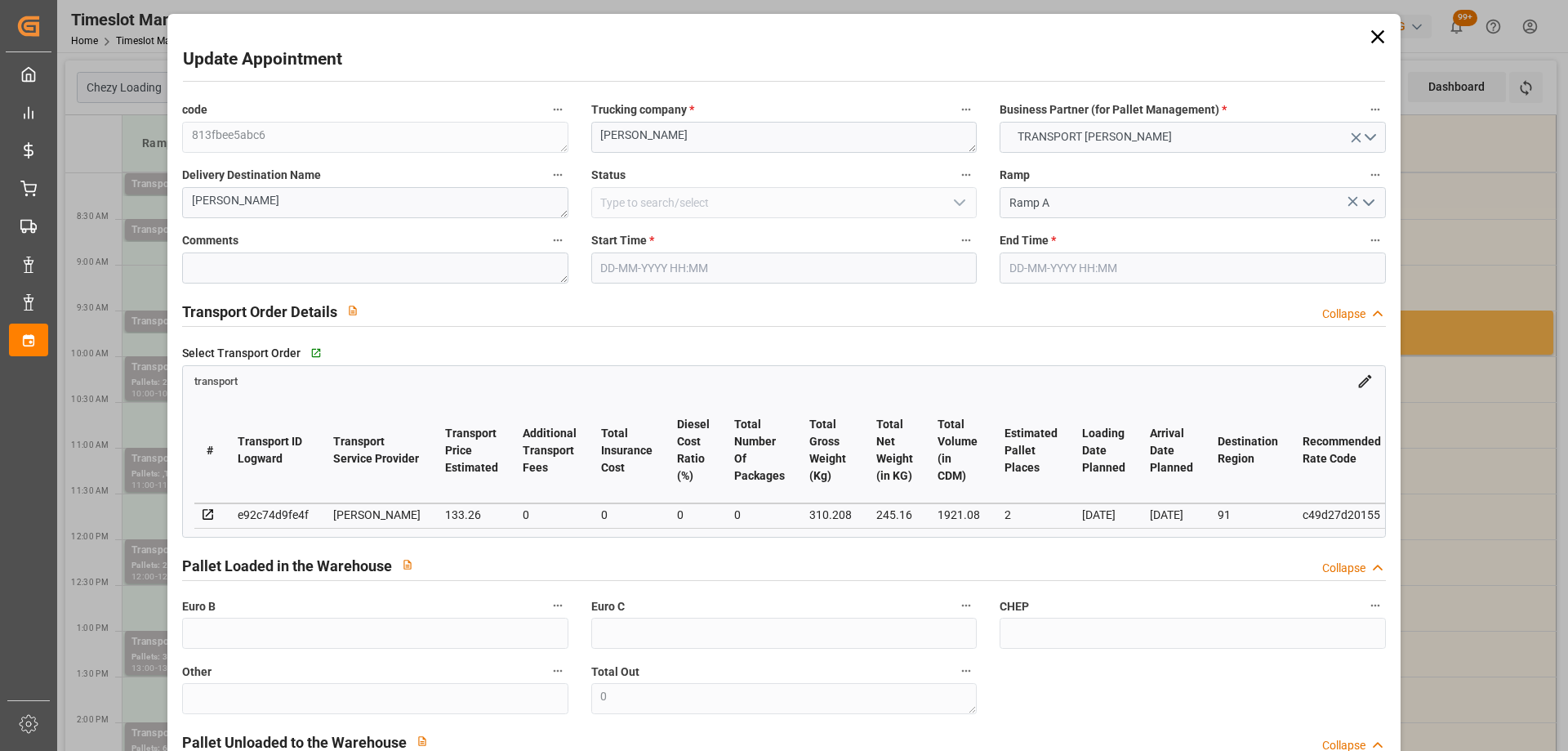
type input "[DATE] 15:33"
type input "[DATE] 11:26"
type input "[DATE]"
click at [750, 279] on input "[DATE] 08:00" at bounding box center [784, 268] width 386 height 31
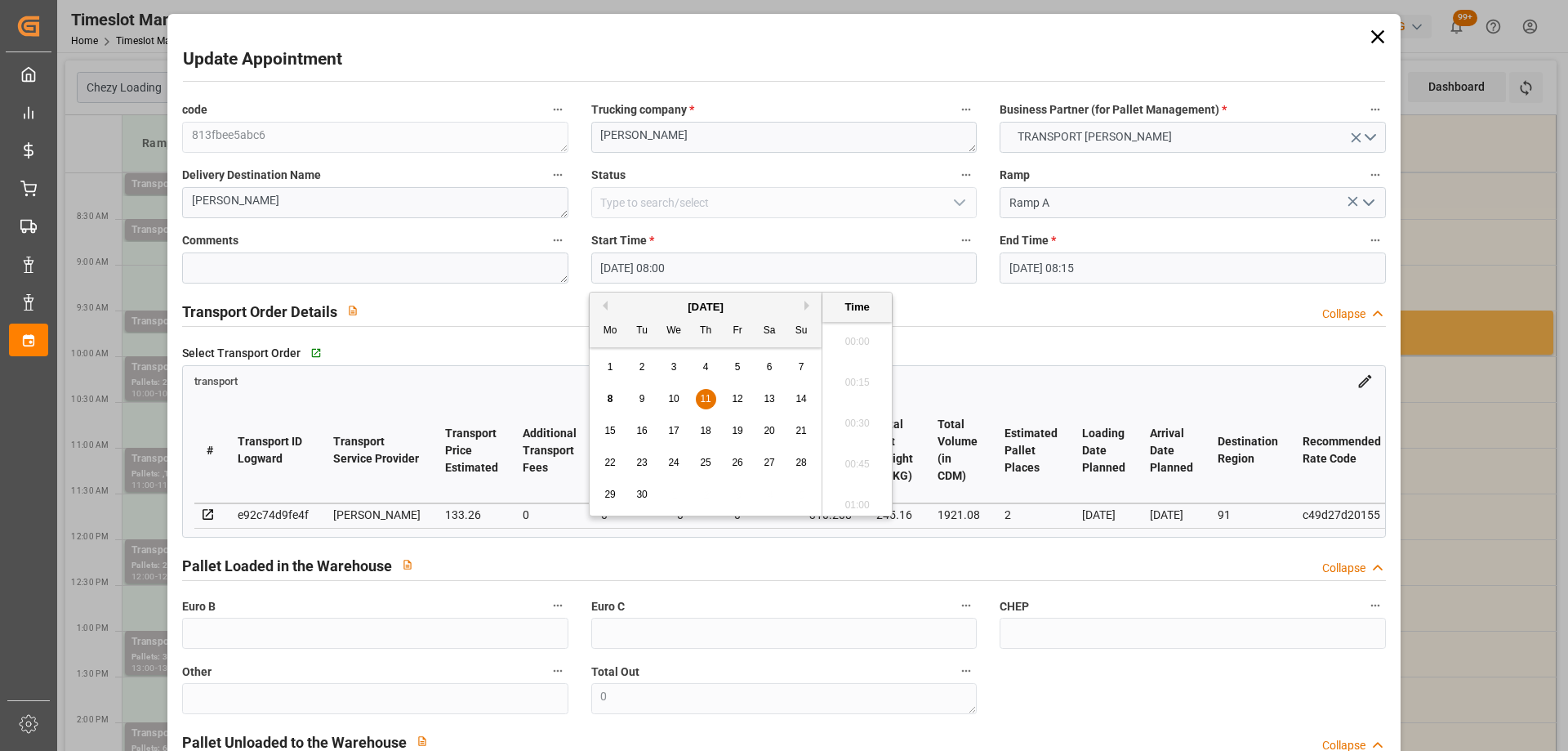
scroll to position [1231, 0]
click at [704, 397] on span "11" at bounding box center [705, 398] width 11 height 11
click at [873, 498] on li "08:30" at bounding box center [857, 500] width 70 height 41
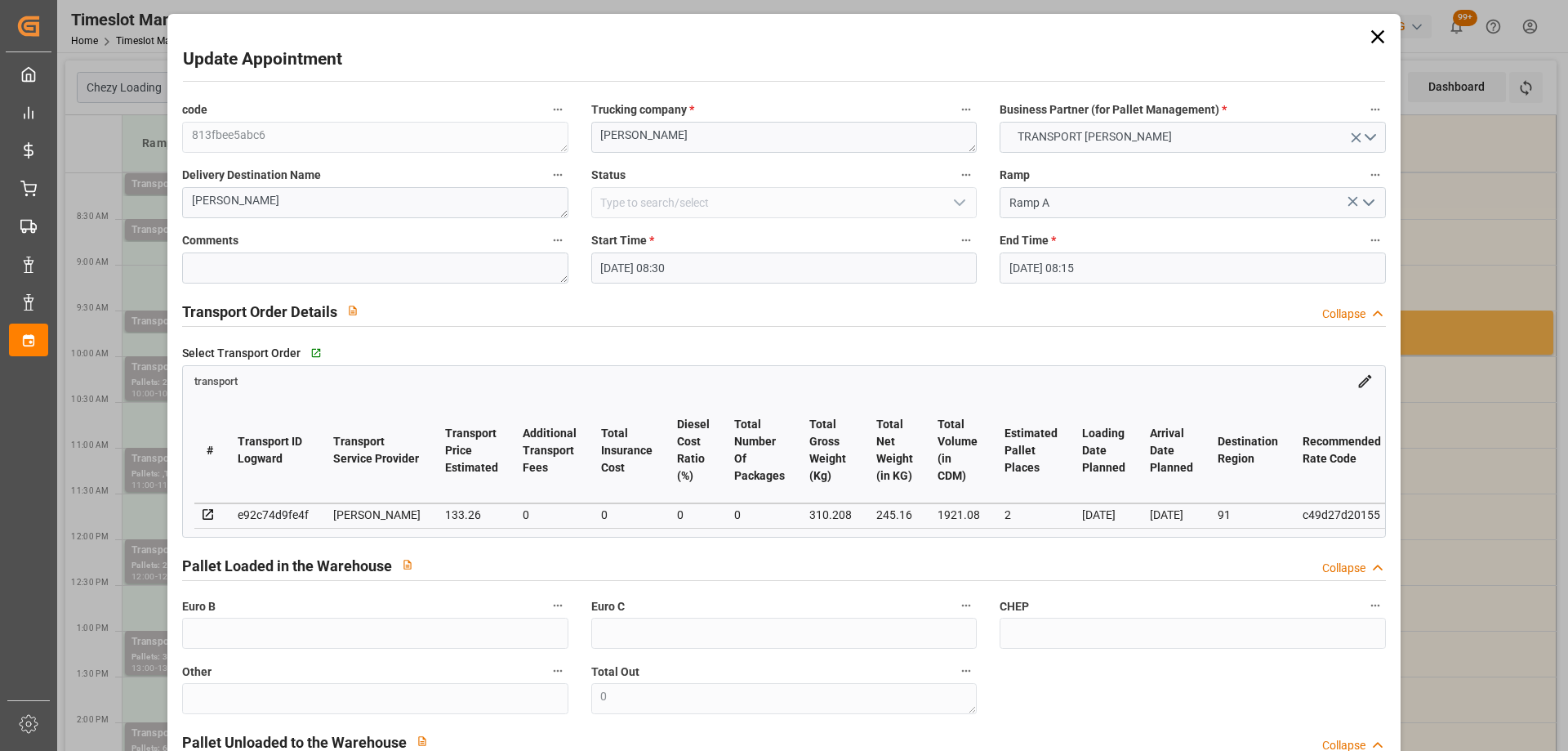
click at [753, 265] on input "[DATE] 08:30" at bounding box center [784, 268] width 386 height 31
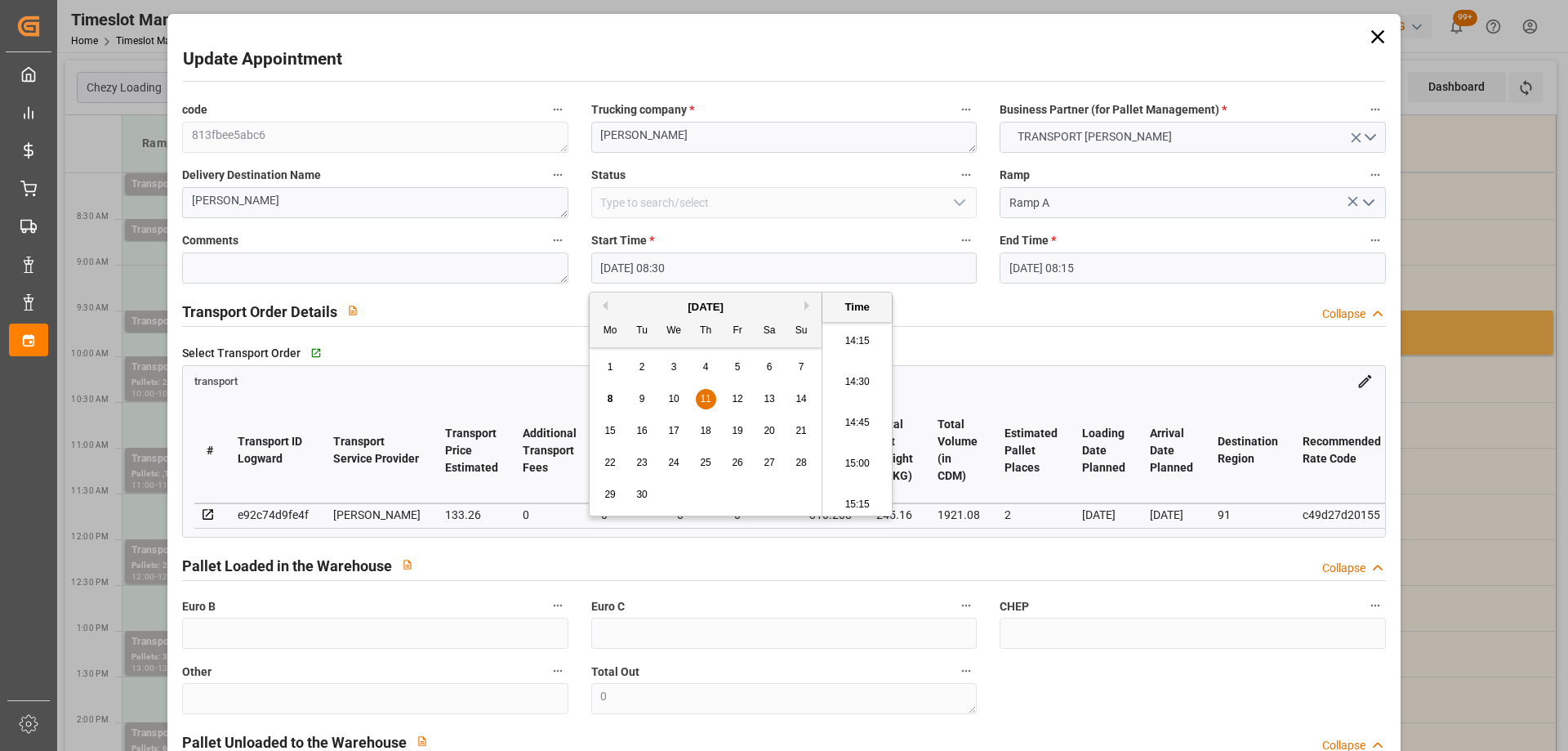
scroll to position [2500, 0]
click at [866, 463] on li "16:00" at bounding box center [857, 457] width 70 height 41
type input "[DATE] 16:00"
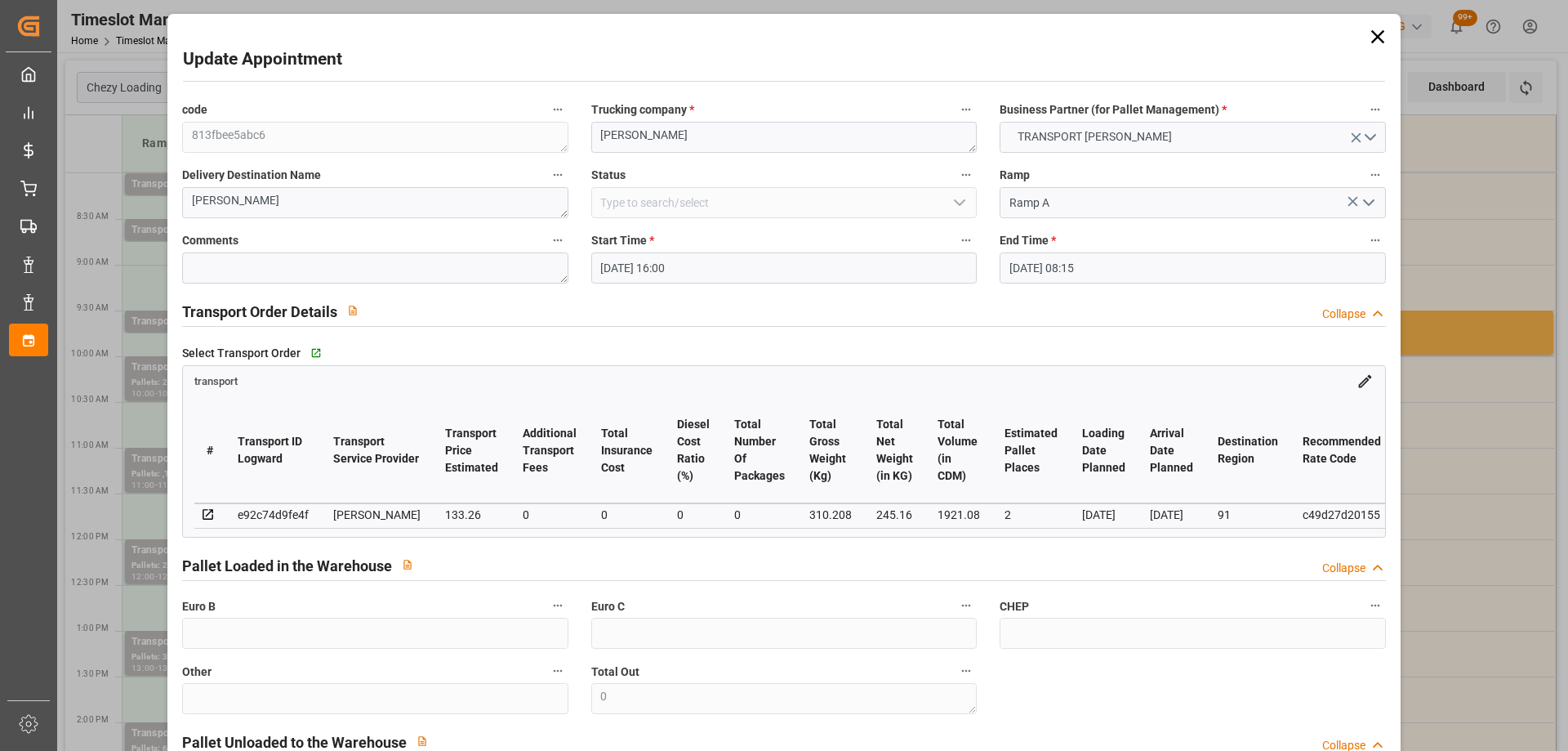
click at [1103, 264] on input "[DATE] 08:15" at bounding box center [1192, 268] width 386 height 31
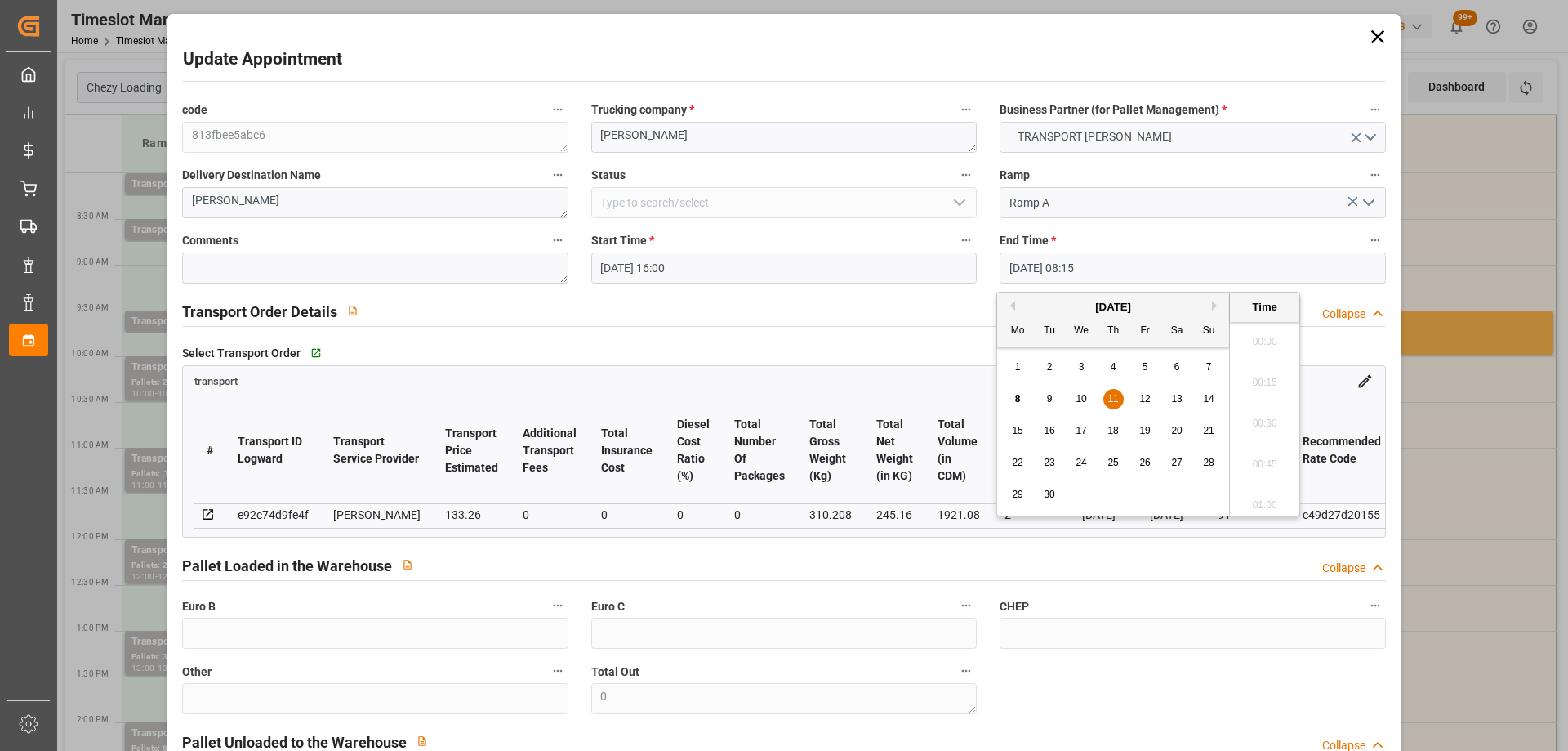
scroll to position [1273, 0]
click at [1110, 398] on span "11" at bounding box center [1113, 398] width 11 height 11
click at [1275, 416] on li "16:30" at bounding box center [1264, 411] width 70 height 41
type input "[DATE] 16:30"
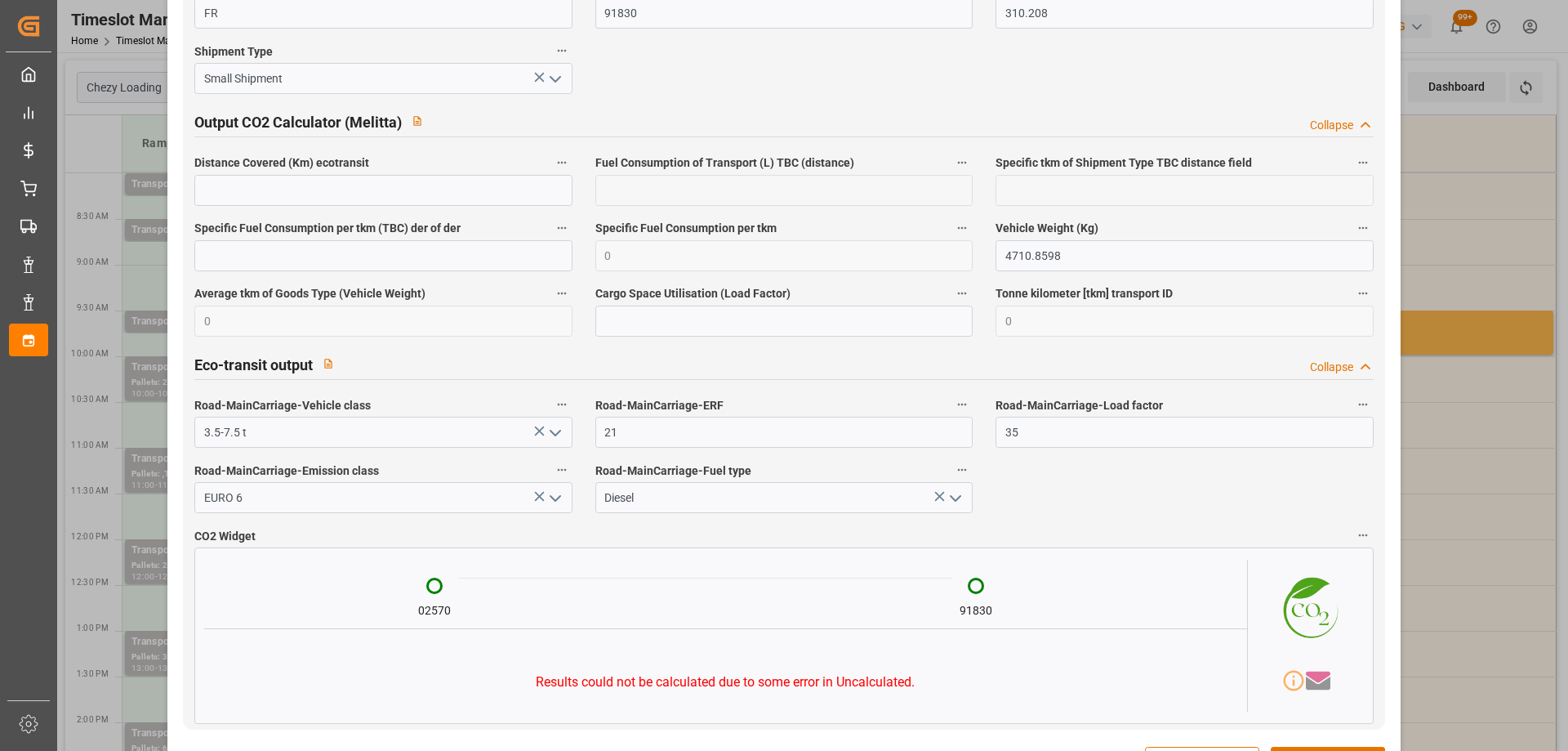
scroll to position [2682, 0]
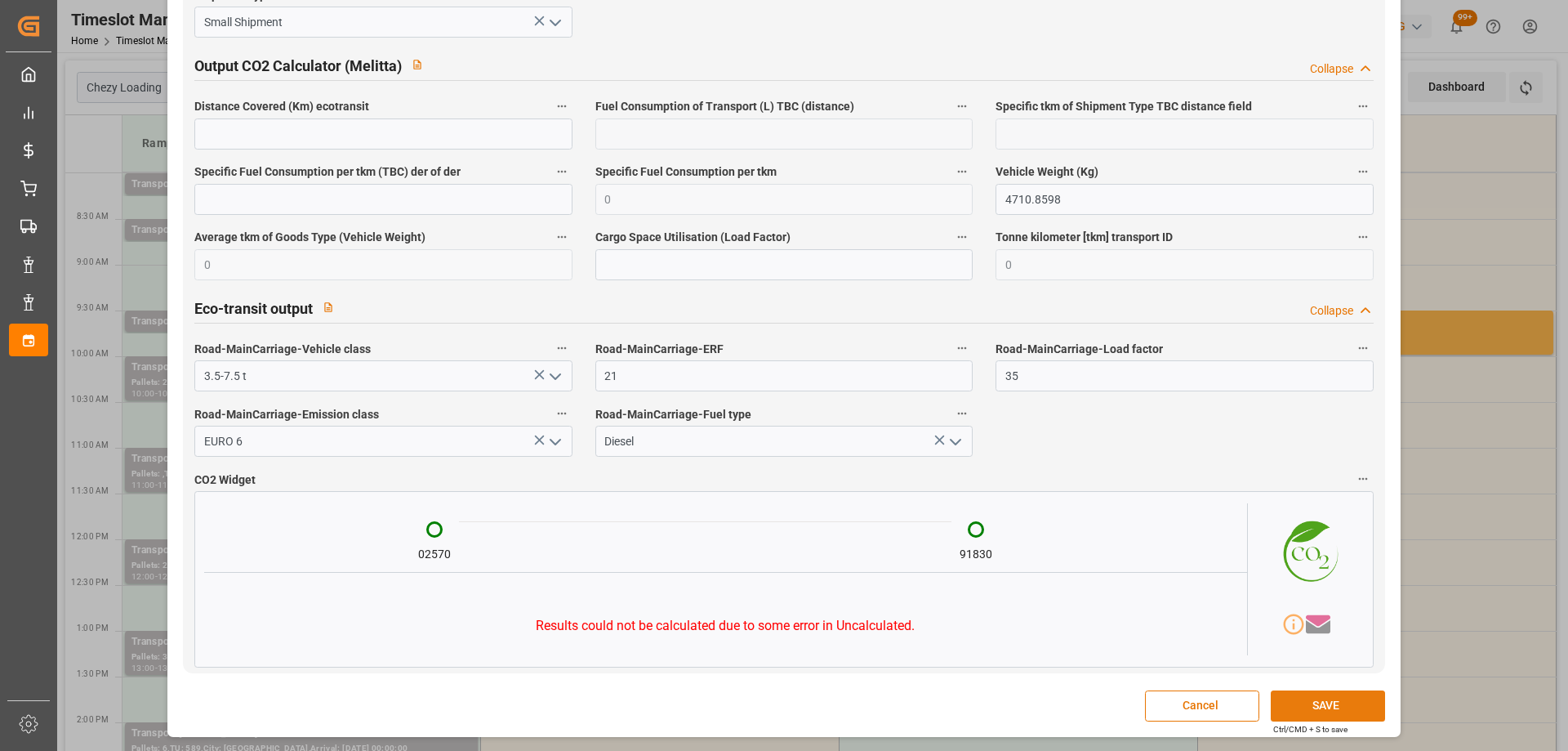
click at [1322, 698] on button "SAVE" at bounding box center [1328, 706] width 114 height 31
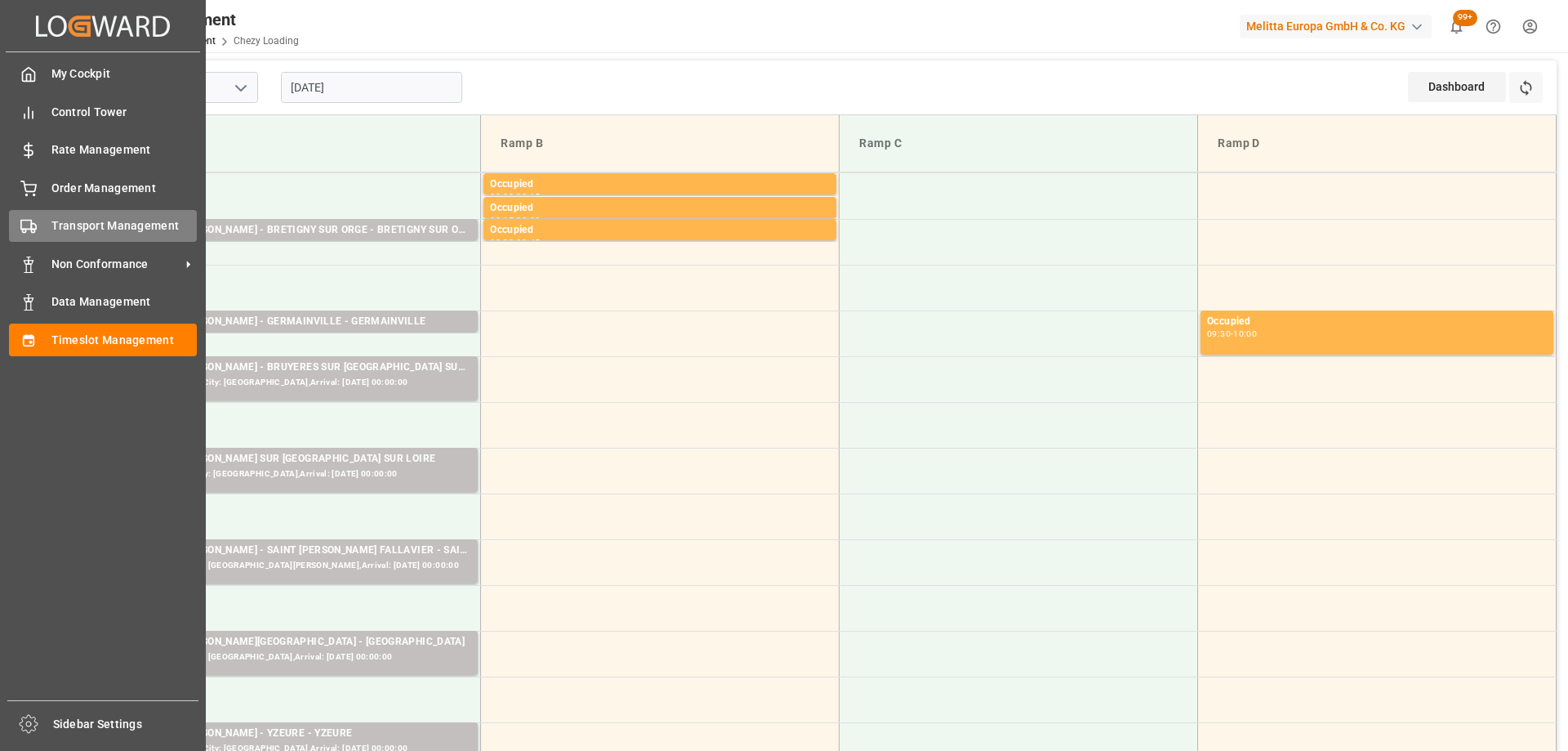
click at [40, 228] on div "Transport Management Transport Management" at bounding box center [103, 227] width 188 height 32
